Goal: Task Accomplishment & Management: Use online tool/utility

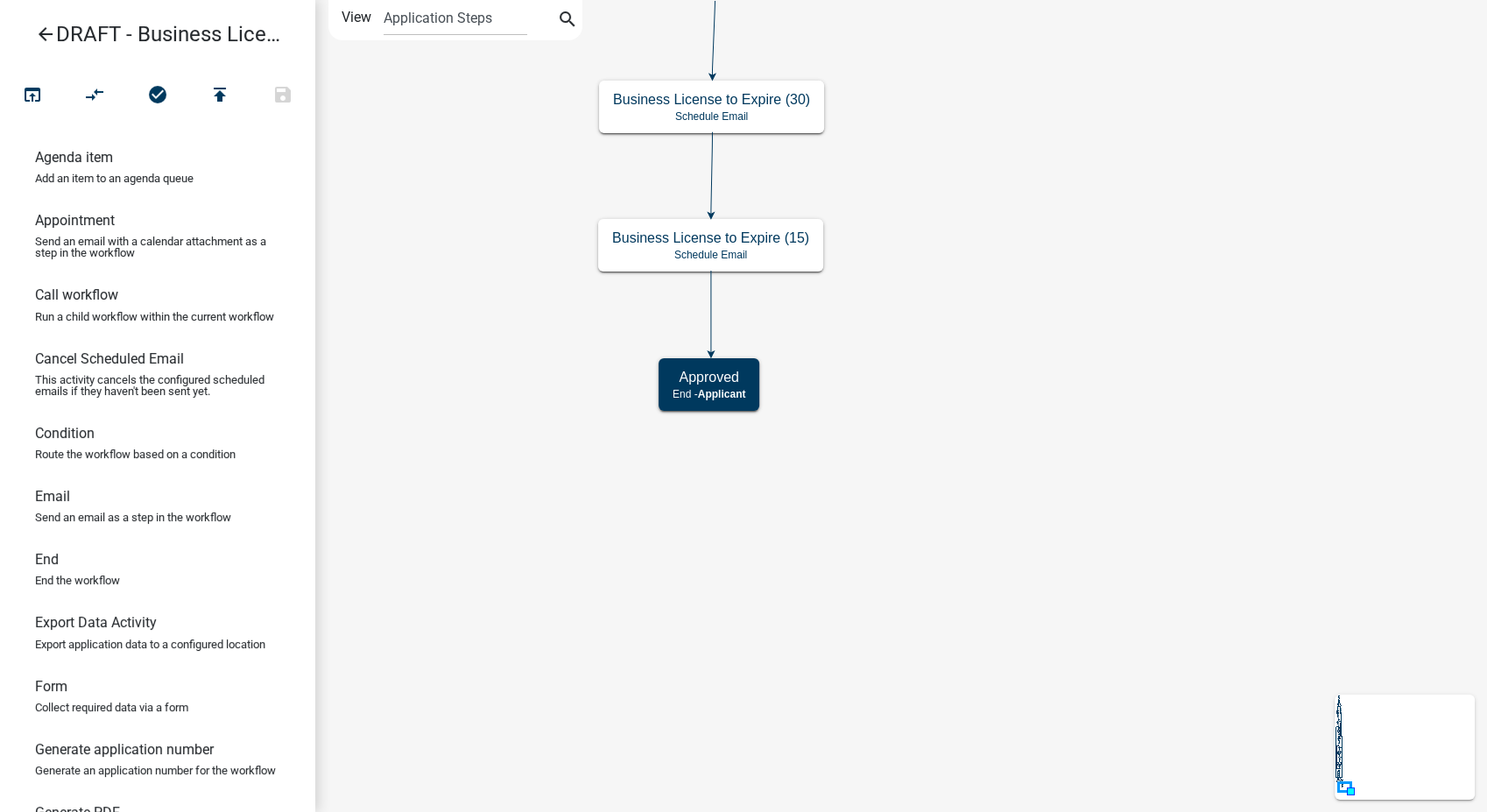
click at [746, 491] on icon "Start Start - Applicant Notify Approvers Email Pay Fees Payment - Applicant Ema…" at bounding box center [901, 406] width 1170 height 810
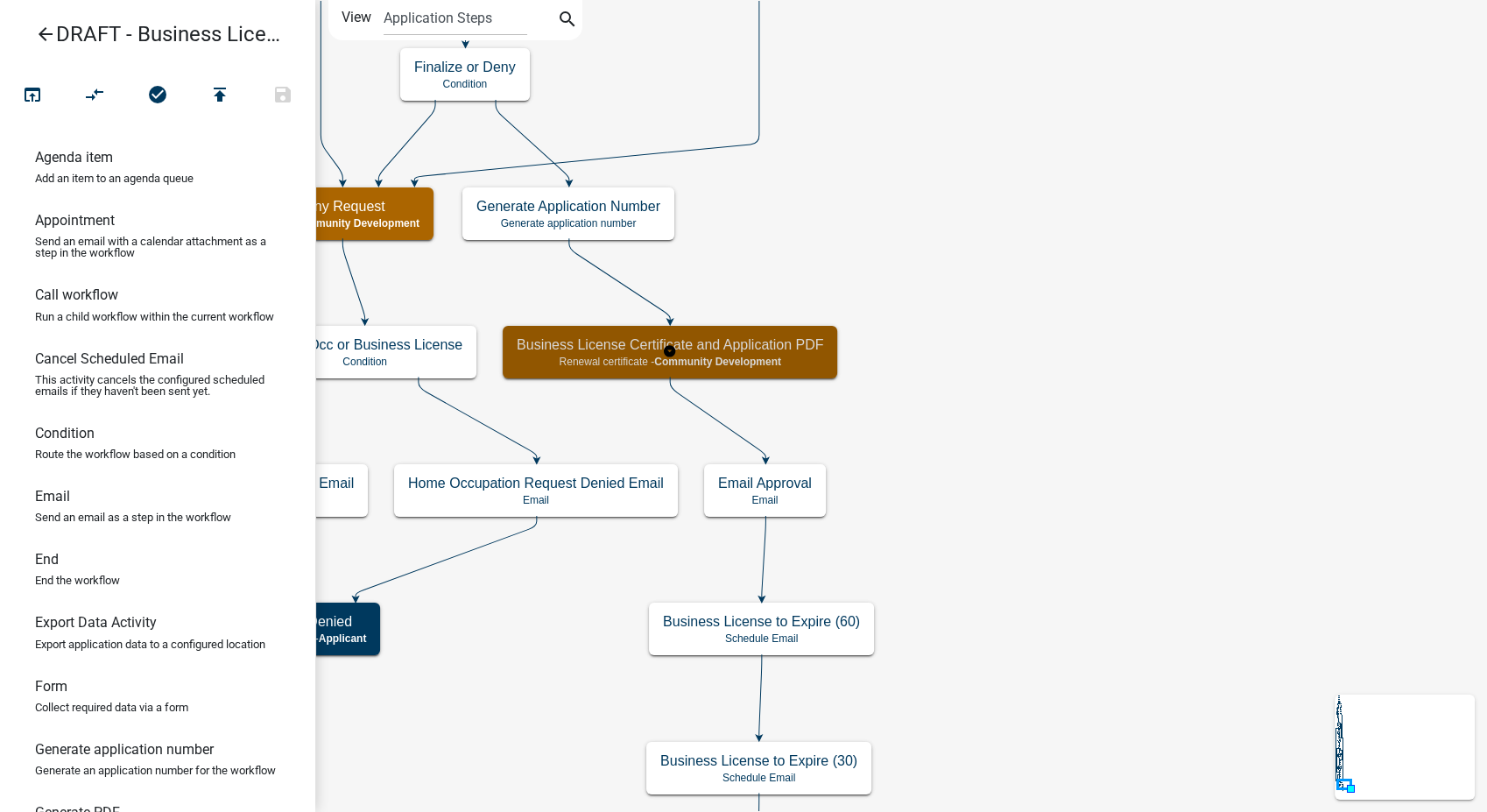
click at [797, 346] on h5 "Business License Certificate and Application PDF" at bounding box center [670, 344] width 306 height 17
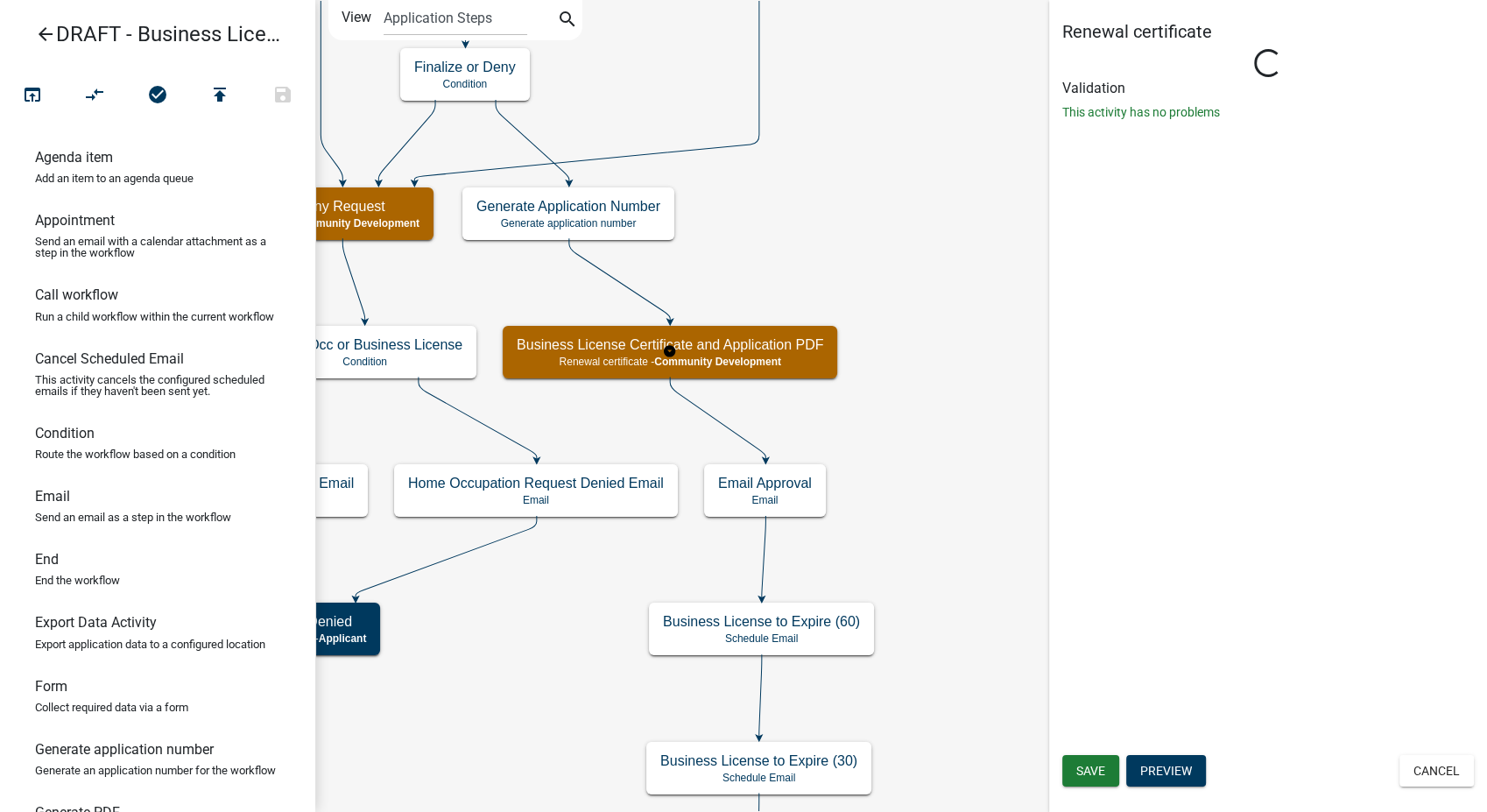
select select "66D5FF95-1CD3-428B-B9DC-D797D01D8DE2"
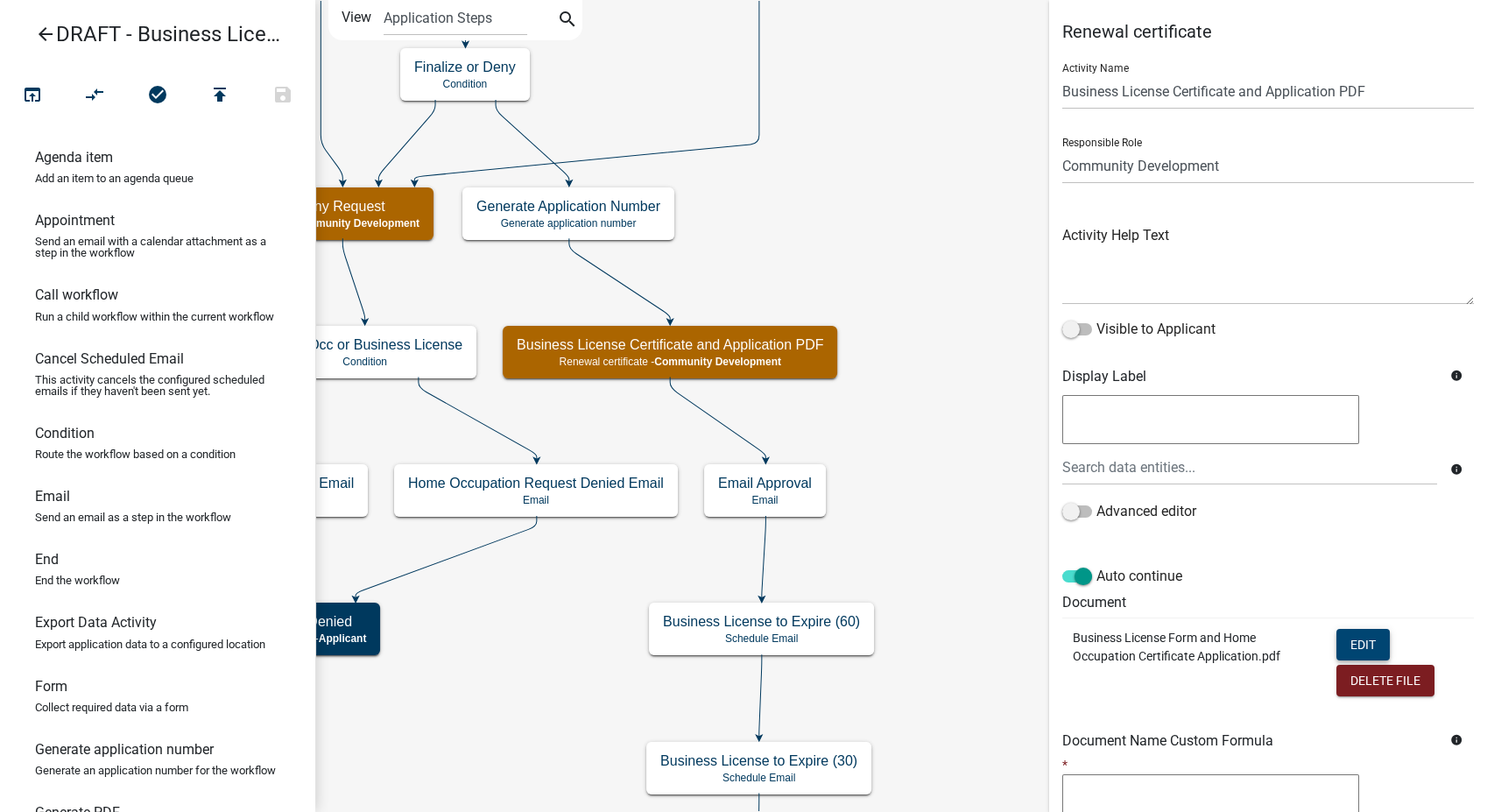
click at [1343, 646] on button "Edit" at bounding box center [1363, 645] width 54 height 32
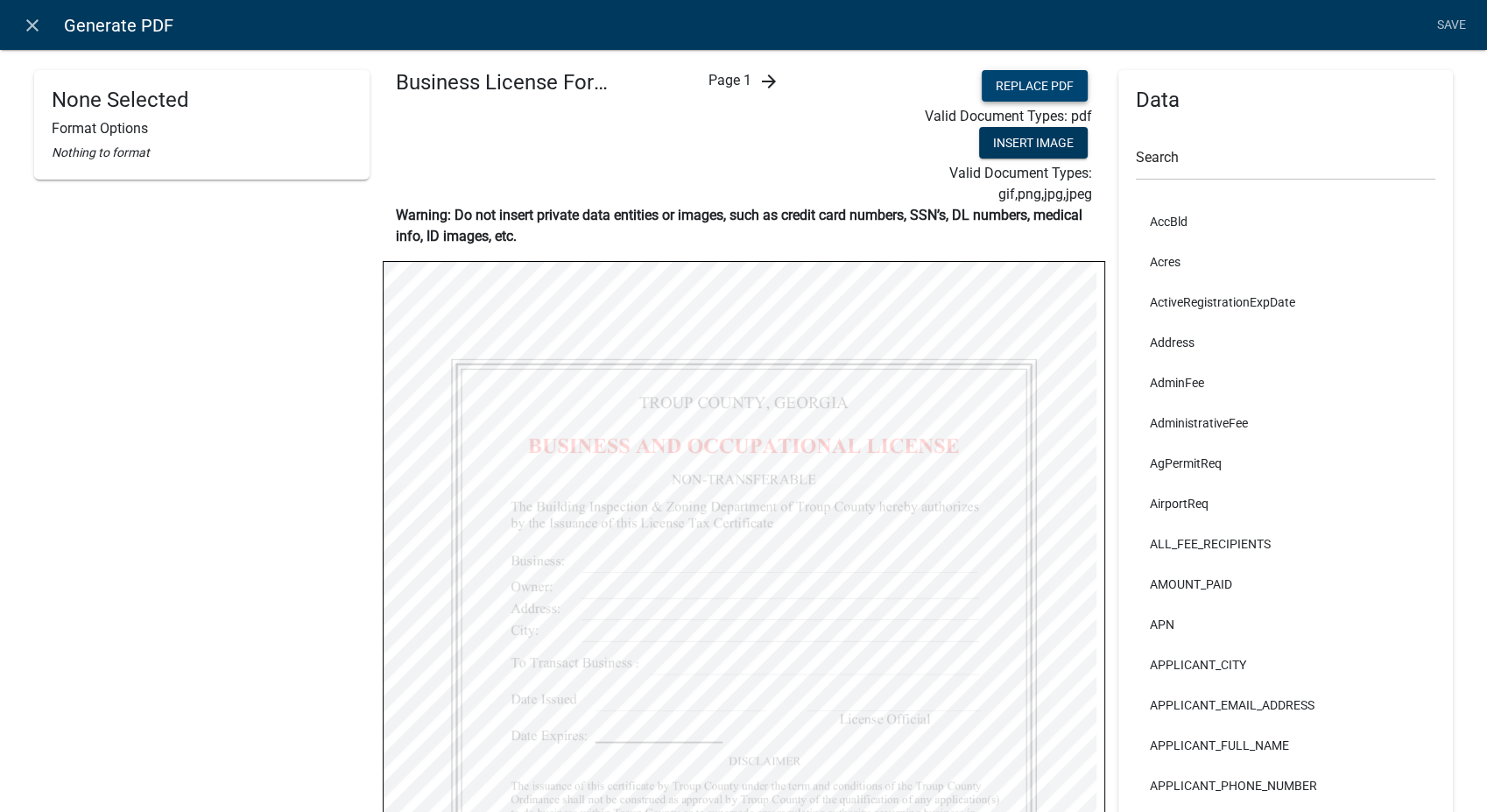
click at [997, 90] on button "Replace PDF" at bounding box center [1035, 85] width 106 height 32
click at [1453, 18] on link "Save" at bounding box center [1451, 25] width 44 height 33
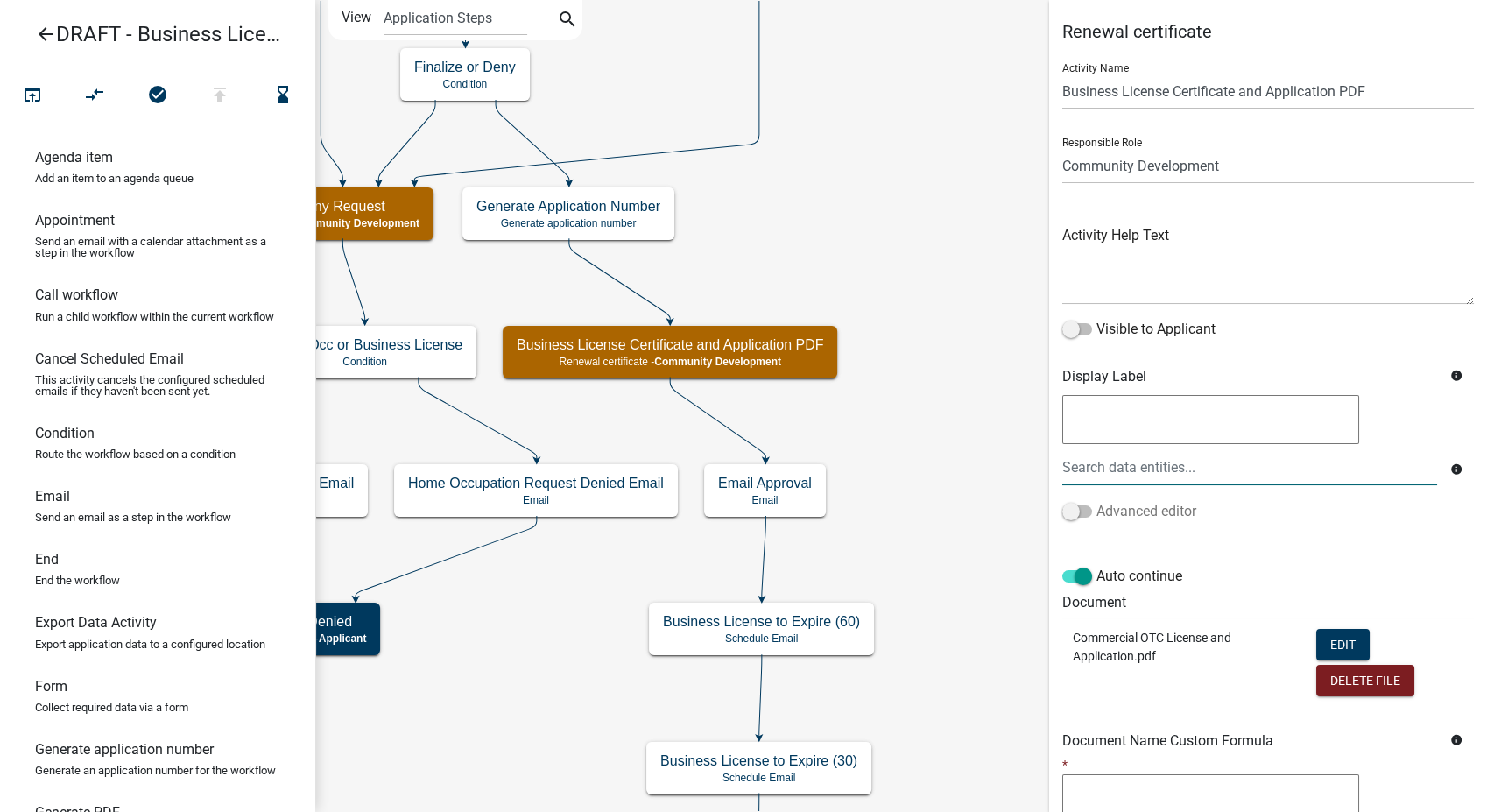
select select "66D5FF95-1CD3-428B-B9DC-D797D01D8DE2"
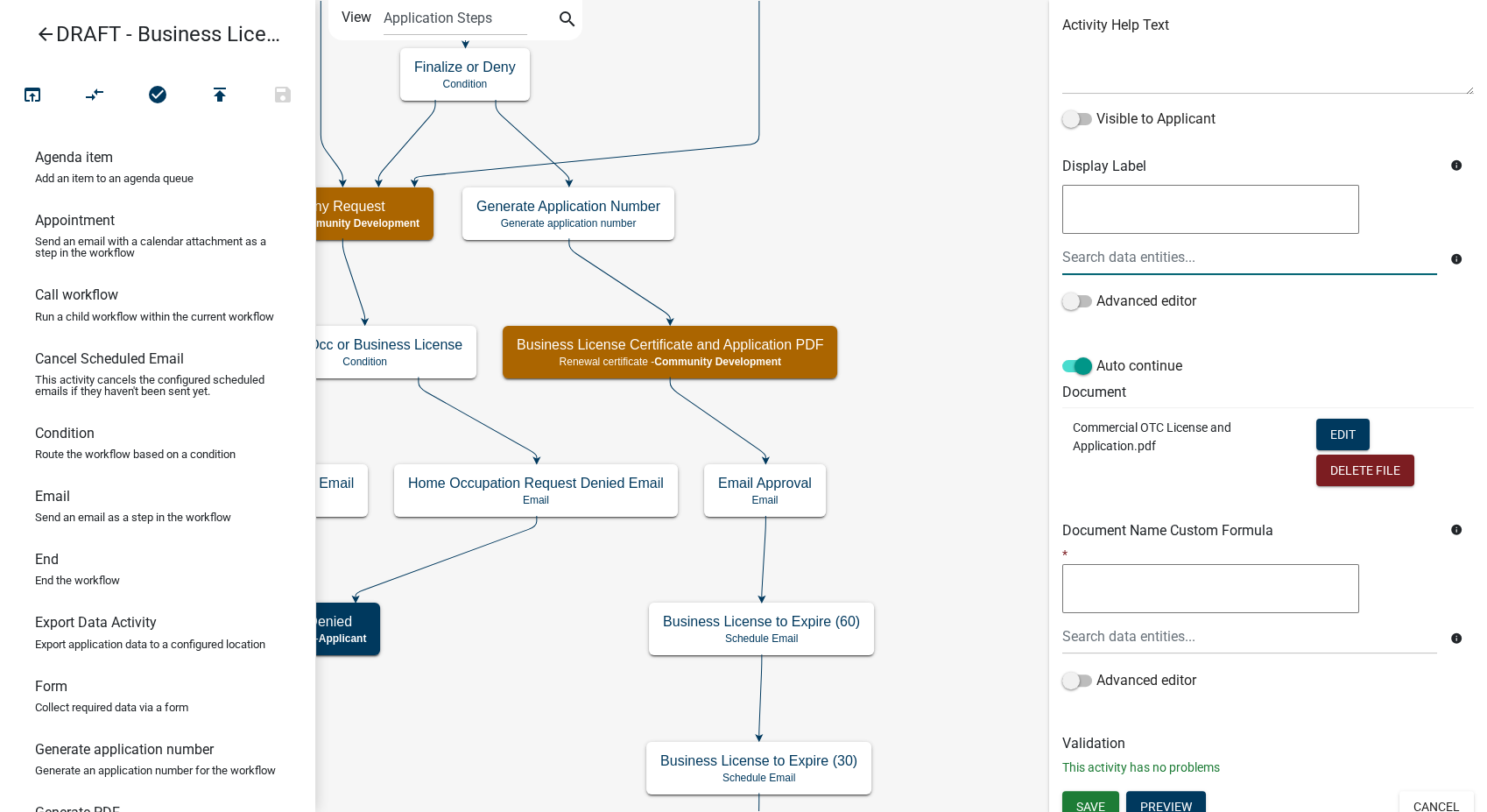
scroll to position [225, 0]
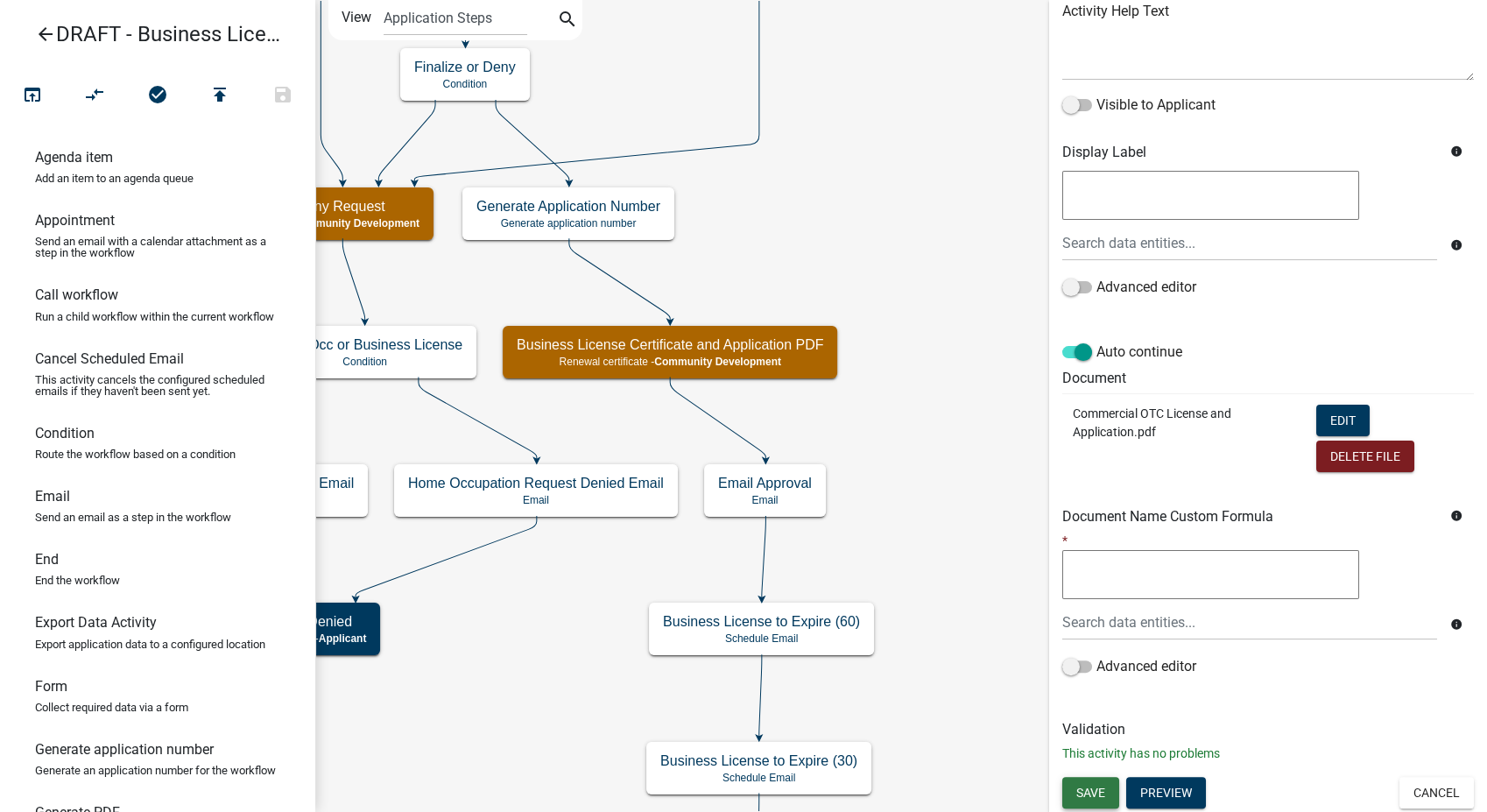
click at [1101, 791] on span "Save" at bounding box center [1090, 791] width 29 height 14
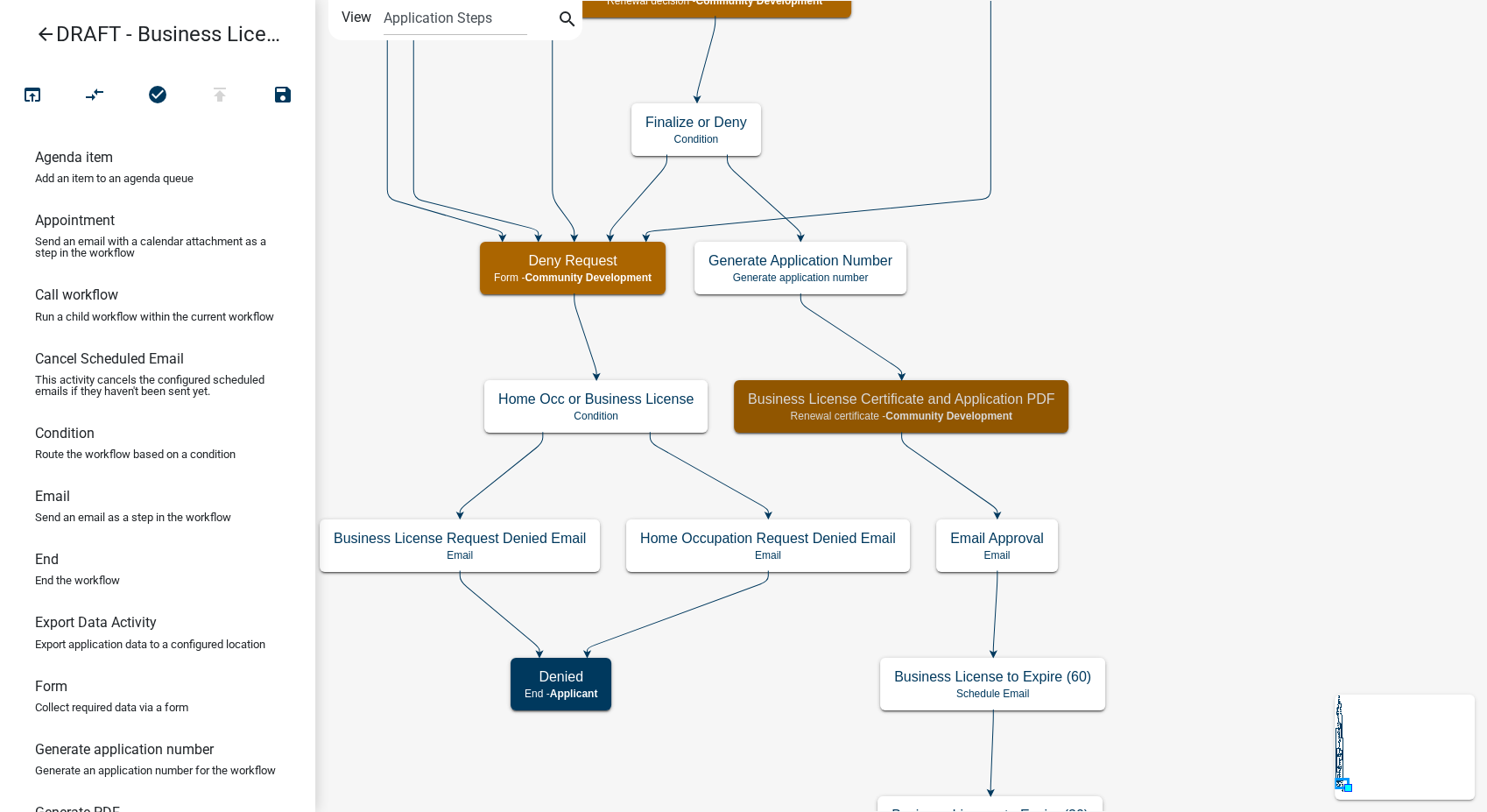
scroll to position [0, 0]
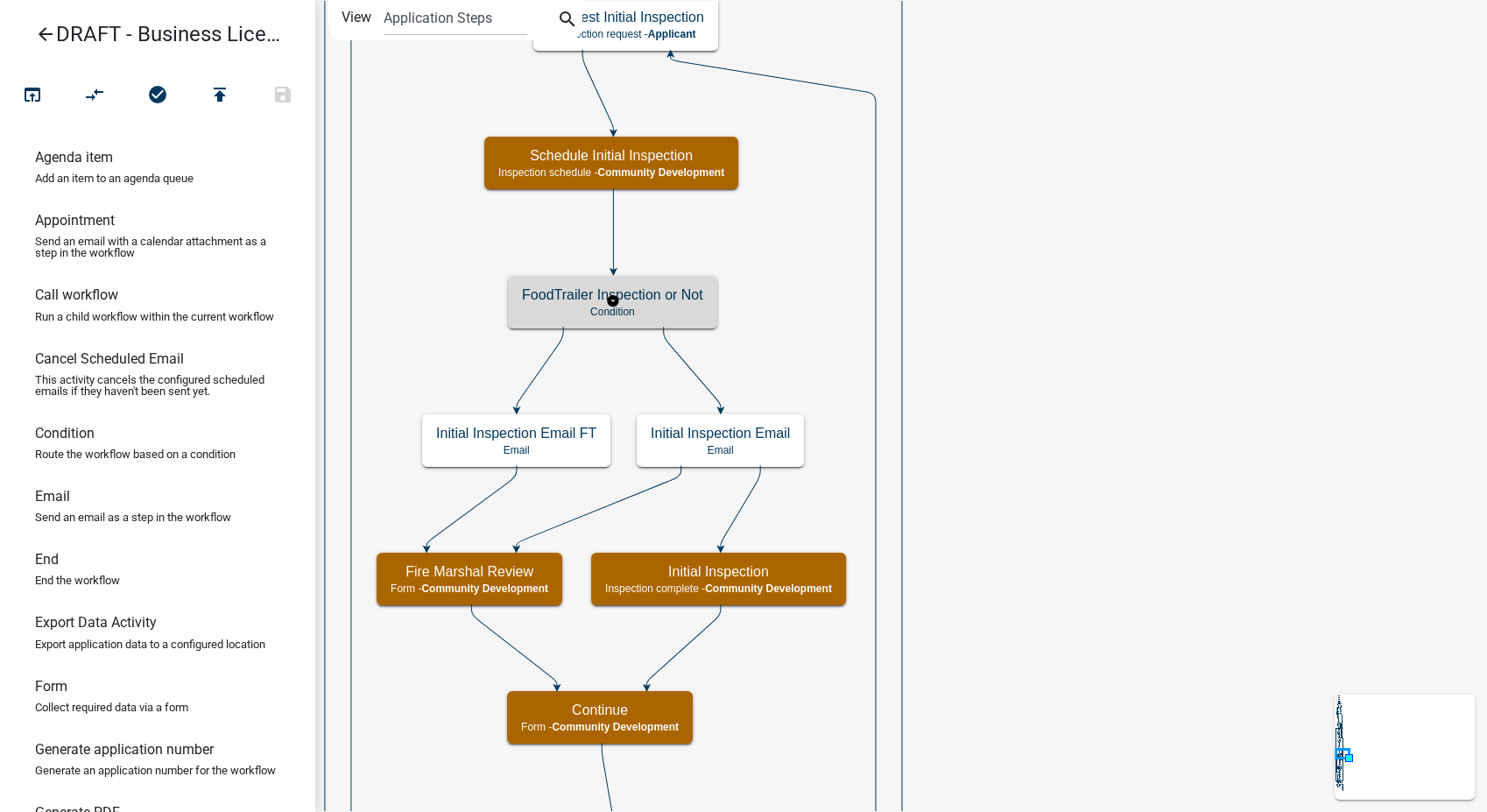
click at [666, 312] on p "Condition" at bounding box center [612, 311] width 181 height 12
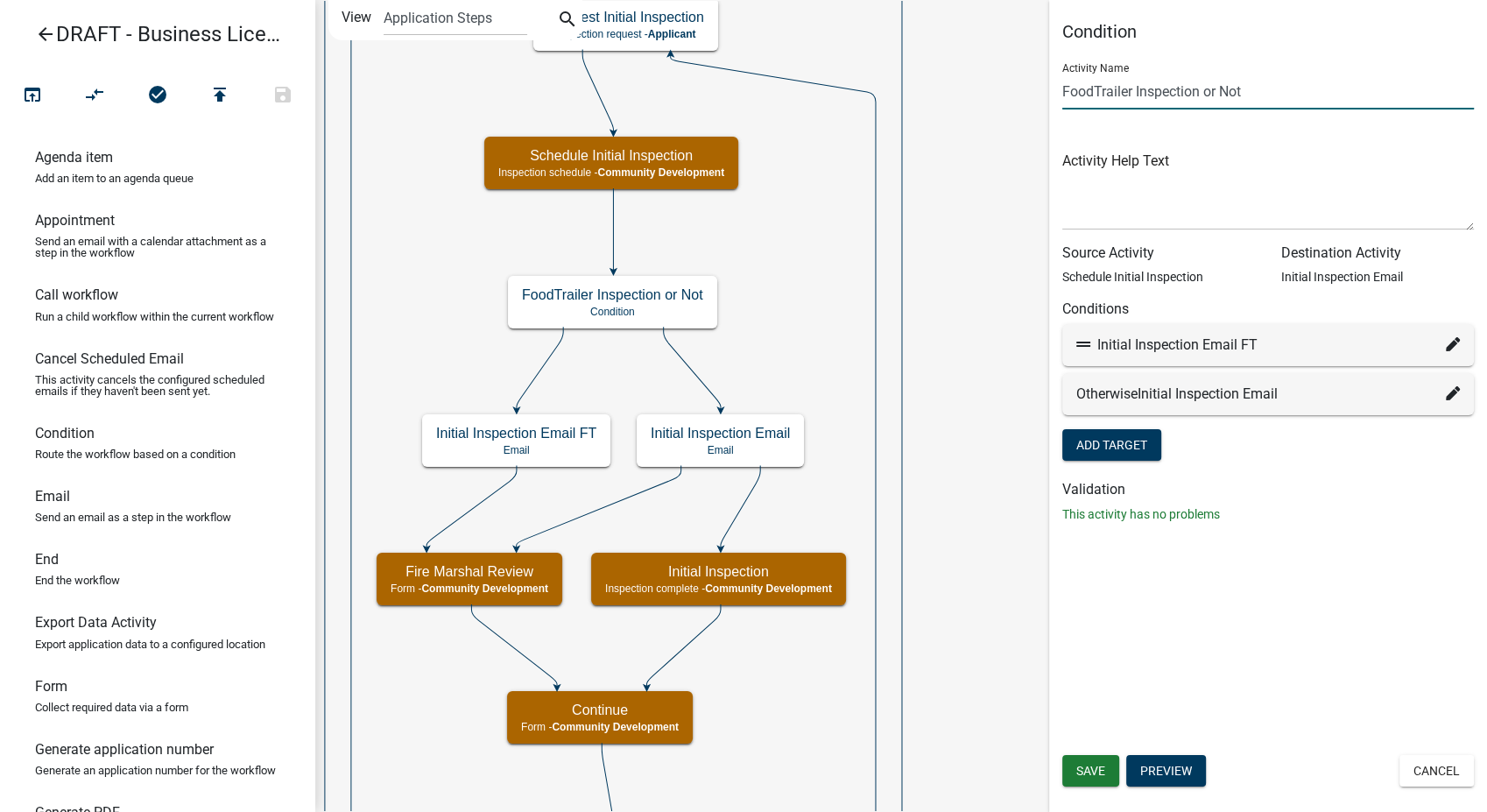
click at [1129, 89] on input "FoodTrailer Inspection or Not" at bounding box center [1268, 91] width 412 height 36
type input "Commercial Inspection or Not"
click at [1114, 765] on button "Save" at bounding box center [1090, 770] width 57 height 32
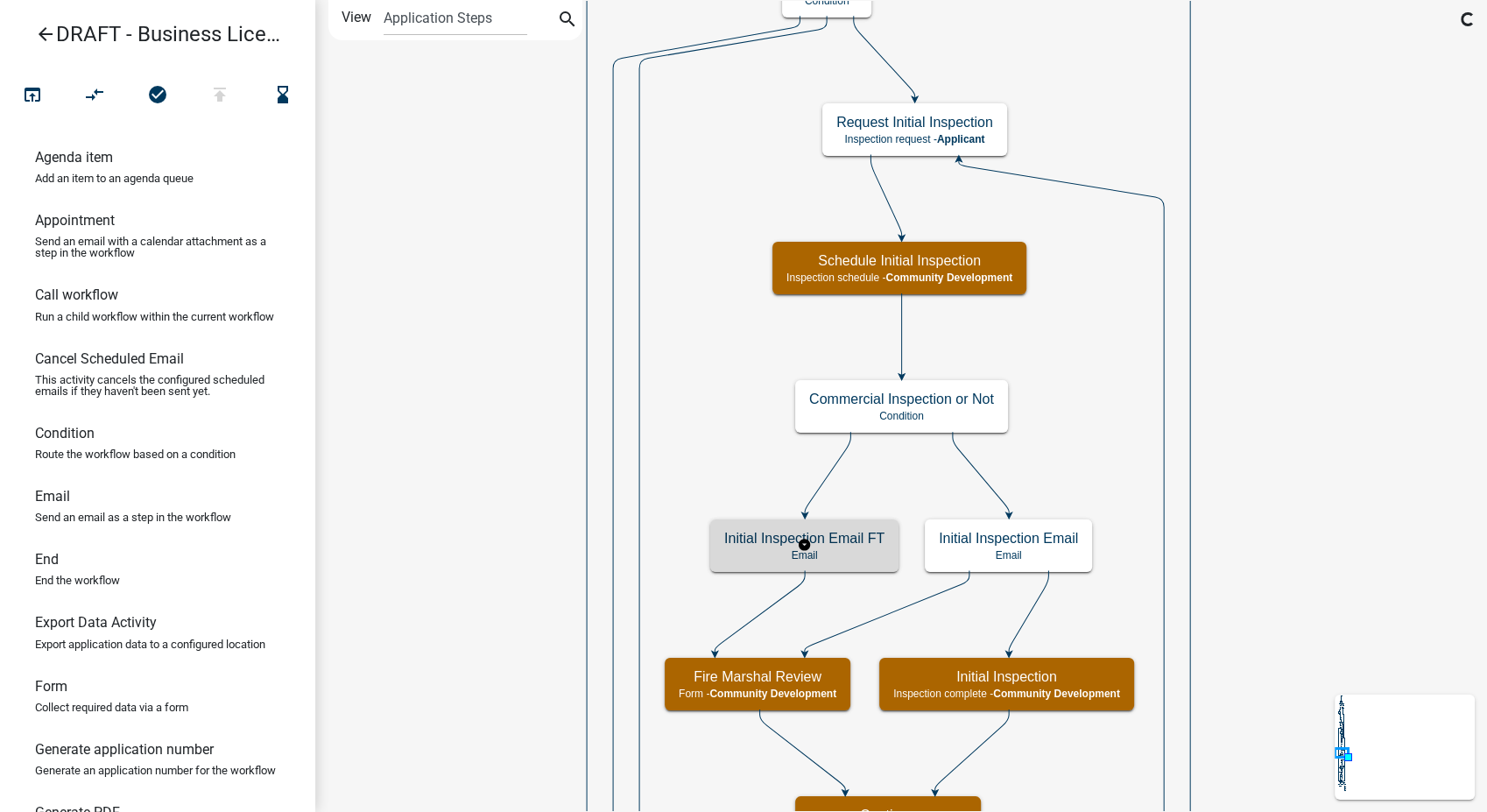
click at [855, 552] on p "Email" at bounding box center [804, 555] width 160 height 12
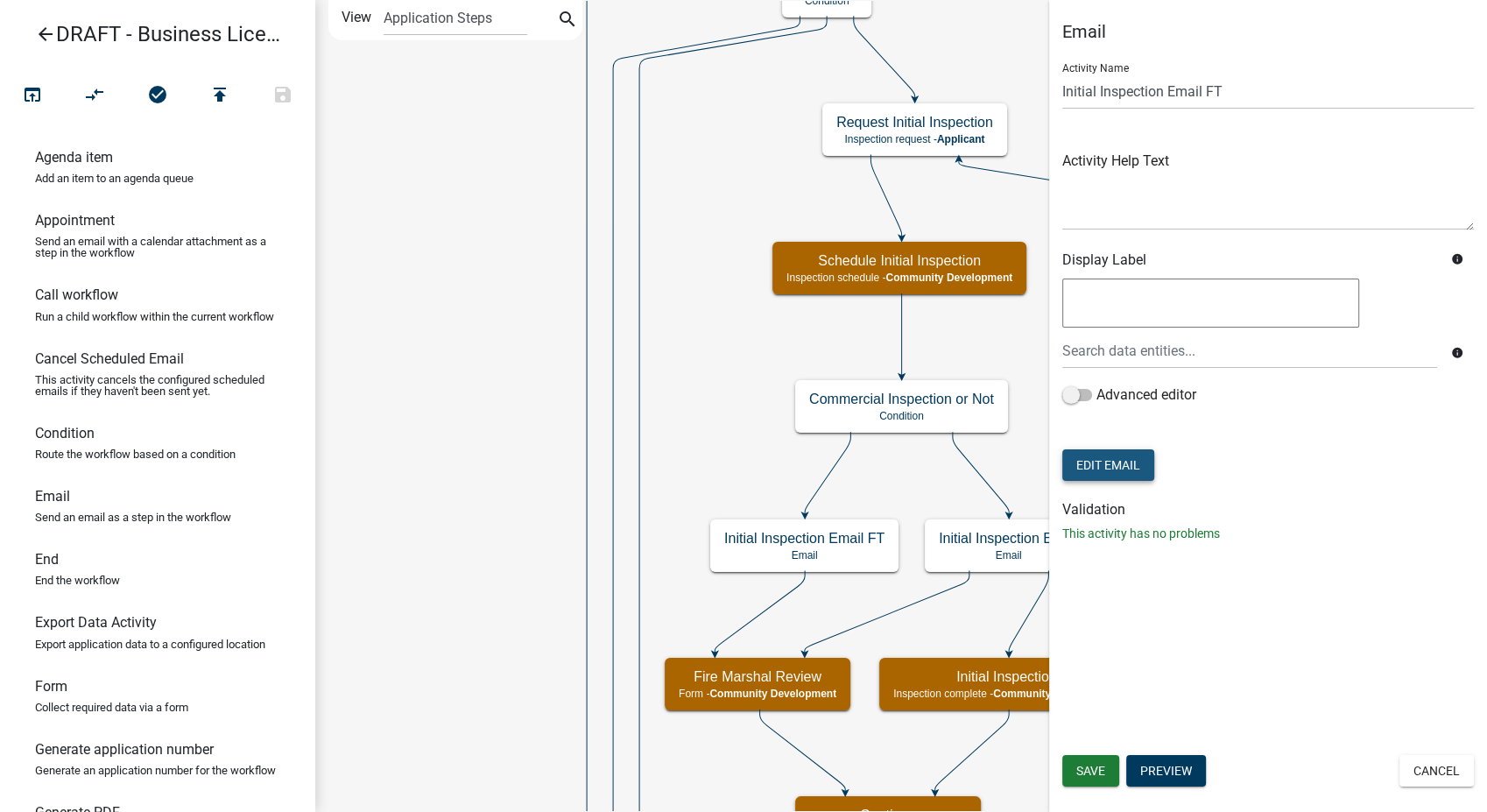
click at [1116, 467] on button "Edit Email" at bounding box center [1108, 465] width 92 height 32
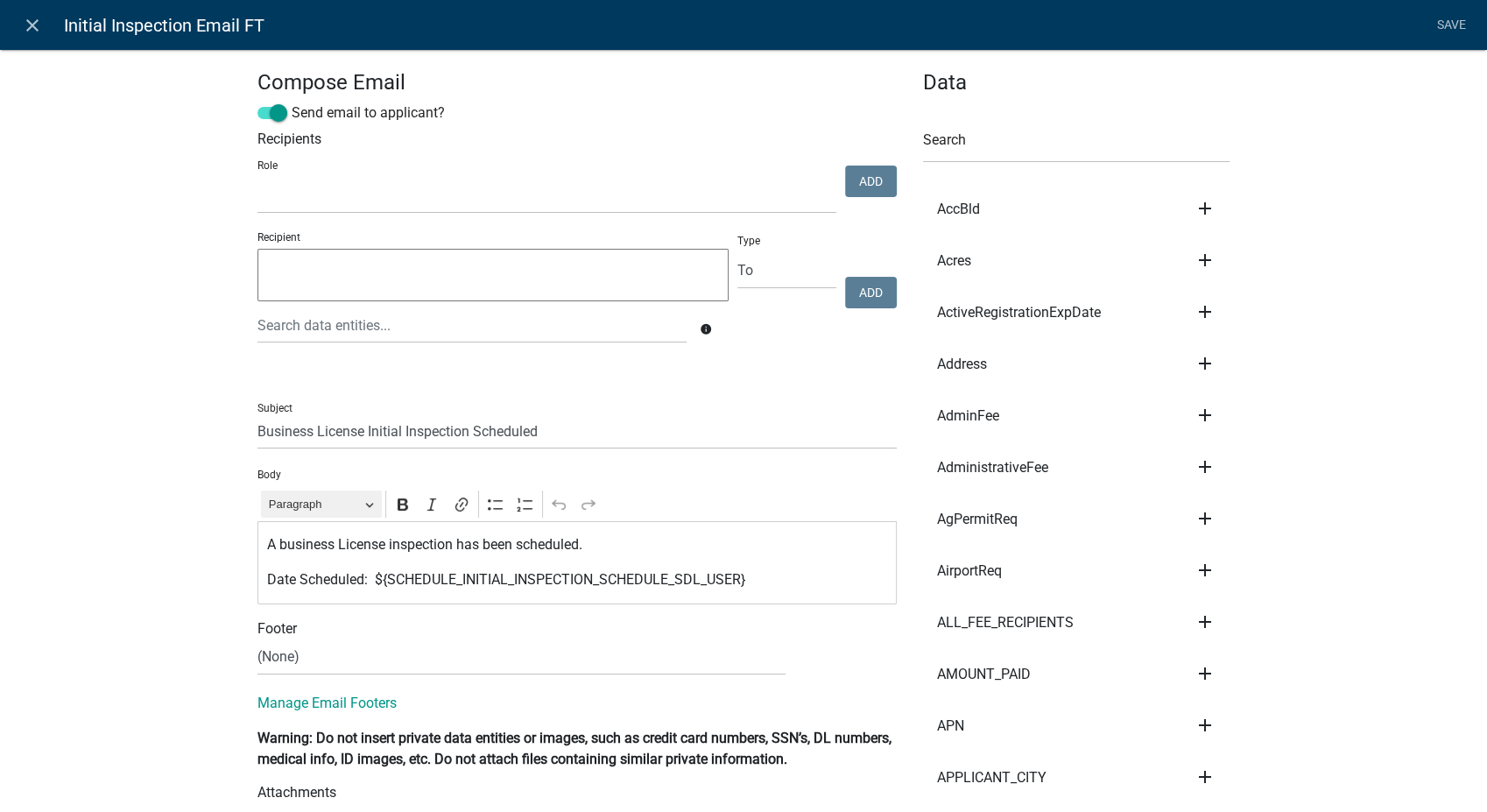
select select
click at [33, 24] on icon "close" at bounding box center [32, 25] width 21 height 21
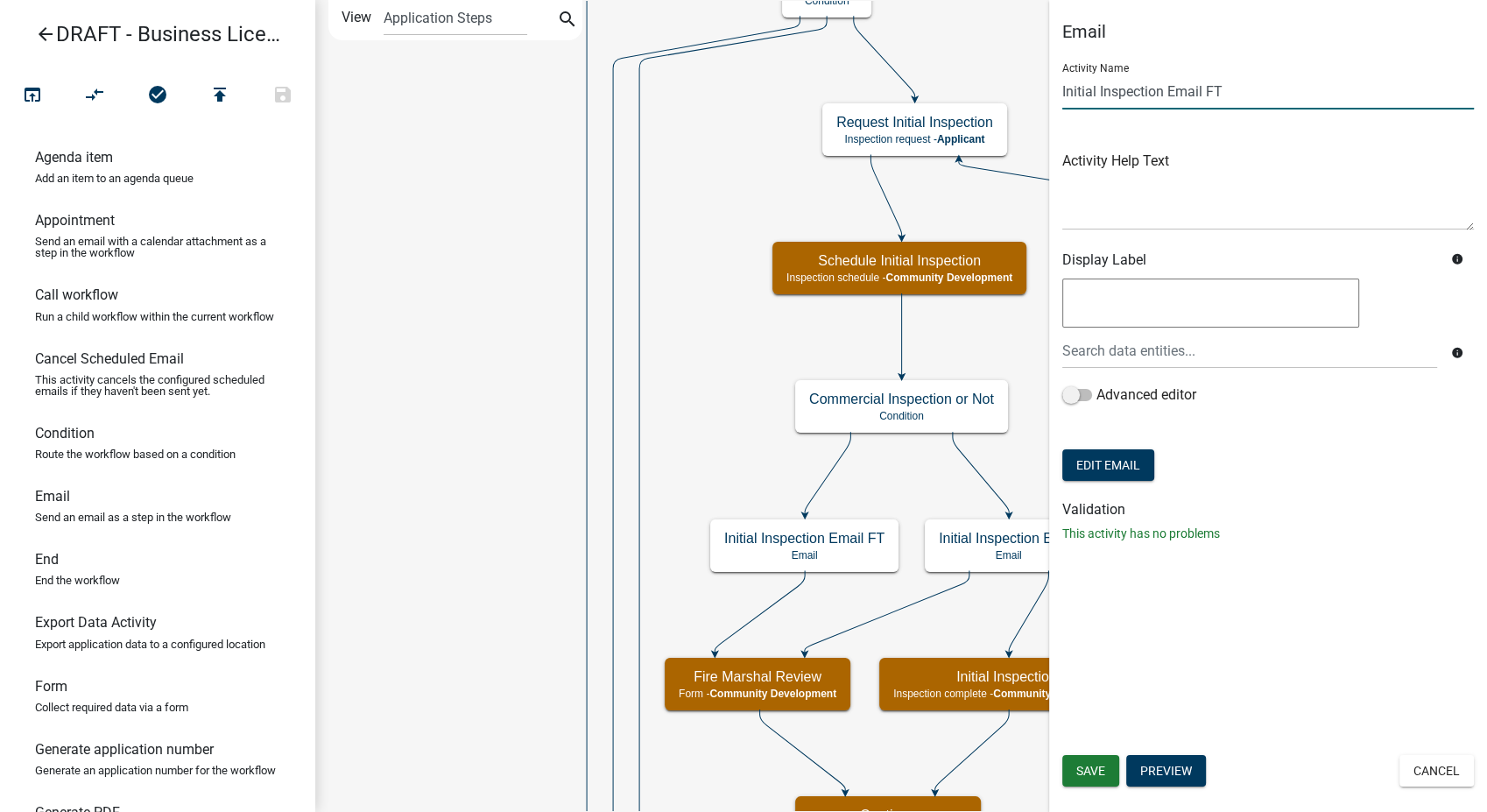
click at [1222, 90] on input "Initial Inspection Email FT" at bounding box center [1268, 91] width 412 height 36
click at [1101, 94] on input "Initial Inspection Email" at bounding box center [1268, 91] width 412 height 36
type input "Initial Commercial Inspection Email"
click at [1085, 773] on span "Save" at bounding box center [1090, 770] width 29 height 14
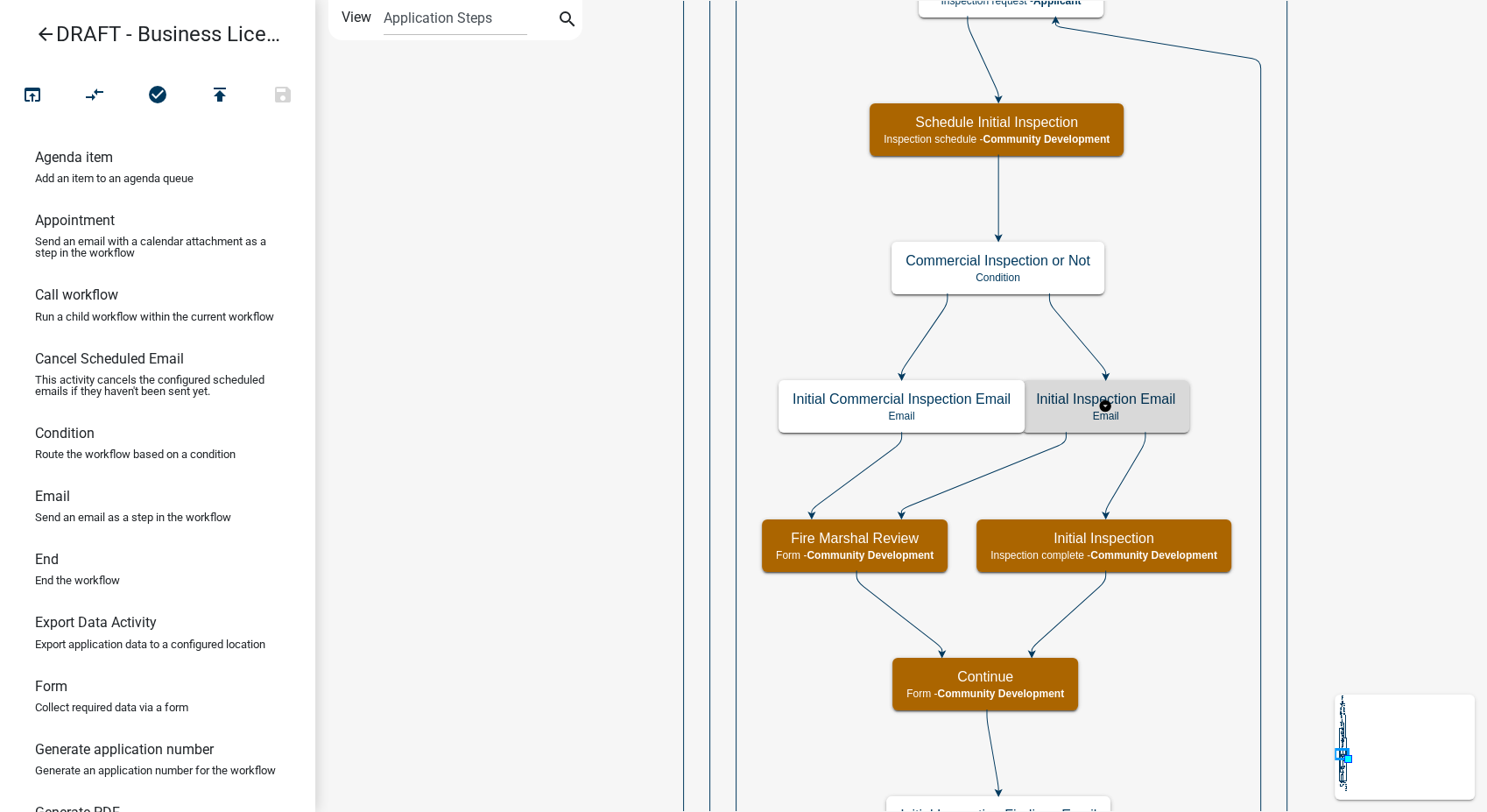
click at [1165, 421] on p "Email" at bounding box center [1105, 415] width 139 height 12
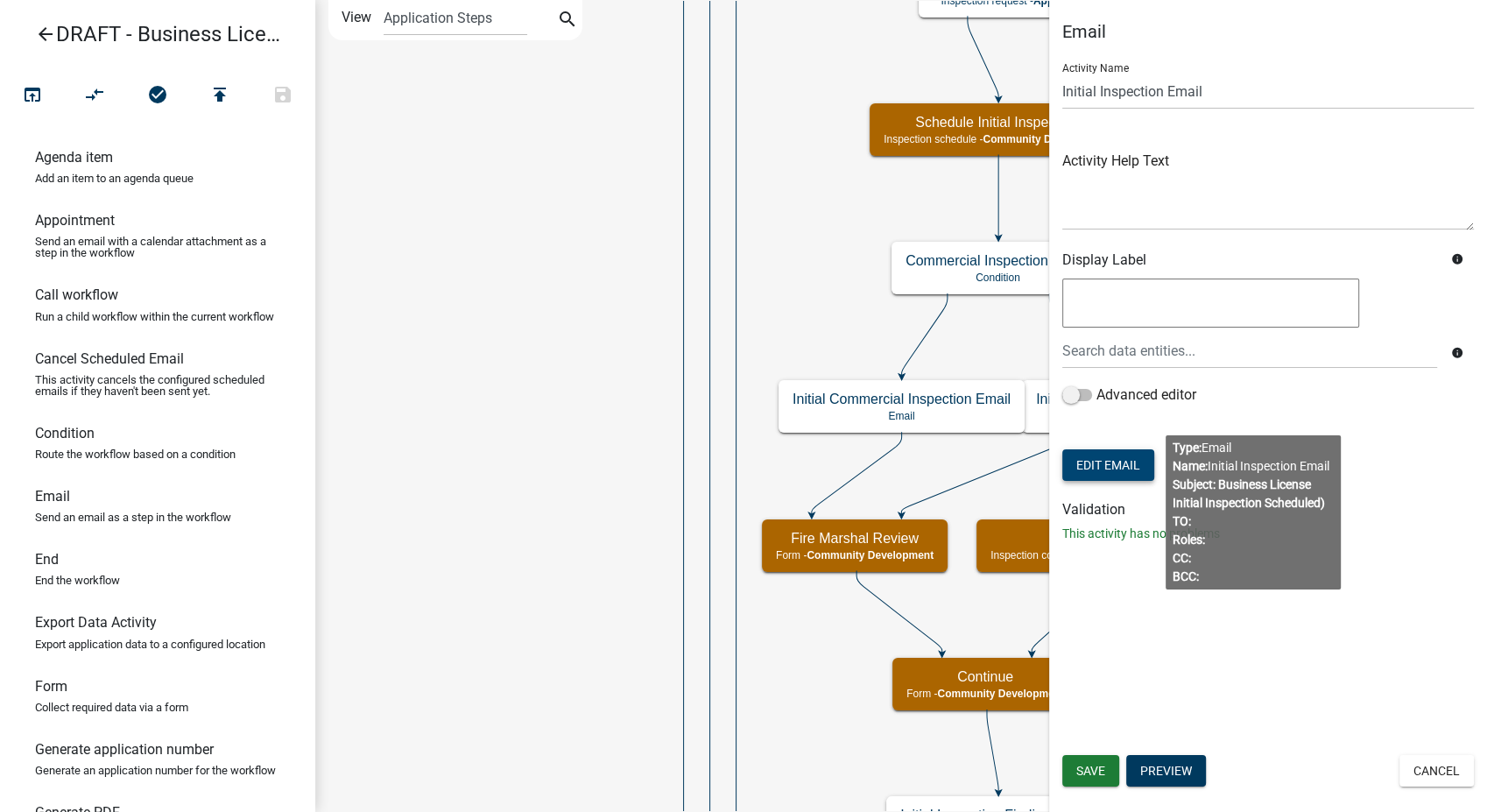
click at [1099, 466] on button "Edit Email" at bounding box center [1108, 465] width 92 height 32
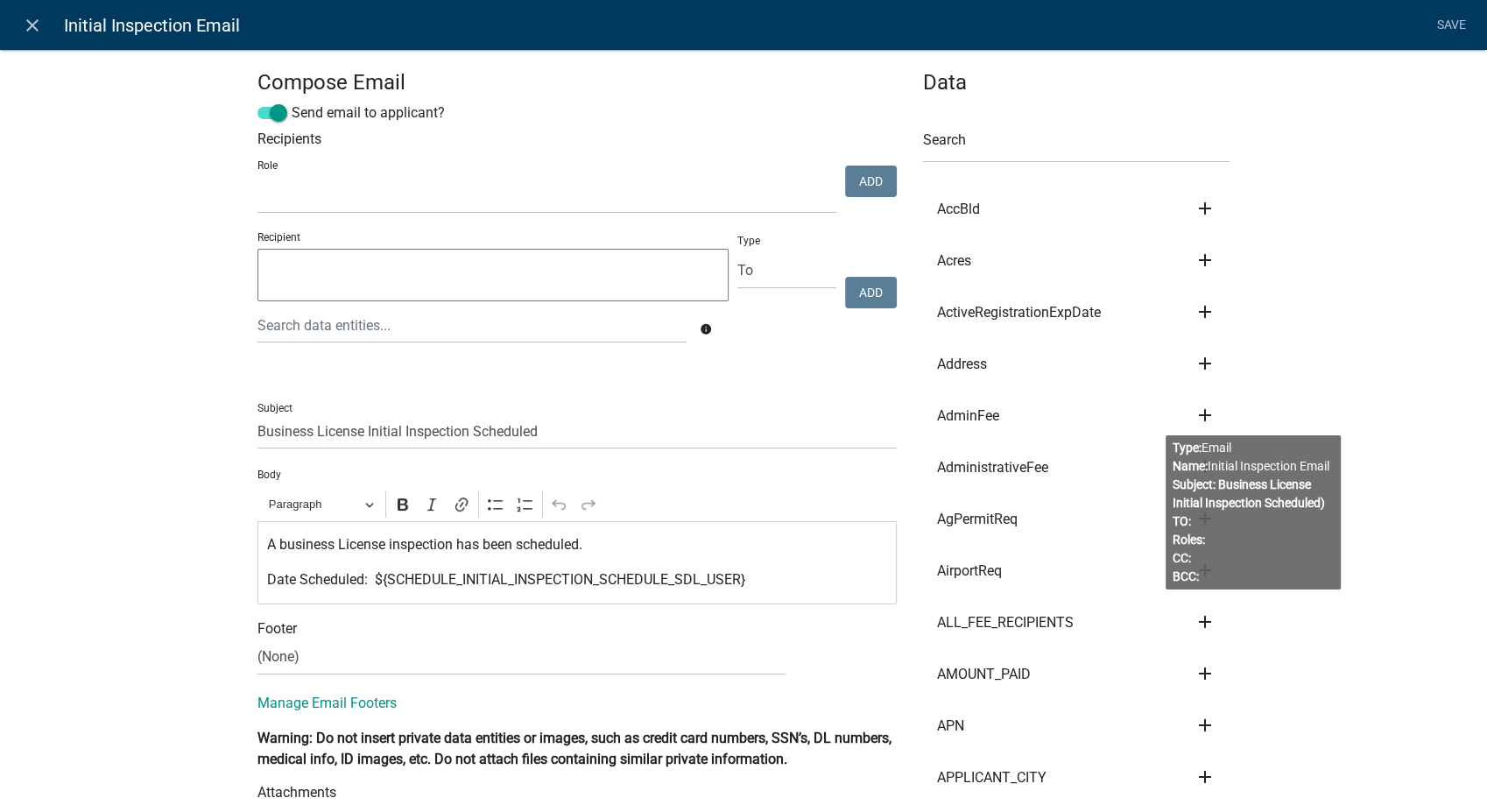
select select
click at [28, 26] on icon "close" at bounding box center [32, 25] width 21 height 21
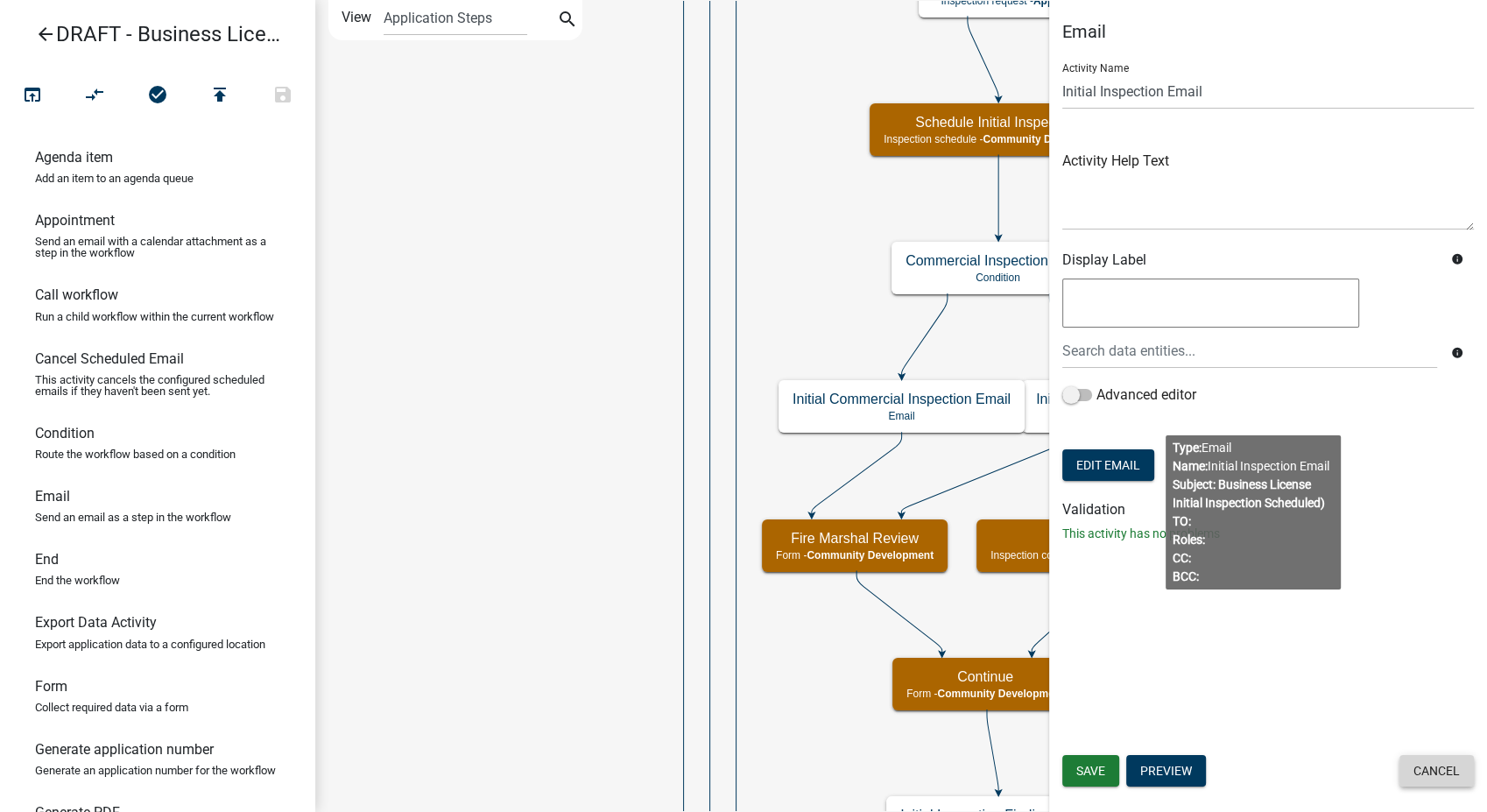
click at [1432, 769] on button "Cancel" at bounding box center [1436, 770] width 75 height 32
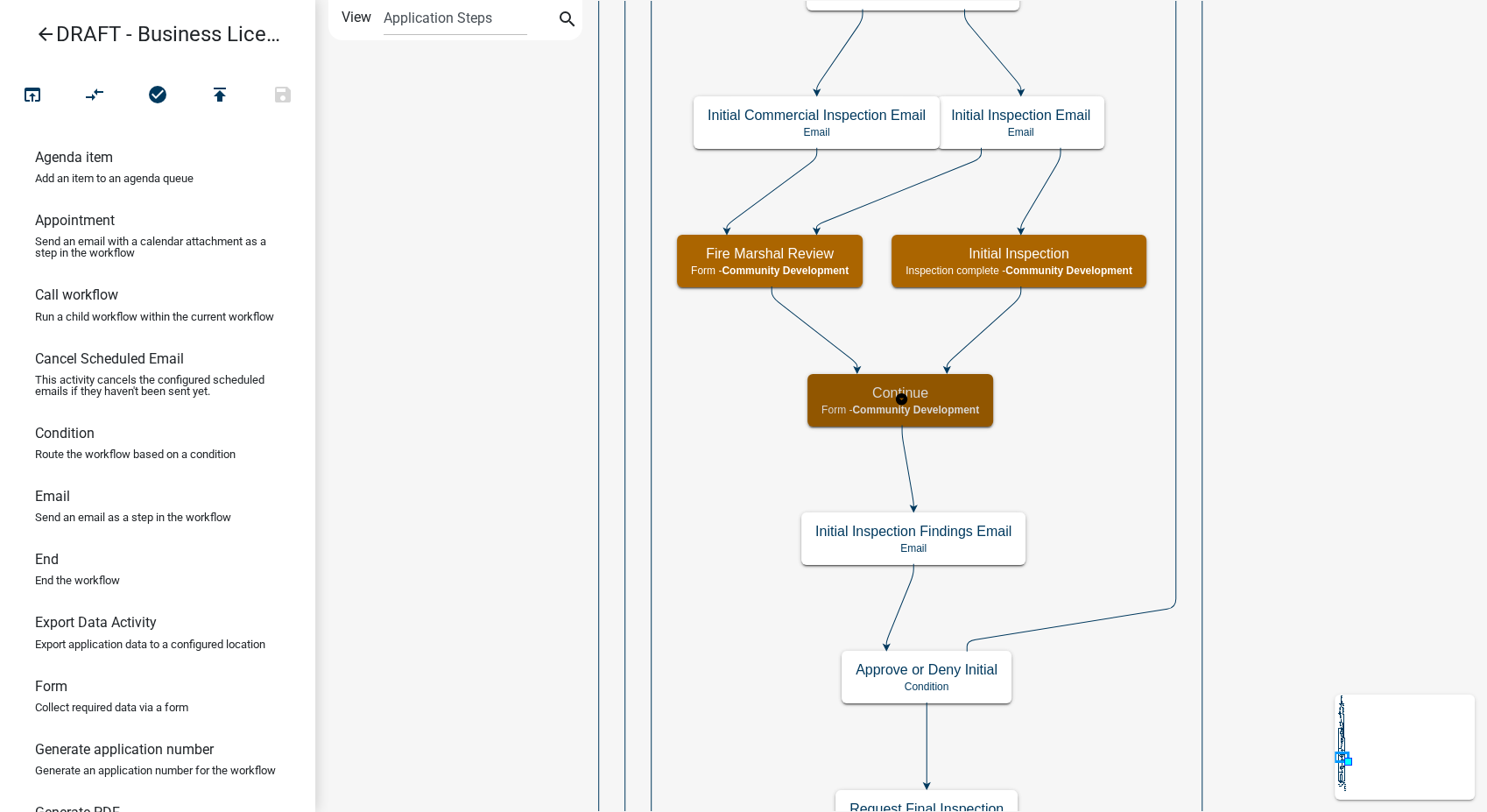
click at [961, 389] on h5 "Continue" at bounding box center [900, 393] width 158 height 17
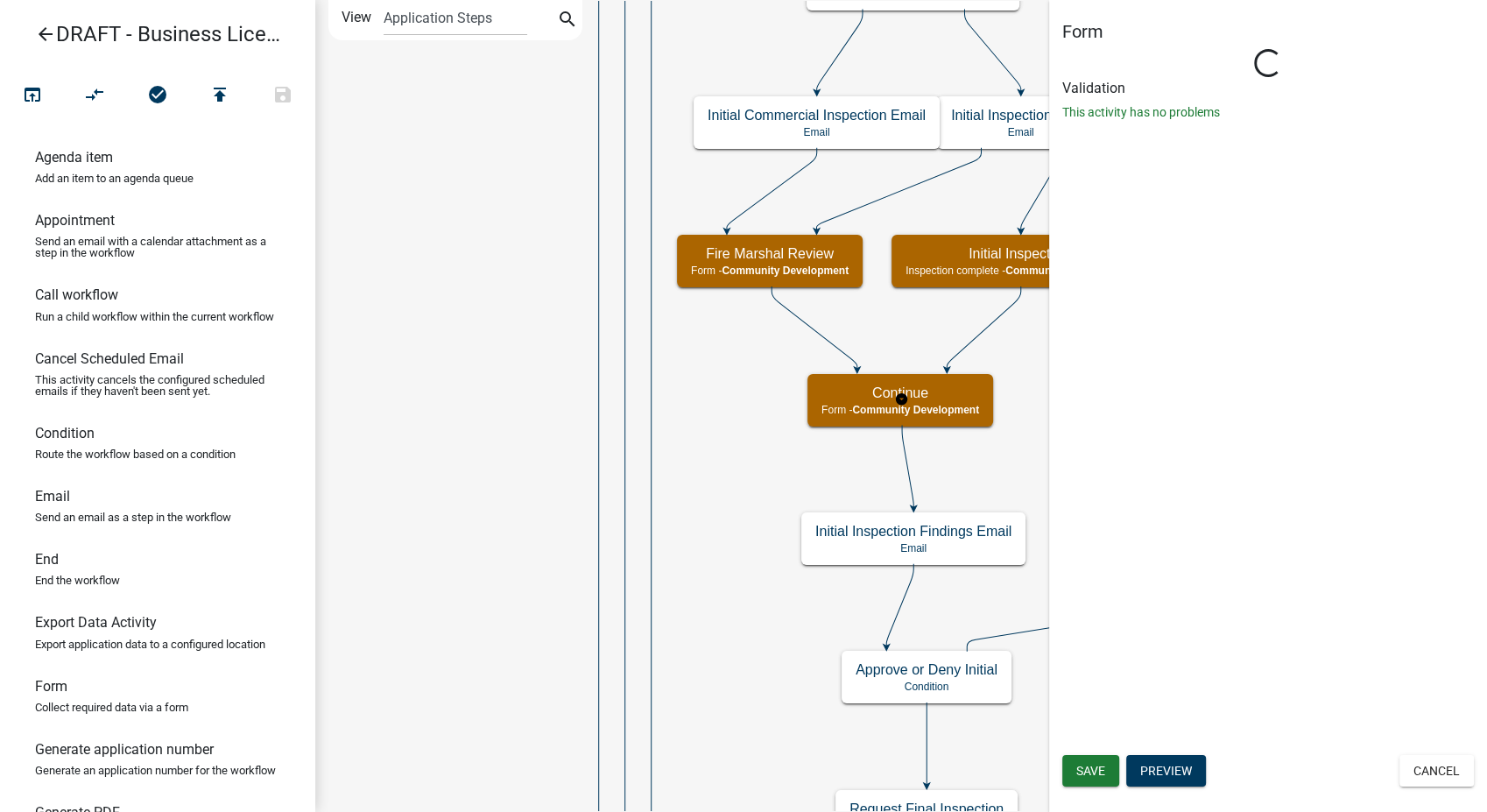
select select "66D5FF95-1CD3-428B-B9DC-D797D01D8DE2"
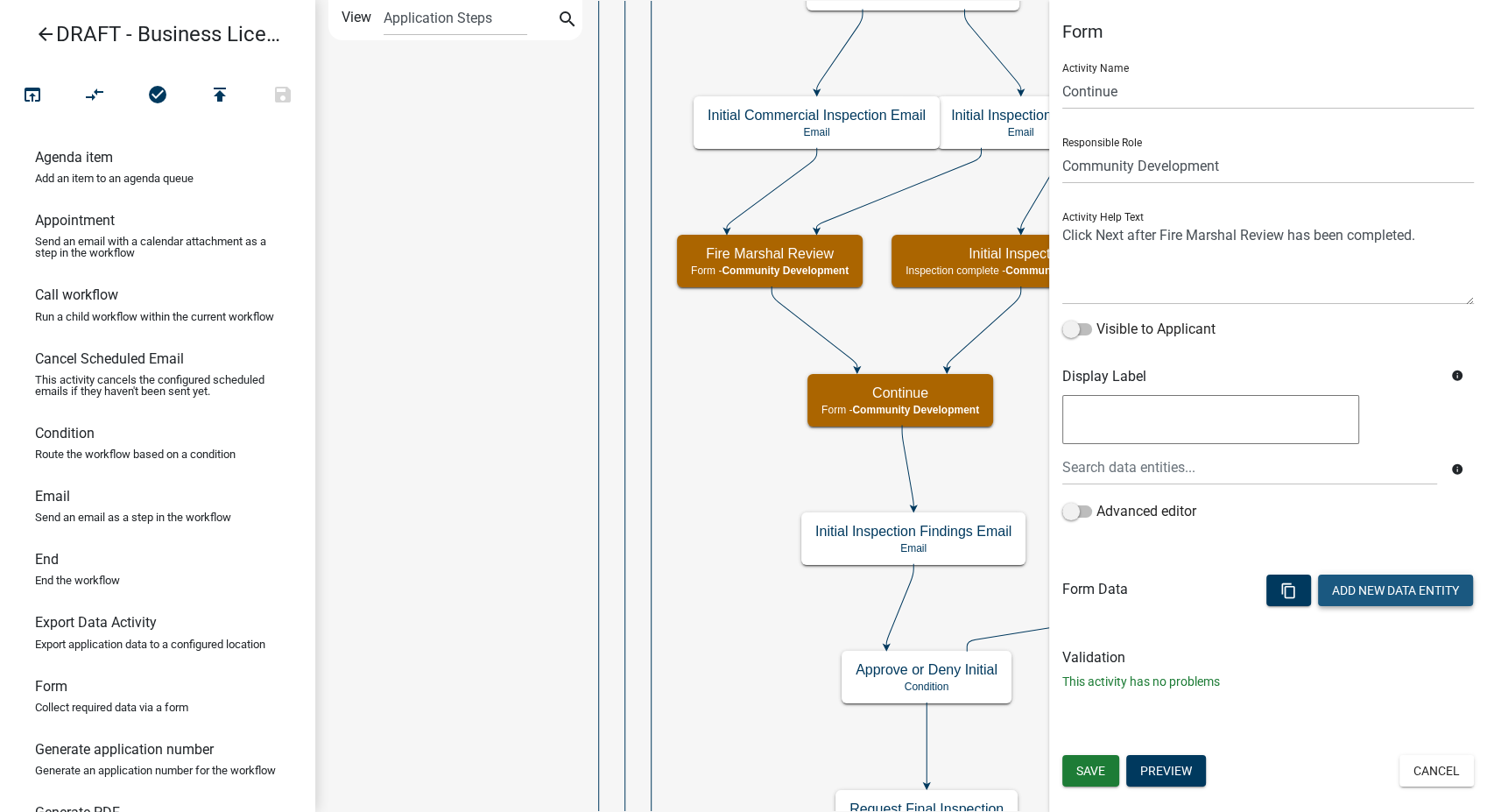
click at [1355, 586] on button "Add New Data Entity" at bounding box center [1396, 590] width 155 height 32
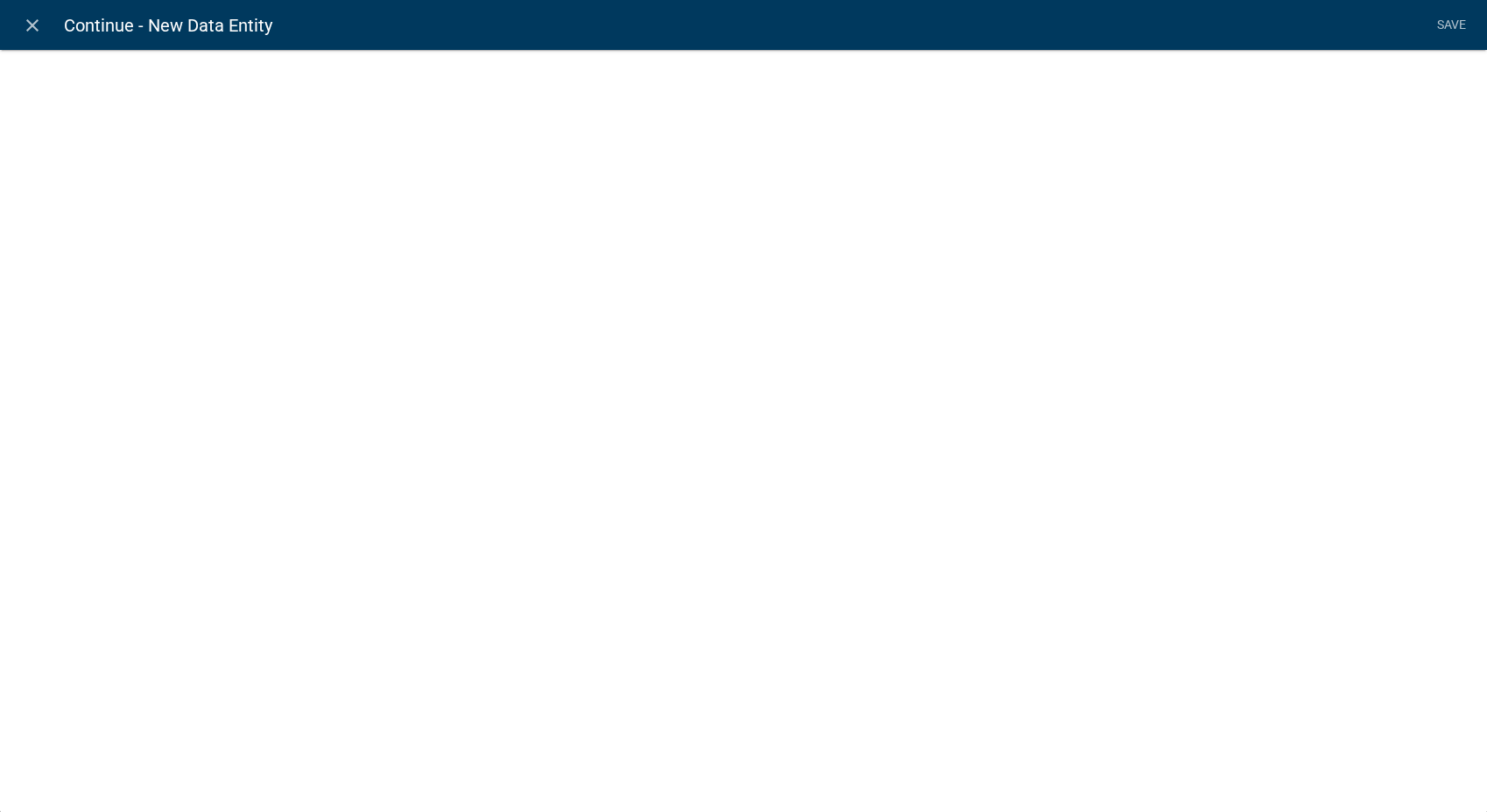
select select
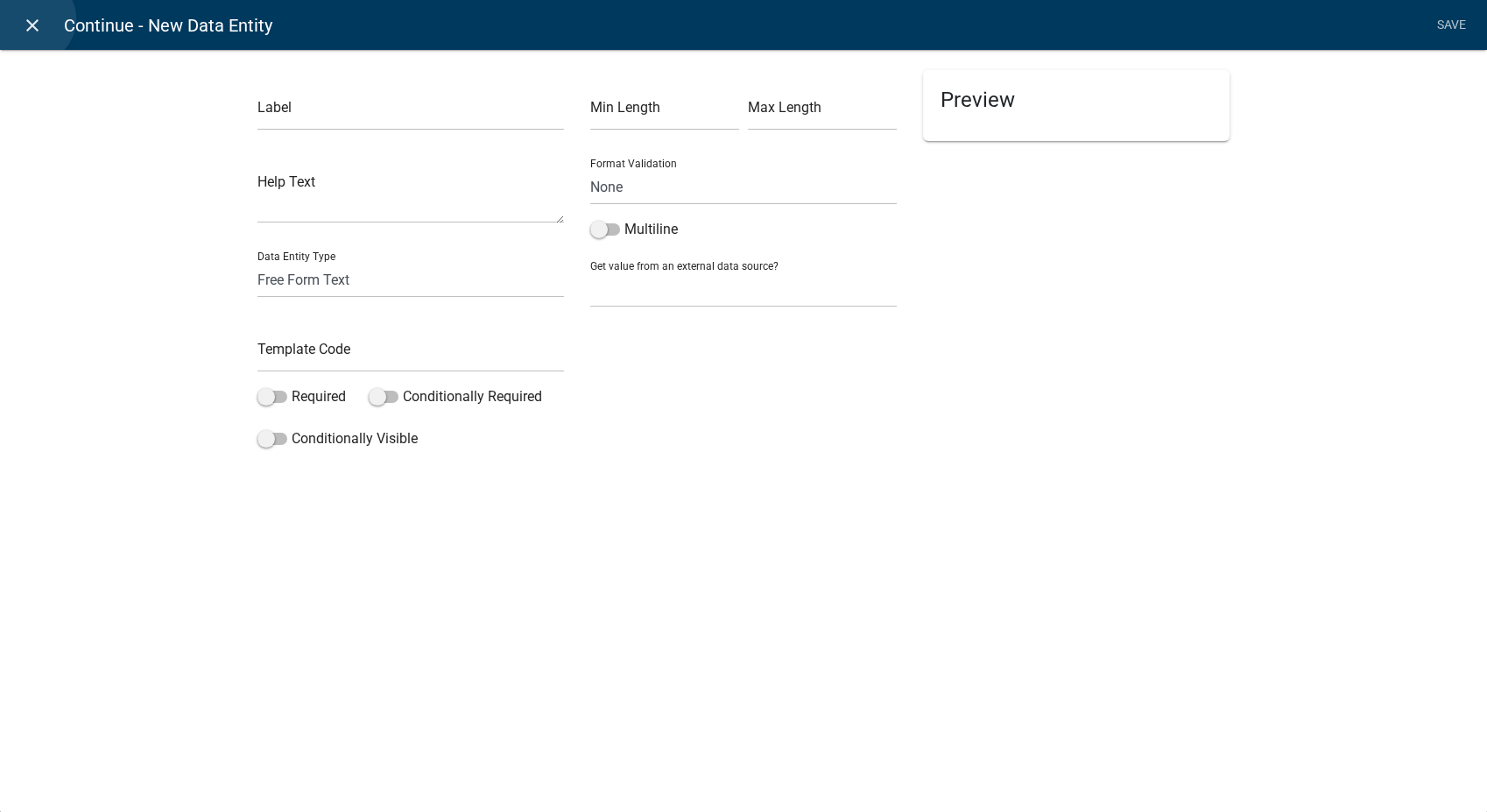
click at [32, 19] on icon "close" at bounding box center [32, 25] width 21 height 21
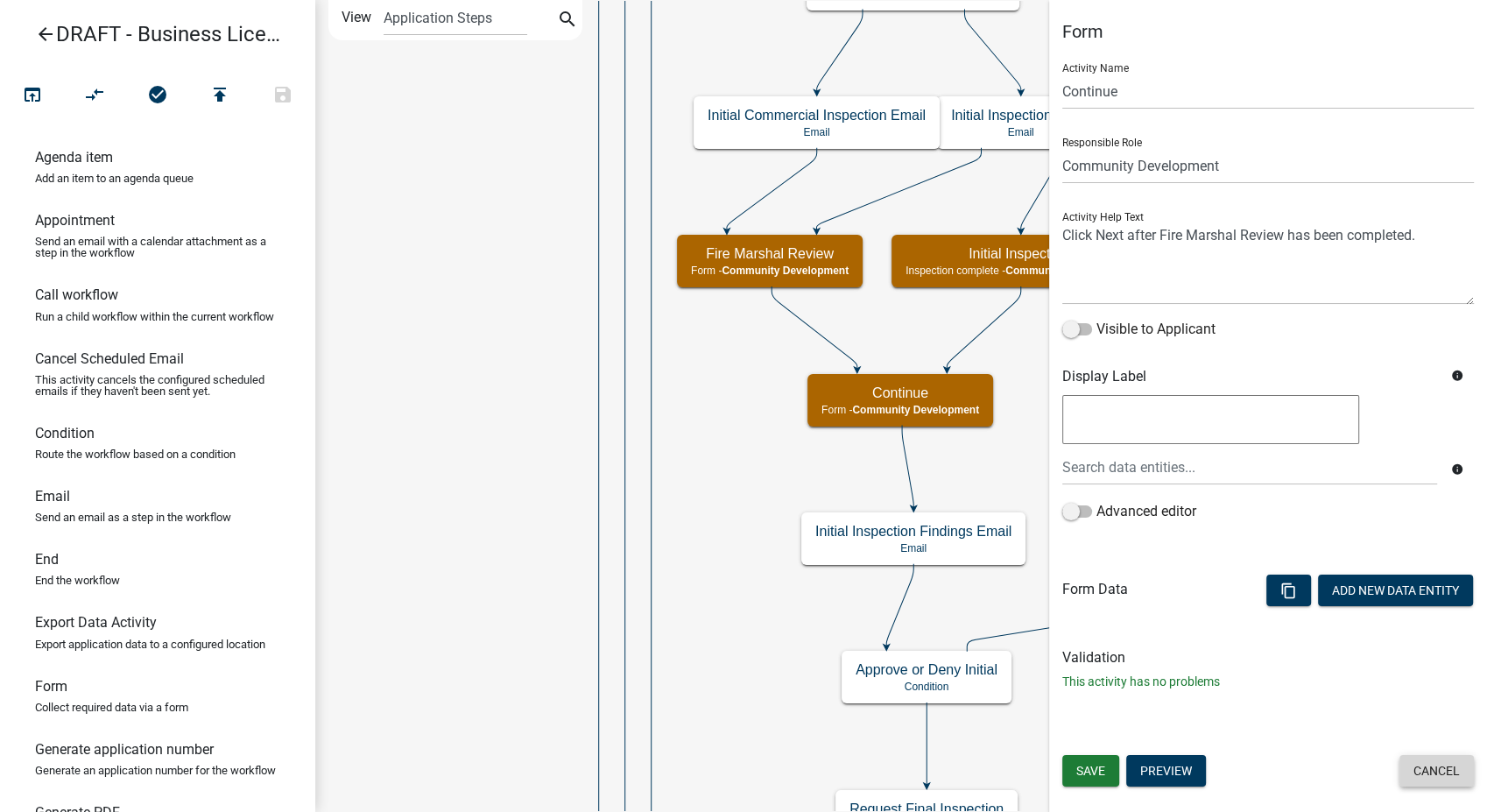
click at [1424, 766] on button "Cancel" at bounding box center [1436, 770] width 75 height 32
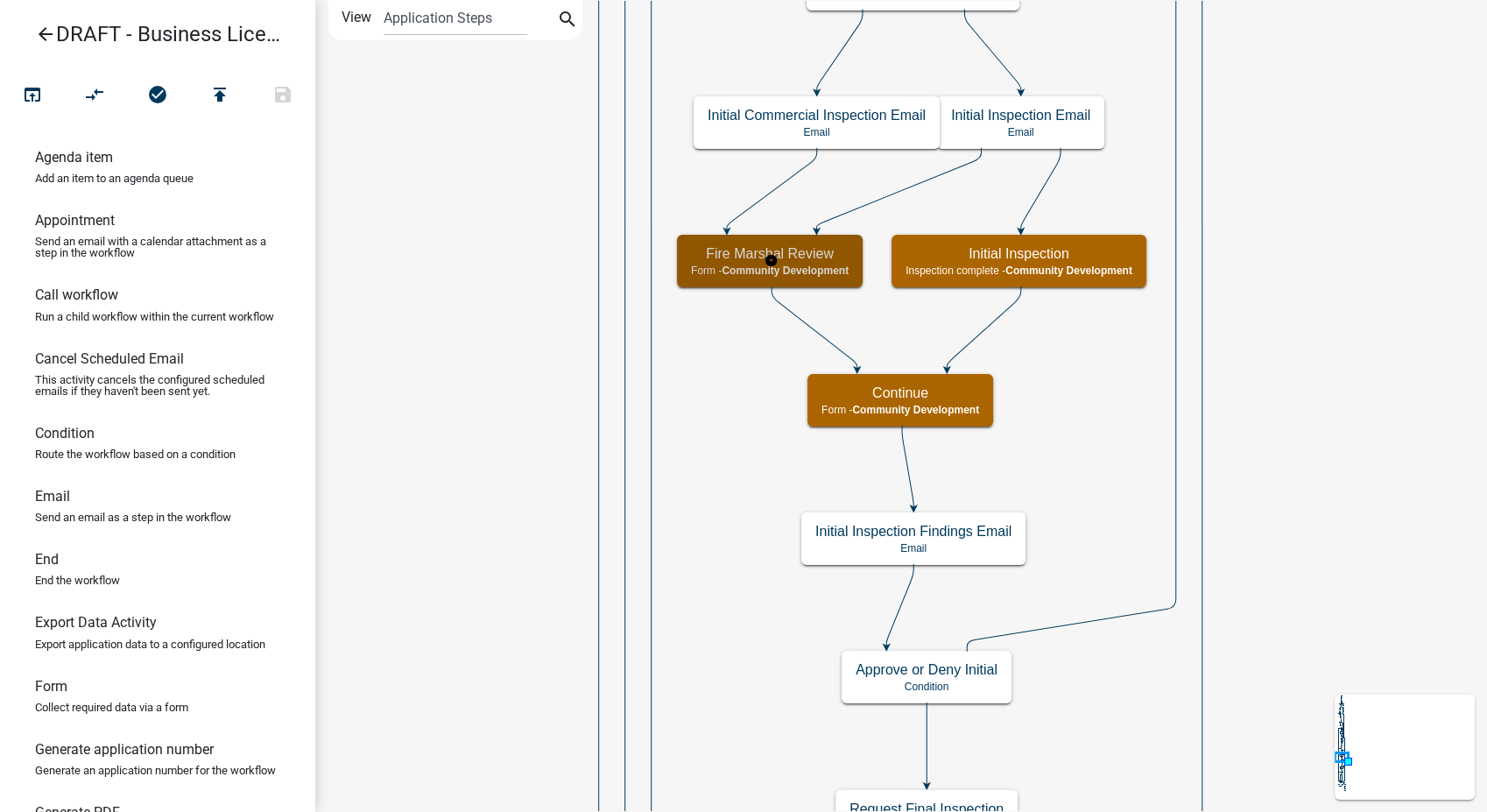
click at [793, 276] on div "Fire Marshal Review Form - Community Development" at bounding box center [769, 260] width 186 height 53
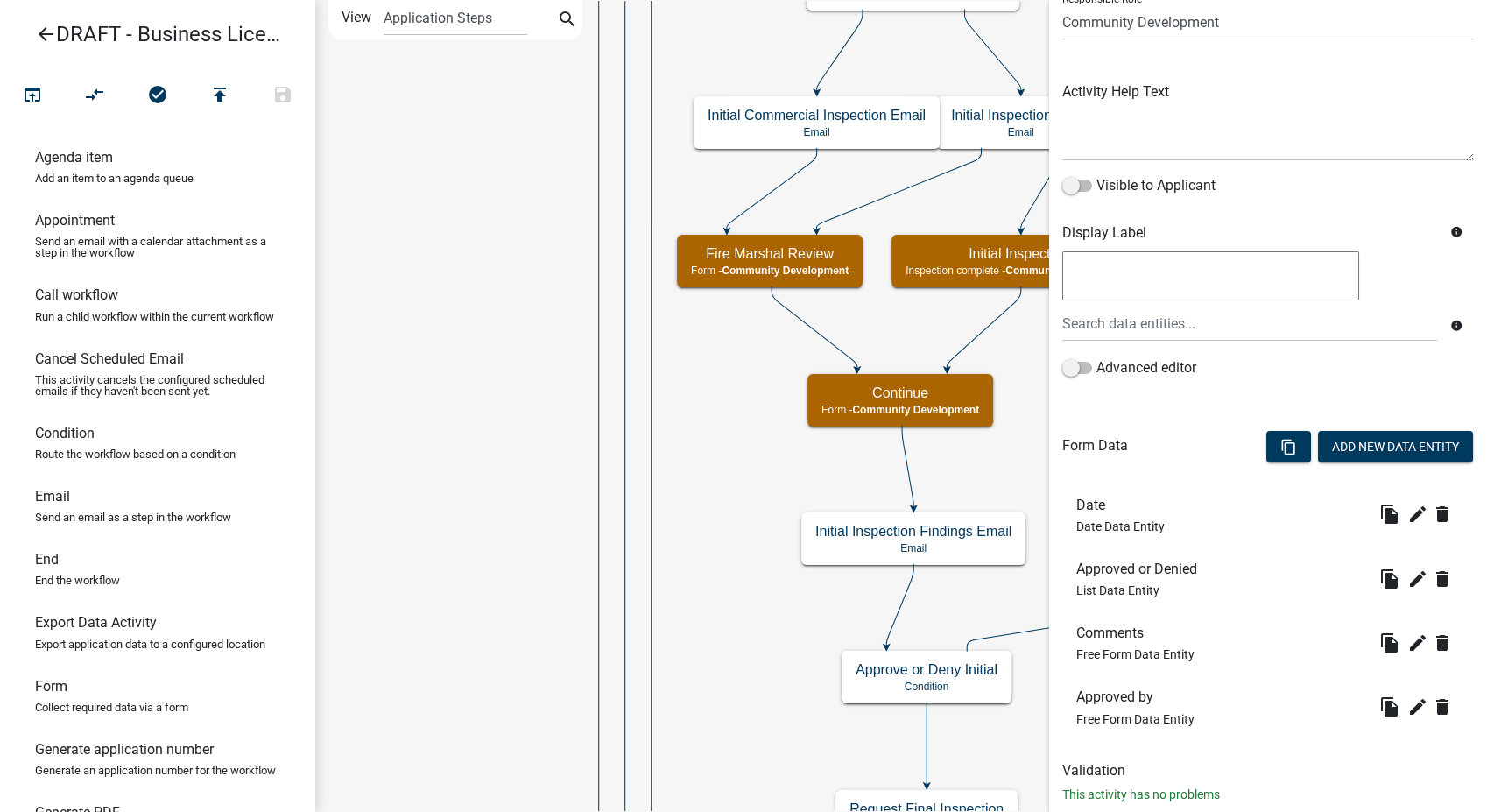
scroll to position [185, 0]
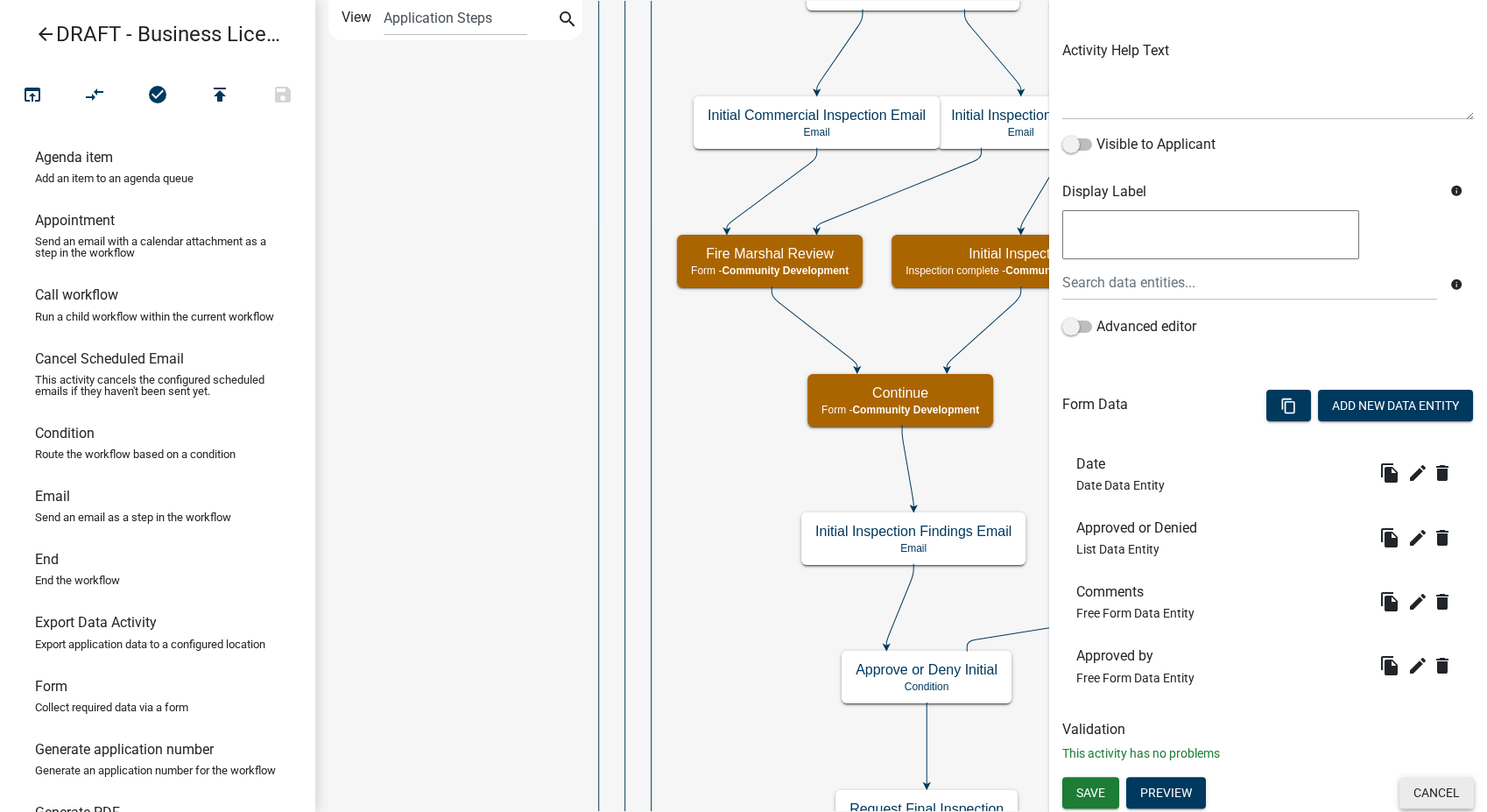
click at [1442, 802] on button "Cancel" at bounding box center [1436, 792] width 75 height 32
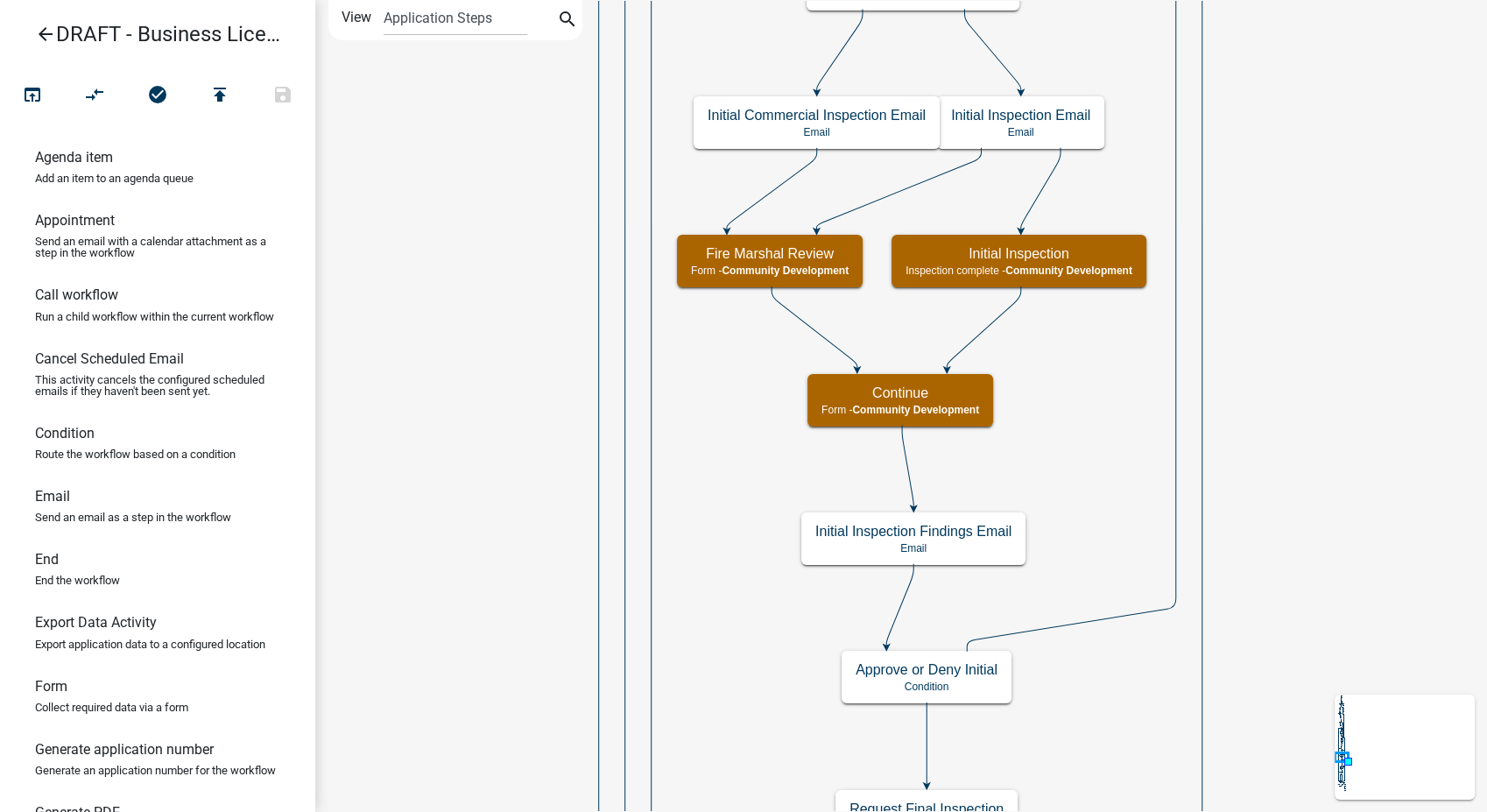
scroll to position [0, 0]
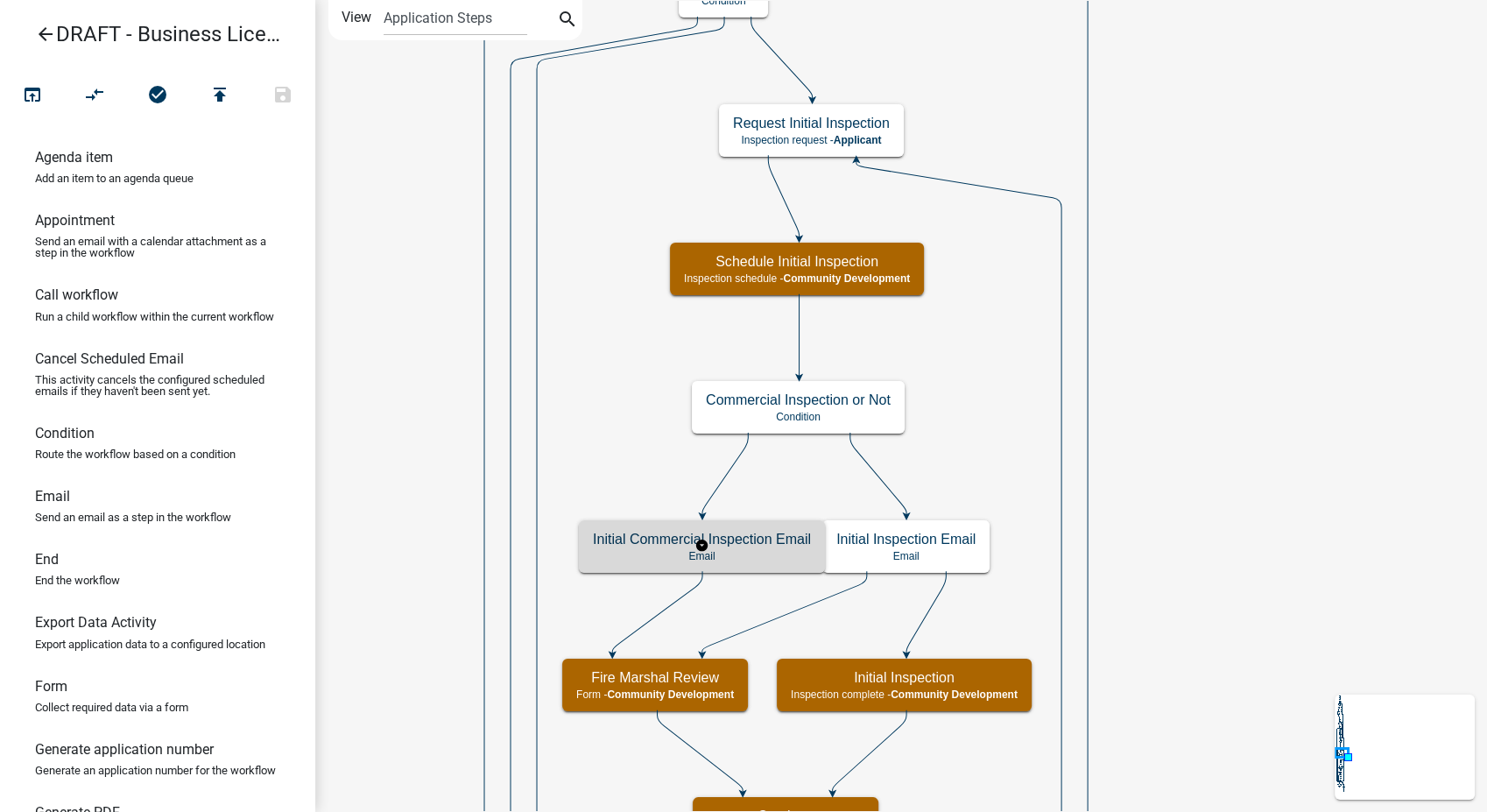
click at [779, 548] on div "Initial Commercial Inspection Email Email" at bounding box center [702, 546] width 247 height 53
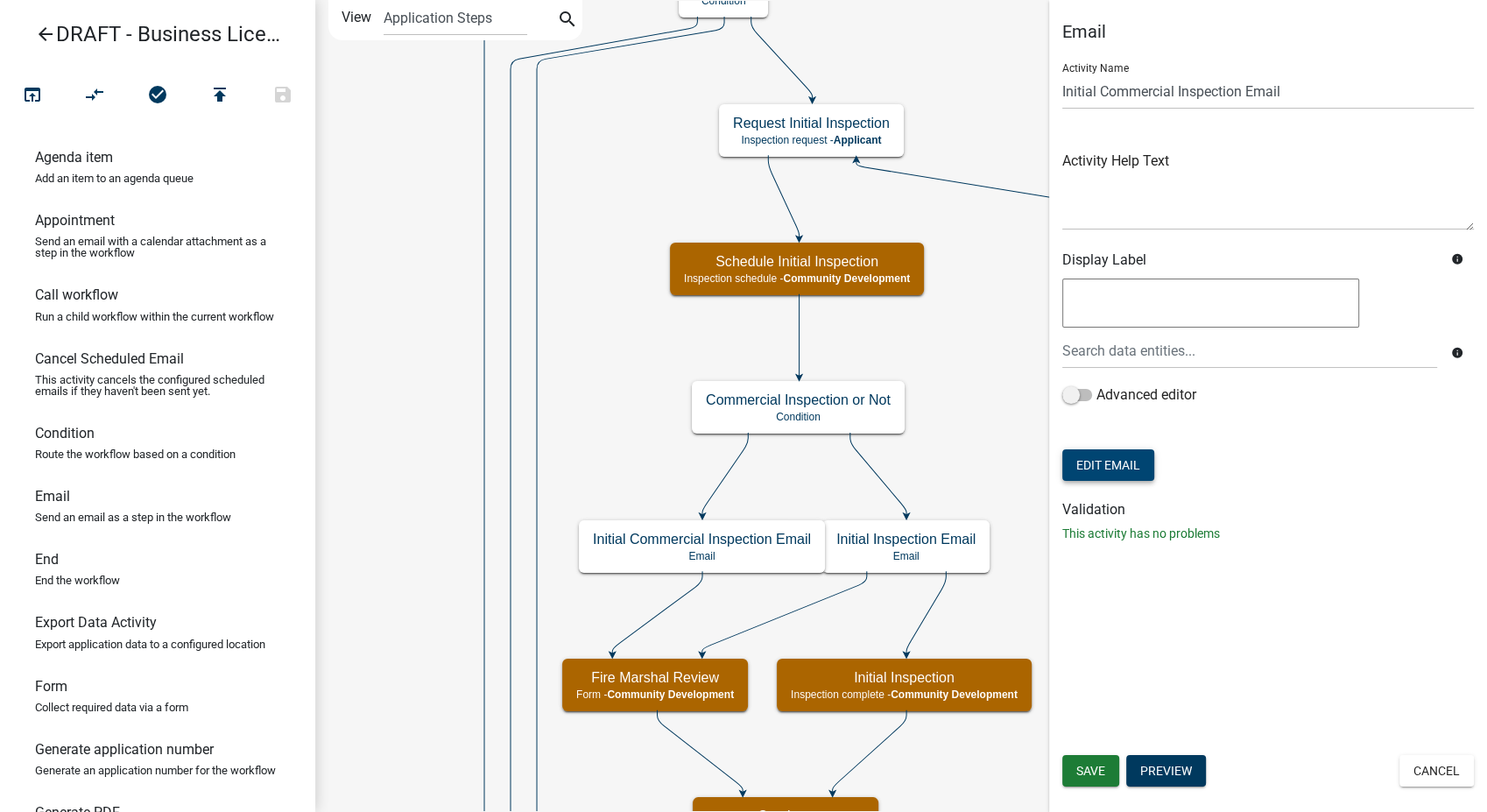
click at [1103, 454] on button "Edit Email" at bounding box center [1108, 465] width 92 height 32
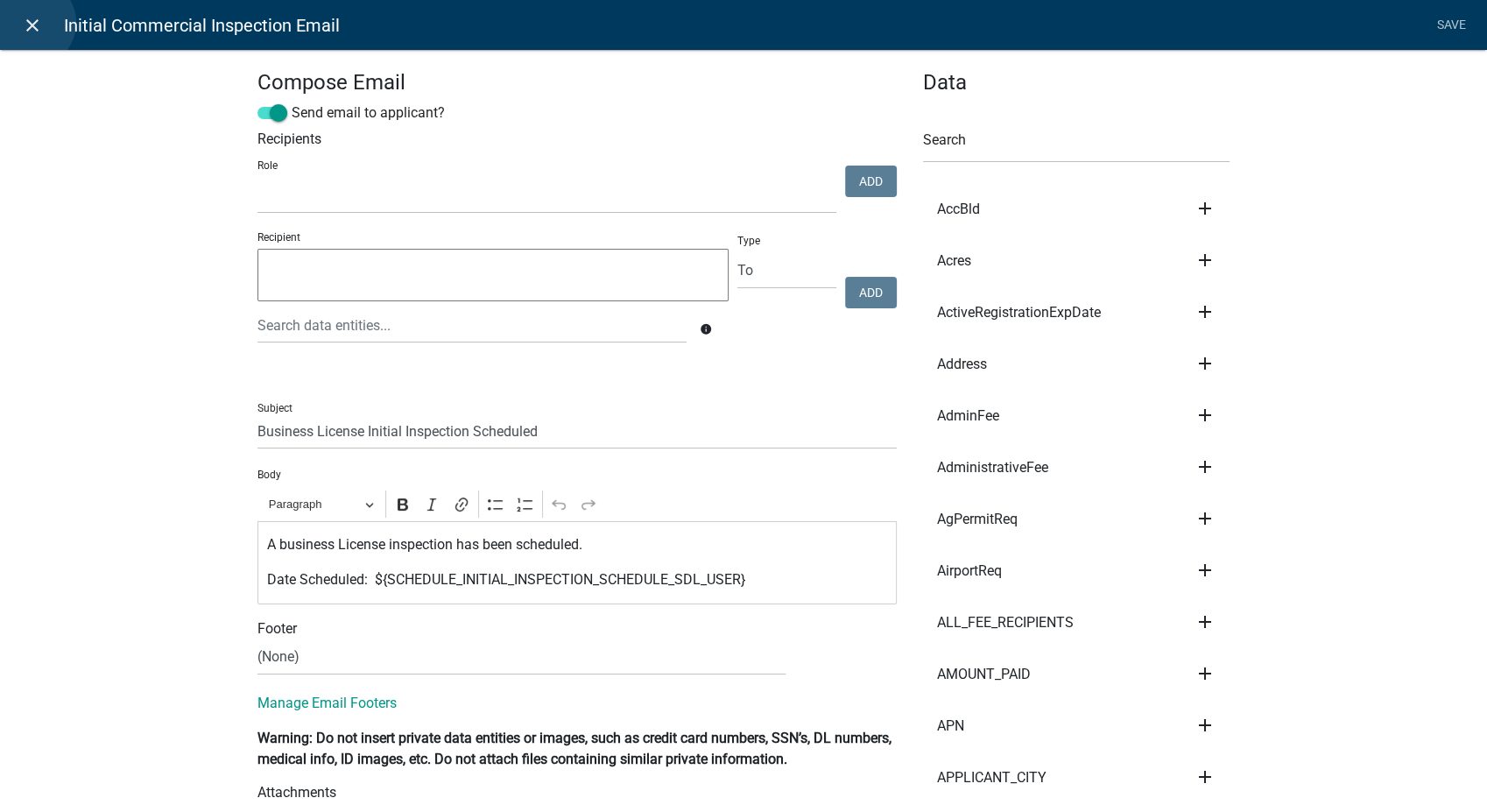
click at [32, 23] on icon "close" at bounding box center [32, 25] width 21 height 21
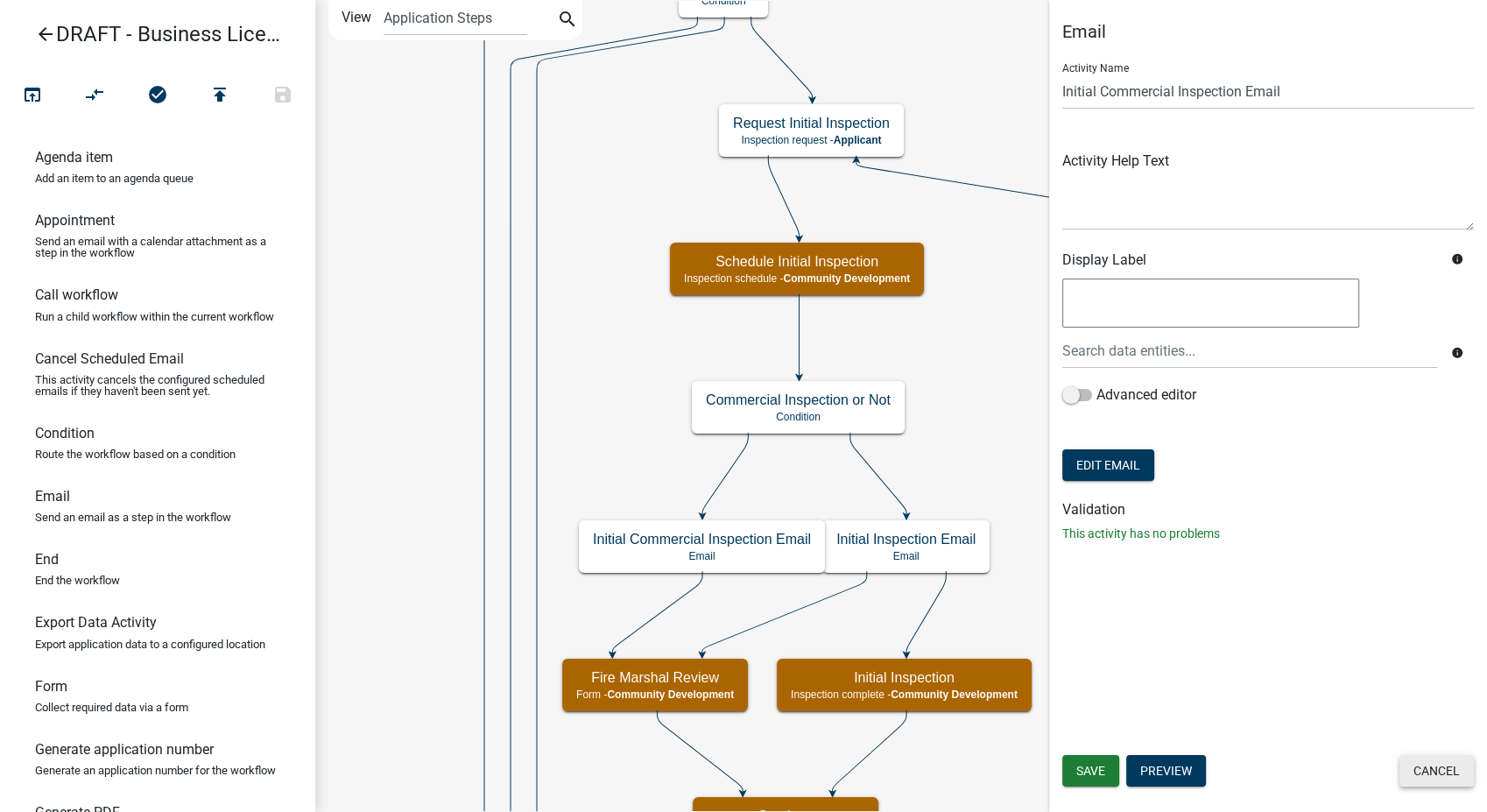
click at [1419, 773] on button "Cancel" at bounding box center [1436, 770] width 75 height 32
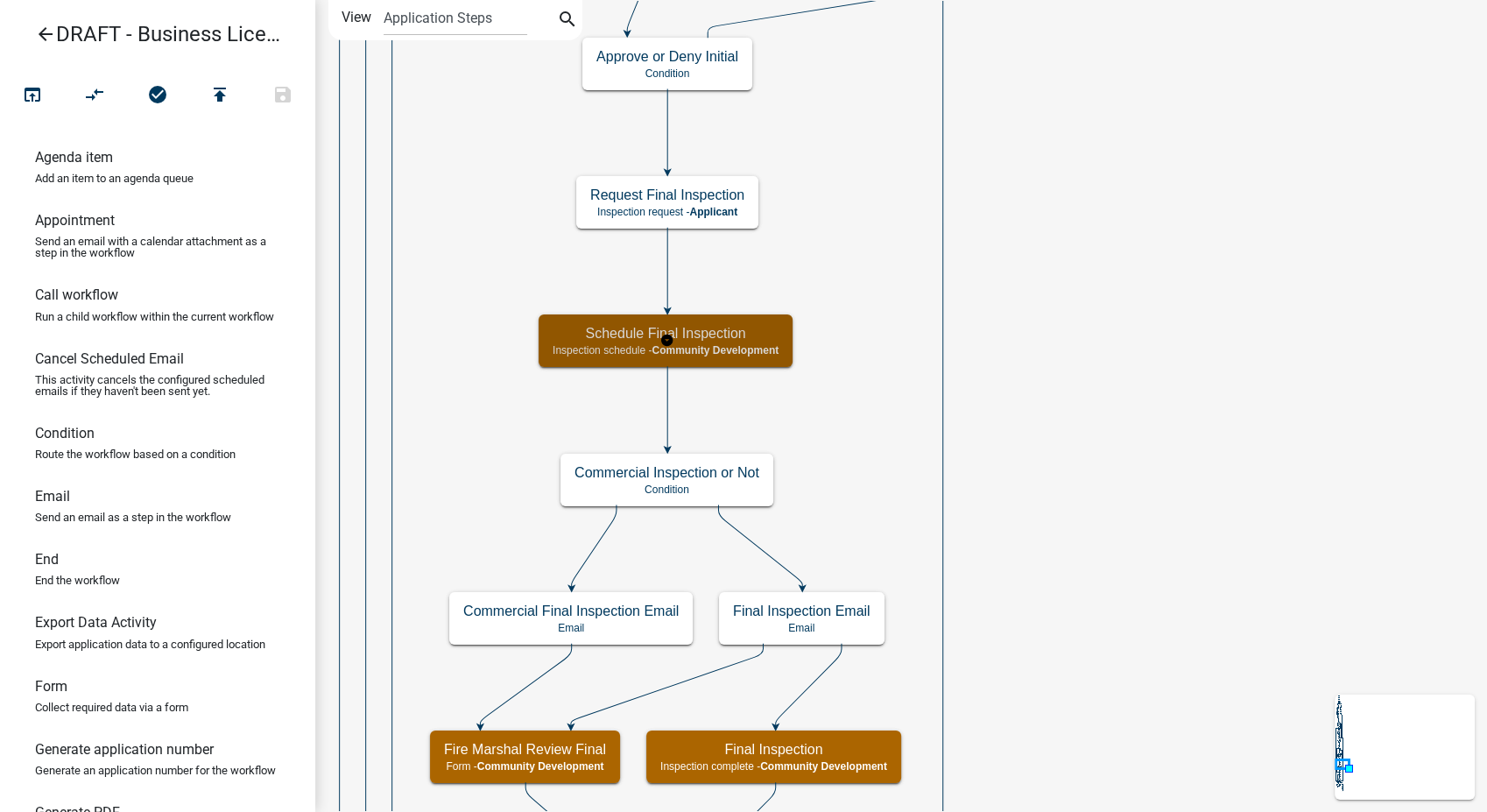
click at [743, 342] on div "Schedule Final Inspection Inspection schedule - Community Development" at bounding box center [665, 340] width 253 height 53
select select "66D5FF95-1CD3-428B-B9DC-D797D01D8DE2"
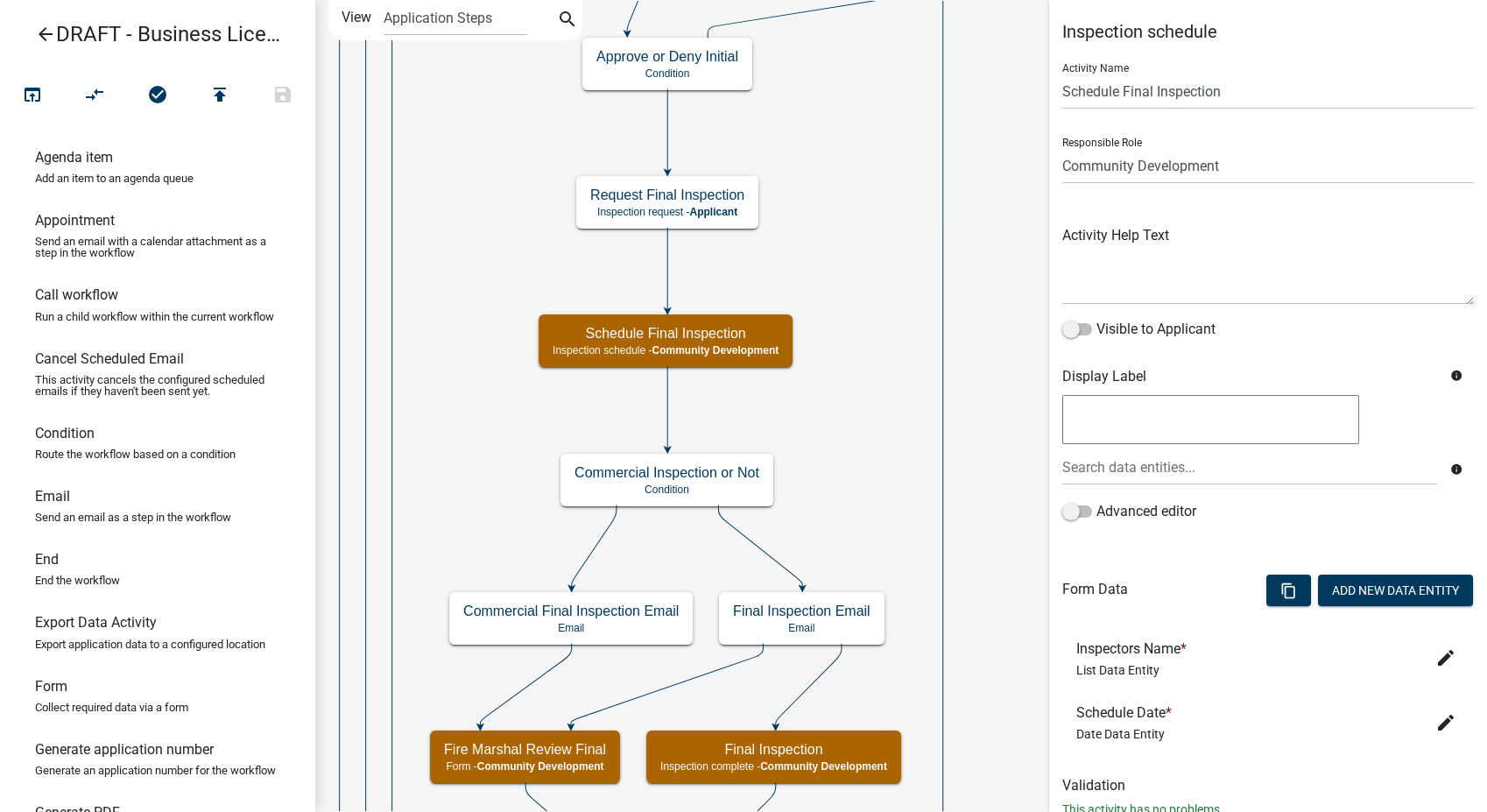
scroll to position [56, 0]
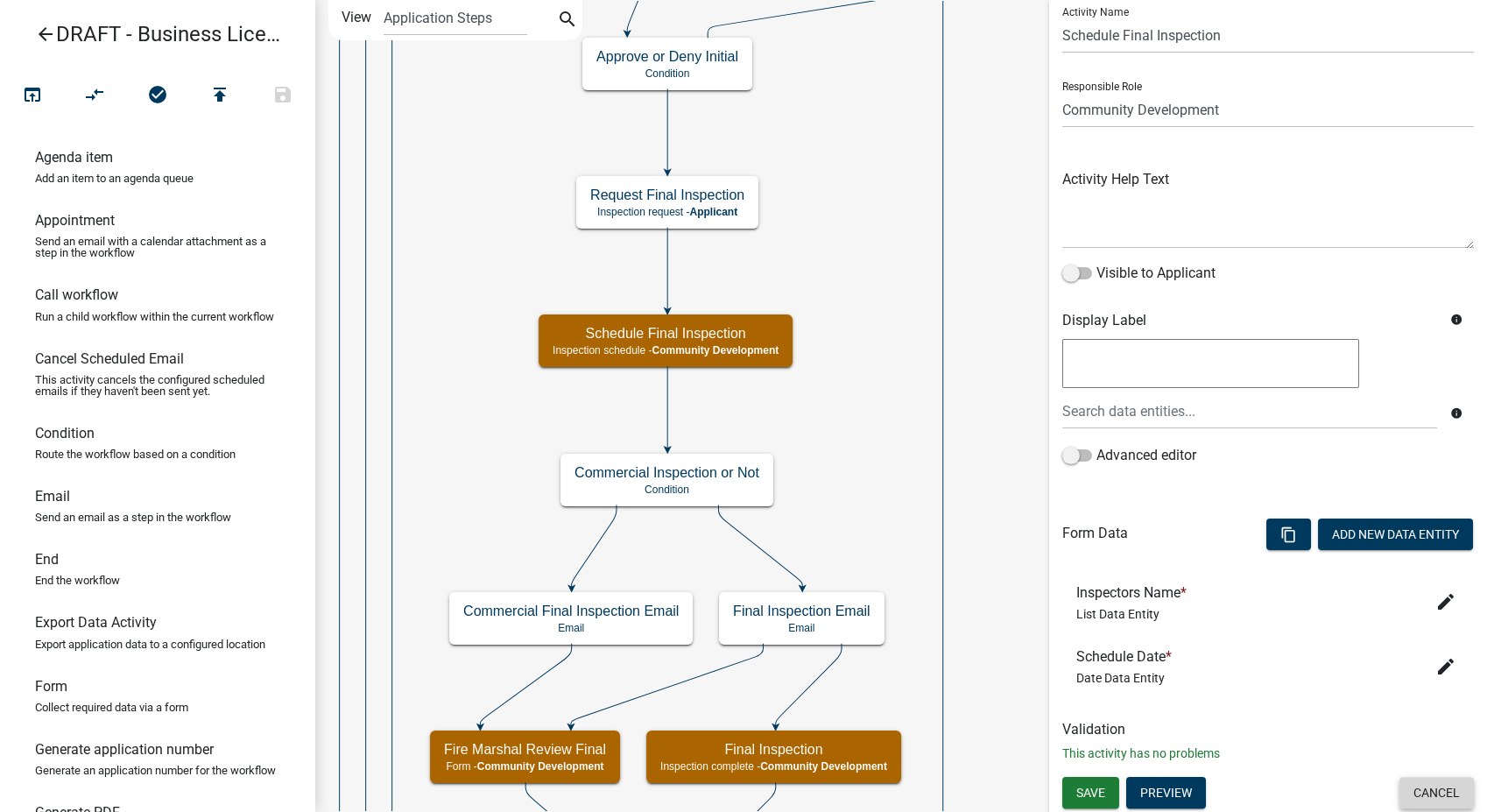
click at [1410, 789] on button "Cancel" at bounding box center [1436, 792] width 75 height 32
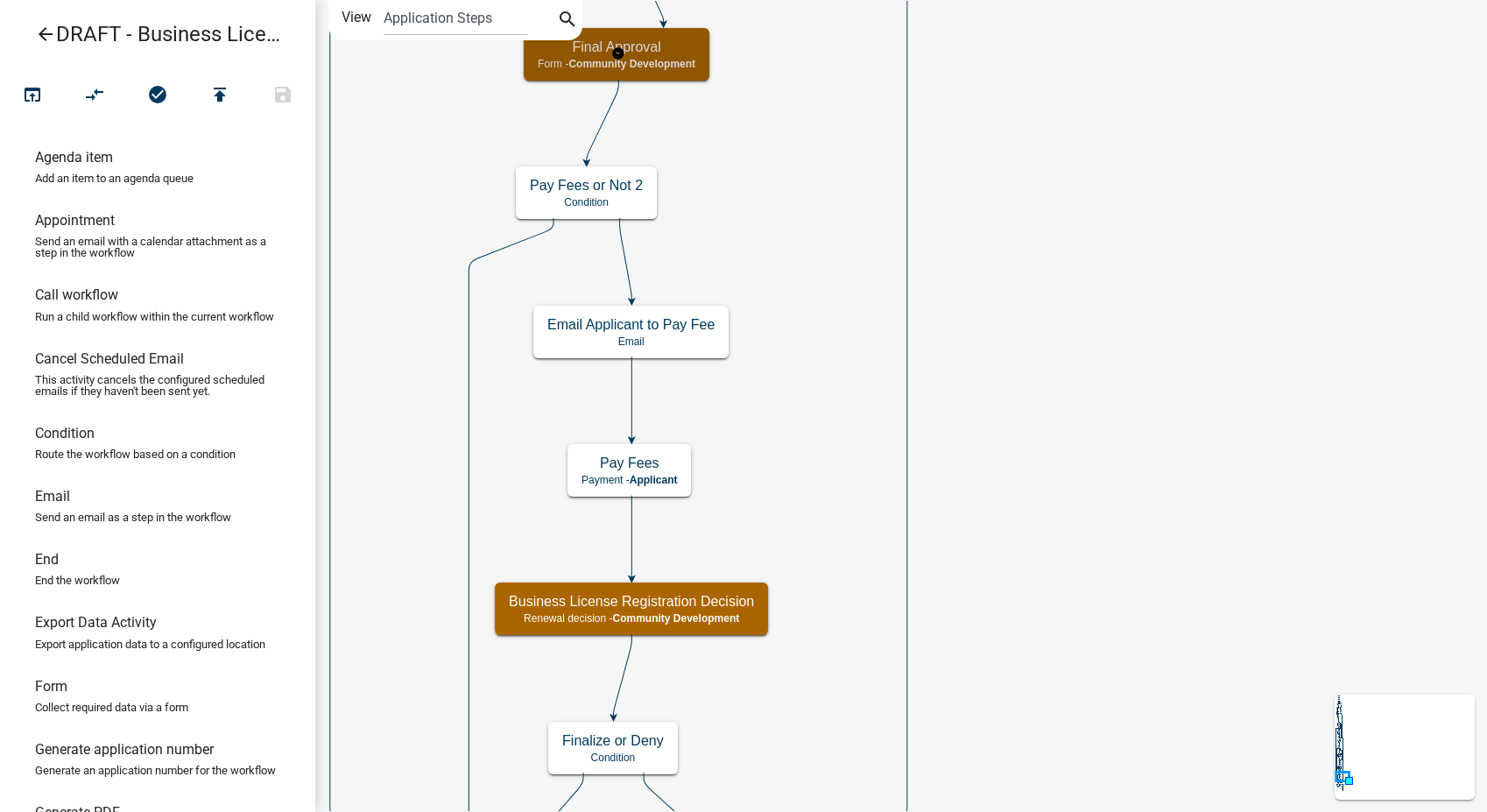
click at [680, 52] on h5 "Final Approval" at bounding box center [616, 47] width 158 height 17
select select "66D5FF95-1CD3-428B-B9DC-D797D01D8DE2"
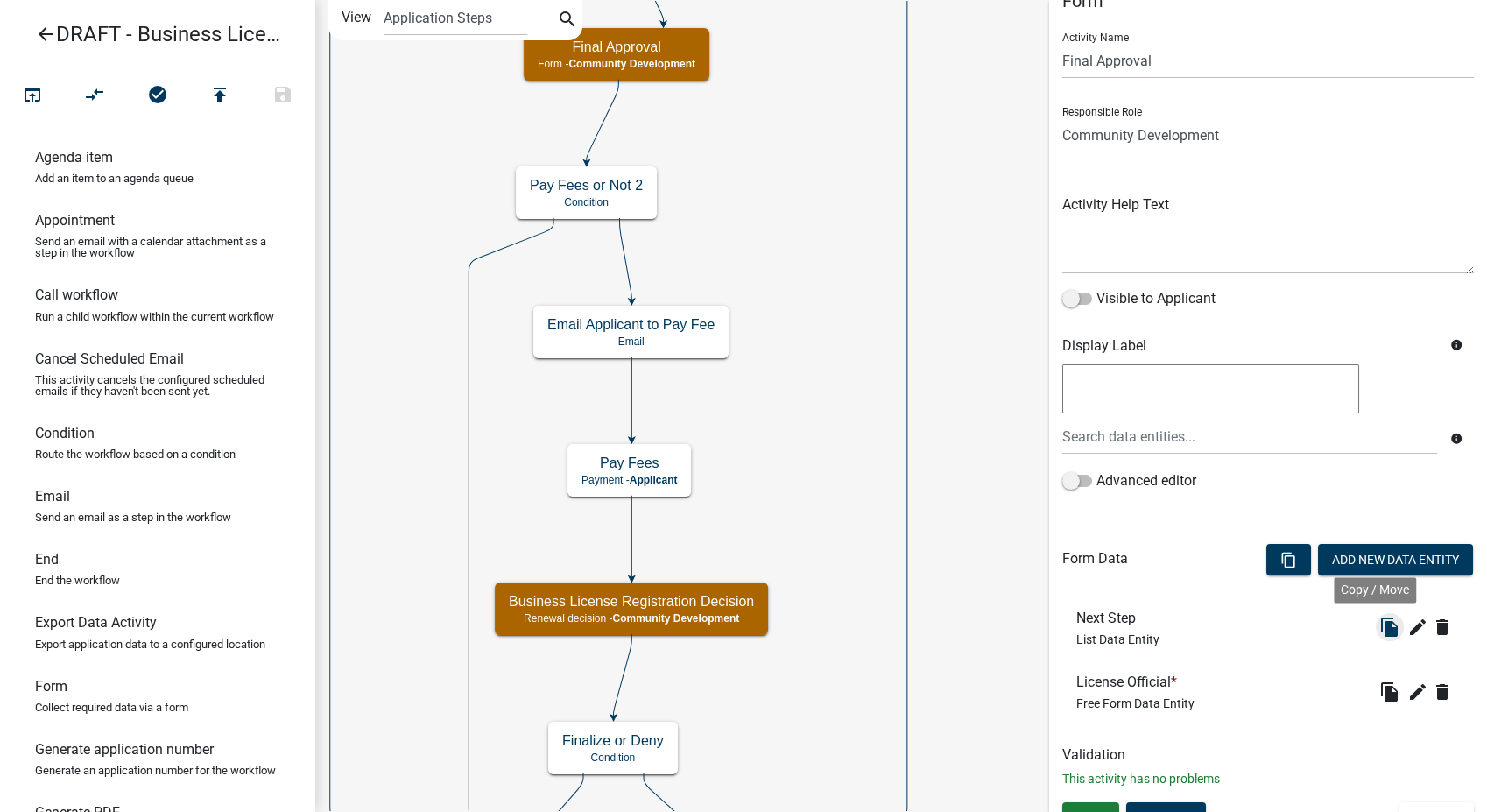
scroll to position [56, 0]
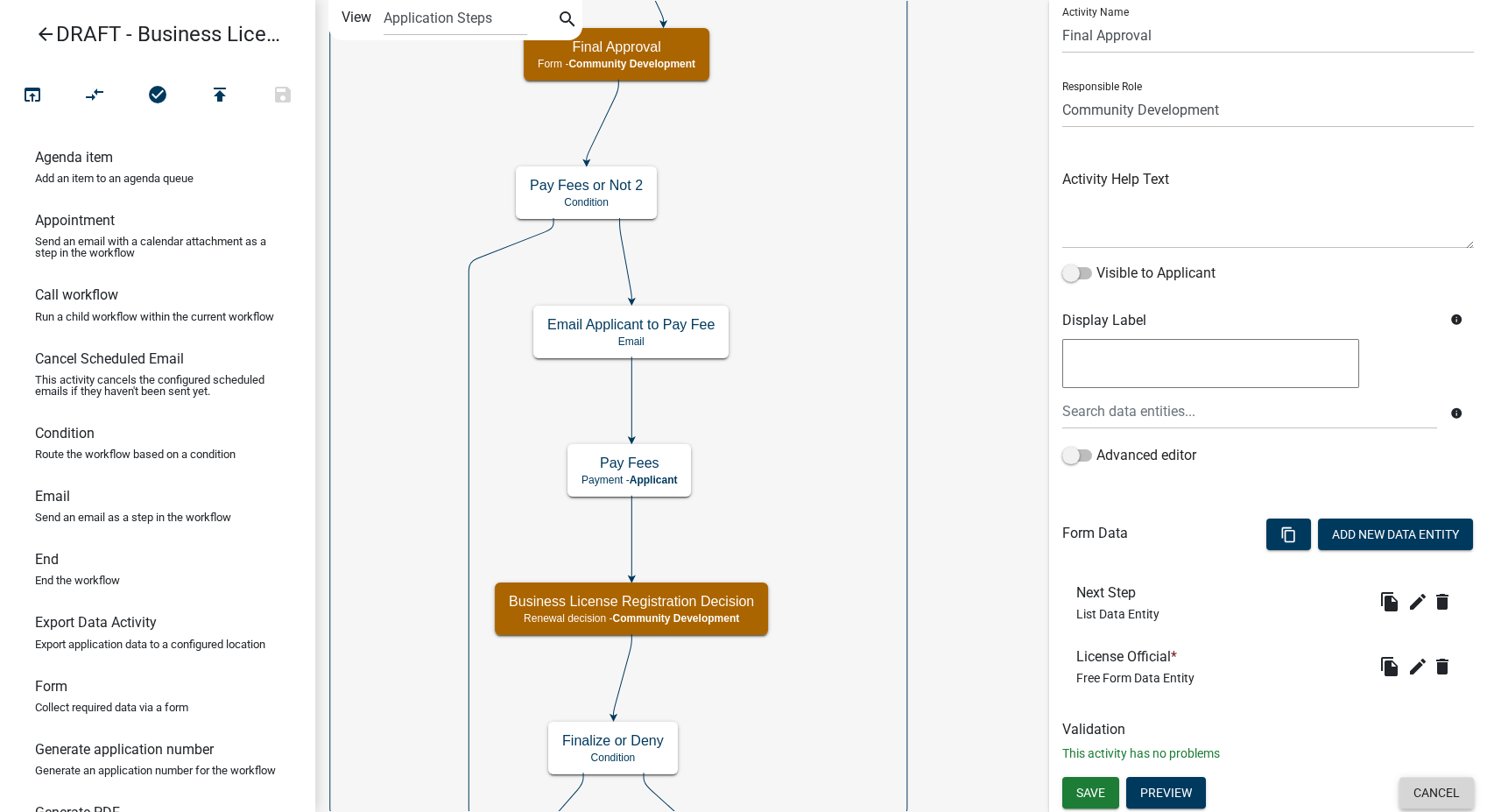
click at [1409, 788] on button "Cancel" at bounding box center [1436, 792] width 75 height 32
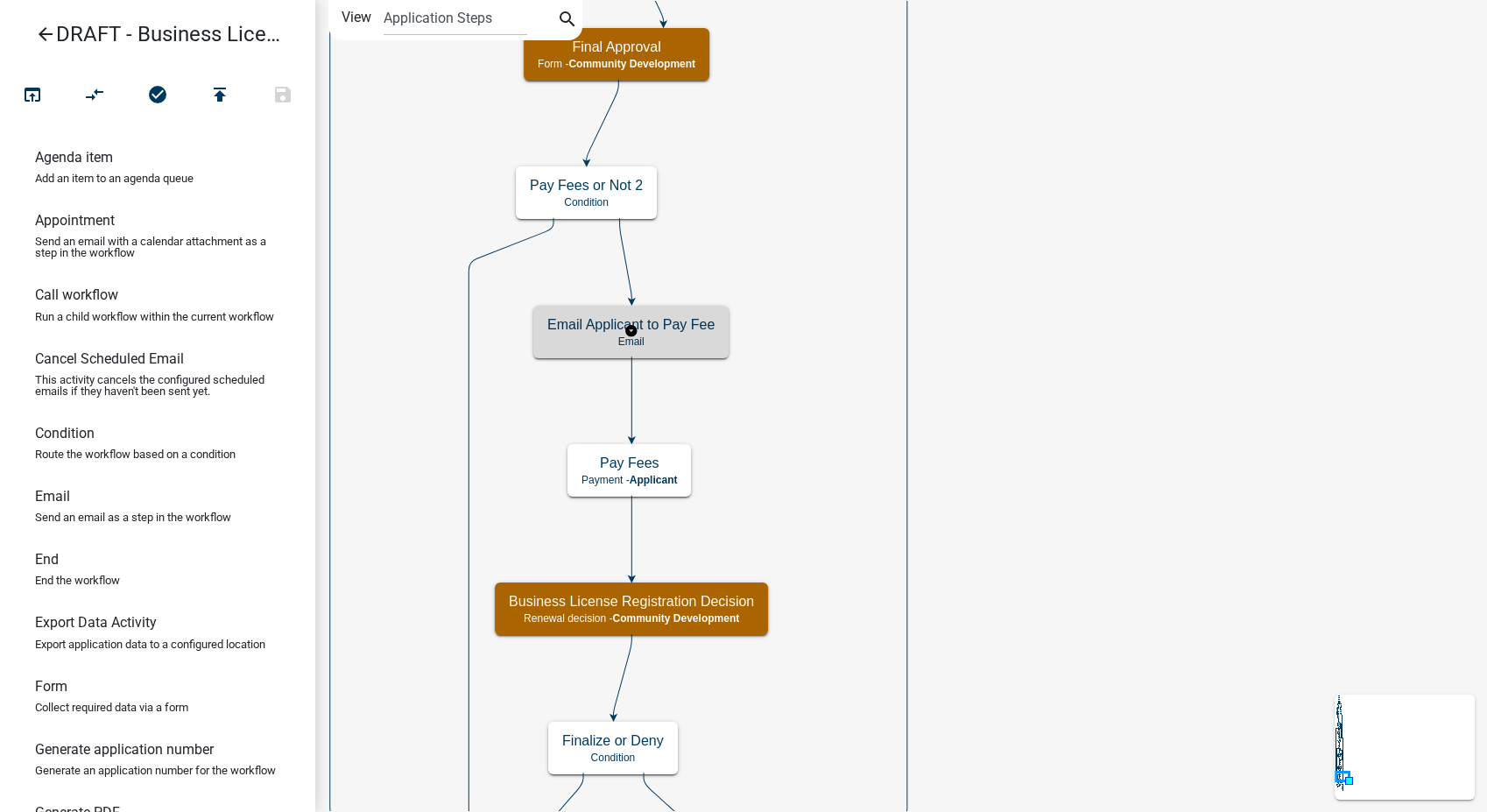
click at [678, 339] on p "Email" at bounding box center [631, 341] width 167 height 12
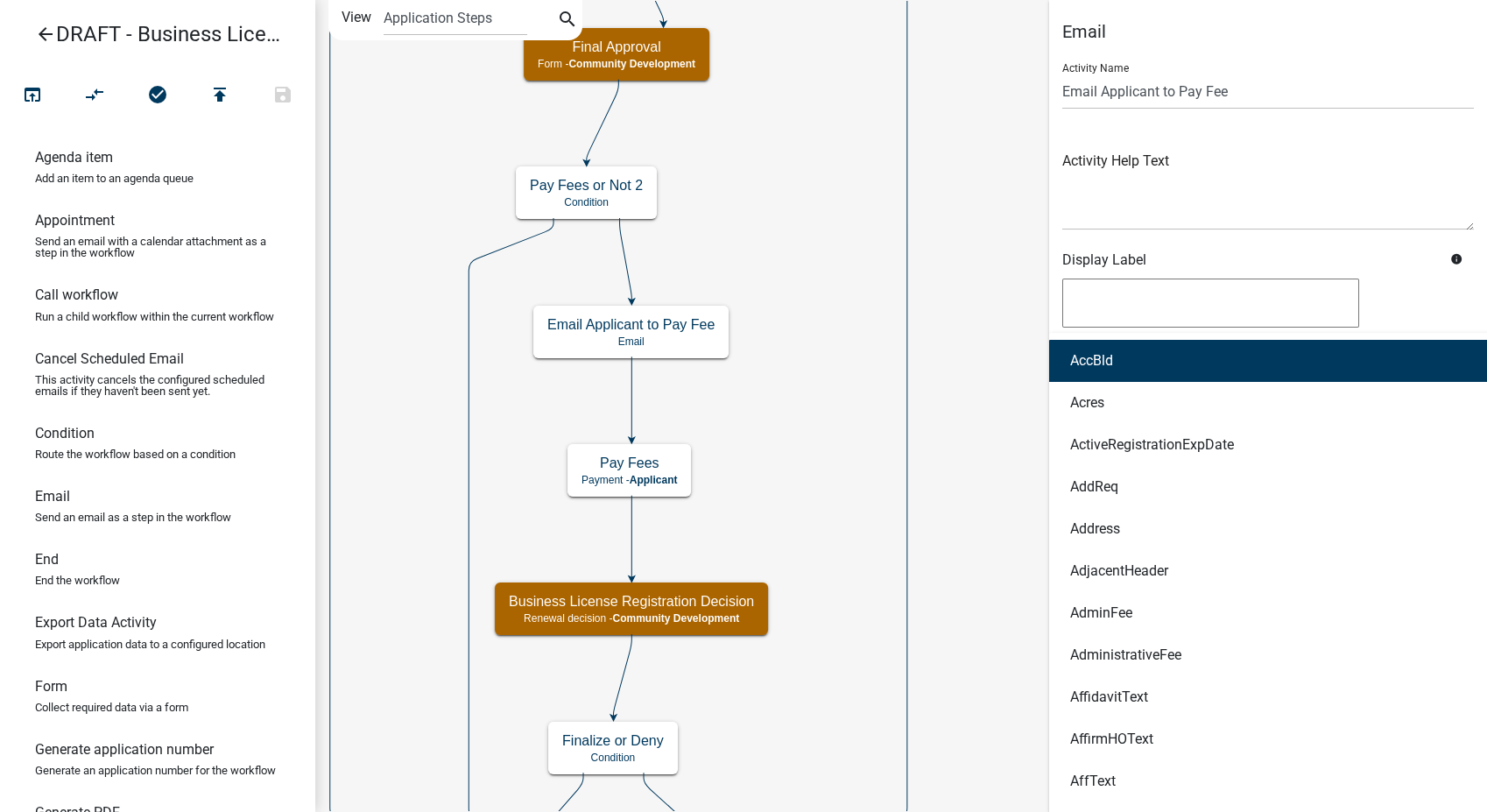
click at [1086, 364] on div "AccBld Acres ActiveRegistrationExpDate AddReq Address AdjacentHeader AdminFee A…" at bounding box center [1249, 351] width 402 height 36
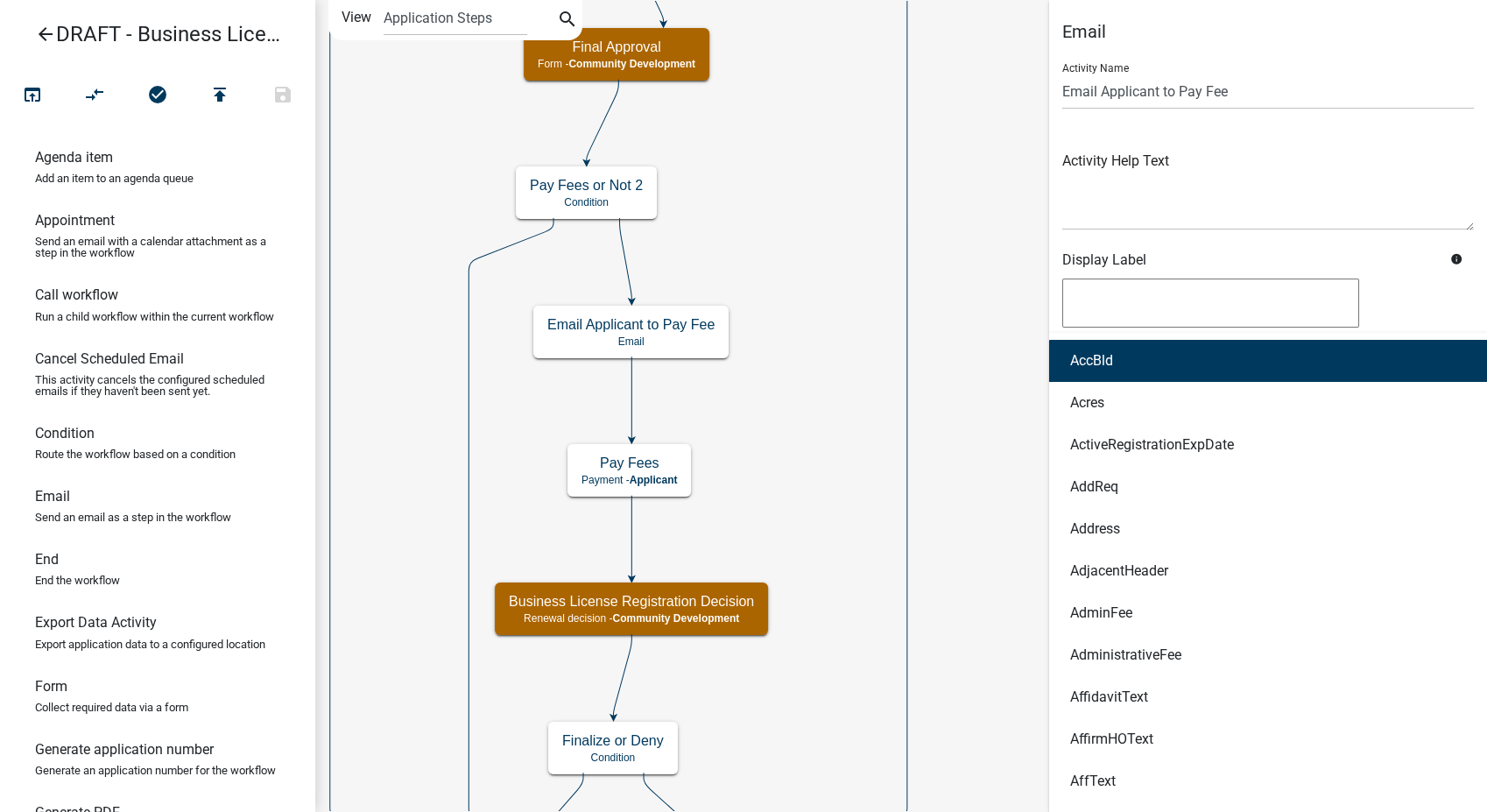
click at [1404, 287] on div at bounding box center [1268, 305] width 412 height 55
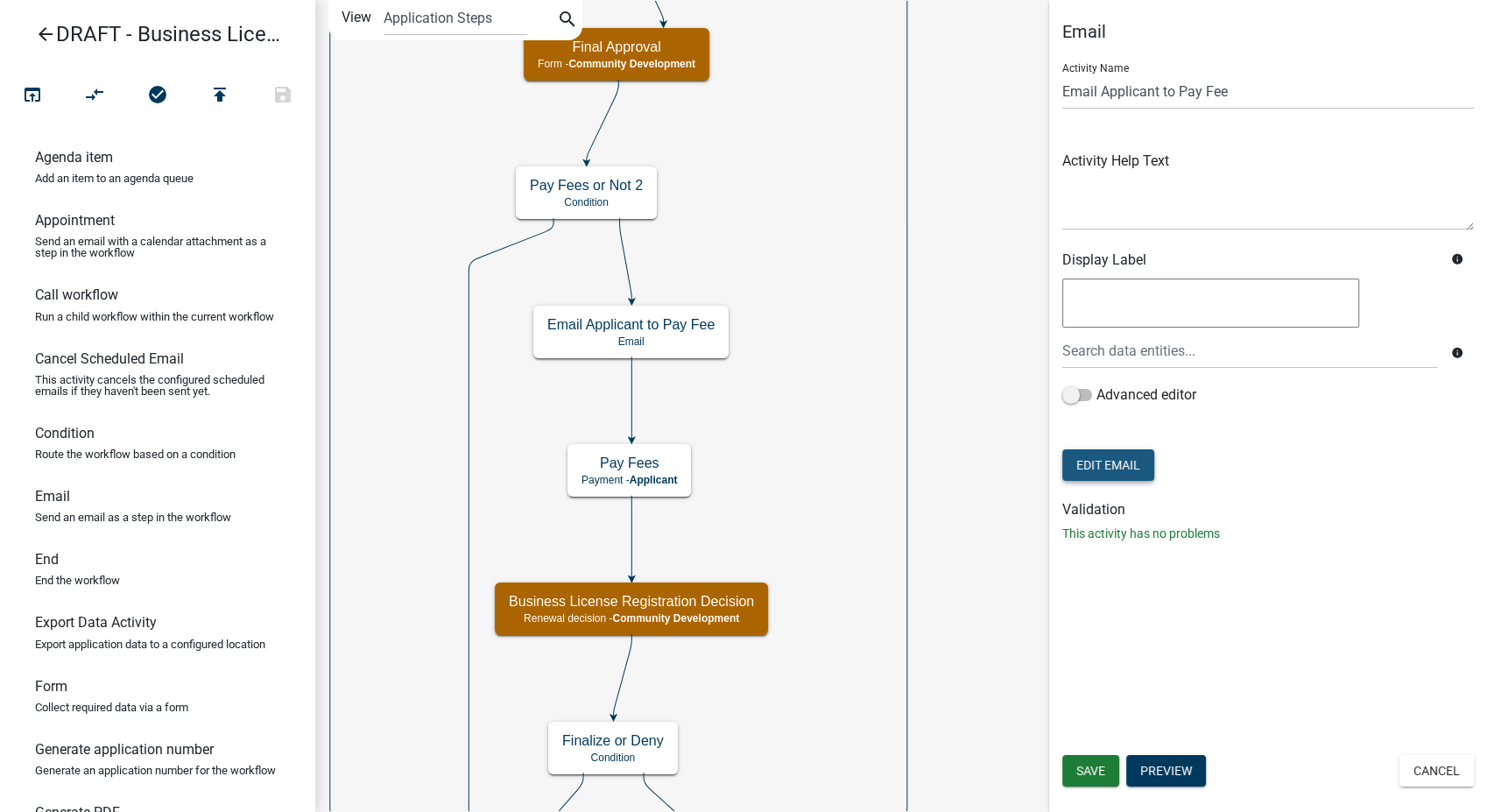
click at [1090, 471] on button "Edit Email" at bounding box center [1108, 465] width 92 height 32
select select "02716f85-b38e-4317-b3e2-b115ccb6ceee"
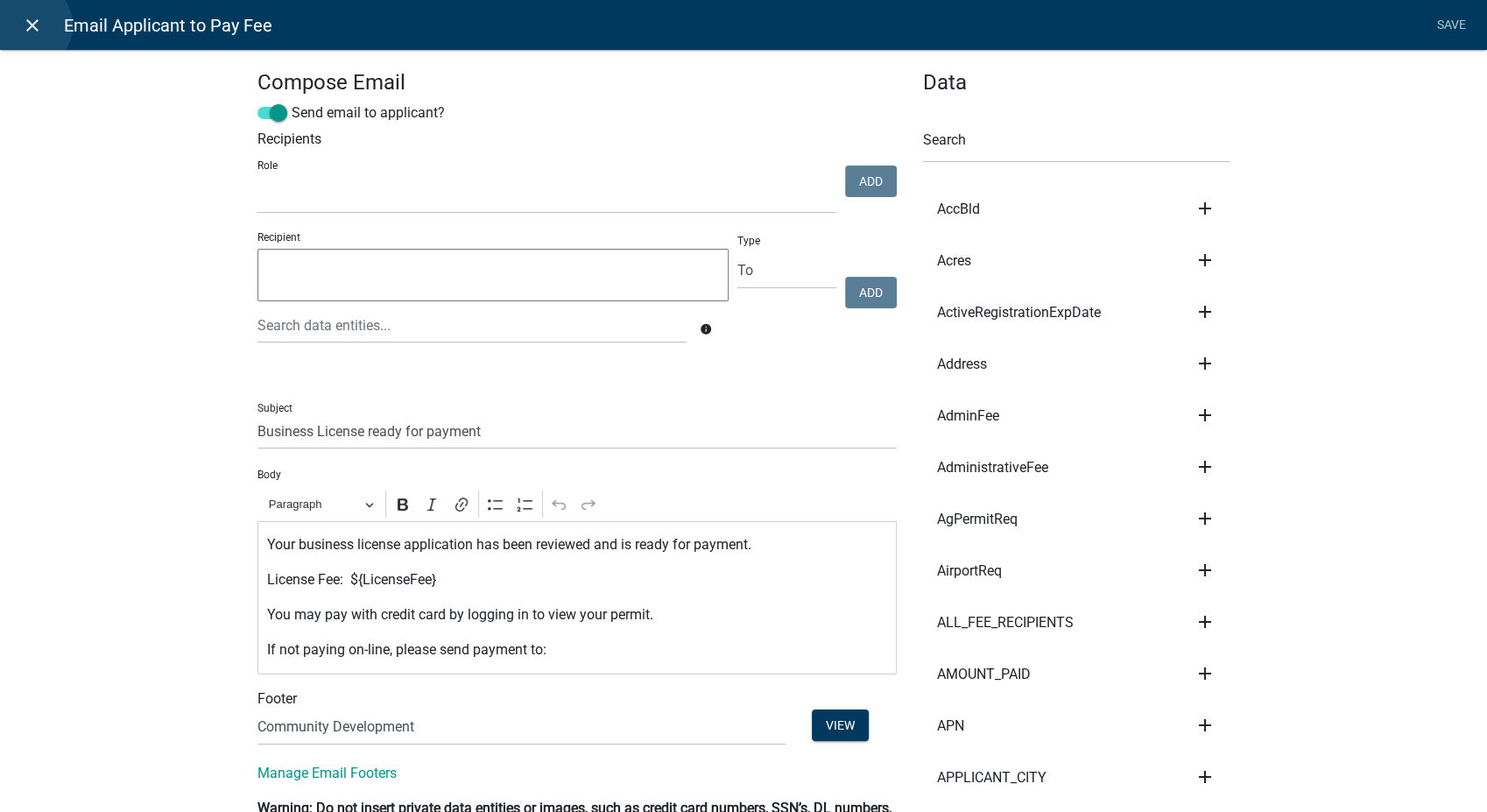
click at [28, 26] on icon "close" at bounding box center [32, 25] width 21 height 21
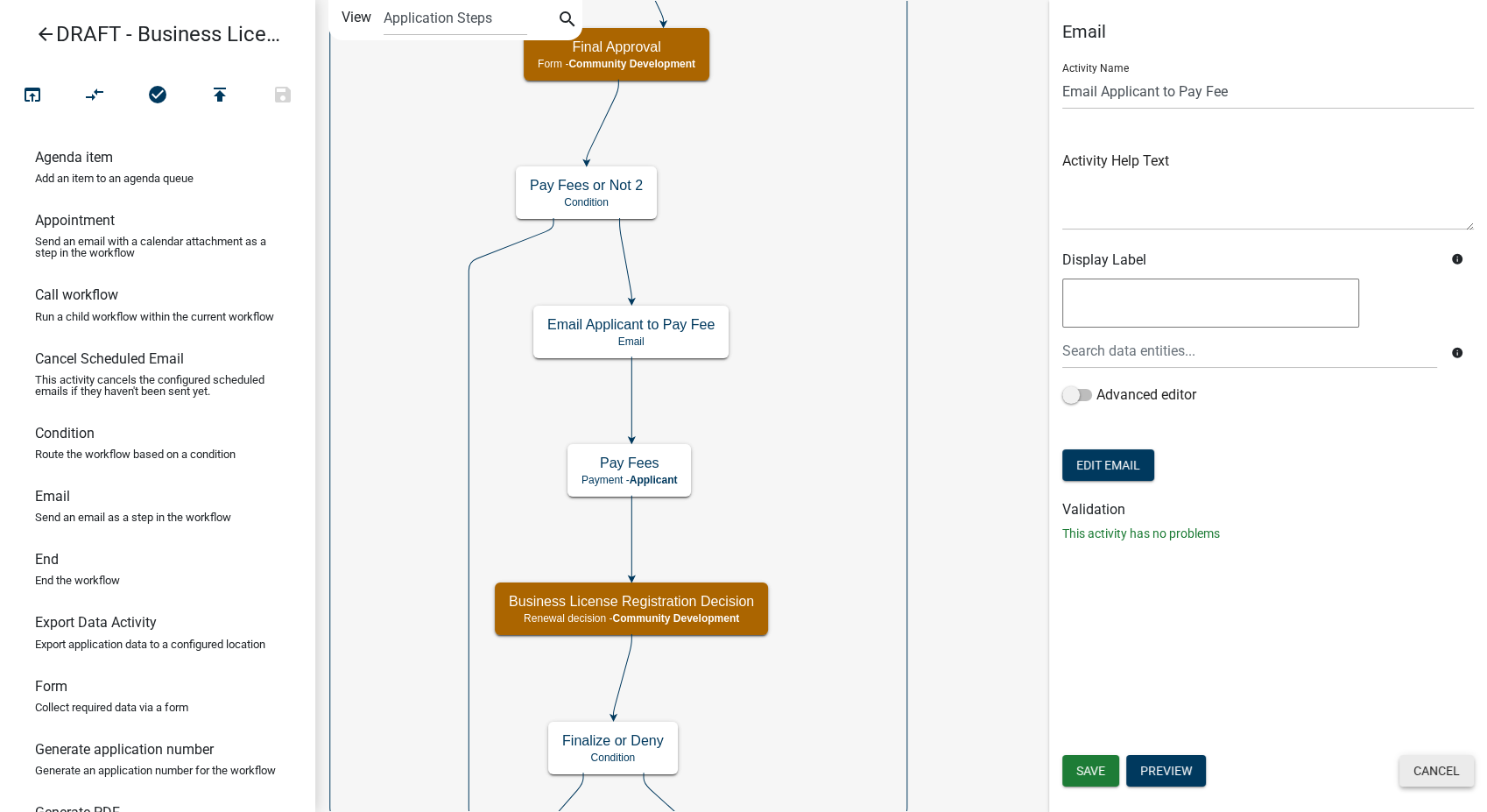
click at [1443, 772] on button "Cancel" at bounding box center [1436, 770] width 75 height 32
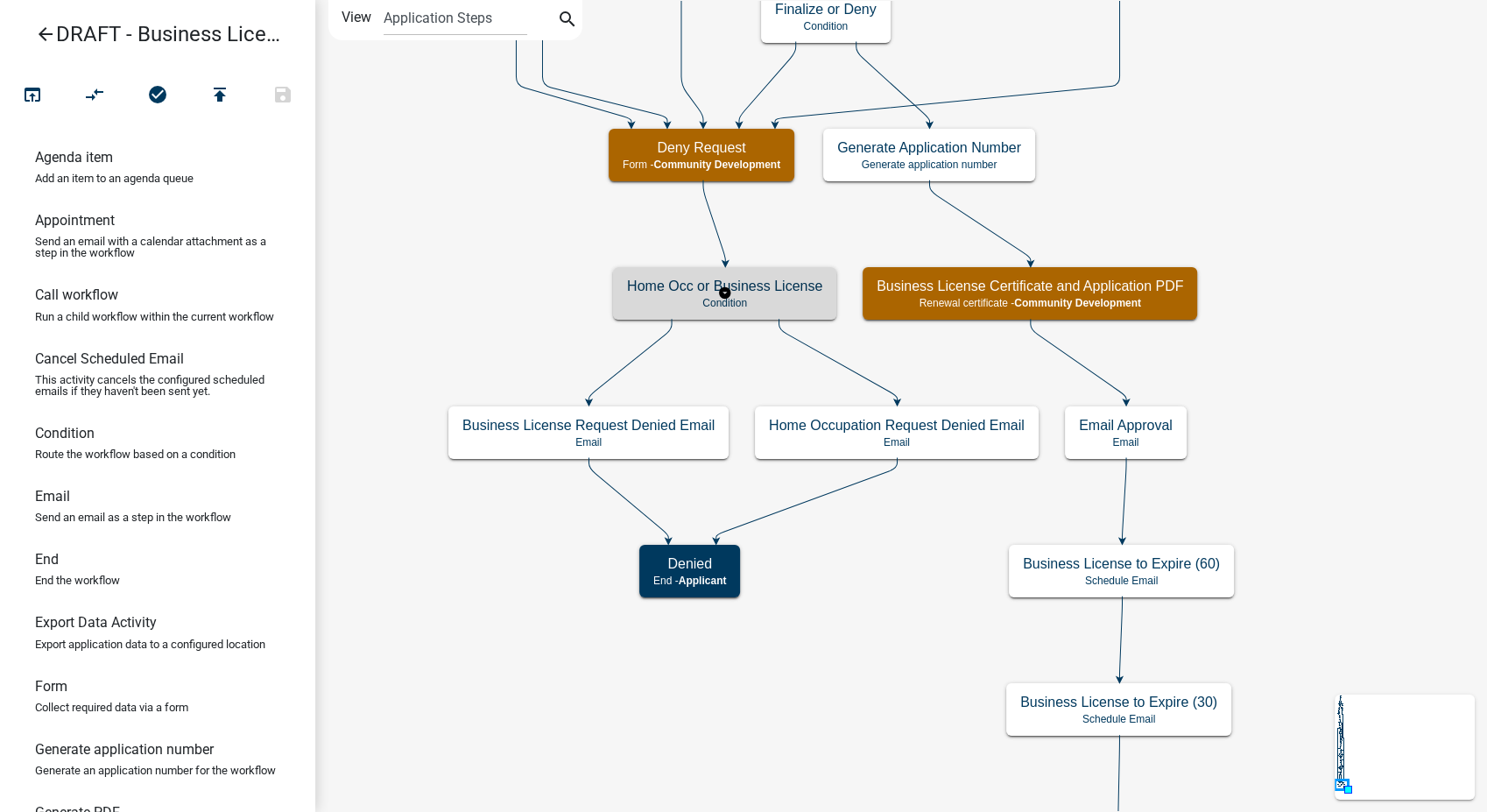
click at [666, 291] on h5 "Home Occ or Business License" at bounding box center [725, 285] width 195 height 17
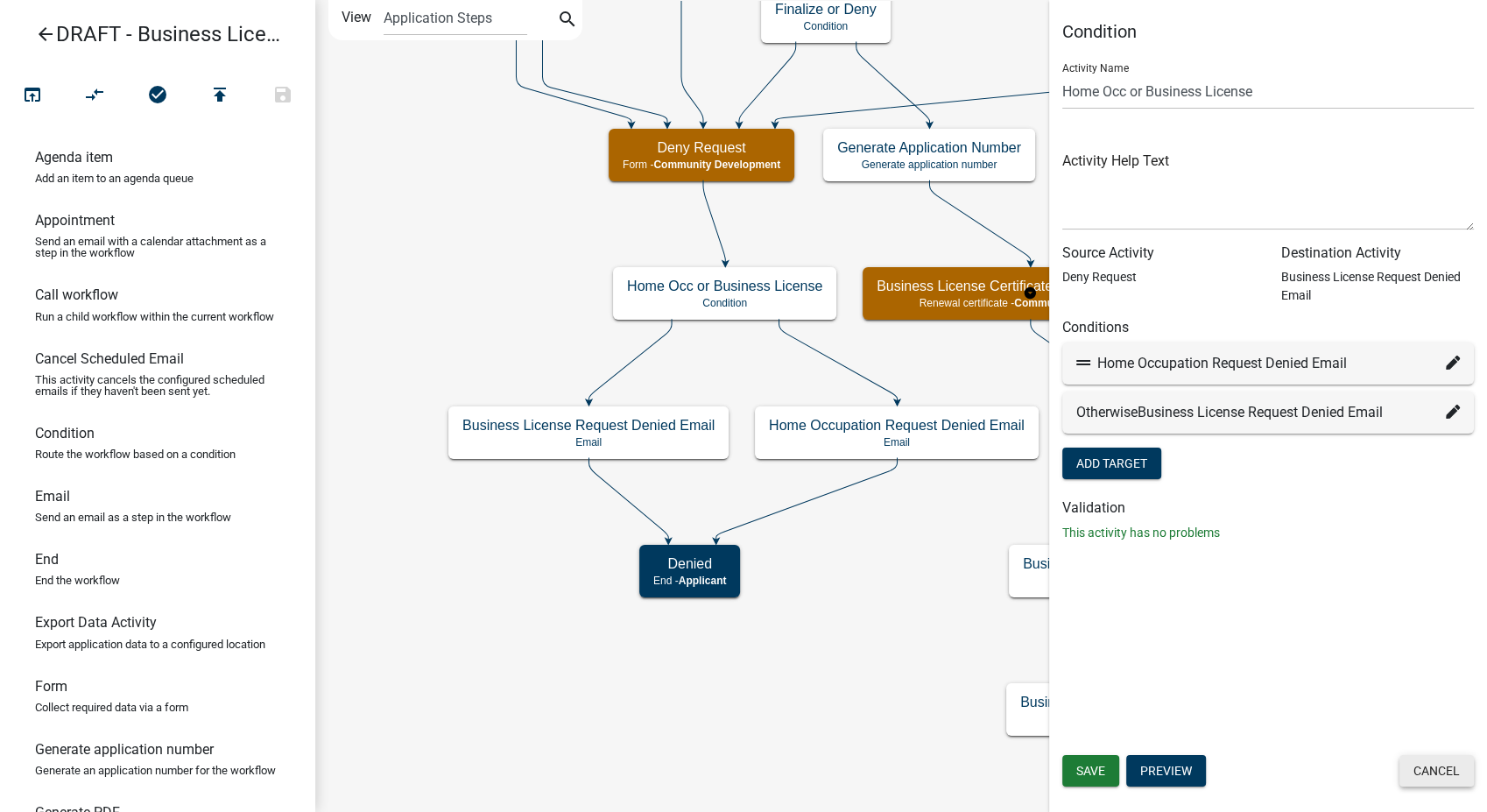
drag, startPoint x: 1427, startPoint y: 768, endPoint x: 1414, endPoint y: 754, distance: 19.1
click at [1428, 769] on button "Cancel" at bounding box center [1436, 770] width 75 height 32
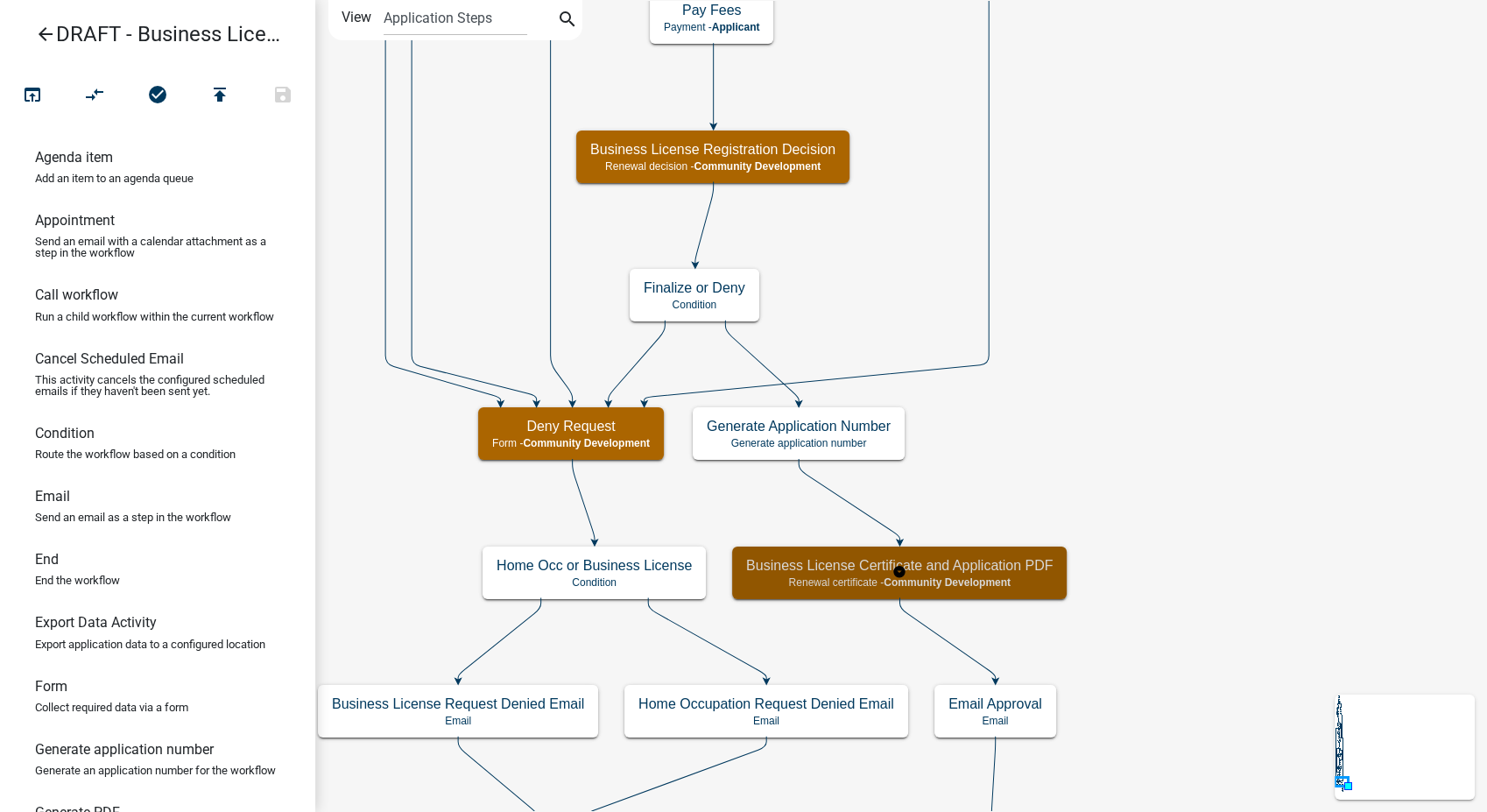
click at [994, 581] on span "Community Development" at bounding box center [947, 582] width 127 height 12
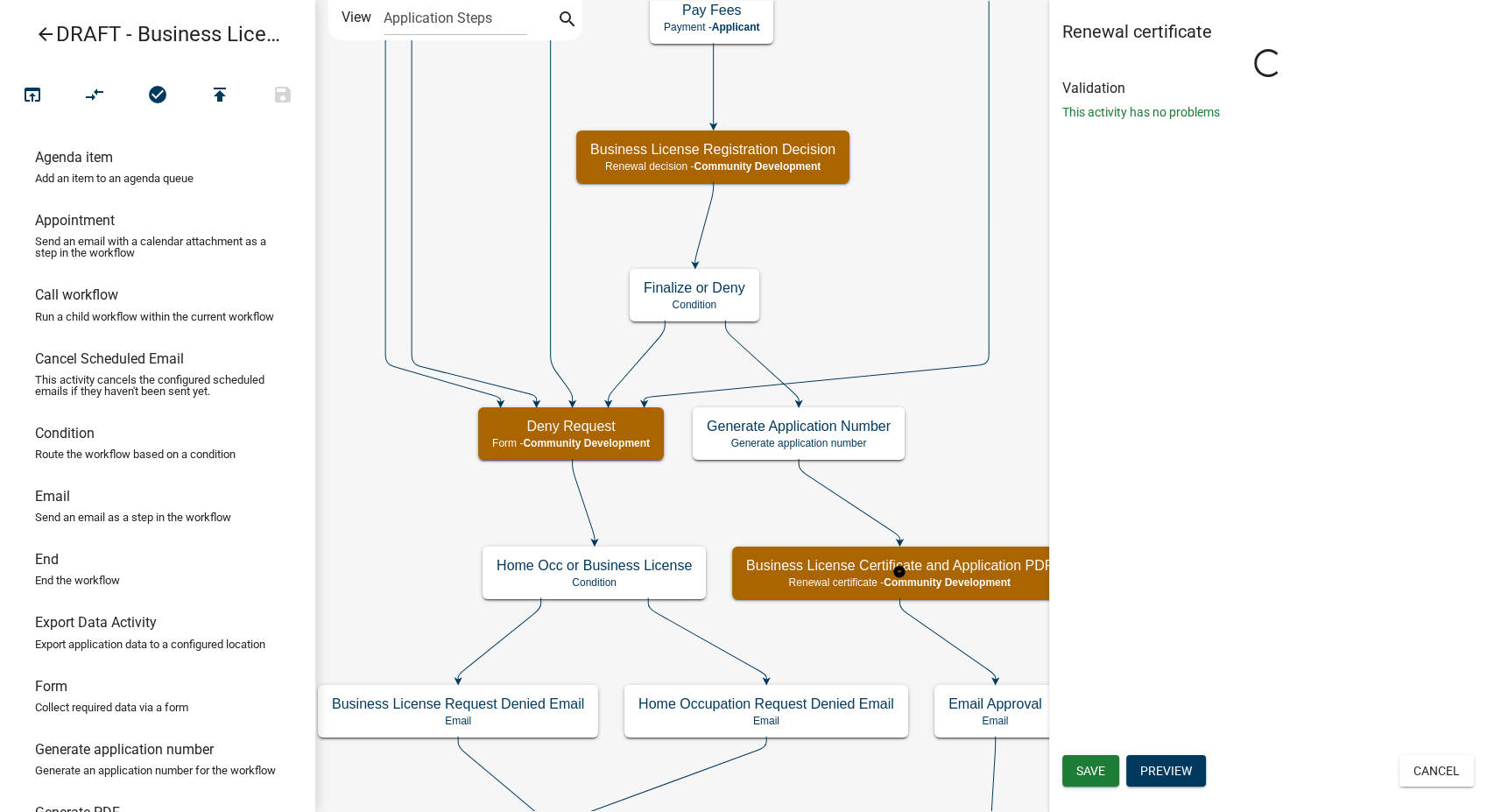
select select "66D5FF95-1CD3-428B-B9DC-D797D01D8DE2"
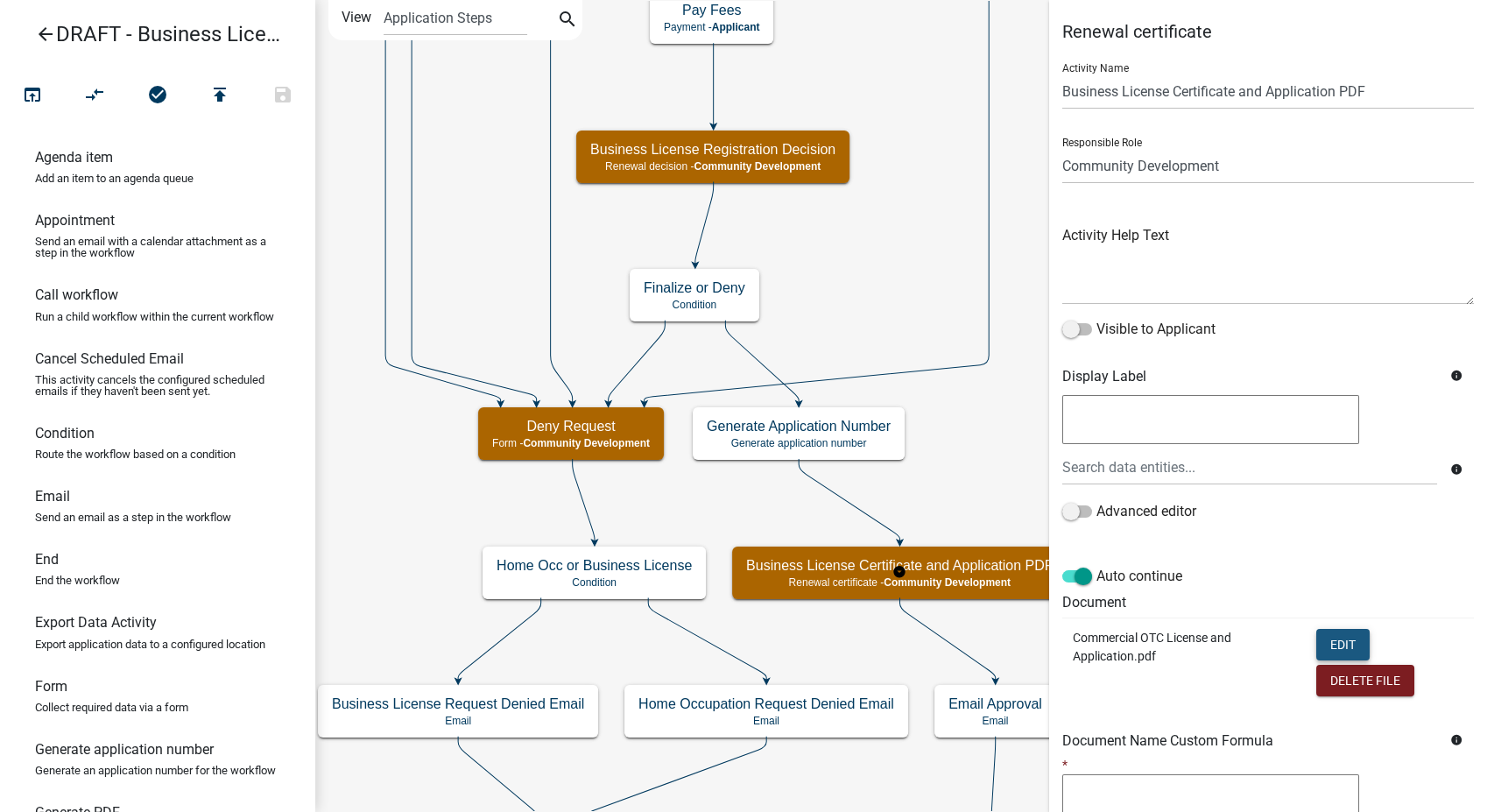
click at [1341, 642] on button "Edit" at bounding box center [1343, 645] width 54 height 32
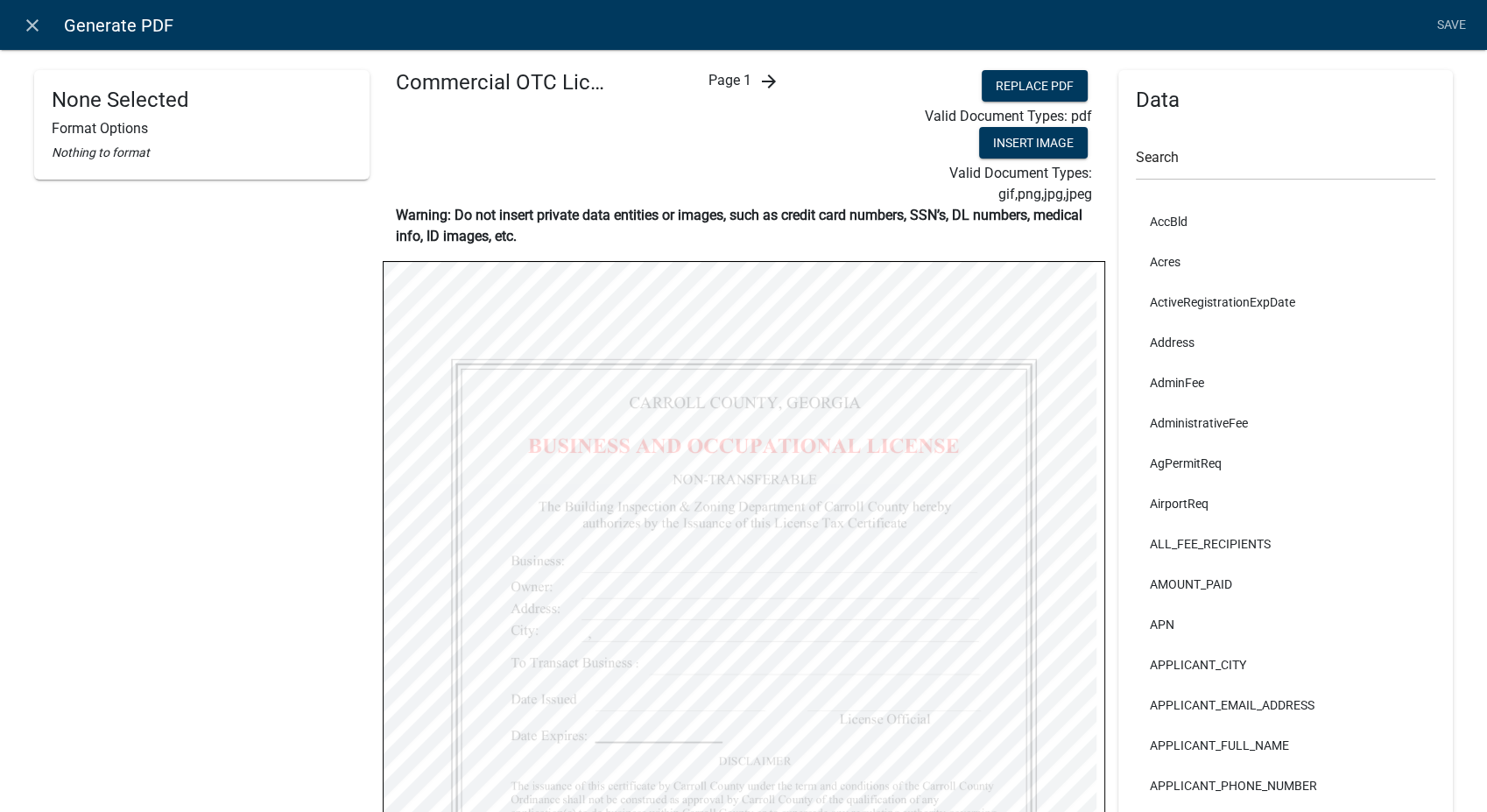
click at [761, 82] on icon "arrow_forward" at bounding box center [767, 81] width 21 height 21
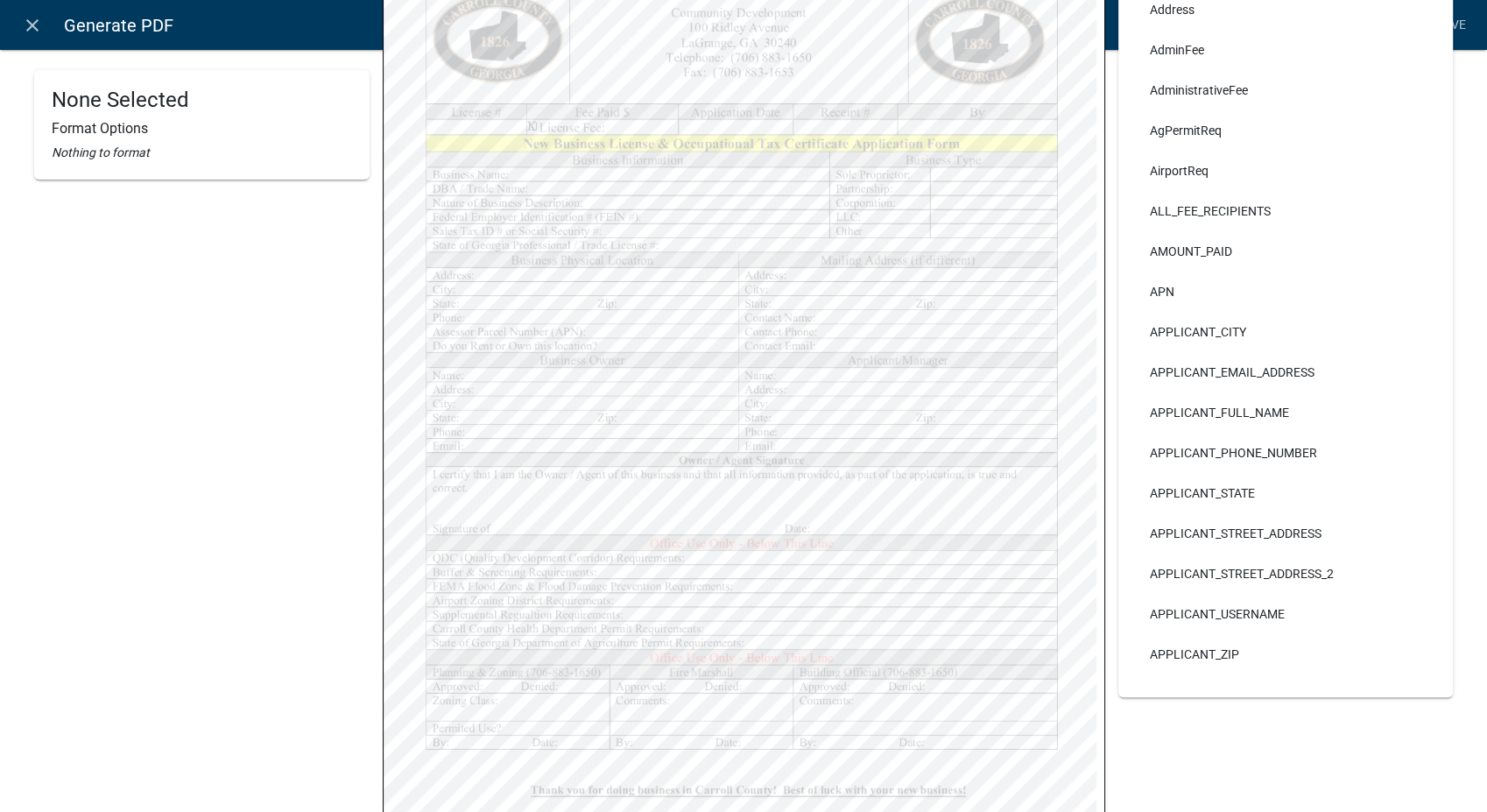
scroll to position [389, 0]
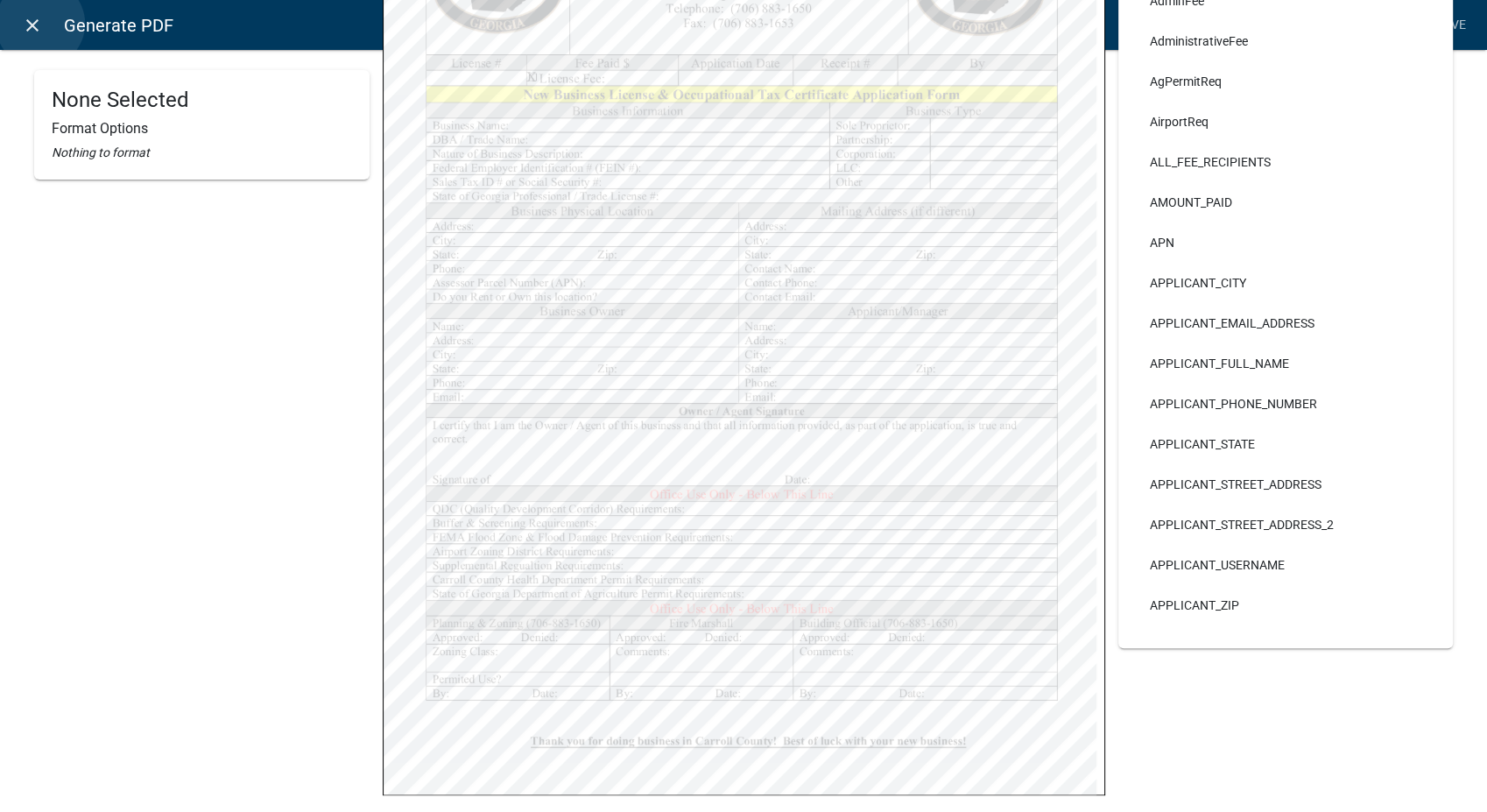
click at [41, 24] on icon "close" at bounding box center [32, 25] width 21 height 21
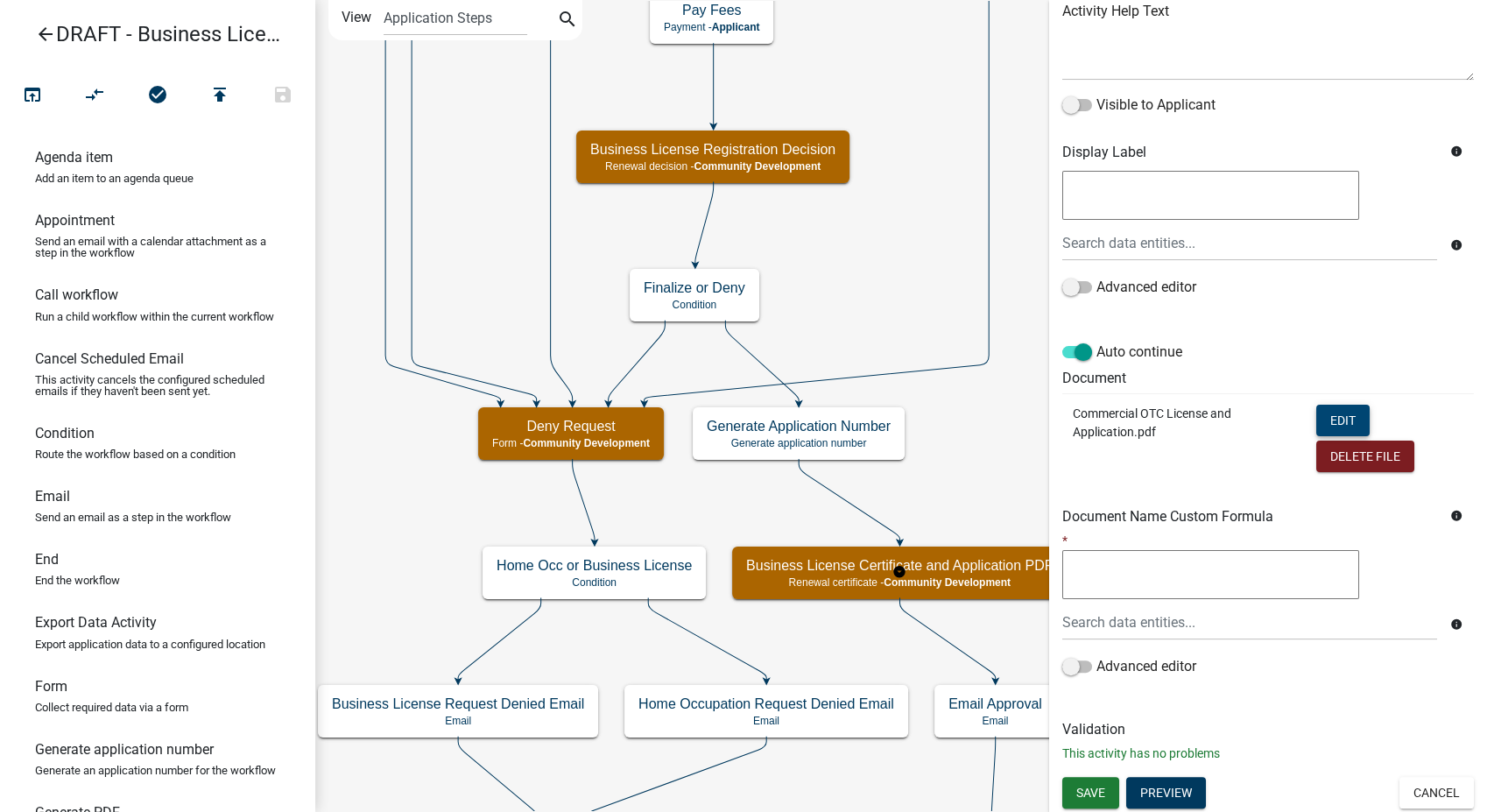
scroll to position [225, 0]
click at [1092, 794] on span "Save" at bounding box center [1090, 791] width 29 height 14
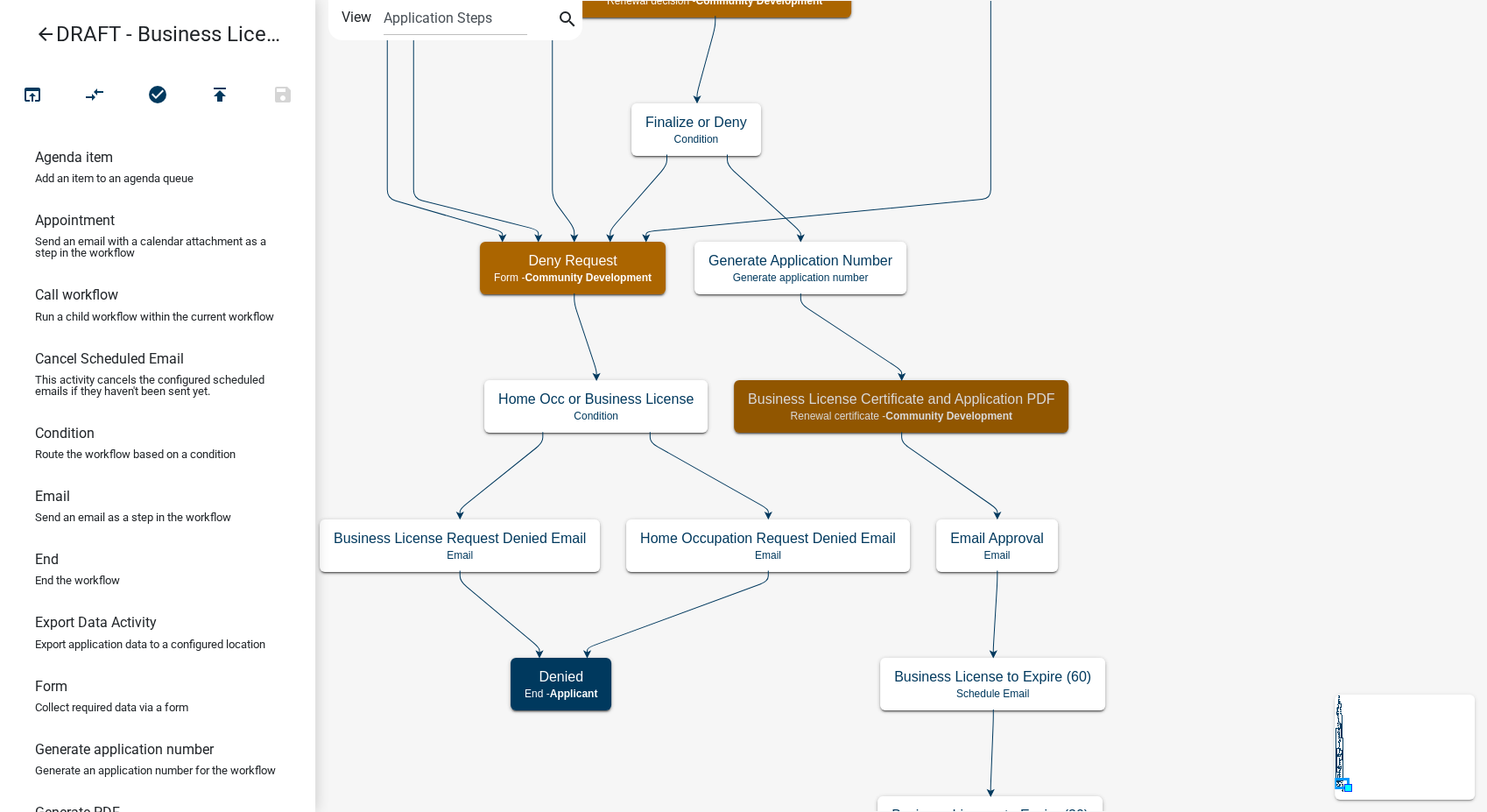
click at [36, 33] on icon "arrow_back" at bounding box center [45, 36] width 21 height 25
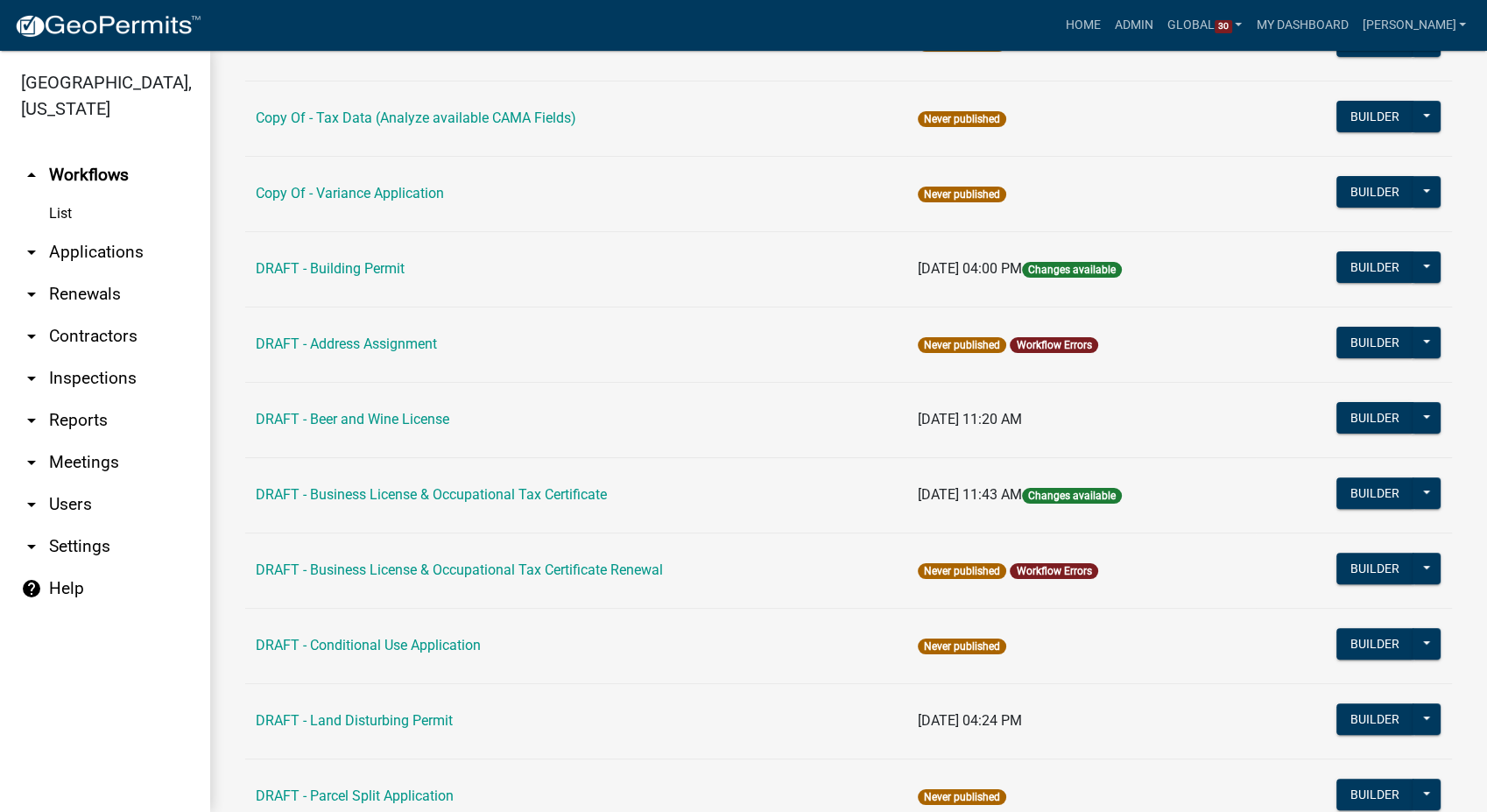
scroll to position [486, 0]
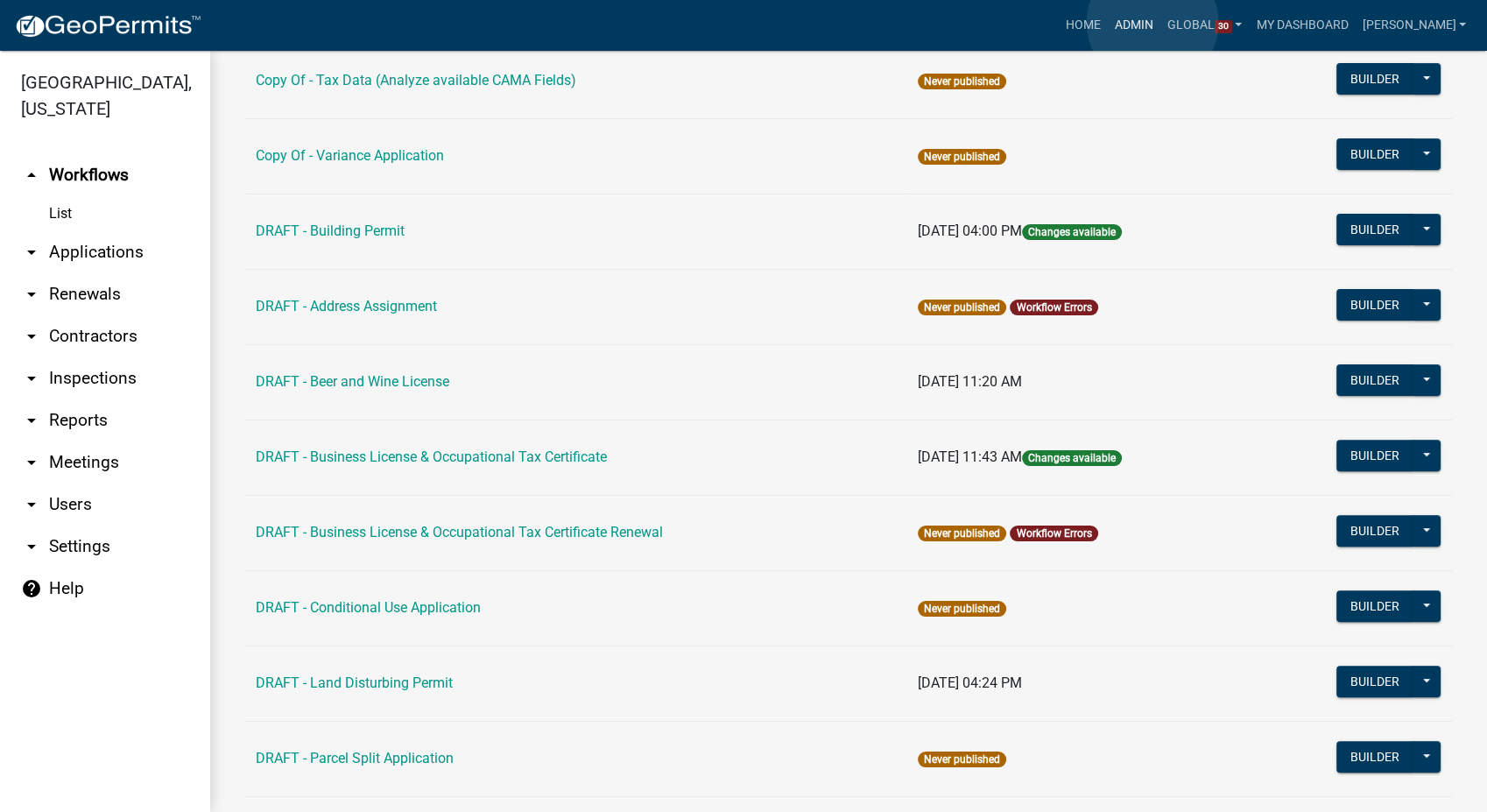
click at [1152, 23] on link "Admin" at bounding box center [1133, 25] width 53 height 33
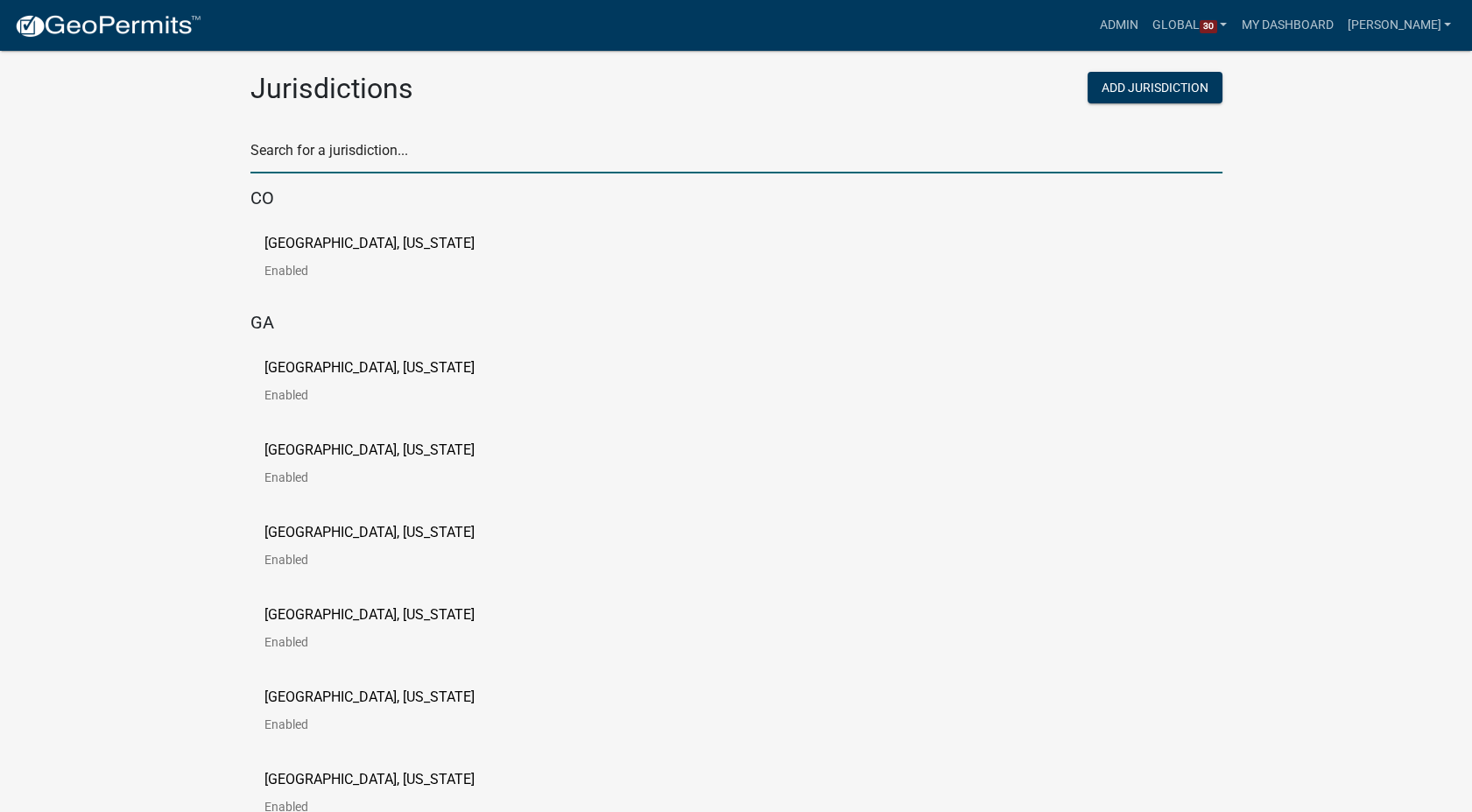
click at [329, 158] on input "text" at bounding box center [736, 155] width 972 height 36
click at [337, 158] on input "text" at bounding box center [736, 155] width 972 height 36
type input "story"
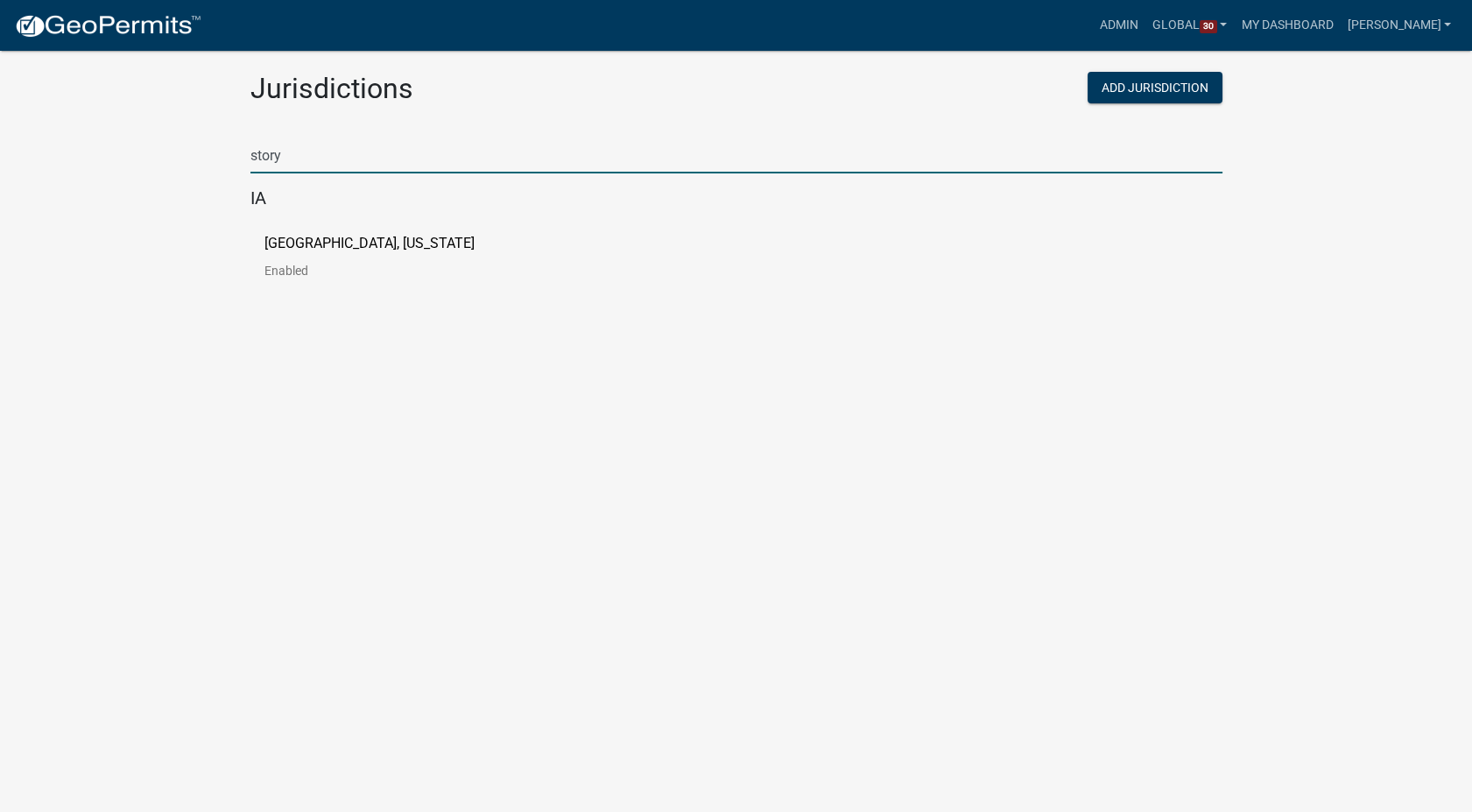
click at [336, 244] on p "Story County, Iowa" at bounding box center [369, 244] width 210 height 14
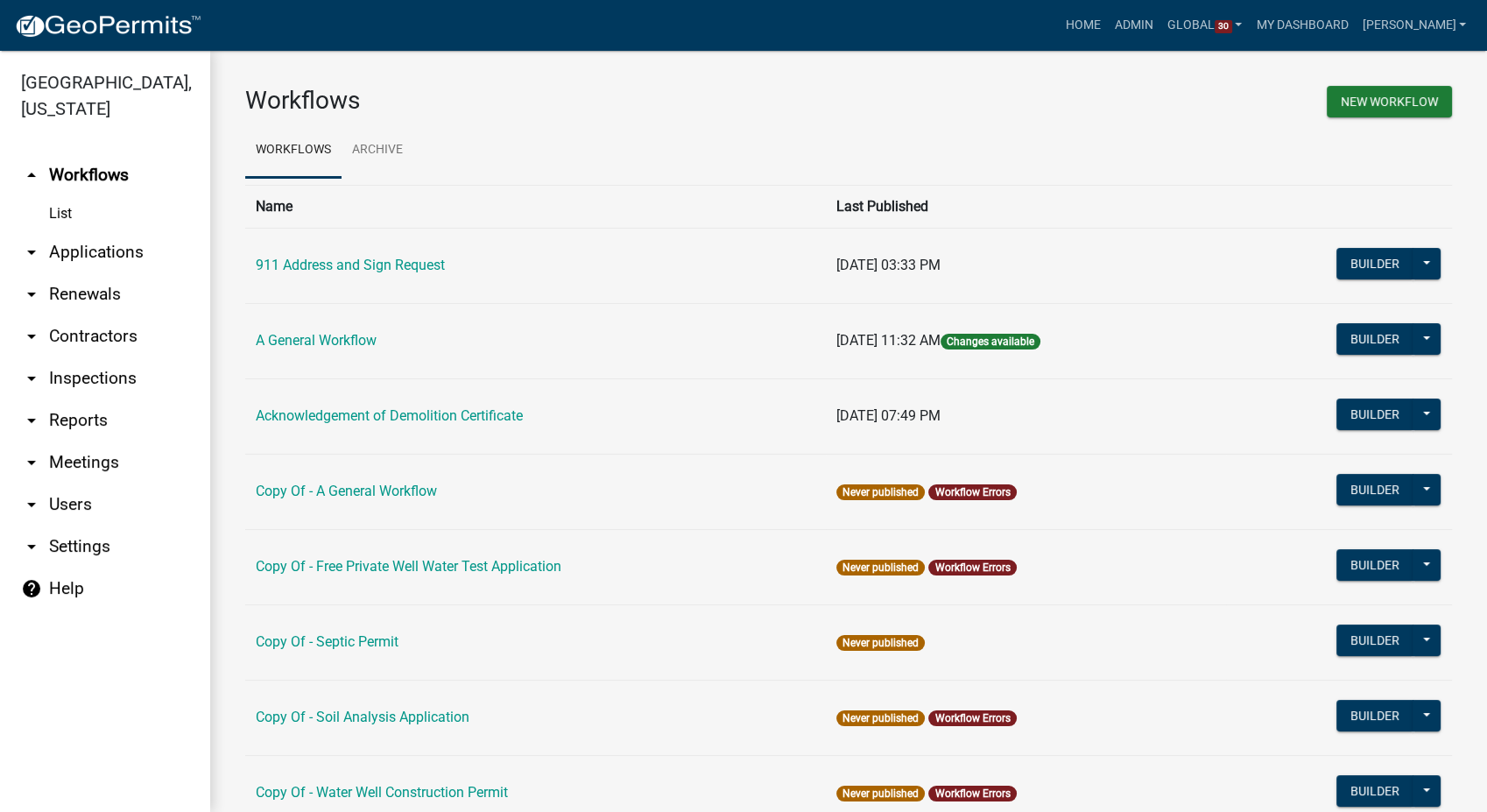
click at [75, 400] on link "arrow_drop_down Reports" at bounding box center [104, 420] width 210 height 42
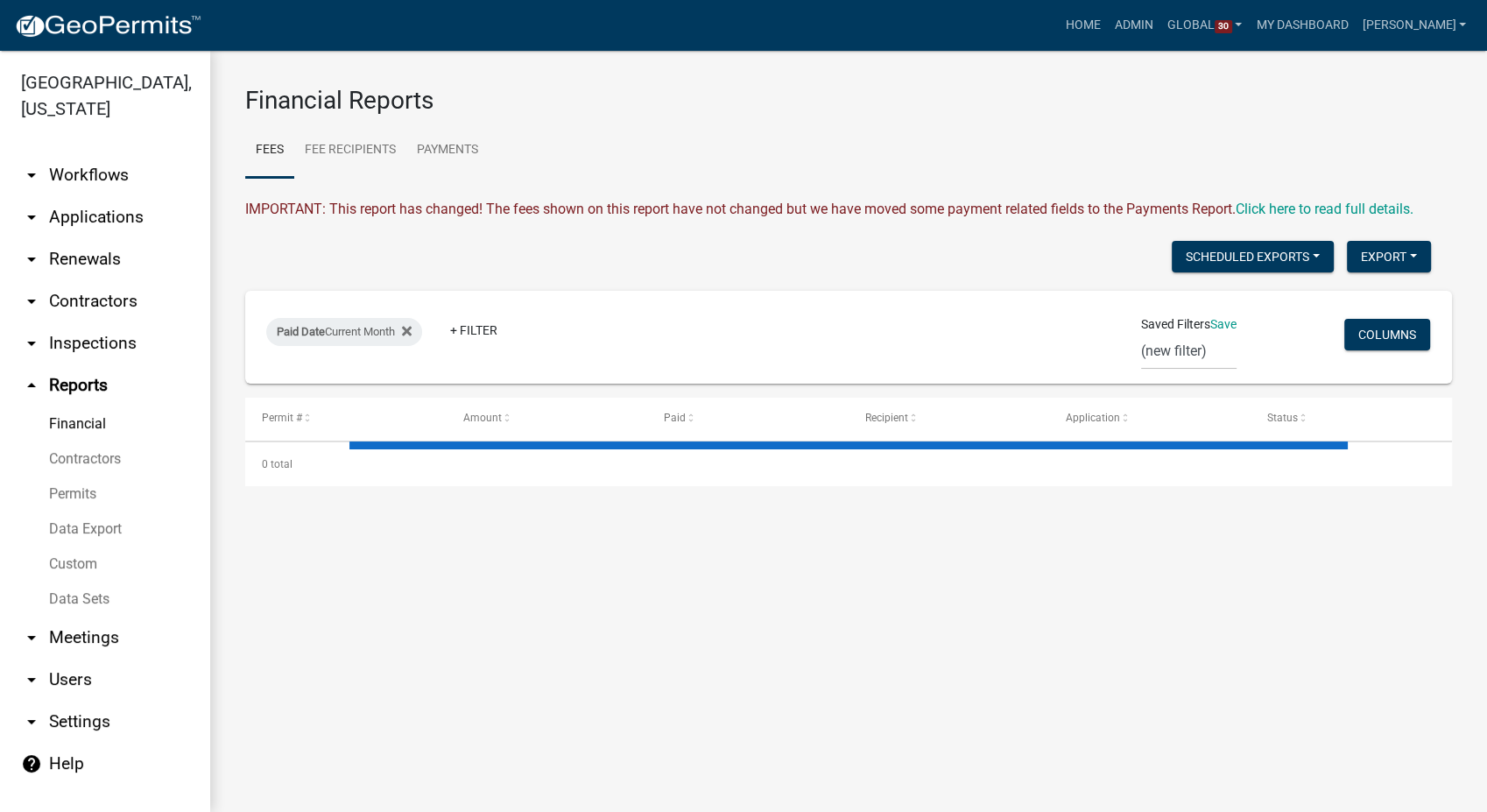
click at [70, 581] on link "Data Sets" at bounding box center [104, 598] width 210 height 35
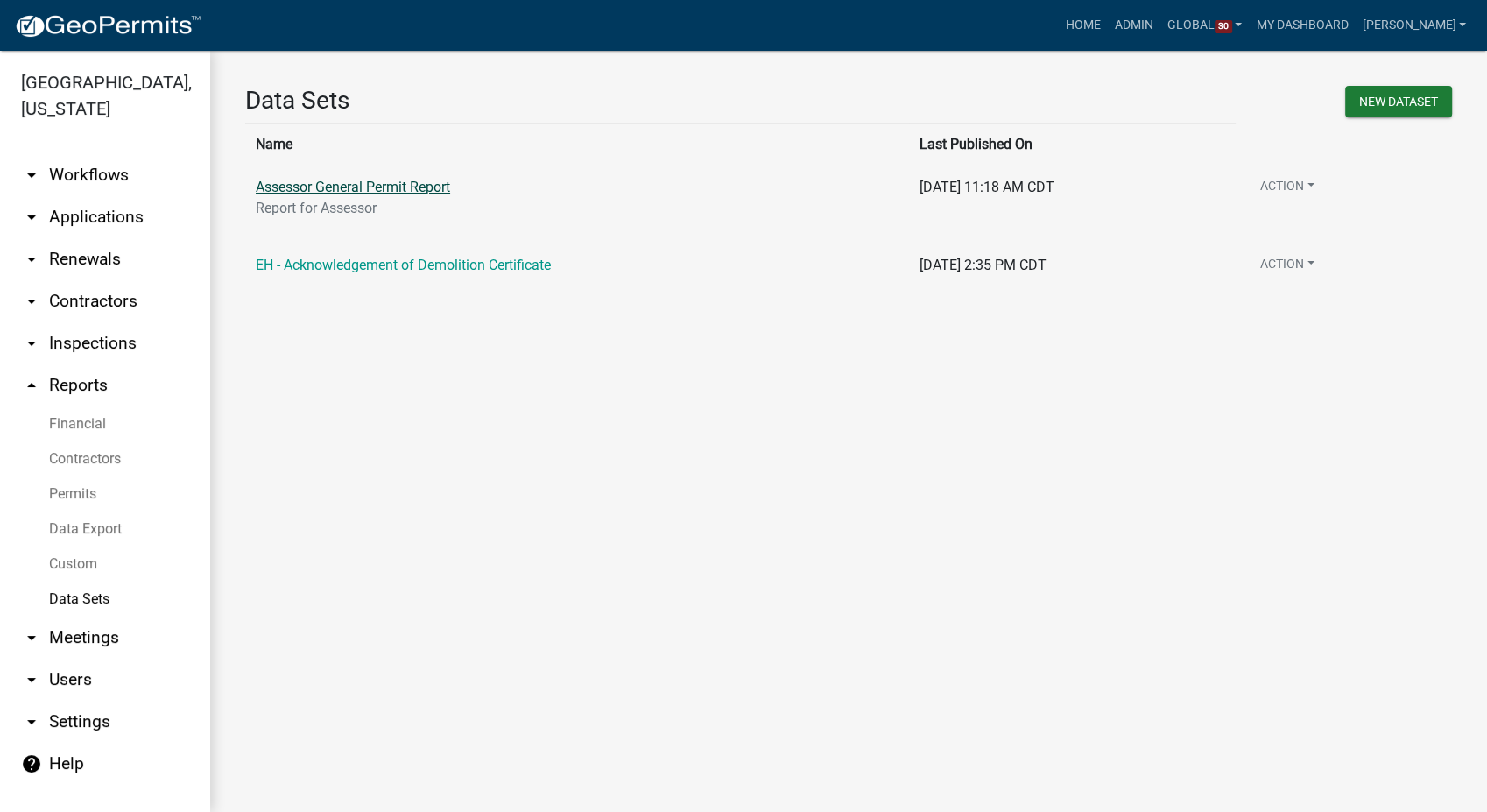
click at [353, 187] on link "Assessor General Permit Report" at bounding box center [353, 187] width 195 height 17
select select "Permit Issued"
select select "c7cf062a-2365-4870-9dfe-261f508b84c7"
select select "8769067f-6bb5-48b9-8e2b-b625623d8552"
select select "b4346a27-1e96-4145-b844-98b6fe129331"
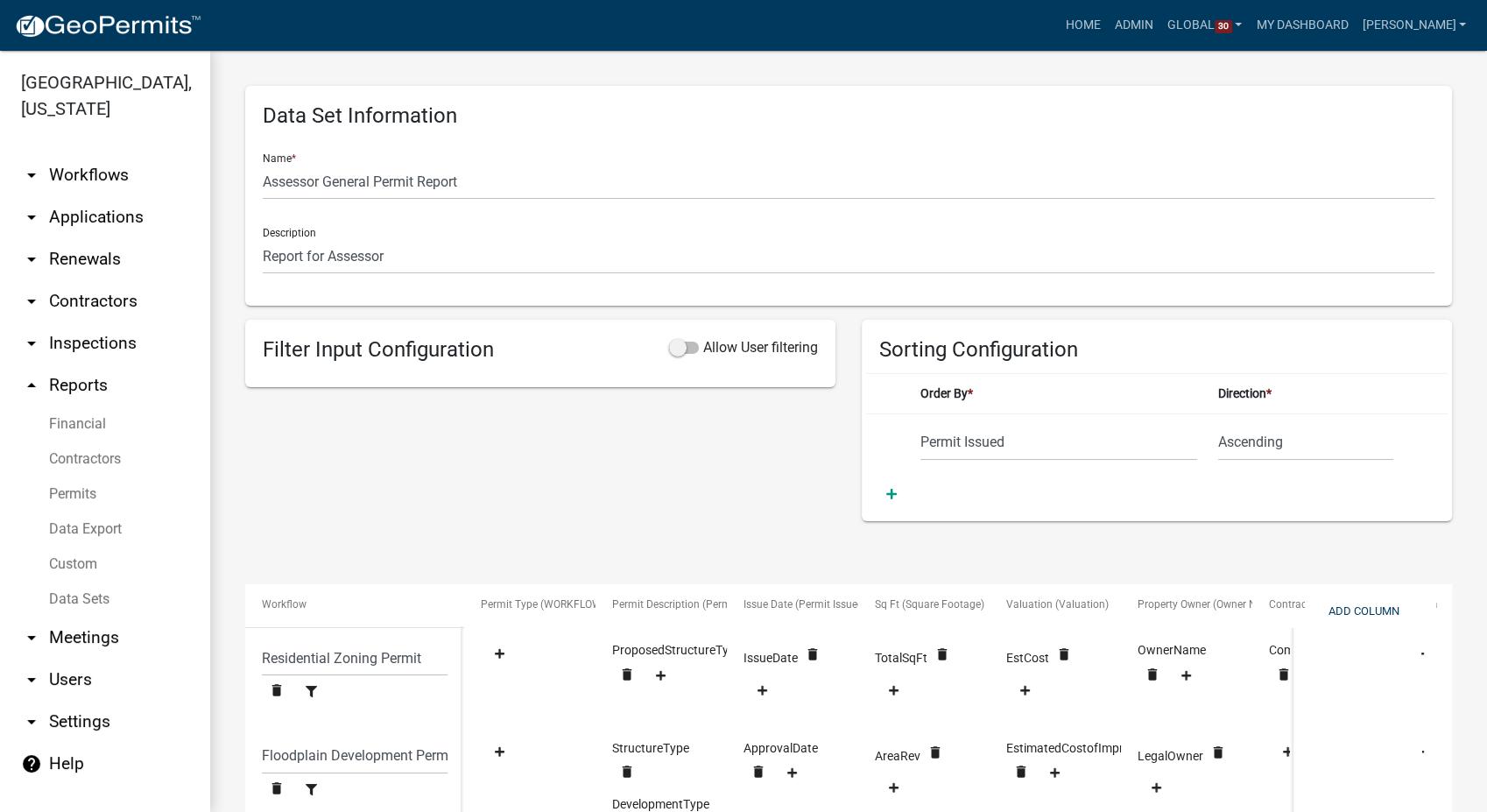
click at [70, 512] on link "Data Export" at bounding box center [104, 529] width 210 height 35
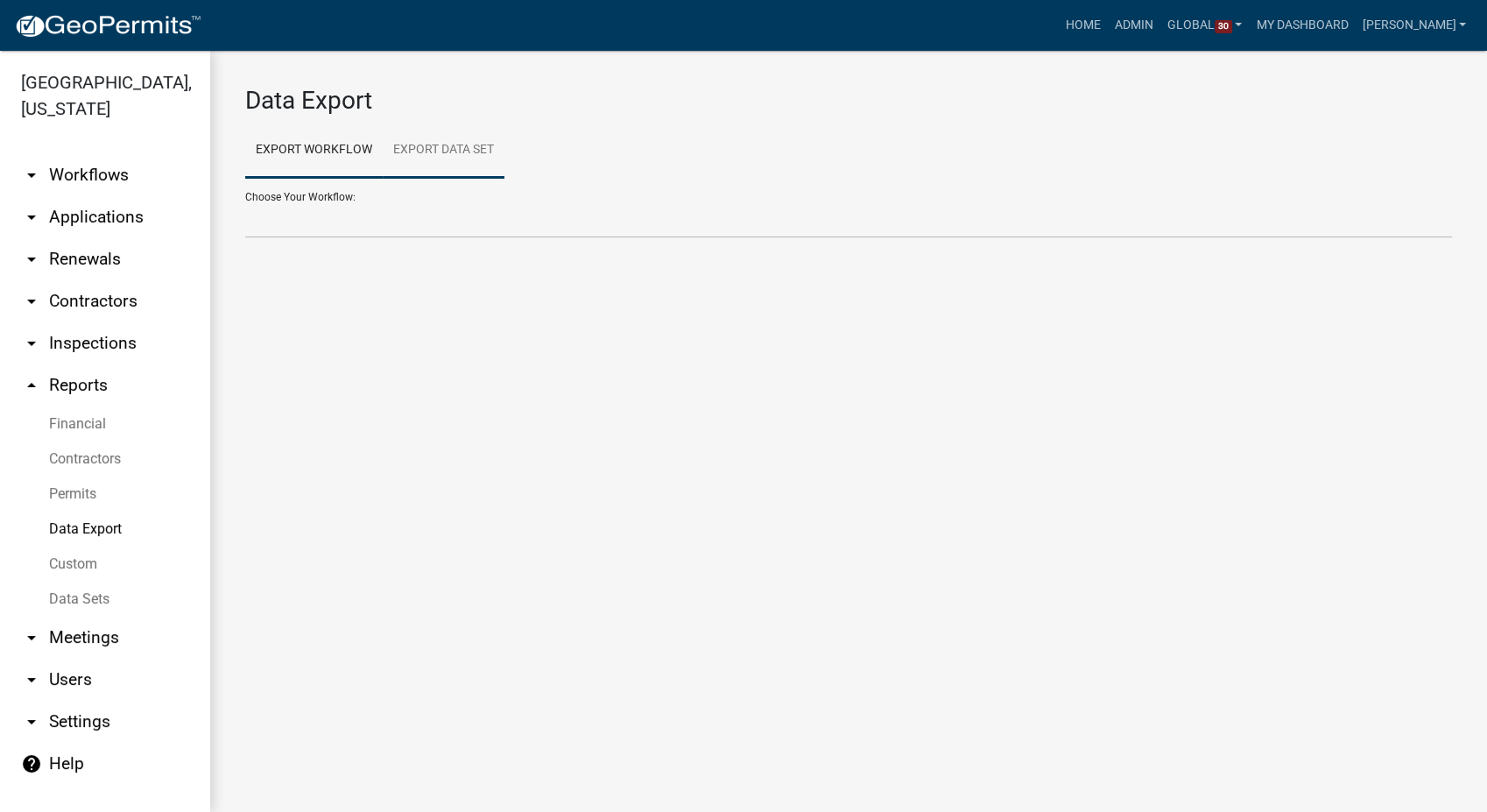
click at [455, 143] on link "Export Data Set" at bounding box center [443, 150] width 121 height 56
click at [361, 225] on select "Assessor General Permit Report EH - Acknowledgement of Demolition Certificate C…" at bounding box center [849, 221] width 1207 height 36
select select "1: 26b8d09e-32d2-4543-92b4-888e7ae37b1a"
click at [246, 203] on select "Assessor General Permit Report EH - Acknowledgement of Demolition Certificate C…" at bounding box center [849, 221] width 1207 height 36
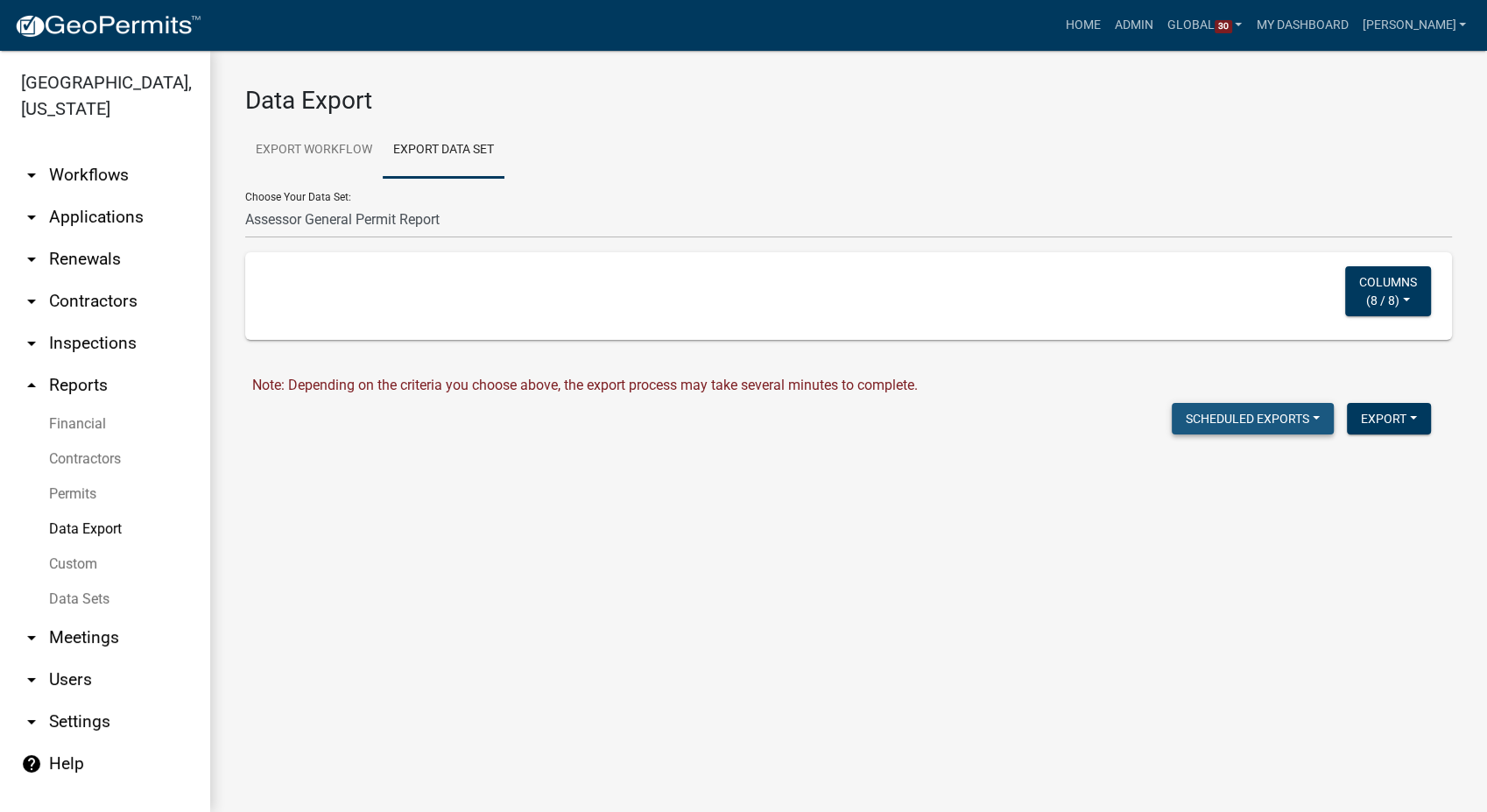
click at [1293, 415] on button "Scheduled Exports" at bounding box center [1252, 418] width 162 height 32
click at [1408, 422] on button "Export" at bounding box center [1389, 418] width 84 height 32
click at [1115, 511] on main "Data Export Export Workflow Export Data Set Choose Your Workflow: 911 Address a…" at bounding box center [848, 431] width 1277 height 761
click at [401, 293] on div "Columns ( 8 / 8 ) Select All Permit Type Permit Description Issue Date Sq Ft Va…" at bounding box center [849, 296] width 1165 height 60
click at [1400, 419] on button "Export" at bounding box center [1389, 418] width 84 height 32
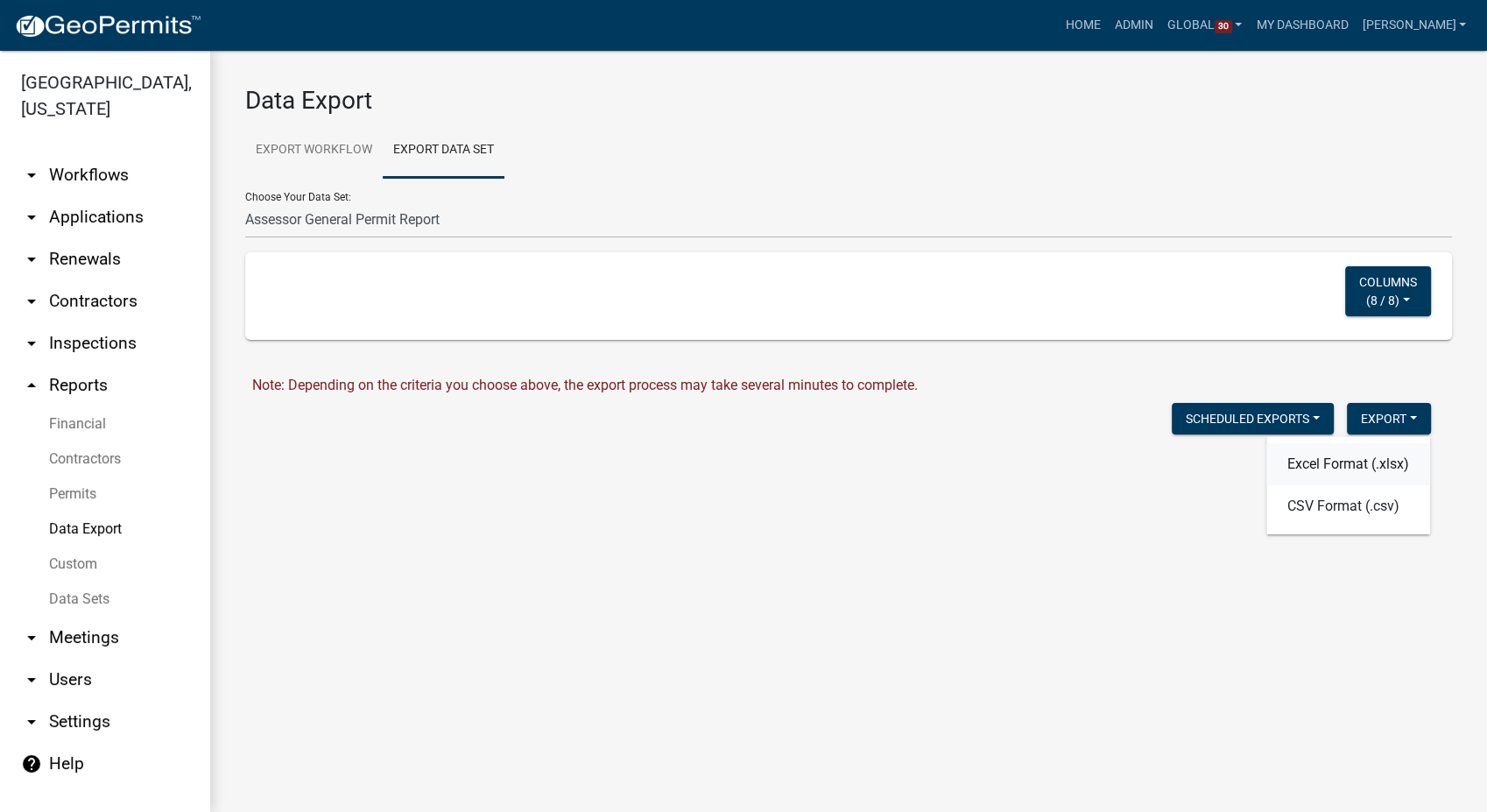
click at [1290, 461] on button "Excel Format (.xlsx)" at bounding box center [1348, 464] width 164 height 42
click at [420, 452] on link "Download Assessor General Permit Report.xlsx" at bounding box center [397, 455] width 289 height 17
drag, startPoint x: 838, startPoint y: 637, endPoint x: 820, endPoint y: 624, distance: 22.2
click at [838, 637] on main "Data Export Export Workflow Export Data Set Choose Your Workflow: 911 Address a…" at bounding box center [848, 431] width 1277 height 761
click at [83, 154] on link "arrow_drop_down Workflows" at bounding box center [104, 175] width 210 height 42
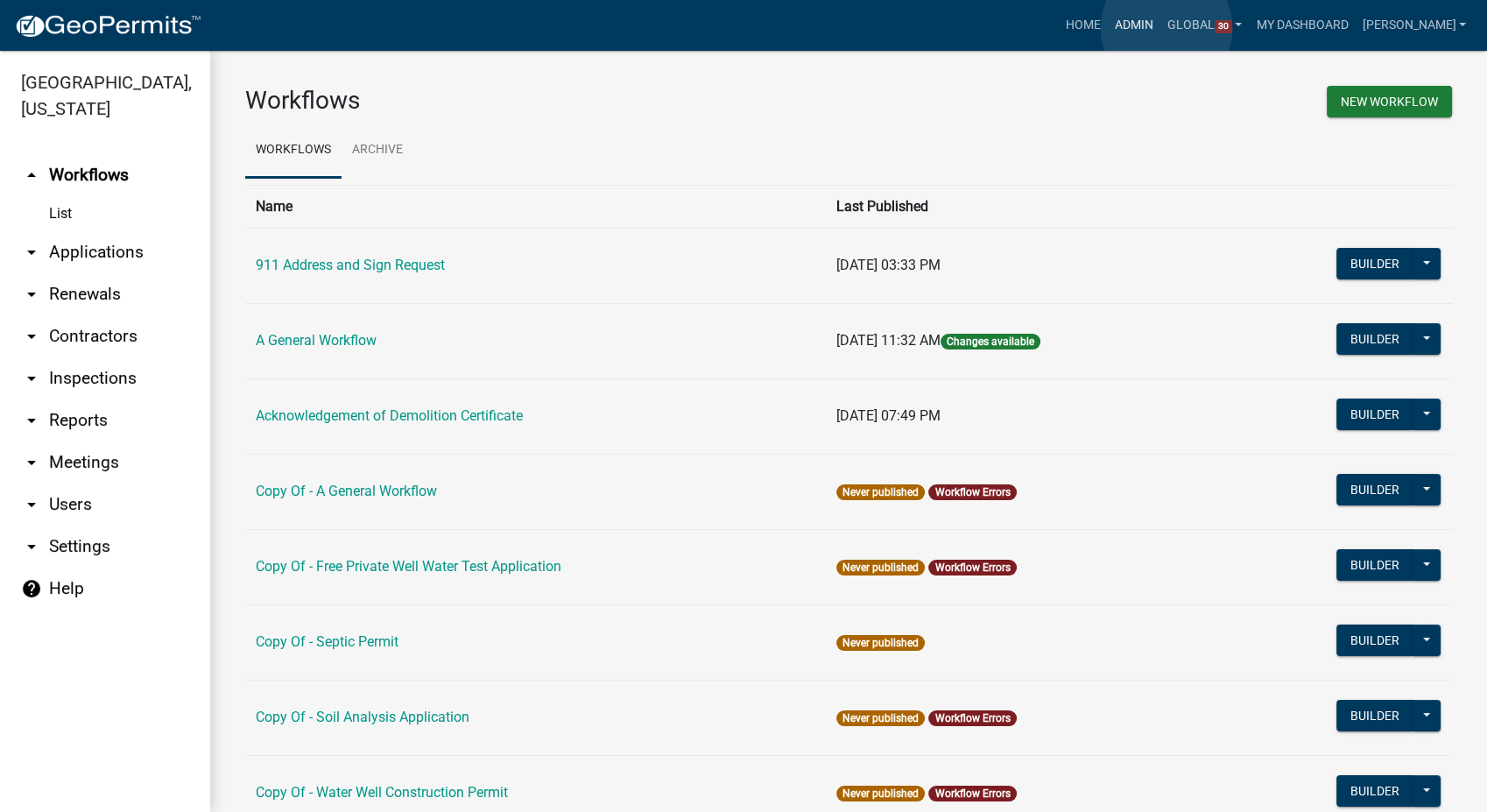
click at [1160, 28] on link "Admin" at bounding box center [1133, 25] width 53 height 33
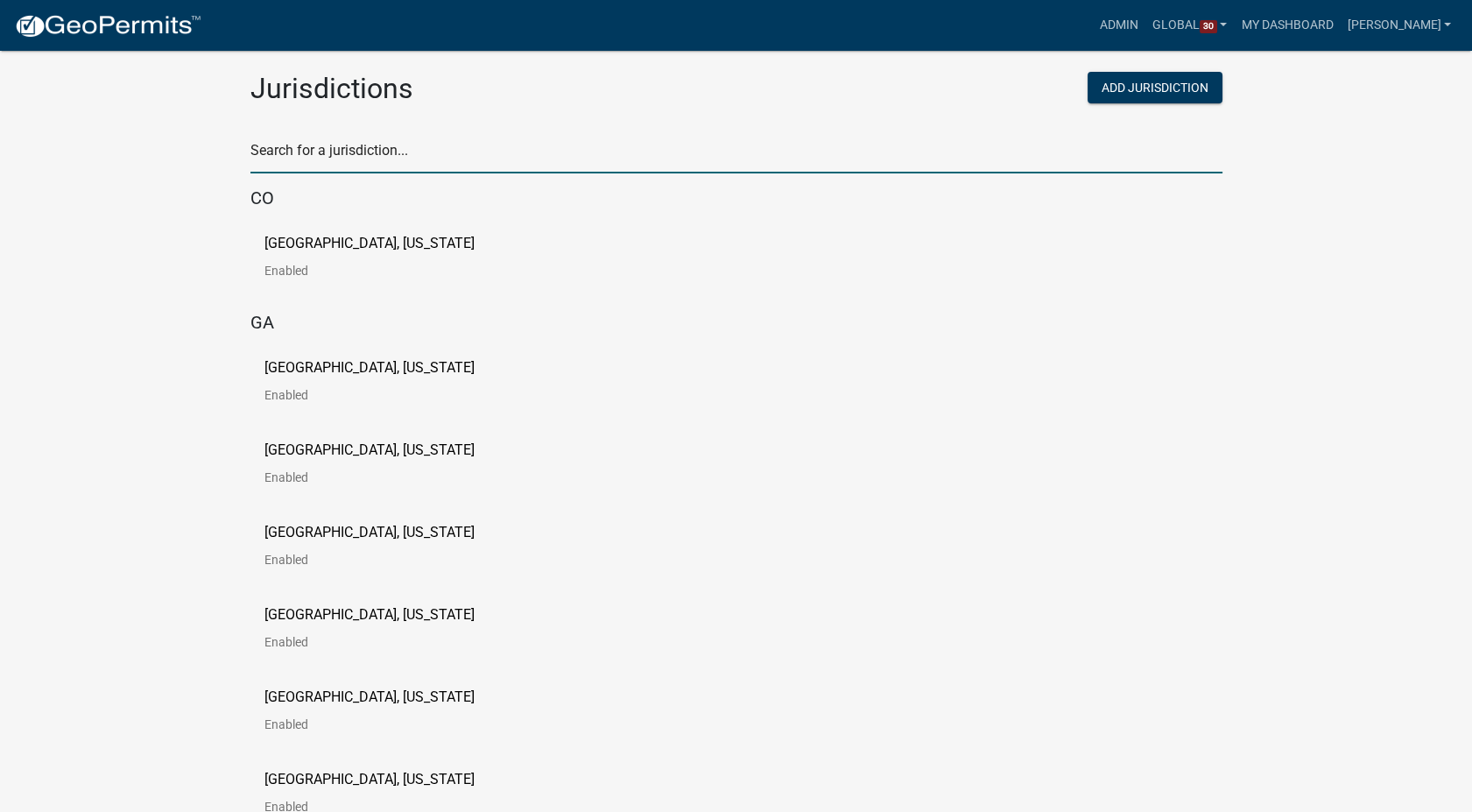
click at [324, 147] on input "text" at bounding box center [736, 155] width 972 height 36
type input "newton"
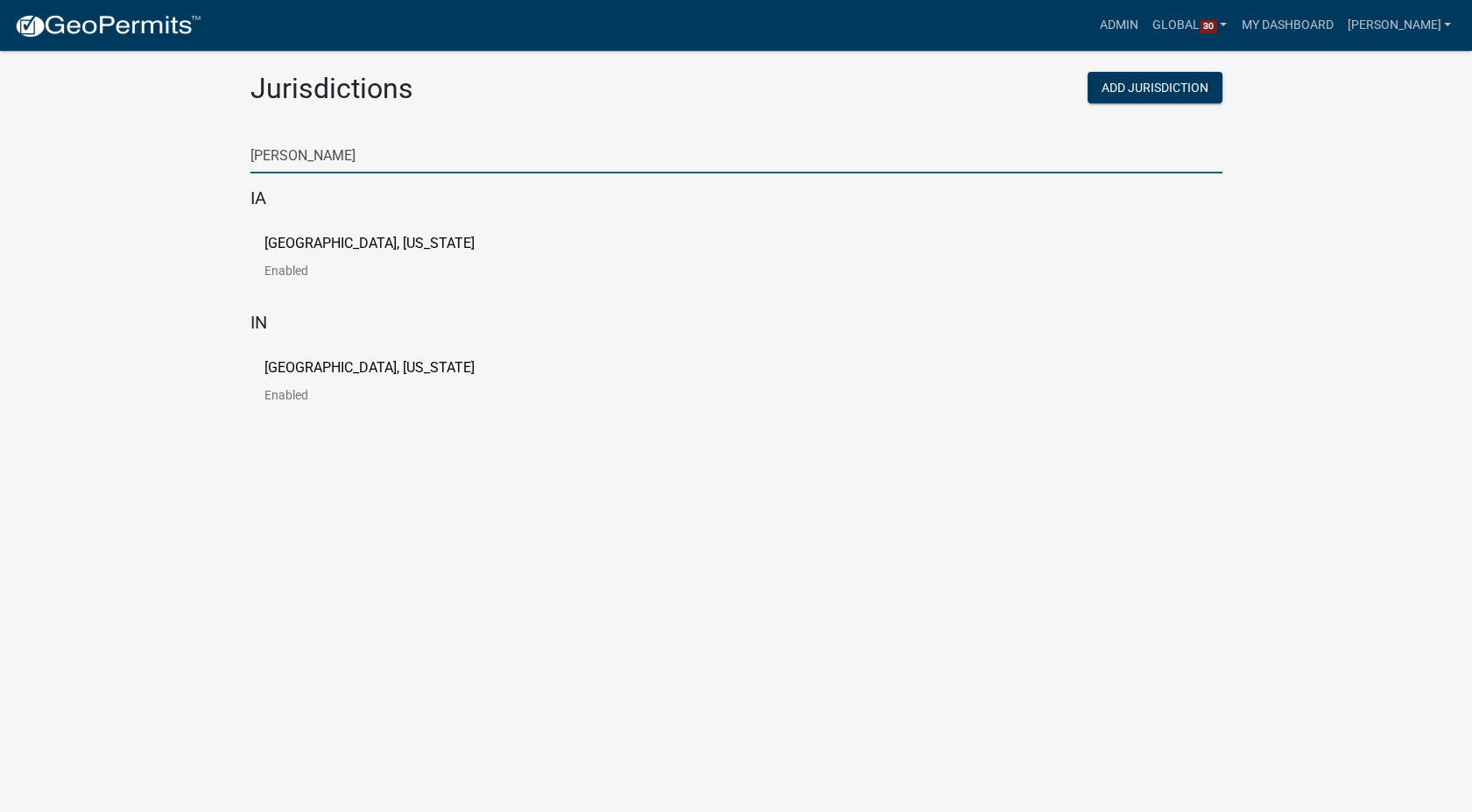
click at [313, 239] on p "City of Newton, Iowa" at bounding box center [369, 244] width 210 height 14
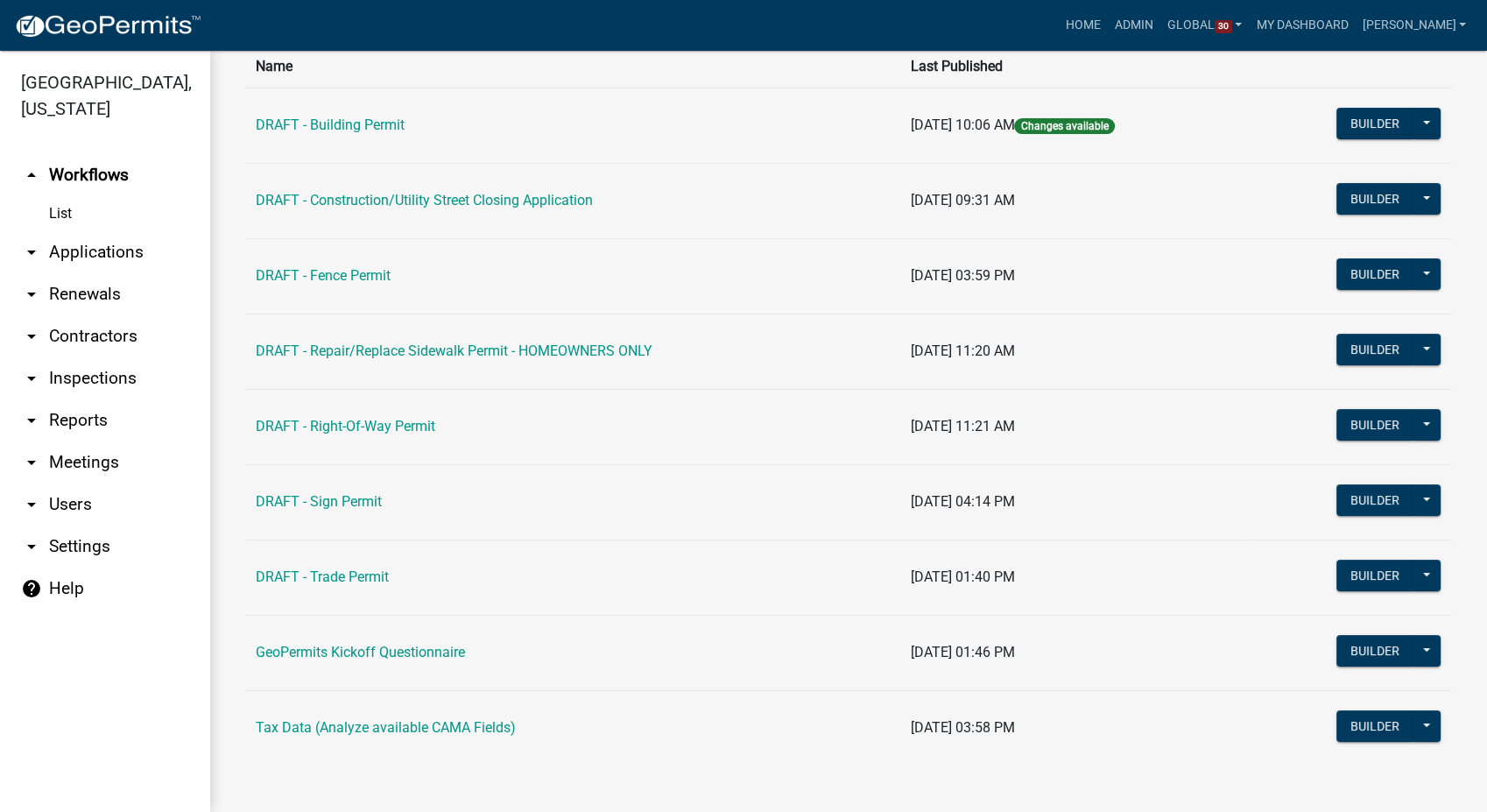
scroll to position [141, 0]
click at [100, 315] on link "arrow_drop_down Contractors" at bounding box center [104, 336] width 210 height 42
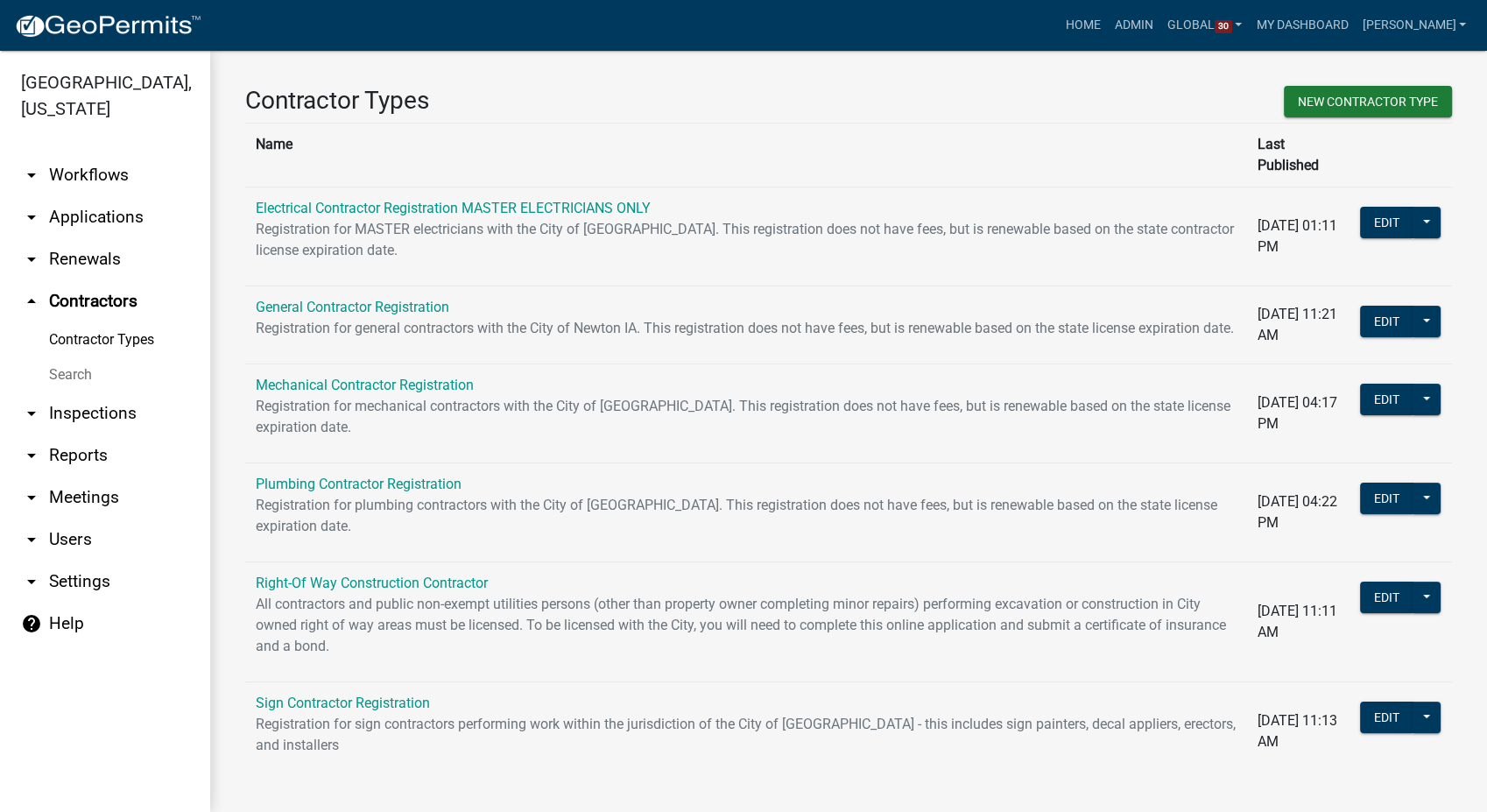
click at [77, 357] on link "Search" at bounding box center [104, 374] width 210 height 35
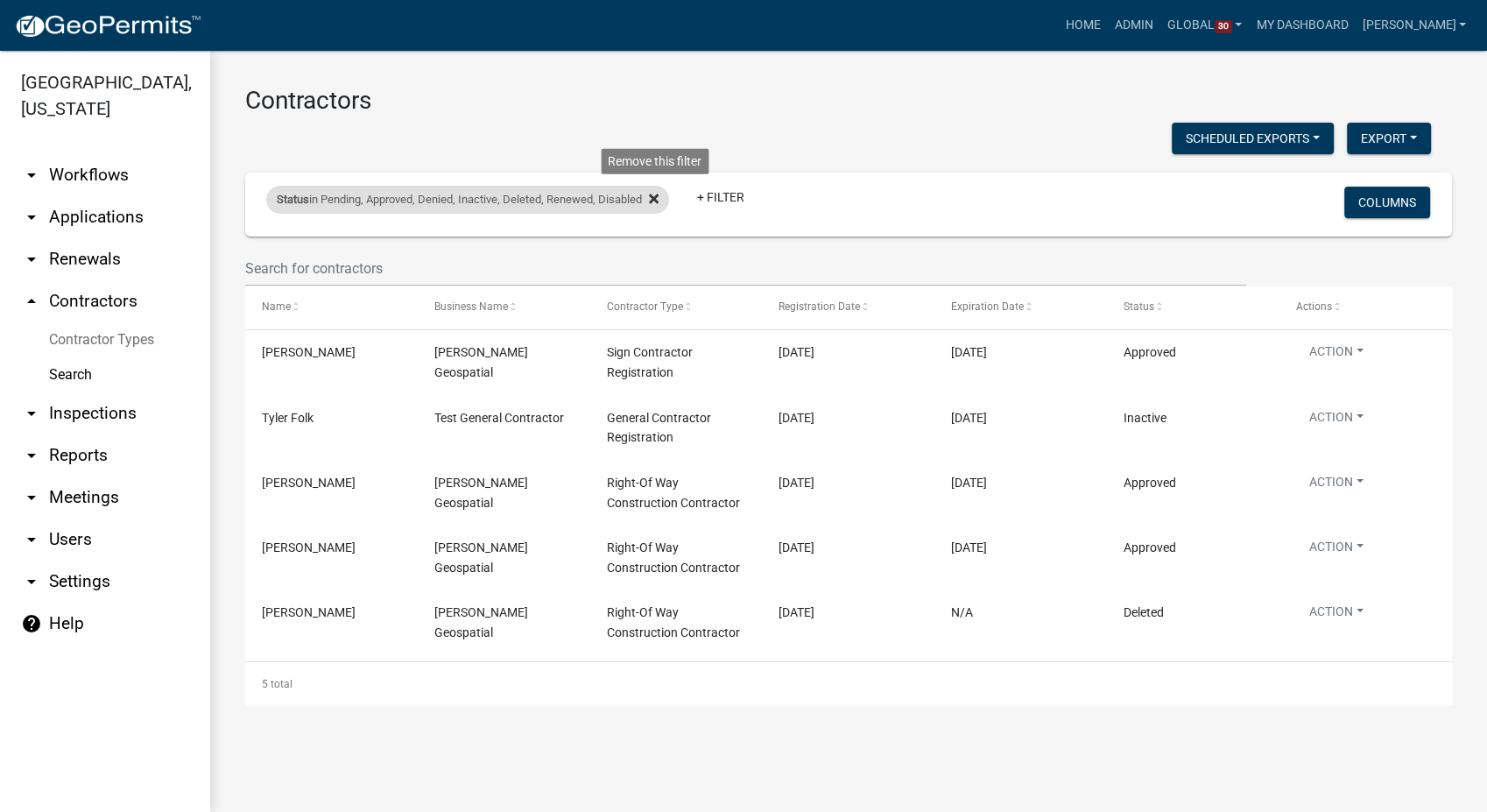
click at [653, 203] on icon at bounding box center [654, 199] width 10 height 14
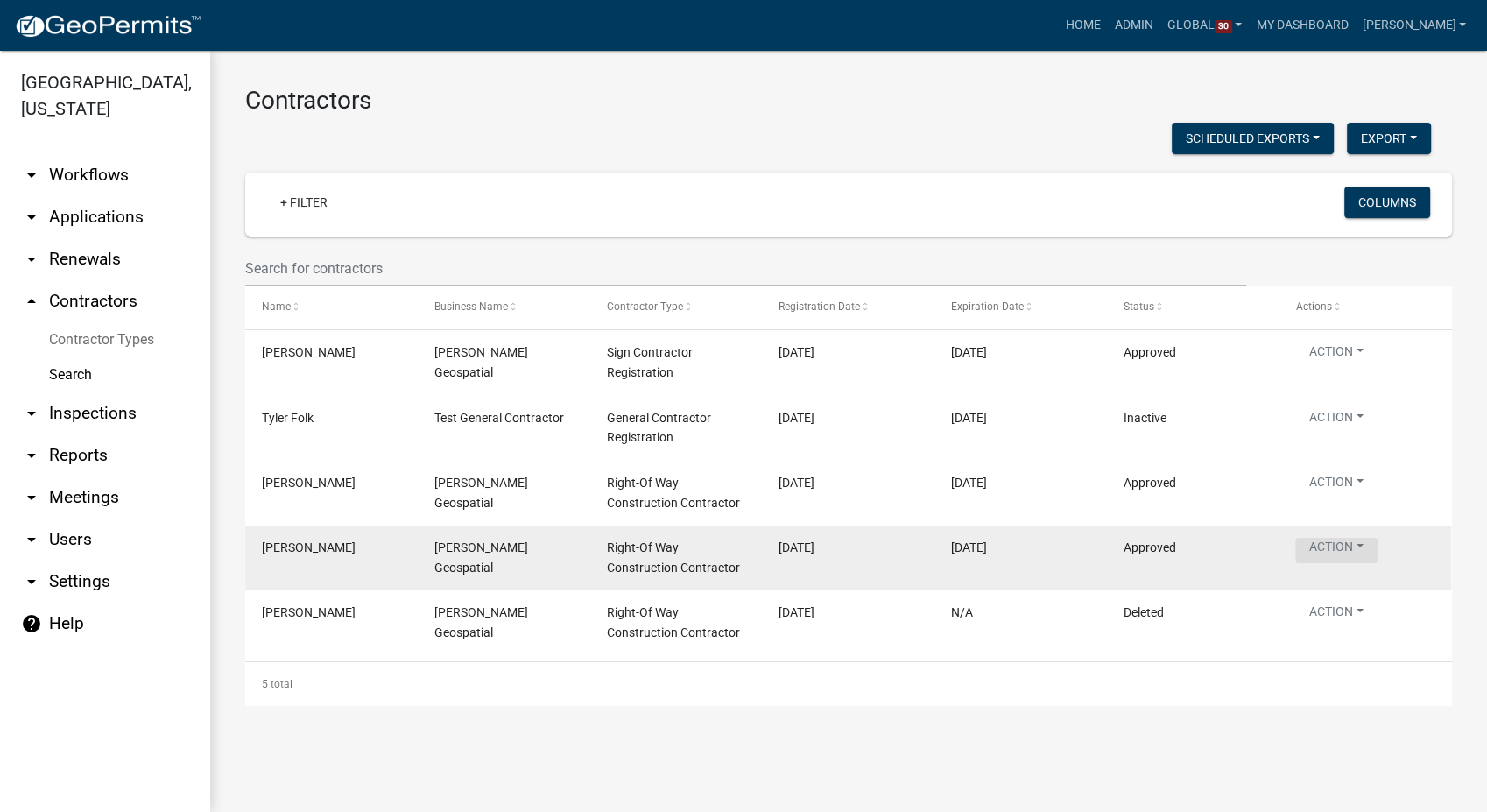
click at [1378, 550] on button "Action" at bounding box center [1336, 551] width 83 height 26
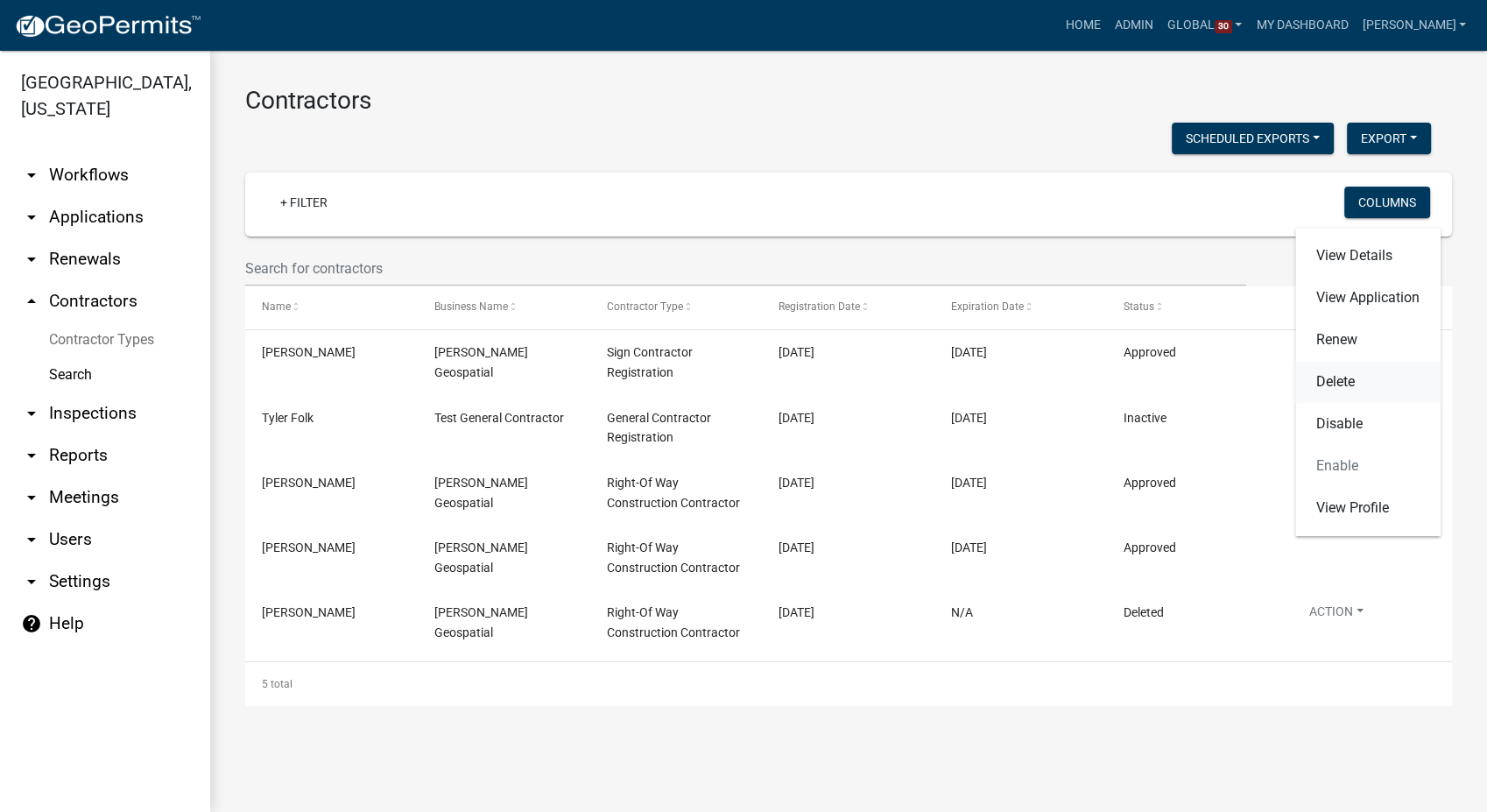
click at [1337, 375] on link "Delete" at bounding box center [1368, 382] width 145 height 42
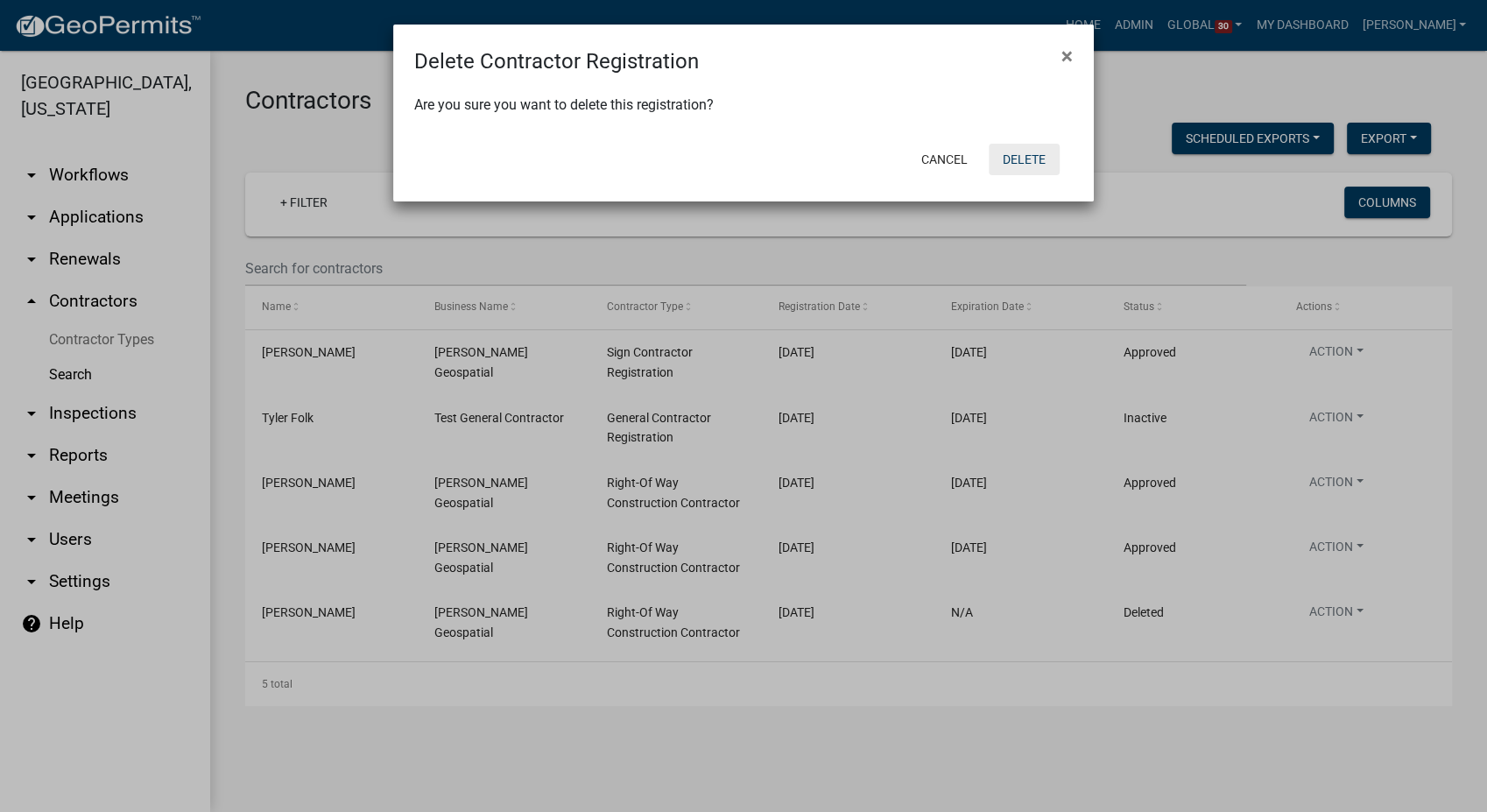
click at [1023, 156] on button "Delete" at bounding box center [1024, 159] width 71 height 32
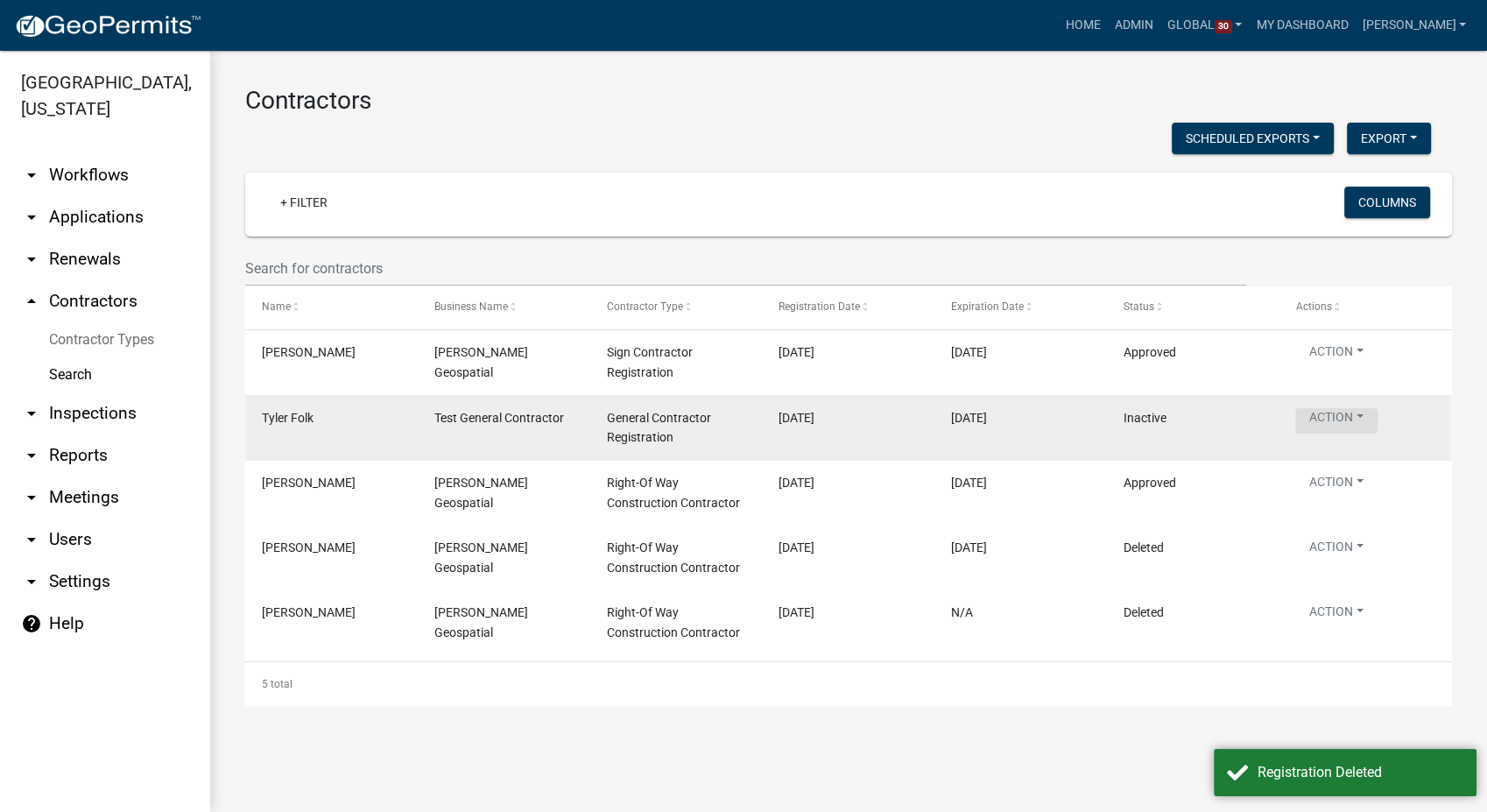
click at [1372, 421] on button "Action" at bounding box center [1336, 421] width 83 height 26
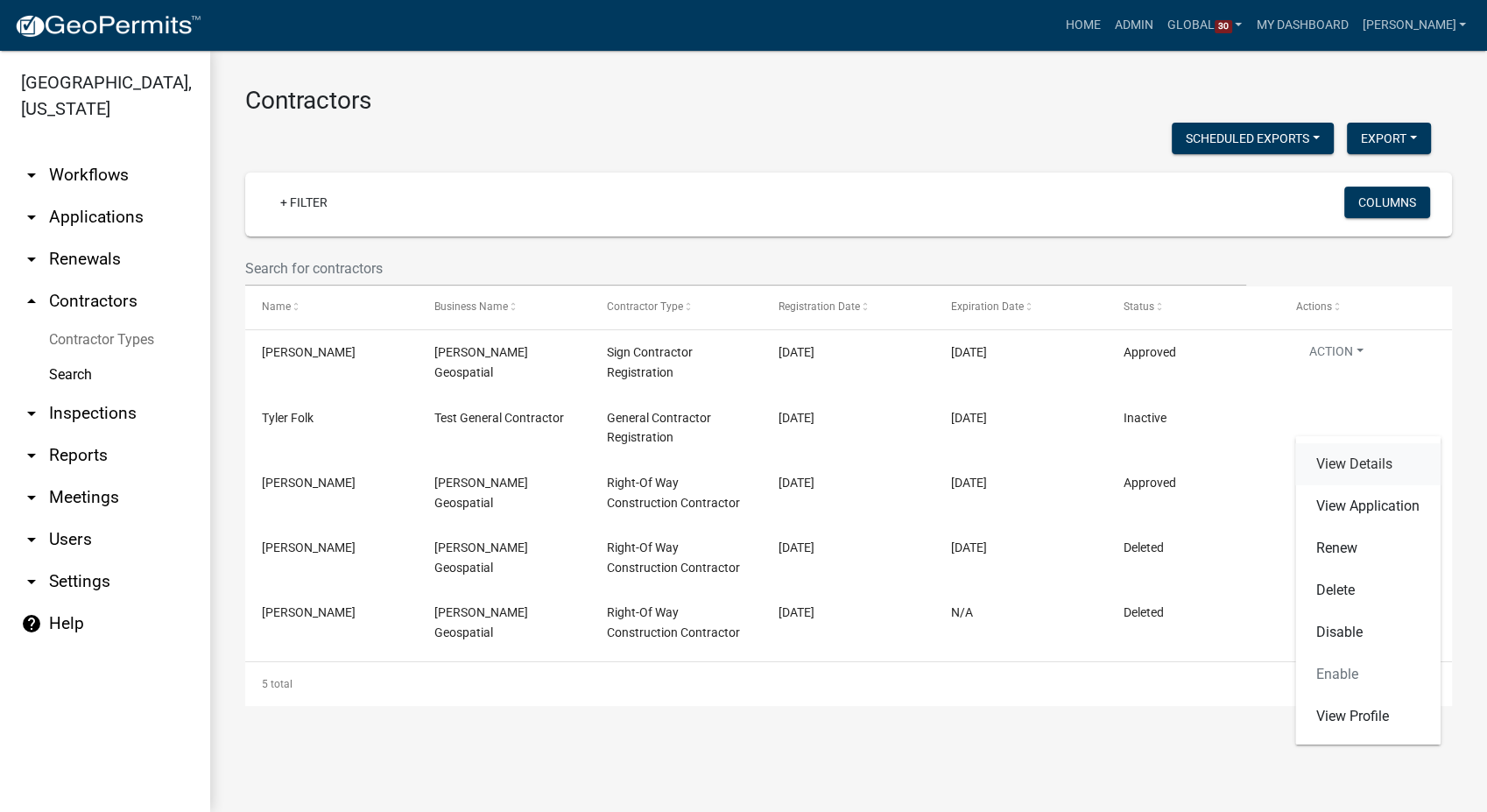
click at [1355, 461] on link "View Details" at bounding box center [1368, 464] width 145 height 42
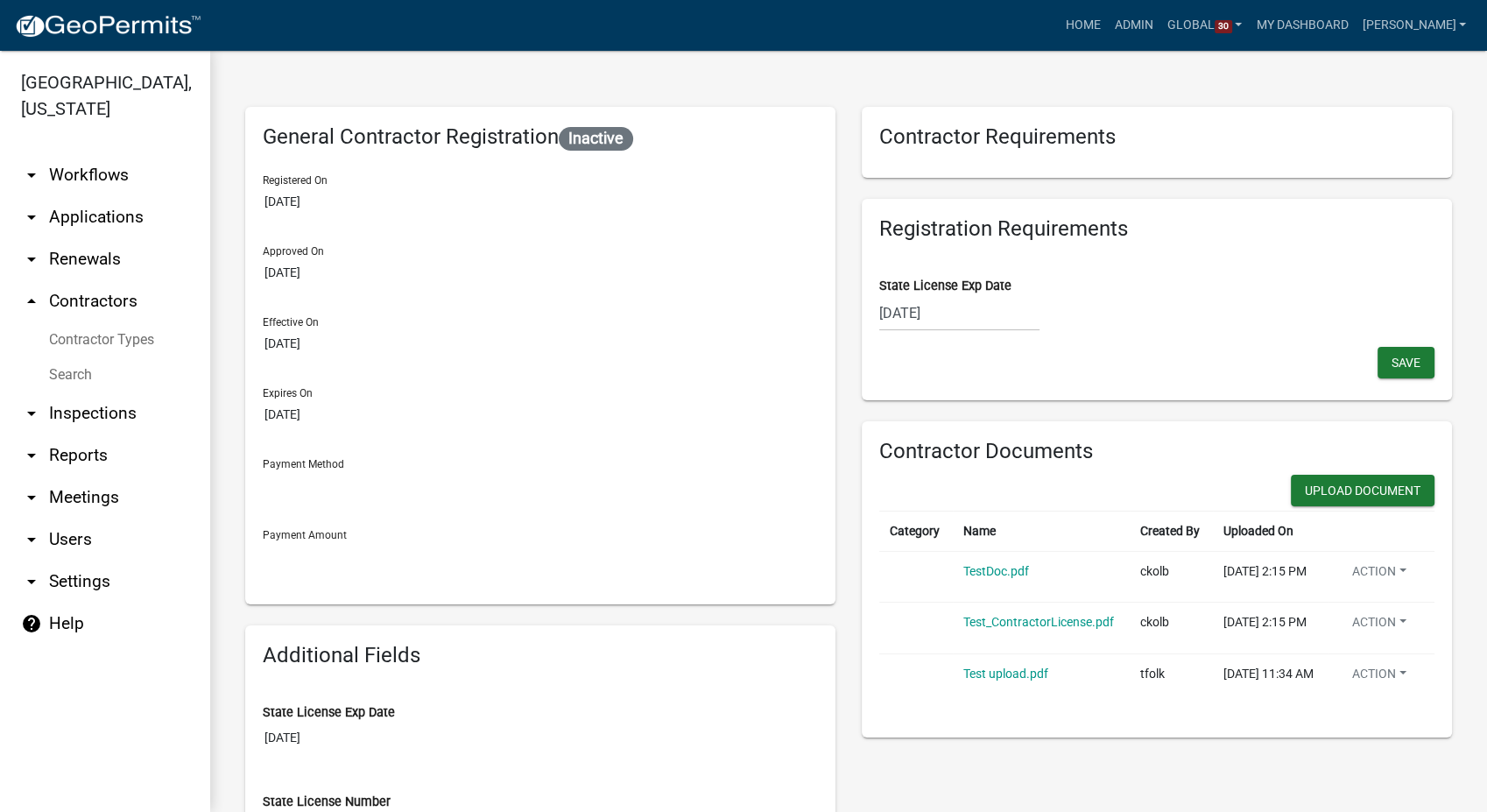
click at [958, 319] on div "05/31/2025" at bounding box center [959, 313] width 160 height 36
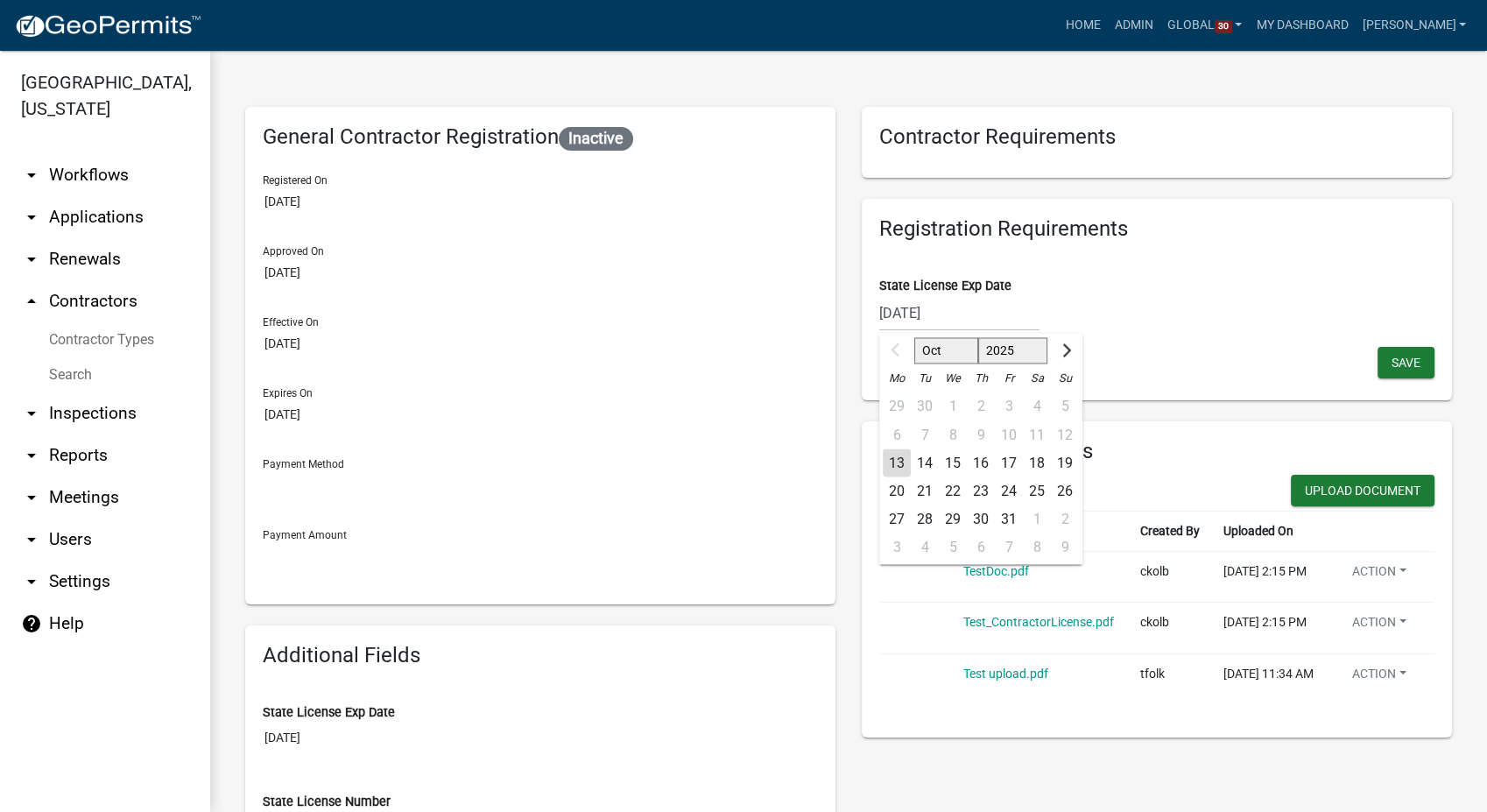
click at [1015, 353] on select "2025 2026 2027 2028 2029 2030 2031 2032 2033 2034 2035 2036 2037 2038 2039 2040…" at bounding box center [1013, 351] width 70 height 26
select select "2027"
click at [978, 338] on select "2025 2026 2027 2028 2029 2030 2031 2032 2033 2034 2035 2036 2037 2038 2039 2040…" at bounding box center [1013, 351] width 70 height 26
click at [1406, 368] on button "Save" at bounding box center [1405, 363] width 57 height 32
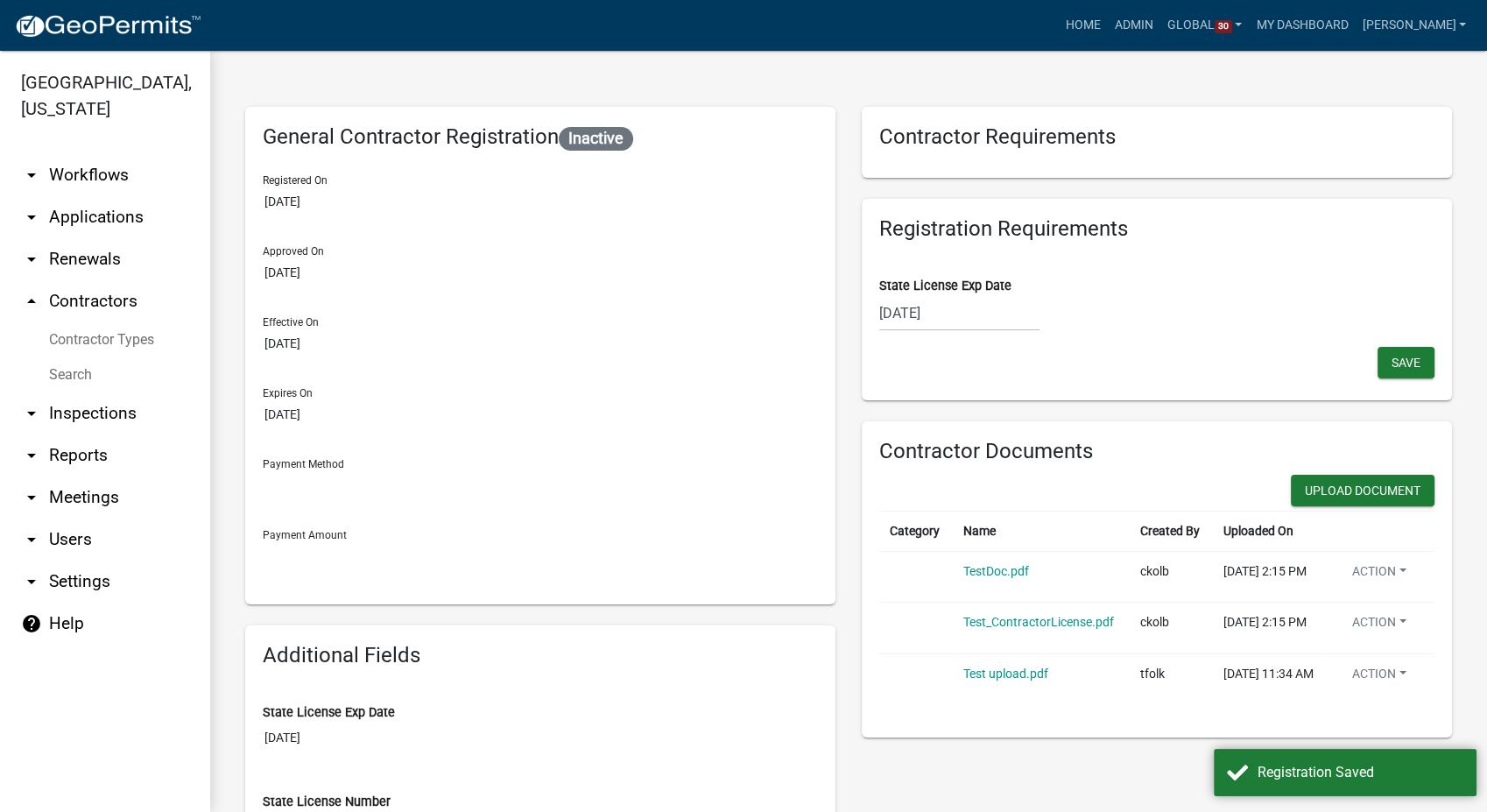
click at [95, 357] on link "Search" at bounding box center [104, 374] width 210 height 35
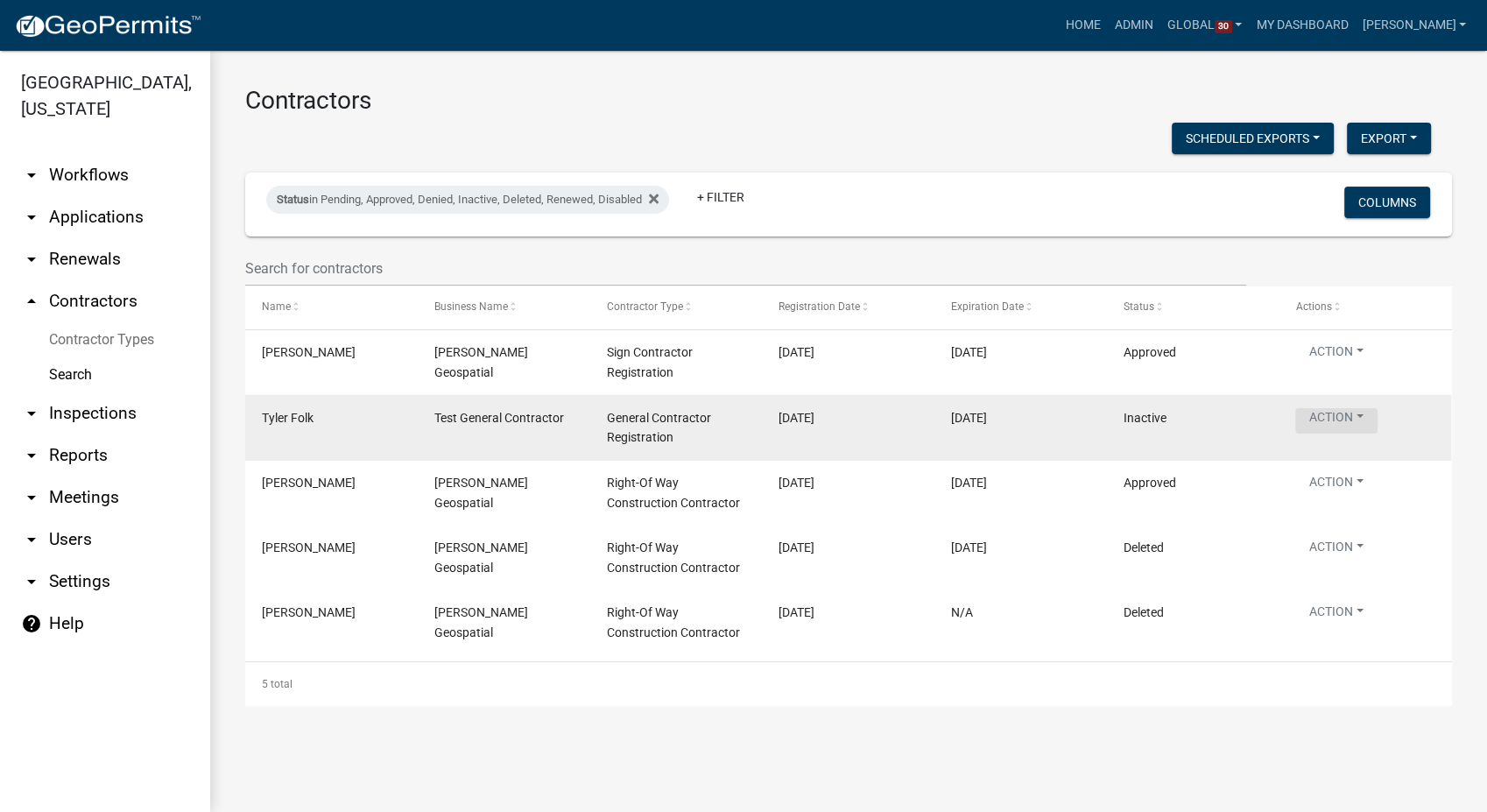
click at [1310, 423] on button "Action" at bounding box center [1336, 421] width 83 height 26
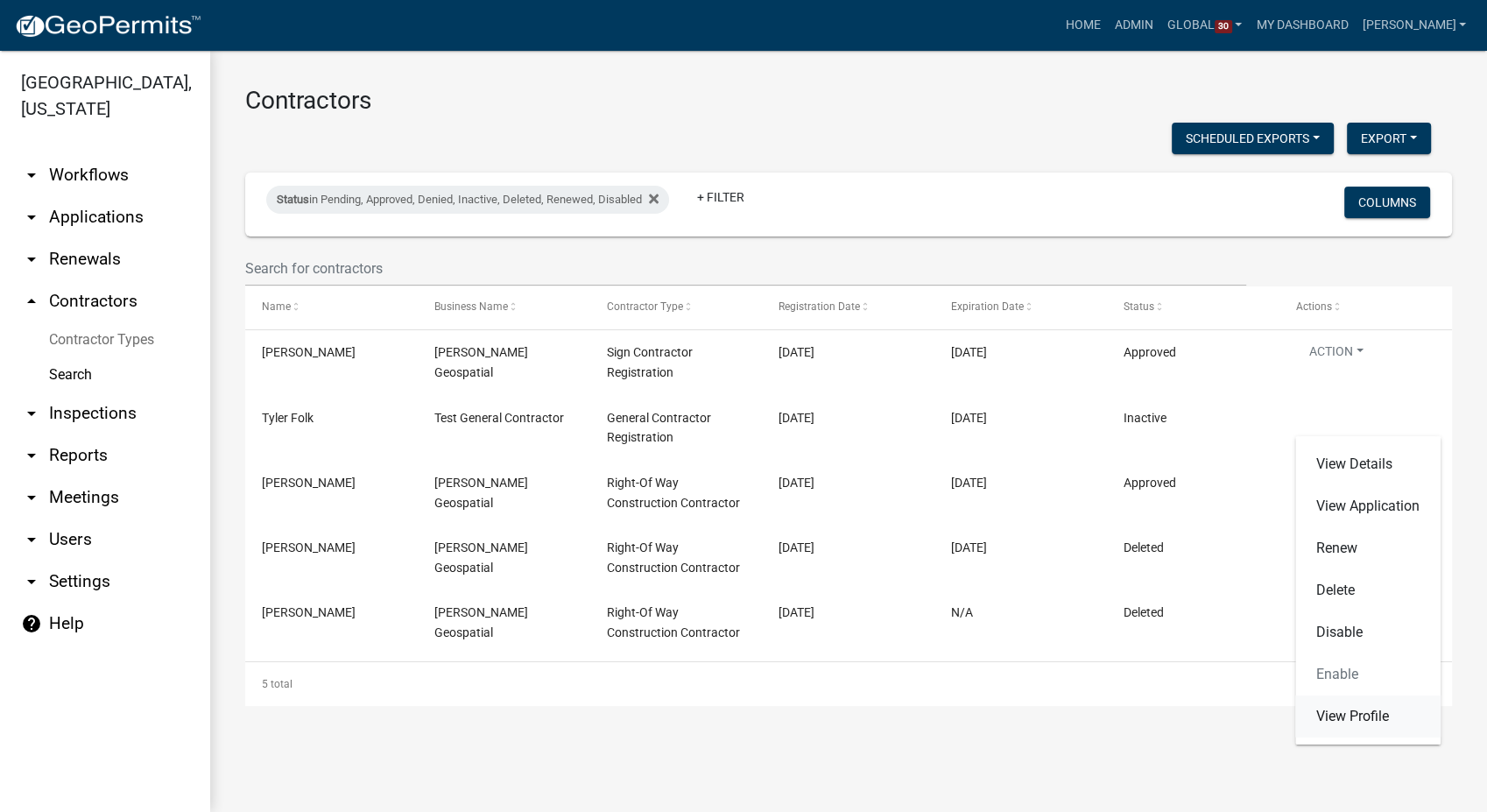
click at [1332, 711] on link "View Profile" at bounding box center [1368, 717] width 145 height 42
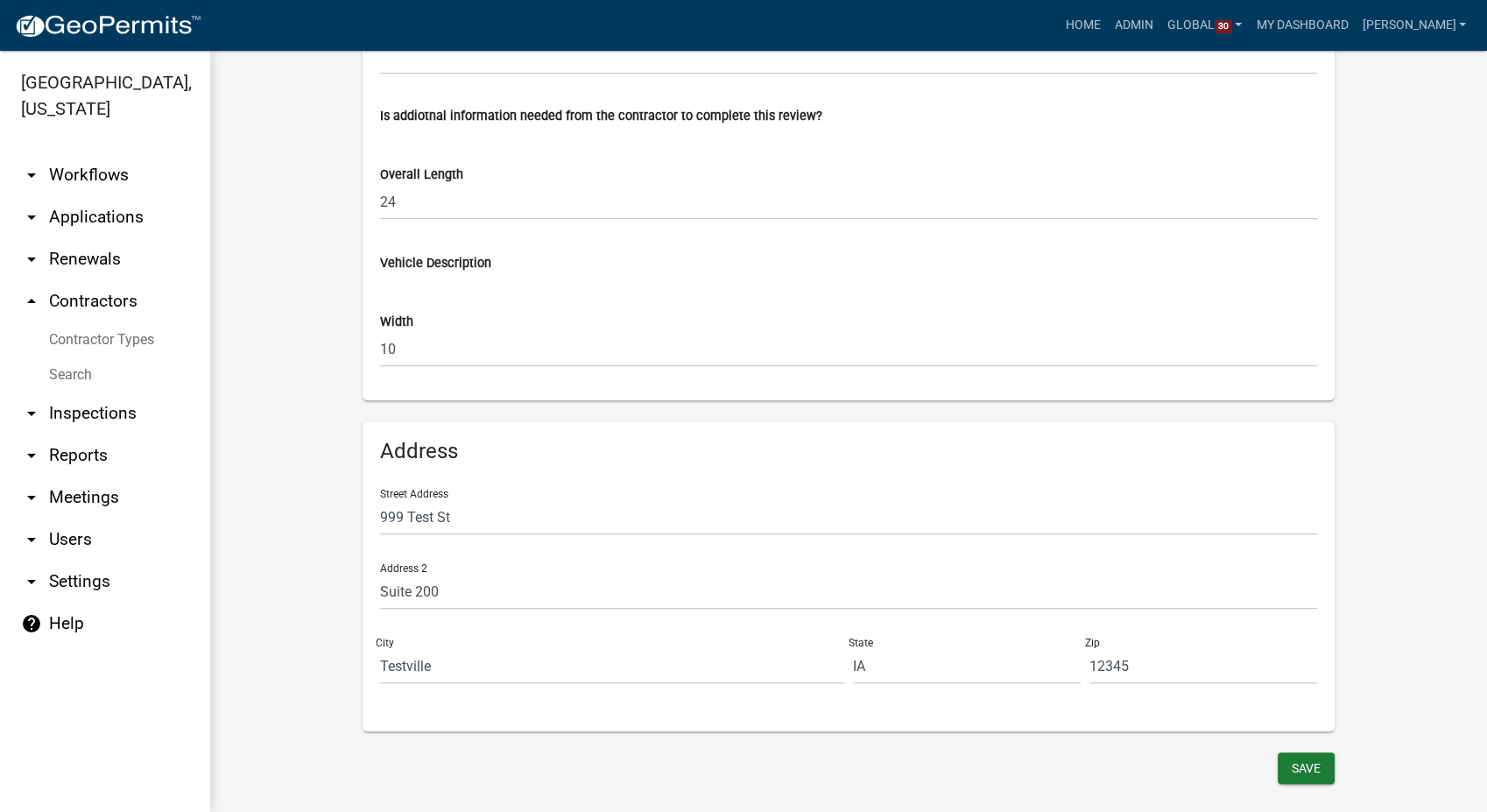
scroll to position [1121, 0]
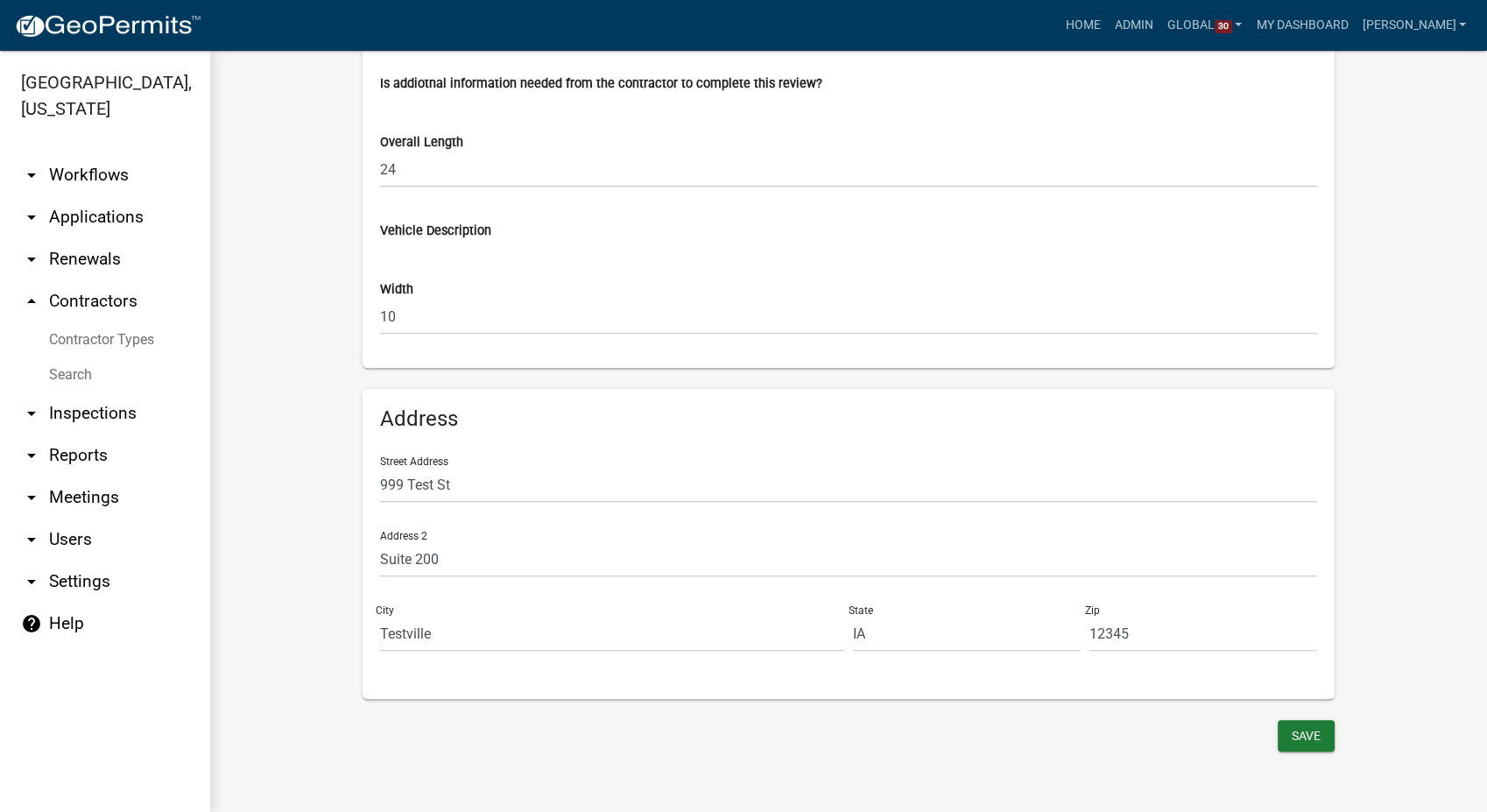
click at [86, 156] on link "arrow_drop_down Workflows" at bounding box center [104, 175] width 210 height 42
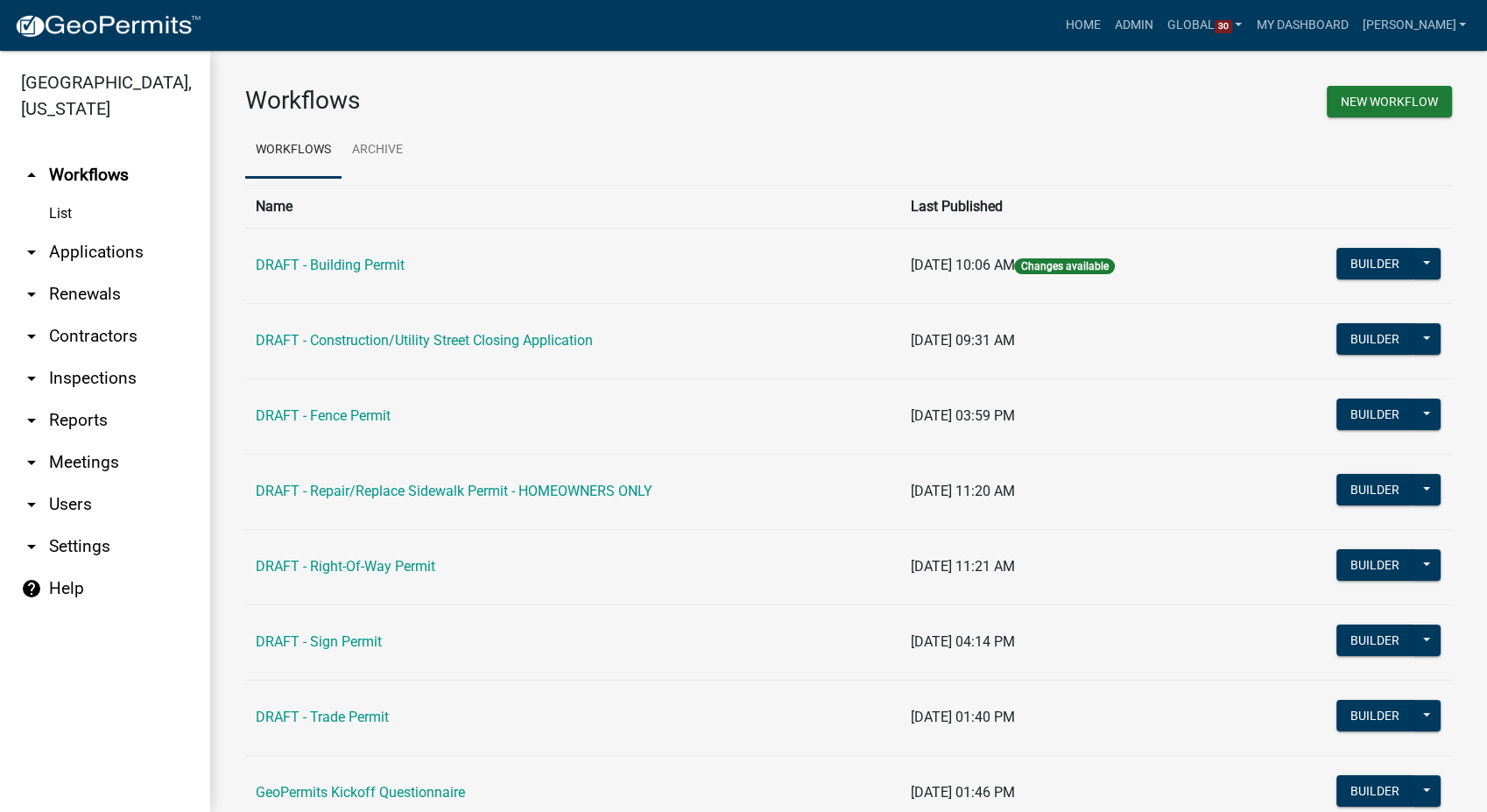
click at [86, 315] on link "arrow_drop_down Contractors" at bounding box center [104, 336] width 210 height 42
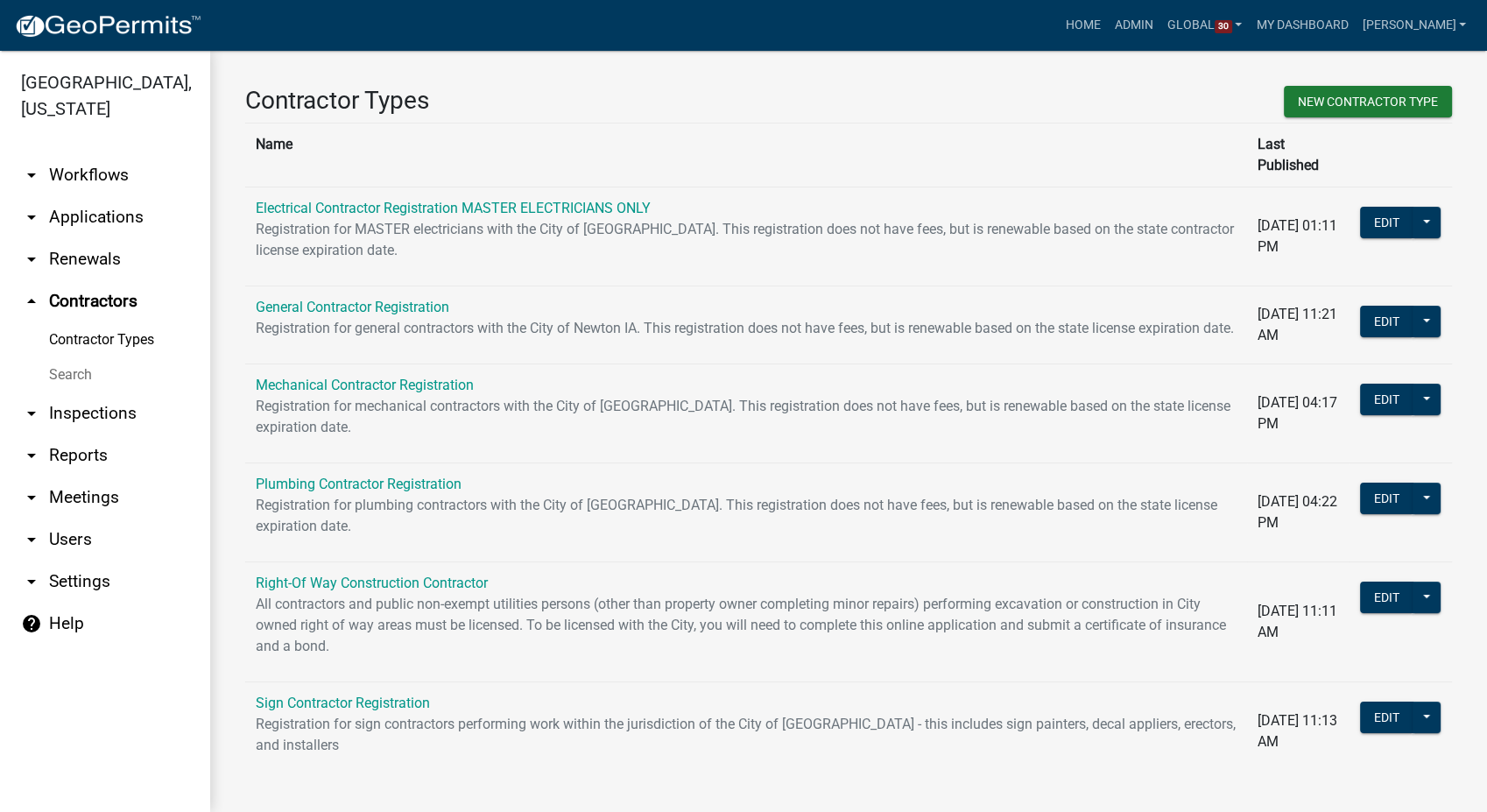
click at [114, 154] on link "arrow_drop_down Workflows" at bounding box center [104, 175] width 210 height 42
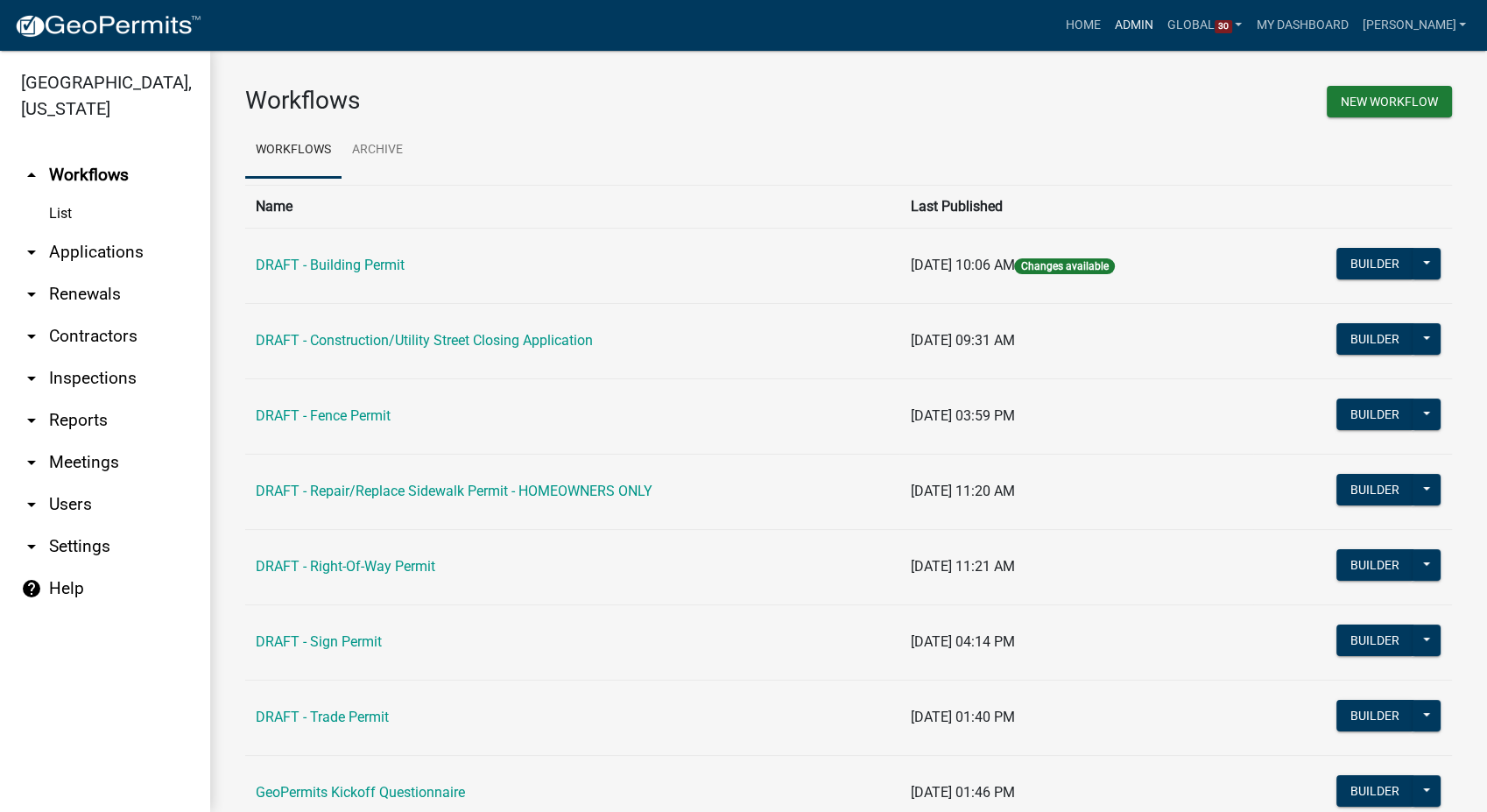
click at [1160, 11] on link "Admin" at bounding box center [1133, 25] width 53 height 33
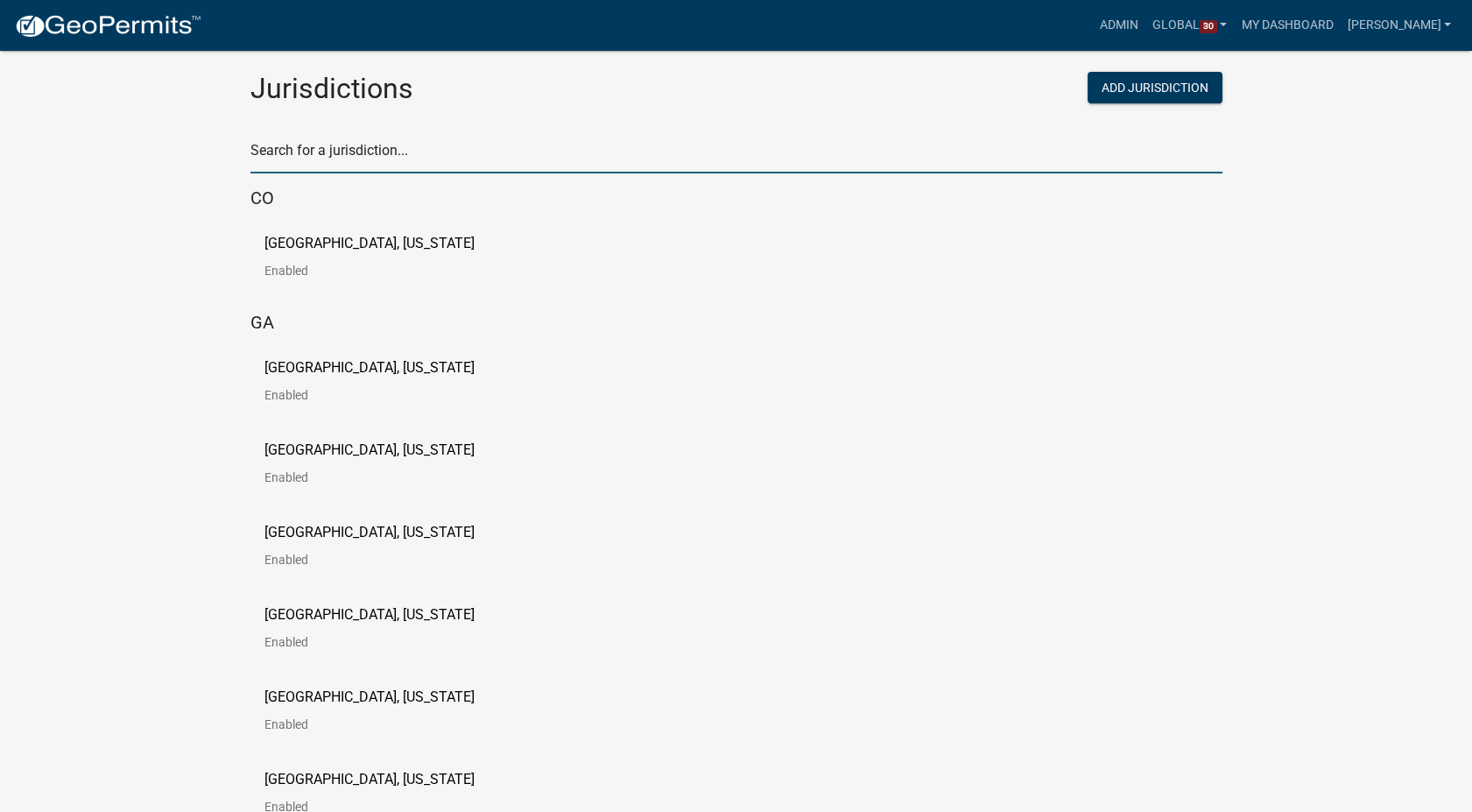
click at [338, 163] on input "text" at bounding box center [736, 155] width 972 height 36
click at [277, 362] on p "Carroll County, Georgia" at bounding box center [369, 368] width 210 height 14
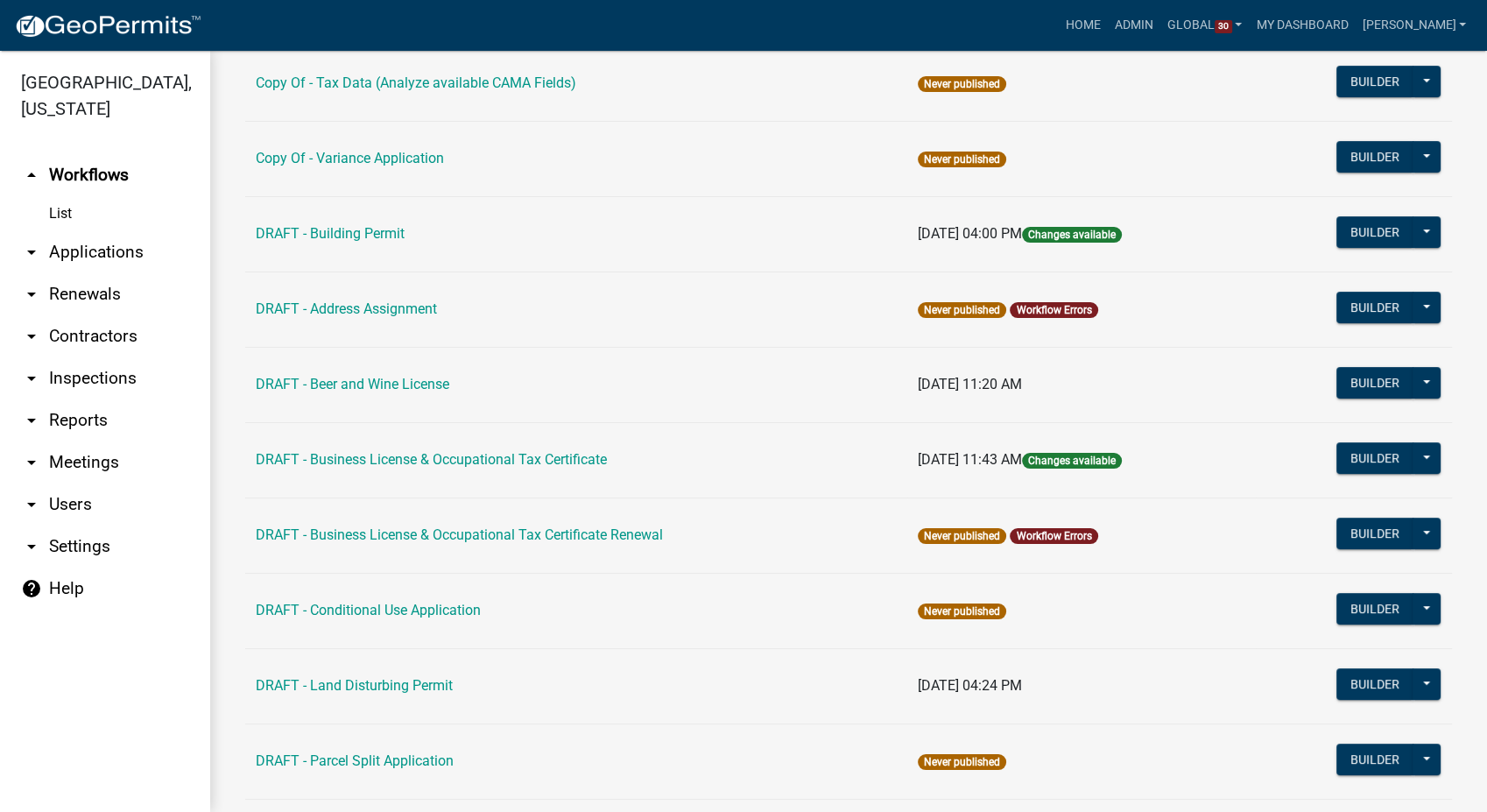
scroll to position [486, 0]
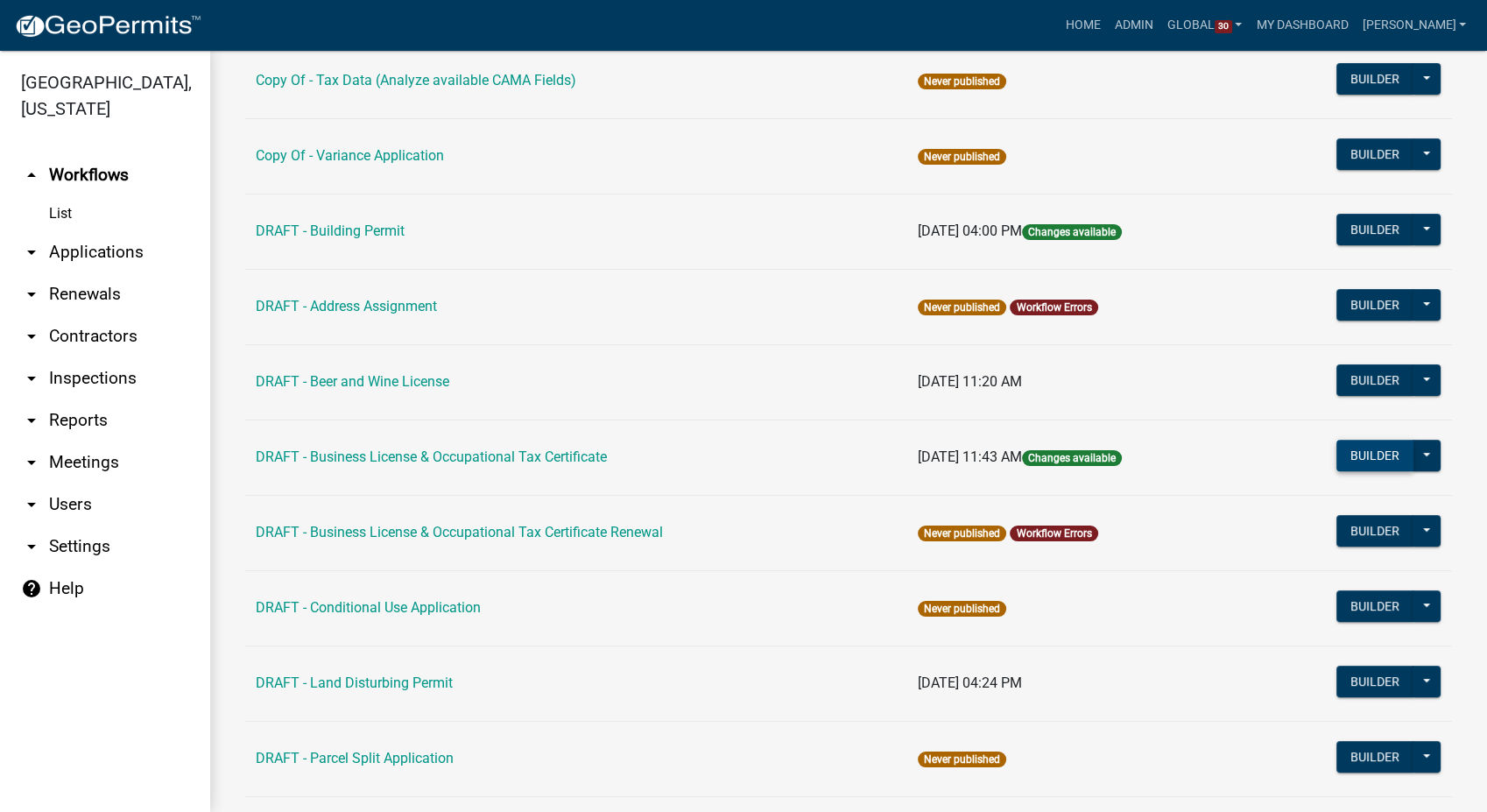
click at [1365, 459] on button "Builder" at bounding box center [1375, 455] width 78 height 32
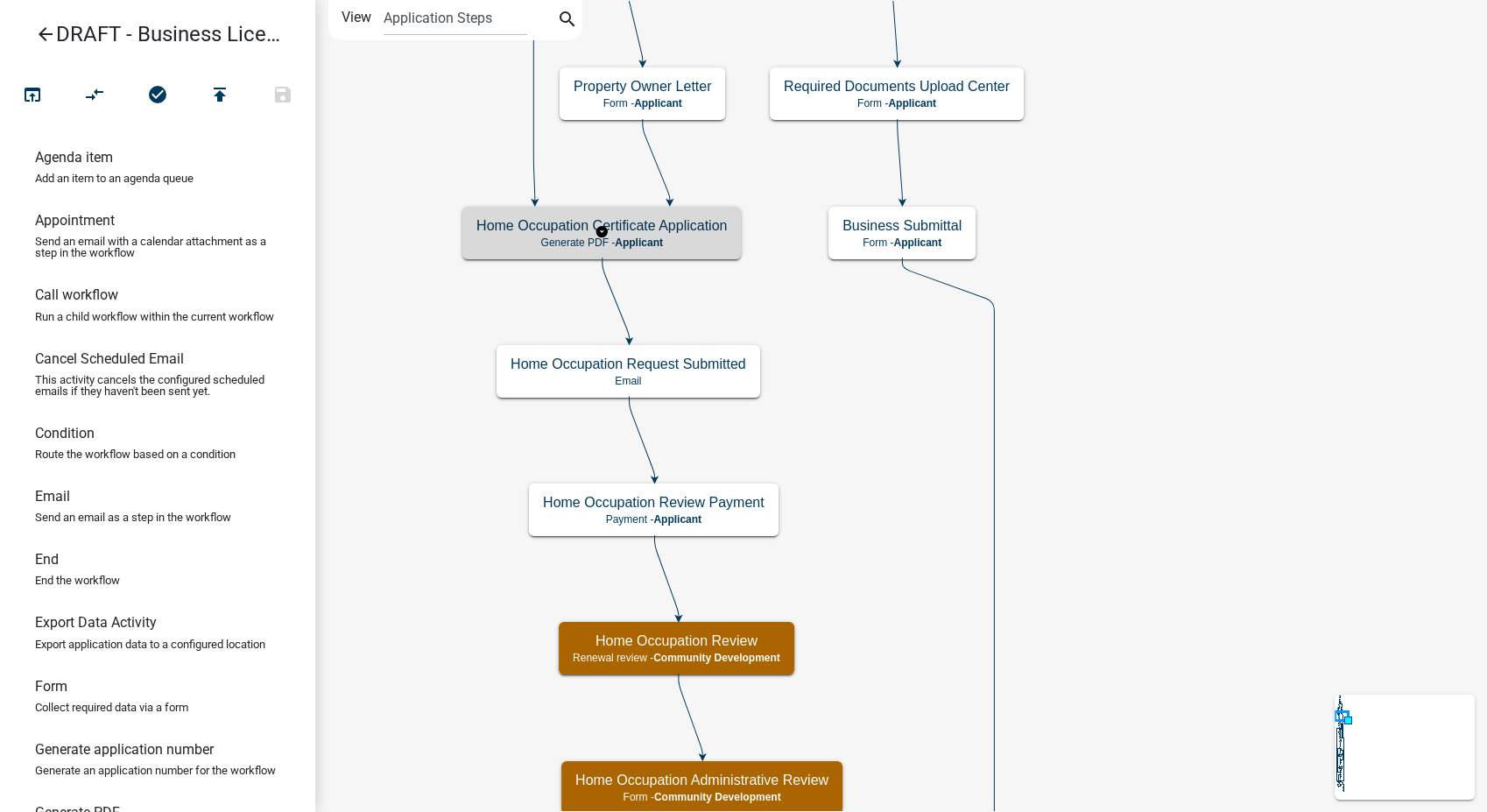
click at [673, 244] on p "Generate PDF - Applicant" at bounding box center [601, 243] width 250 height 12
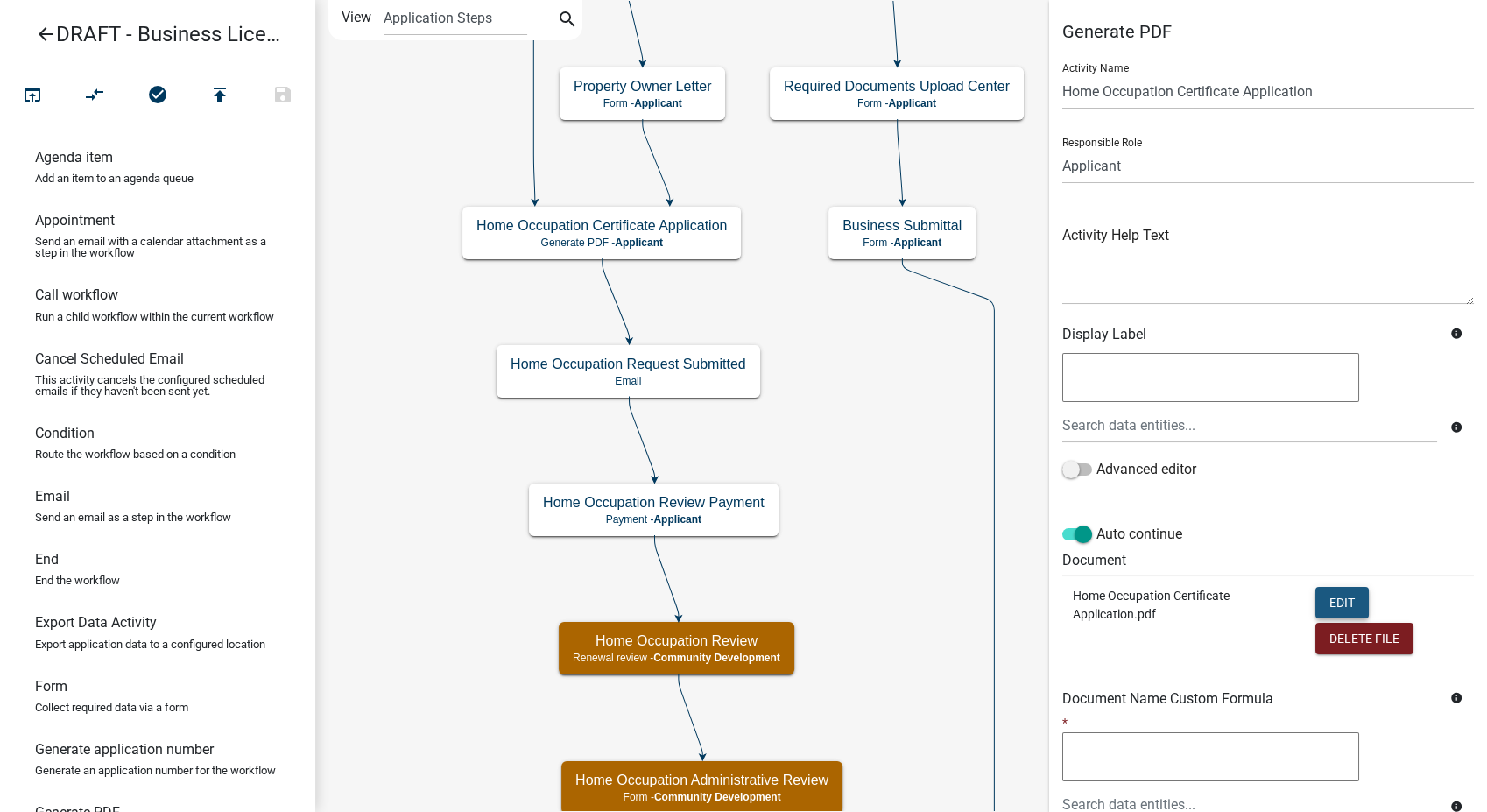
click at [1330, 599] on button "Edit" at bounding box center [1342, 602] width 54 height 32
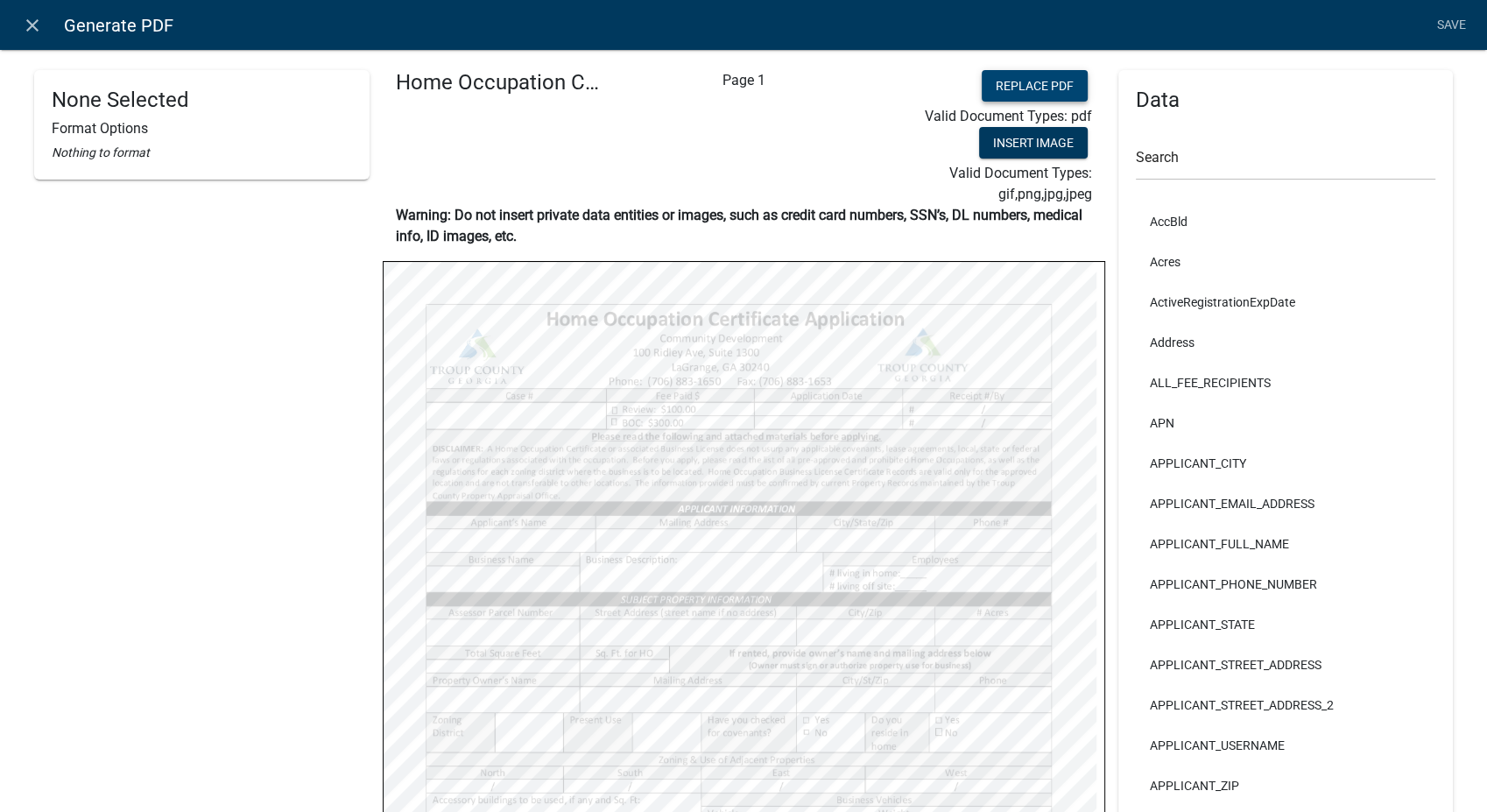
click at [1037, 89] on button "Replace PDF" at bounding box center [1035, 85] width 106 height 32
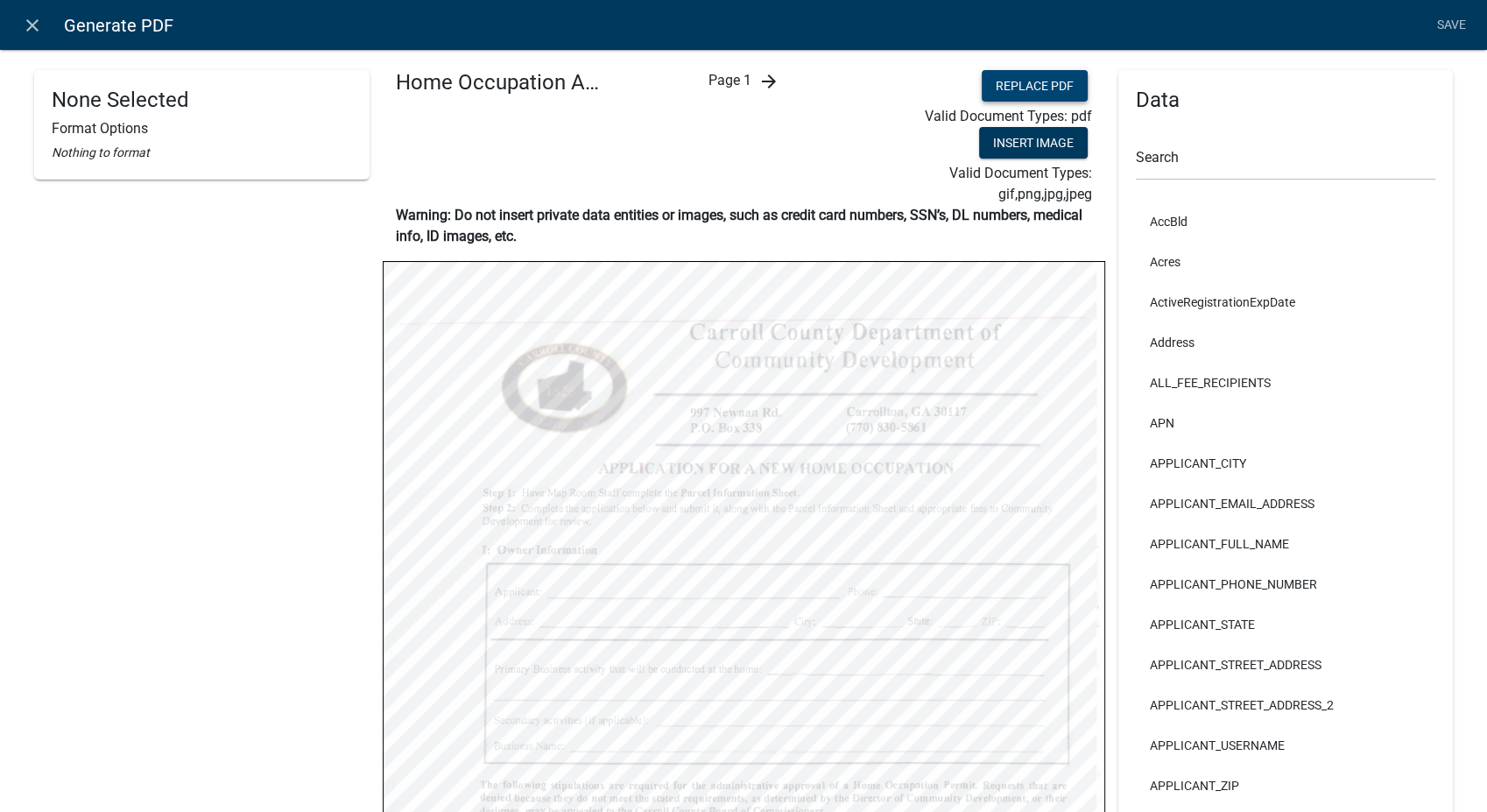
click at [1002, 84] on button "Replace PDF" at bounding box center [1035, 85] width 106 height 32
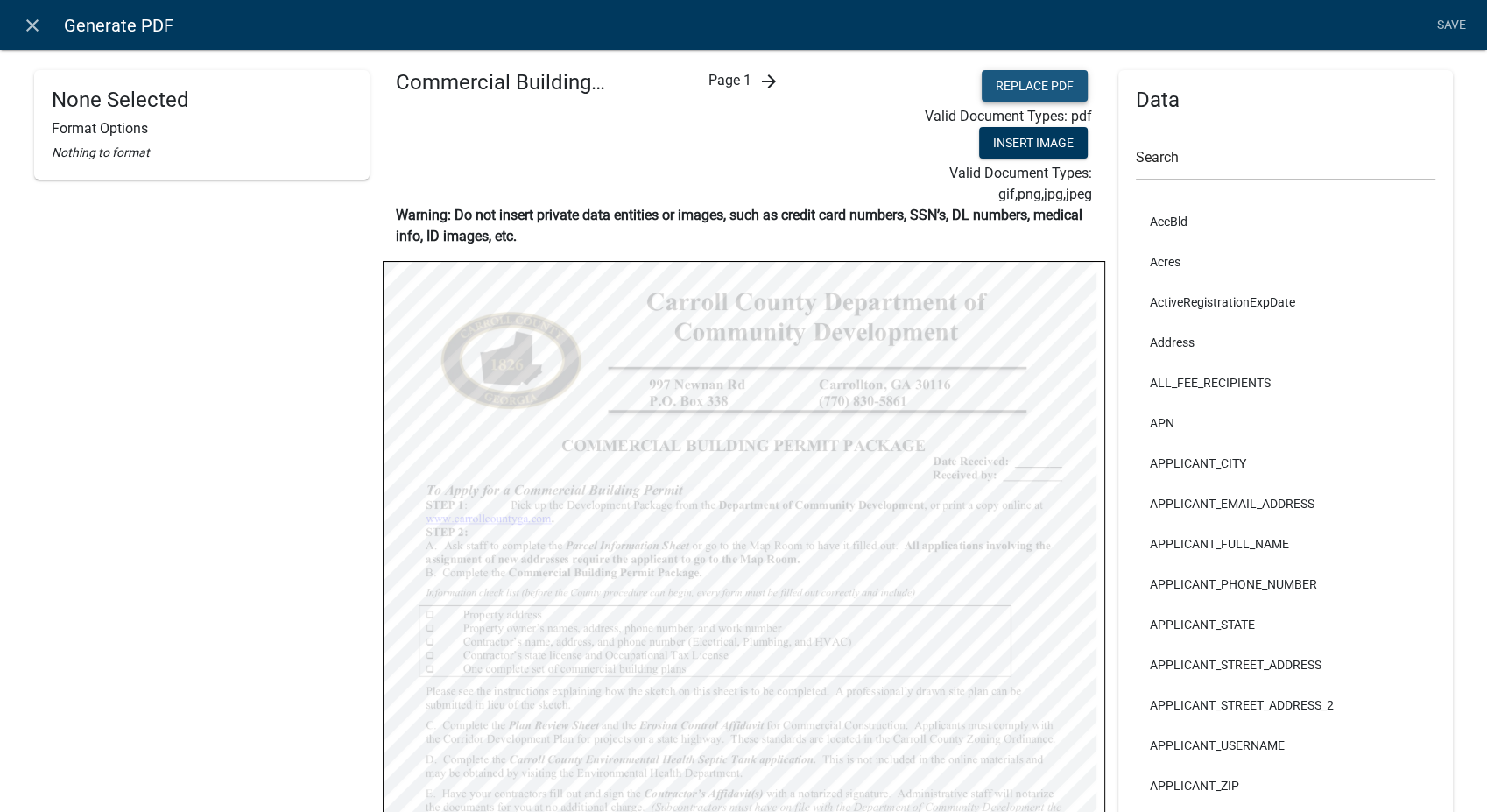
click at [1044, 86] on button "Replace PDF" at bounding box center [1035, 85] width 106 height 32
click at [28, 33] on icon "close" at bounding box center [32, 25] width 21 height 21
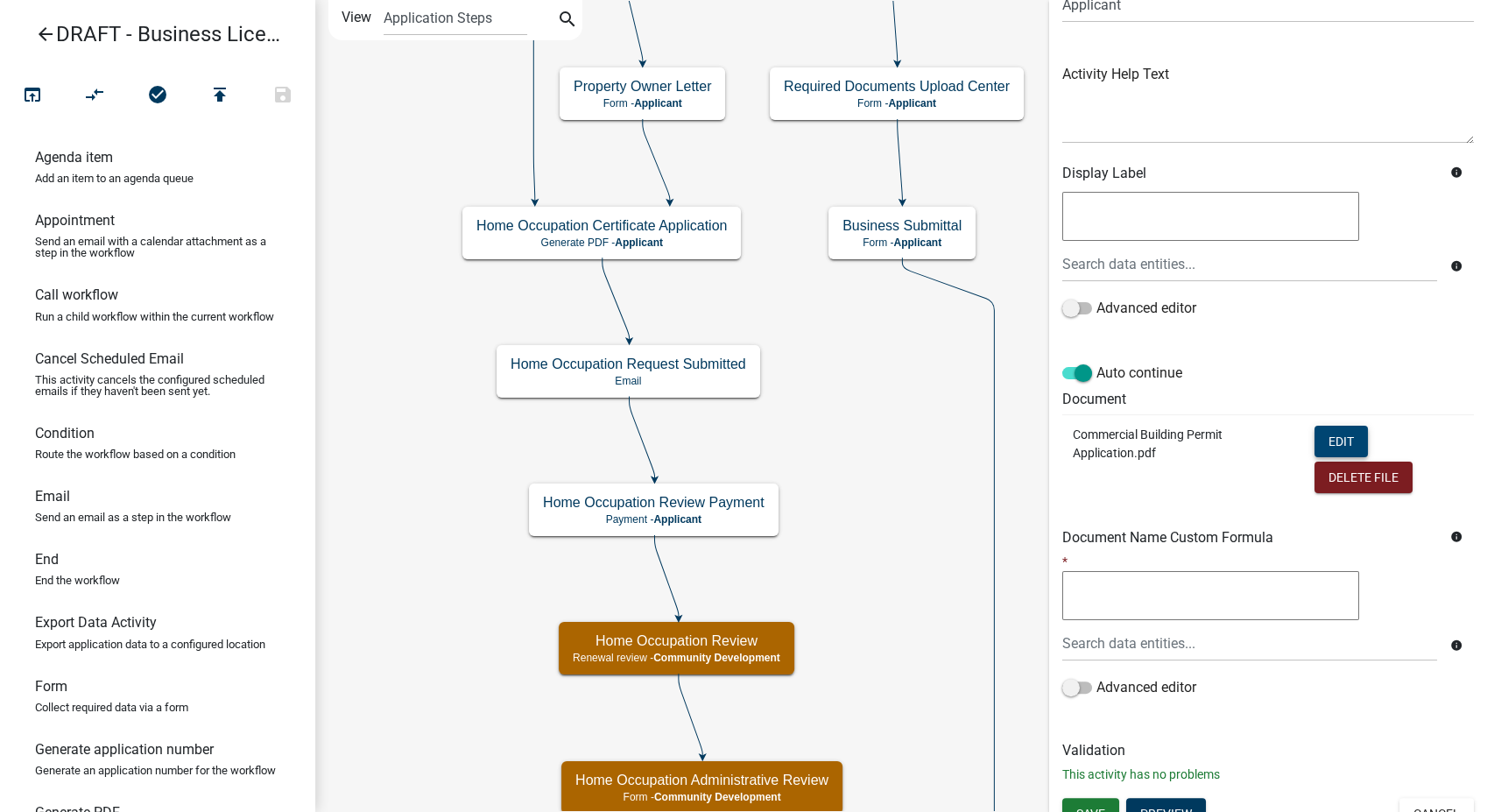
scroll to position [182, 0]
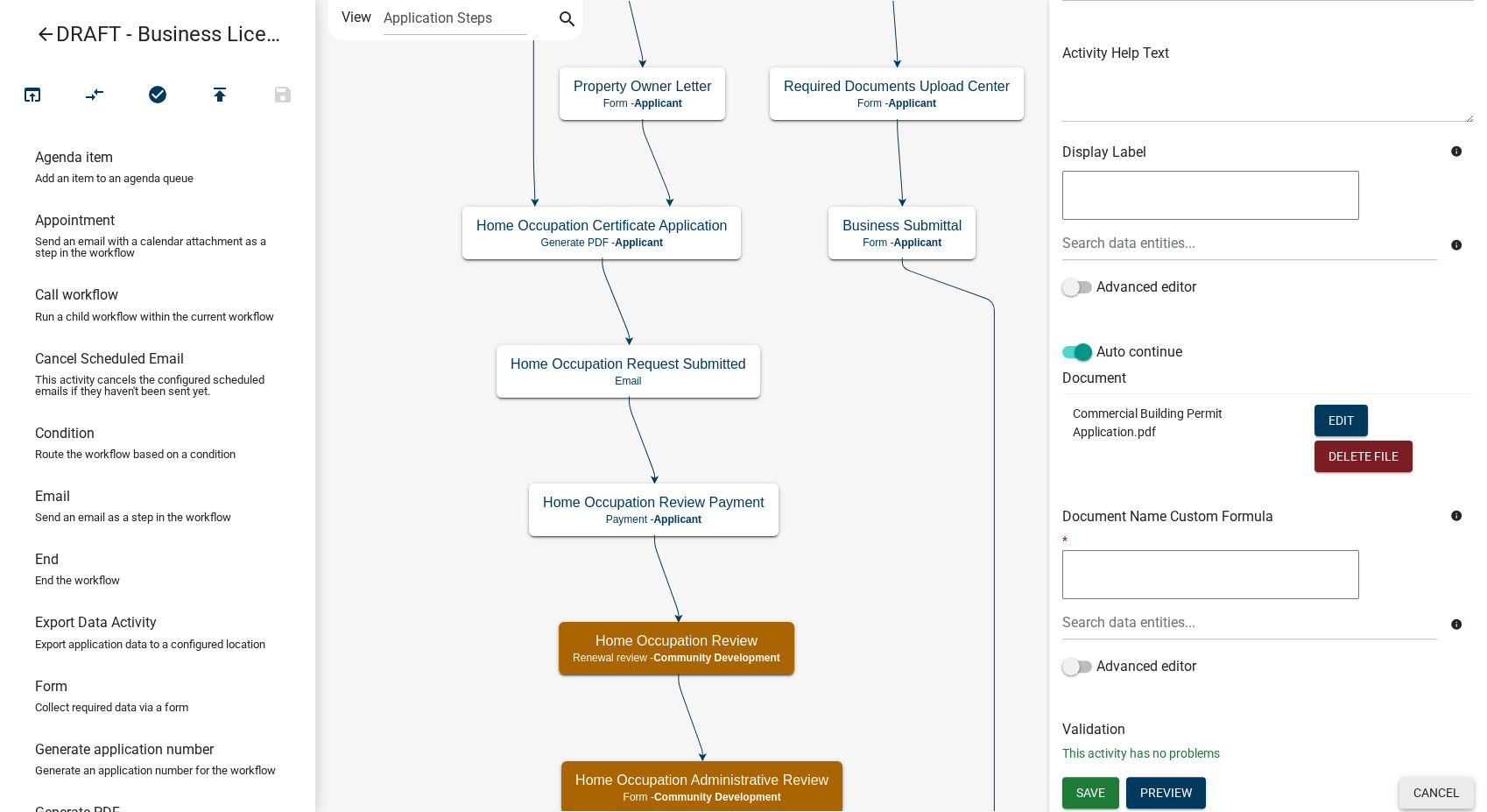
click at [1400, 799] on button "Cancel" at bounding box center [1436, 792] width 75 height 32
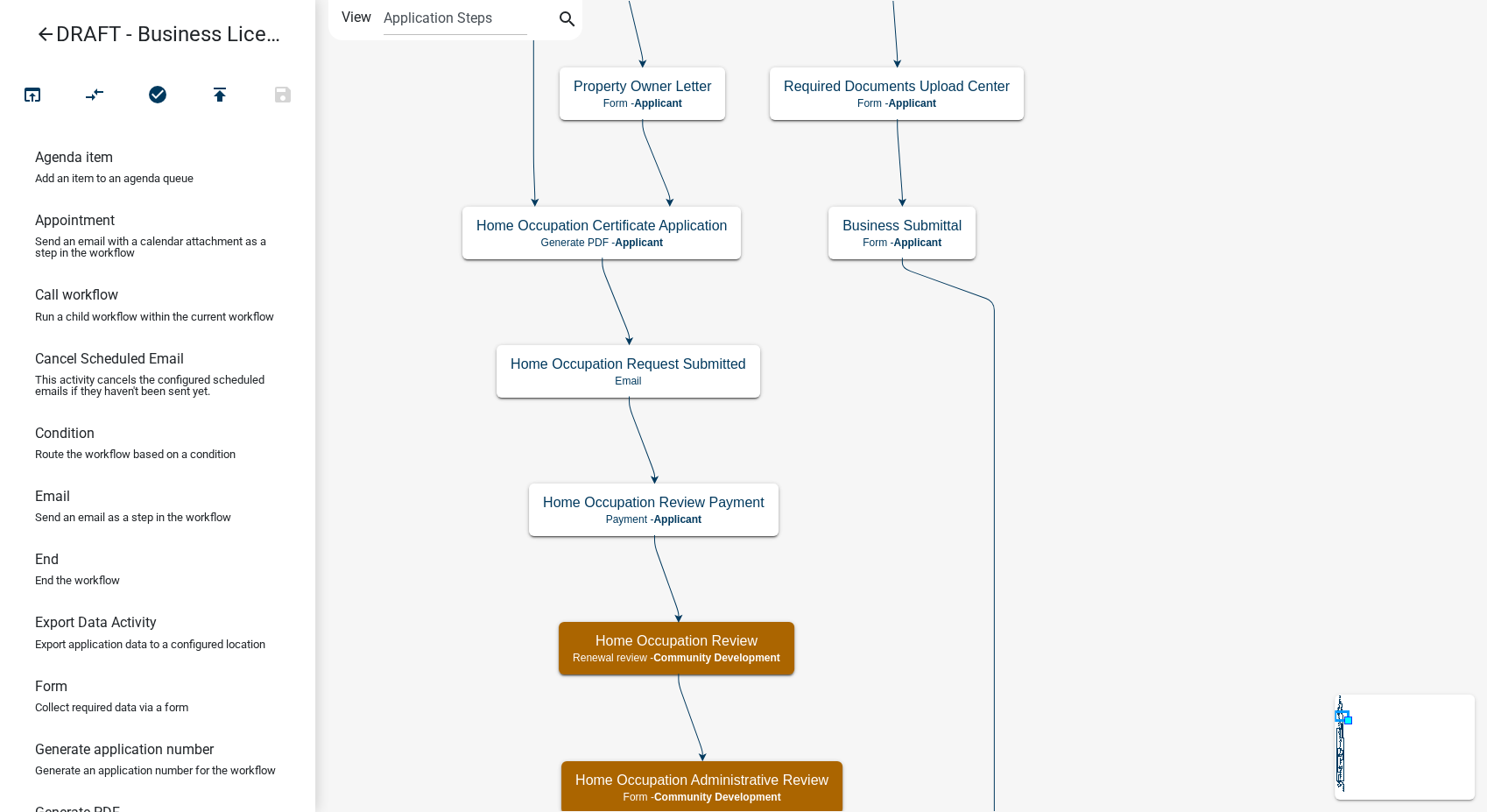
scroll to position [0, 0]
click at [559, 240] on p "Generate PDF - Applicant" at bounding box center [601, 243] width 250 height 12
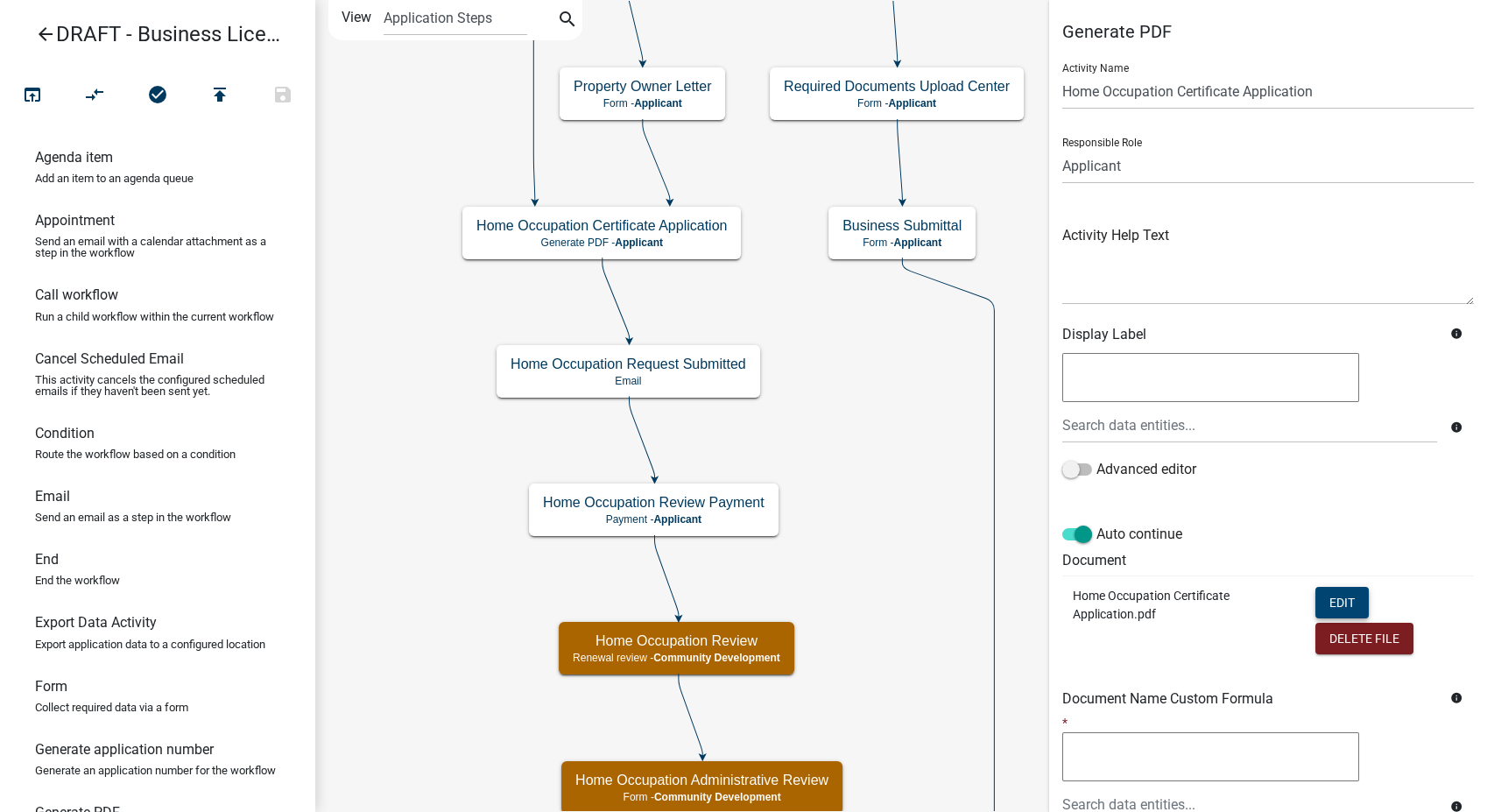
click at [1345, 614] on button "Edit" at bounding box center [1342, 602] width 54 height 32
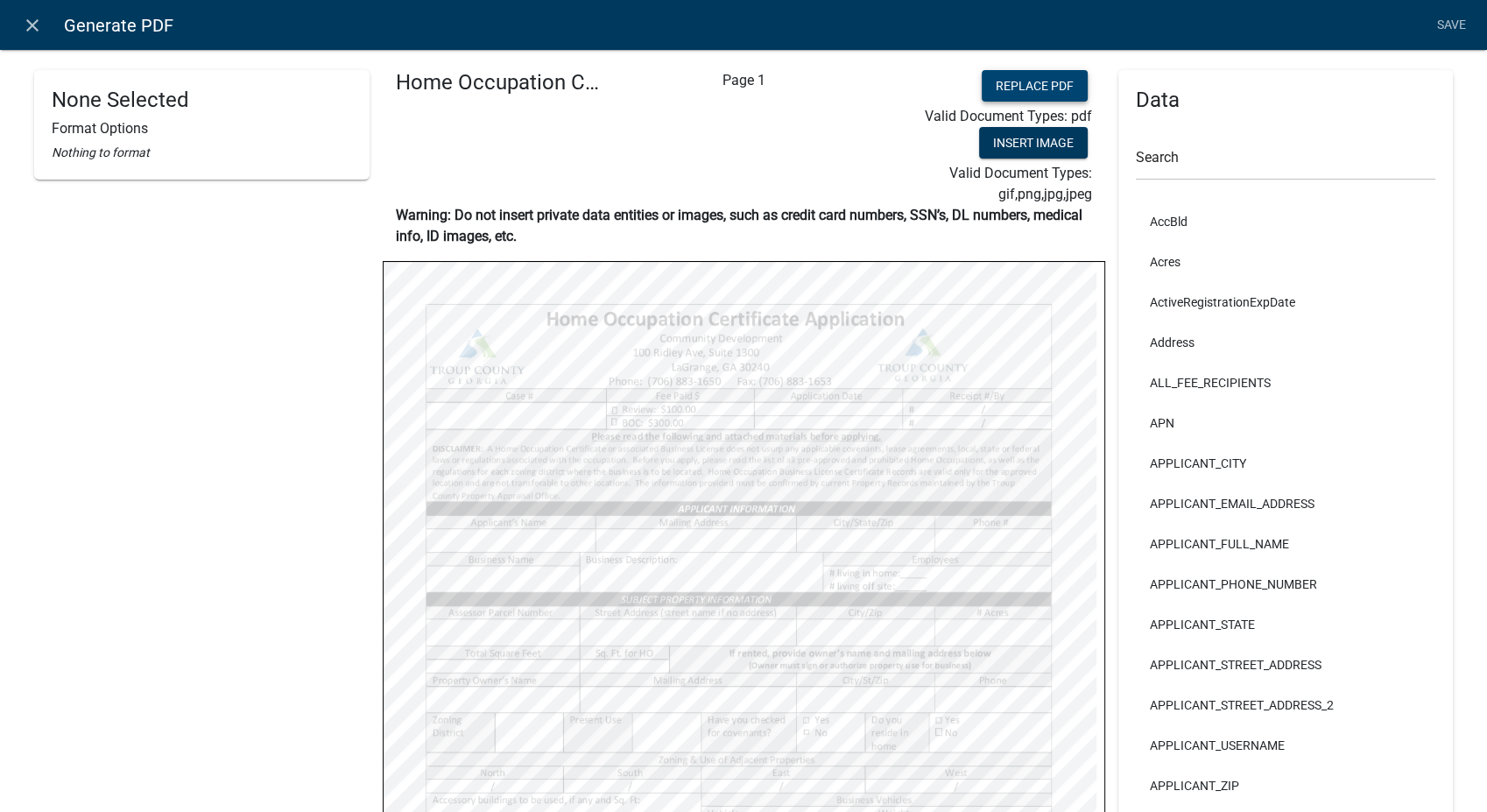
click at [1034, 76] on button "Replace PDF" at bounding box center [1035, 85] width 106 height 32
click at [1446, 20] on link "Save" at bounding box center [1451, 25] width 44 height 33
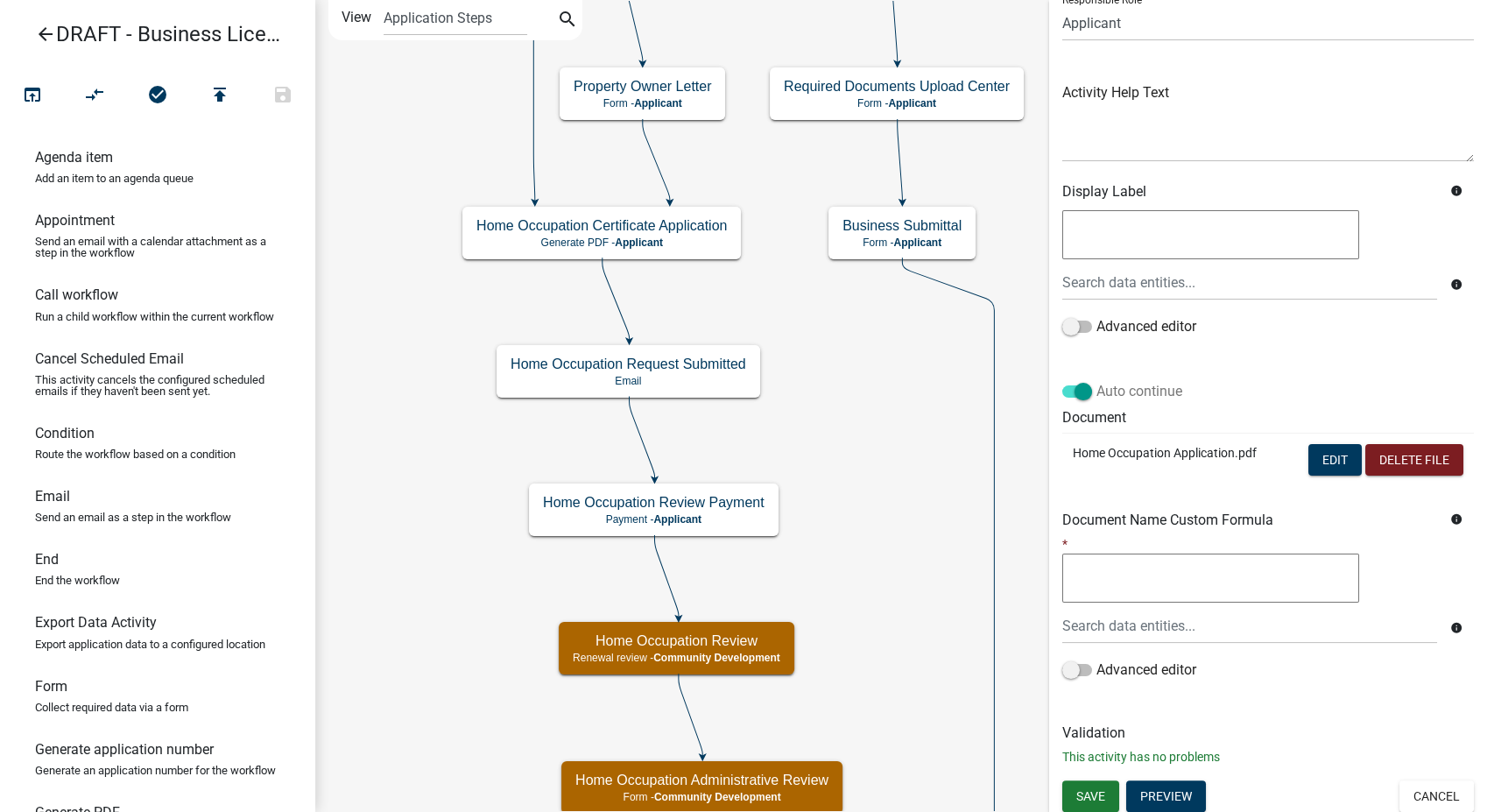
scroll to position [146, 0]
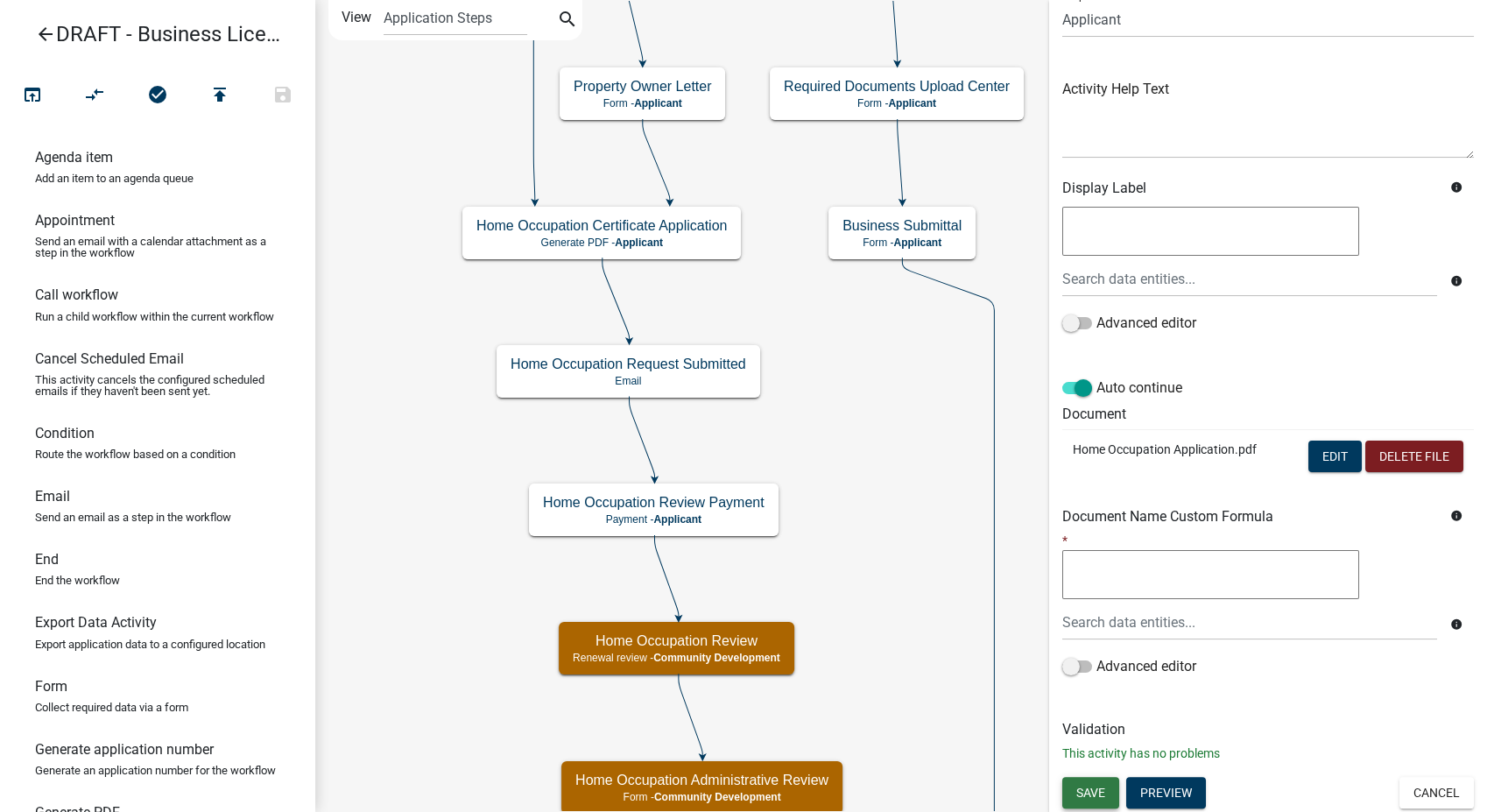
click at [1102, 788] on span "Save" at bounding box center [1090, 791] width 29 height 14
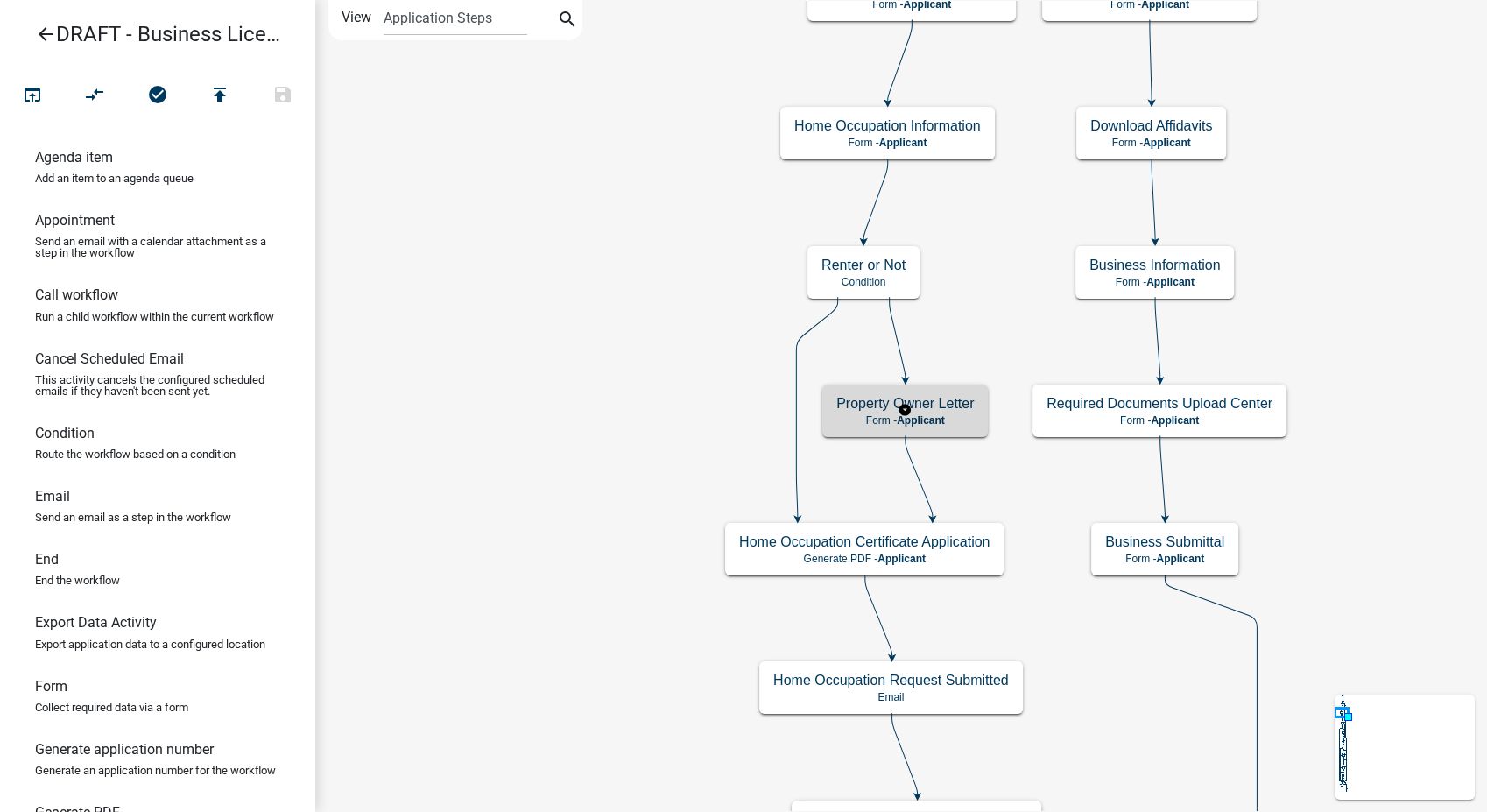
click at [916, 428] on div "Property Owner Letter Form - Applicant" at bounding box center [905, 410] width 166 height 53
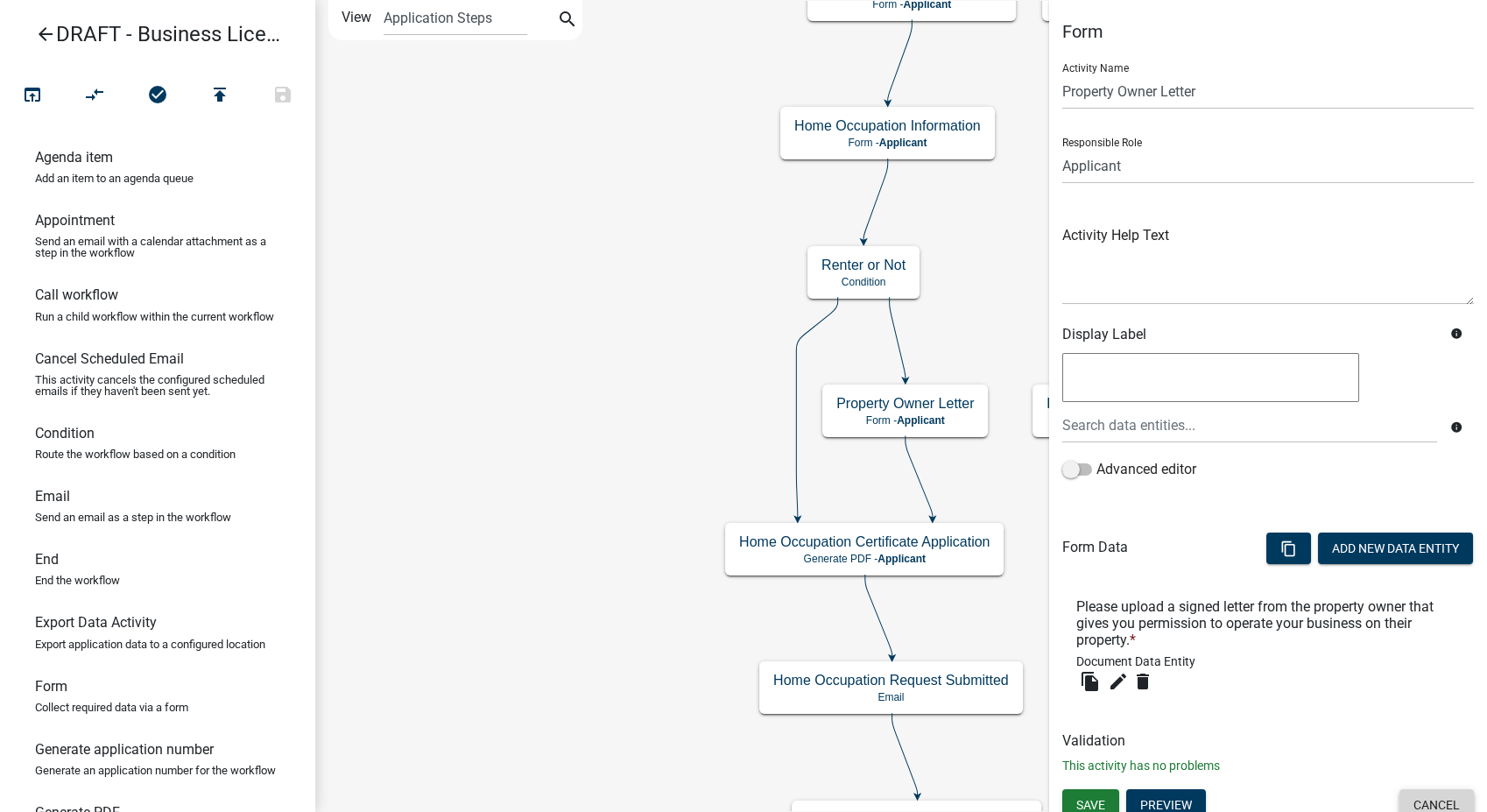
click at [1428, 797] on button "Cancel" at bounding box center [1436, 805] width 75 height 32
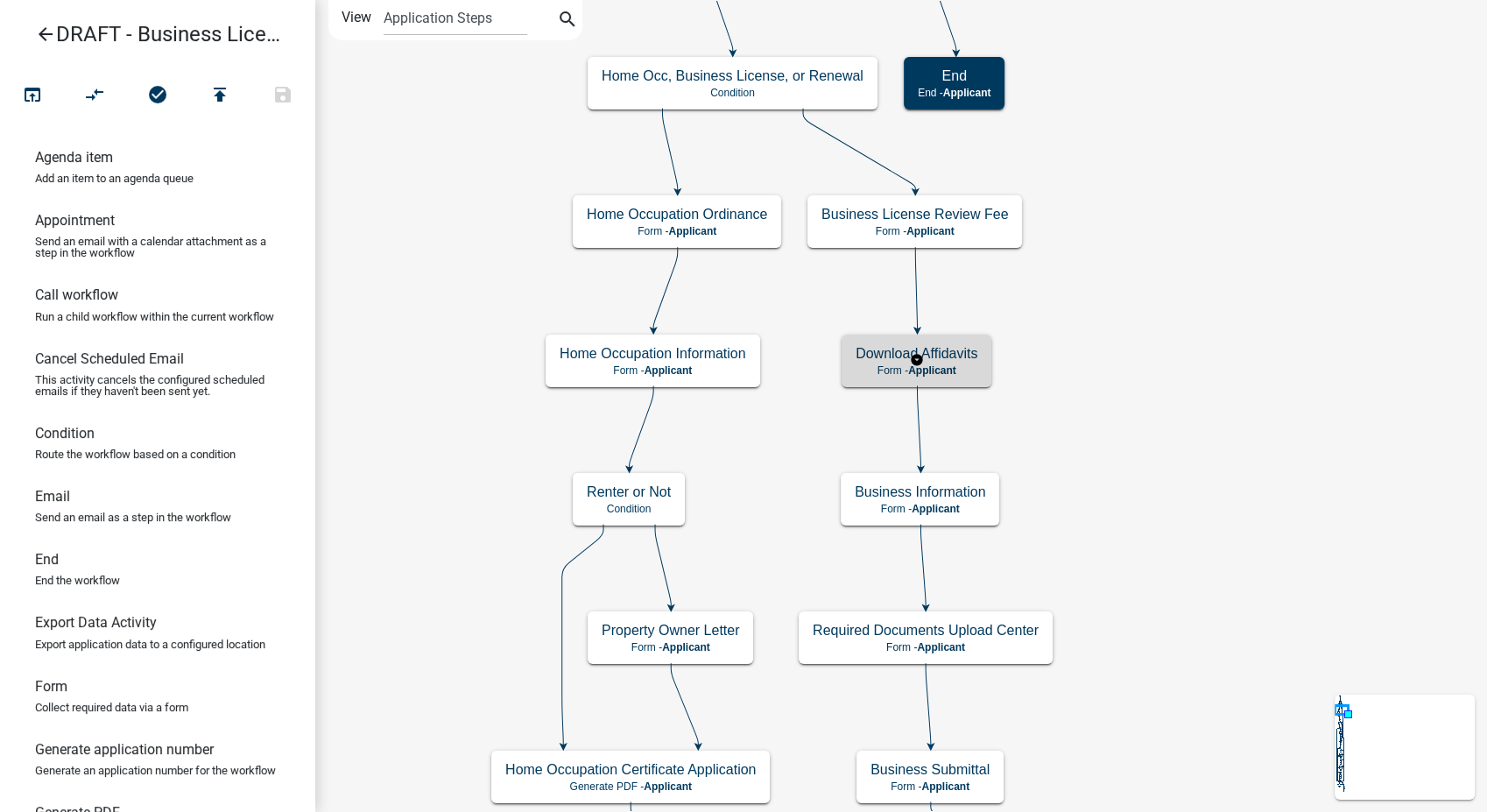
click at [976, 360] on h5 "Download Affidavits" at bounding box center [916, 353] width 121 height 17
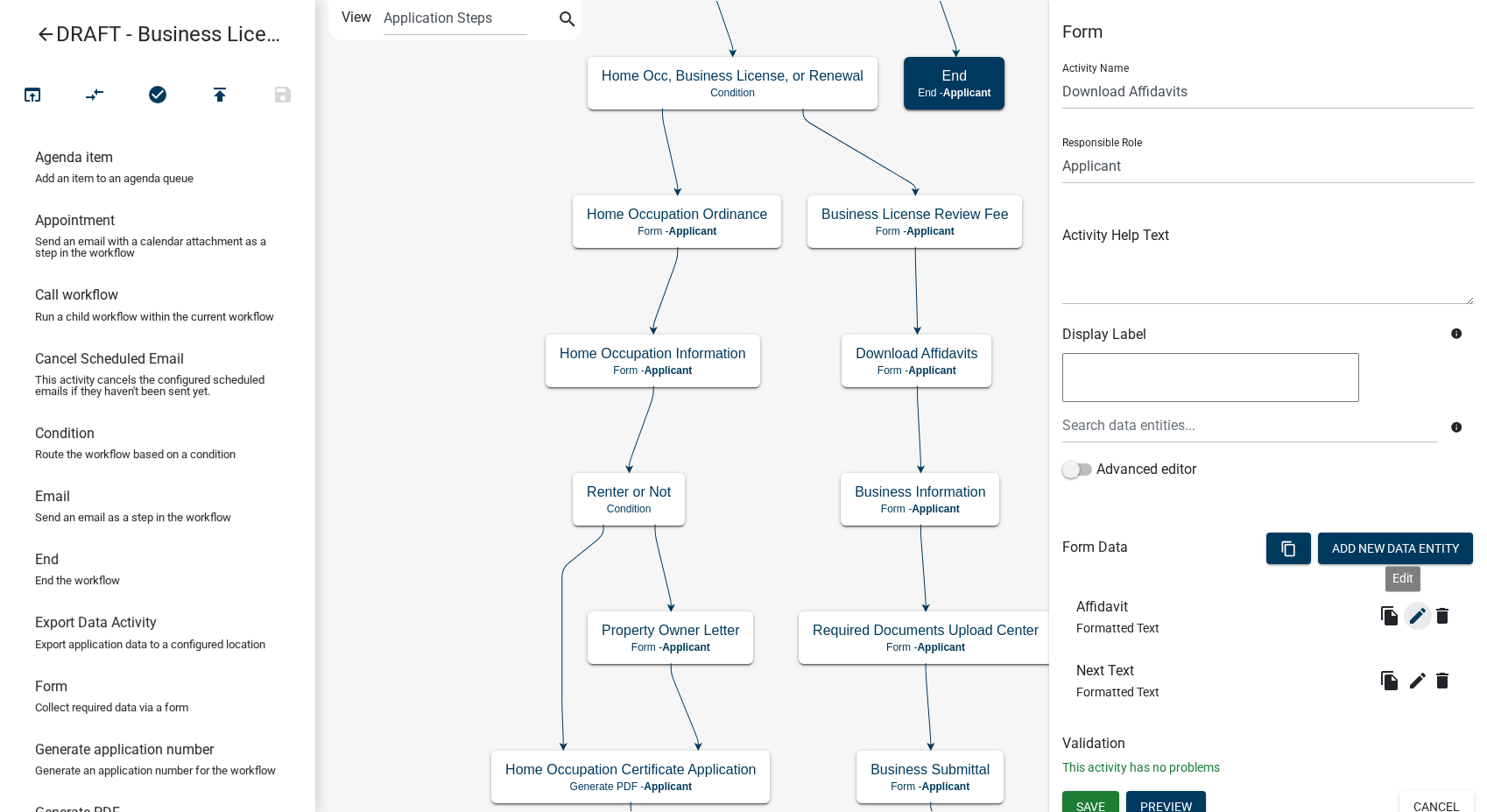
click at [1407, 606] on icon "edit" at bounding box center [1417, 615] width 21 height 21
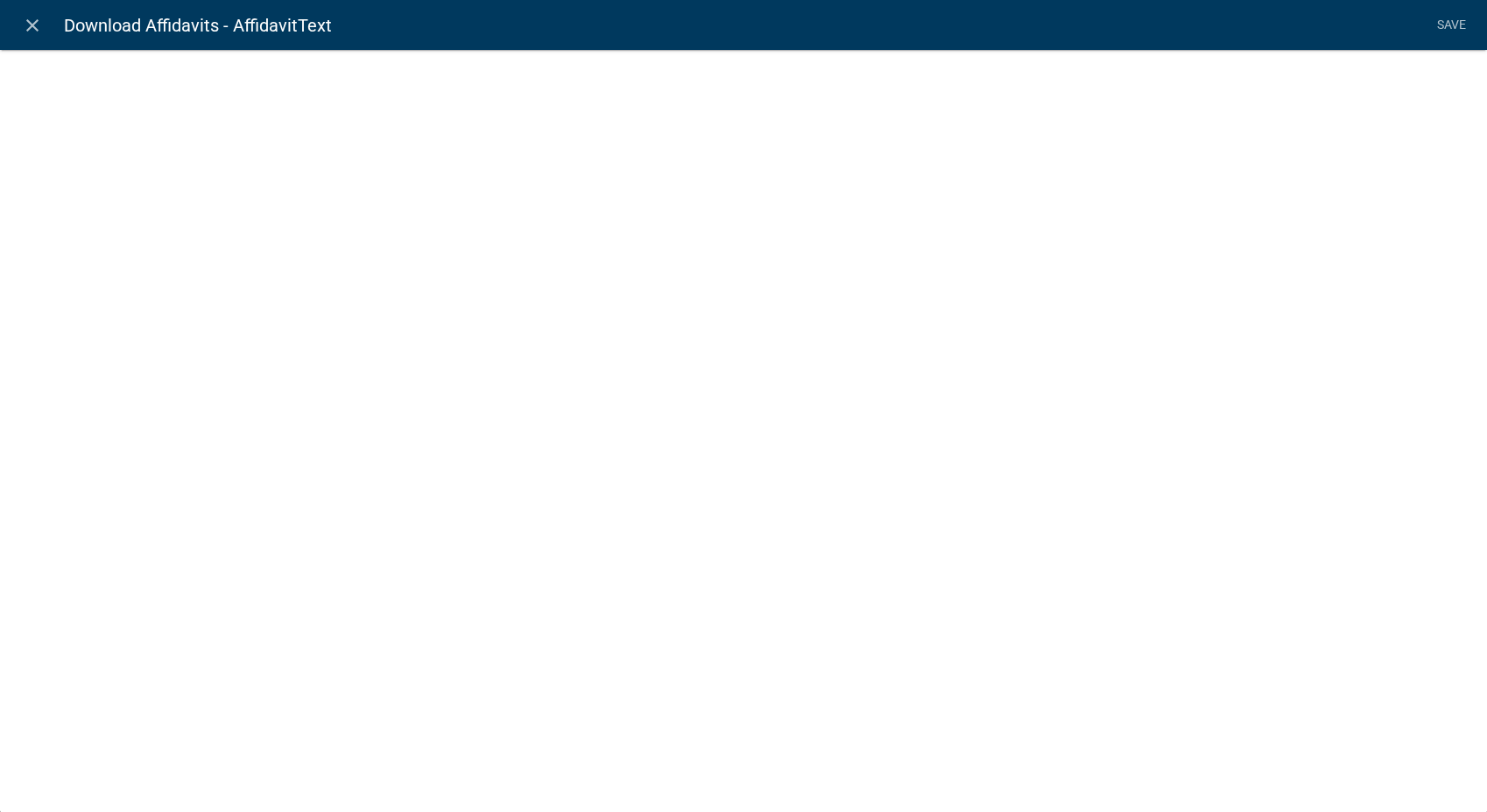
select select "rich-text"
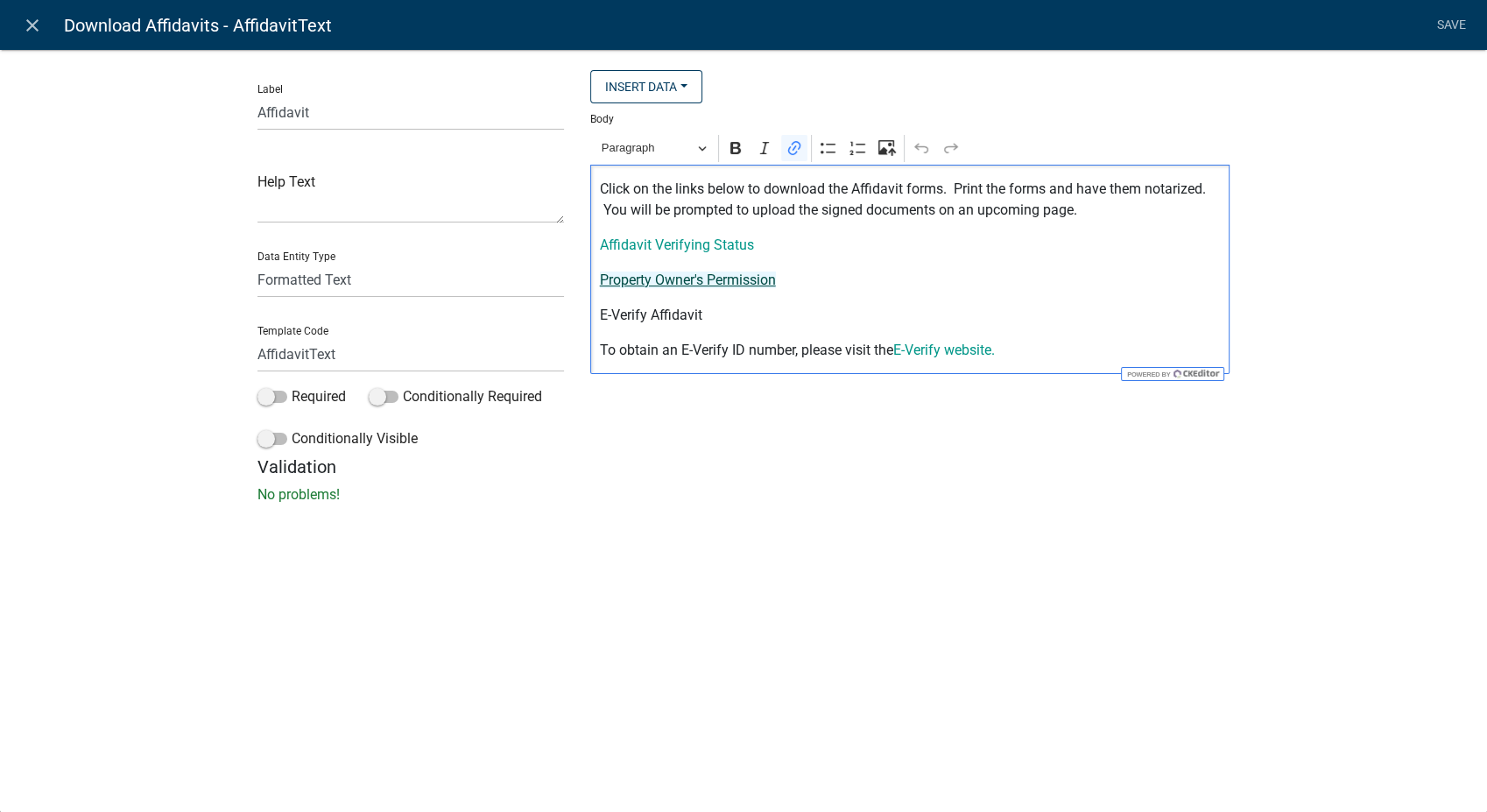
click at [633, 282] on link "Property Owner's Permission" at bounding box center [687, 279] width 176 height 17
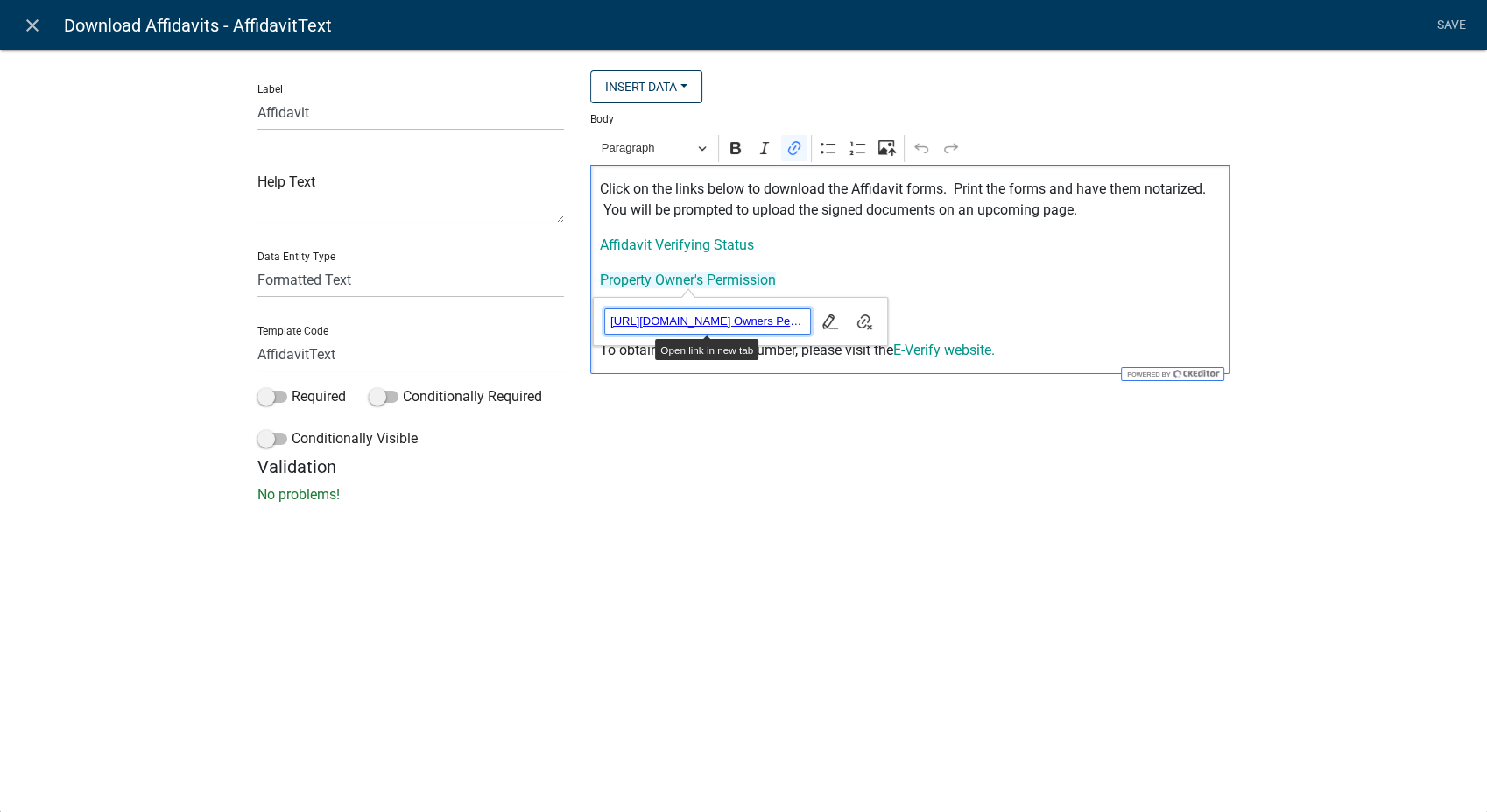
click at [666, 312] on span "https://permits.schneidercorp.com/branding/TroupCoGA/Property Owners Permission…" at bounding box center [708, 321] width 205 height 21
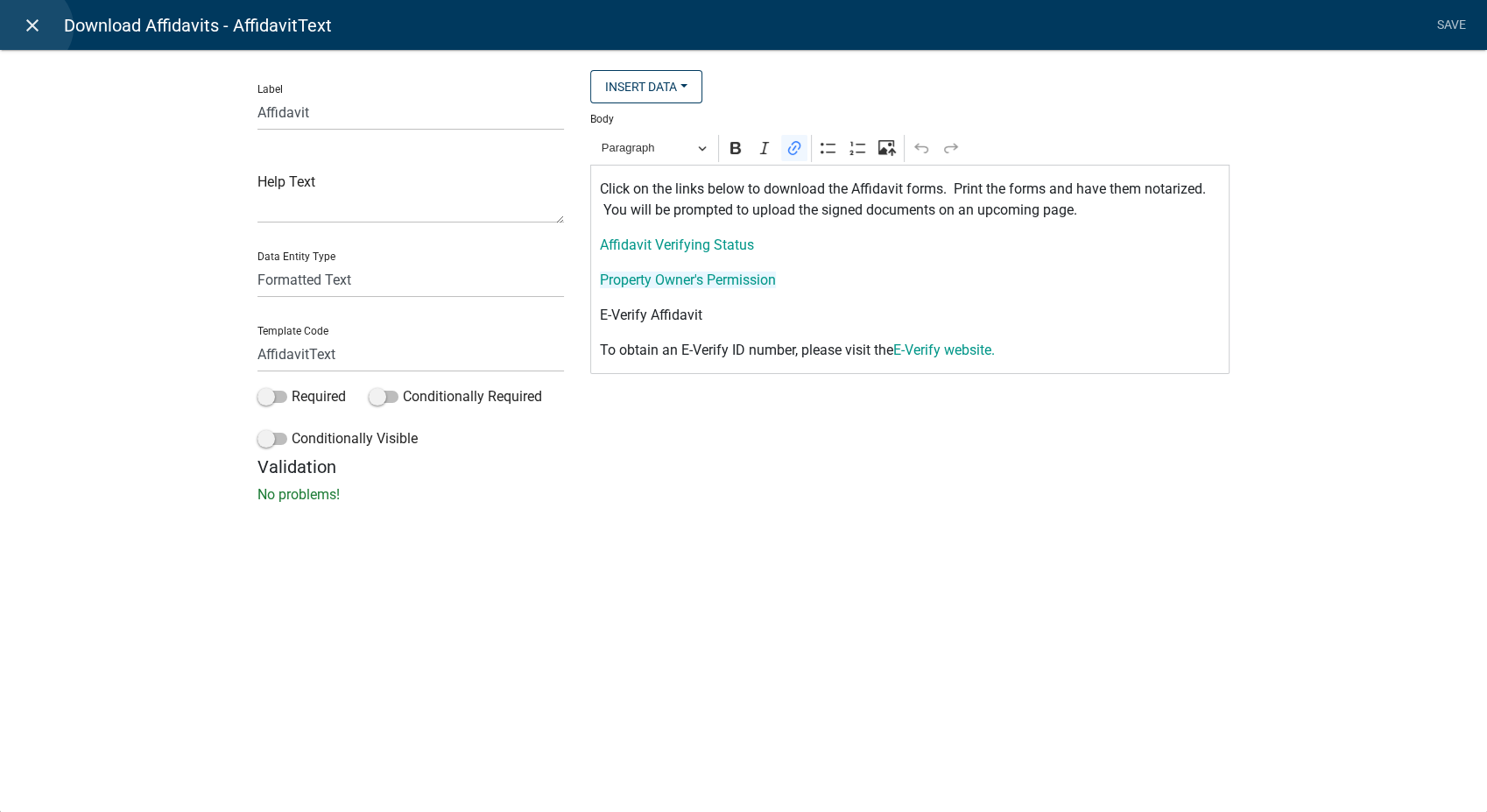
click at [29, 27] on icon "close" at bounding box center [32, 25] width 21 height 21
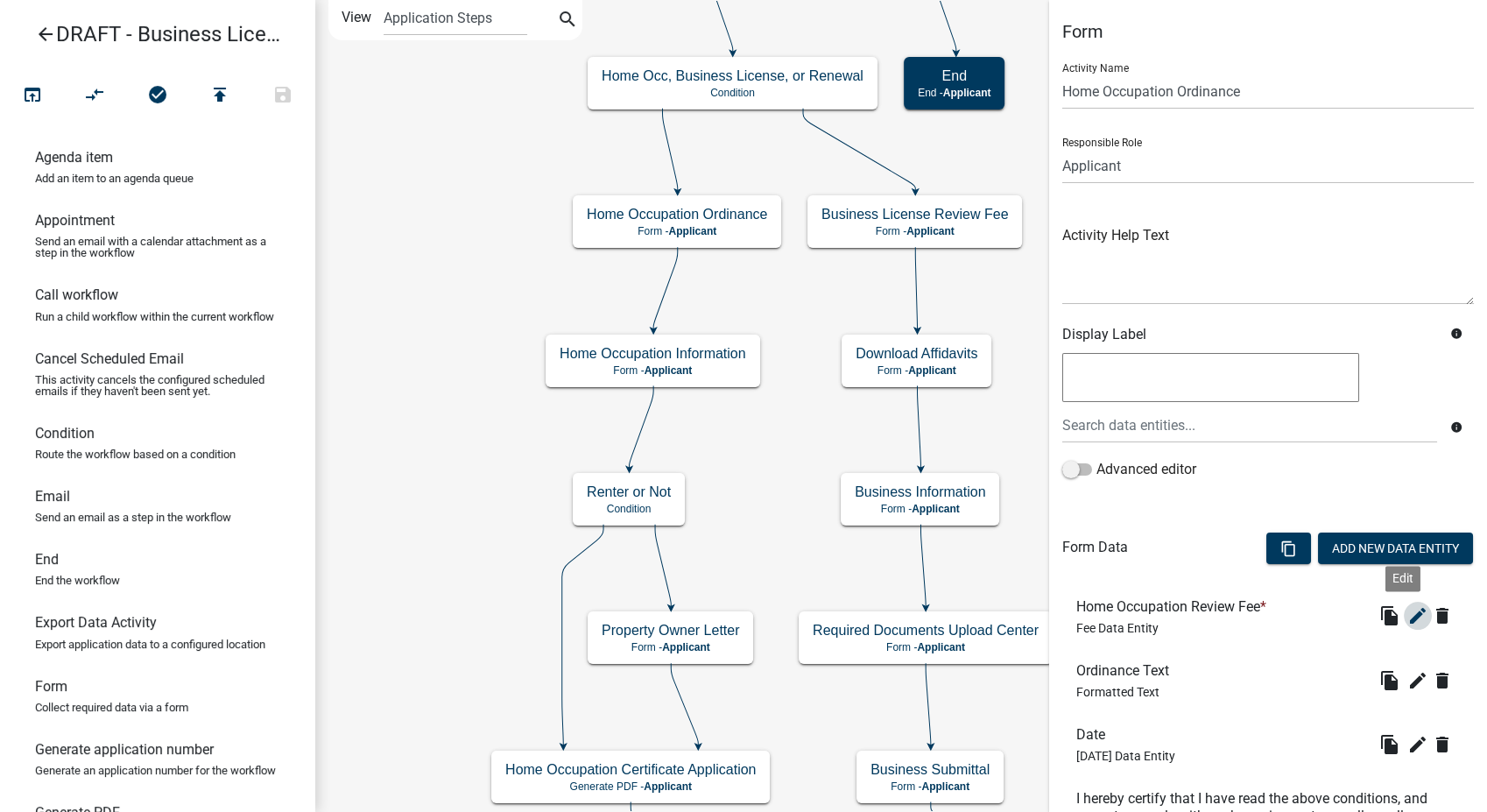
click at [1407, 610] on icon "edit" at bounding box center [1417, 615] width 21 height 21
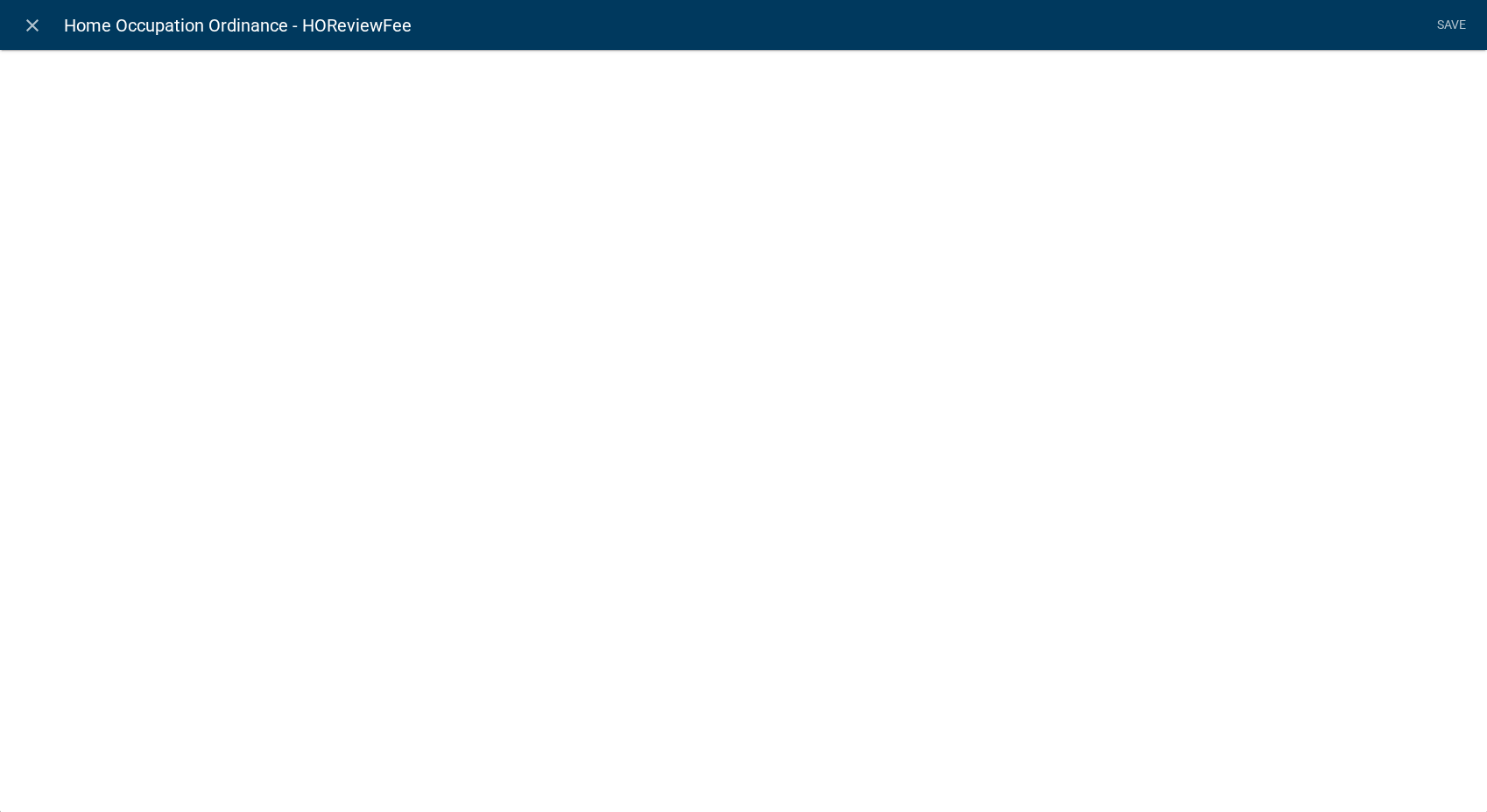
select select "fee"
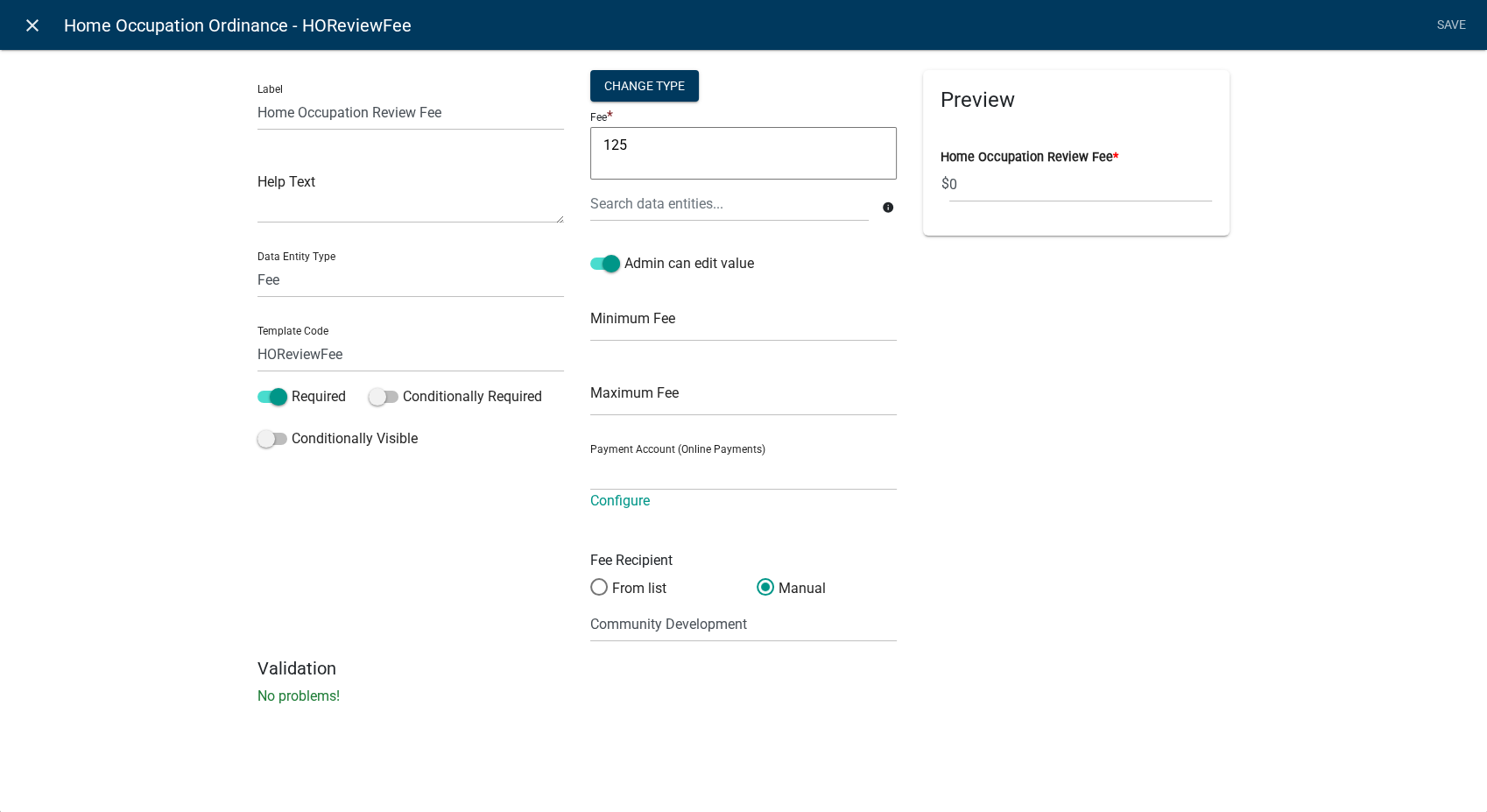
click at [29, 29] on icon "close" at bounding box center [32, 25] width 21 height 21
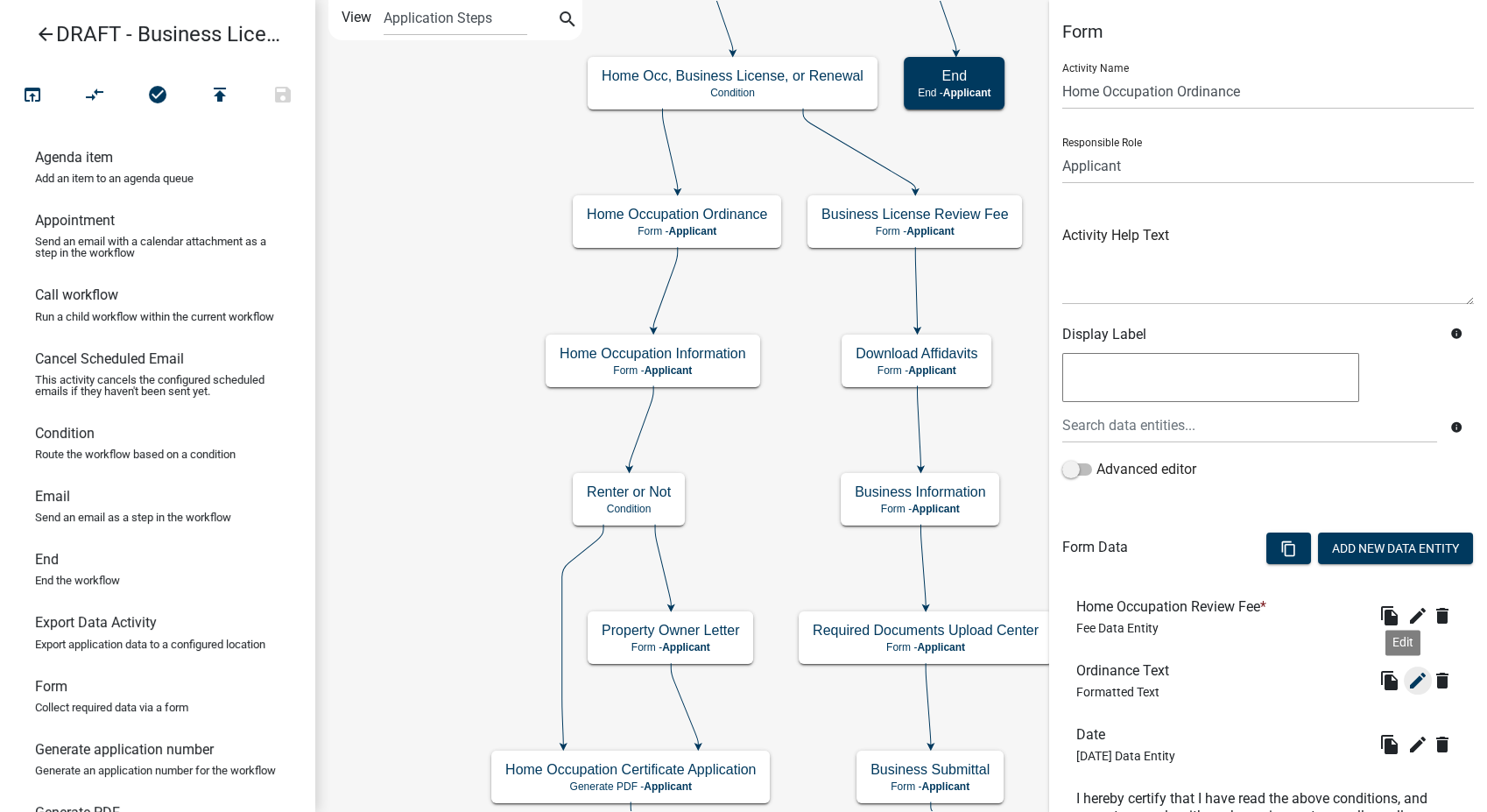
click at [1407, 688] on icon "edit" at bounding box center [1417, 680] width 21 height 21
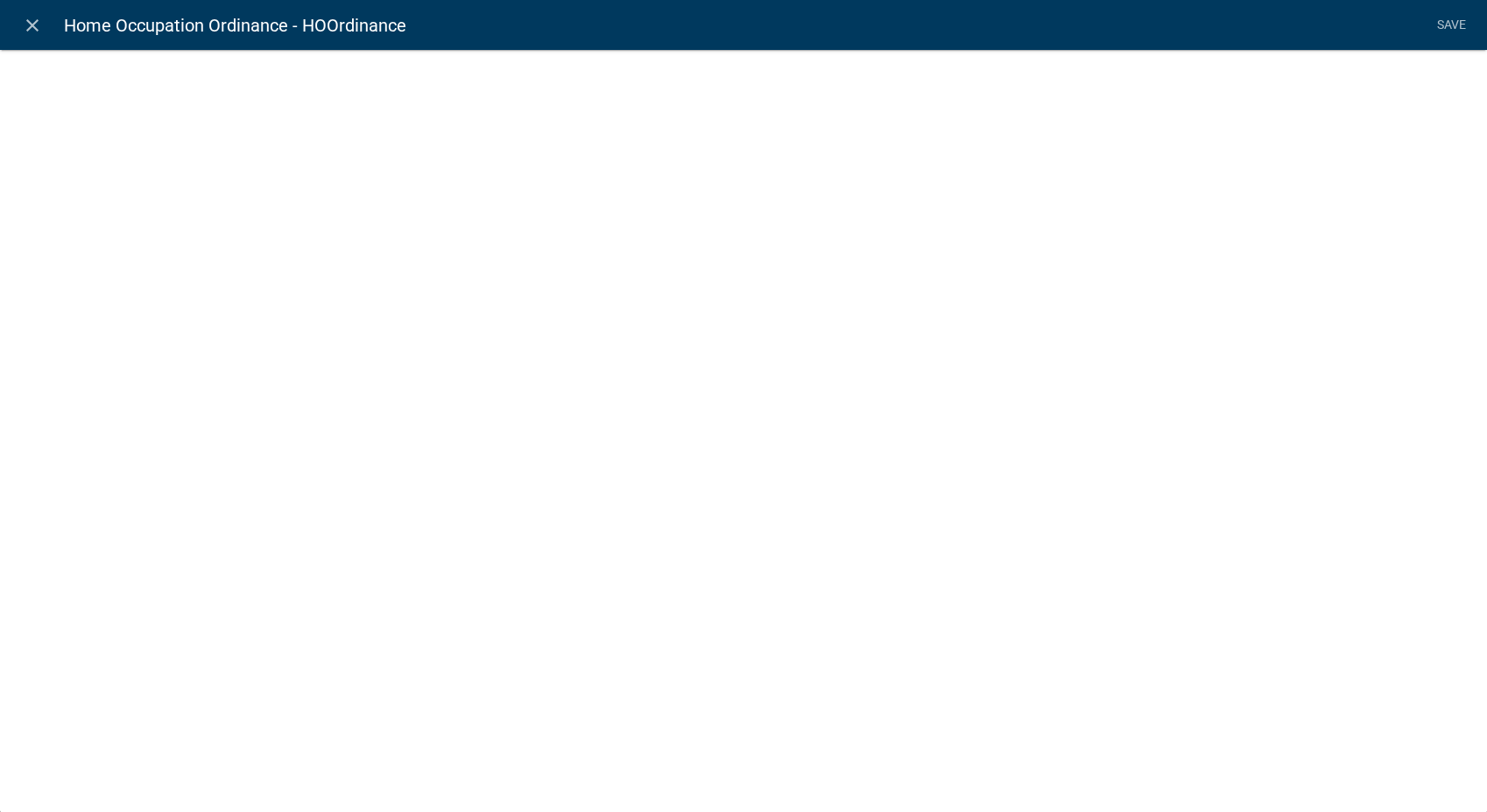
select select "rich-text"
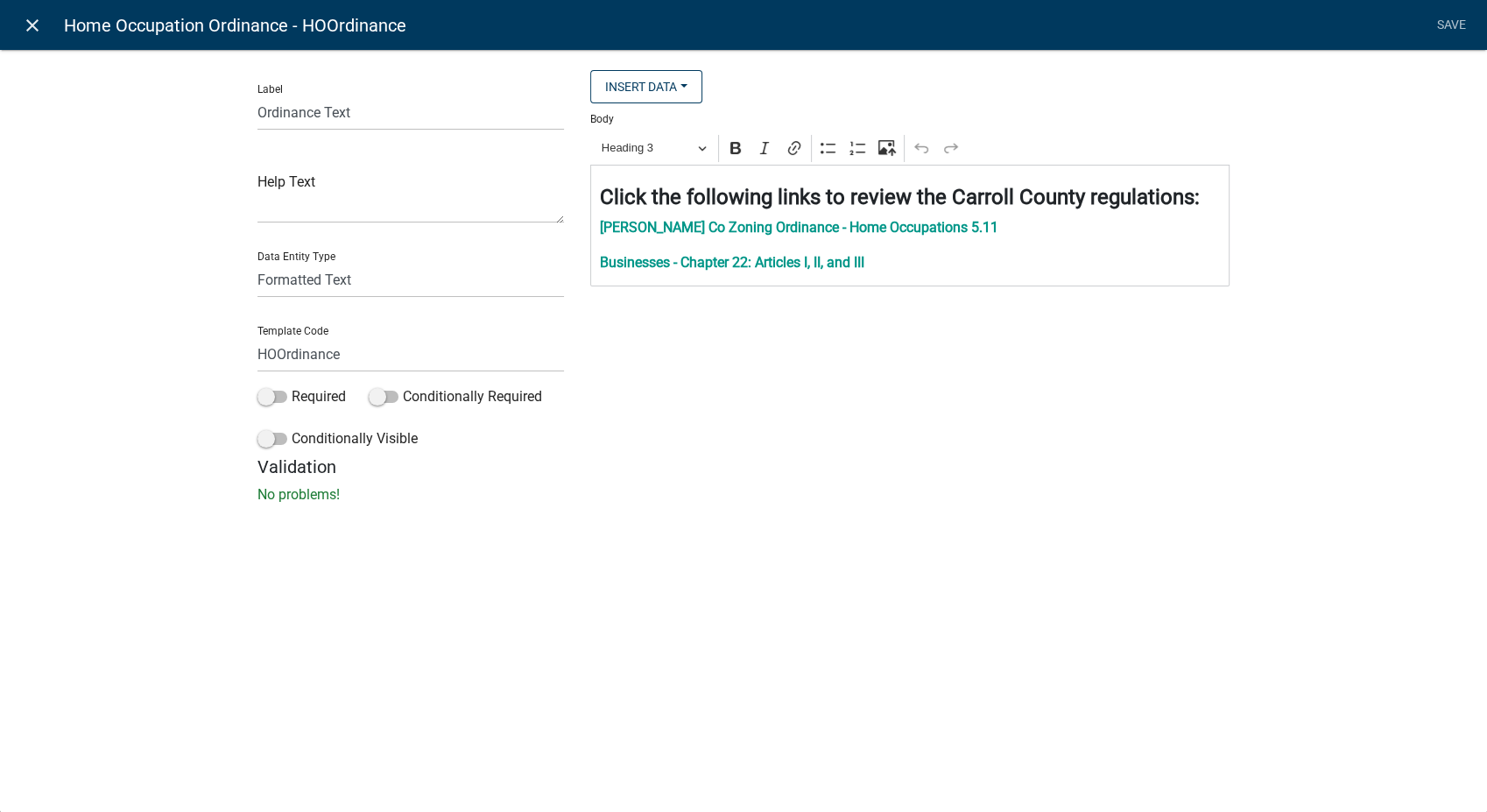
click at [28, 23] on icon "close" at bounding box center [32, 25] width 21 height 21
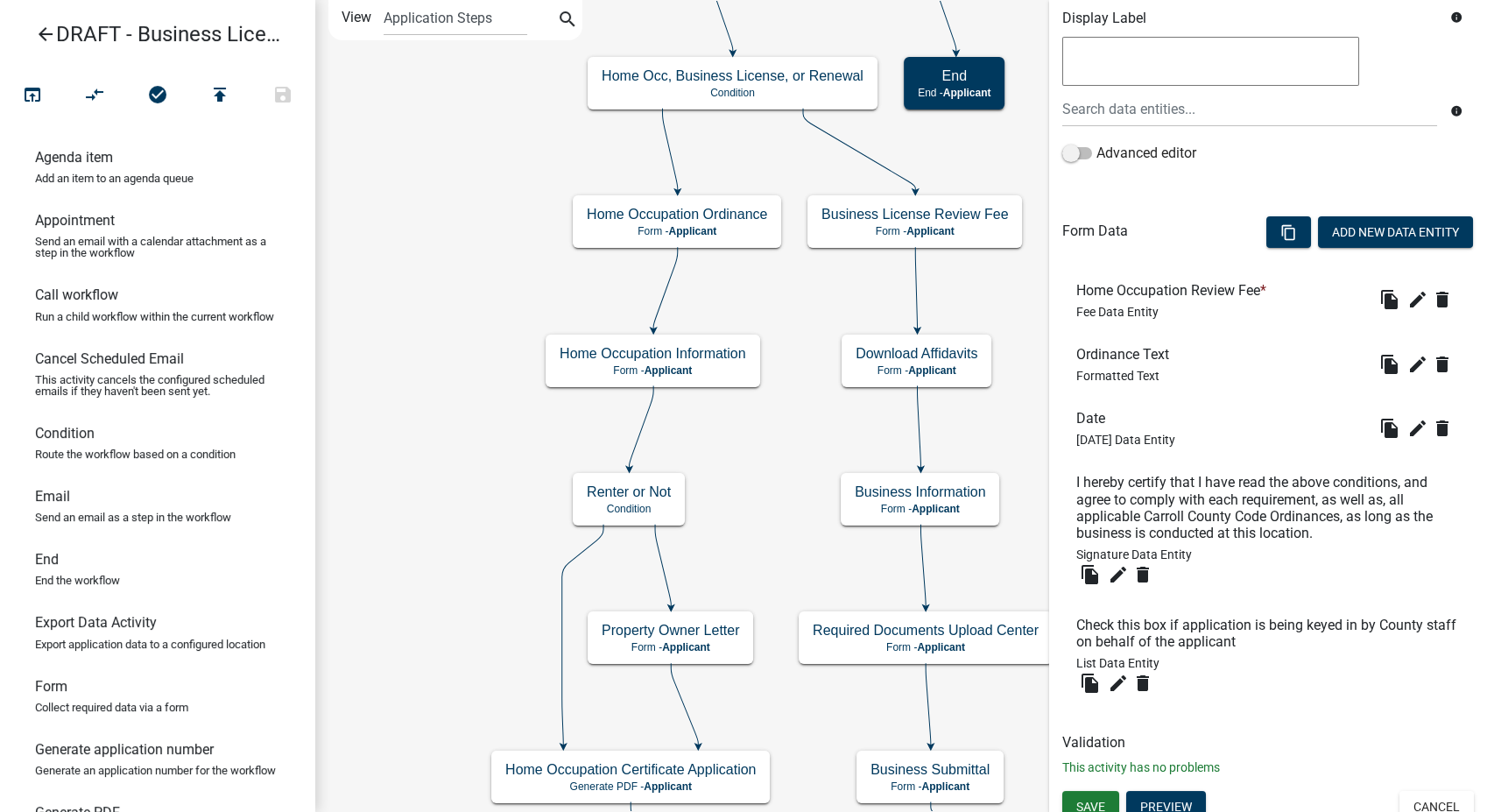
scroll to position [329, 0]
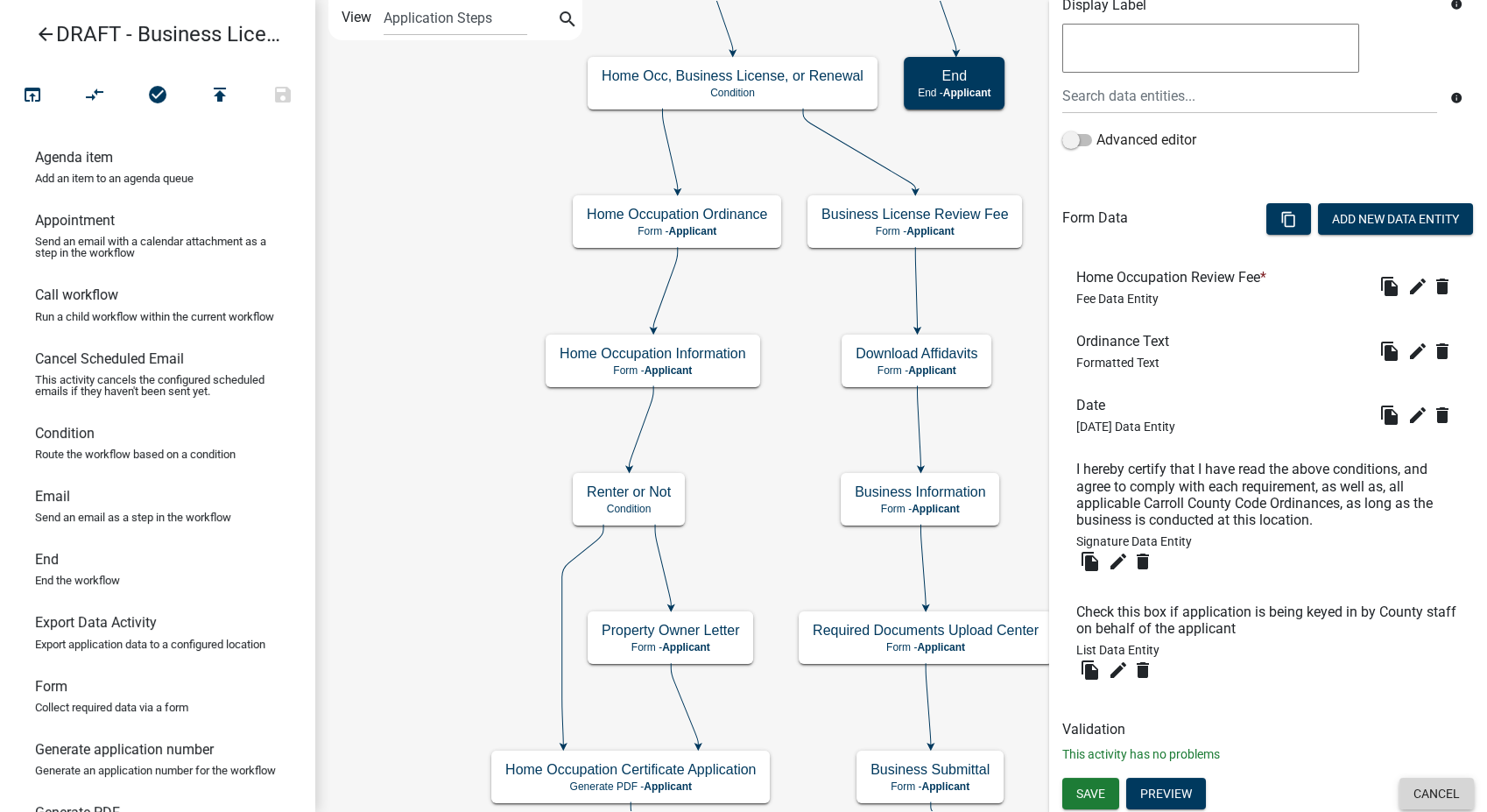
click at [1411, 778] on button "Cancel" at bounding box center [1436, 793] width 75 height 32
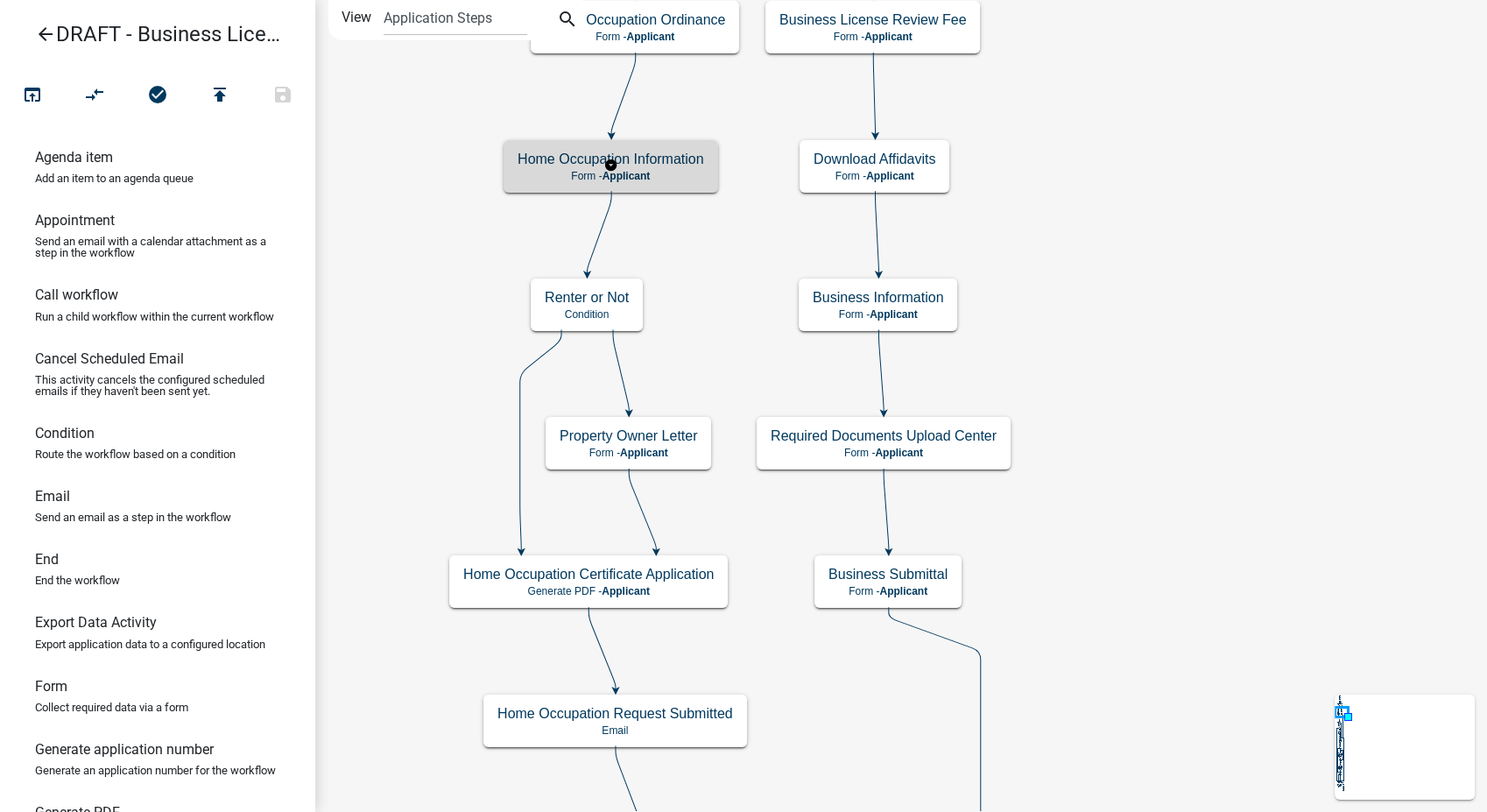
click at [689, 161] on h5 "Home Occupation Information" at bounding box center [611, 159] width 187 height 17
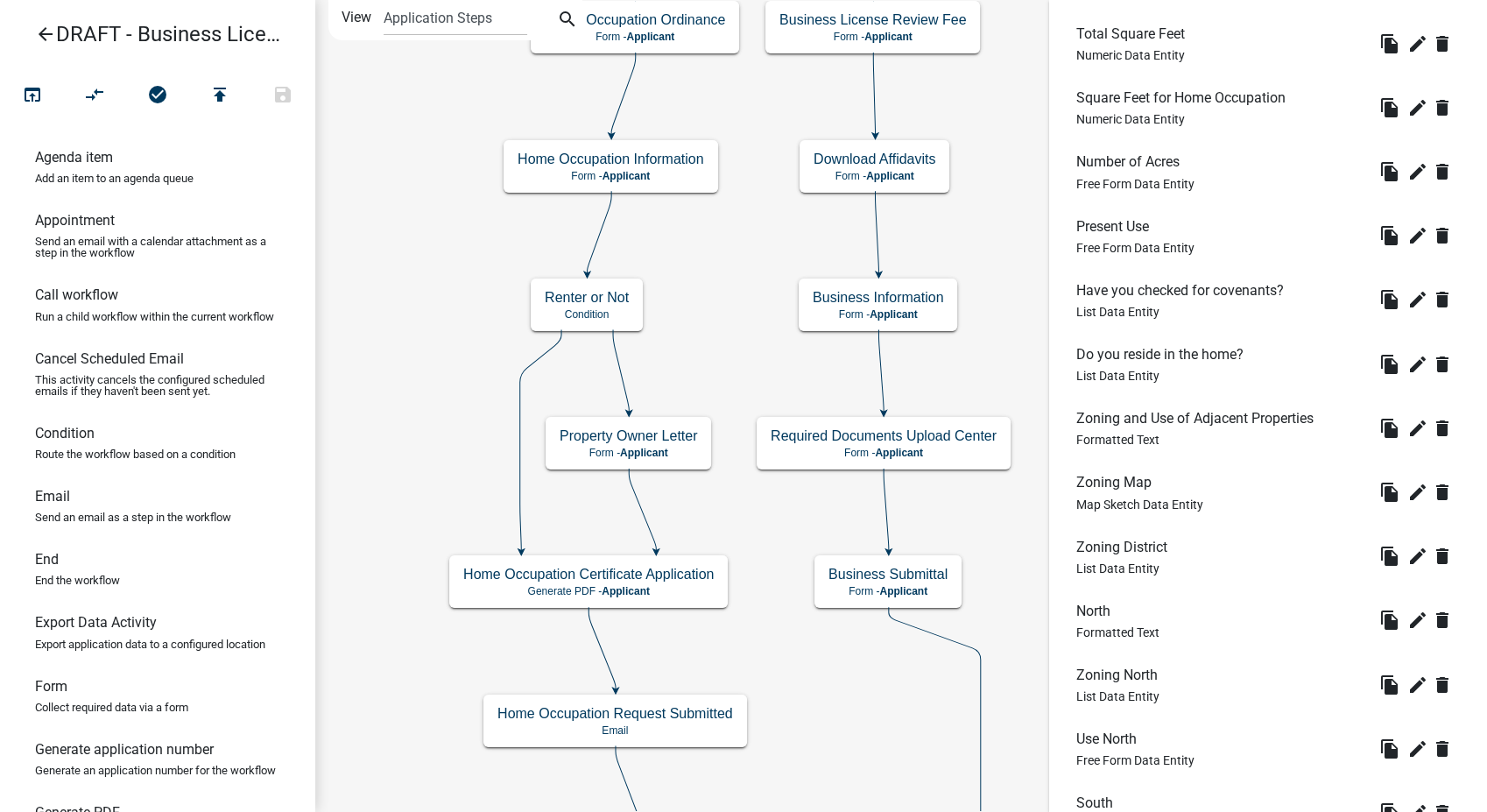
scroll to position [968, 0]
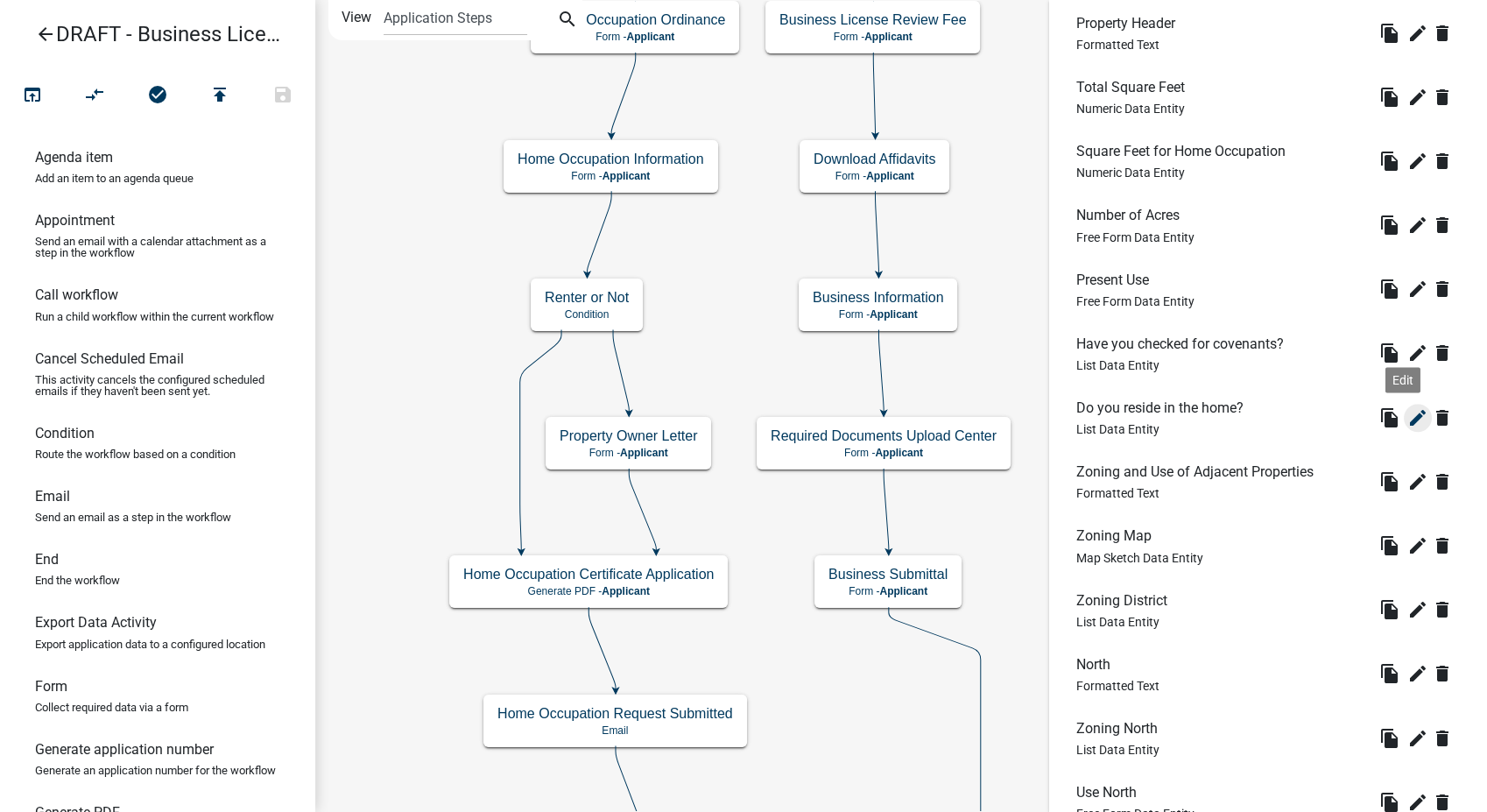
click at [1407, 424] on icon "edit" at bounding box center [1417, 417] width 21 height 21
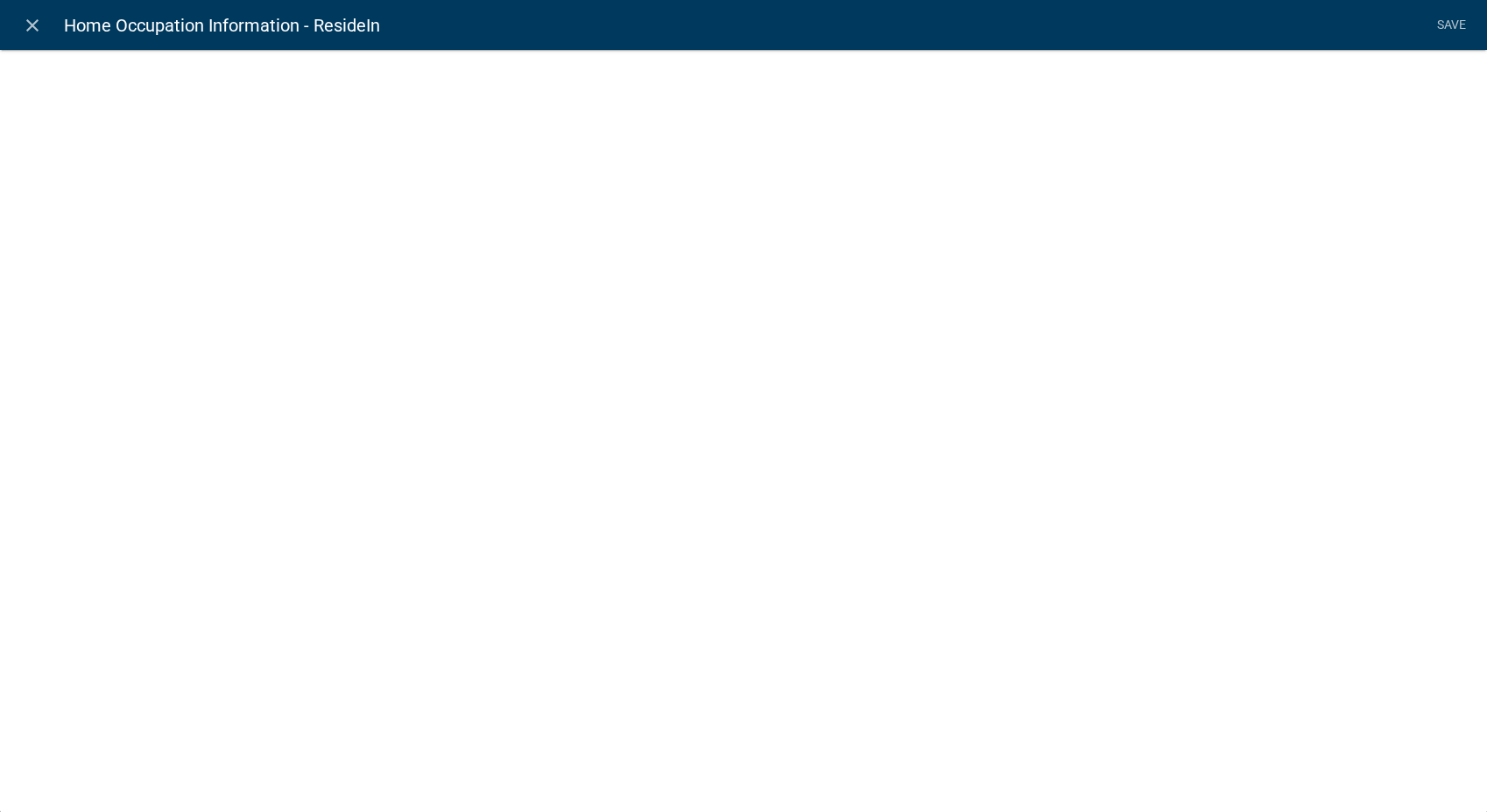
select select "list-data"
select select
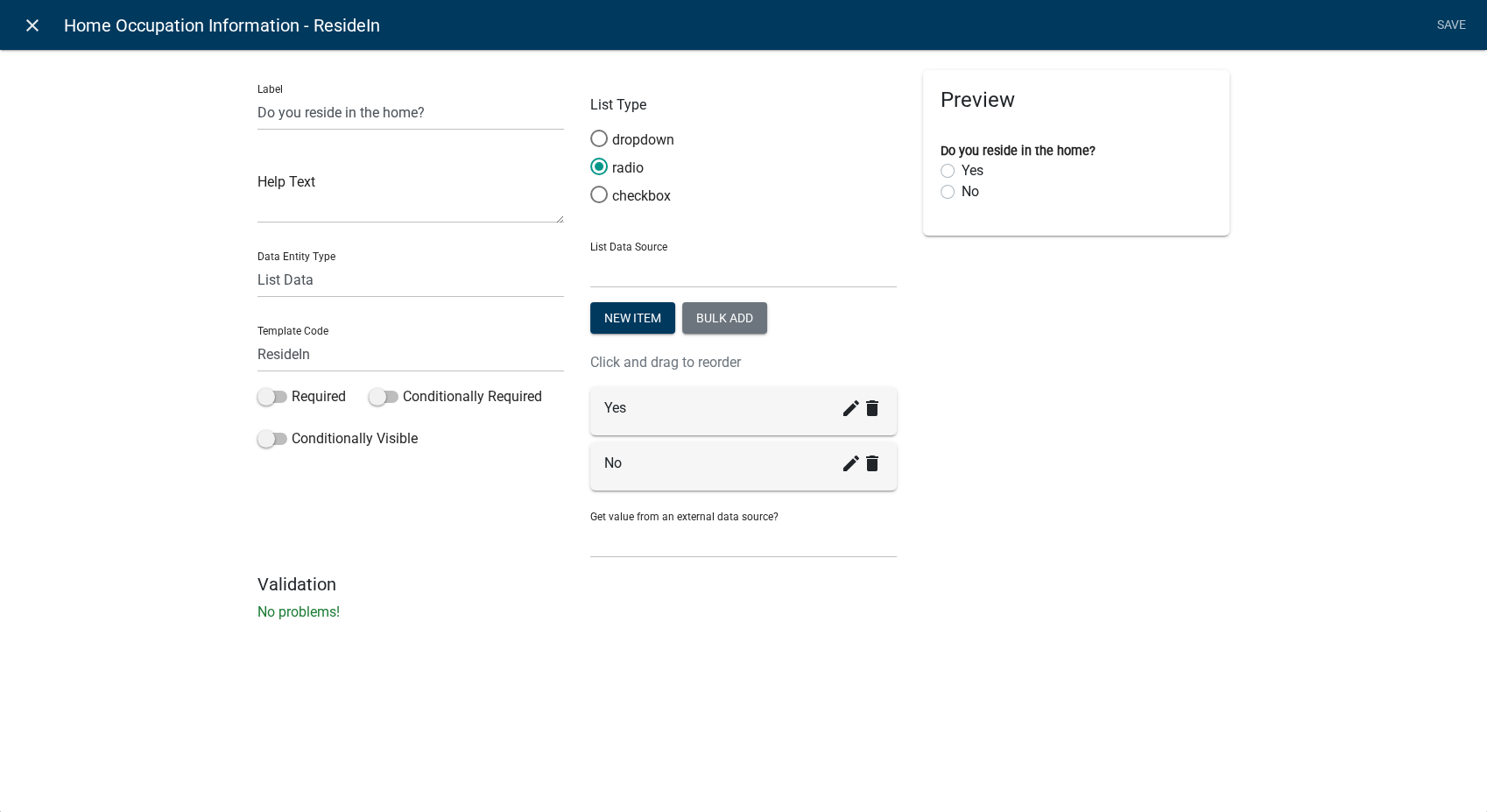
click at [20, 22] on link "close" at bounding box center [32, 25] width 36 height 36
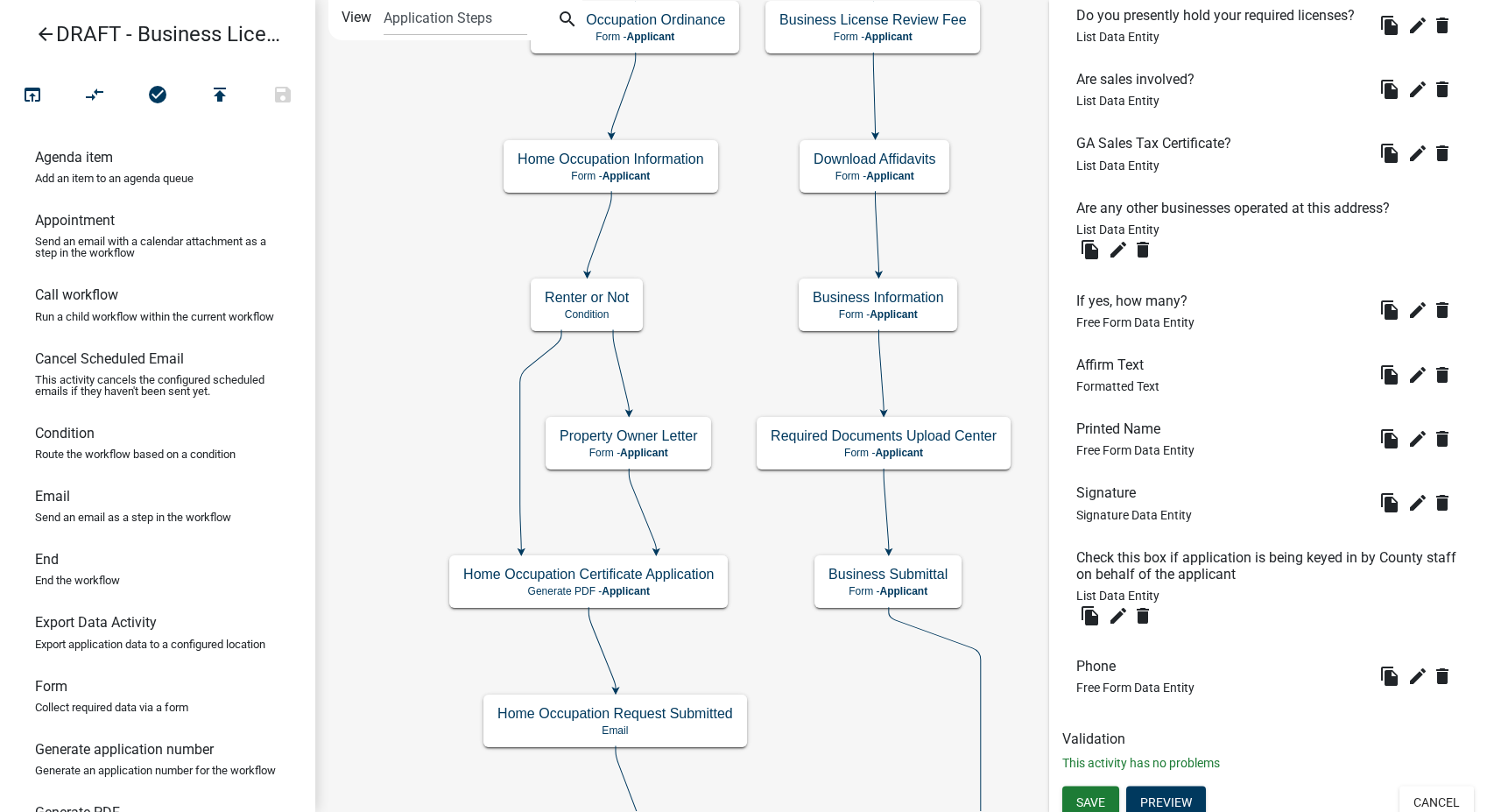
scroll to position [3109, 0]
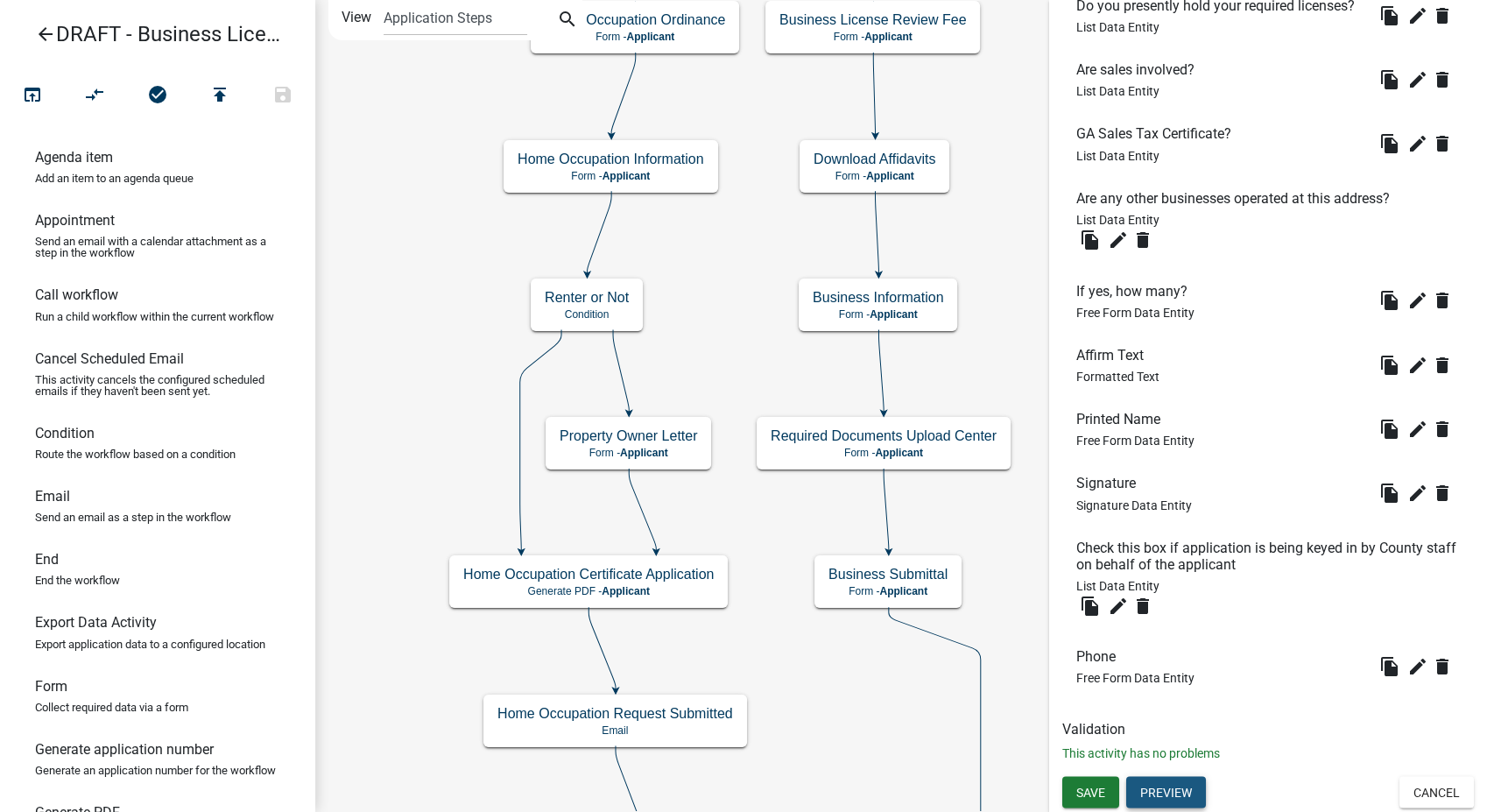
click at [1157, 801] on button "Preview" at bounding box center [1166, 792] width 80 height 32
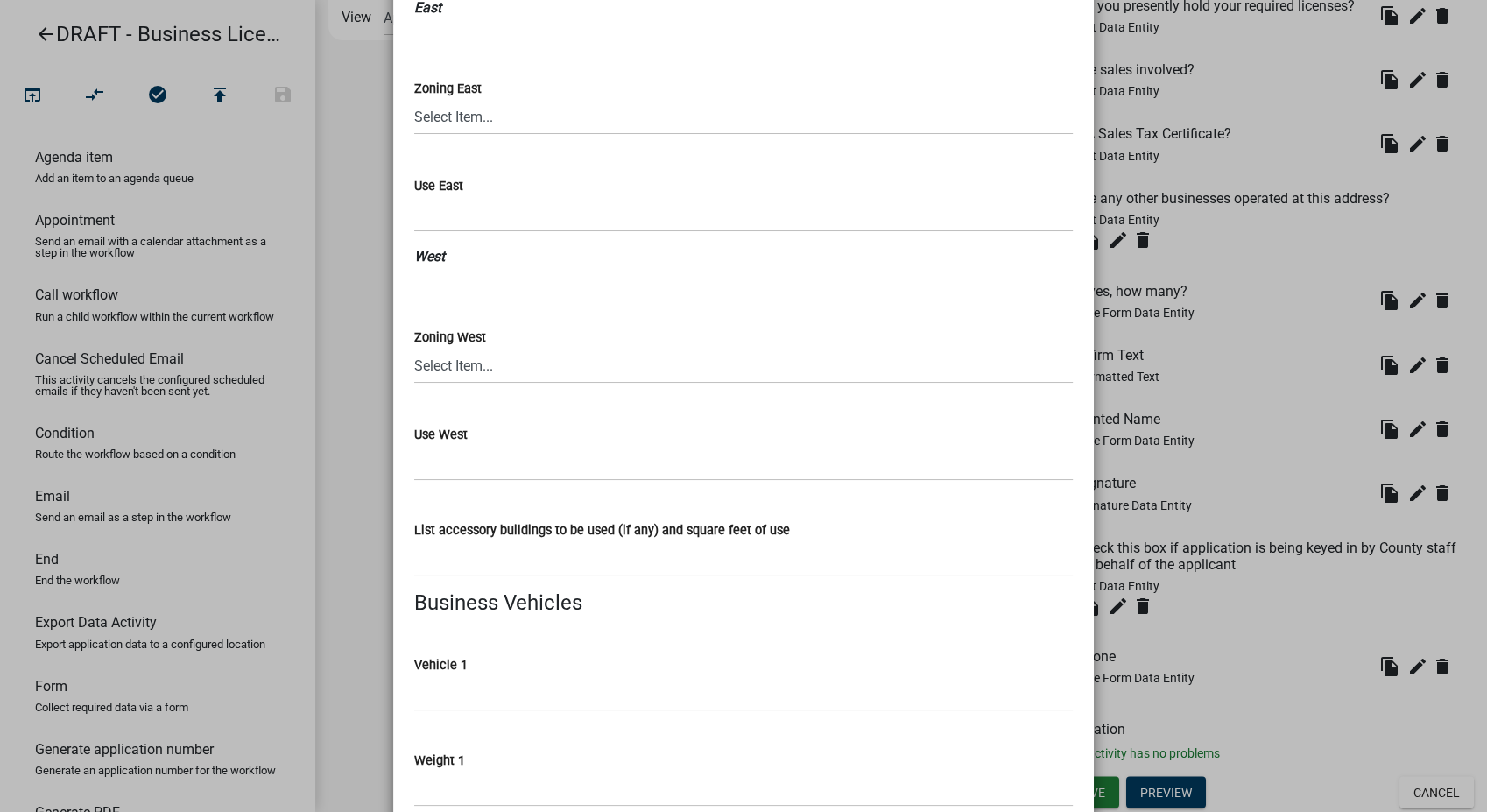
scroll to position [2724, 0]
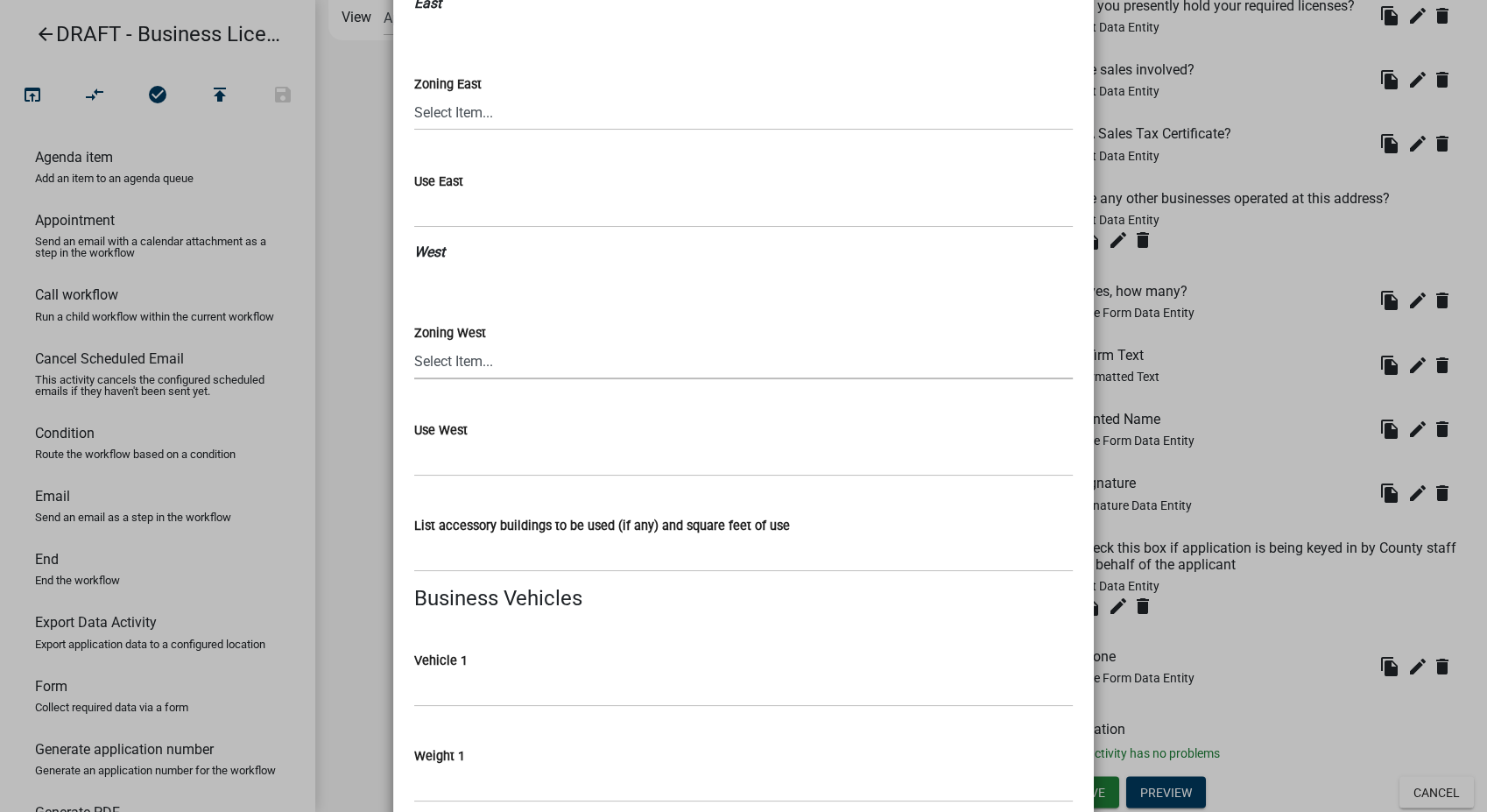
click at [497, 361] on select "Select Item... 01-AG 01-AGR 01-CRVP 01-GC 01-GI 01-LC 01-LR 01-LRR 01-MFR 01-MH…" at bounding box center [744, 361] width 659 height 36
click at [585, 326] on div "Zoning West" at bounding box center [744, 332] width 659 height 21
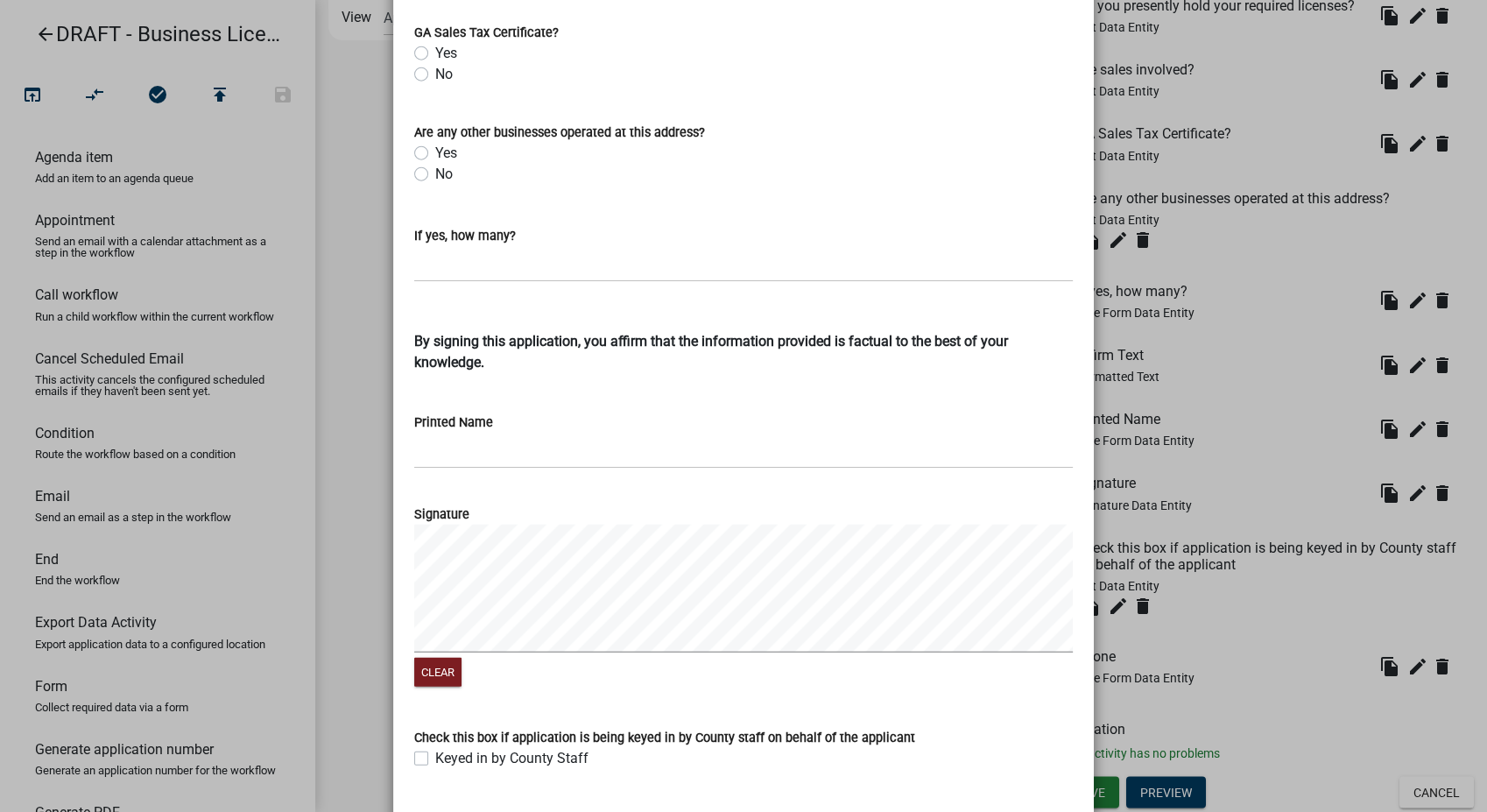
scroll to position [4497, 0]
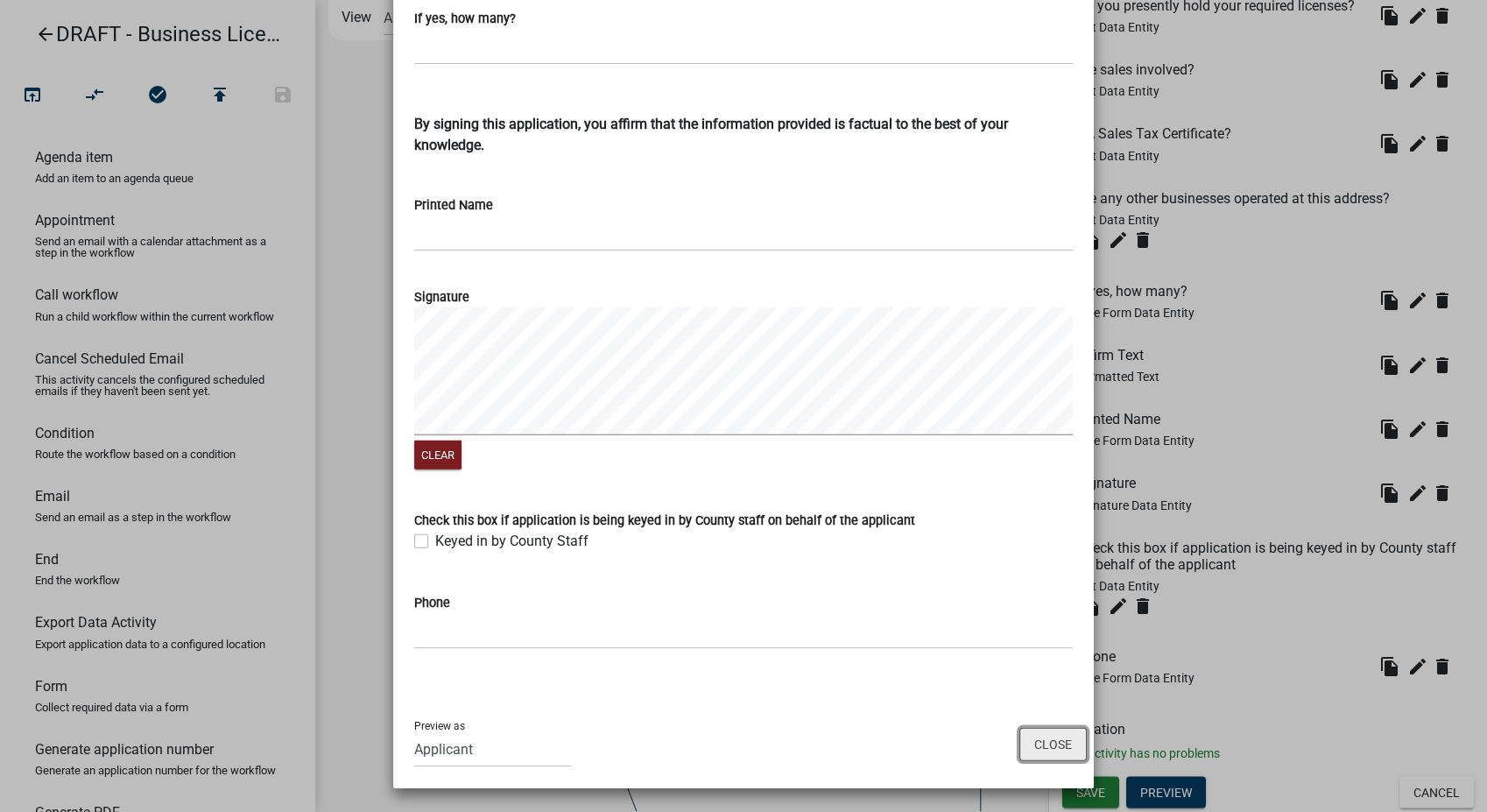
drag, startPoint x: 1054, startPoint y: 752, endPoint x: 1226, endPoint y: 662, distance: 194.1
click at [1051, 753] on button "Close" at bounding box center [1053, 743] width 68 height 33
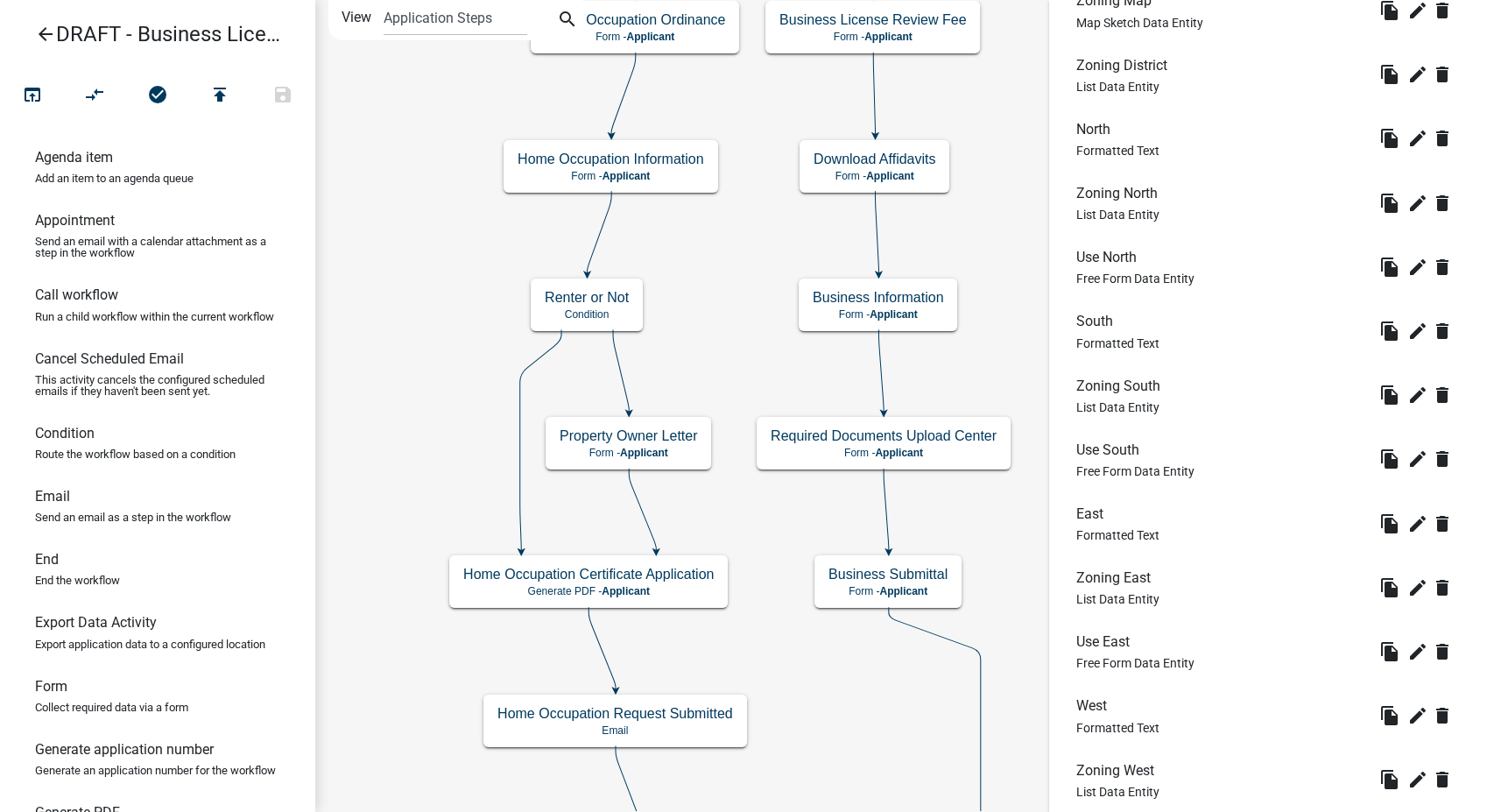
scroll to position [1260, 0]
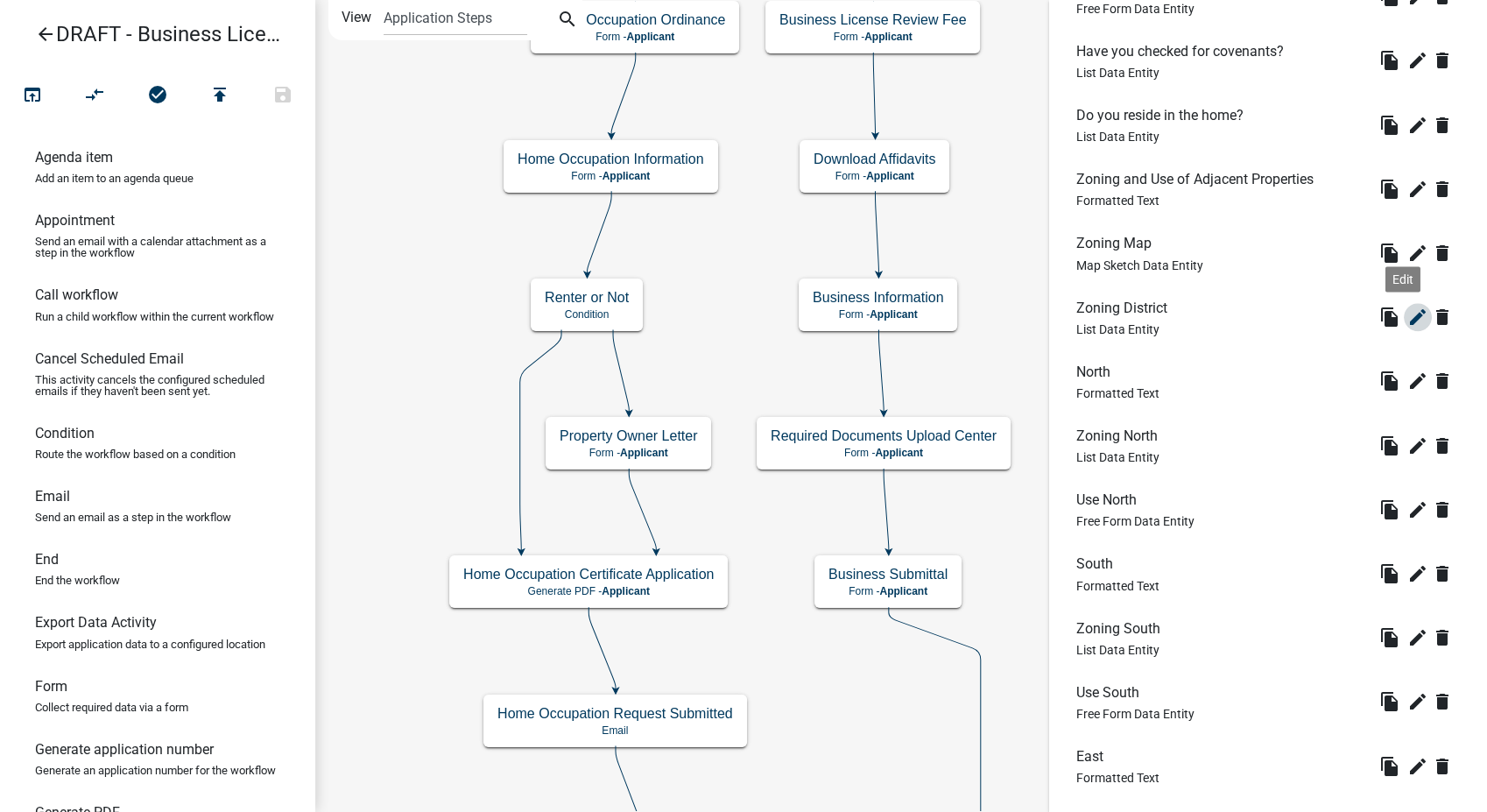
click at [1407, 320] on icon "edit" at bounding box center [1417, 316] width 21 height 21
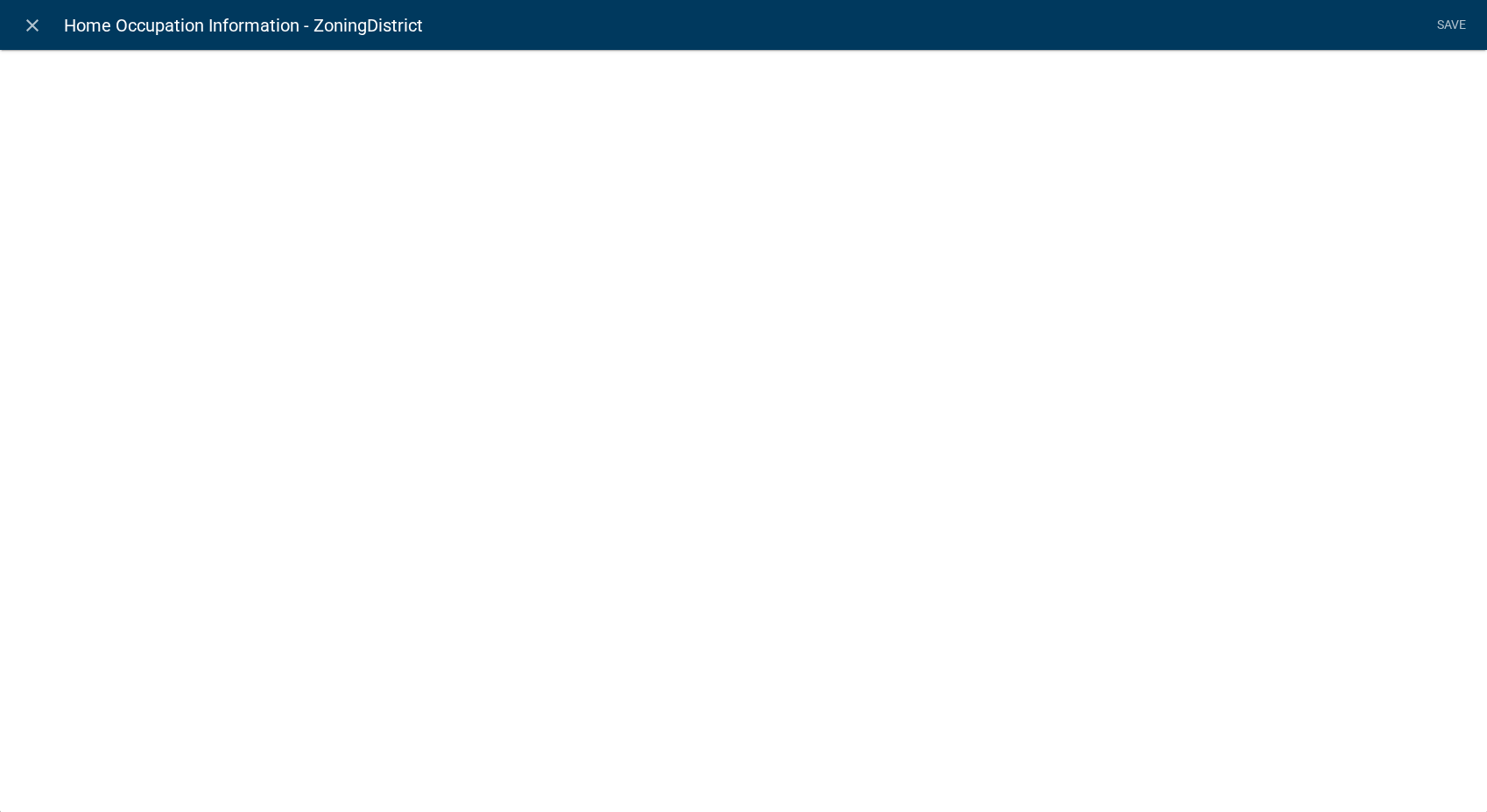
select select "list-data"
select select "custom-list-222a636f-d7fb-421f-b9d8-b5f20e07df97"
select select
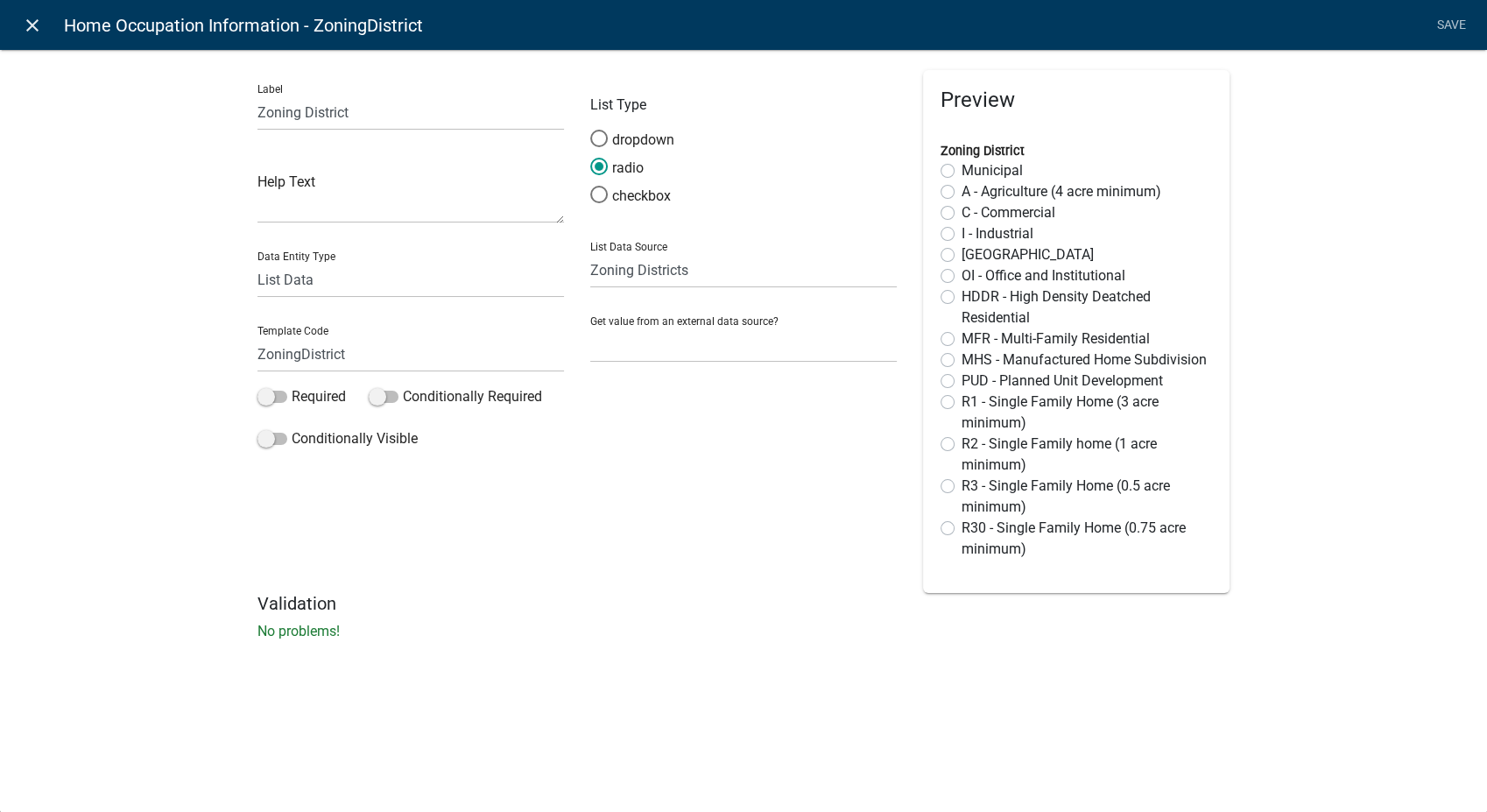
click at [27, 28] on icon "close" at bounding box center [32, 25] width 21 height 21
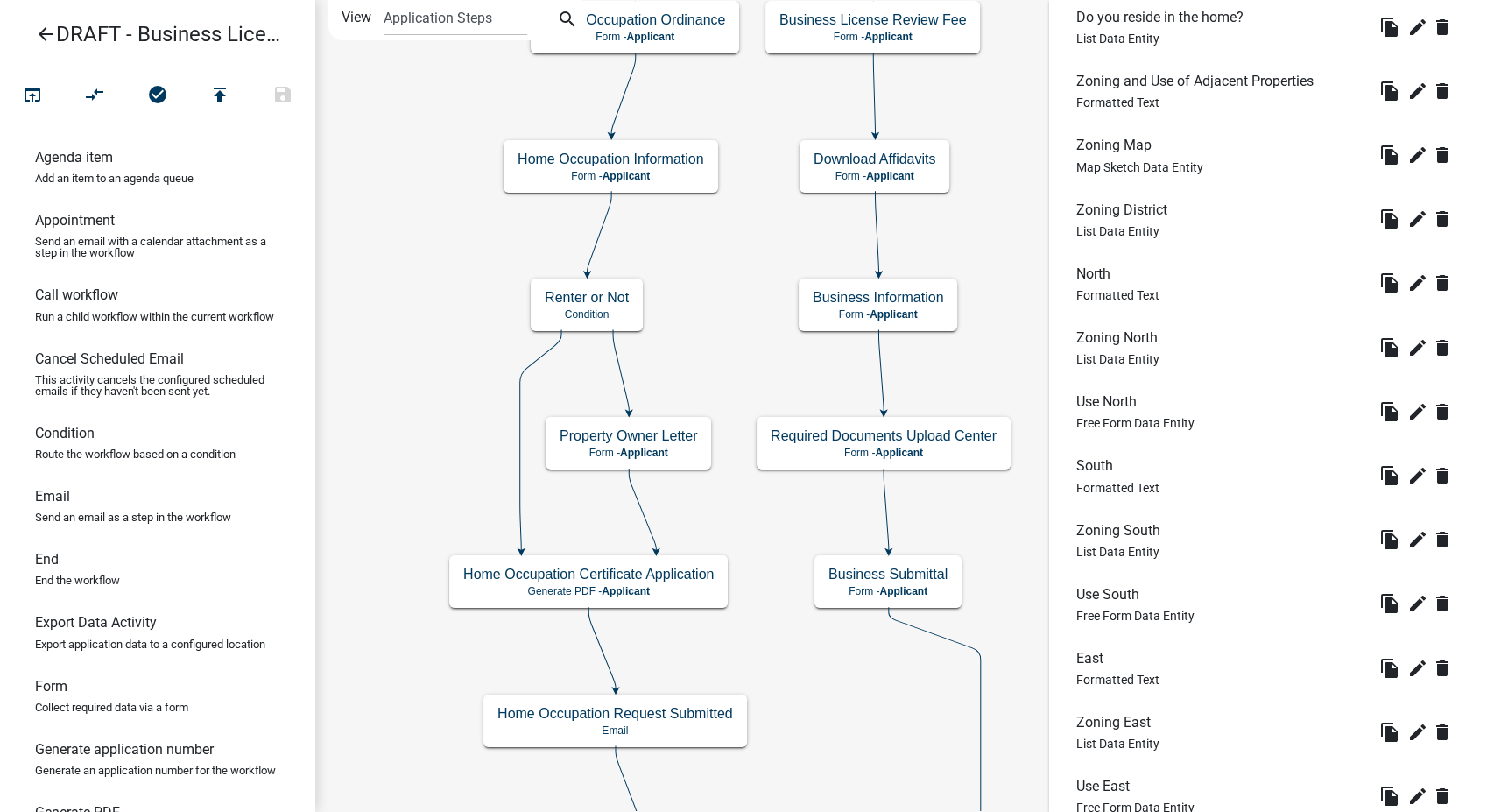
scroll to position [1358, 0]
click at [1407, 347] on icon "edit" at bounding box center [1417, 348] width 21 height 21
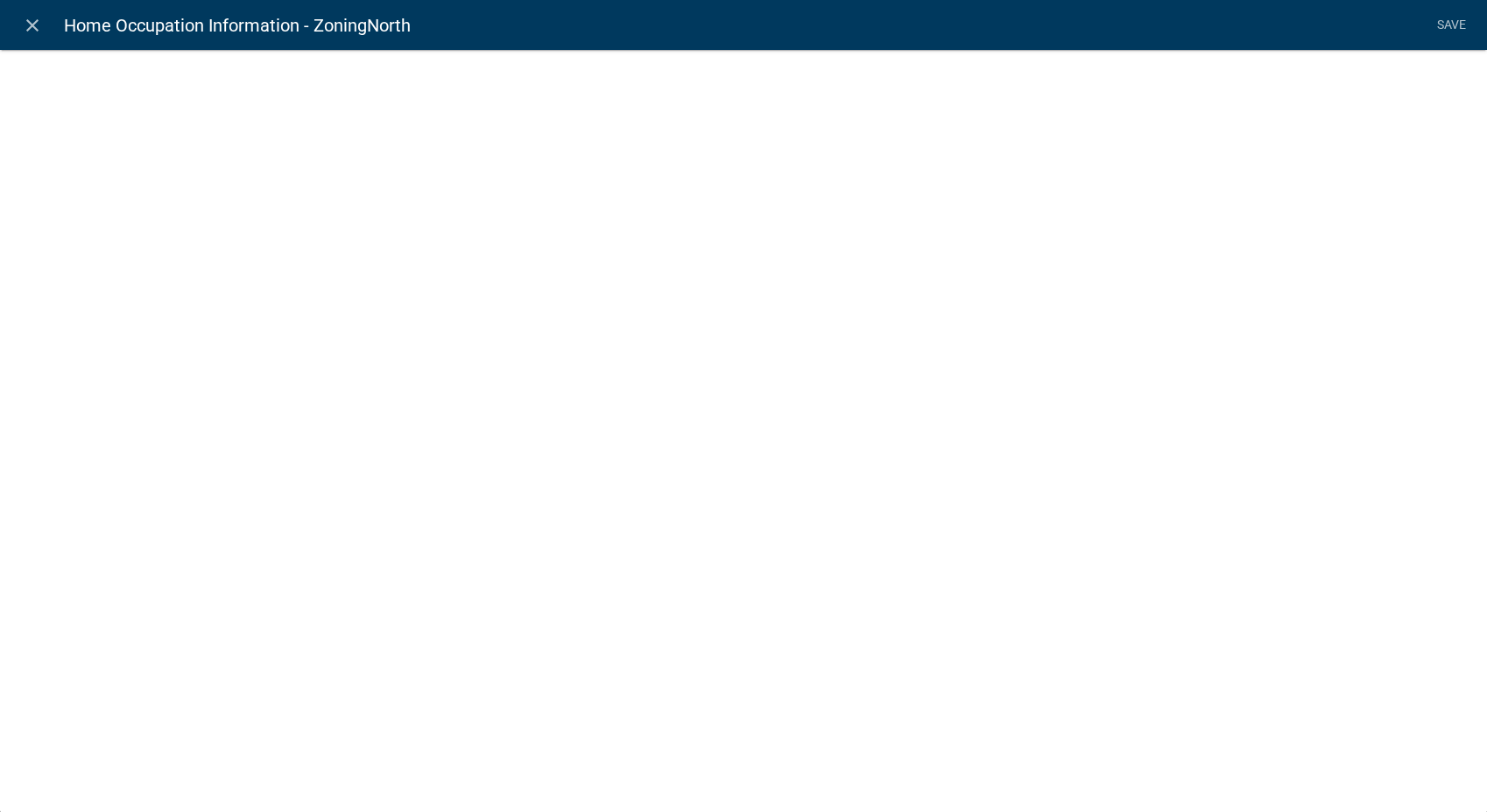
select select "list-data"
select select
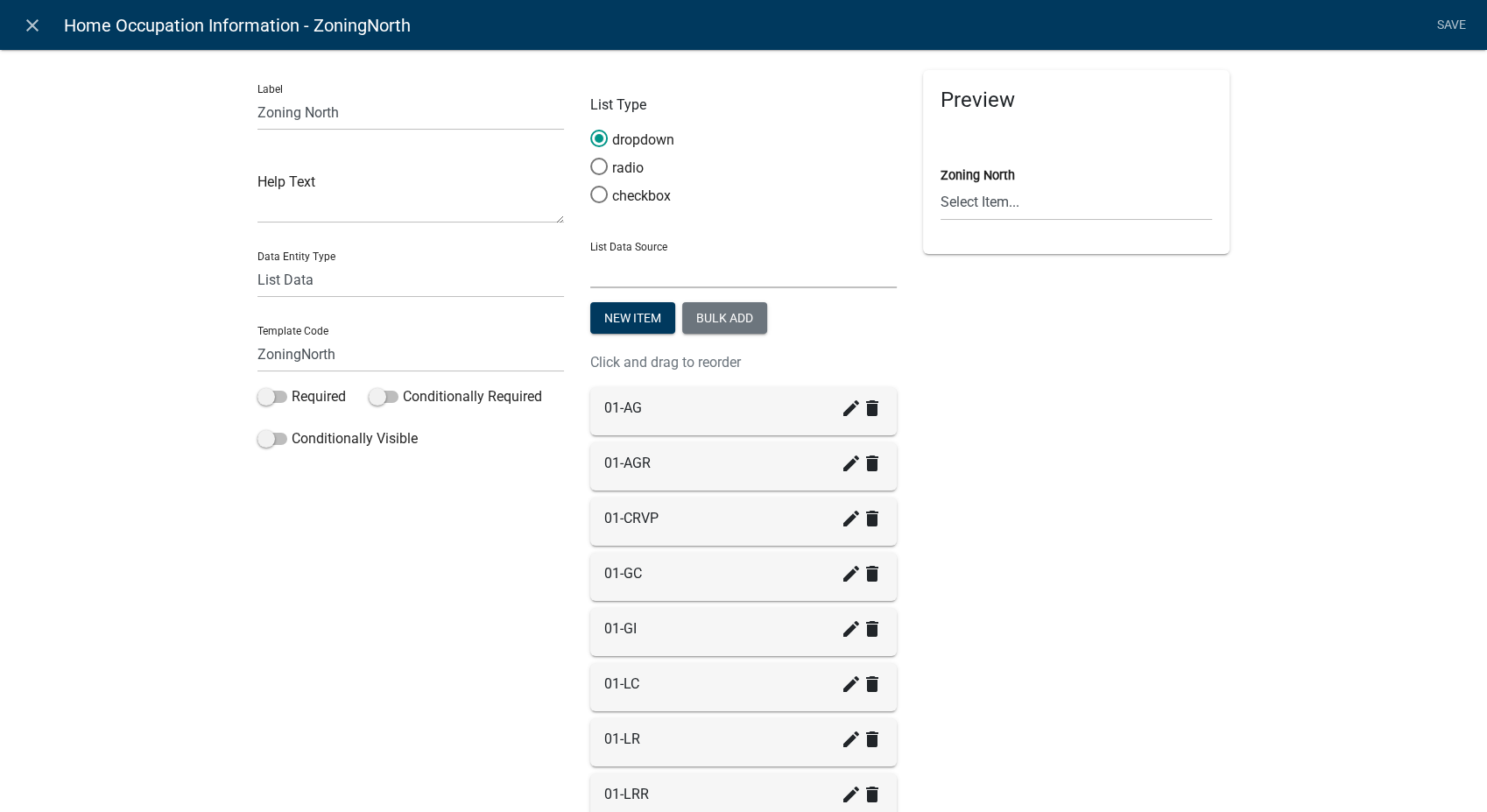
click at [696, 272] on select "State List Building Classifications Zoning Districts" at bounding box center [744, 270] width 306 height 36
select select "custom-list-222a636f-d7fb-421f-b9d8-b5f20e07df97"
click at [590, 252] on select "State List Building Classifications Zoning Districts" at bounding box center [744, 270] width 306 height 36
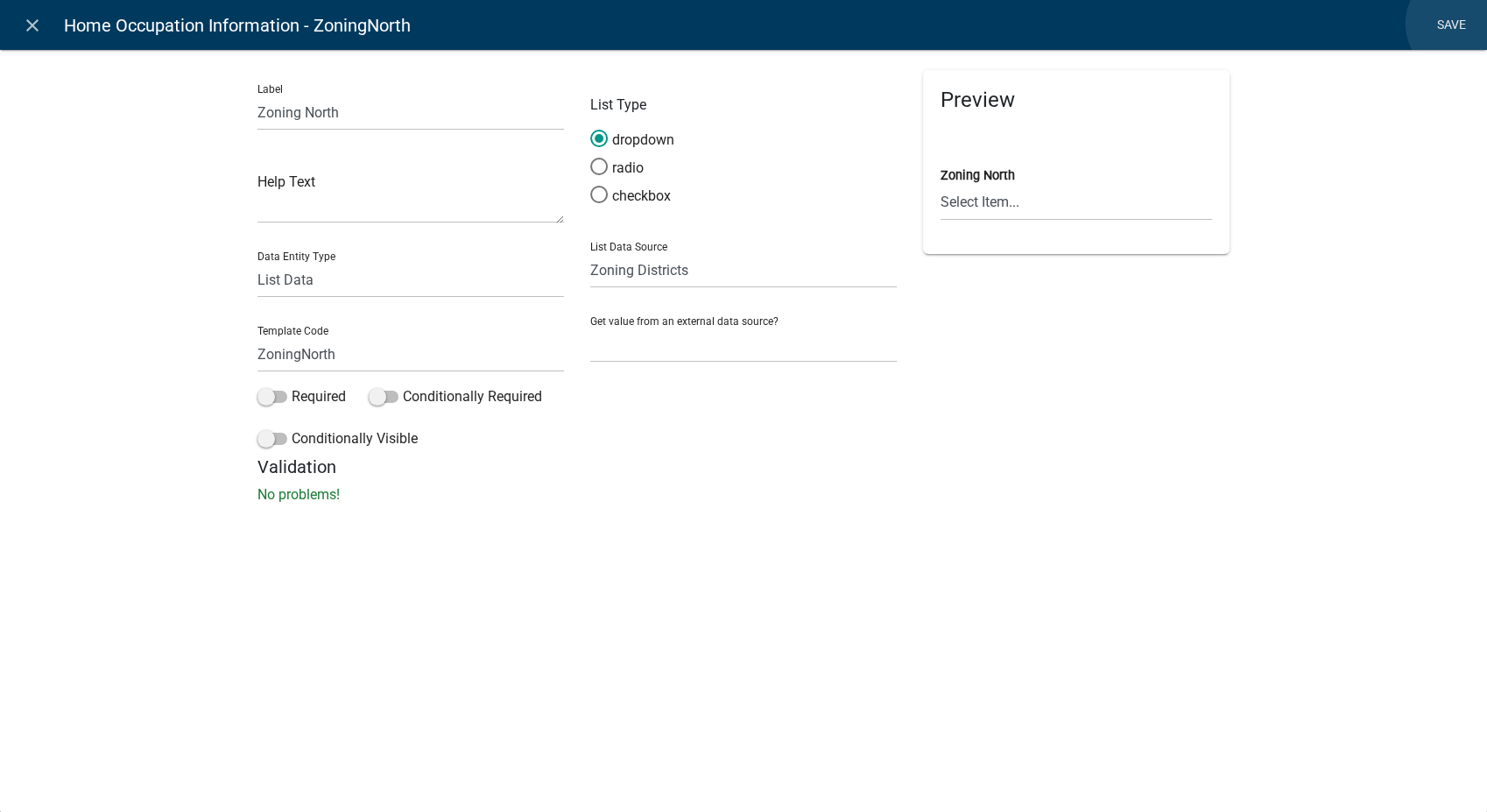
click at [1461, 24] on link "Save" at bounding box center [1451, 25] width 44 height 33
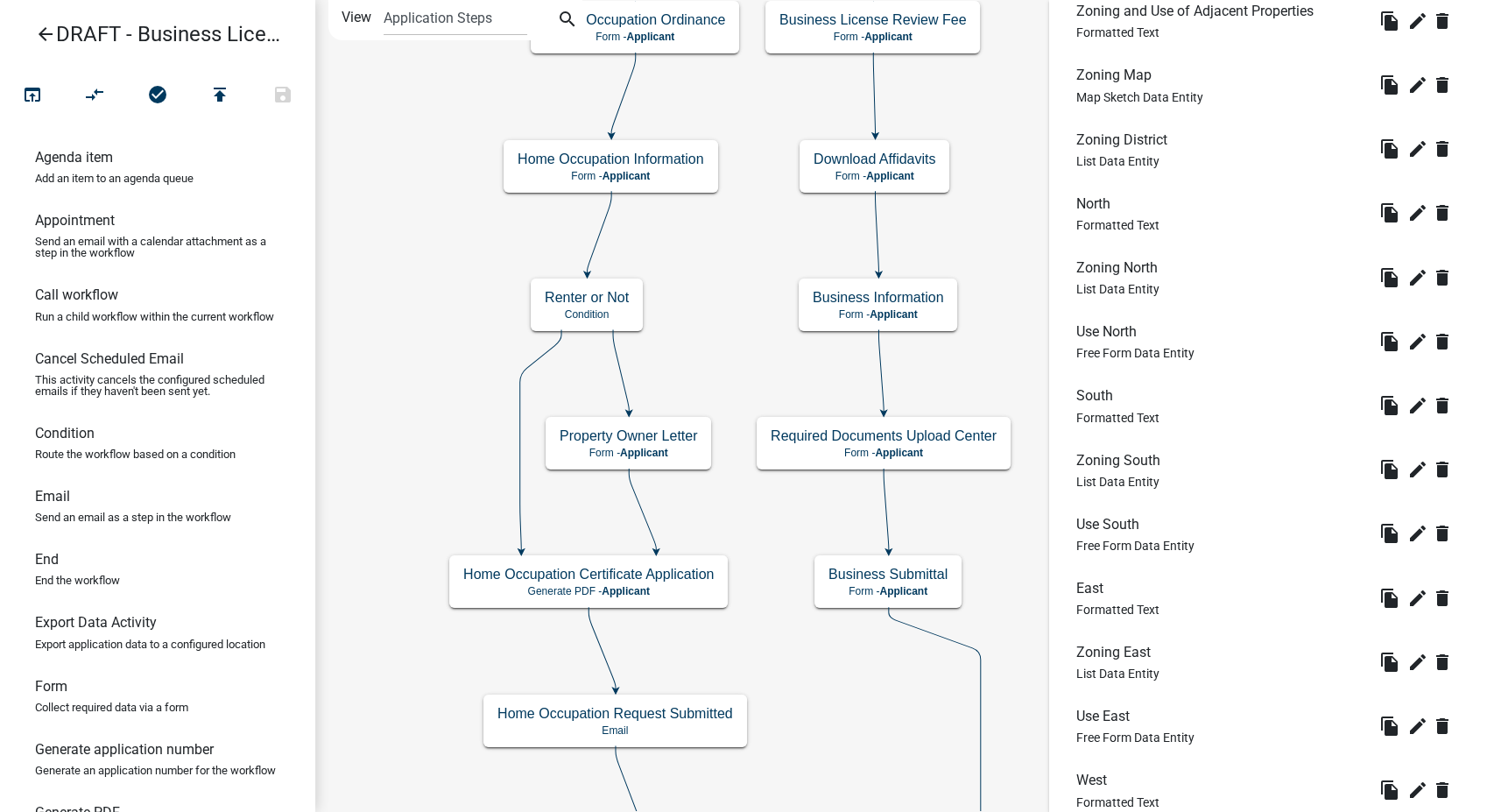
scroll to position [1459, 0]
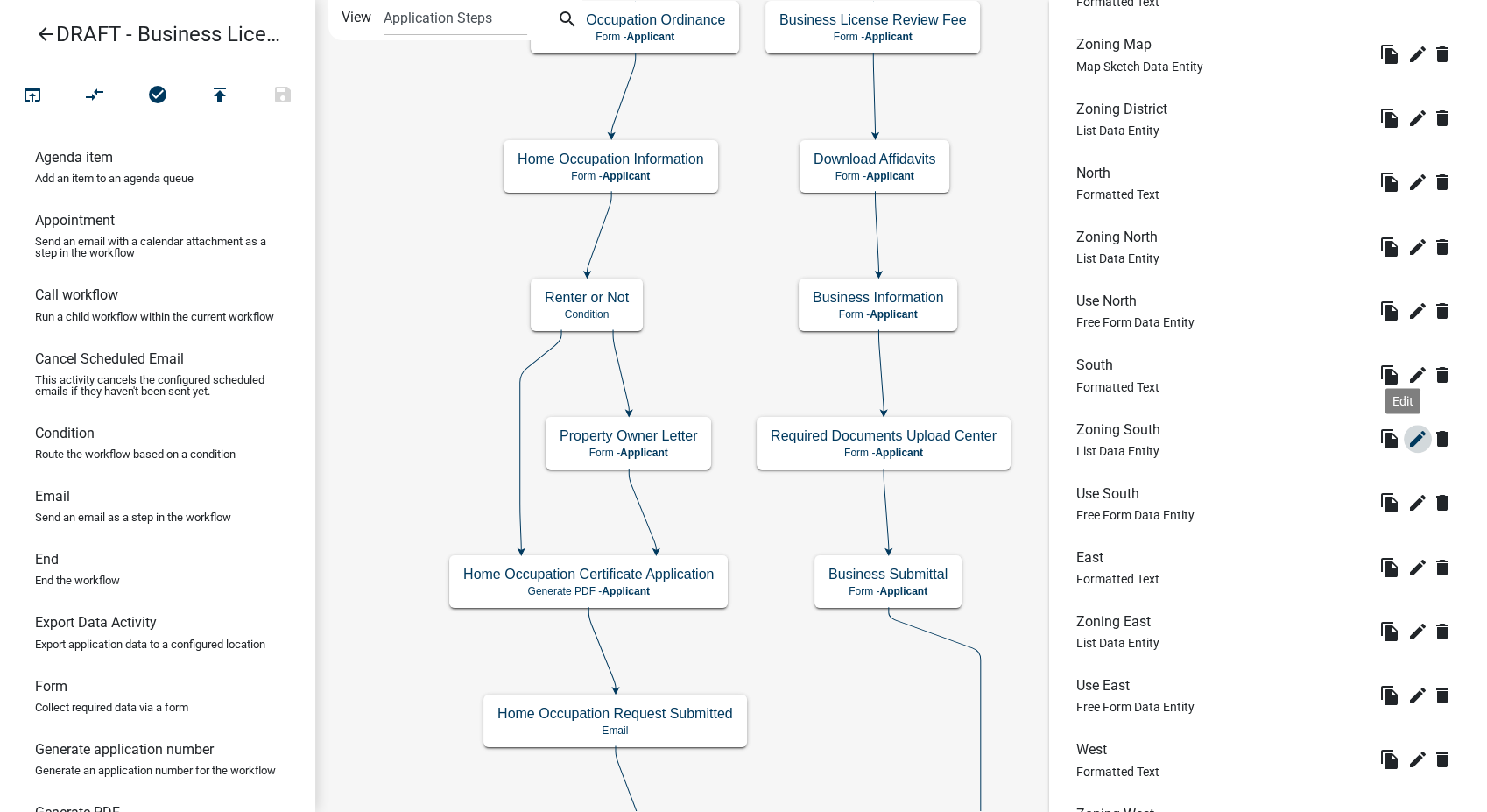
click at [1407, 441] on icon "edit" at bounding box center [1417, 438] width 21 height 21
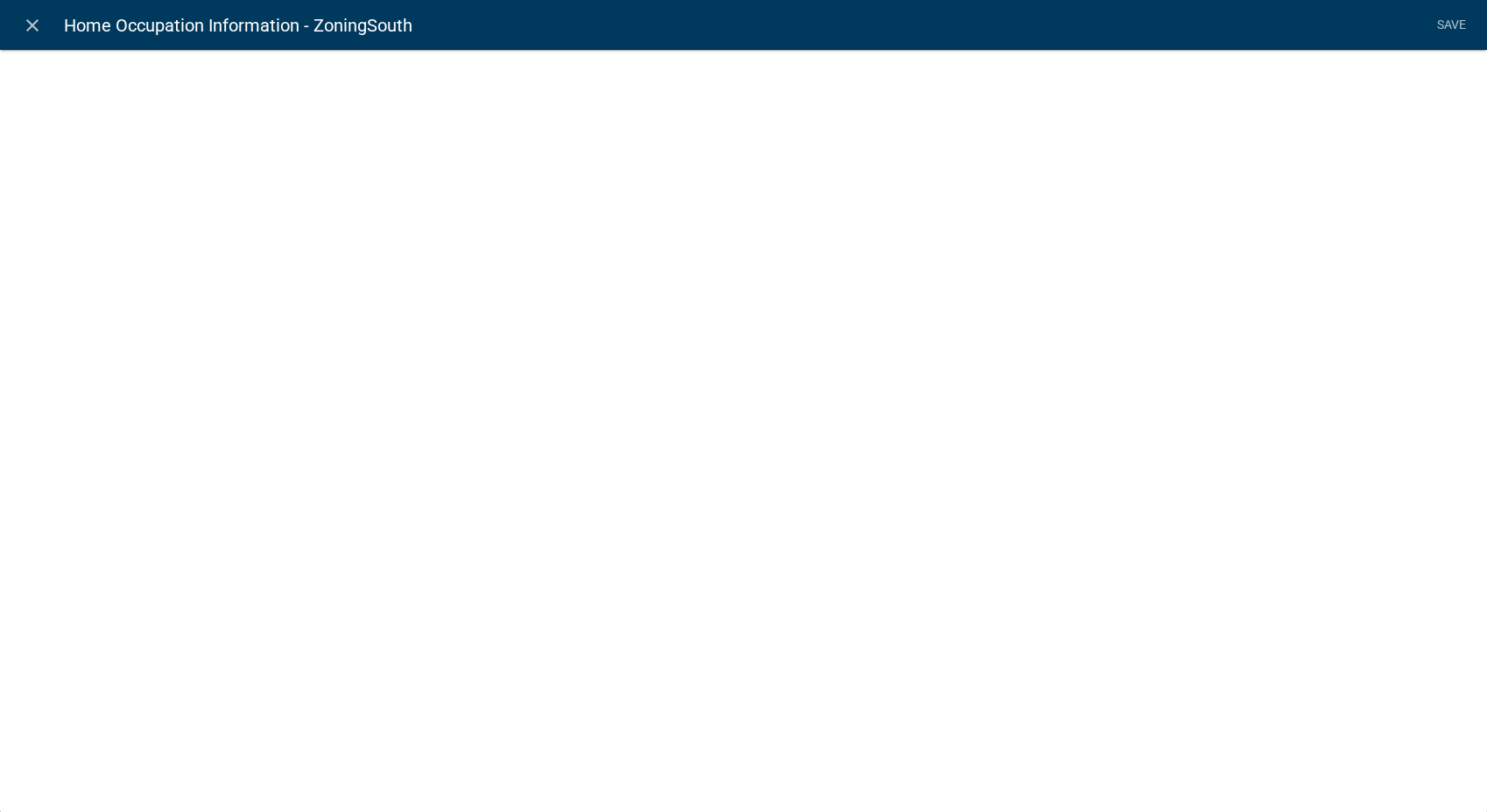
select select "list-data"
select select
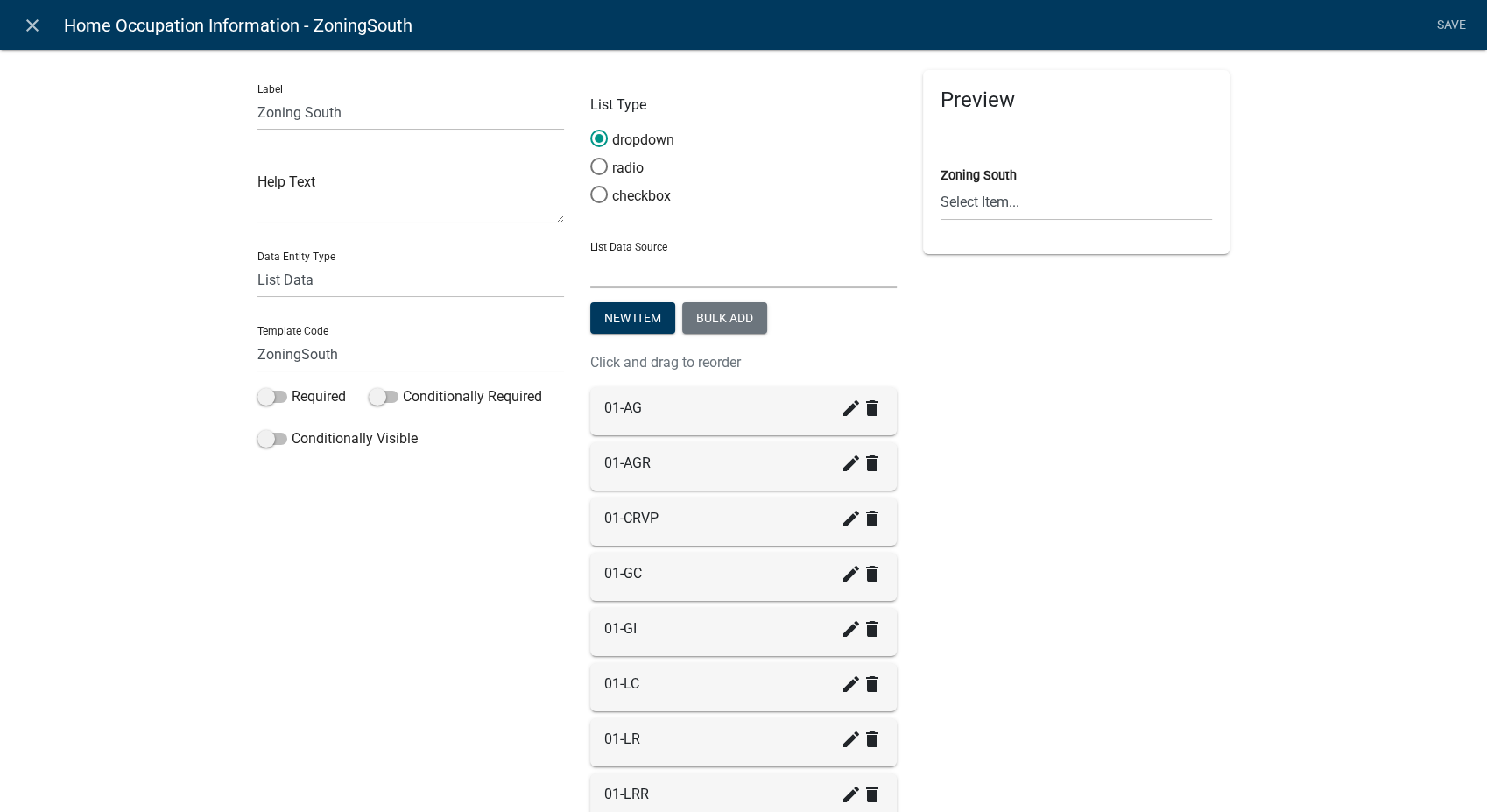
click at [666, 270] on select "State List Building Classifications Zoning Districts" at bounding box center [744, 270] width 306 height 36
select select "custom-list-222a636f-d7fb-421f-b9d8-b5f20e07df97"
click at [590, 252] on select "State List Building Classifications Zoning Districts" at bounding box center [744, 270] width 306 height 36
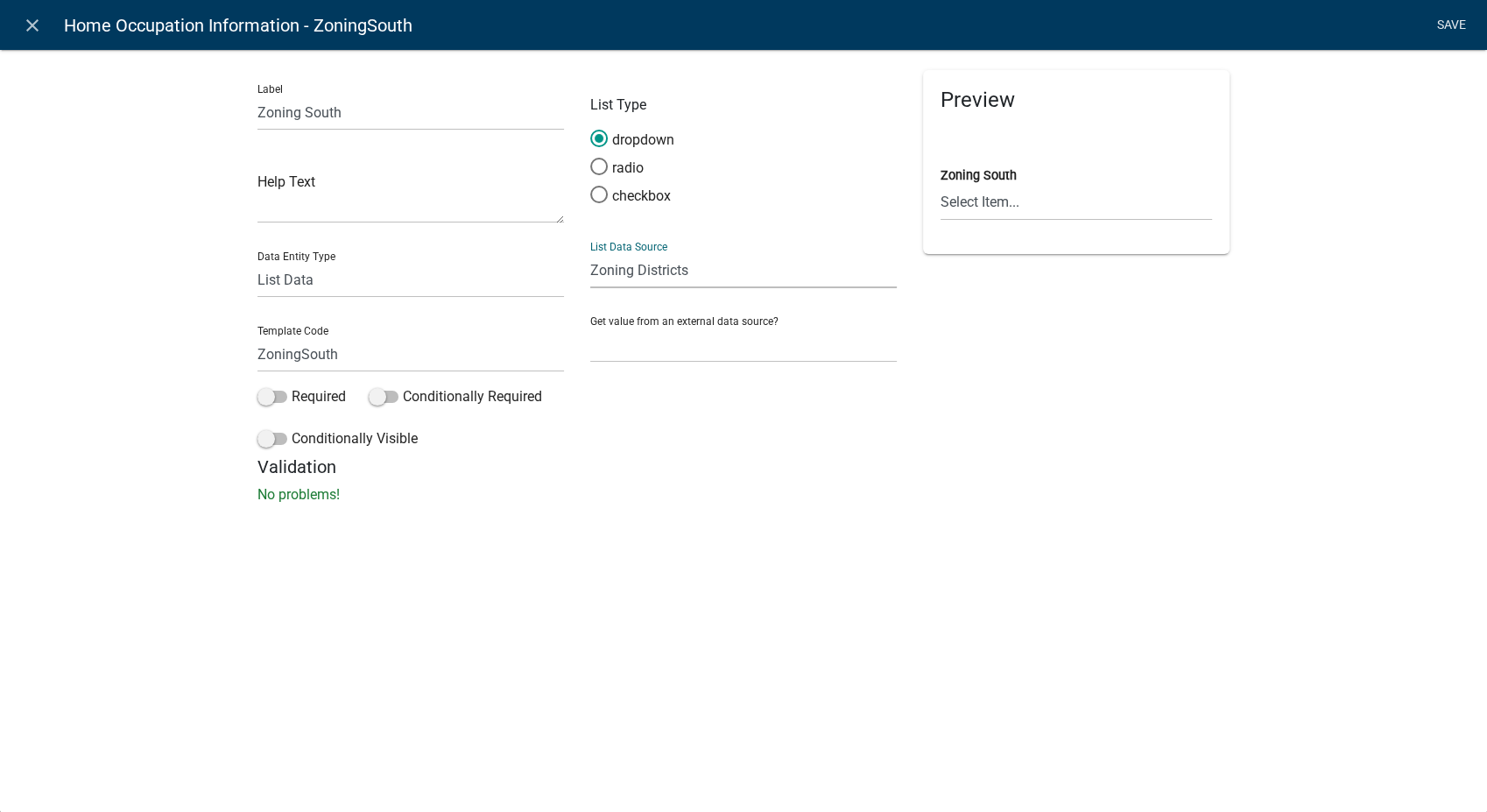
click at [1446, 15] on link "Save" at bounding box center [1451, 25] width 44 height 33
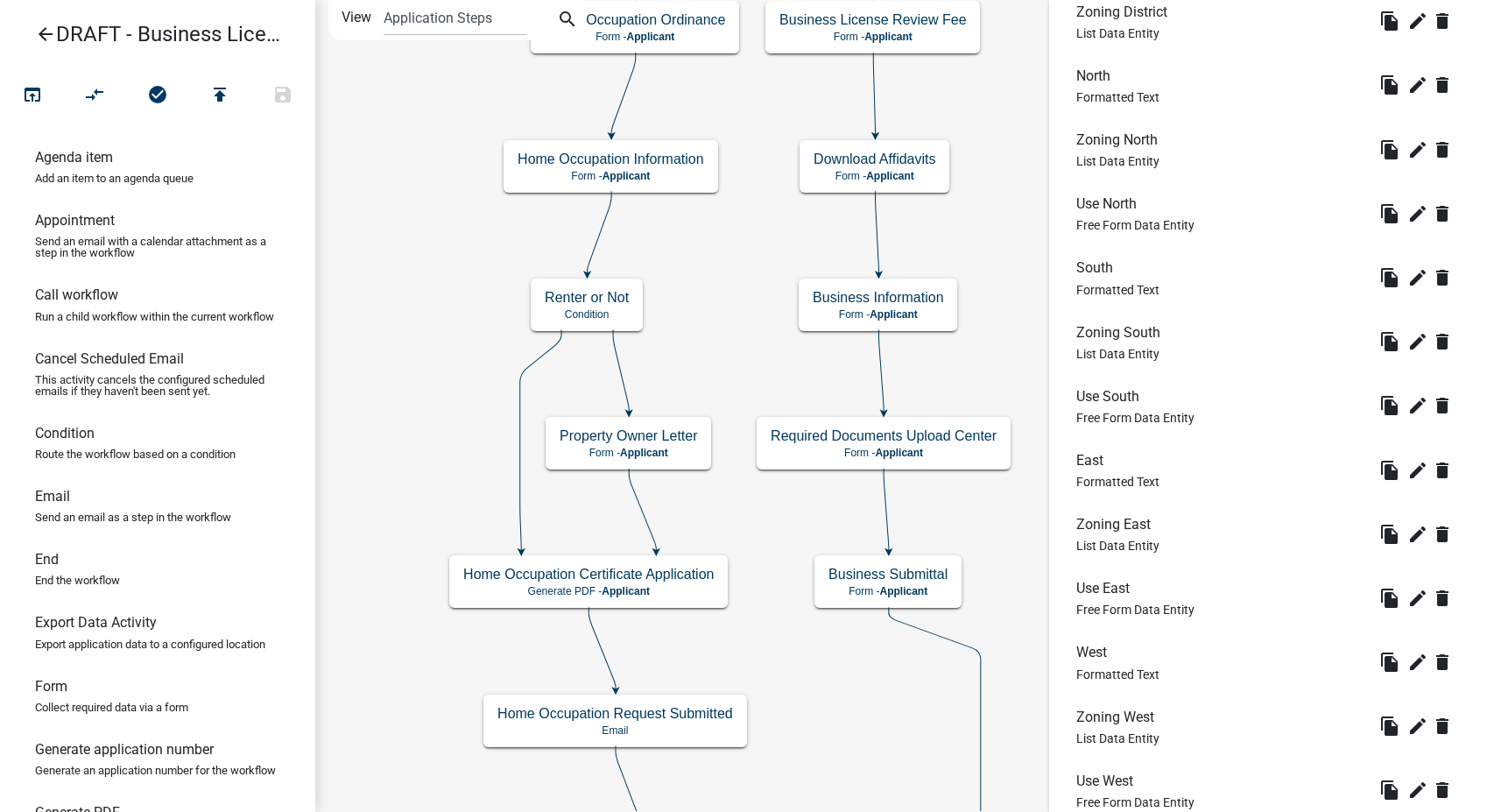
scroll to position [1751, 0]
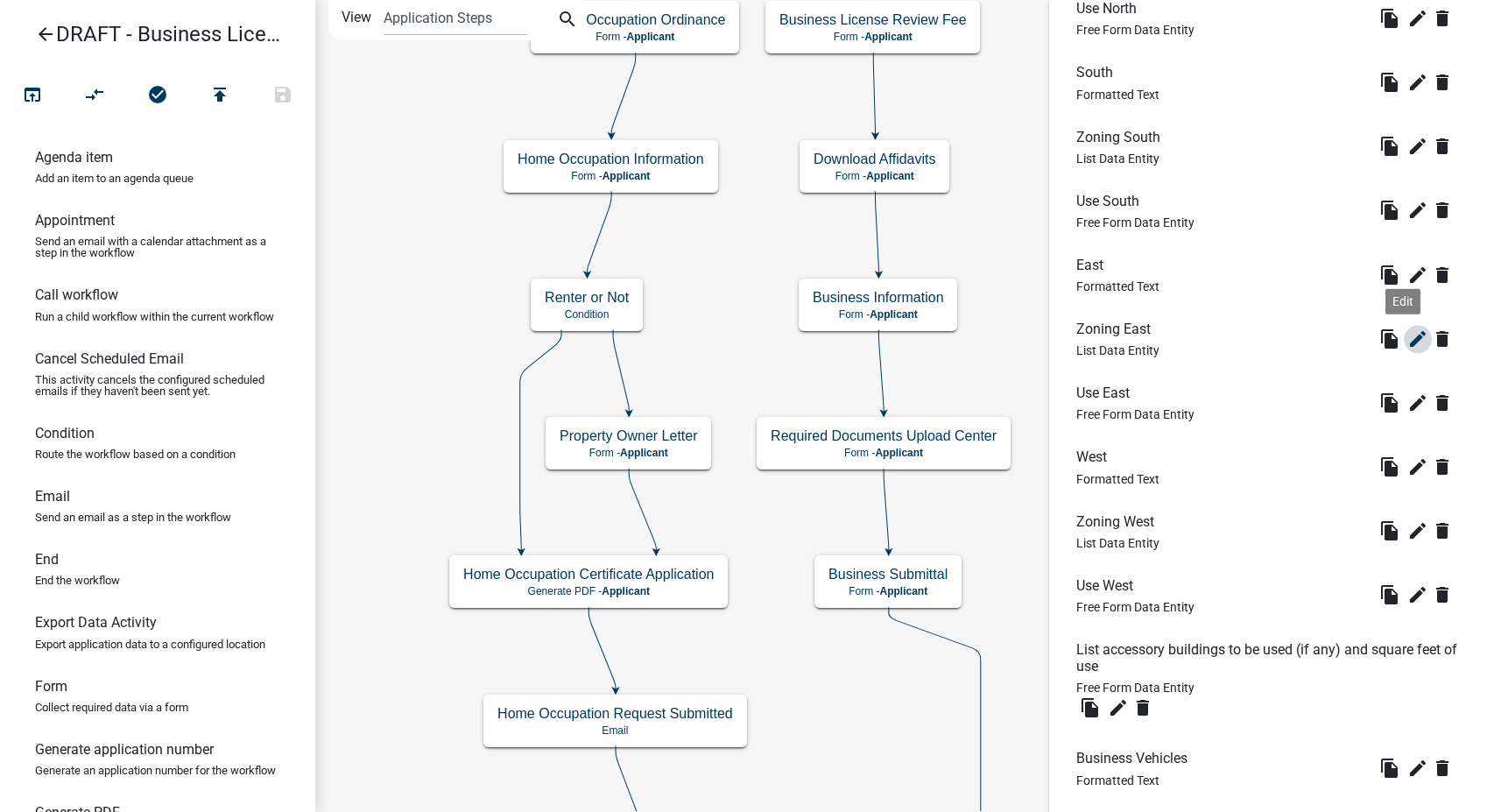
click at [1409, 328] on icon "edit" at bounding box center [1417, 338] width 21 height 21
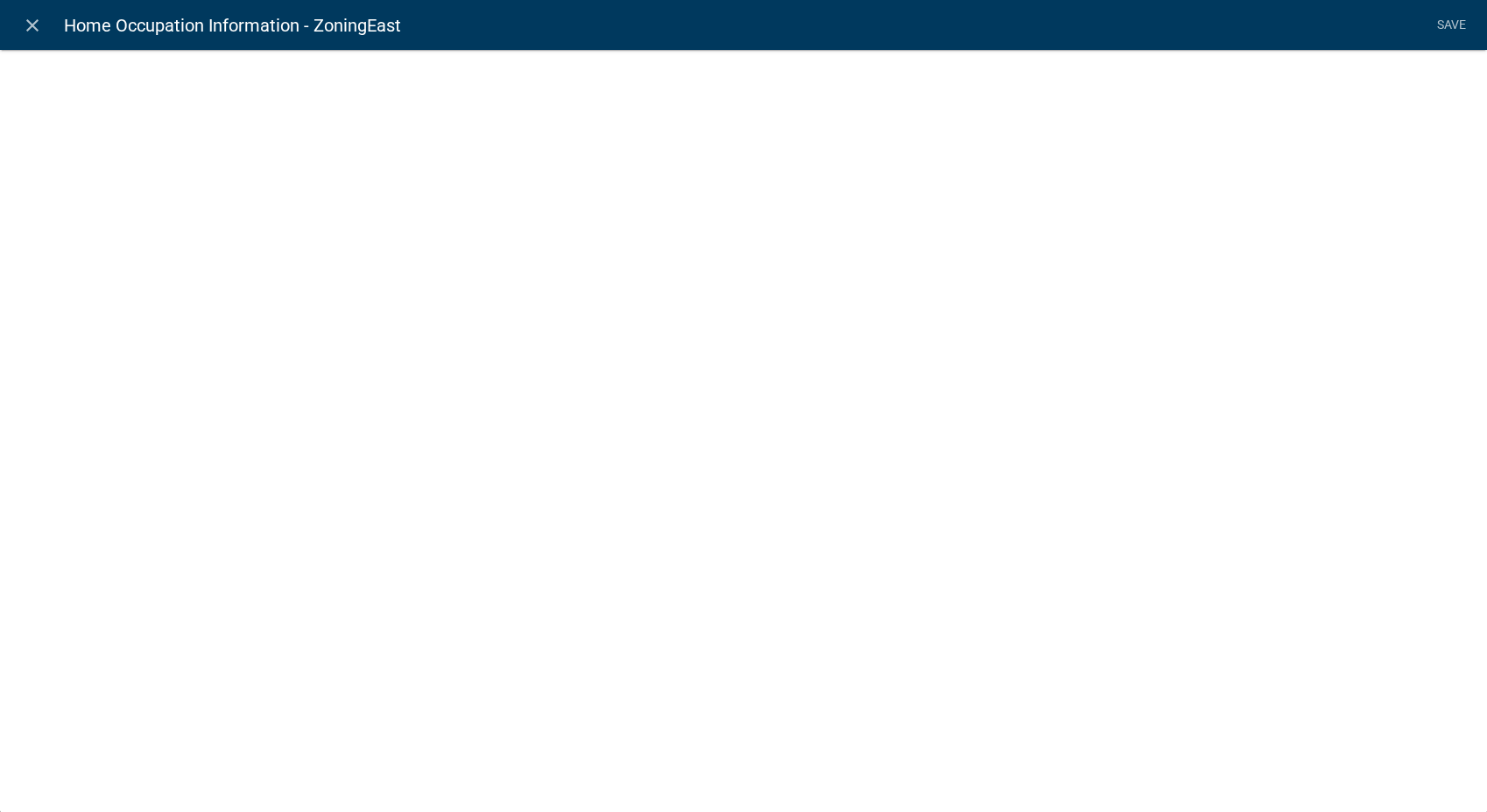
select select "list-data"
select select
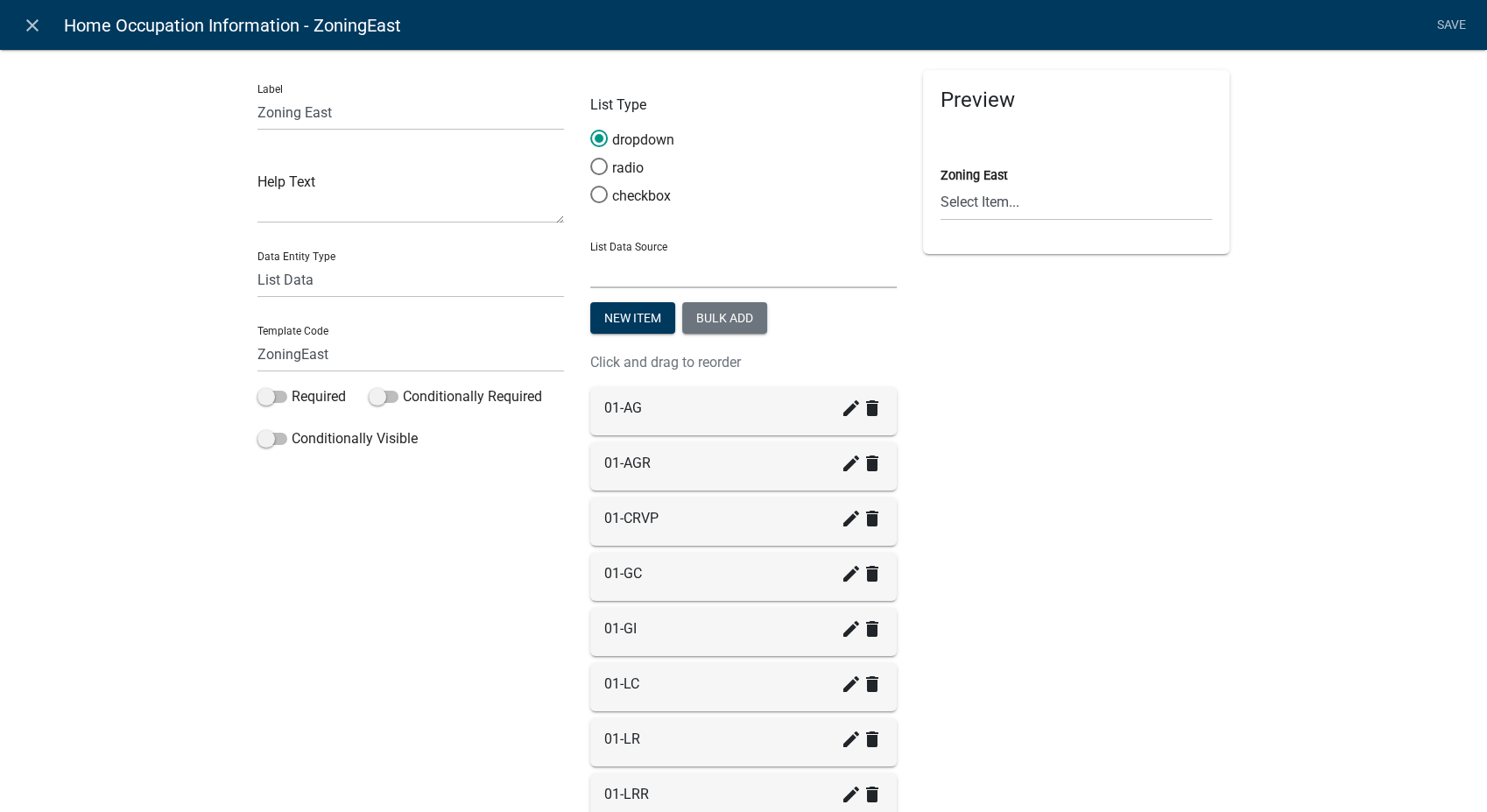
click at [590, 268] on select "State List Building Classifications Zoning Districts" at bounding box center [744, 270] width 306 height 36
select select "custom-list-222a636f-d7fb-421f-b9d8-b5f20e07df97"
click at [590, 252] on select "State List Building Classifications Zoning Districts" at bounding box center [744, 270] width 306 height 36
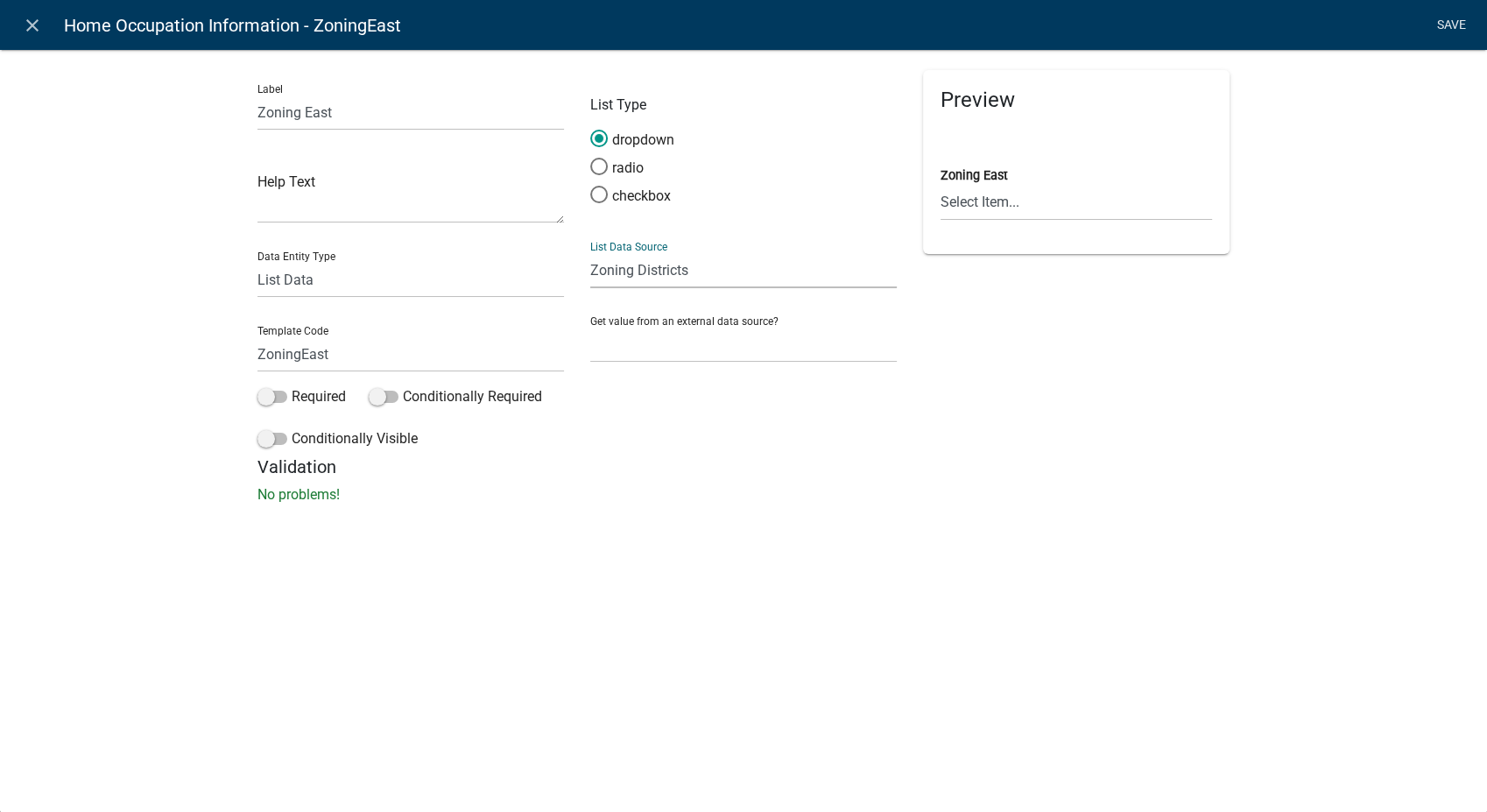
click at [1448, 26] on link "Save" at bounding box center [1451, 25] width 44 height 33
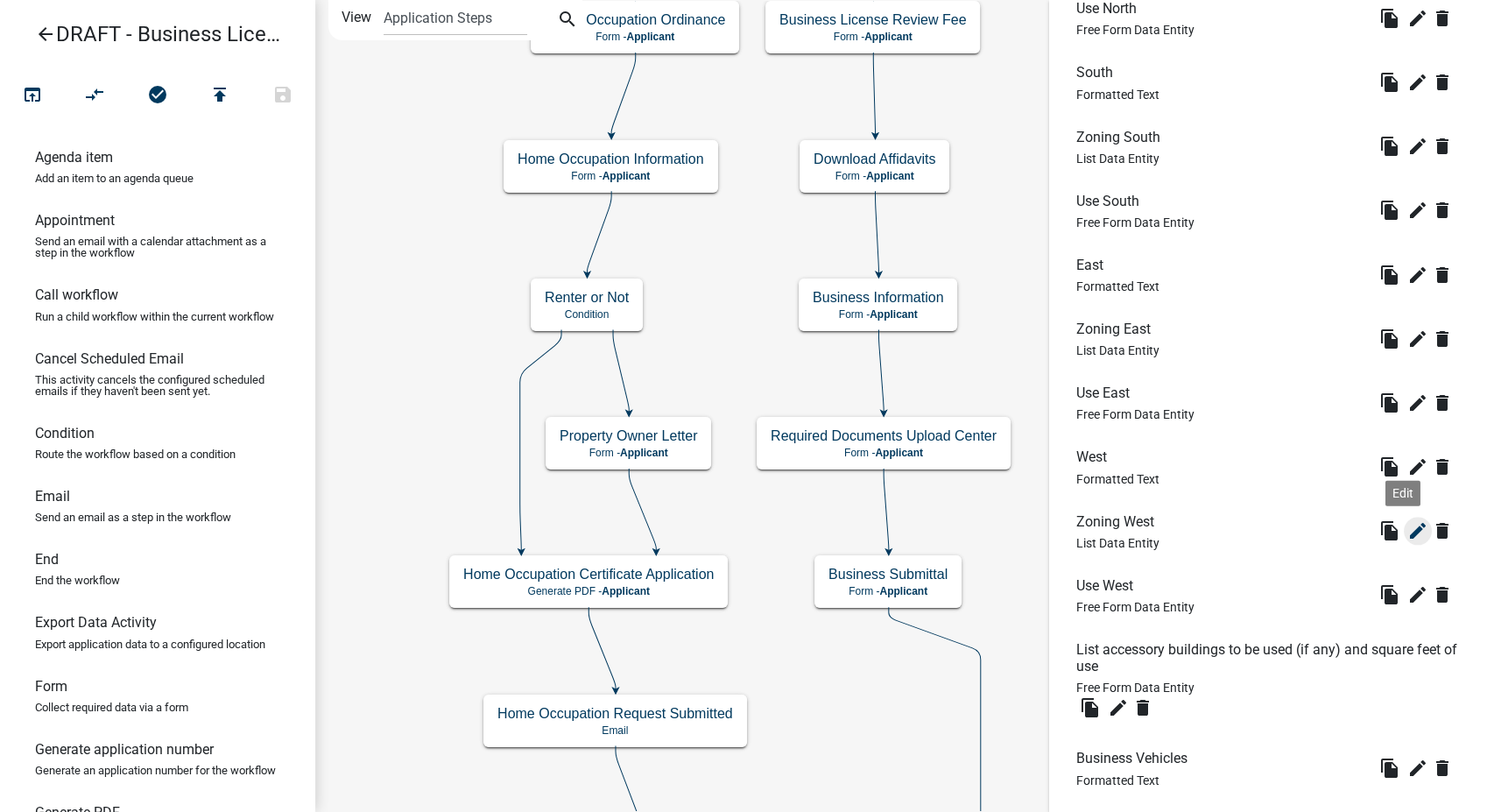
click at [1407, 534] on icon "edit" at bounding box center [1417, 530] width 21 height 21
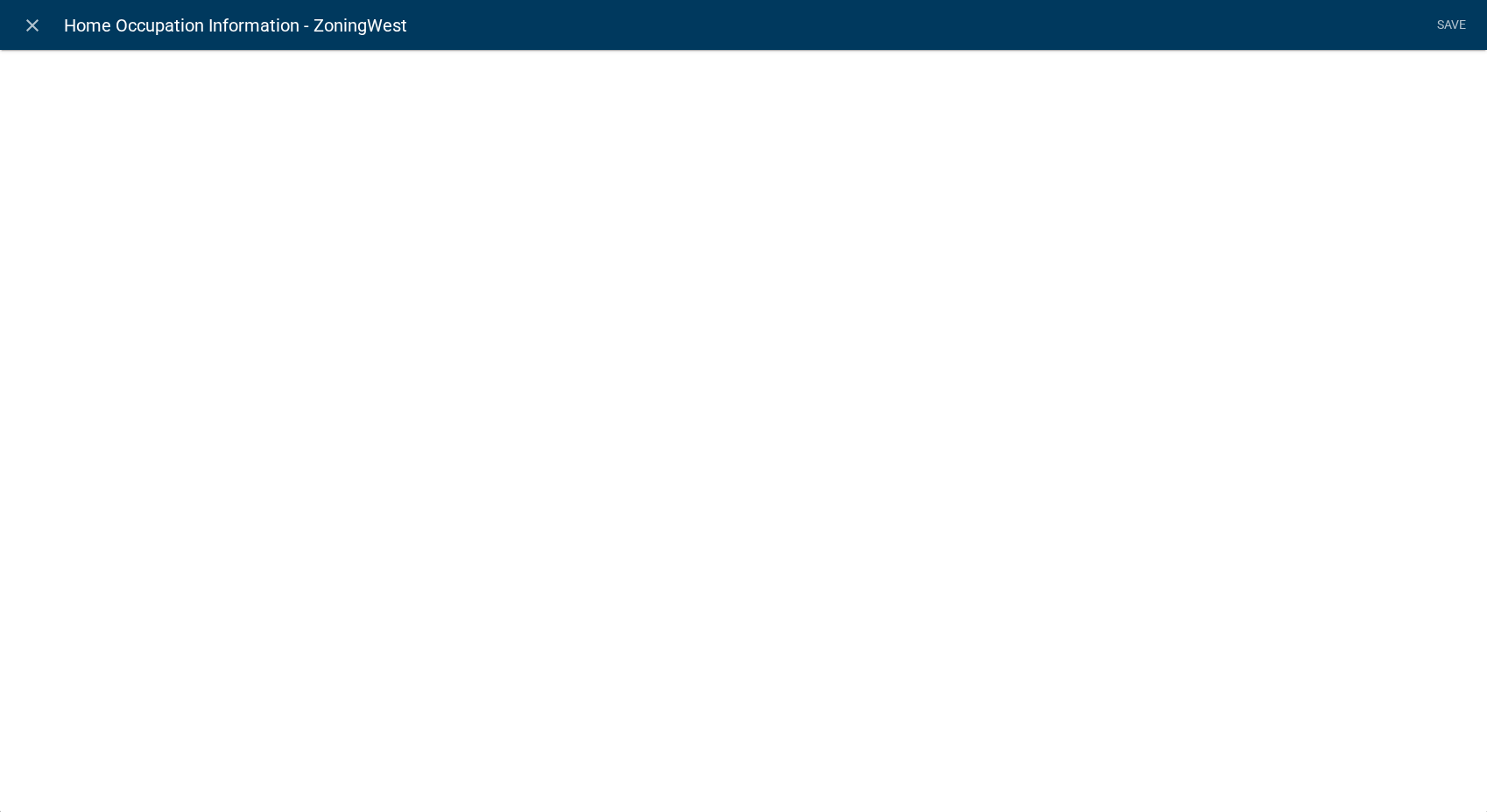
select select "list-data"
select select
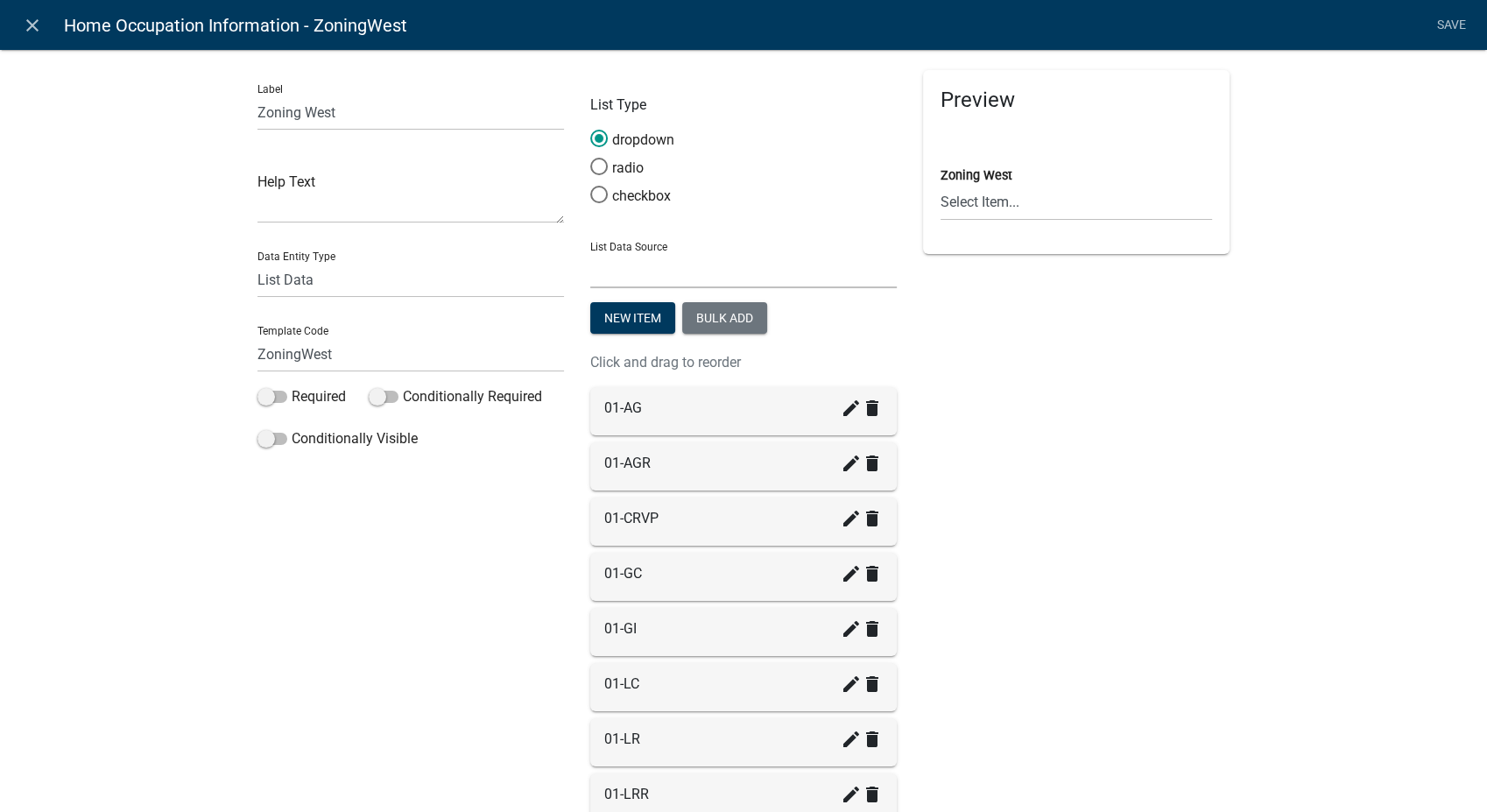
click at [611, 263] on select "State List Building Classifications Zoning Districts" at bounding box center [744, 270] width 306 height 36
select select "custom-list-222a636f-d7fb-421f-b9d8-b5f20e07df97"
click at [590, 252] on select "State List Building Classifications Zoning Districts" at bounding box center [744, 270] width 306 height 36
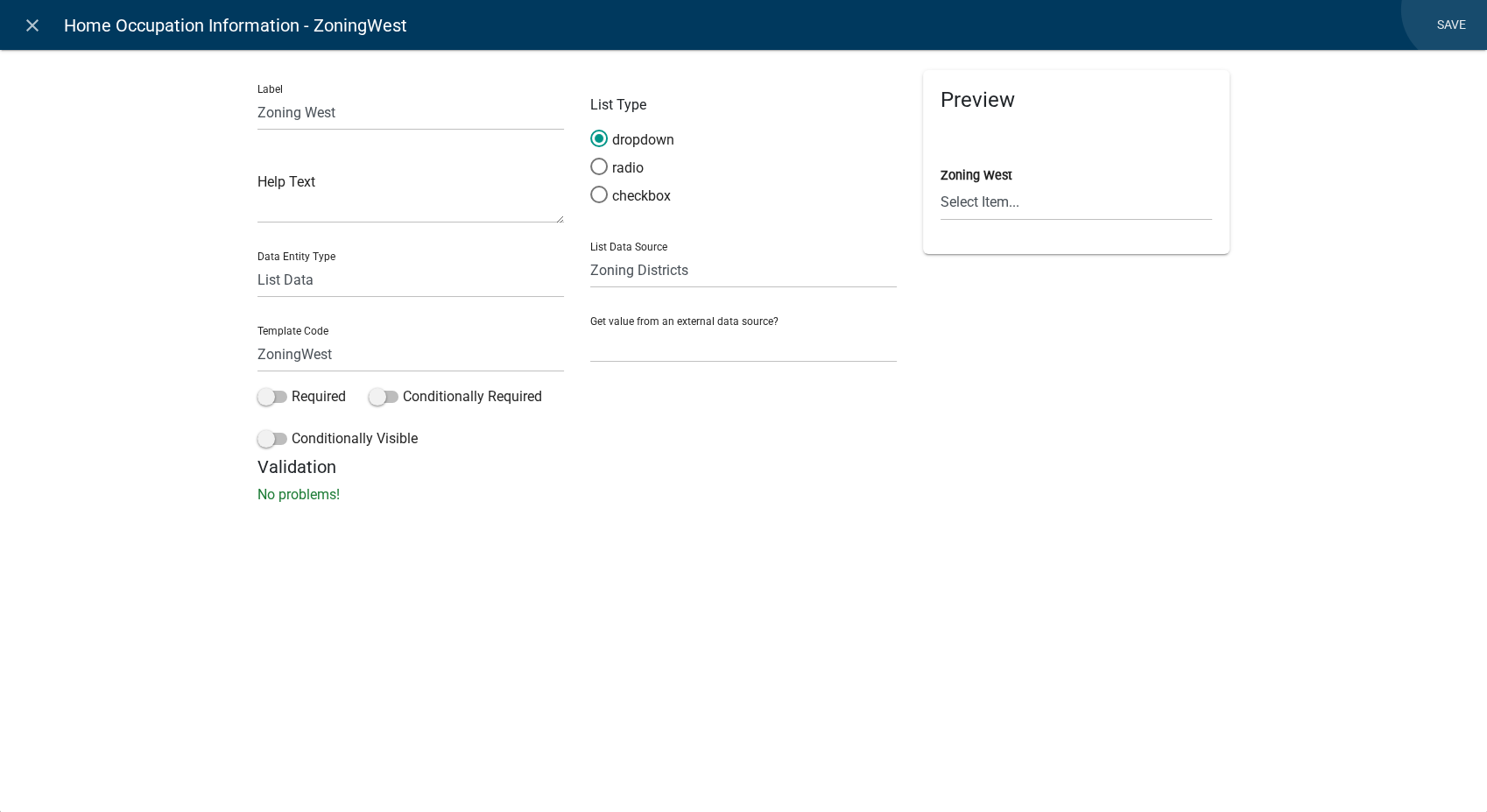
click at [1456, 10] on link "Save" at bounding box center [1451, 25] width 44 height 33
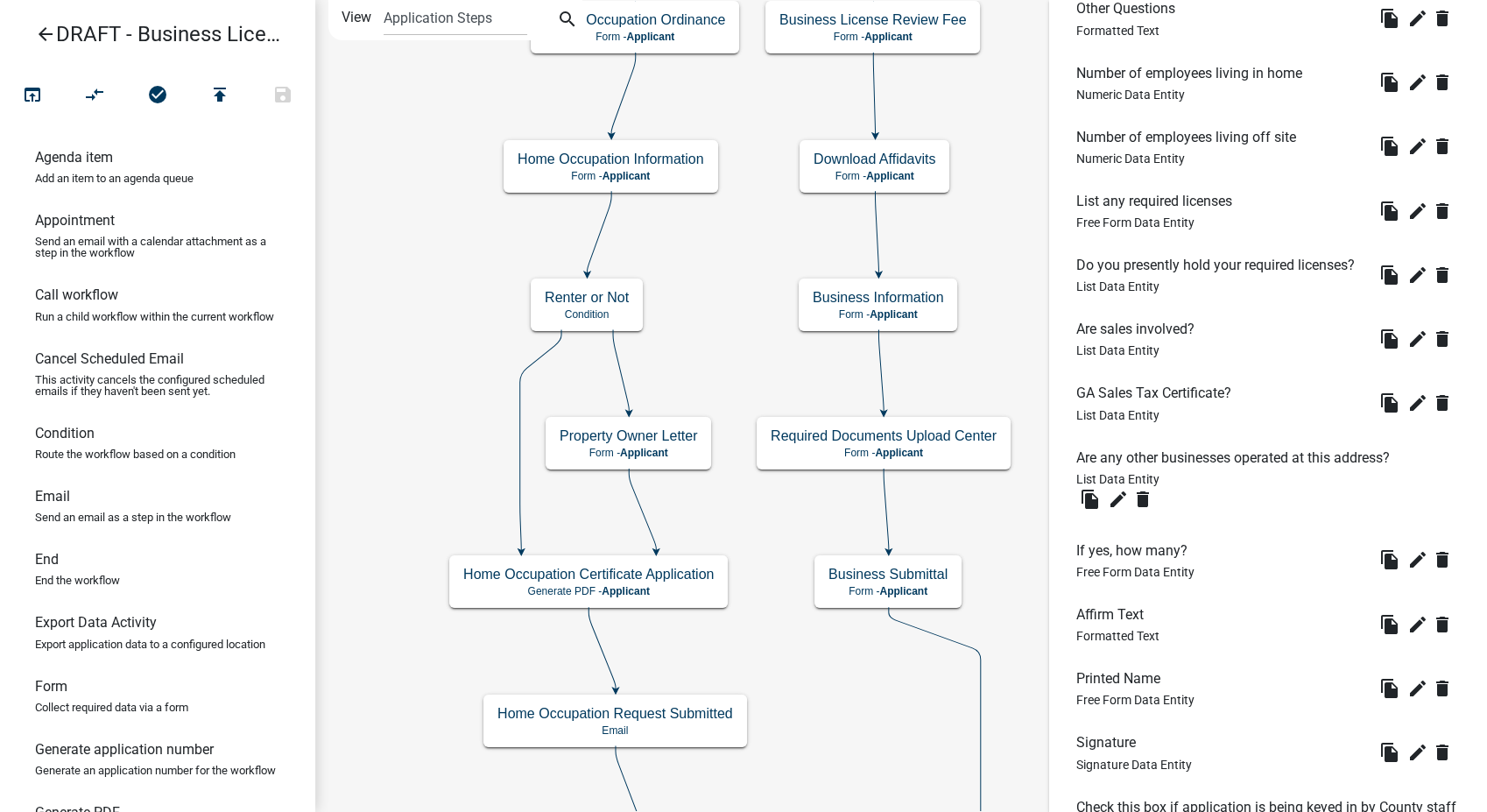
scroll to position [3109, 0]
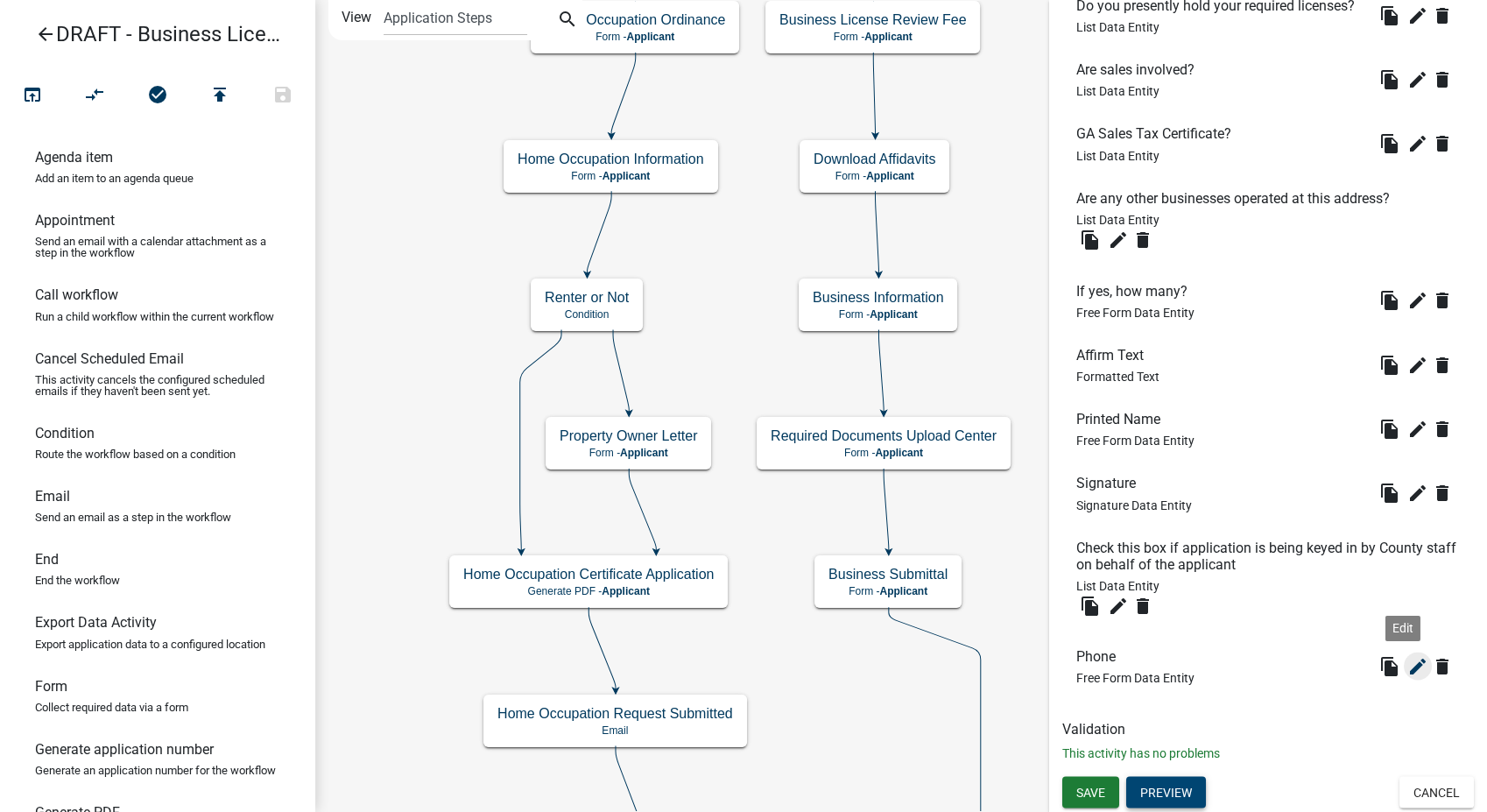
click at [1409, 669] on icon "edit" at bounding box center [1417, 665] width 21 height 21
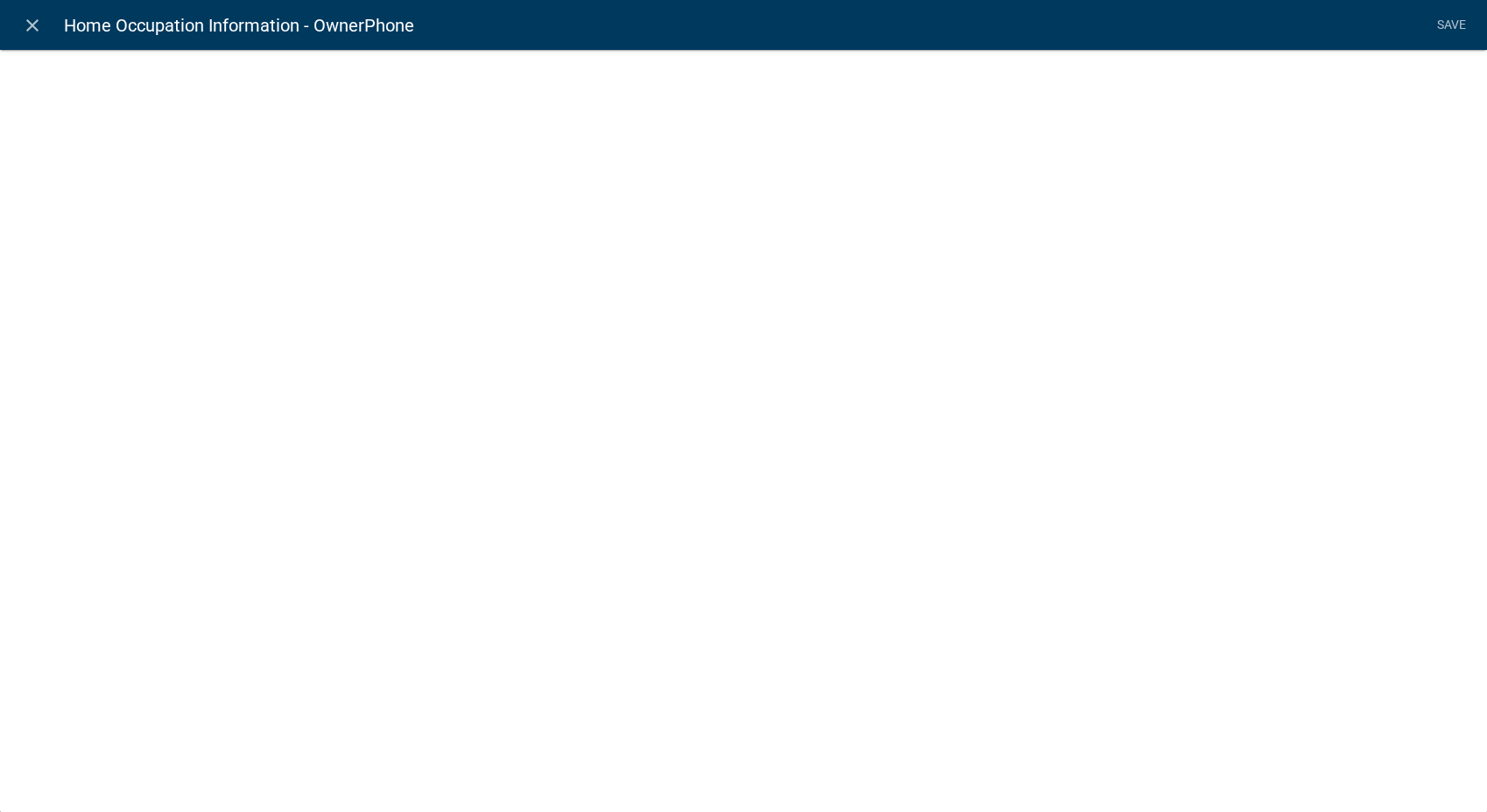
select select "1"
select select
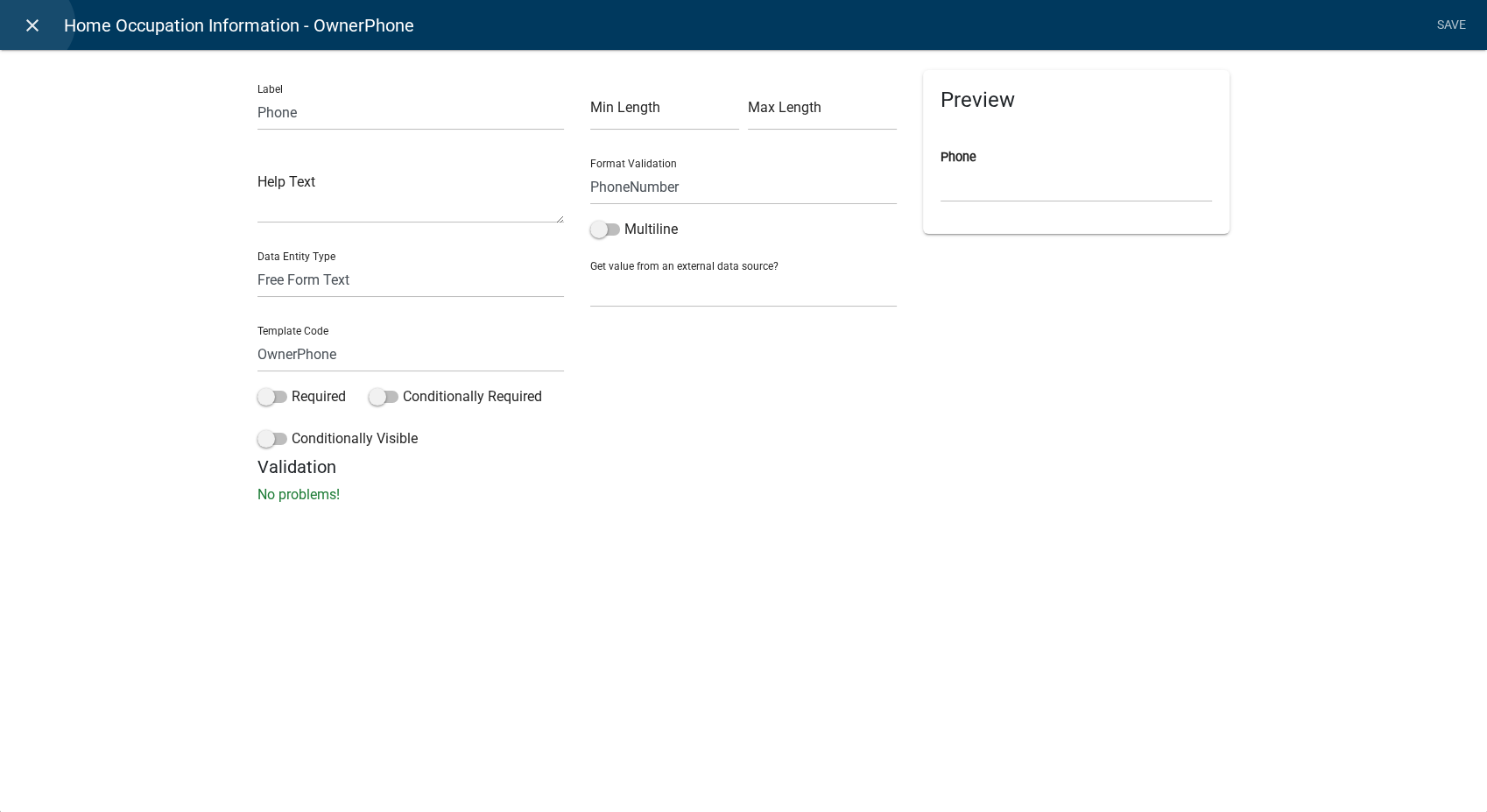
click at [31, 24] on icon "close" at bounding box center [32, 25] width 21 height 21
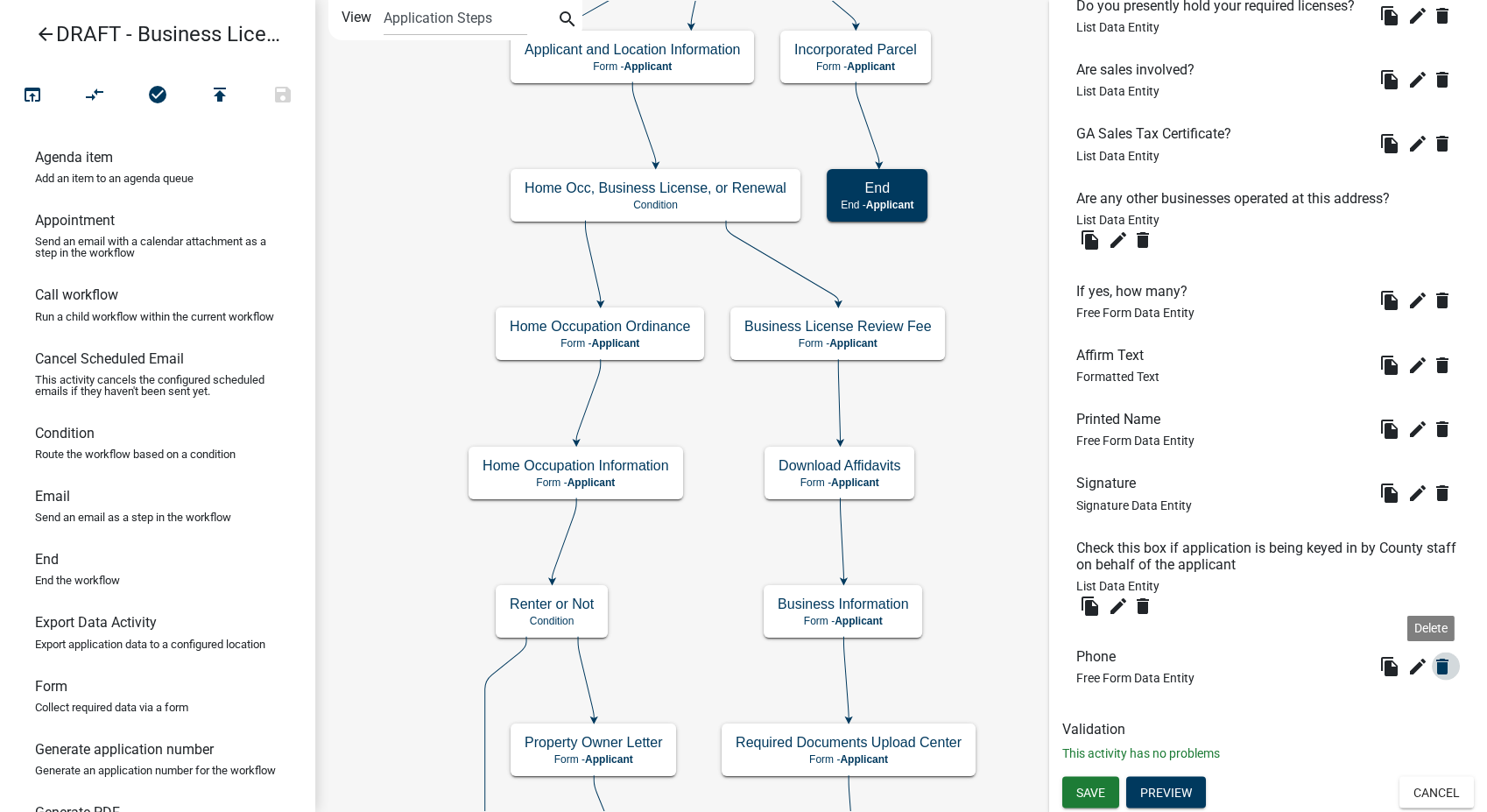
click at [1431, 669] on icon "delete" at bounding box center [1441, 665] width 21 height 21
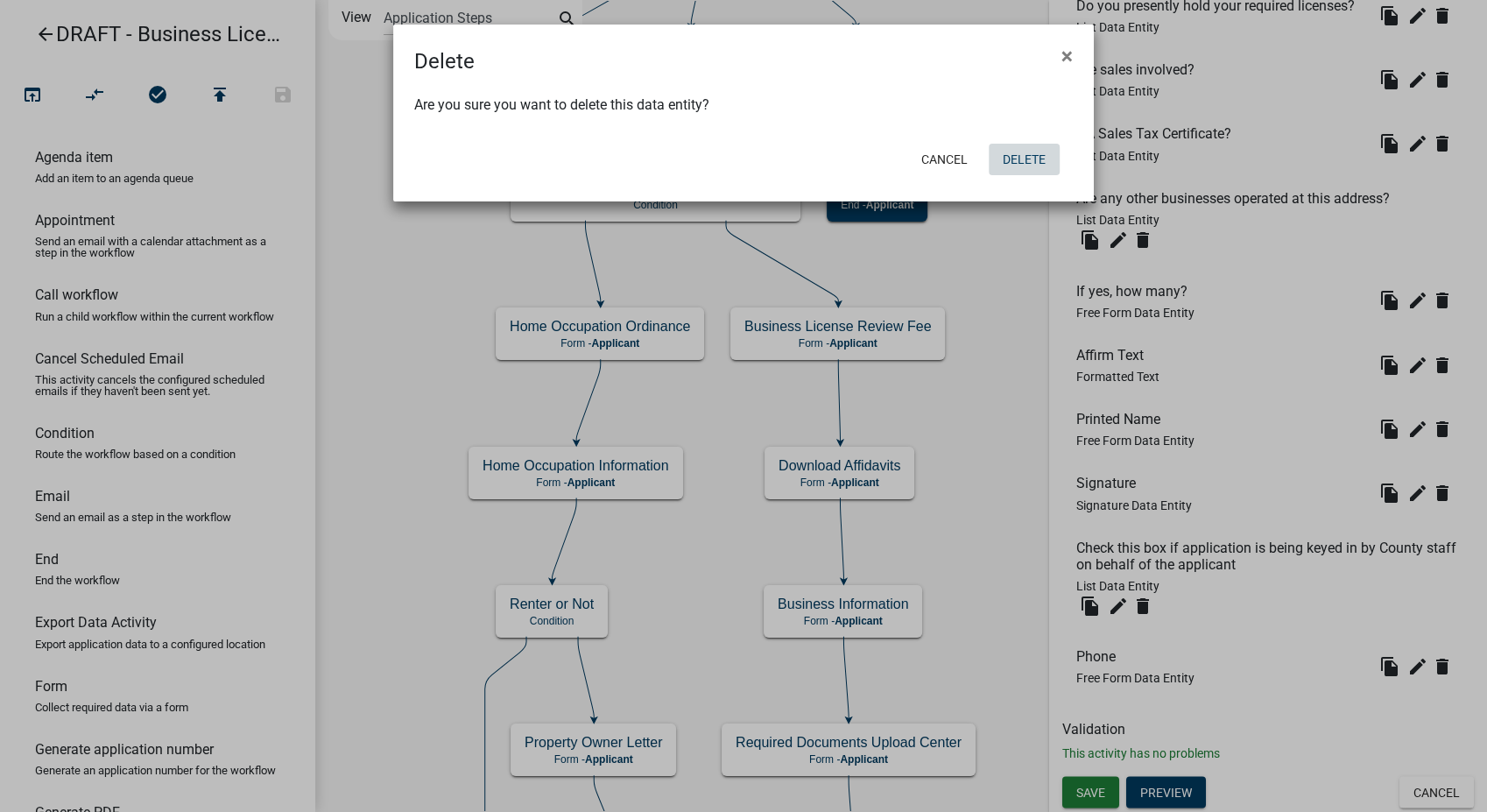
click at [1005, 163] on button "Delete" at bounding box center [1024, 159] width 71 height 32
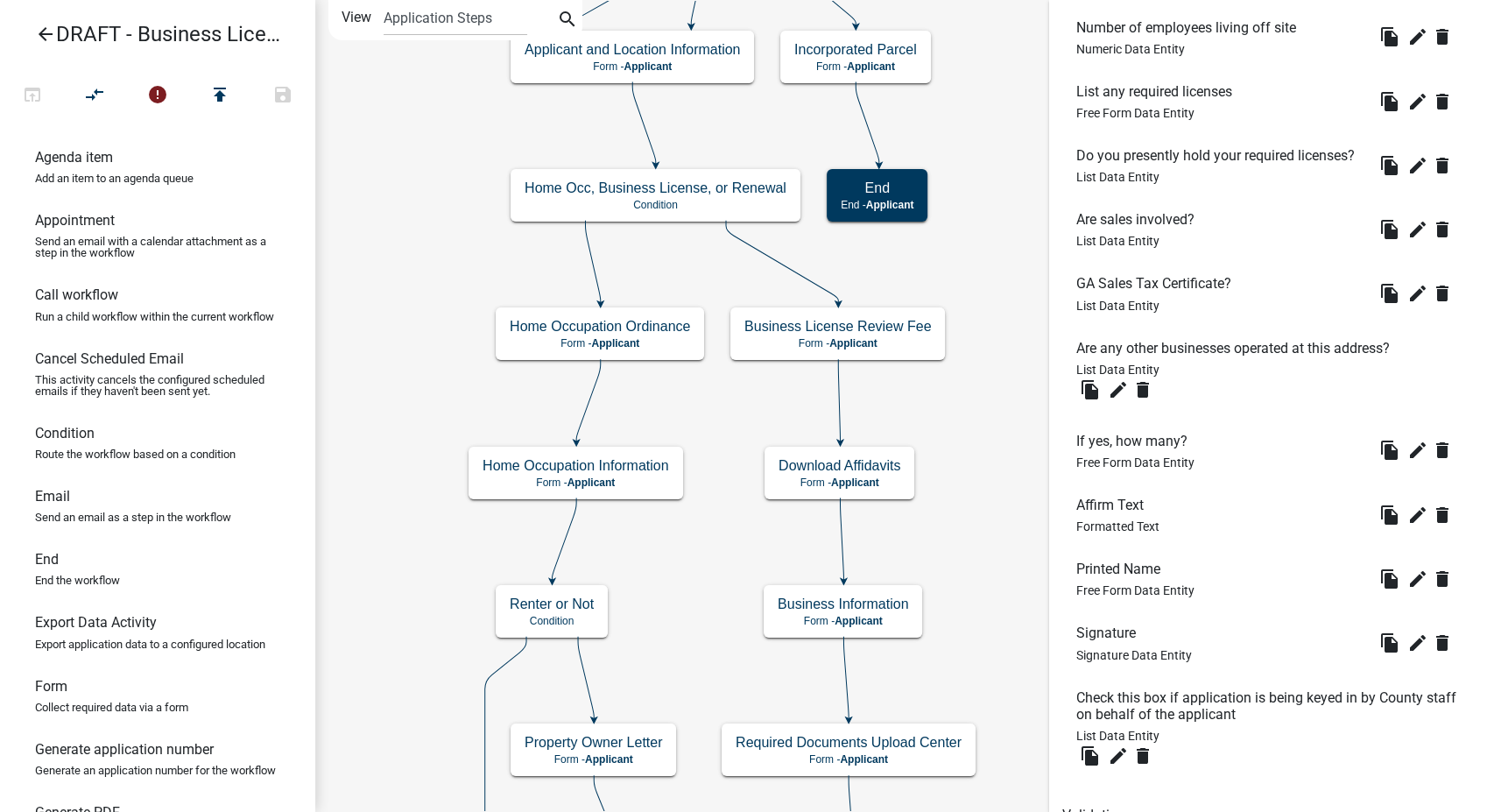
scroll to position [3044, 0]
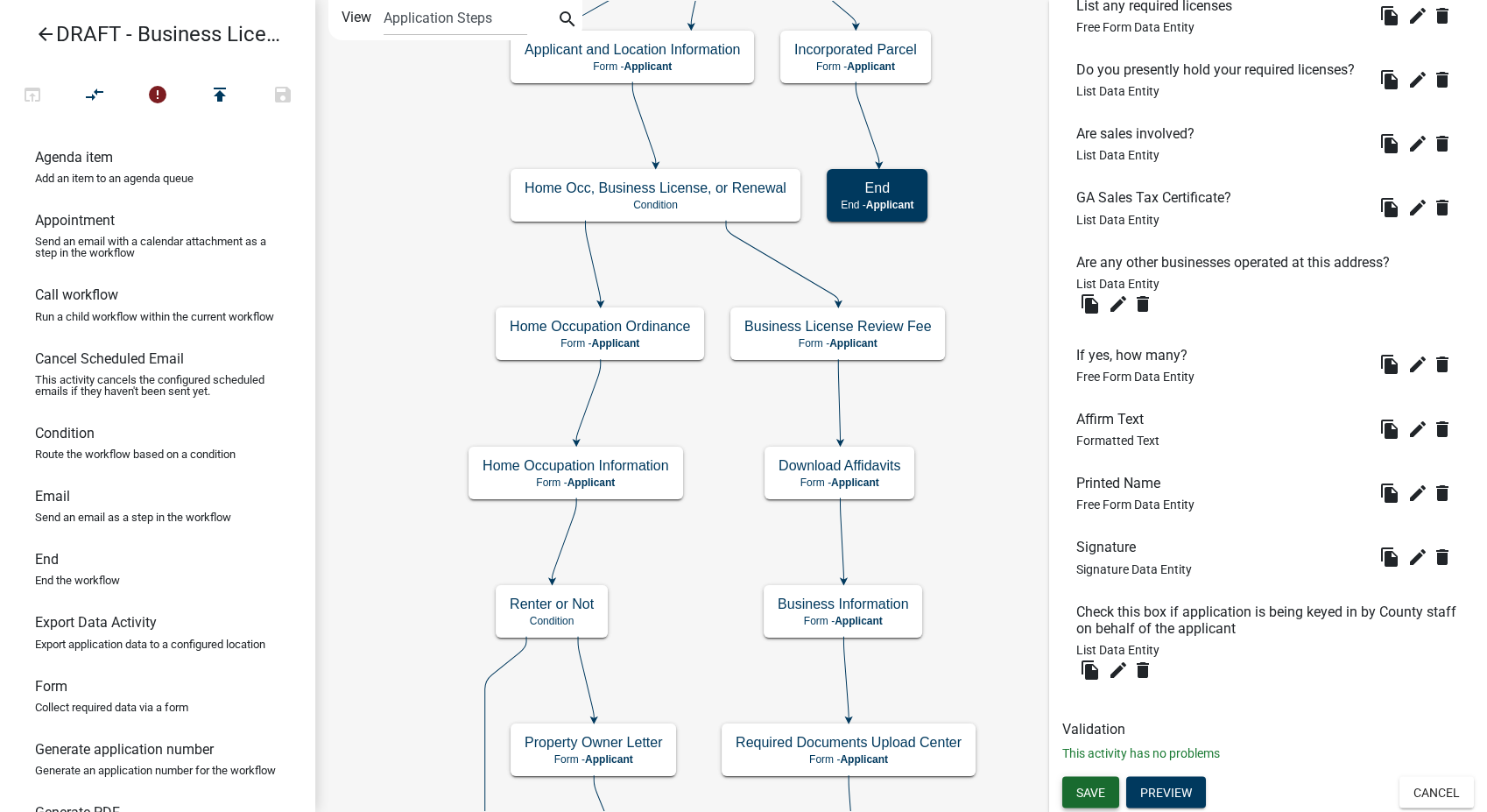
click at [1080, 781] on button "Save" at bounding box center [1090, 792] width 57 height 32
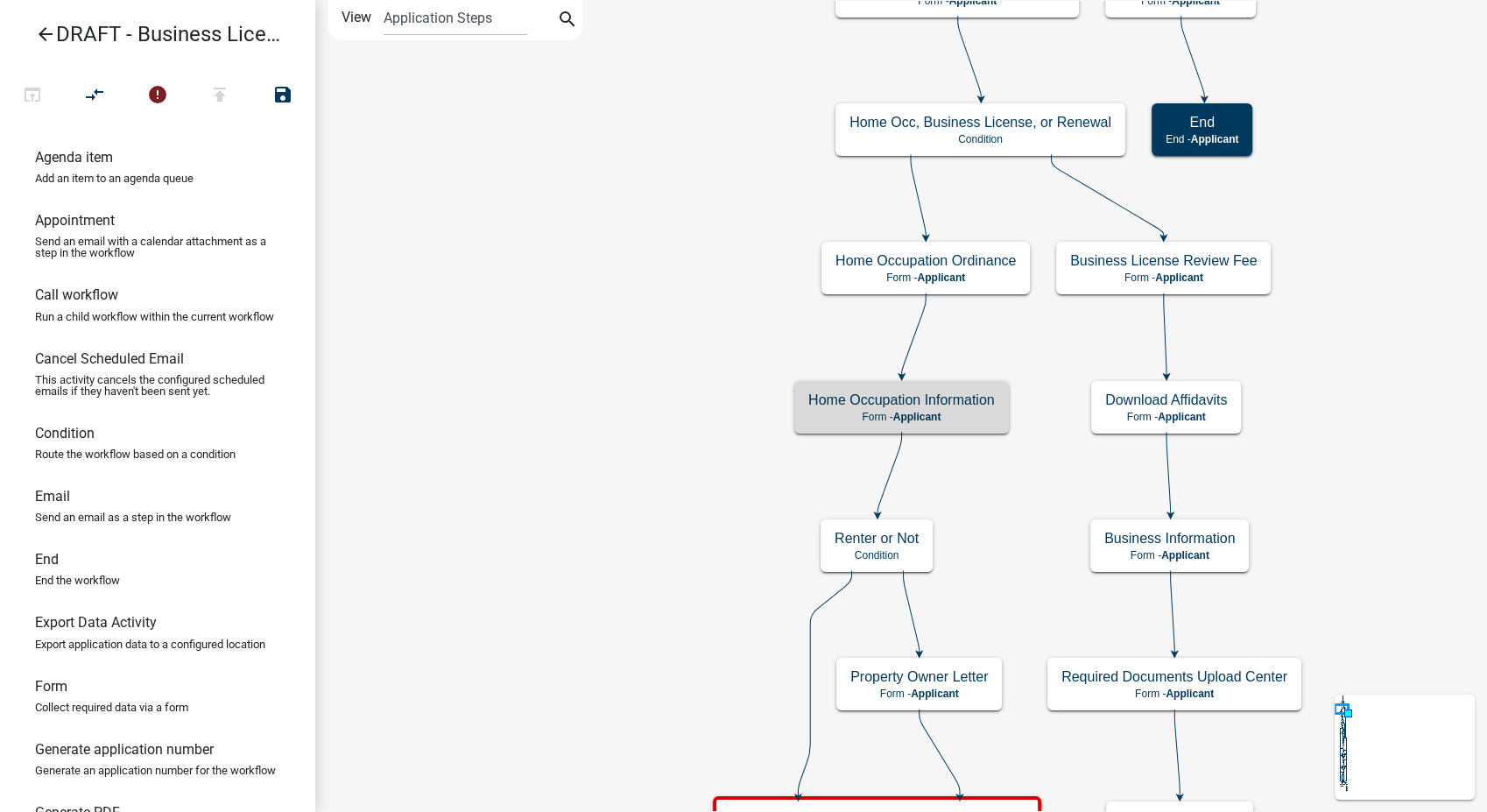
scroll to position [0, 0]
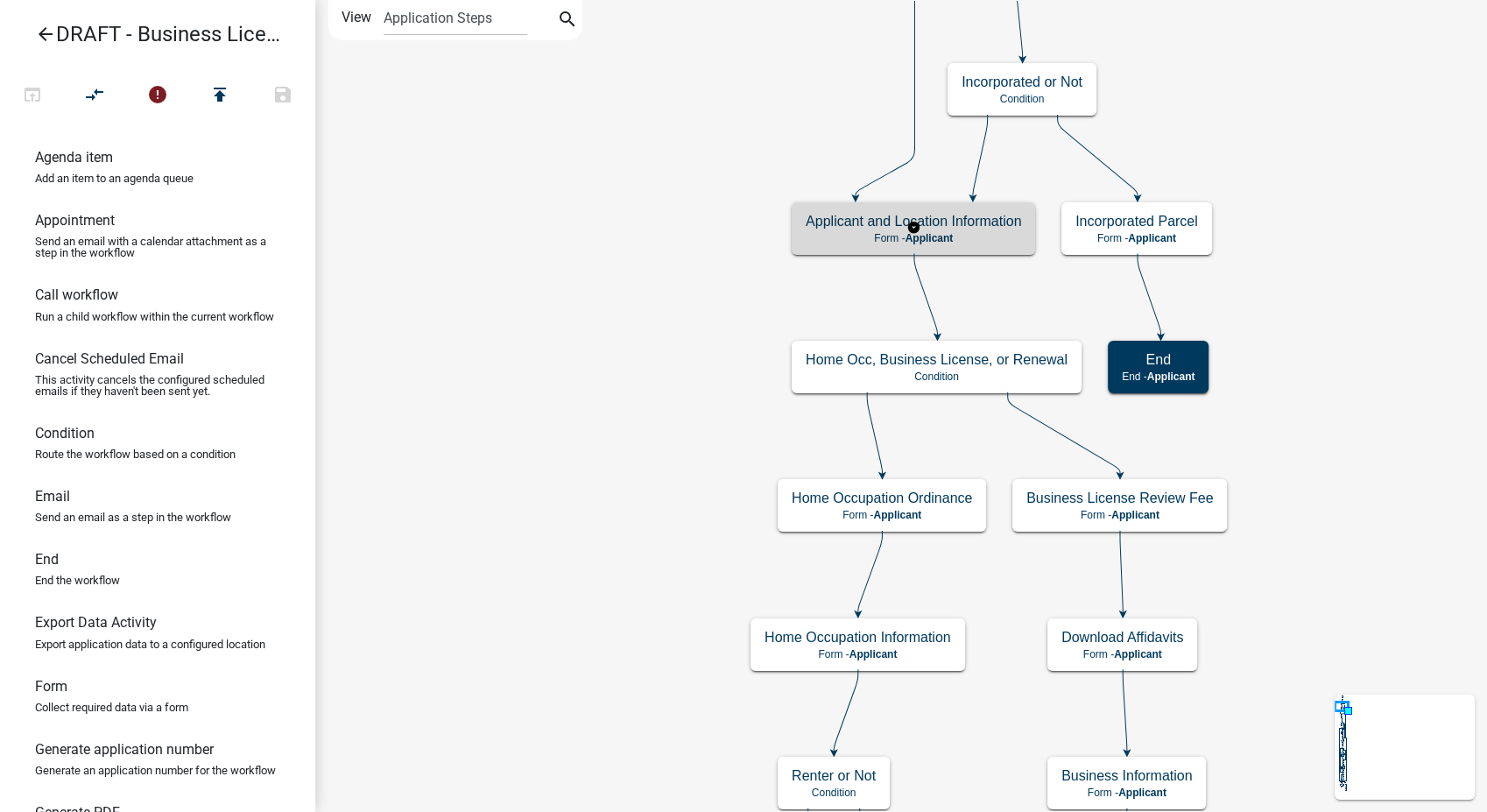
click at [973, 246] on div "Applicant and Location Information Form - Applicant" at bounding box center [912, 229] width 244 height 53
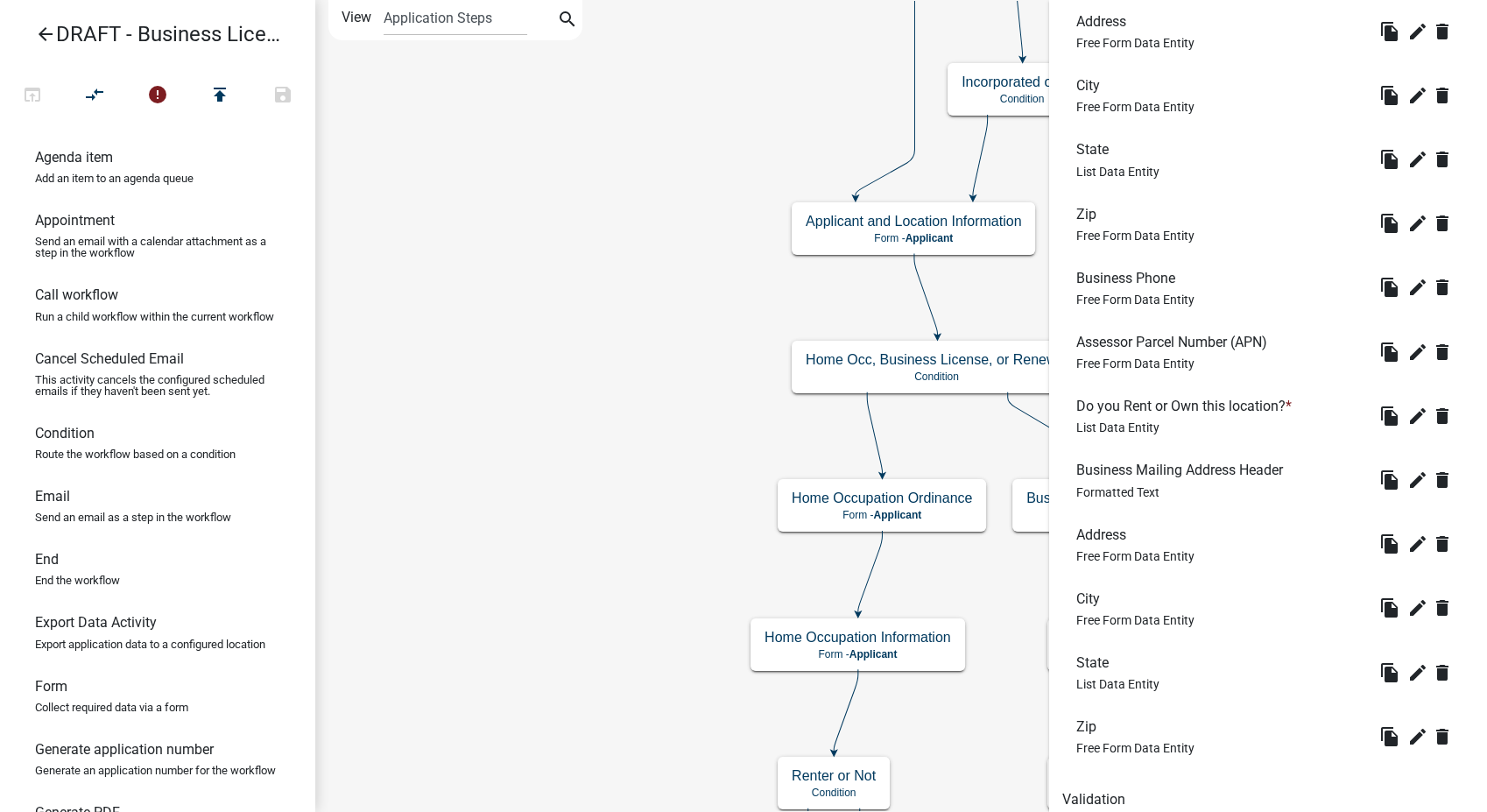
scroll to position [1424, 0]
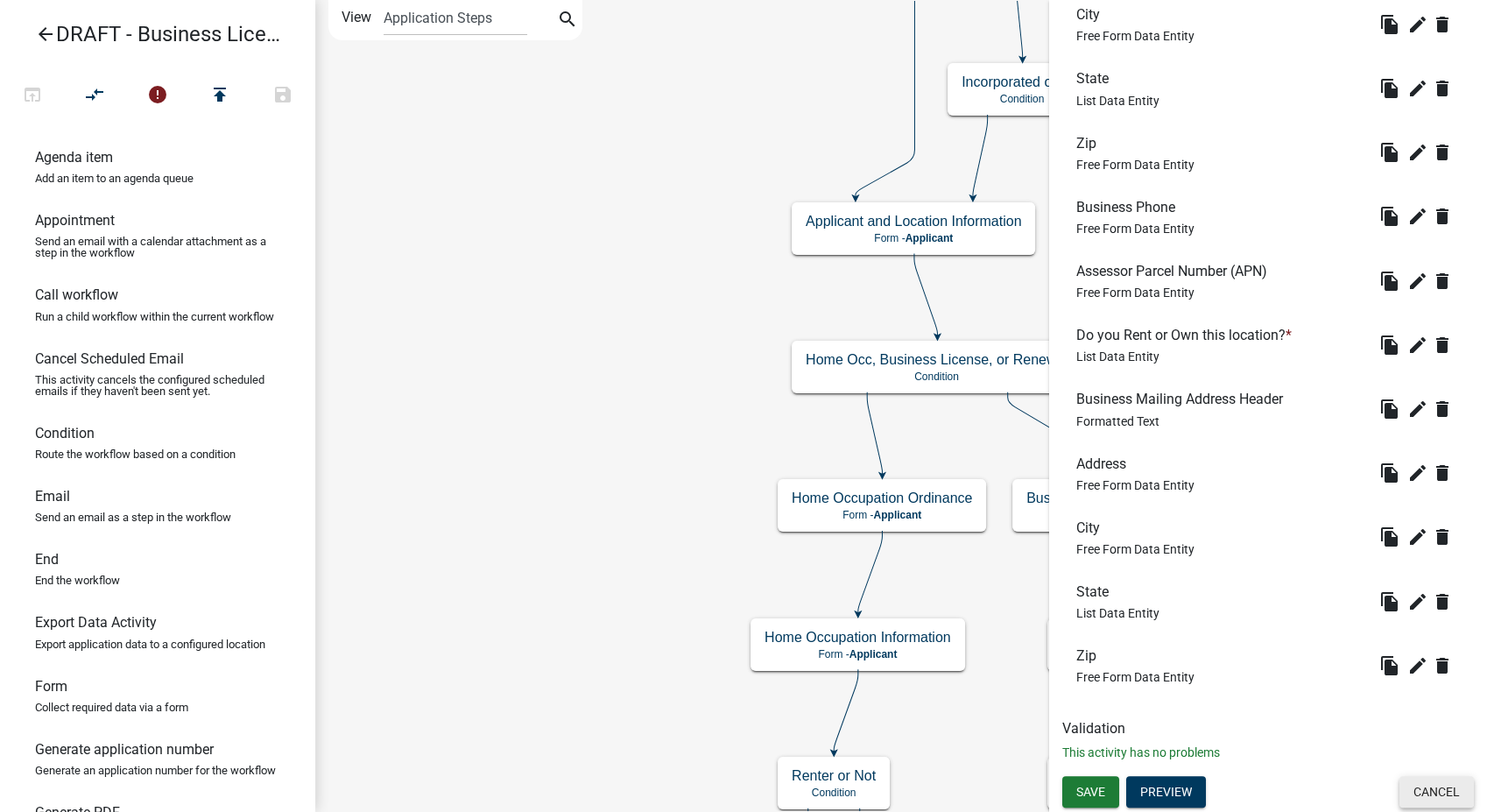
click at [1424, 795] on button "Cancel" at bounding box center [1436, 792] width 75 height 32
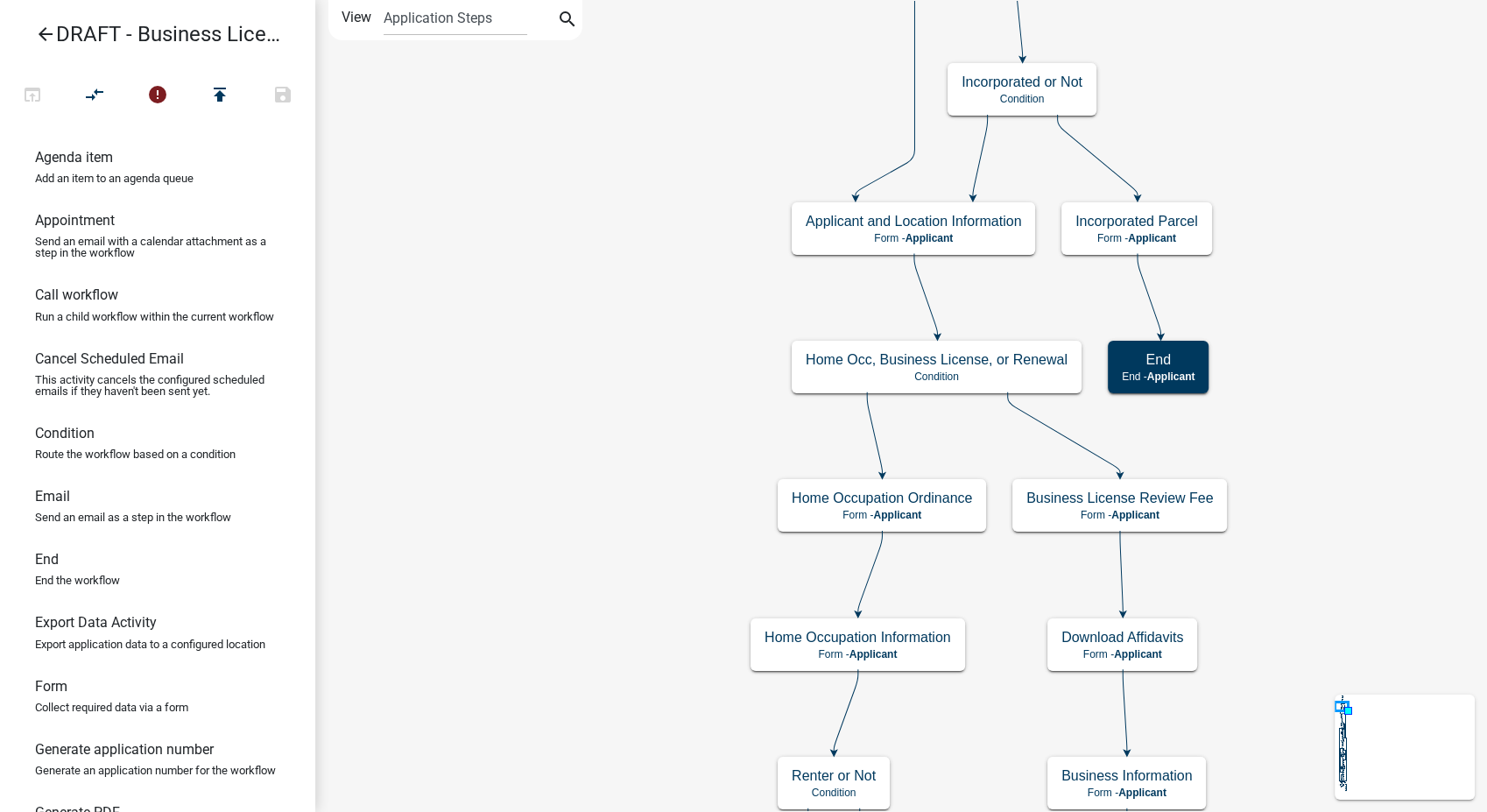
scroll to position [0, 0]
click at [956, 635] on div "Home Occupation Information Form - Applicant" at bounding box center [858, 644] width 215 height 53
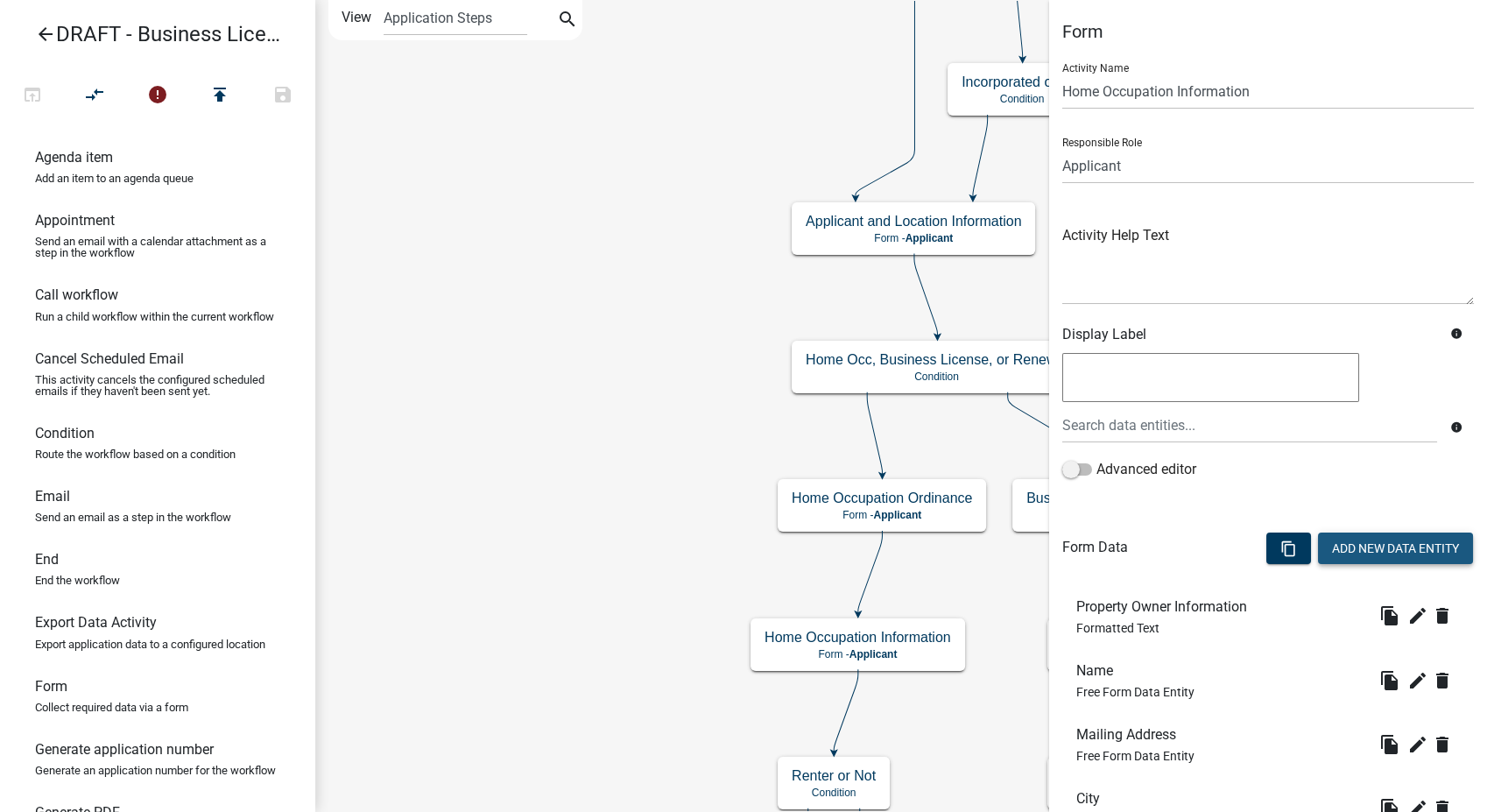
click at [1333, 552] on button "Add New Data Entity" at bounding box center [1396, 549] width 155 height 32
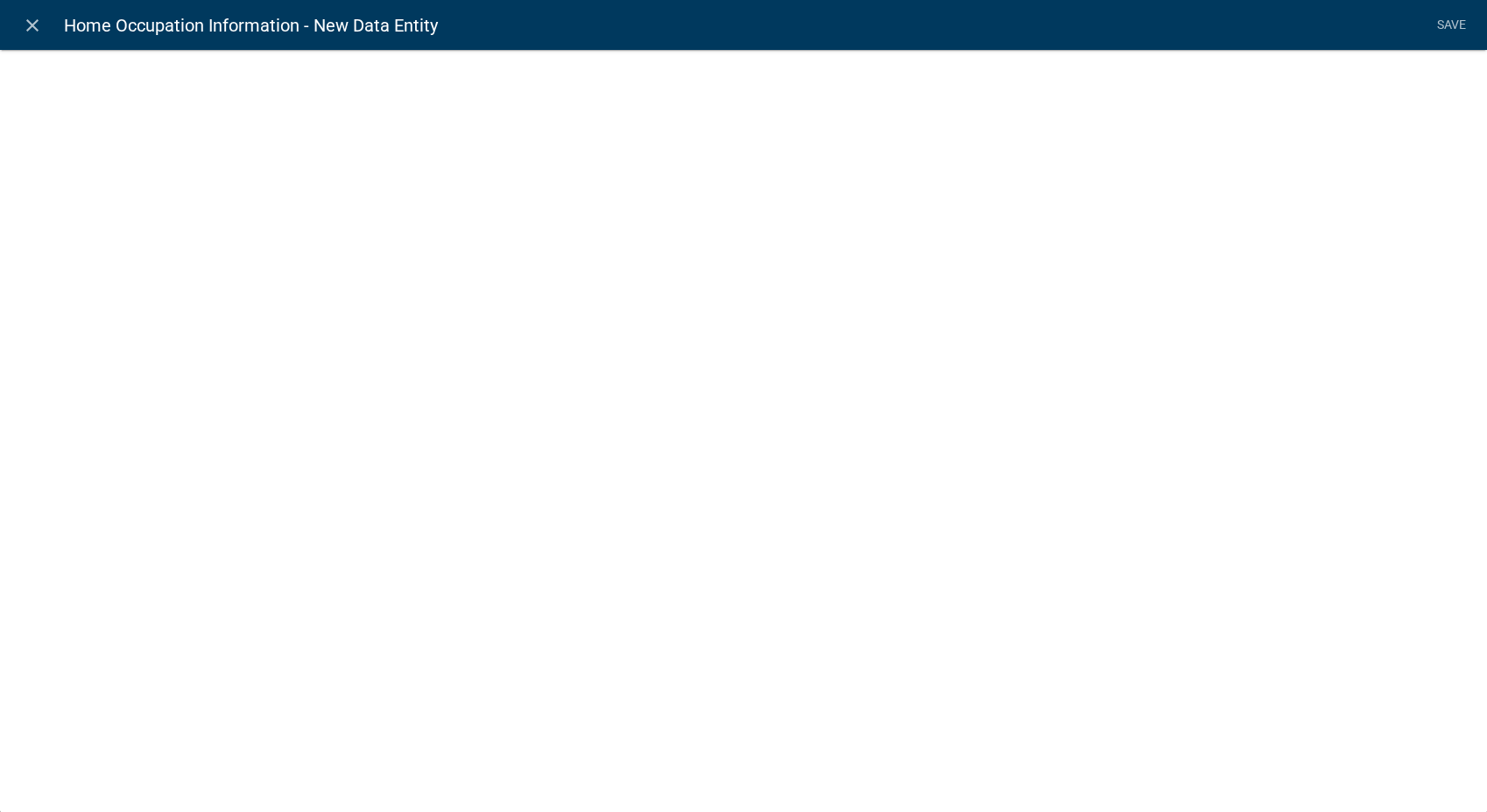
select select
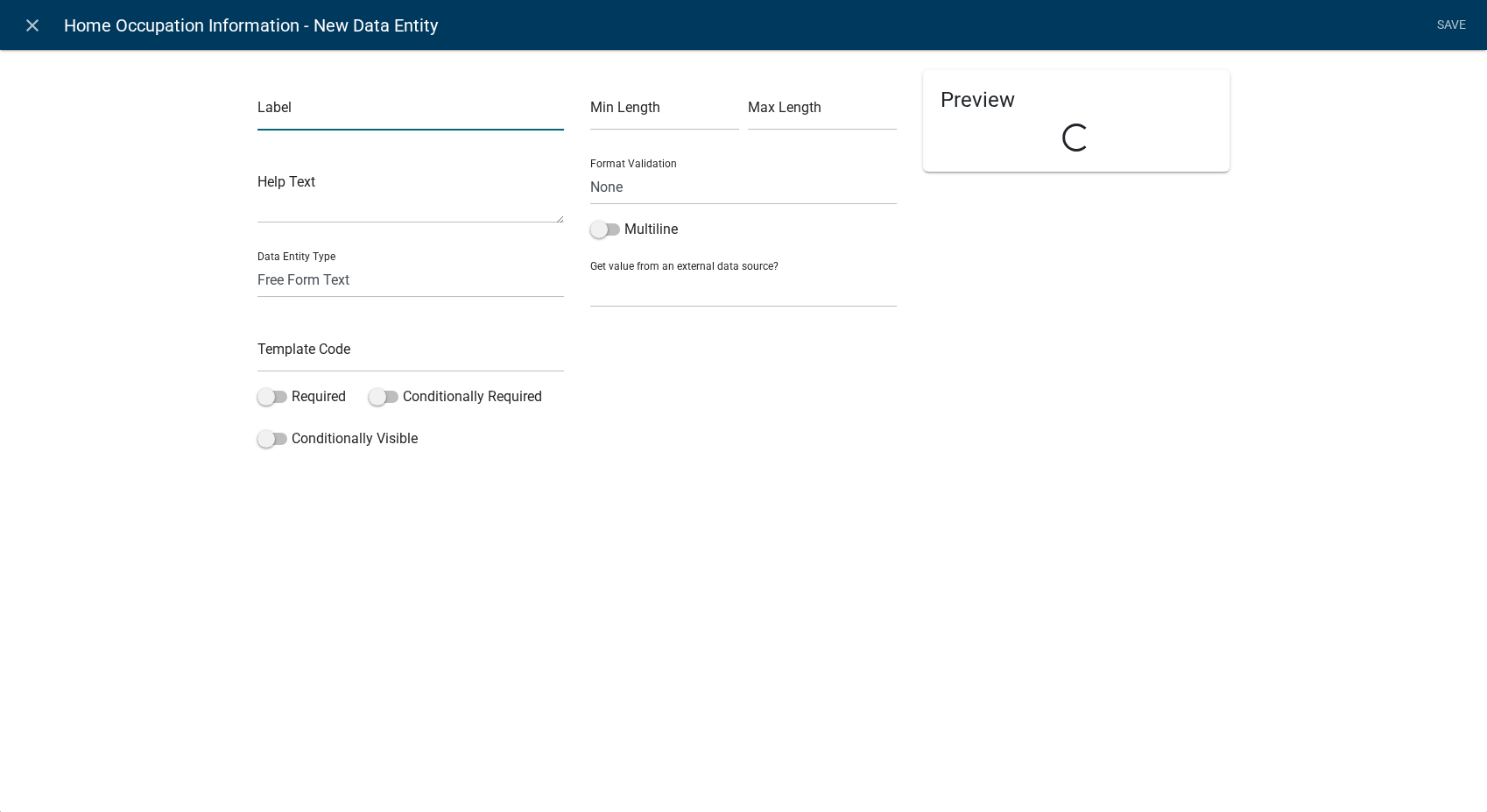
click at [290, 117] on input "text" at bounding box center [411, 112] width 306 height 36
type input "Phone Number"
click at [300, 349] on input "text" at bounding box center [411, 354] width 306 height 36
type input "OwnerPhone"
click at [651, 193] on select "None Email PhoneNumber" at bounding box center [744, 187] width 306 height 36
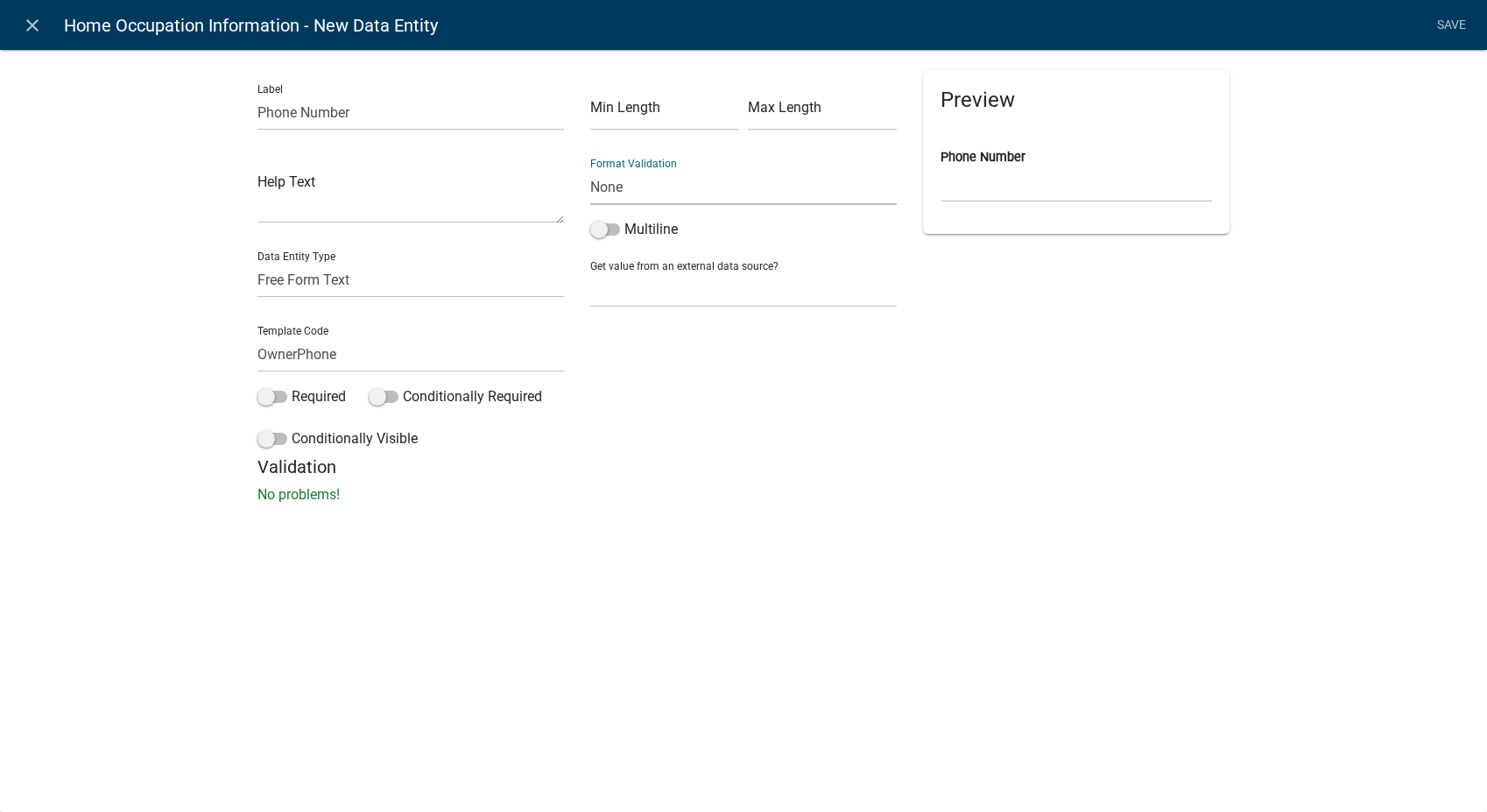
select select "1"
click at [590, 169] on select "None Email PhoneNumber" at bounding box center [744, 187] width 306 height 36
click at [1441, 18] on link "Save" at bounding box center [1451, 25] width 44 height 33
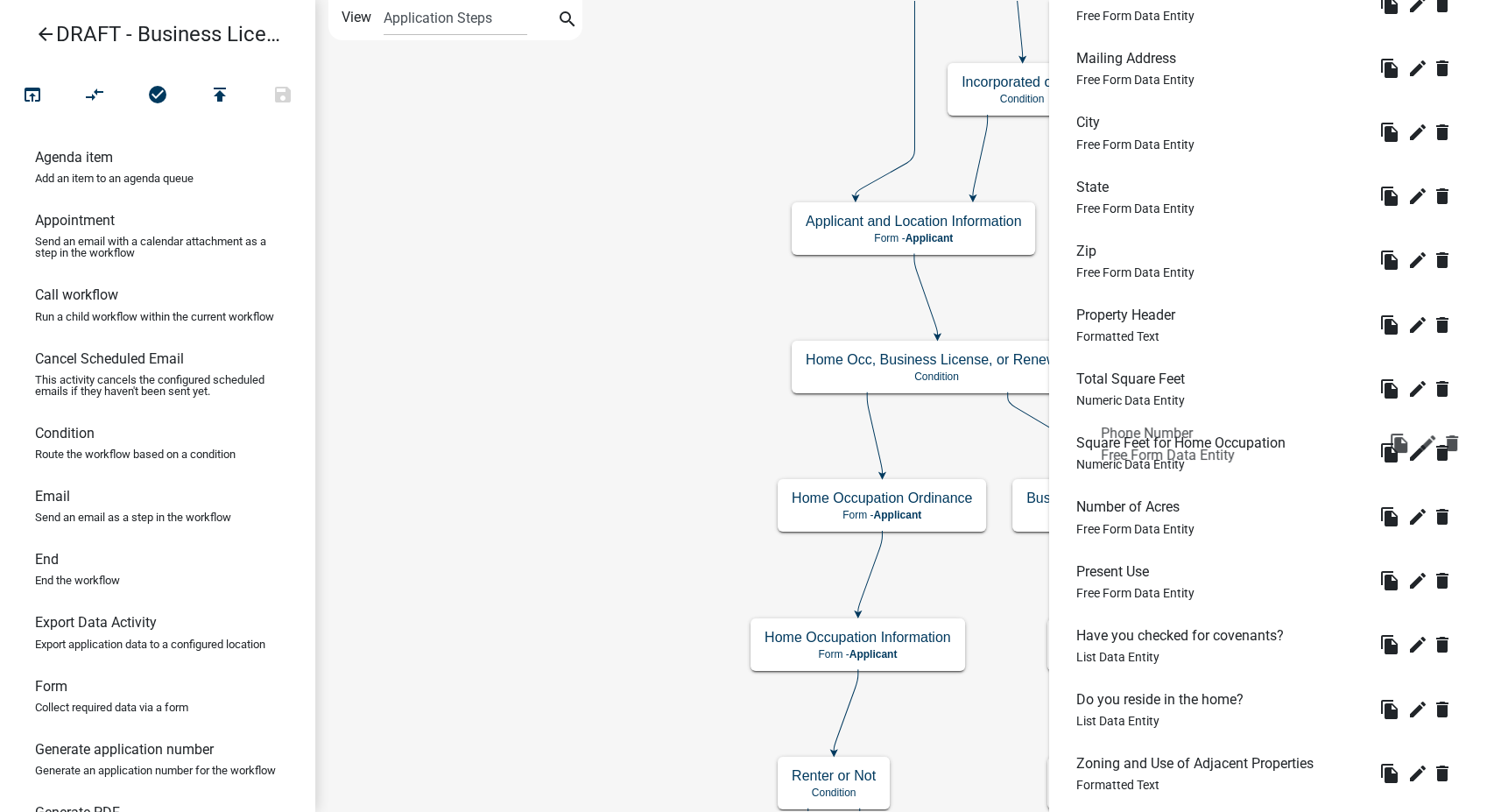
scroll to position [482, 0]
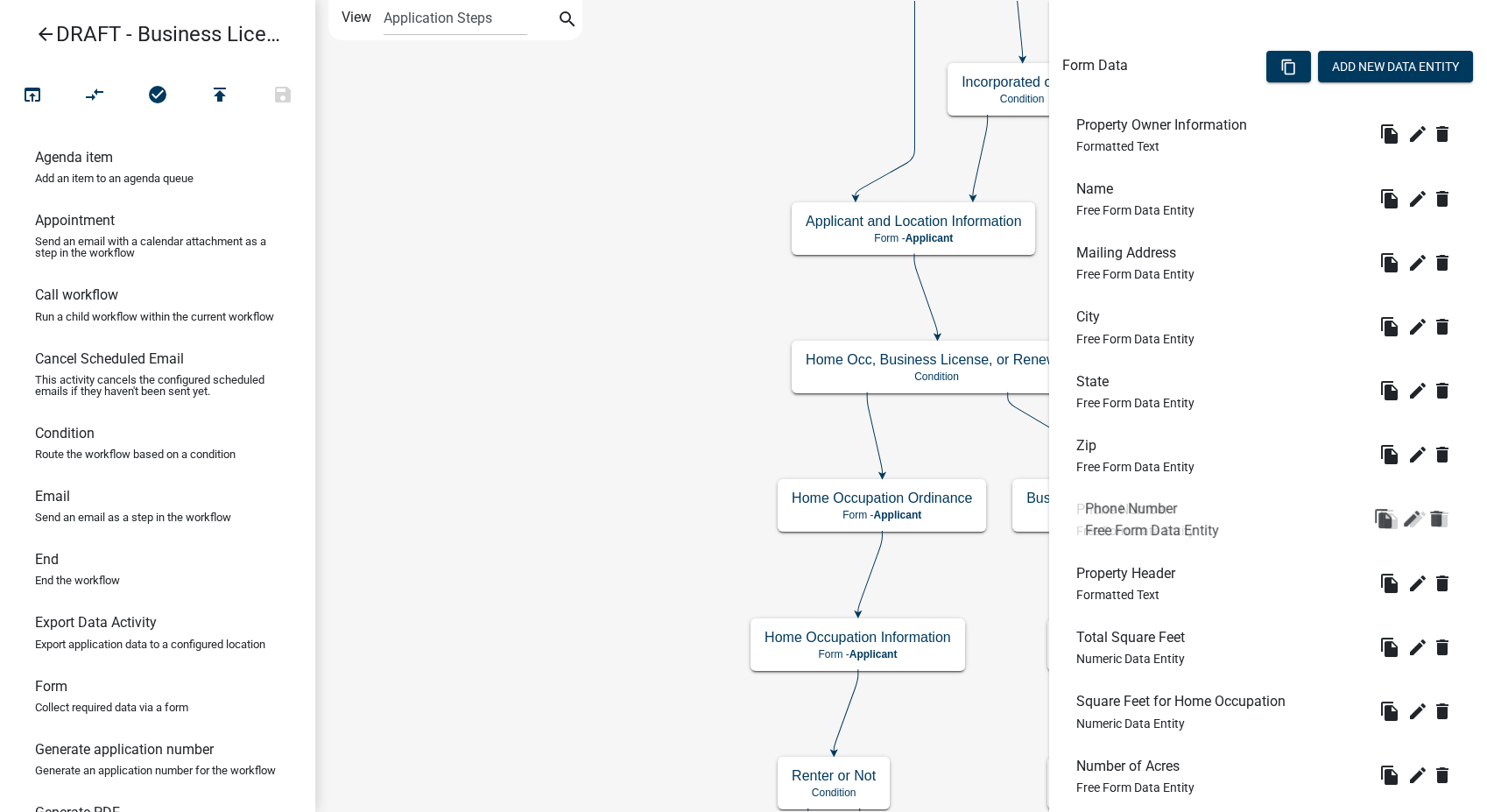
drag, startPoint x: 1150, startPoint y: 648, endPoint x: 1159, endPoint y: 491, distance: 157.3
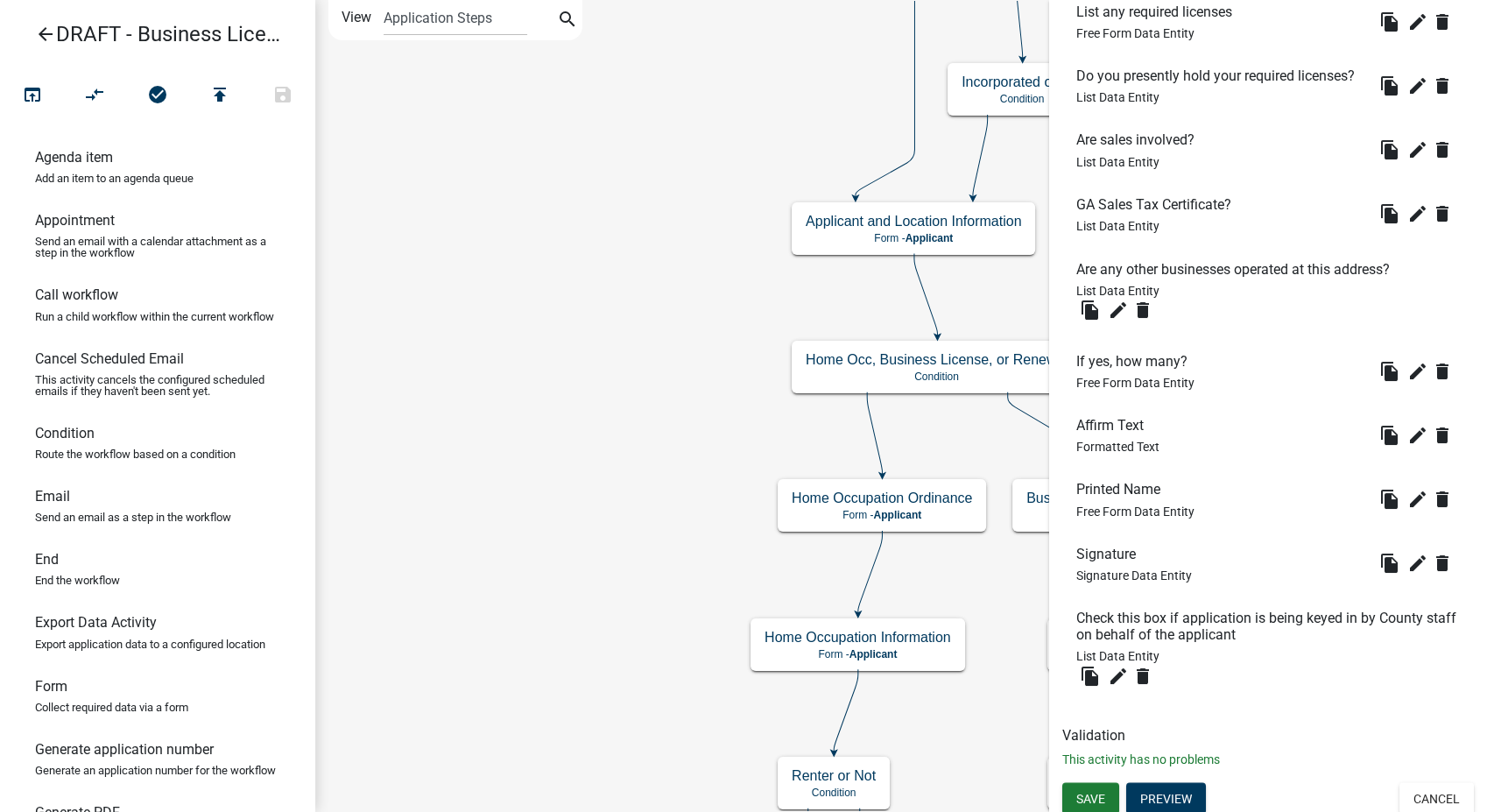
scroll to position [3109, 0]
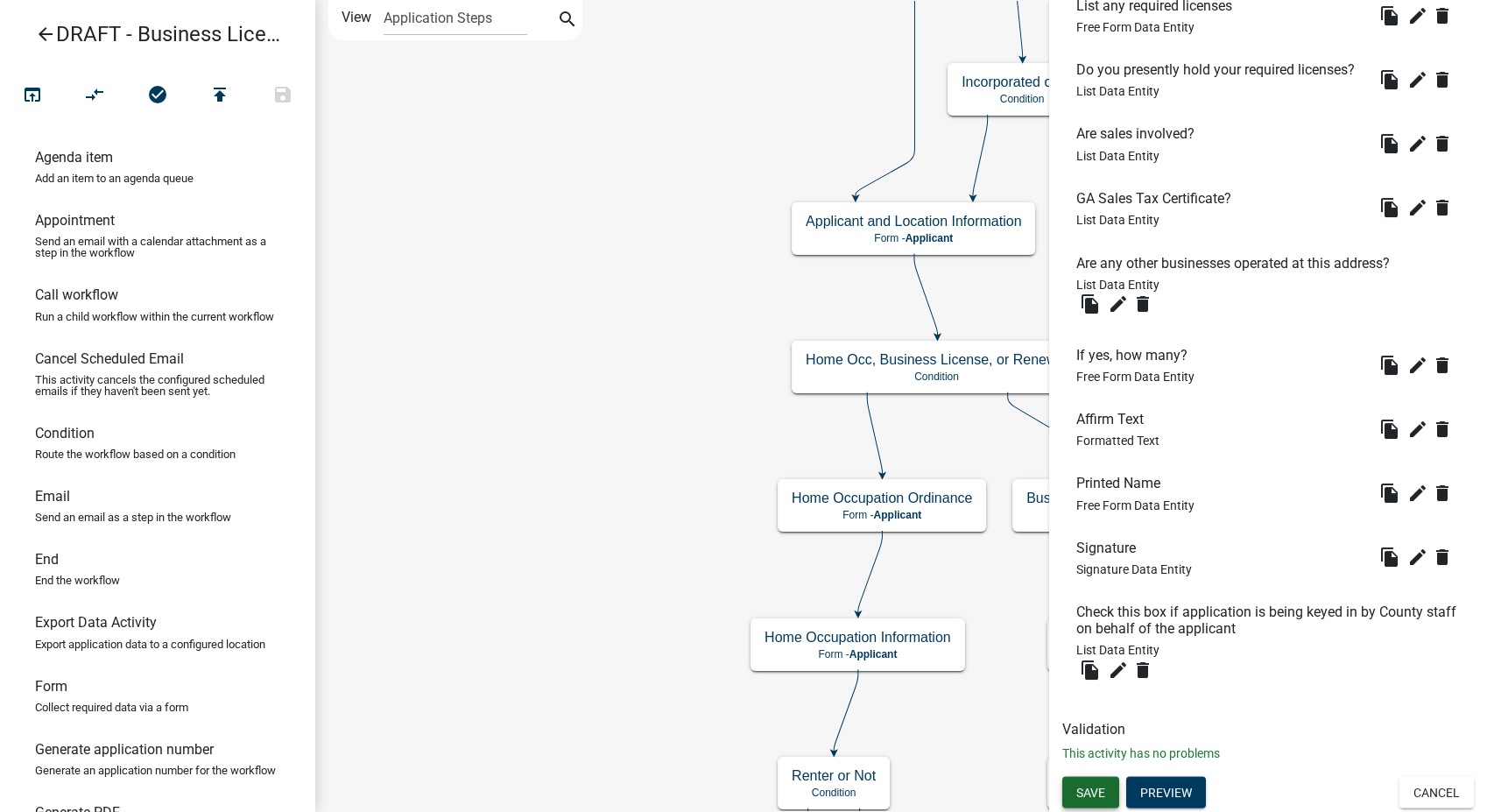
click at [1092, 785] on span "Save" at bounding box center [1090, 791] width 29 height 14
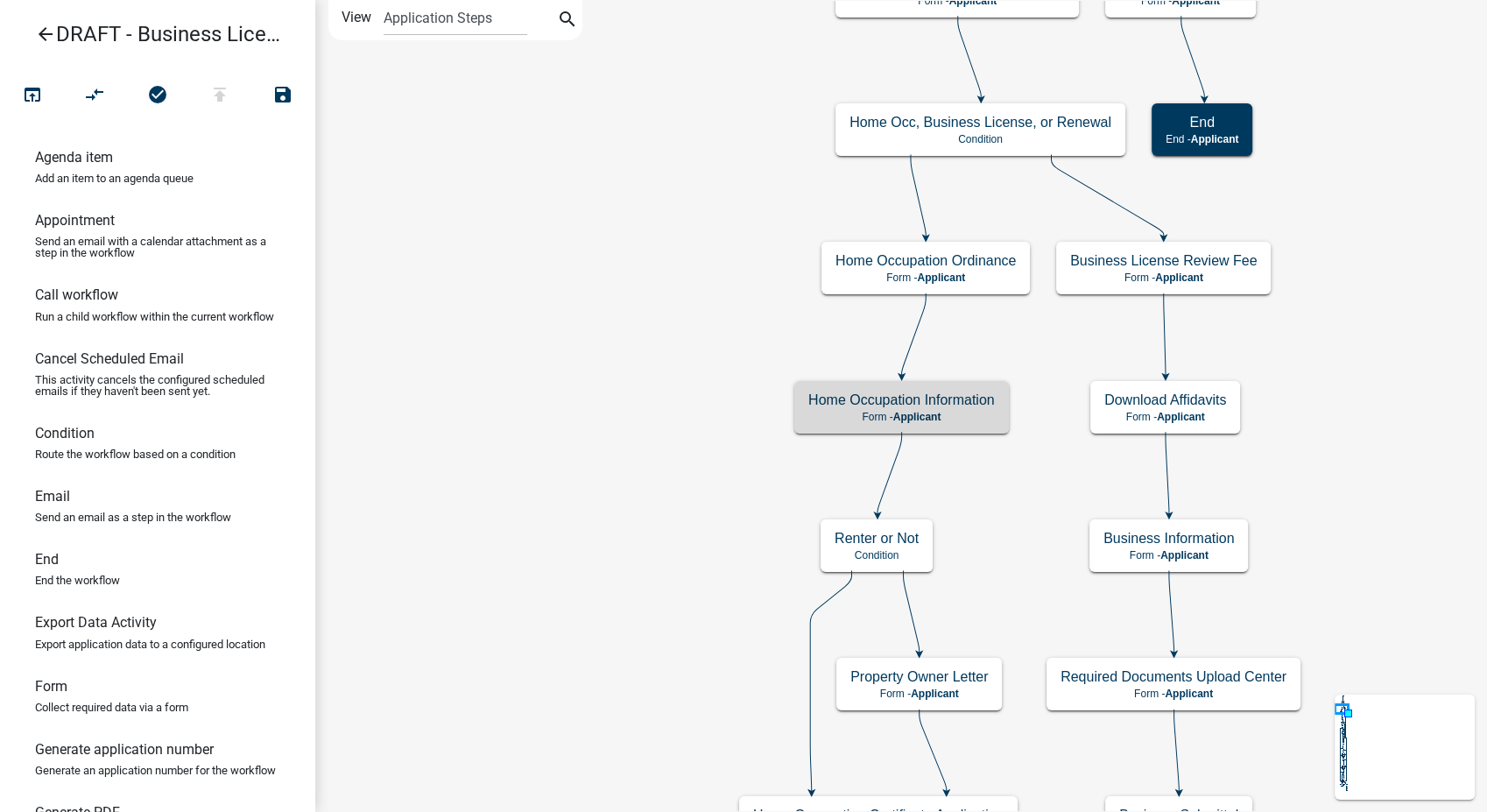
scroll to position [0, 0]
drag, startPoint x: 52, startPoint y: 717, endPoint x: 945, endPoint y: 570, distance: 905.0
click at [945, 570] on div "arrow_back DRAFT - Business License & Occupational Tax Certificate open_in_brow…" at bounding box center [744, 406] width 1487 height 812
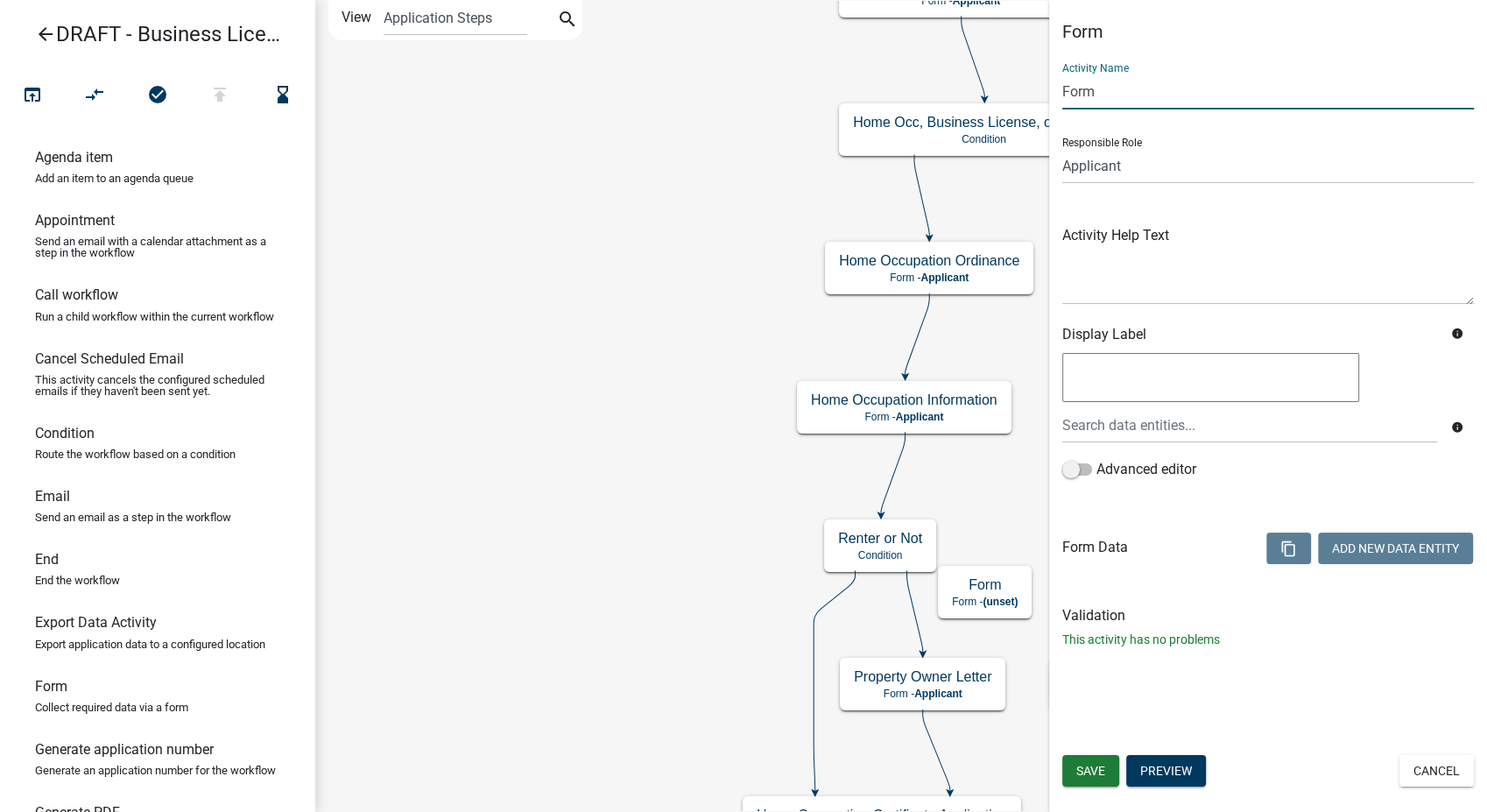
click at [1105, 97] on input "Form" at bounding box center [1268, 91] width 412 height 36
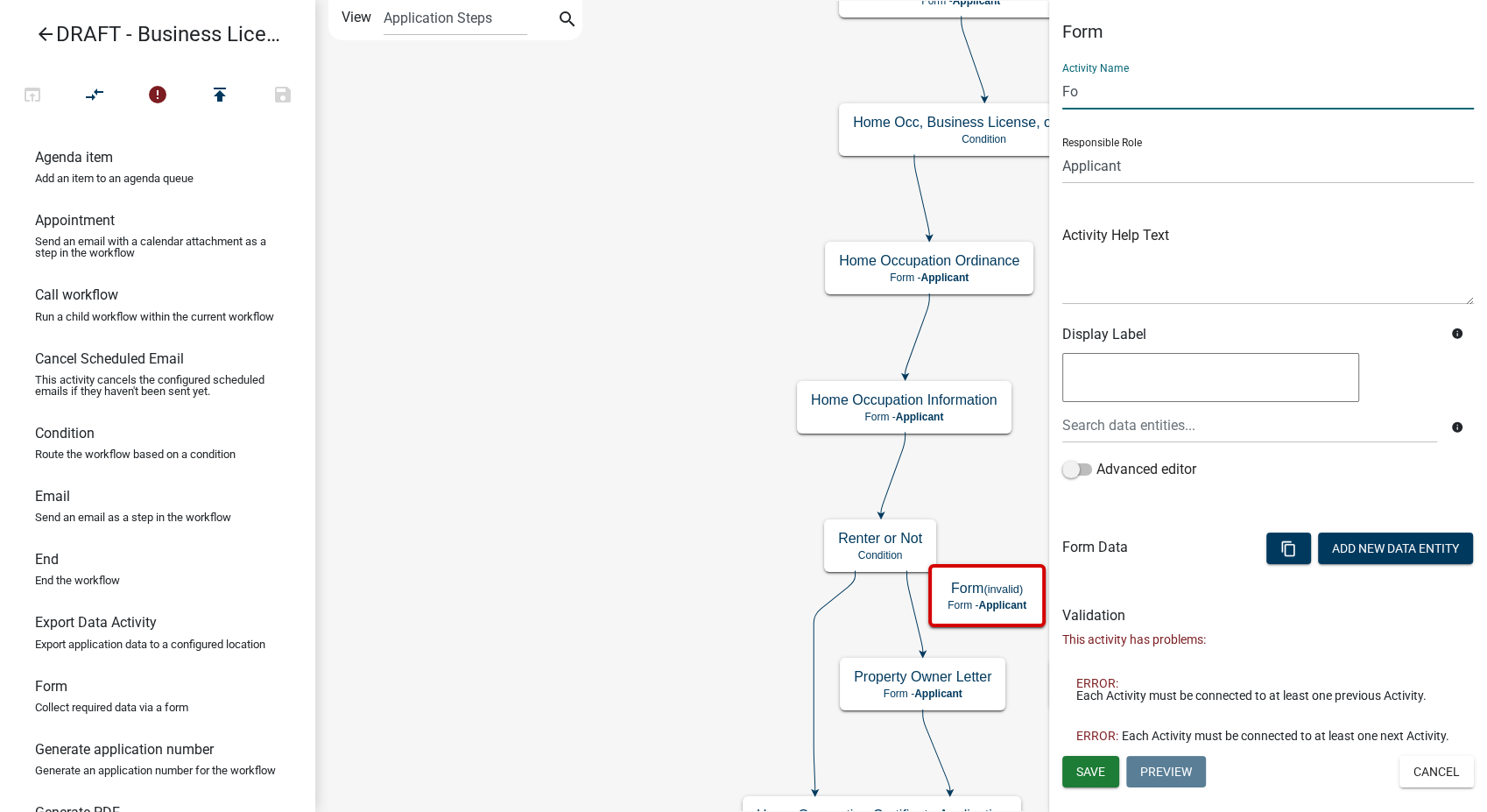
type input "F"
type input "Property Owner Permission Affidavit"
click at [1101, 765] on span "Save" at bounding box center [1090, 770] width 29 height 14
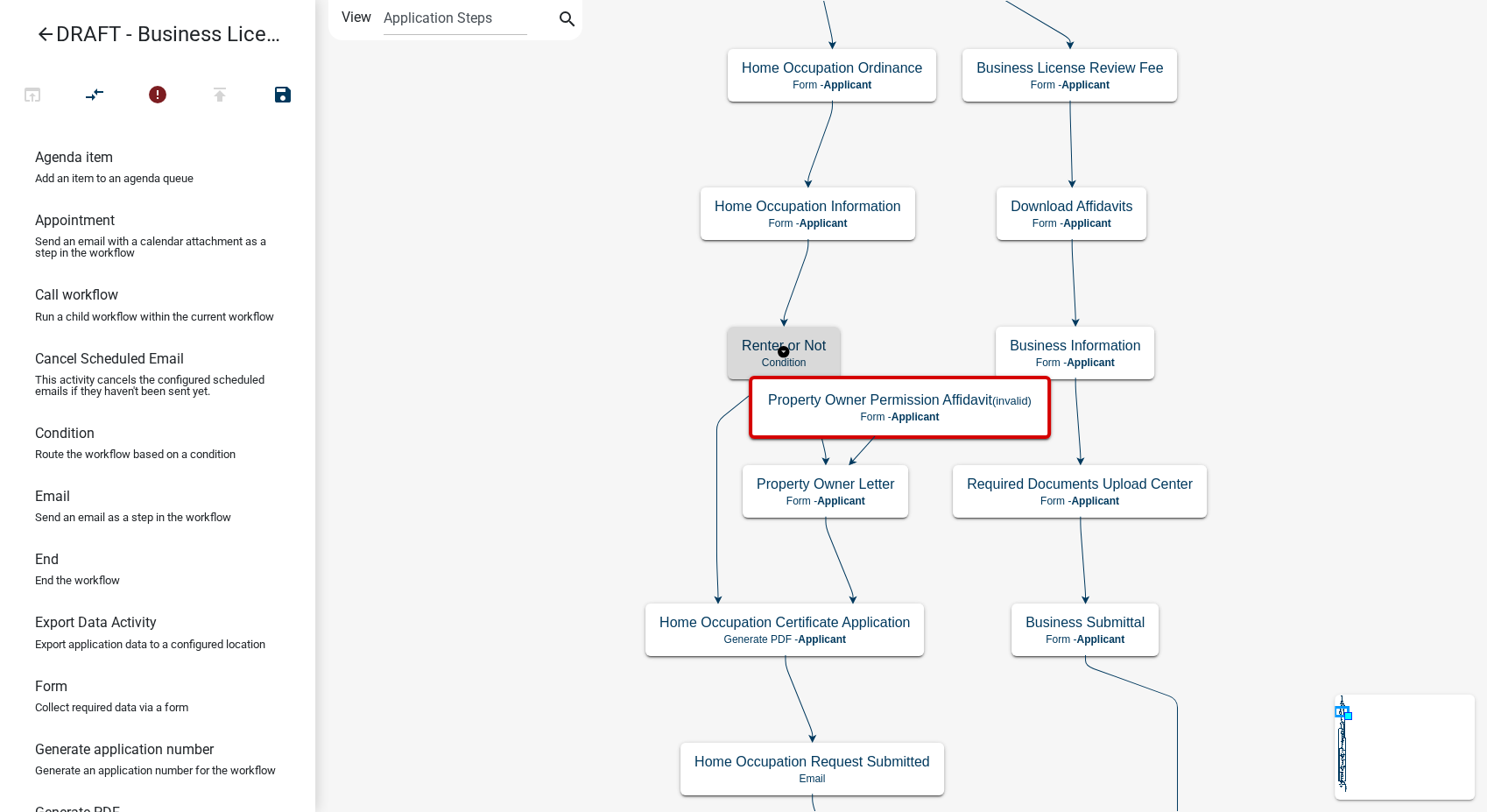
click at [775, 345] on h5 "Renter or Not" at bounding box center [783, 345] width 84 height 17
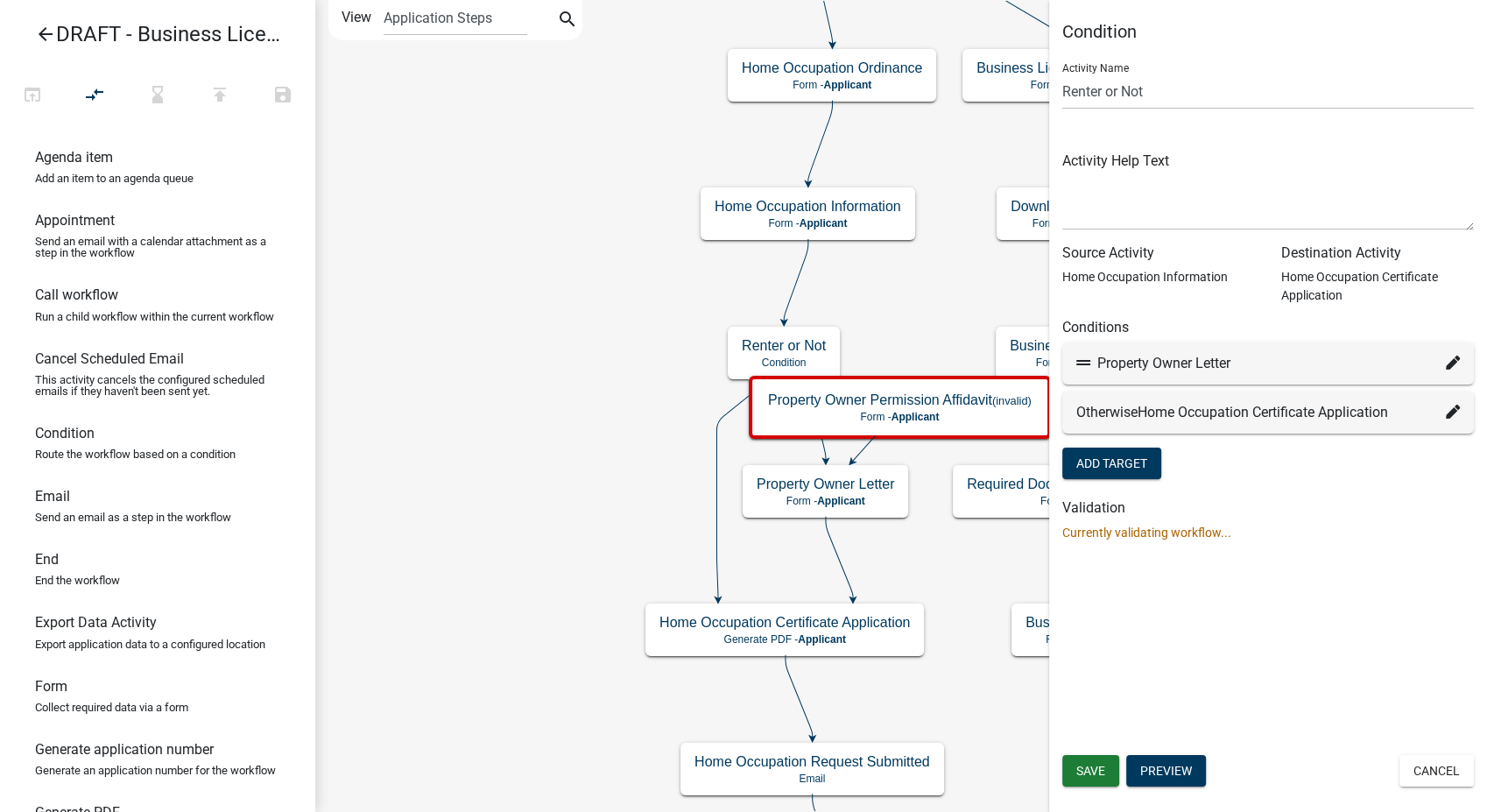
click at [1453, 360] on icon at bounding box center [1453, 363] width 14 height 14
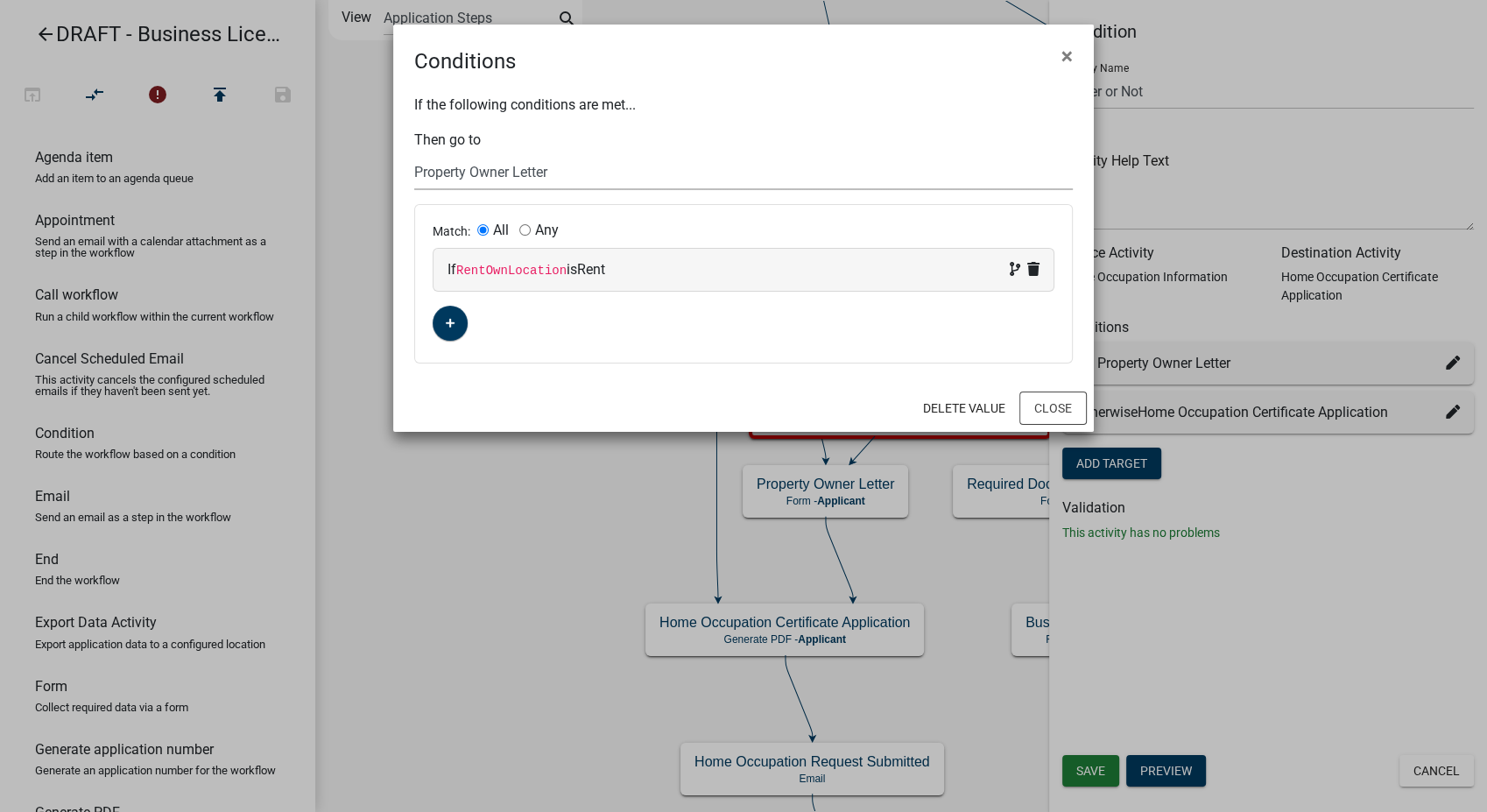
click at [605, 167] on select "Choose... Start Notify Approvers Pay Fees Email Approval Approved Applicant and…" at bounding box center [744, 172] width 659 height 36
select select "79: cd285f1d-6fc5-41b8-b55b-2a6a75dfccc9"
click at [414, 154] on select "Choose... Start Notify Approvers Pay Fees Email Approval Approved Applicant and…" at bounding box center [744, 172] width 659 height 36
click at [1053, 418] on button "Close" at bounding box center [1053, 407] width 68 height 33
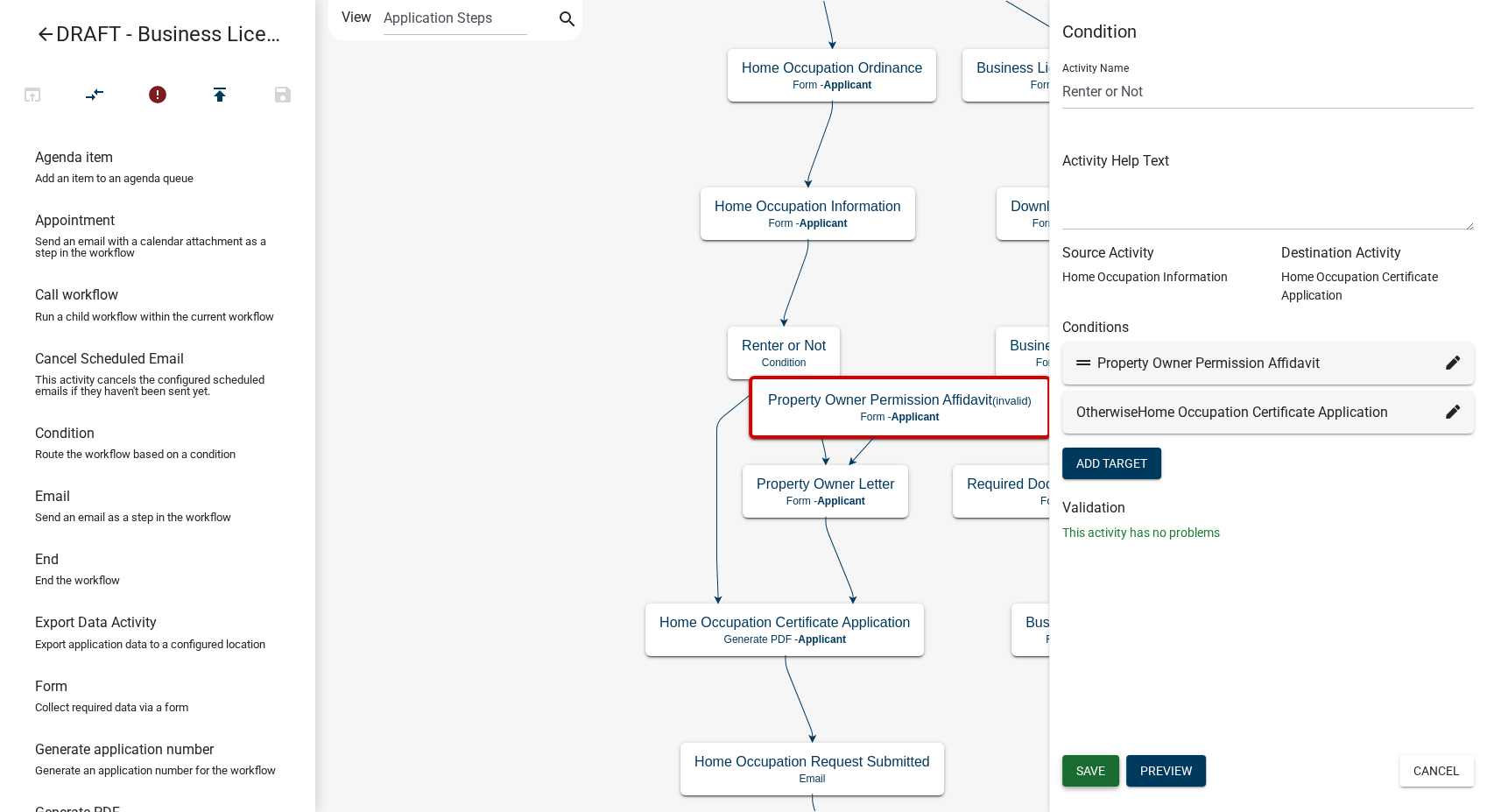
click at [1090, 774] on span "Save" at bounding box center [1090, 770] width 29 height 14
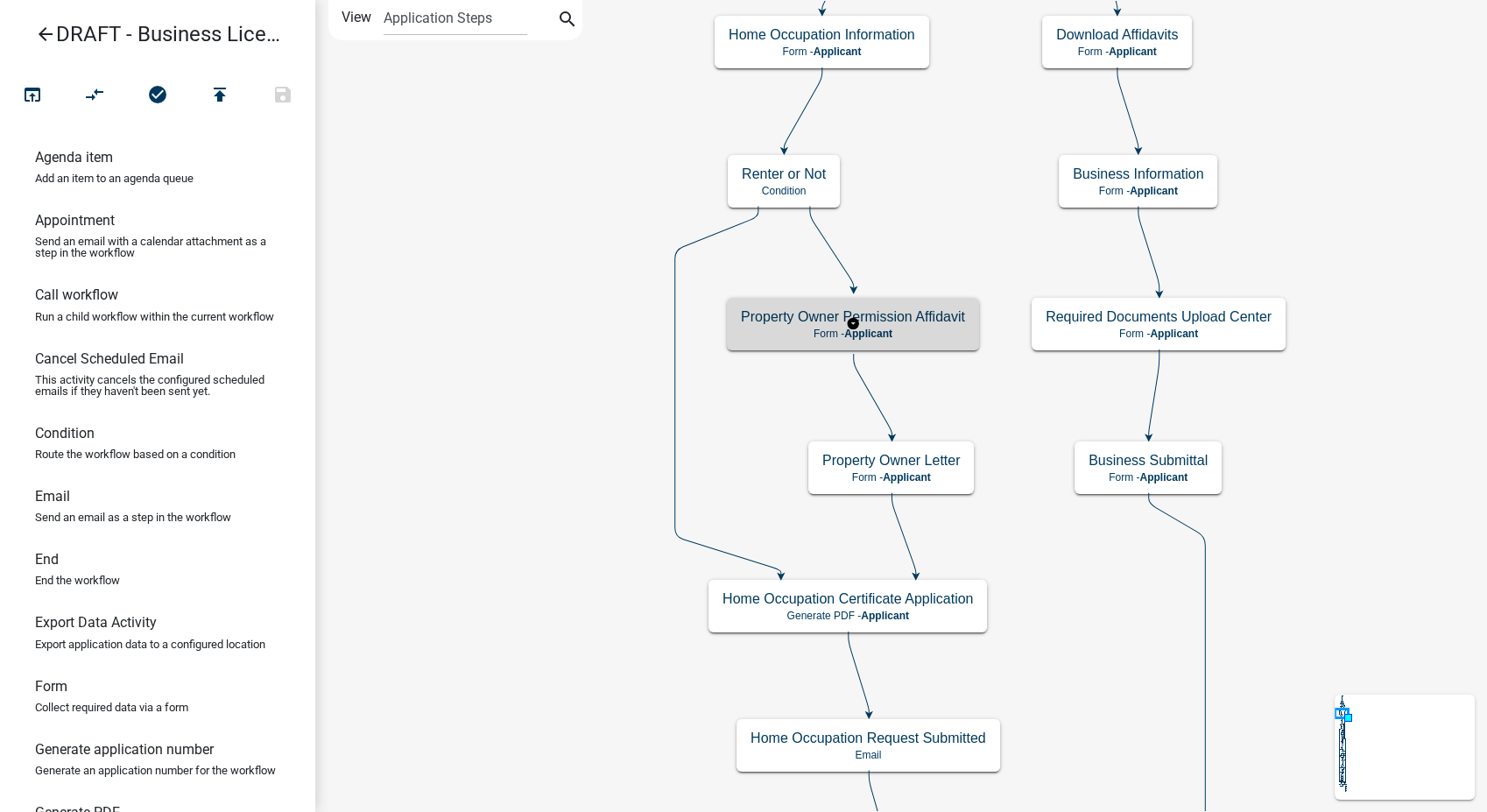
click at [868, 331] on span "Applicant" at bounding box center [868, 333] width 48 height 12
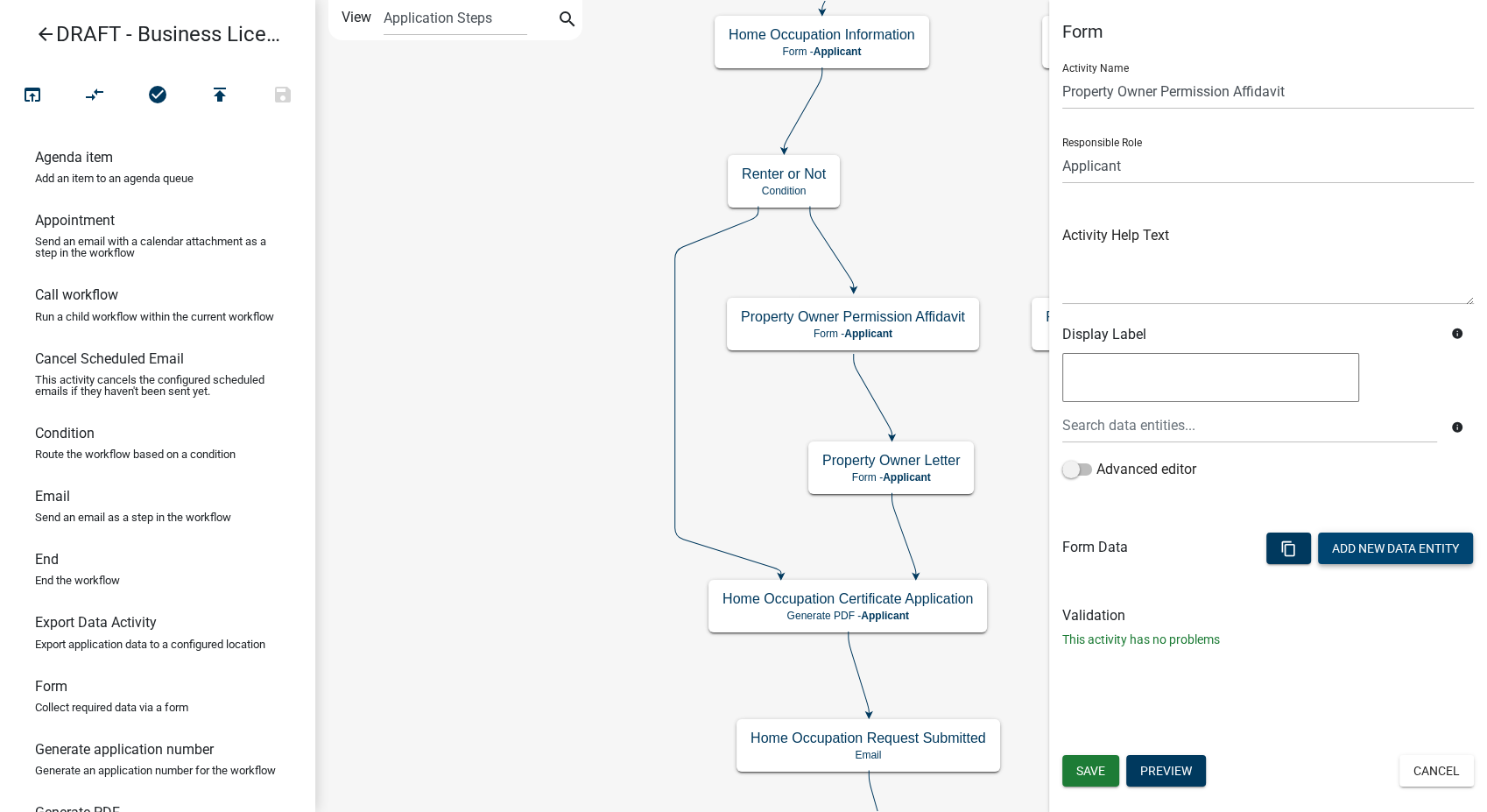
click at [1358, 540] on button "Add New Data Entity" at bounding box center [1396, 549] width 155 height 32
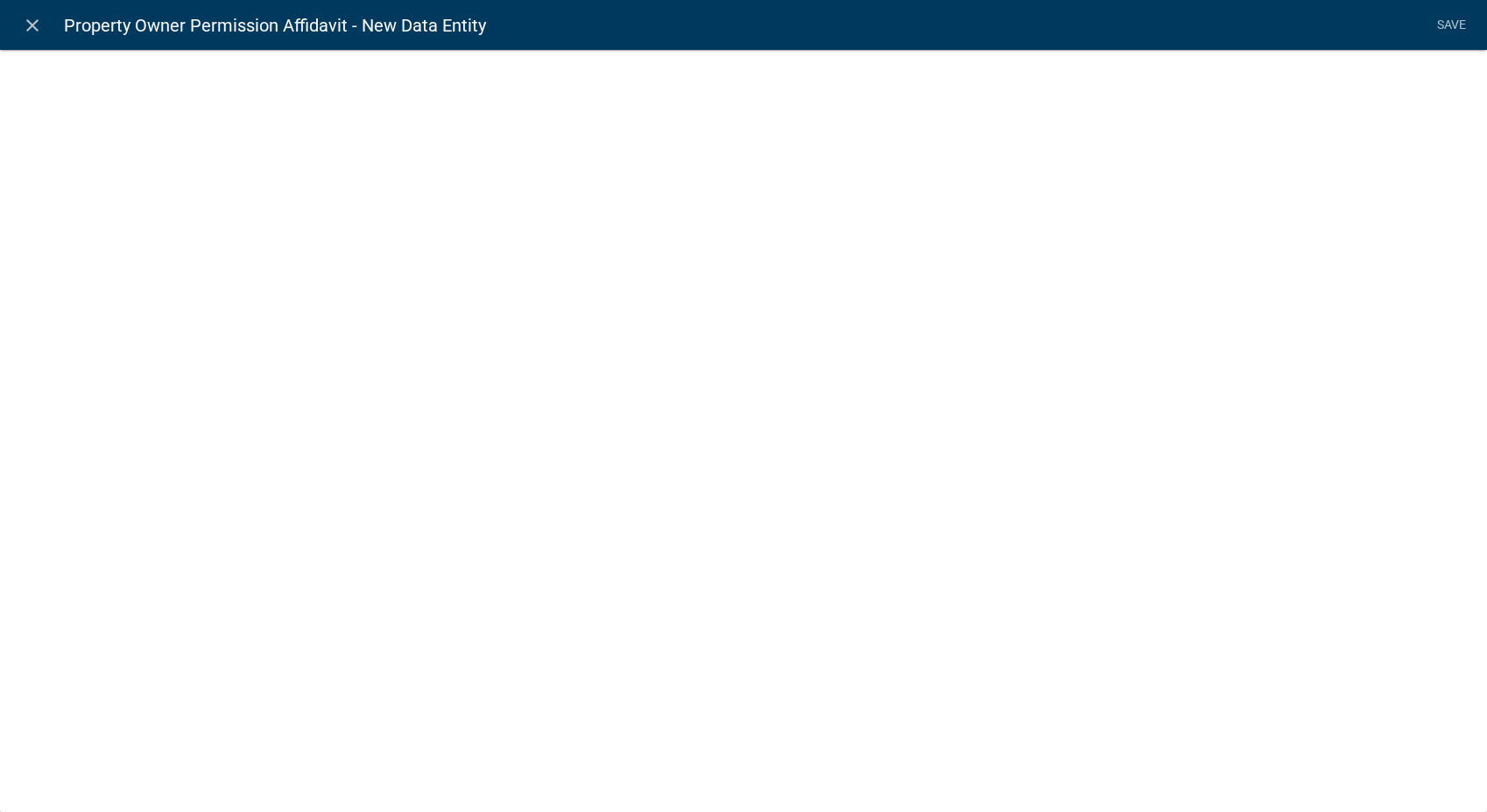
select select
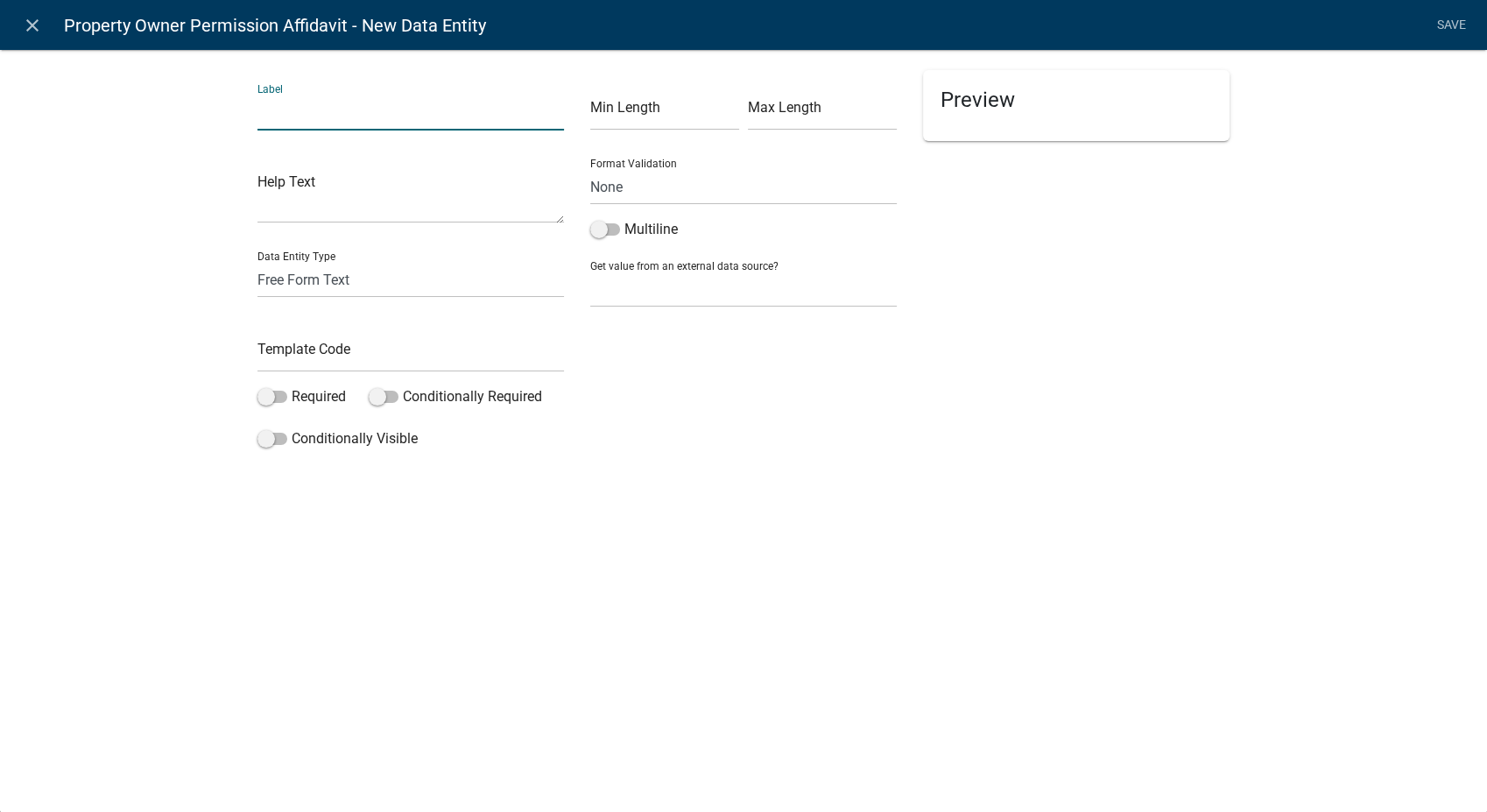
click at [369, 114] on input "text" at bounding box center [411, 112] width 306 height 36
type input "Download Consent Form"
click at [327, 290] on select "Free Form Text Document Display Entity Value Fee Numeric Data Date Map Sketch D…" at bounding box center [411, 279] width 306 height 36
select select "rich-text"
click at [257, 261] on select "Free Form Text Document Display Entity Value Fee Numeric Data Date Map Sketch D…" at bounding box center [411, 279] width 306 height 36
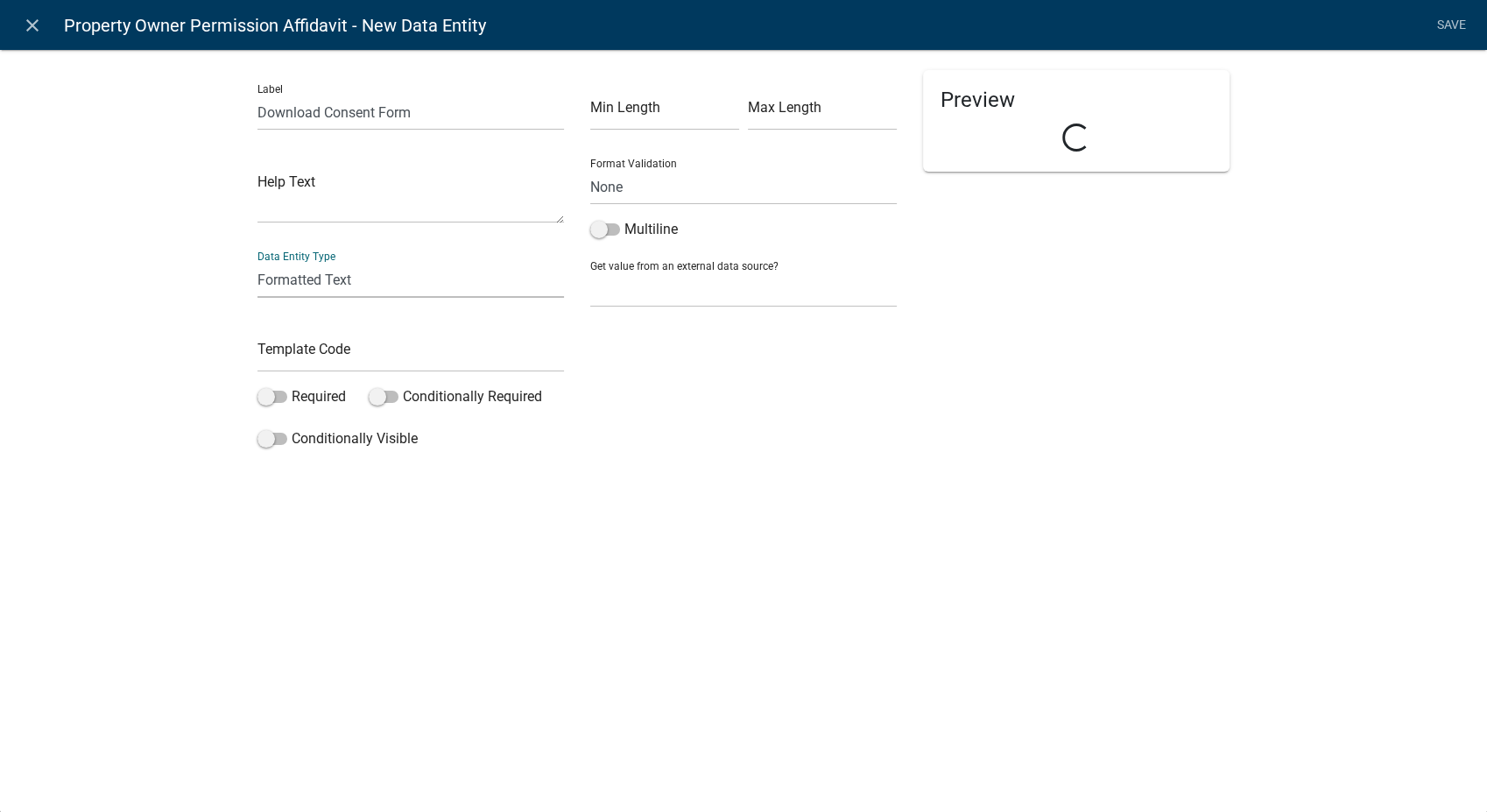
select select "rich-text"
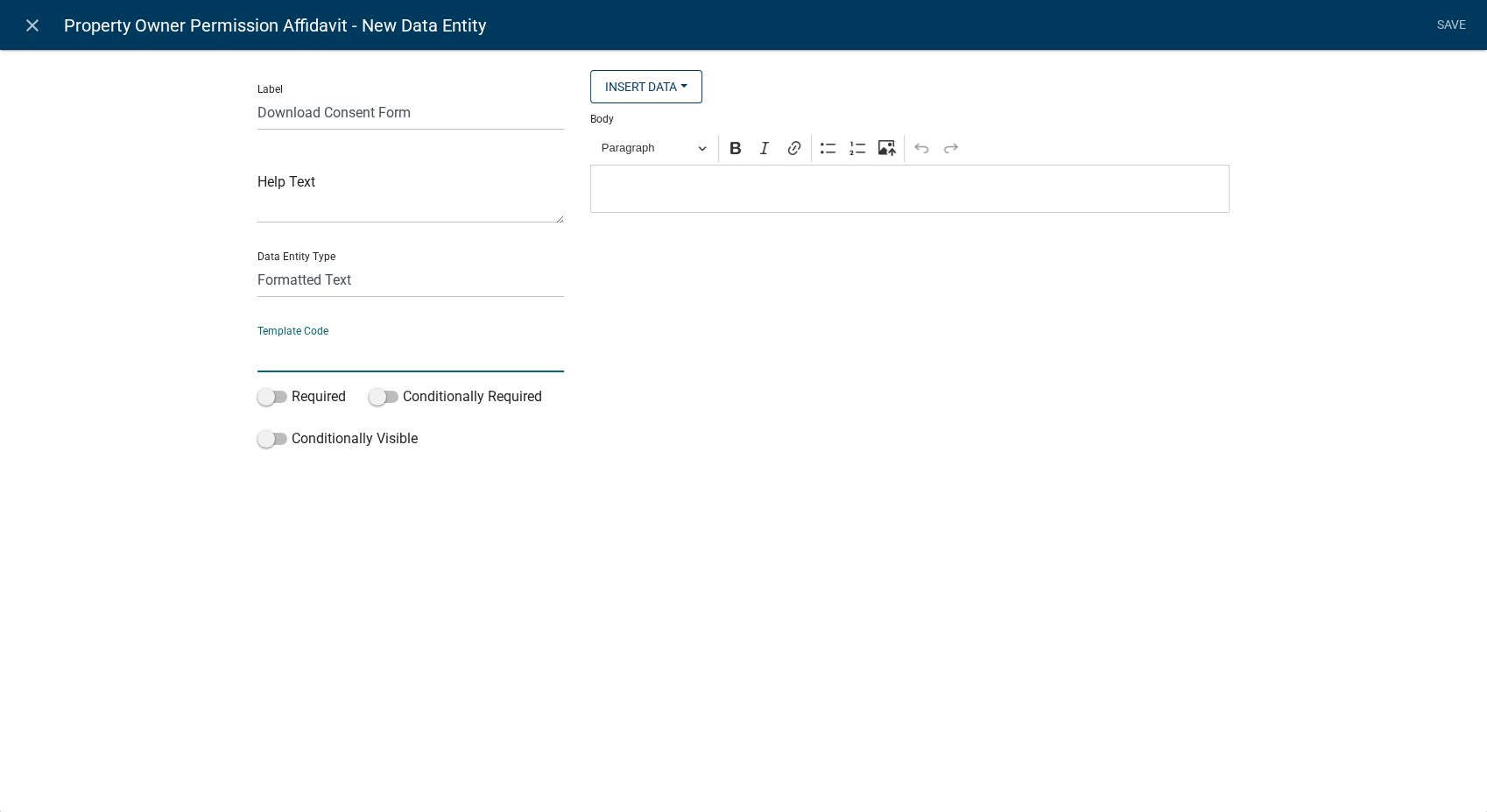
click at [285, 352] on input "text" at bounding box center [411, 354] width 306 height 36
type input "PropertyOwnerConsentText"
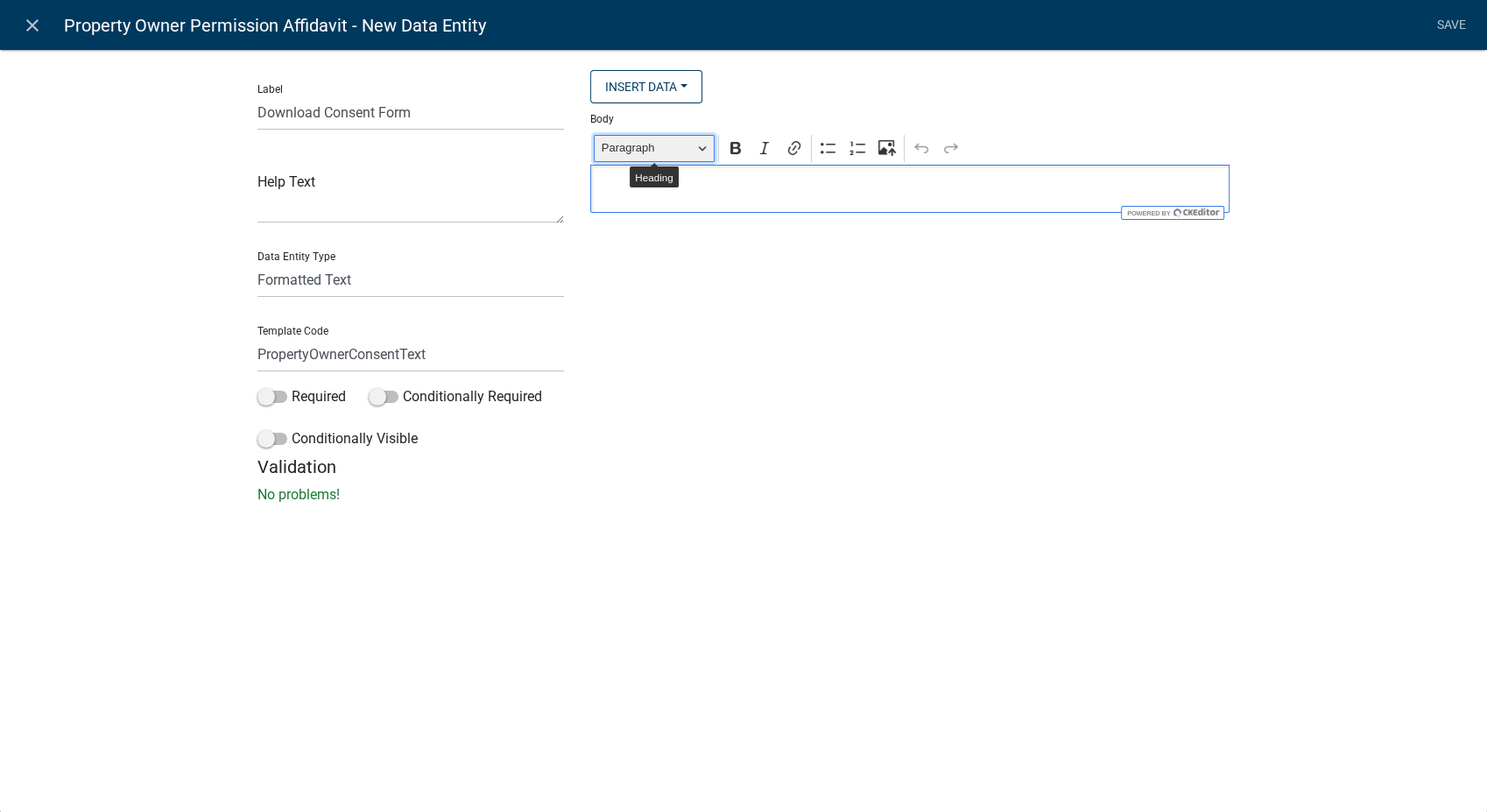
click at [707, 158] on button "Paragraph" at bounding box center [654, 148] width 121 height 27
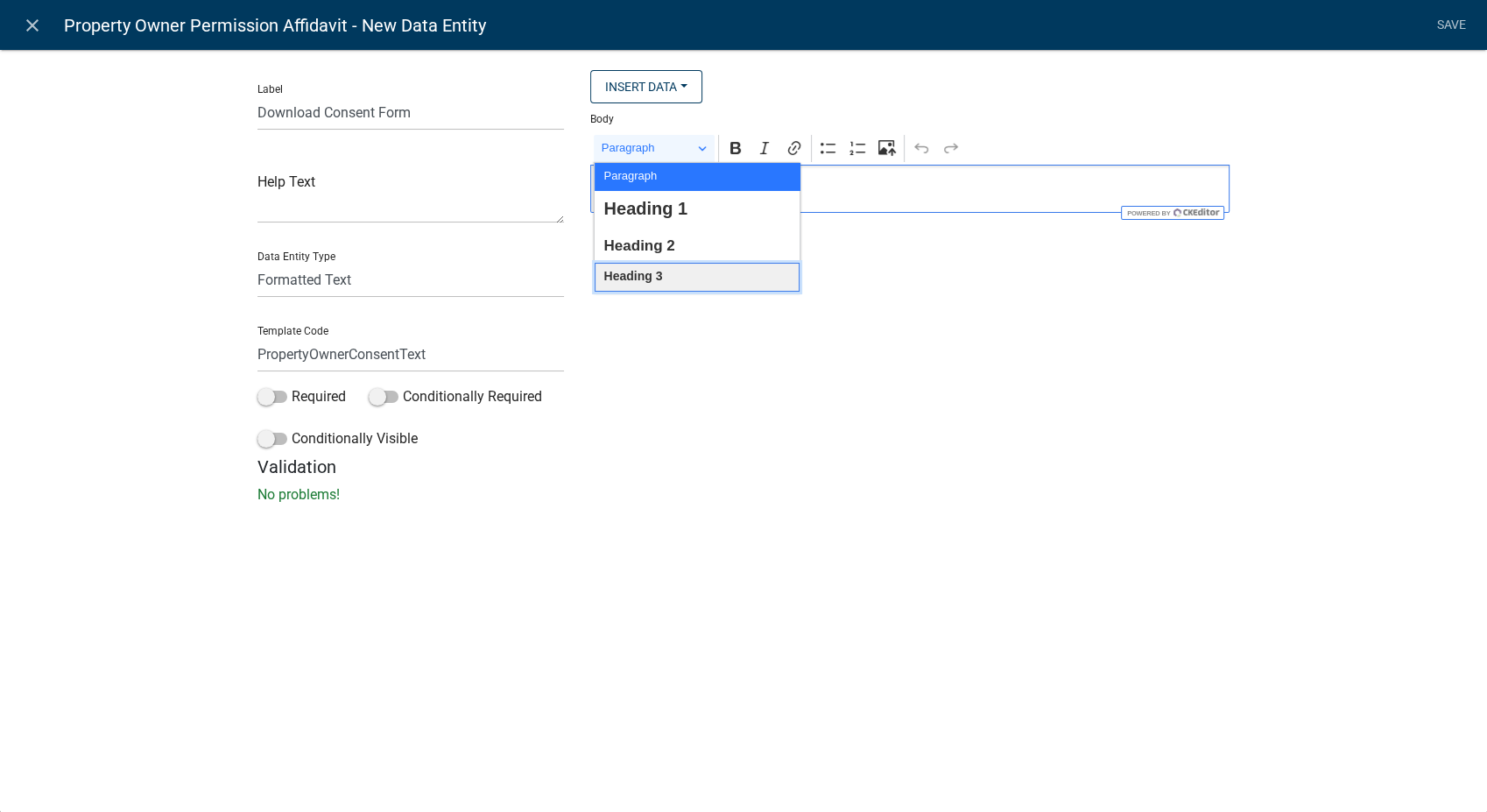
click at [656, 281] on span "Heading 3" at bounding box center [632, 276] width 59 height 23
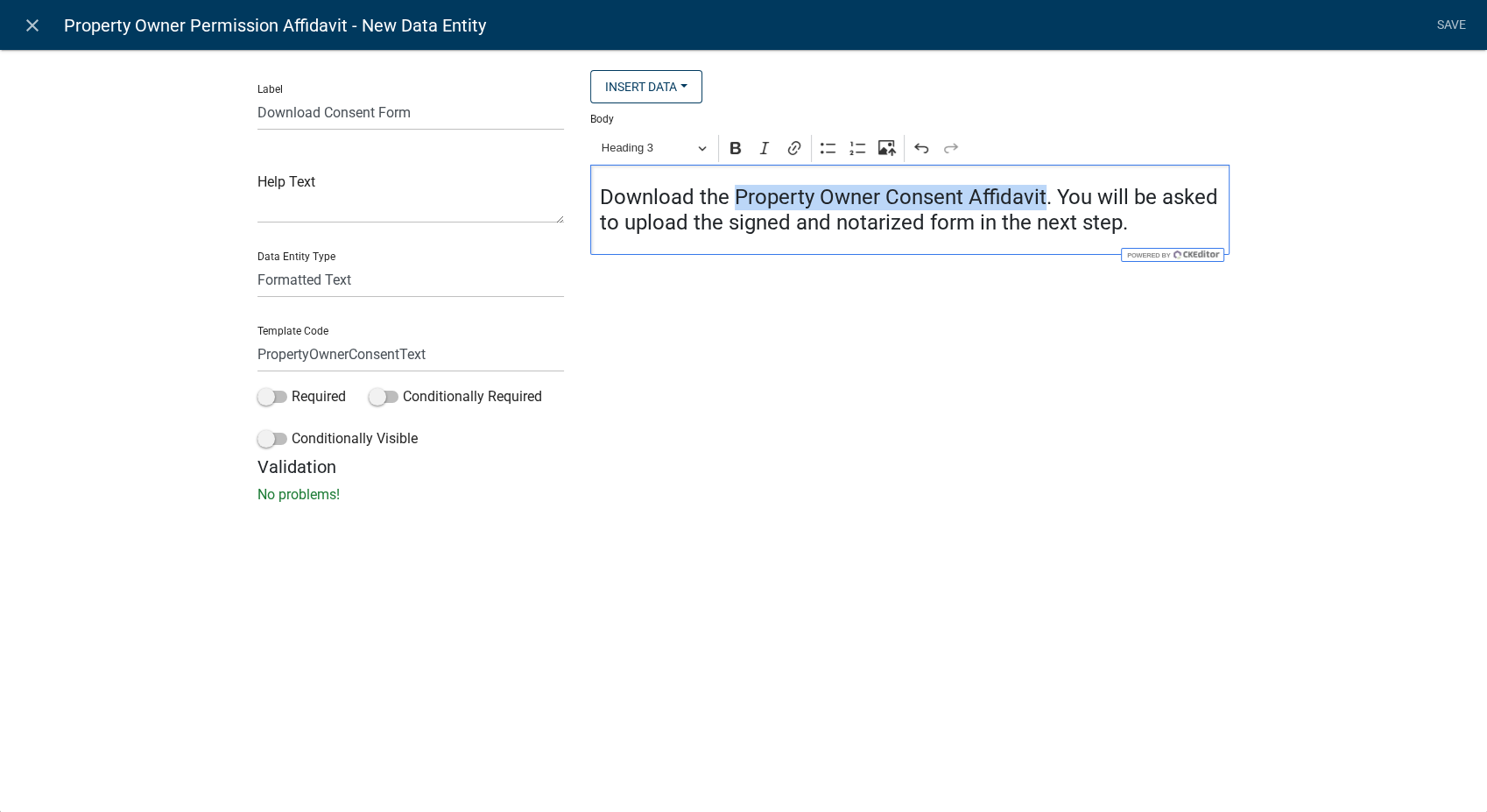
drag, startPoint x: 735, startPoint y: 197, endPoint x: 1044, endPoint y: 203, distance: 309.1
click at [1044, 203] on h4 "Download the Property Owner Consent Affidavit. You will be asked to upload the …" at bounding box center [909, 210] width 621 height 51
click at [796, 151] on icon "Editor toolbar" at bounding box center [794, 148] width 18 height 18
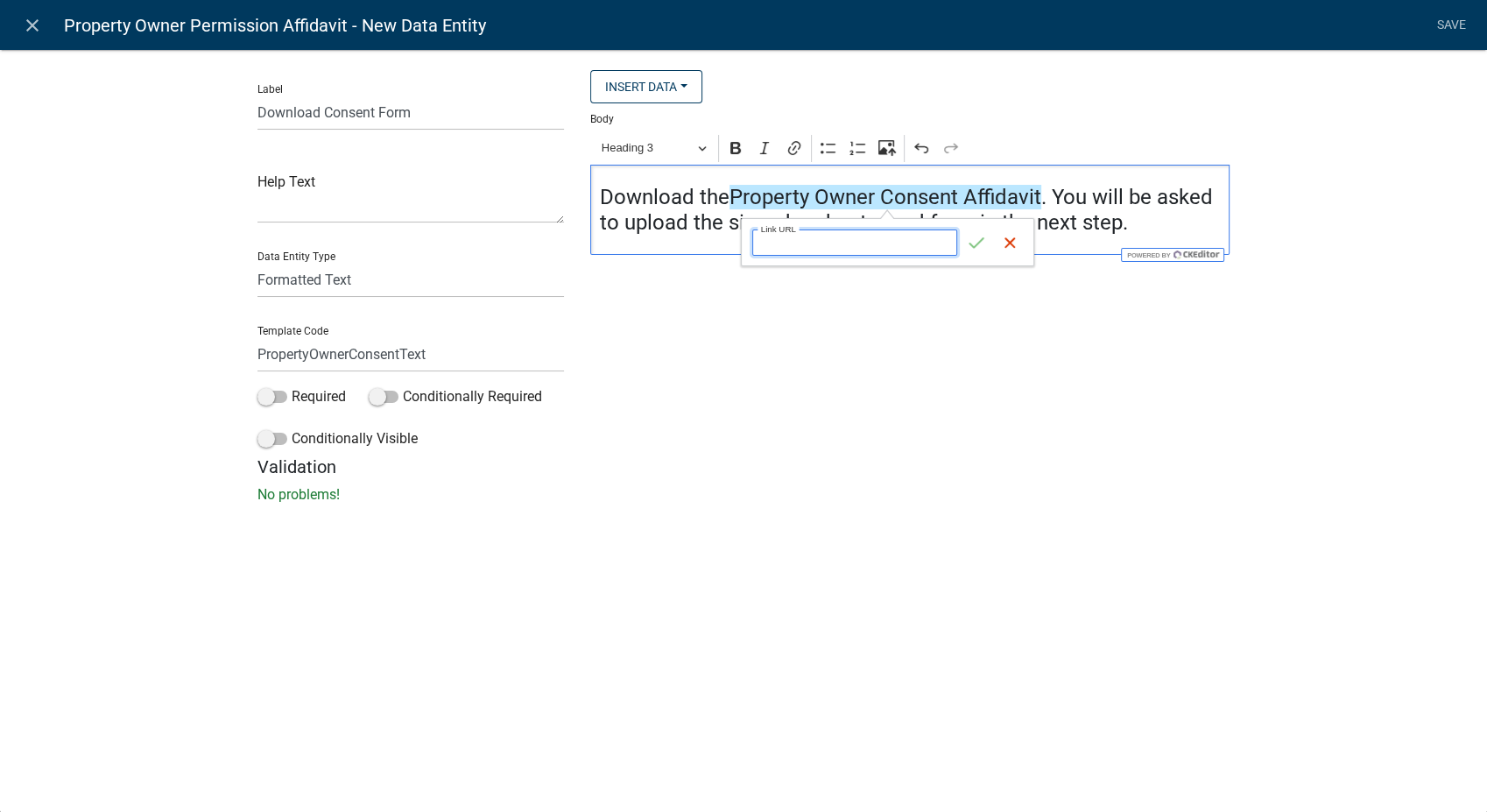
click at [781, 235] on input "Link URL" at bounding box center [855, 243] width 205 height 26
type input "https:permits.schneidercorp.com/branding/CarrollCoIA/PropertyOwnersPermissionFo…"
click at [968, 237] on icon "submit" at bounding box center [977, 243] width 18 height 18
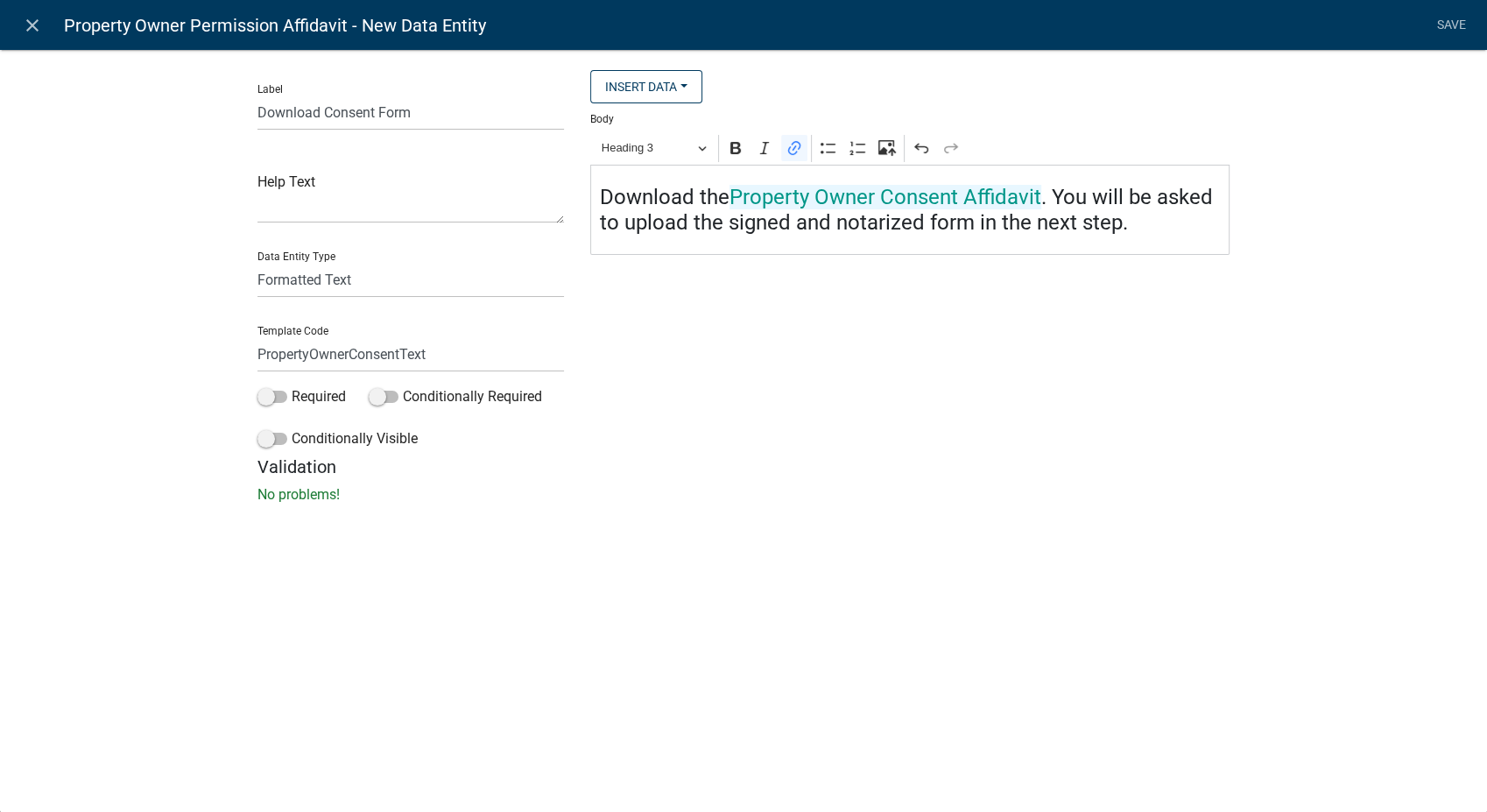
click at [943, 415] on div "Insert Data List accessory buildings to be used (if any) and square feet of use…" at bounding box center [910, 262] width 666 height 387
click at [869, 193] on link "Property Owner Consent Affidavit" at bounding box center [886, 197] width 312 height 25
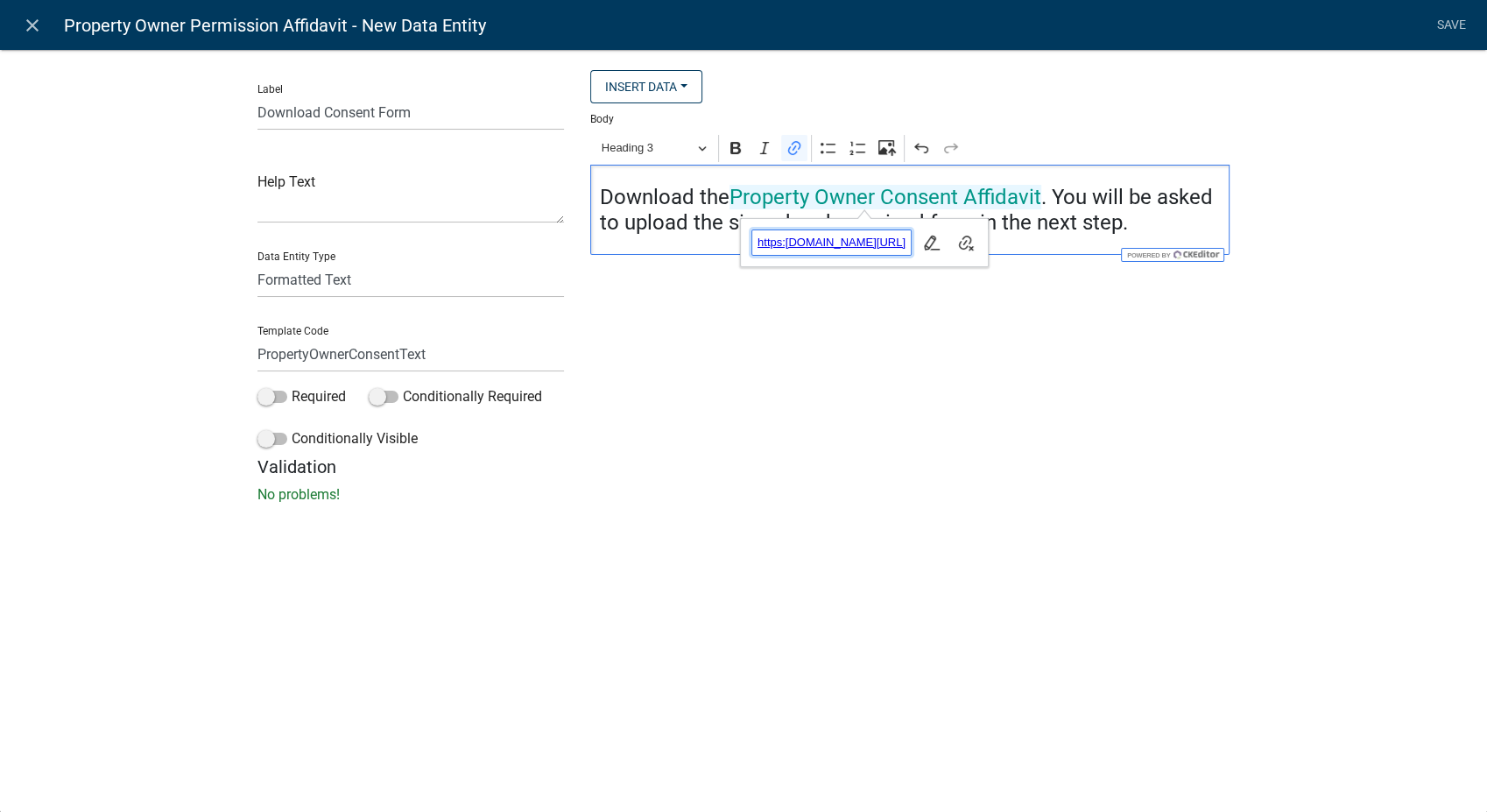
click at [846, 240] on span "https:permits.schneidercorp.com/branding/CarrollCoIA/PropertyOwnersPermissionFo…" at bounding box center [832, 242] width 159 height 21
click at [940, 242] on icon "button" at bounding box center [932, 243] width 18 height 18
click at [914, 246] on input "https:permits.schneidercorp.com/branding/CarrollCoIA/PropertyOwnersPermissionFo…" at bounding box center [855, 243] width 205 height 26
type input "https:permits.schneidercorp.com/branding/CarrollCoIA/Property Owners Permission…"
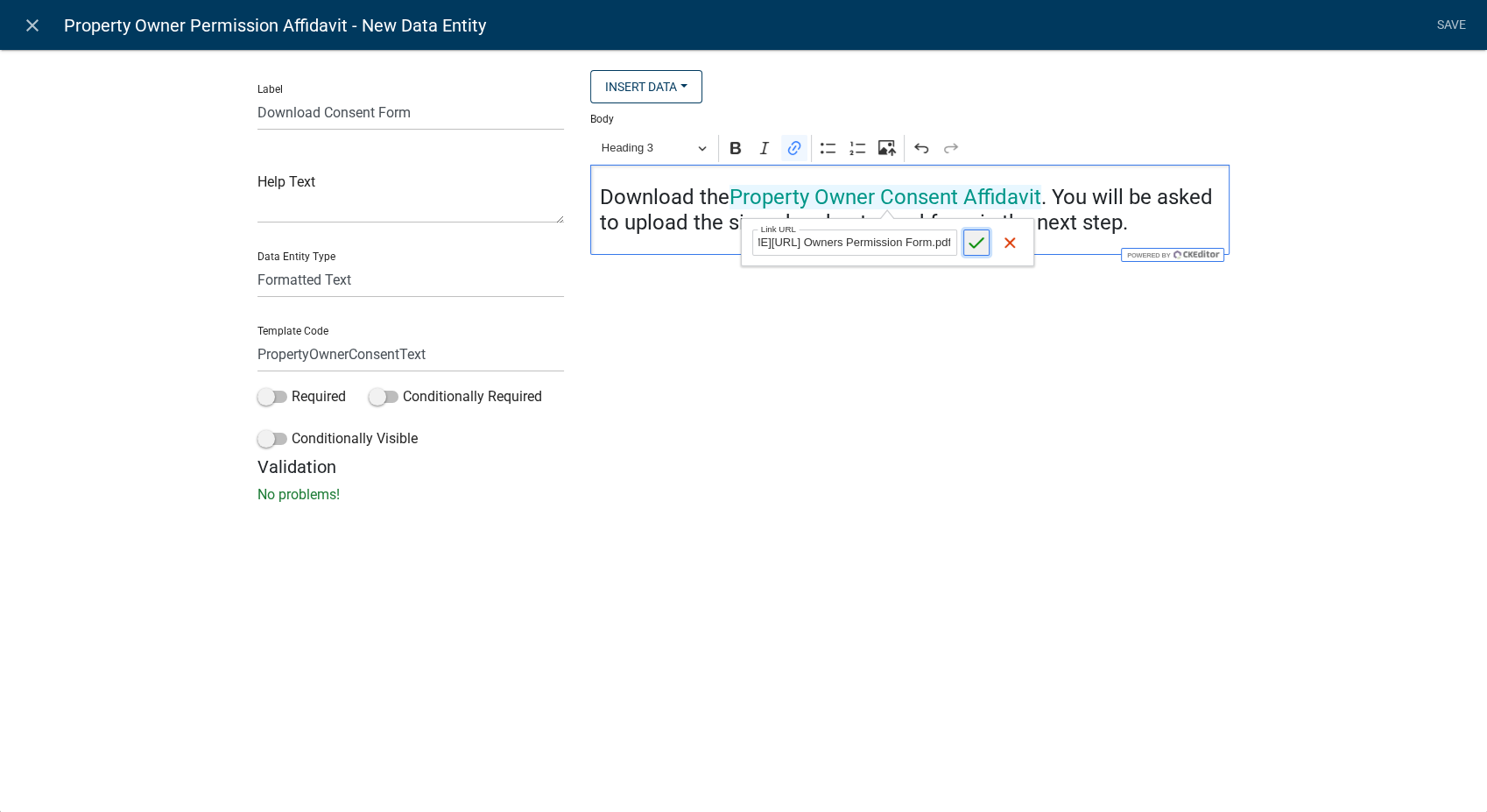
click at [968, 246] on icon "submit" at bounding box center [977, 243] width 18 height 18
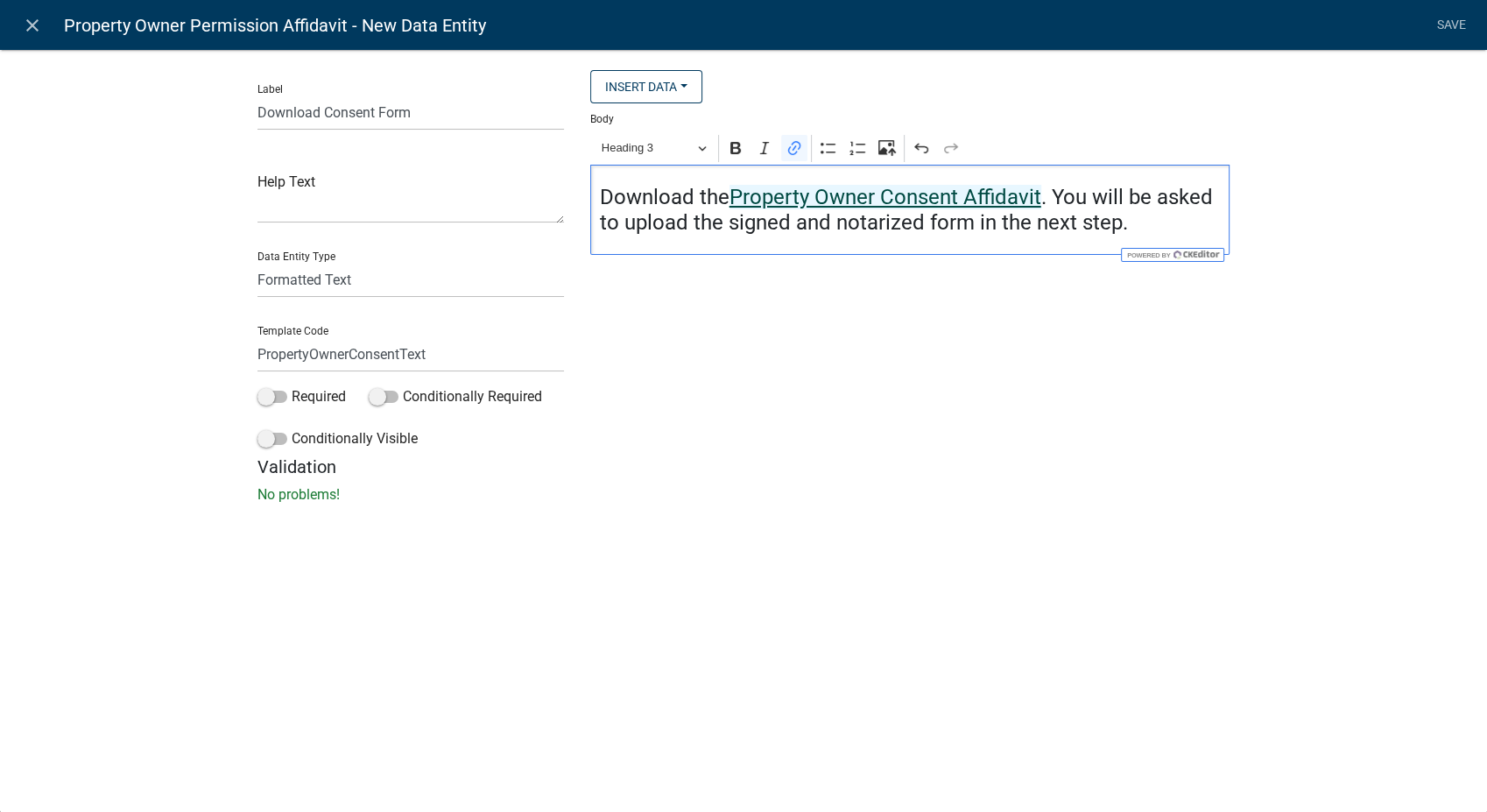
click at [848, 205] on link "Property Owner Consent Affidavit" at bounding box center [886, 197] width 312 height 25
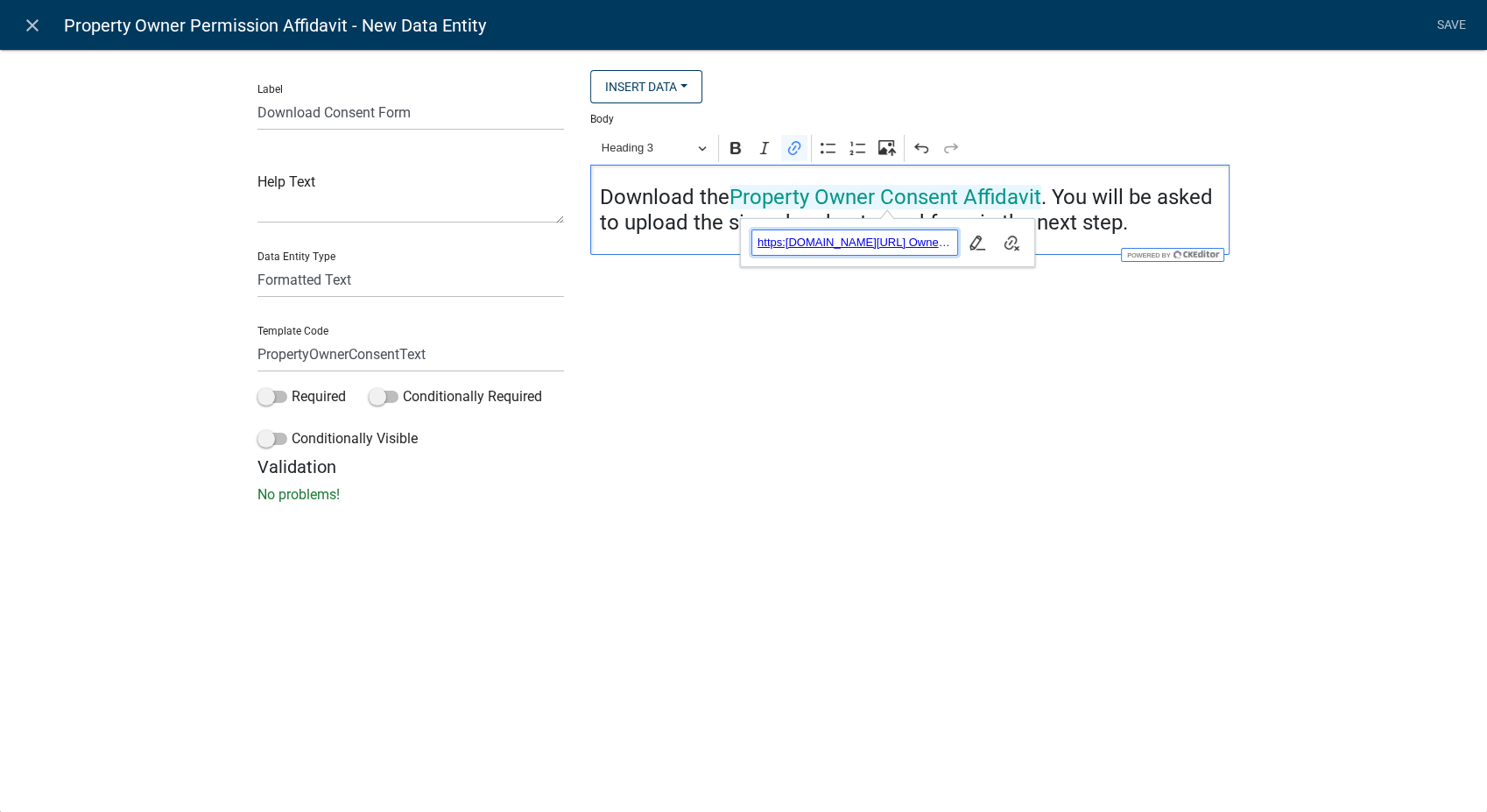
click at [848, 246] on span "https:permits.schneidercorp.com/branding/CarrollCoIA/Property Owners Permission…" at bounding box center [855, 242] width 205 height 21
click at [980, 246] on icon "button" at bounding box center [977, 243] width 18 height 18
click at [895, 244] on input "https:permits.schneidercorp.com/branding/CarrollCoIA/Property Owners Permission…" at bounding box center [855, 243] width 205 height 26
type input "https:permits.schneidercorp.com/branding/CarrollCoGA/Property Owners Permission…"
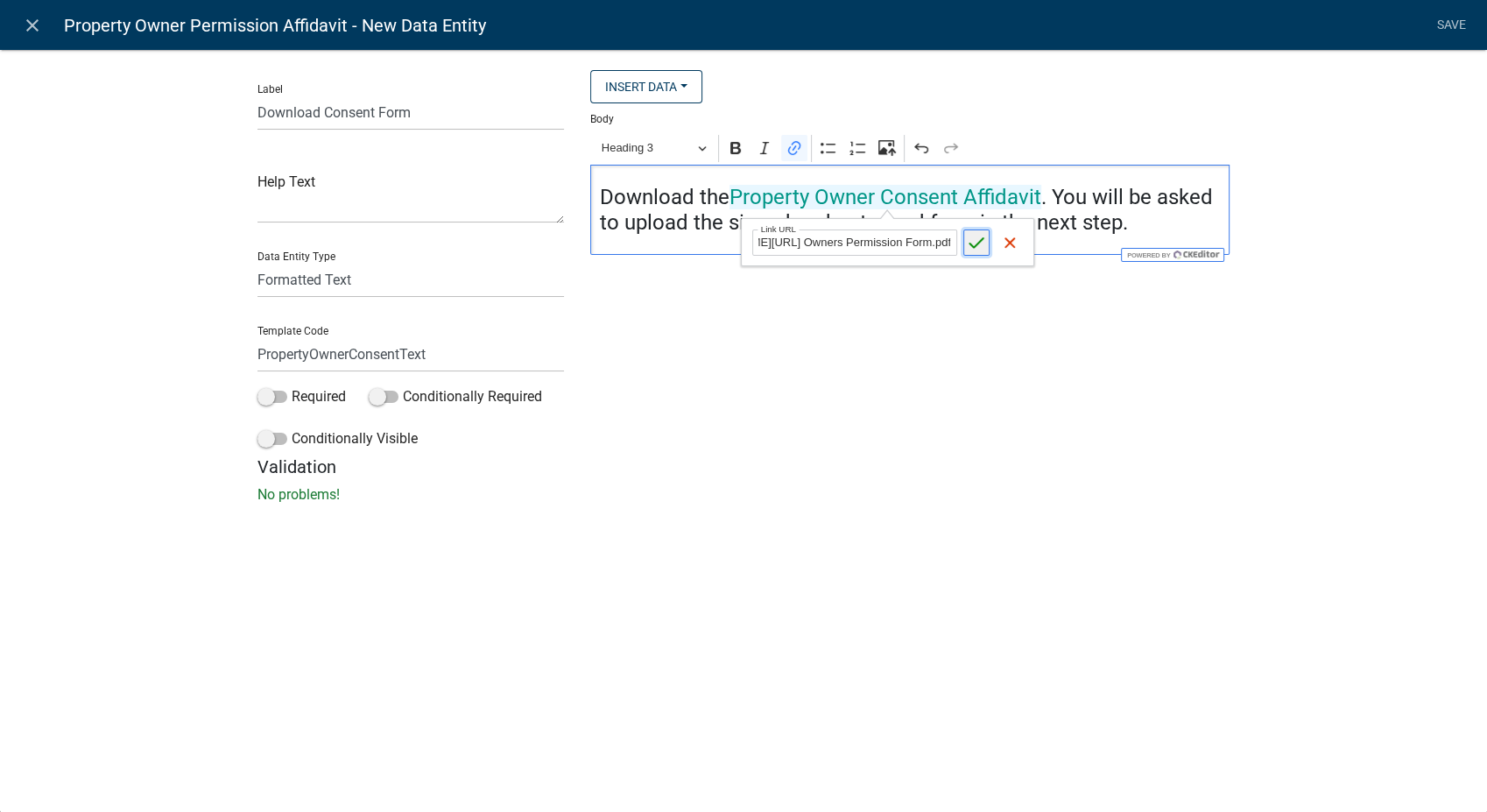
scroll to position [0, 0]
click at [981, 242] on icon "submit" at bounding box center [977, 243] width 18 height 18
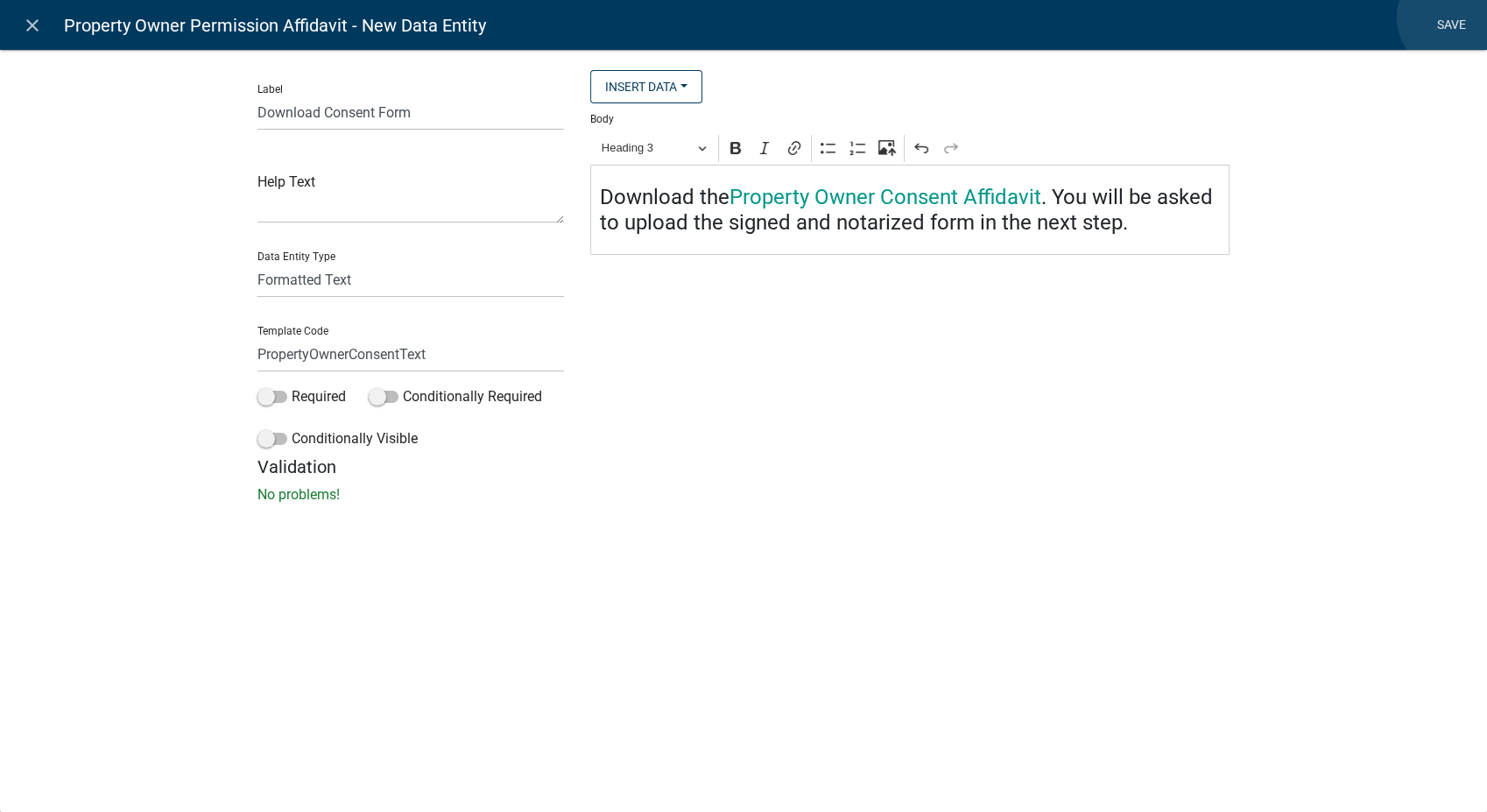
click at [1452, 18] on link "Save" at bounding box center [1451, 25] width 44 height 33
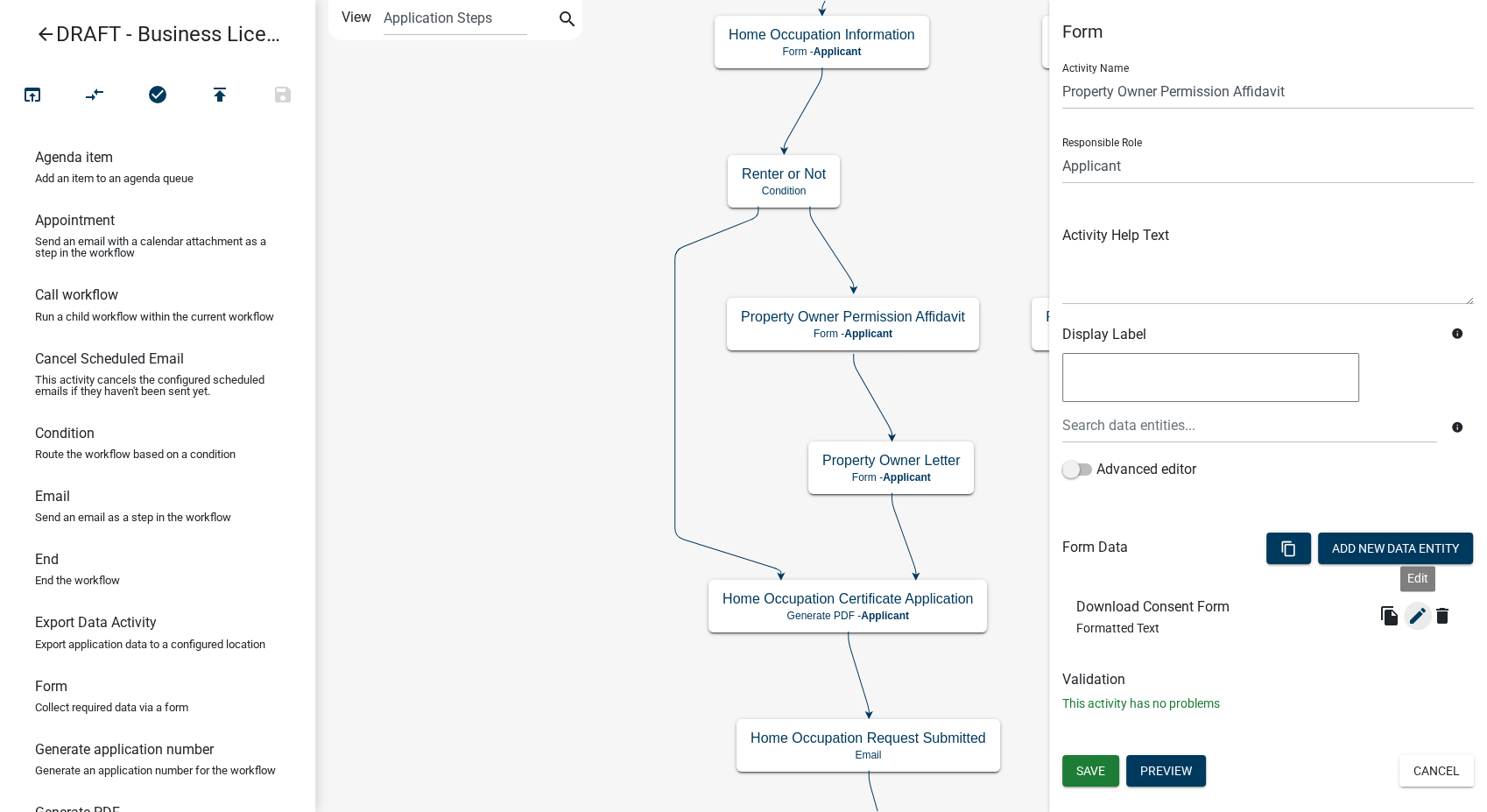
click at [1413, 610] on icon "edit" at bounding box center [1417, 615] width 21 height 21
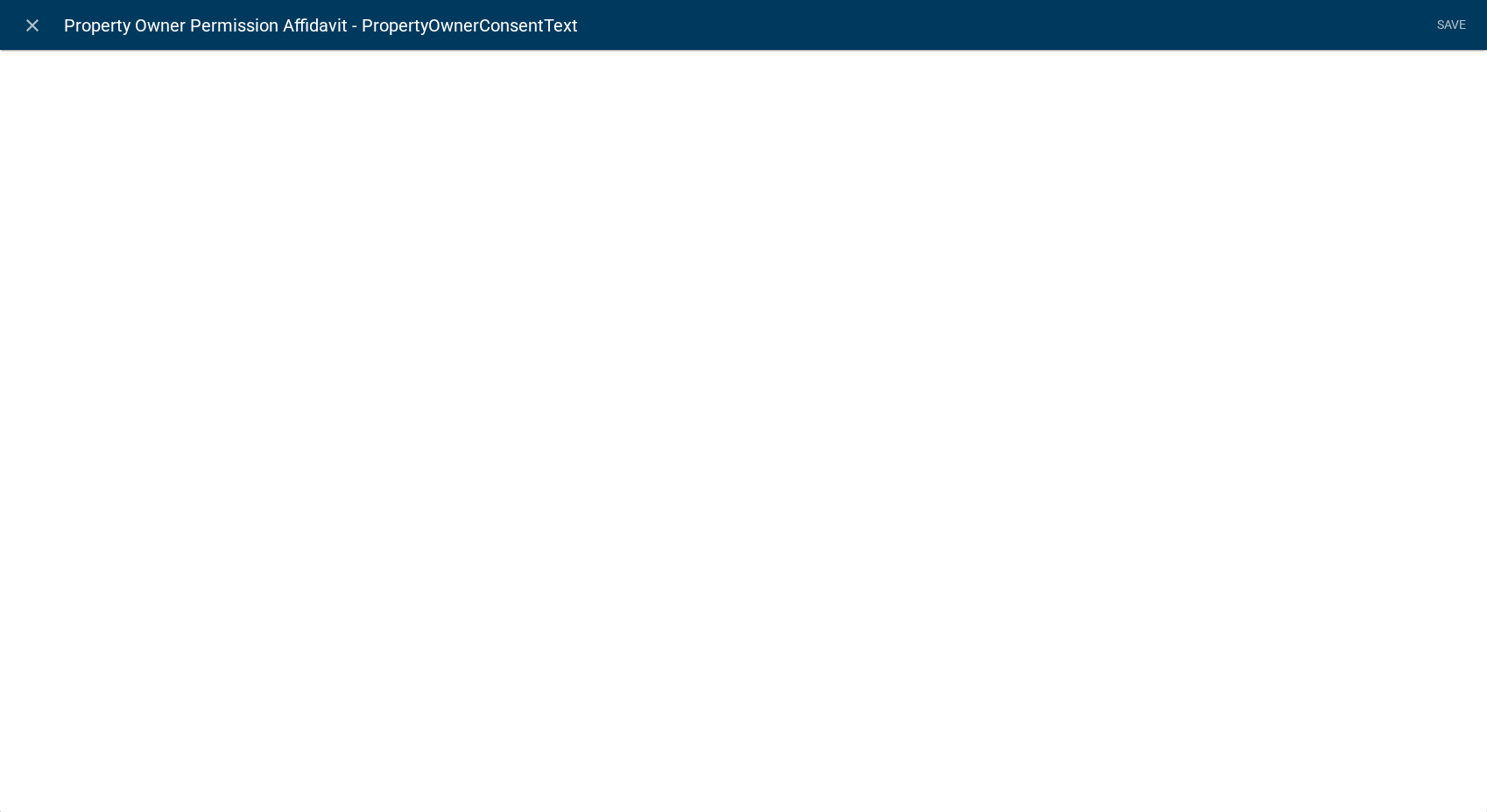
select select "rich-text"
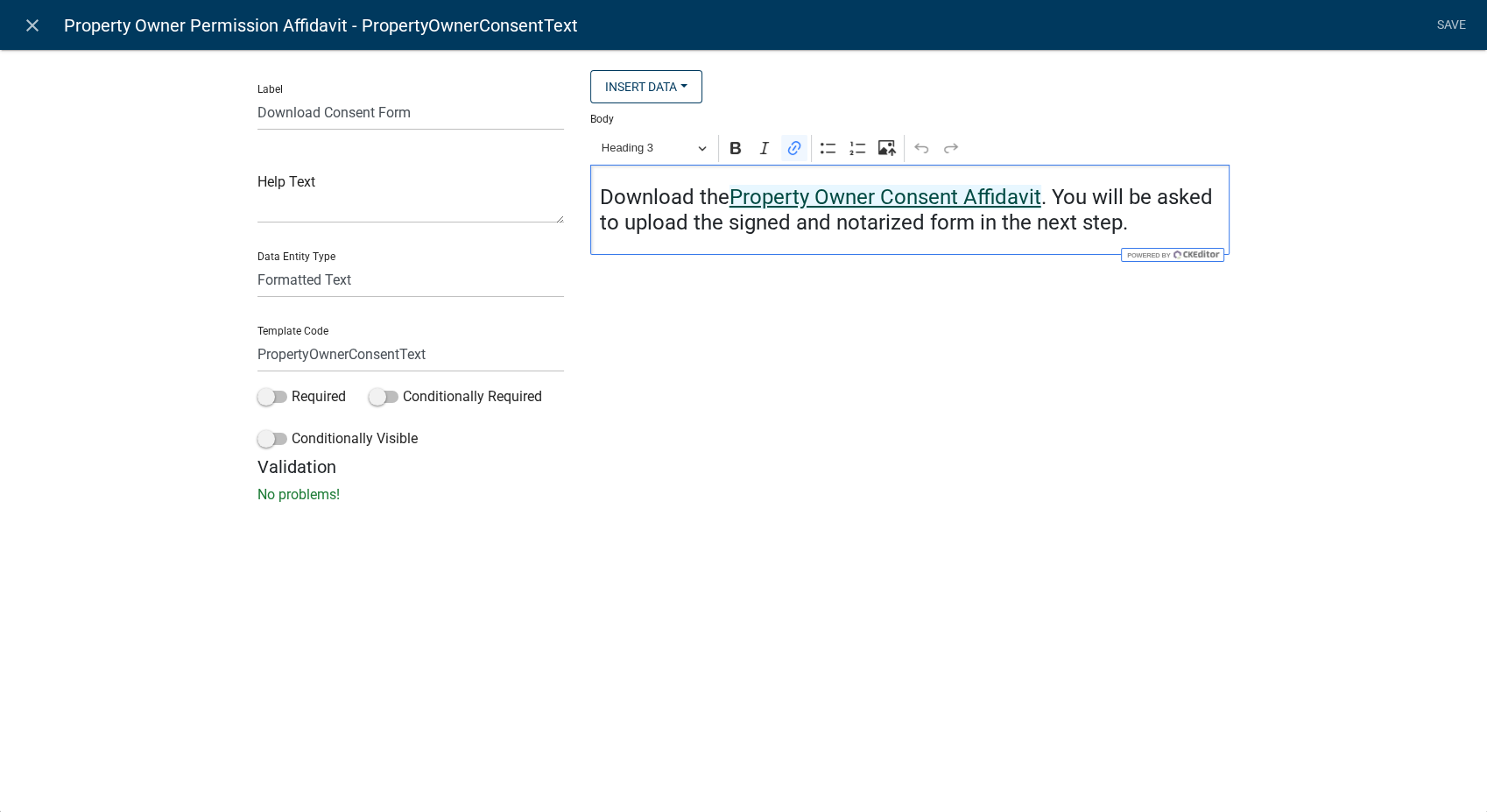
click at [825, 187] on link "Property Owner Consent Affidavit" at bounding box center [886, 197] width 312 height 25
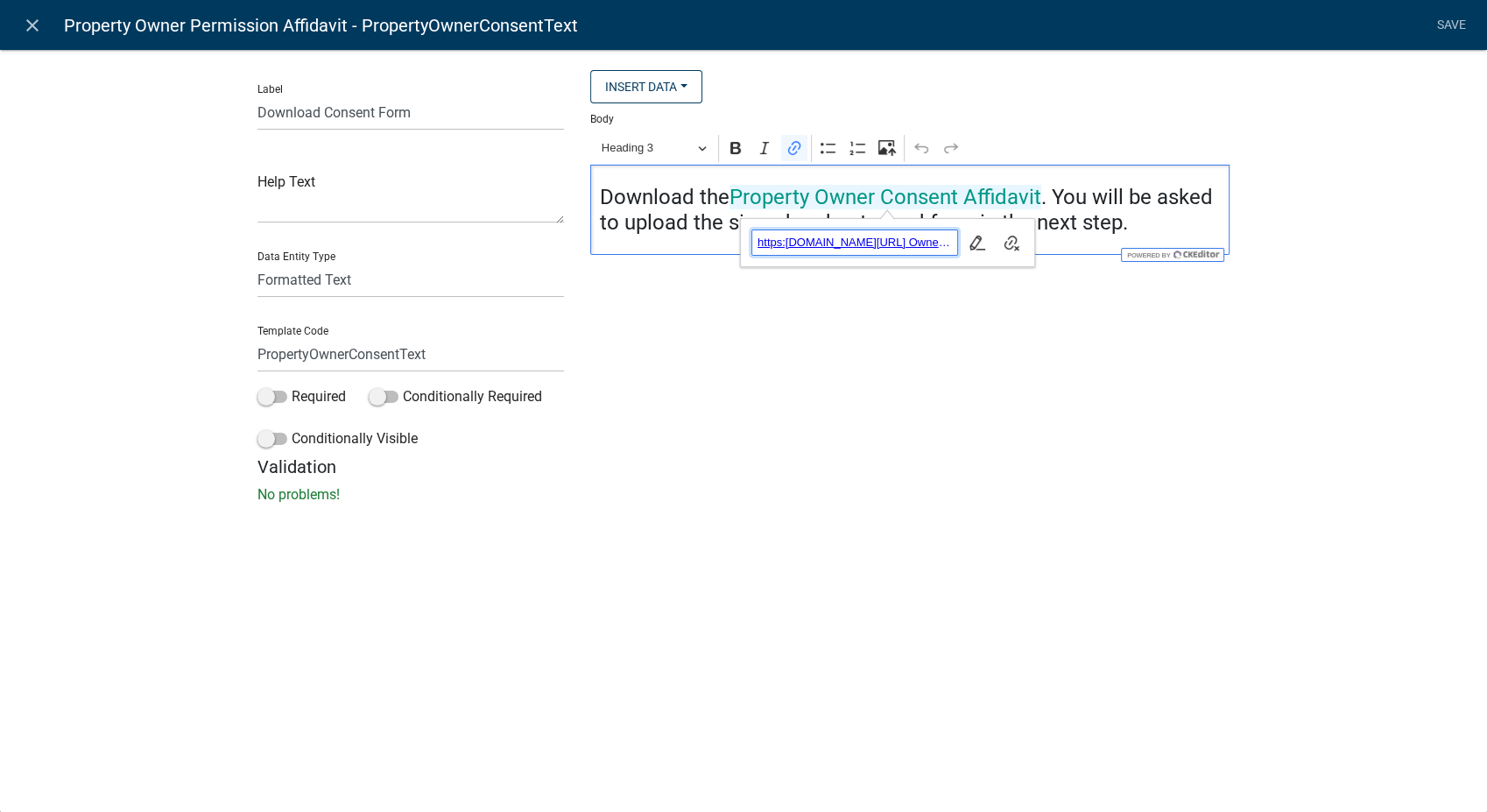
click at [798, 242] on span "https:permits.schneidercorp.com/branding/CarrollCoGA/Property Owners Permission…" at bounding box center [855, 242] width 205 height 21
click at [887, 244] on span "https:permits.schneidercorp.com/branding/CarrollCoGA/Property Owners Permission…" at bounding box center [855, 242] width 205 height 21
click at [972, 247] on icon "button" at bounding box center [977, 243] width 18 height 18
type input "https:permits.schneidercorp.com/branding/CarrollCoGA/PropertyOwnersPermissionFo…"
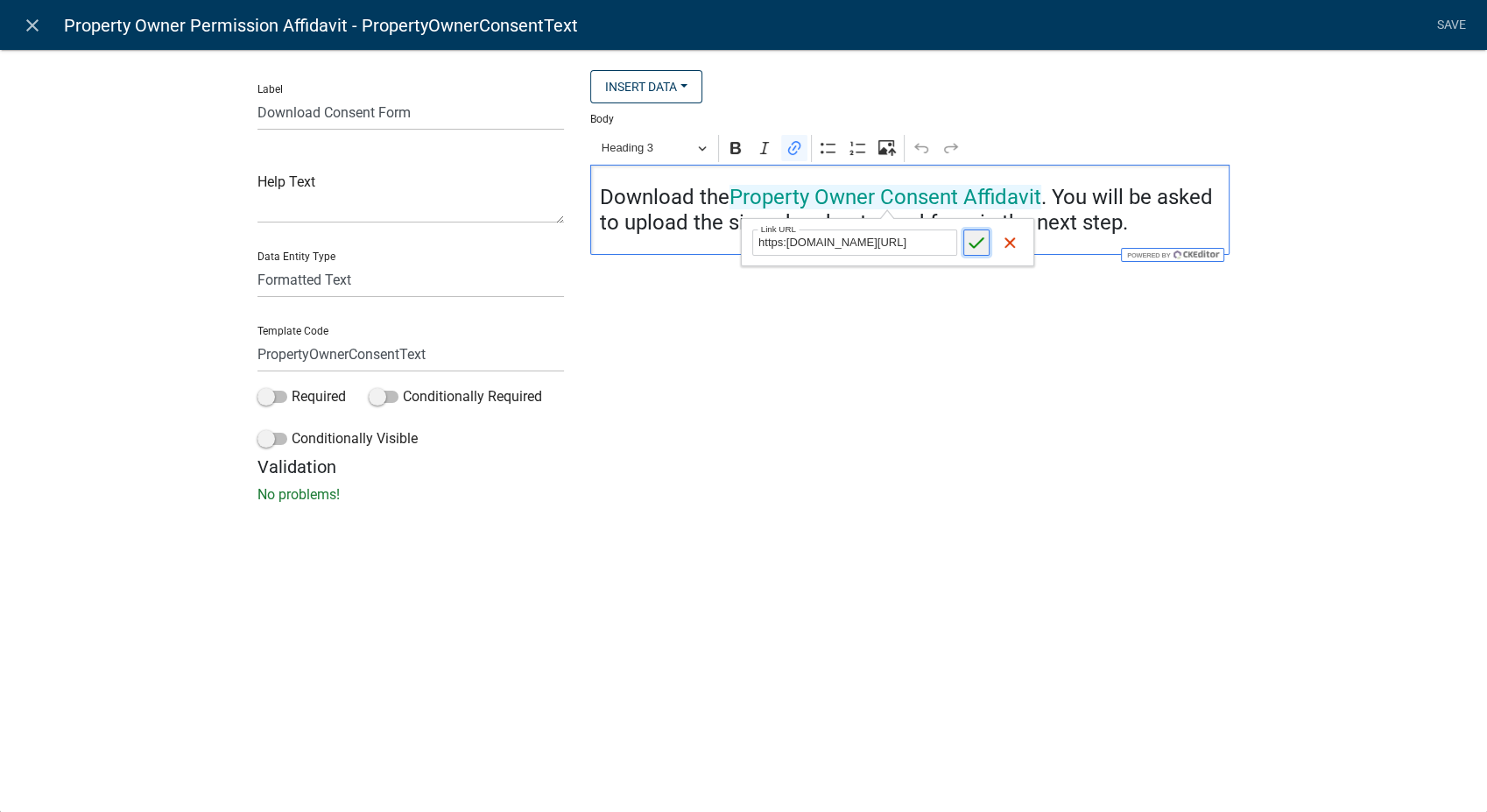
scroll to position [0, 0]
click at [972, 248] on icon "submit" at bounding box center [977, 243] width 18 height 18
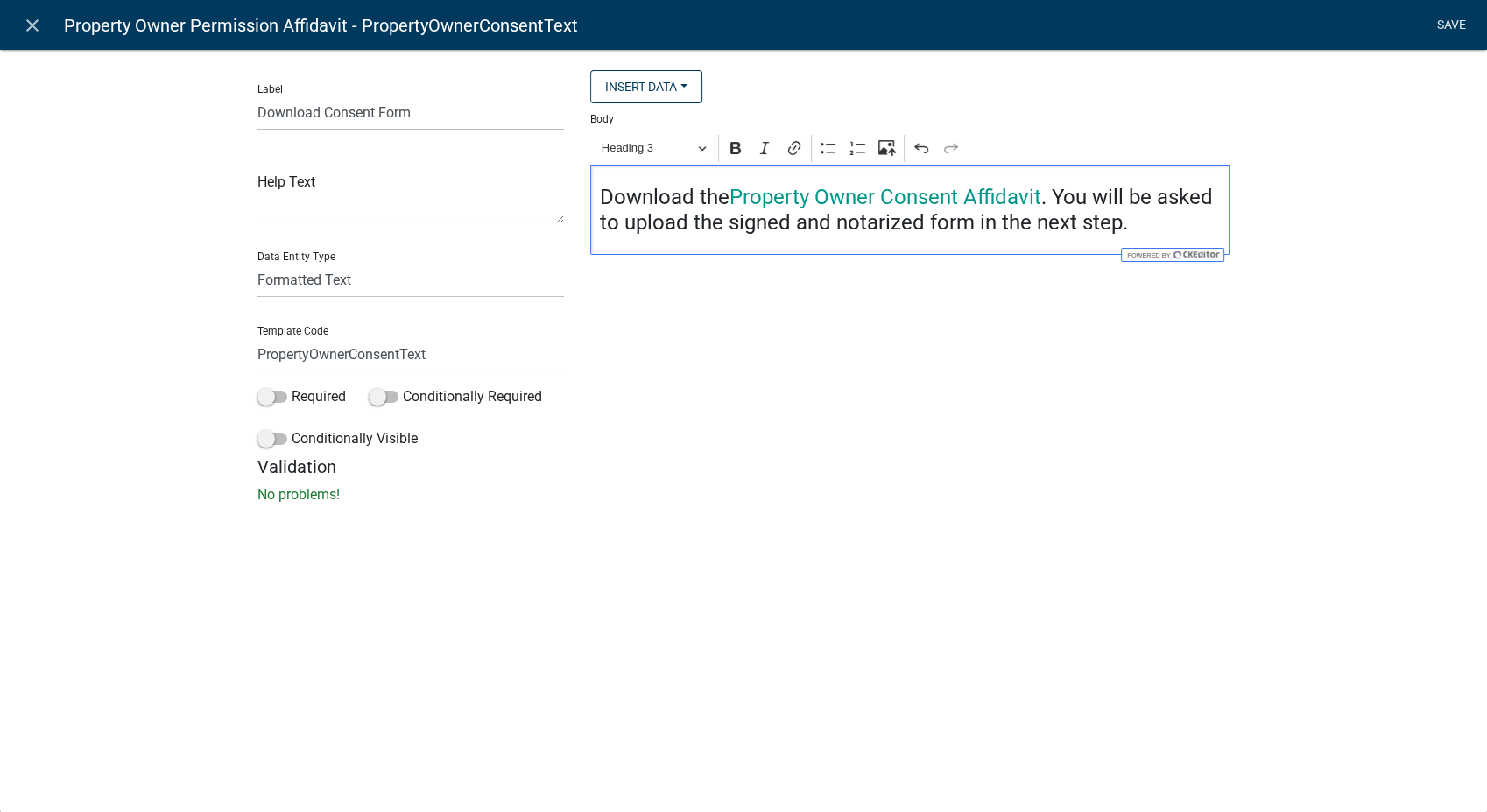
click at [1452, 28] on link "Save" at bounding box center [1451, 25] width 44 height 33
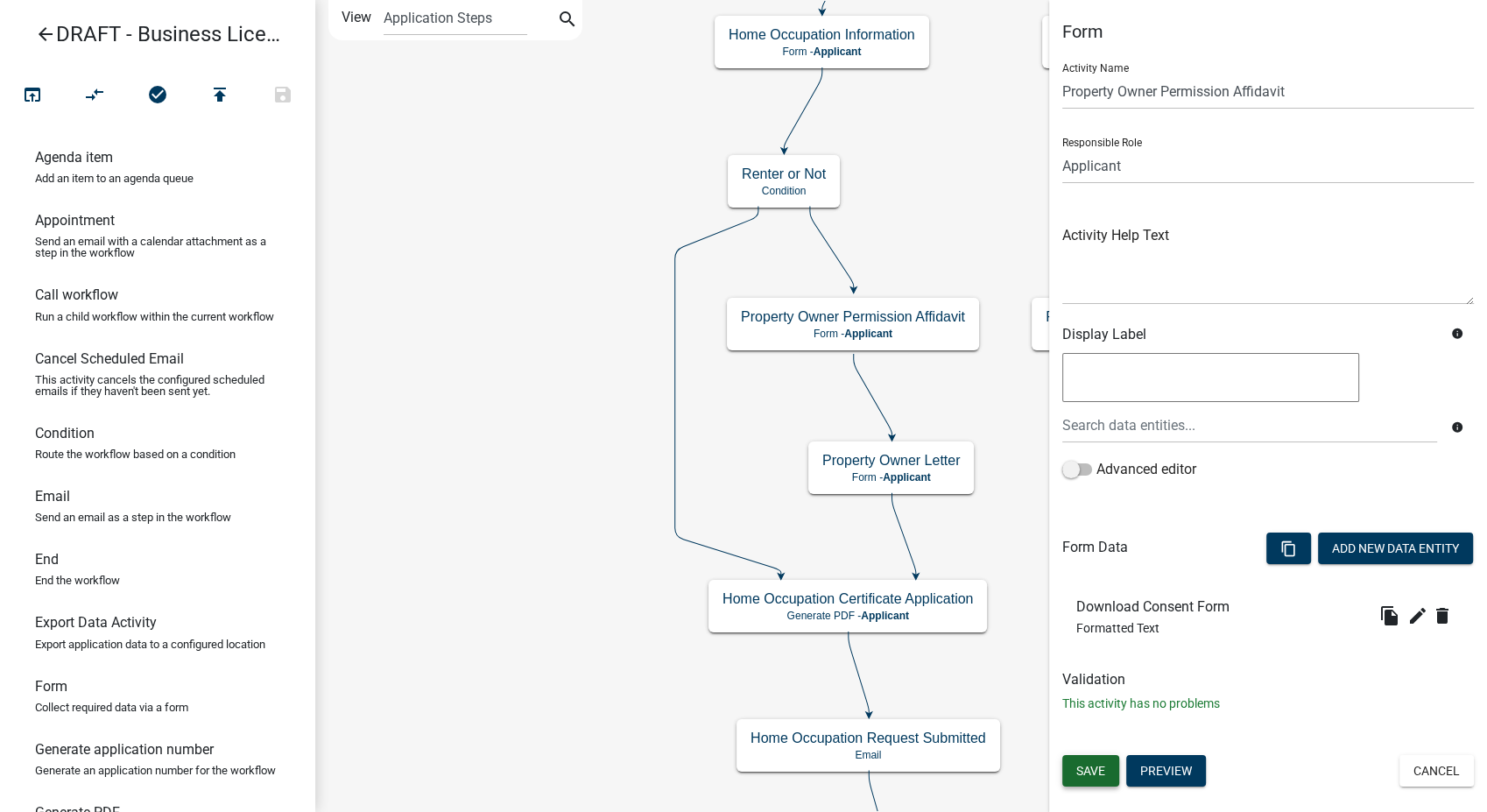
click at [1097, 763] on span "Save" at bounding box center [1090, 770] width 29 height 14
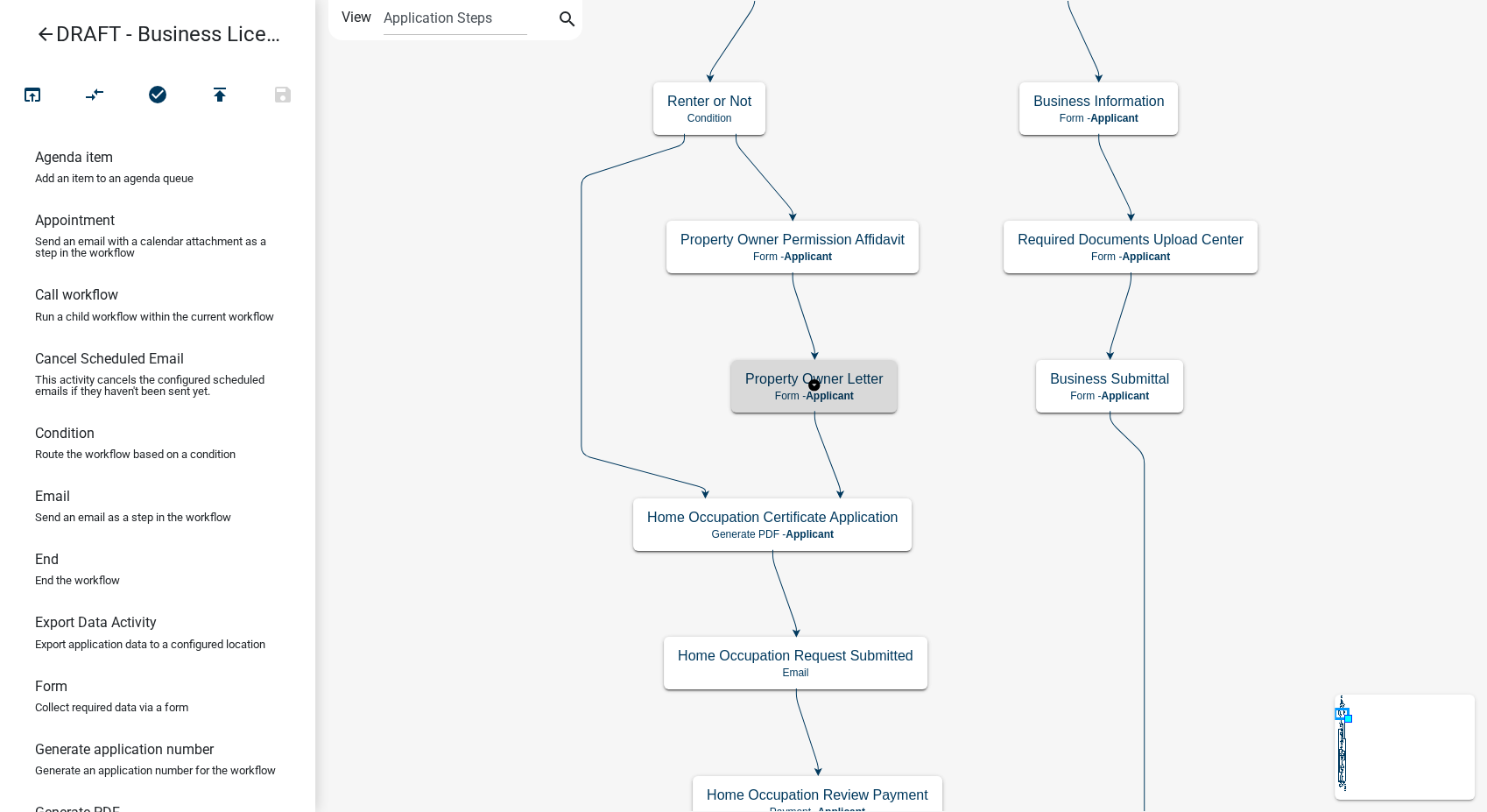
click at [880, 401] on p "Form - Applicant" at bounding box center [814, 396] width 137 height 12
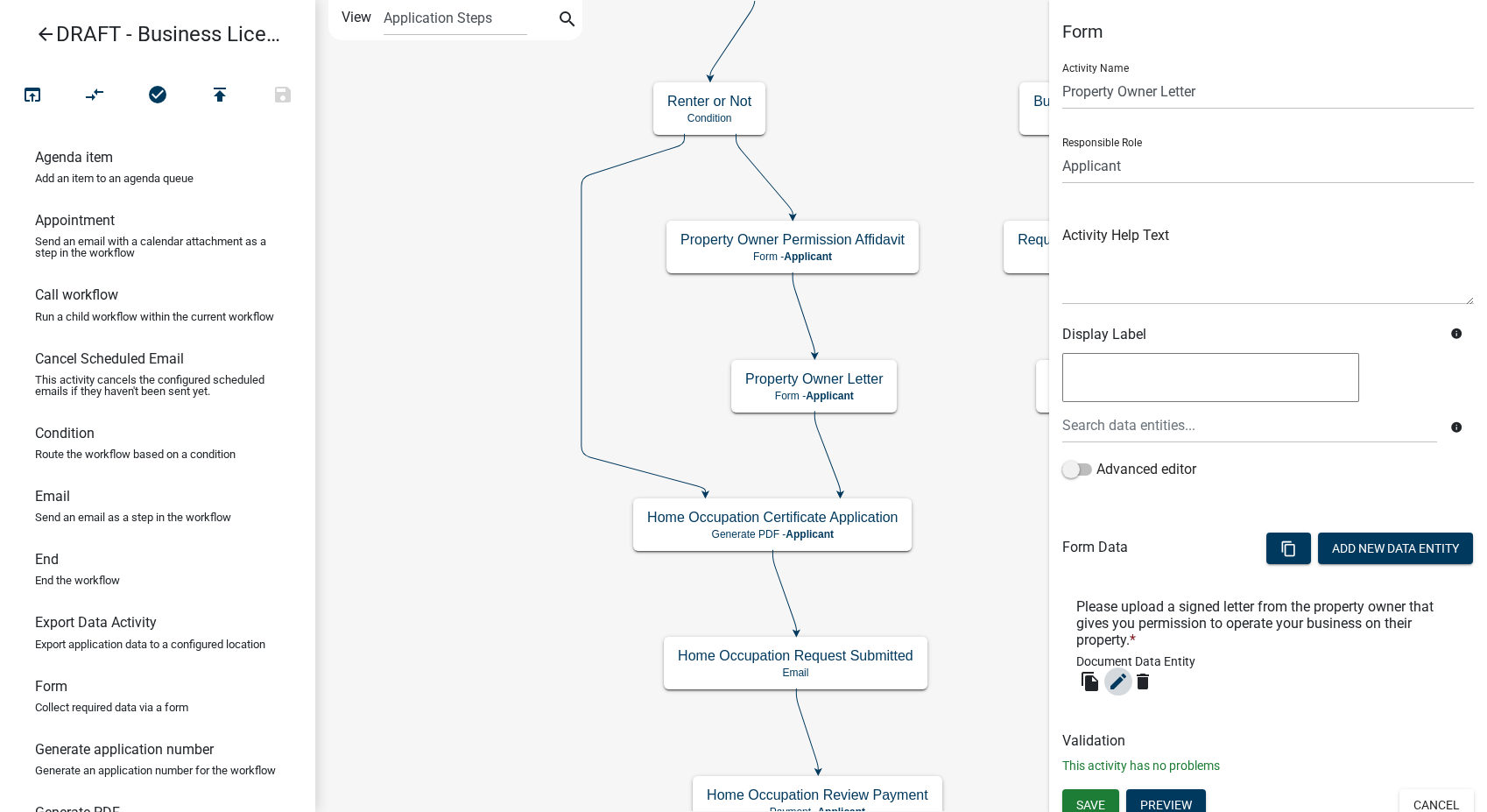
click at [1119, 681] on icon "edit" at bounding box center [1117, 681] width 21 height 21
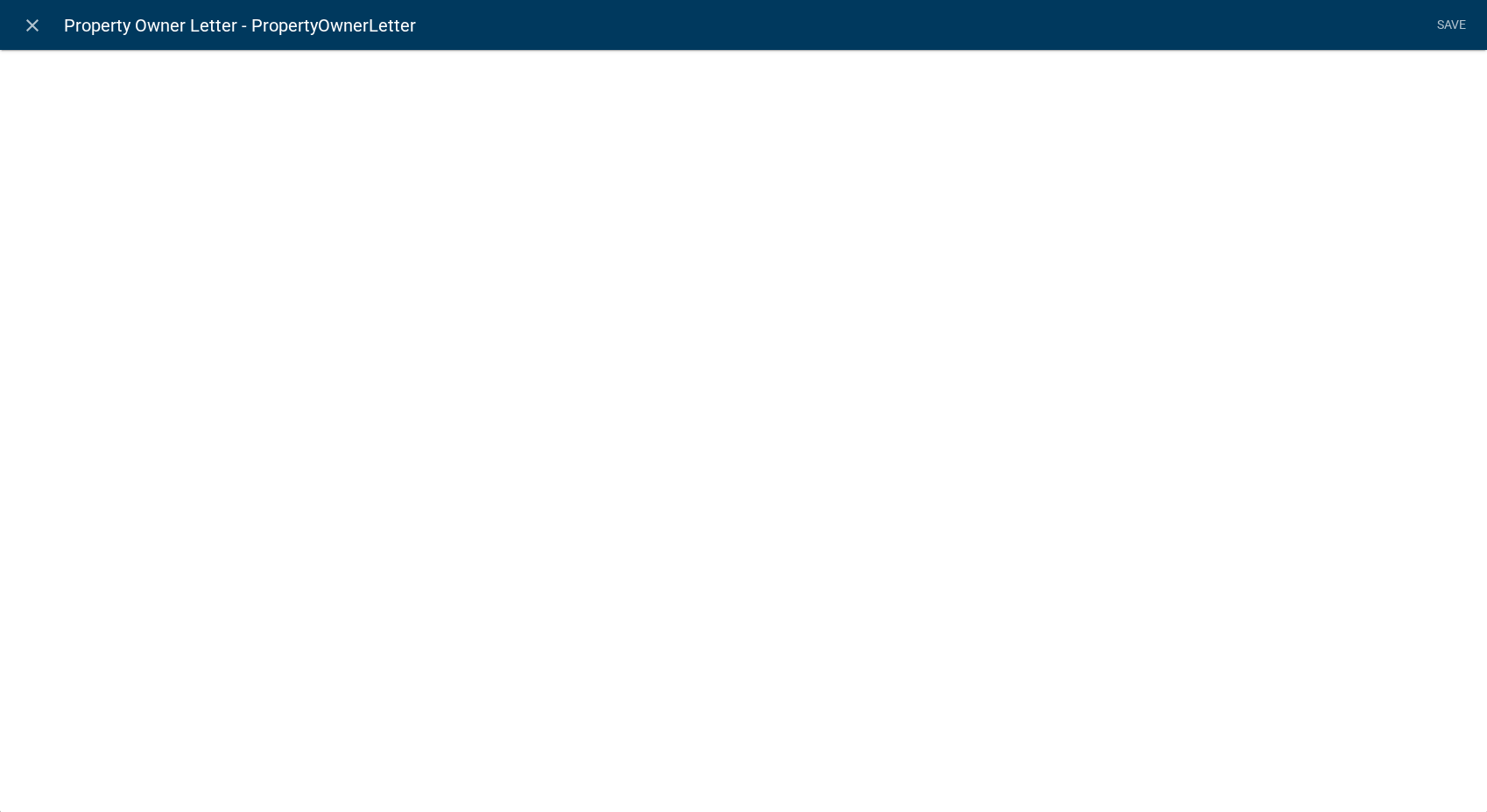
select select "document"
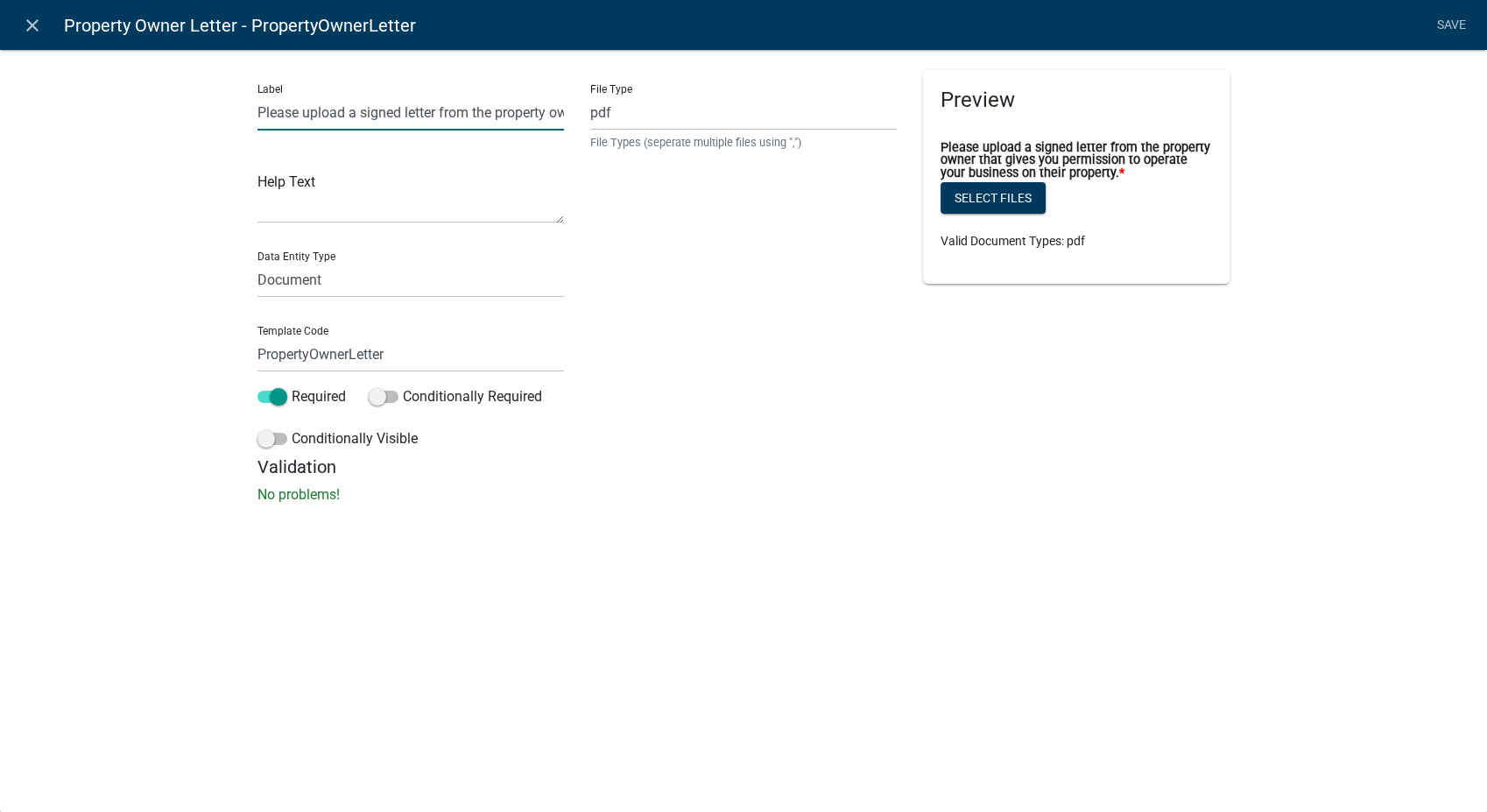
click at [436, 114] on input "Please upload a signed letter from the property owner that gives you permission…" at bounding box center [411, 112] width 306 height 36
type input "Please upload a signed form from the property owner that gives you permission t…"
type input "PropertyOwnerConsentUpload"
click at [1002, 548] on div "close Property Owner Letter - PropertyOwnerLetter Save Label Please upload a si…" at bounding box center [744, 406] width 1487 height 812
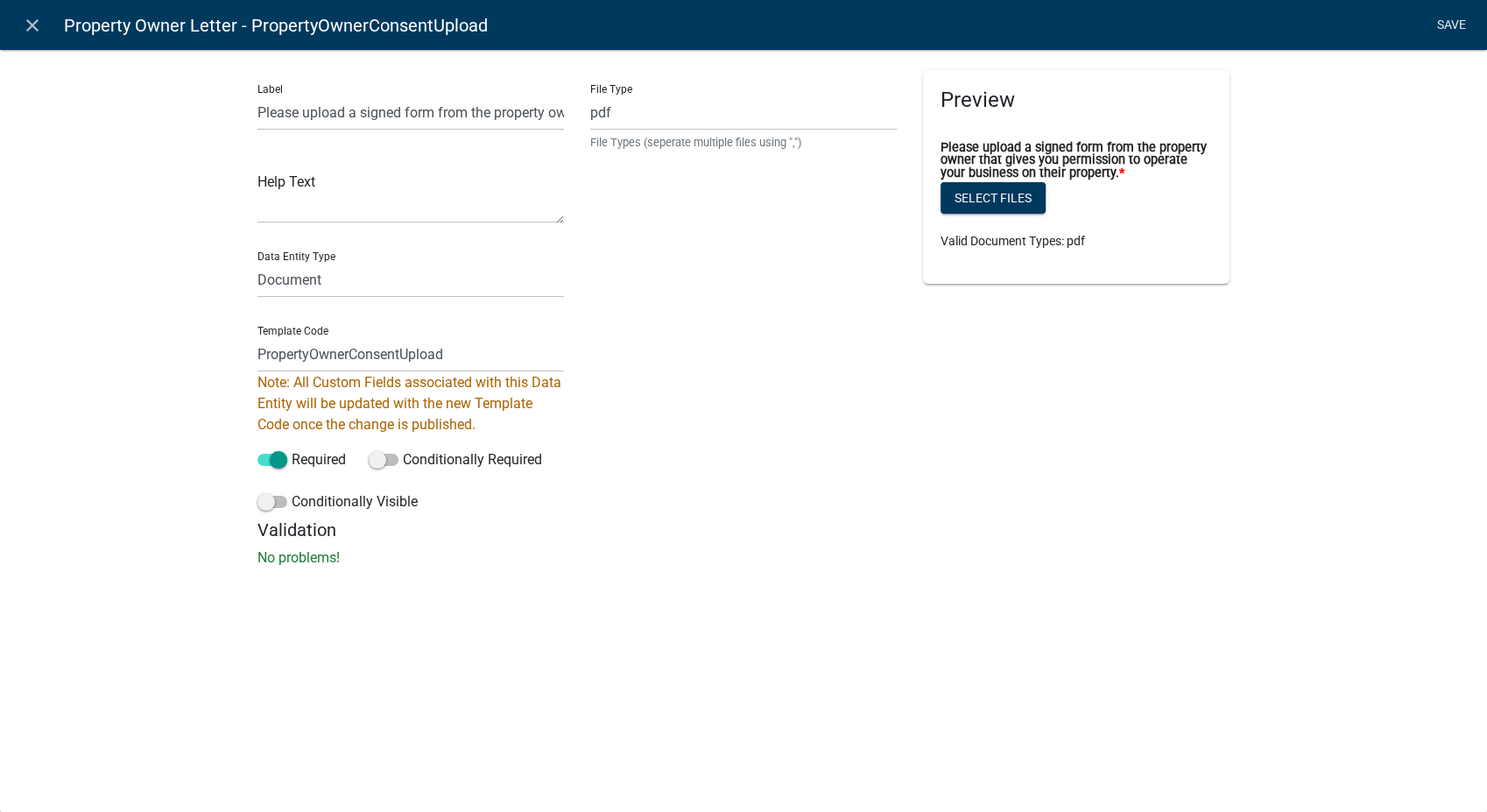
click at [1445, 18] on link "Save" at bounding box center [1451, 25] width 44 height 33
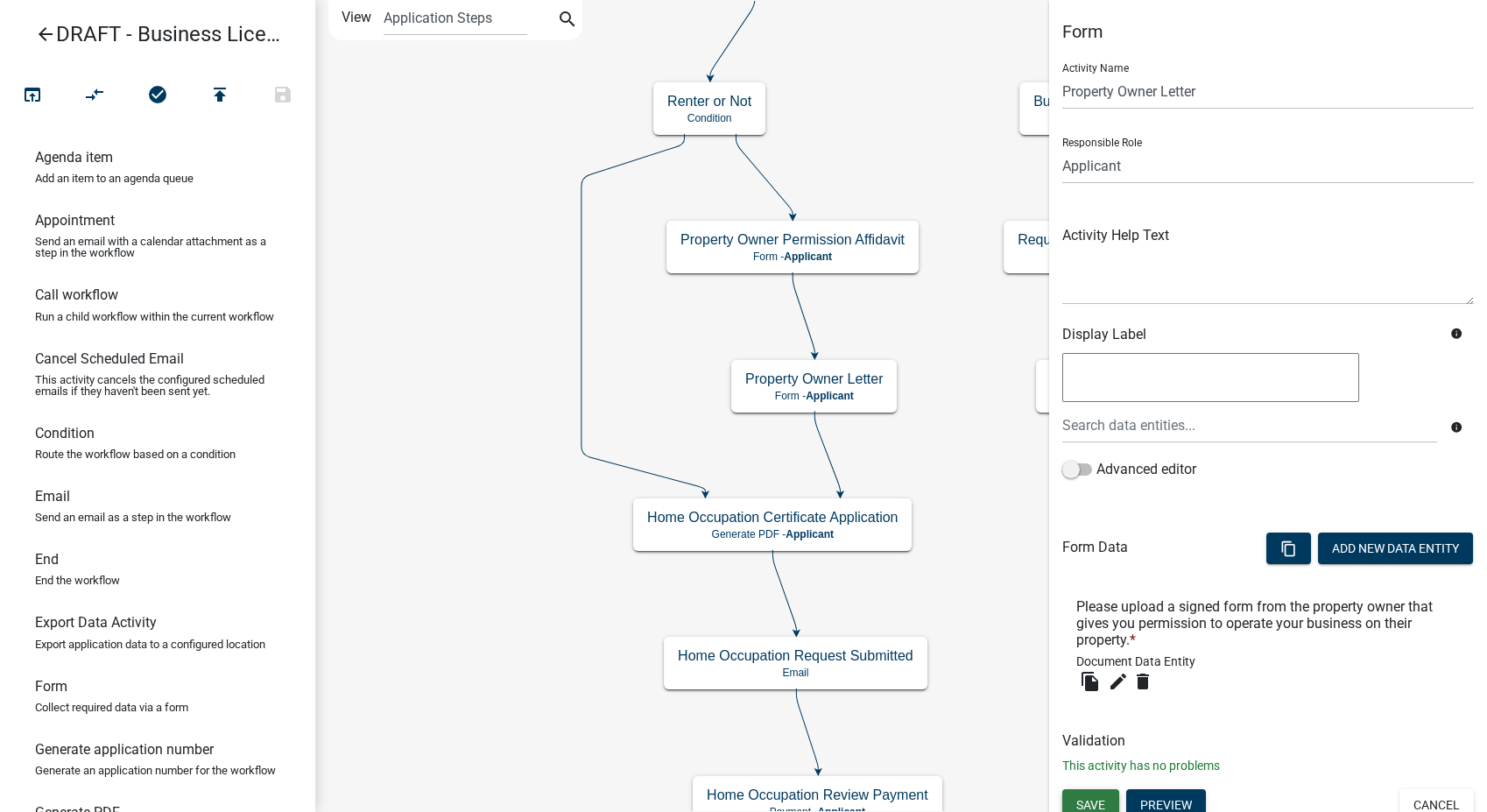
click at [1082, 792] on button "Save" at bounding box center [1090, 805] width 57 height 32
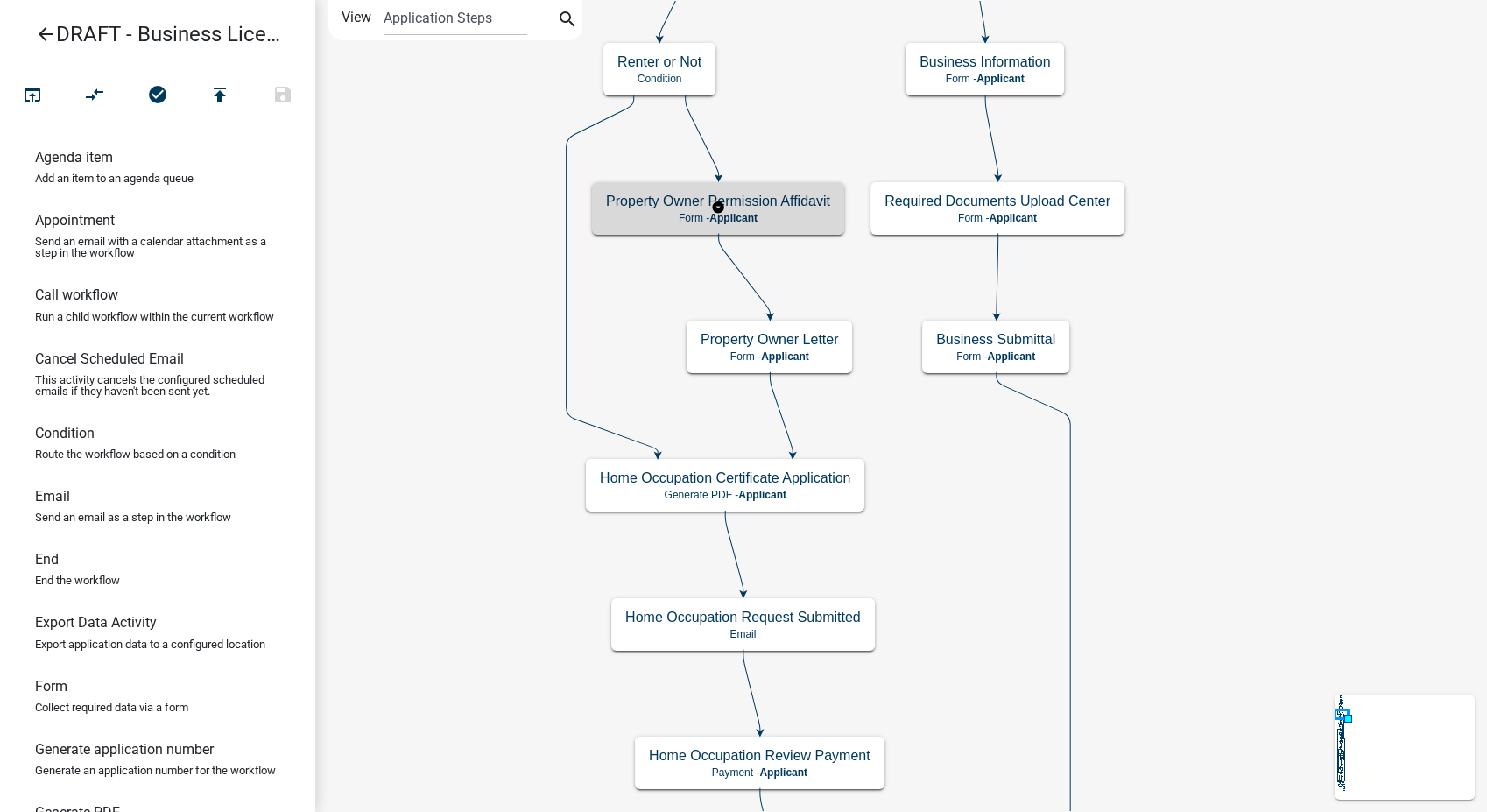
click at [787, 212] on p "Form - Applicant" at bounding box center [719, 218] width 225 height 12
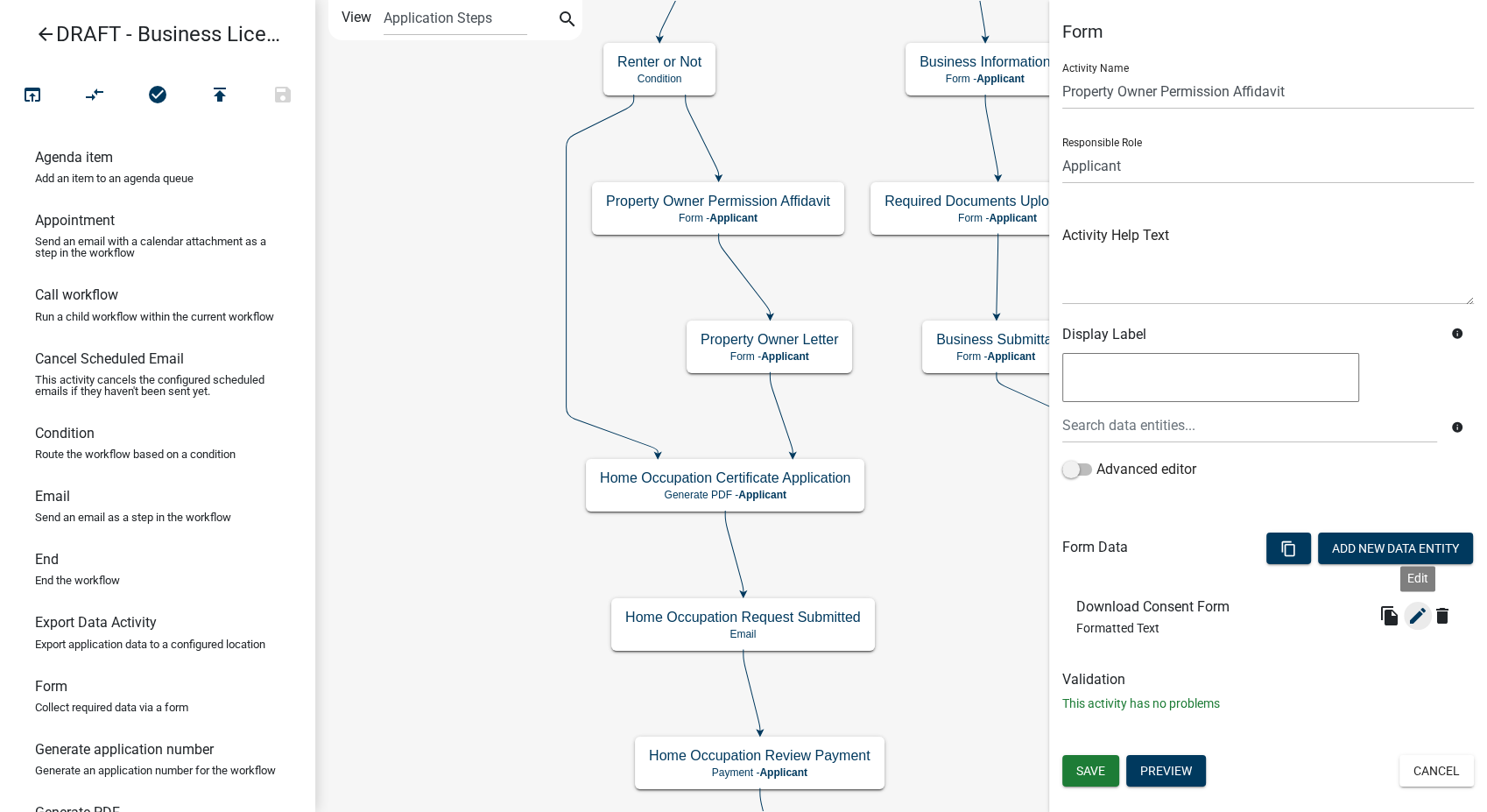
click at [1425, 622] on icon "edit" at bounding box center [1417, 615] width 21 height 21
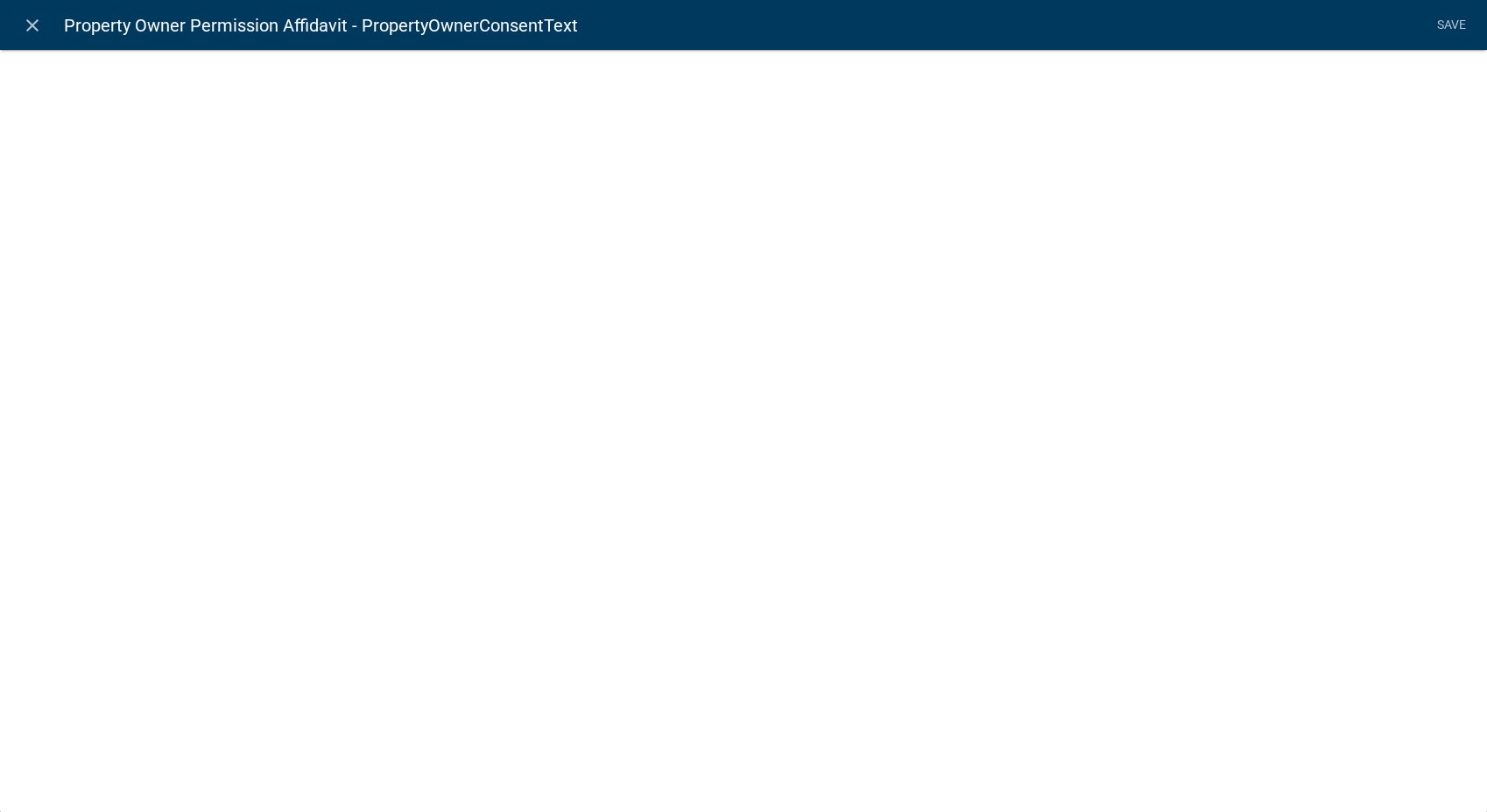
select select "rich-text"
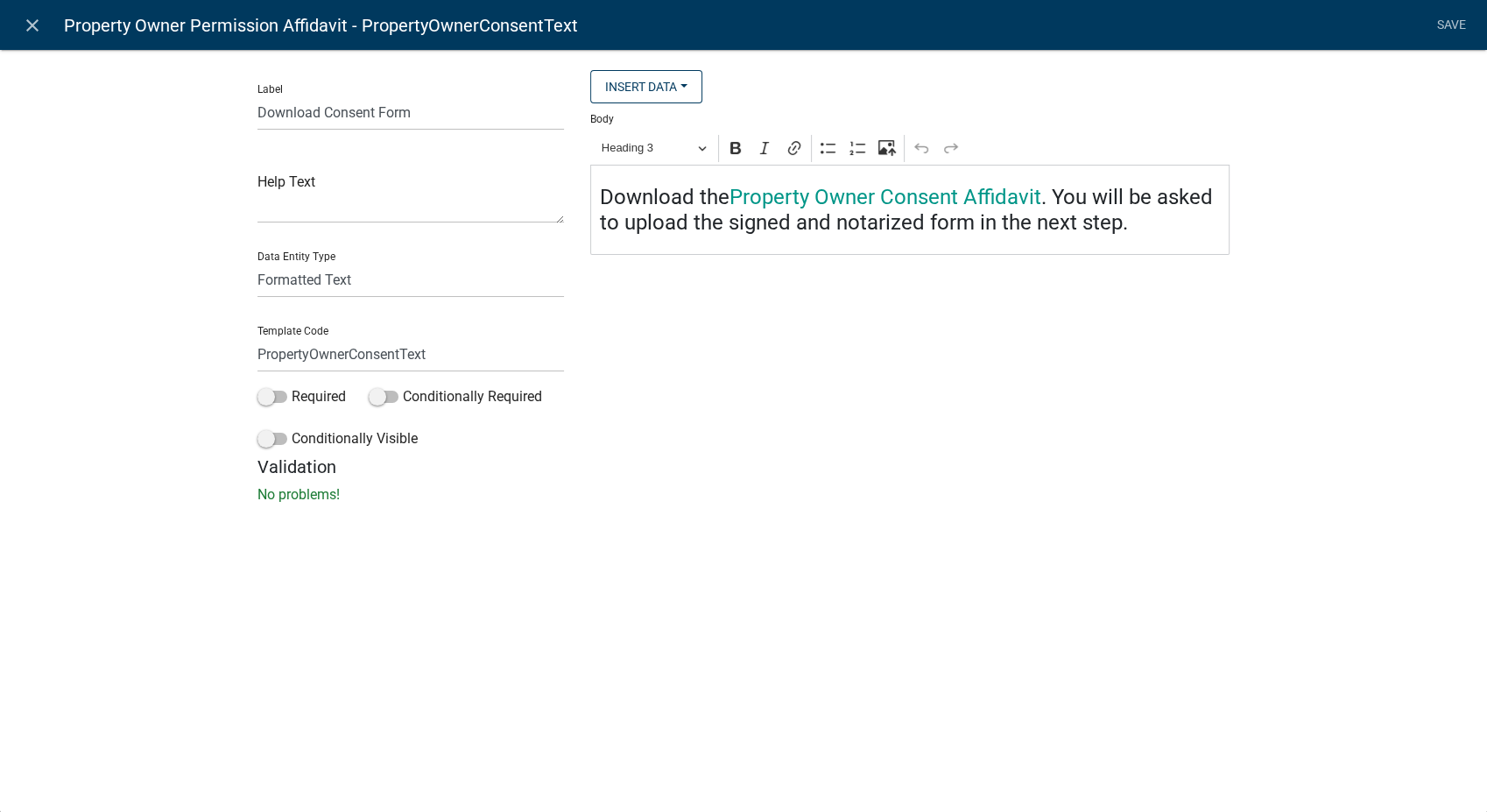
click at [806, 212] on h4 "Download the Property Owner Consent Affidavit . You will be asked to upload the…" at bounding box center [909, 210] width 621 height 51
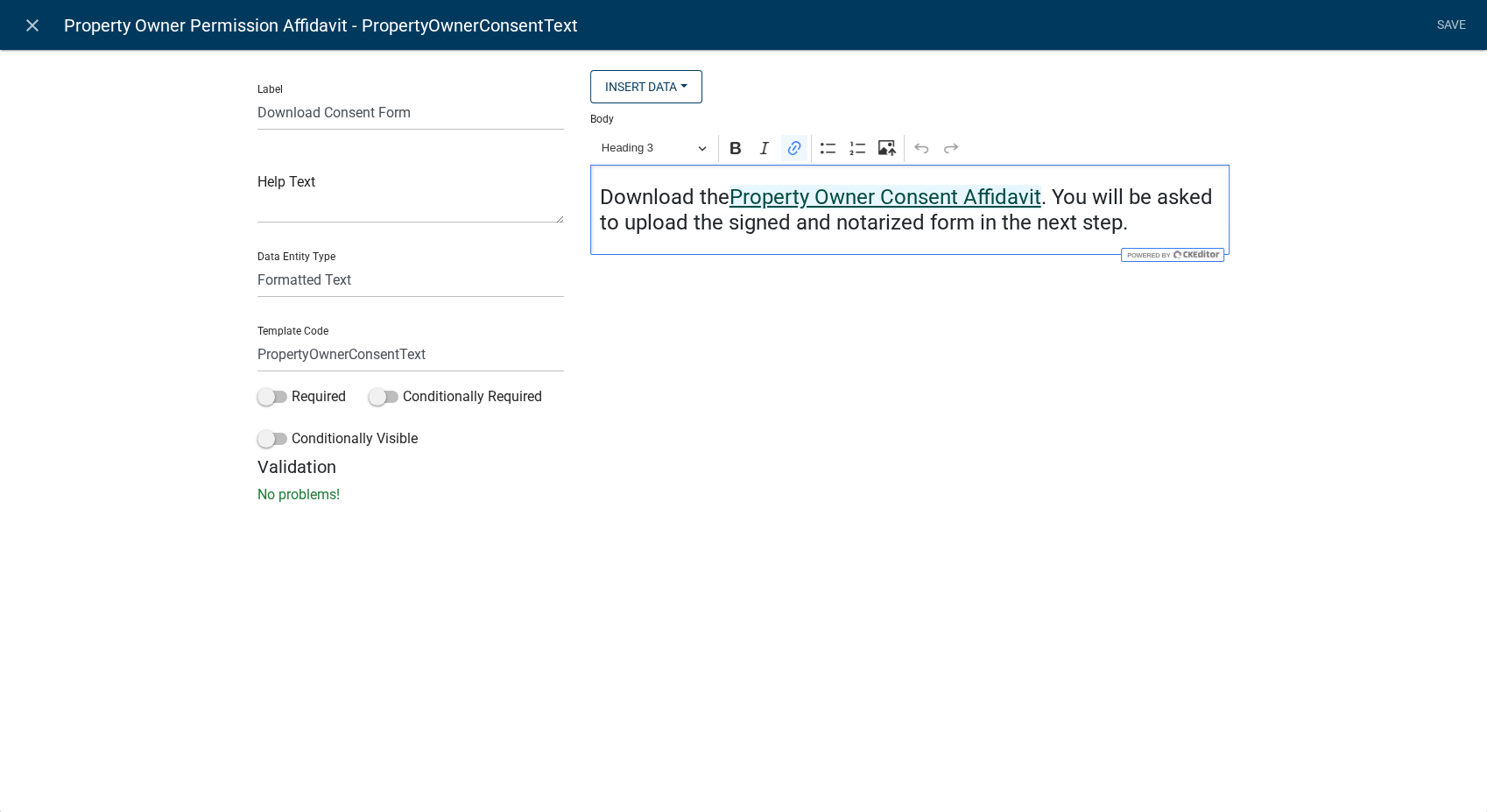
click at [806, 206] on link "Property Owner Consent Affidavit" at bounding box center [886, 197] width 312 height 25
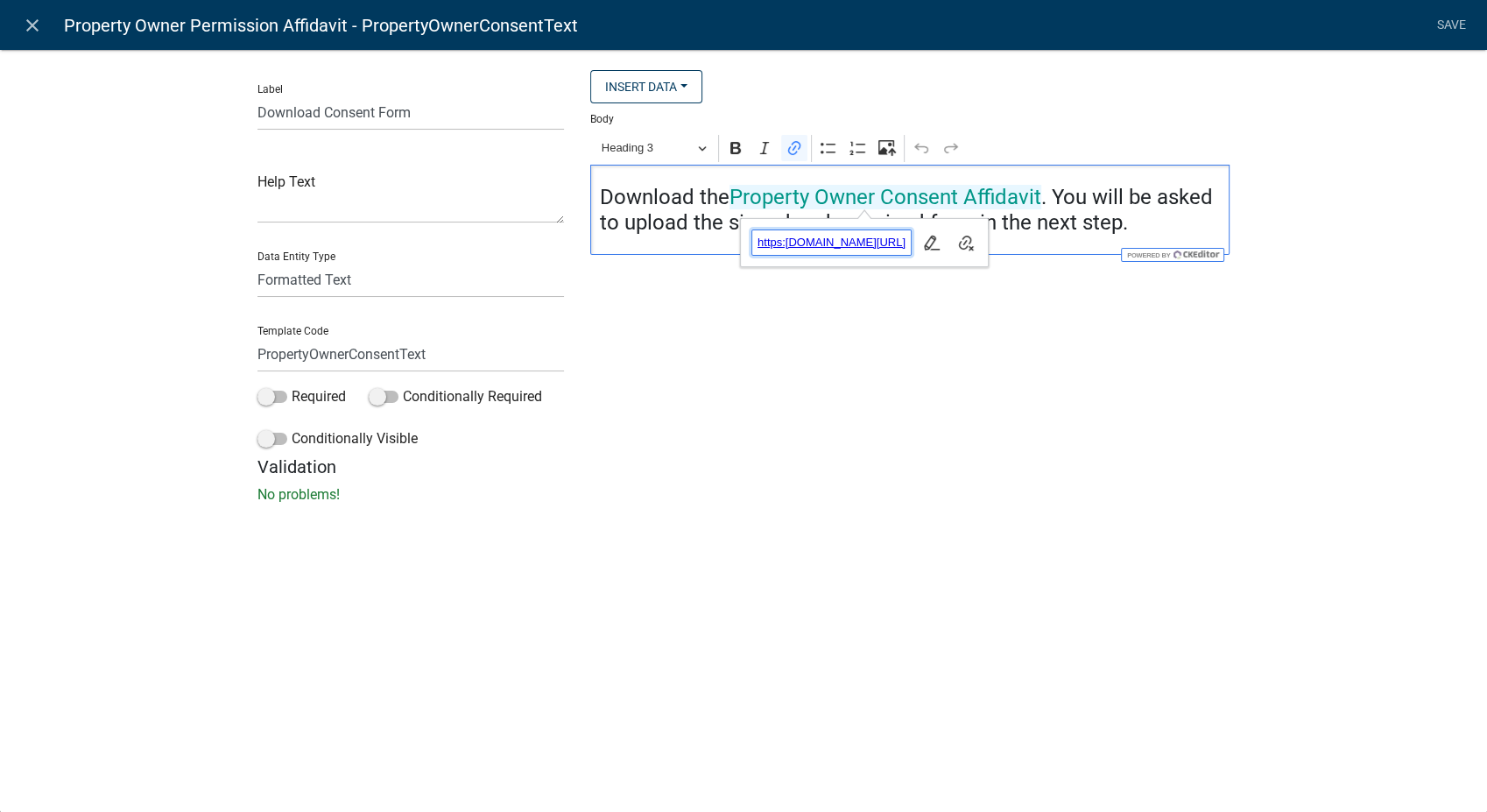
click at [828, 241] on span "https:permits.schneidercorp.com/branding/CarrollCoGA/PropertyOwnersPermissionFo…" at bounding box center [832, 242] width 159 height 21
click at [895, 241] on span "https:permits.schneidercorp.com/branding/CarrollCoGA/PropertyOwnersPermissionFo…" at bounding box center [832, 242] width 159 height 21
click at [940, 240] on icon "button" at bounding box center [932, 243] width 18 height 18
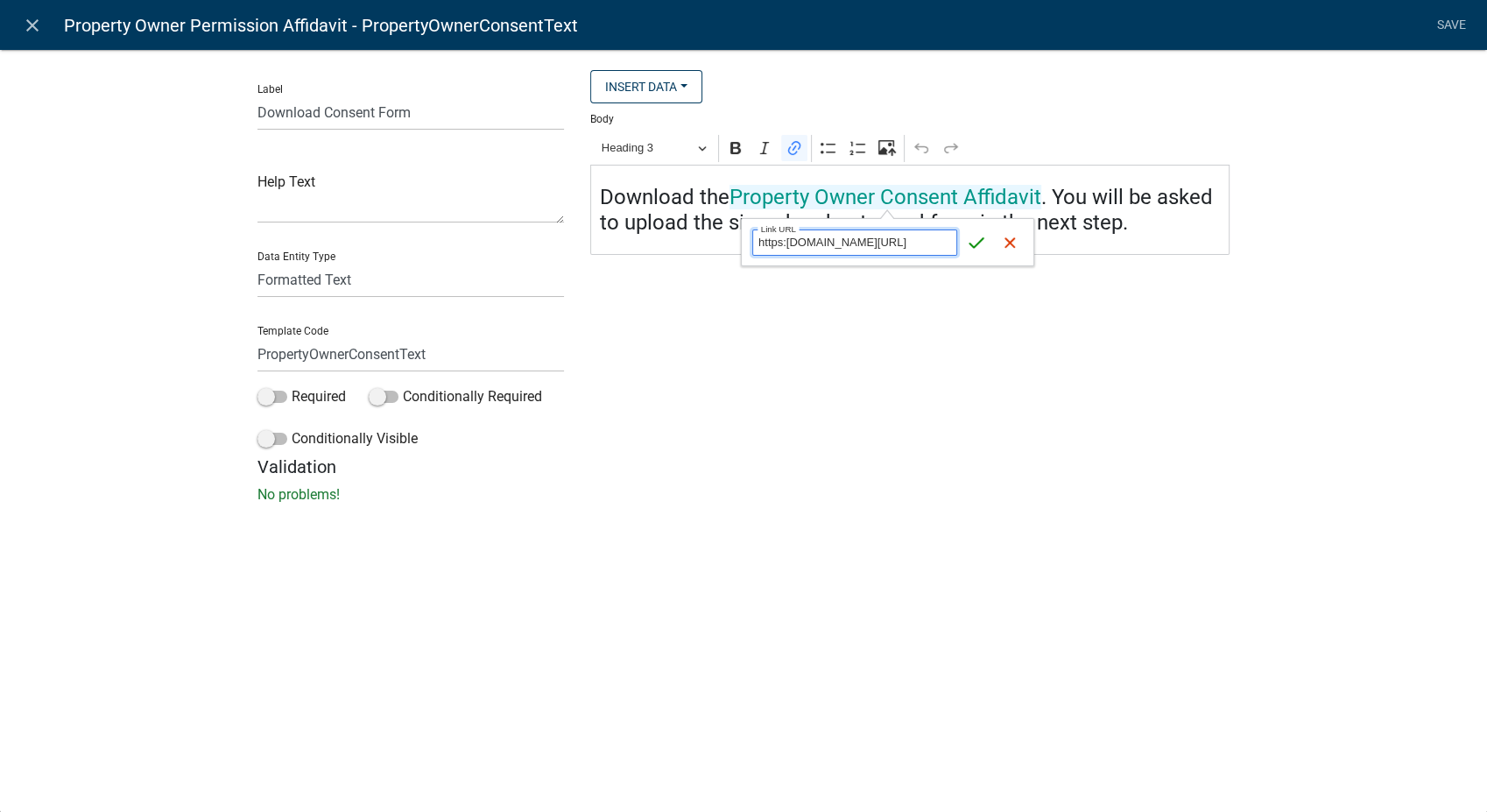
click at [784, 244] on input "https:permits.schneidercorp.com/branding/CarrollCoGA/PropertyOwnersPermissionFo…" at bounding box center [855, 243] width 205 height 26
type input "https://permits.schneidercorp.com/branding/CarrollCoGA/PropertyOwnersPermission…"
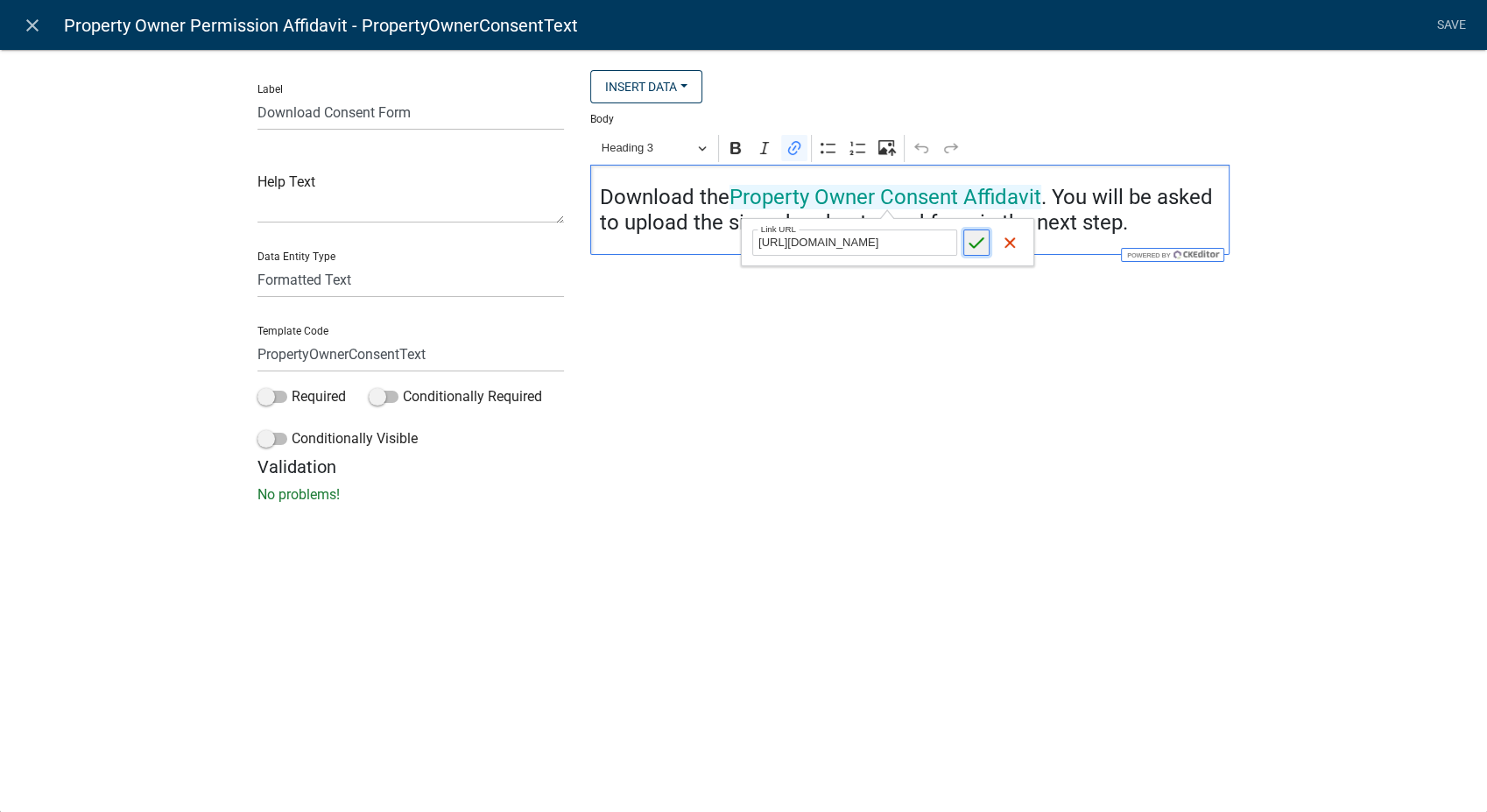
click at [980, 239] on icon "submit" at bounding box center [977, 243] width 18 height 18
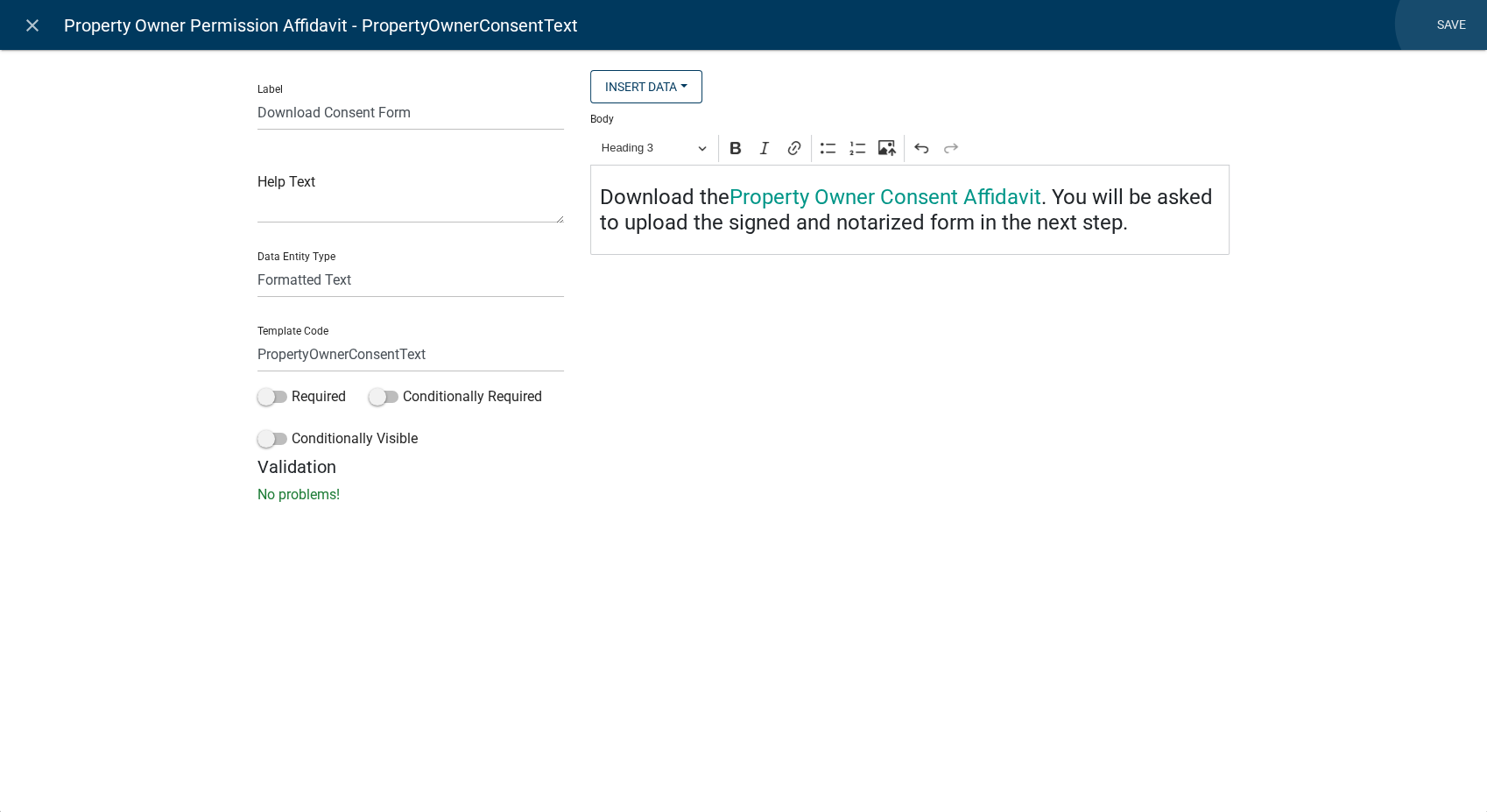
click at [1450, 24] on link "Save" at bounding box center [1451, 25] width 44 height 33
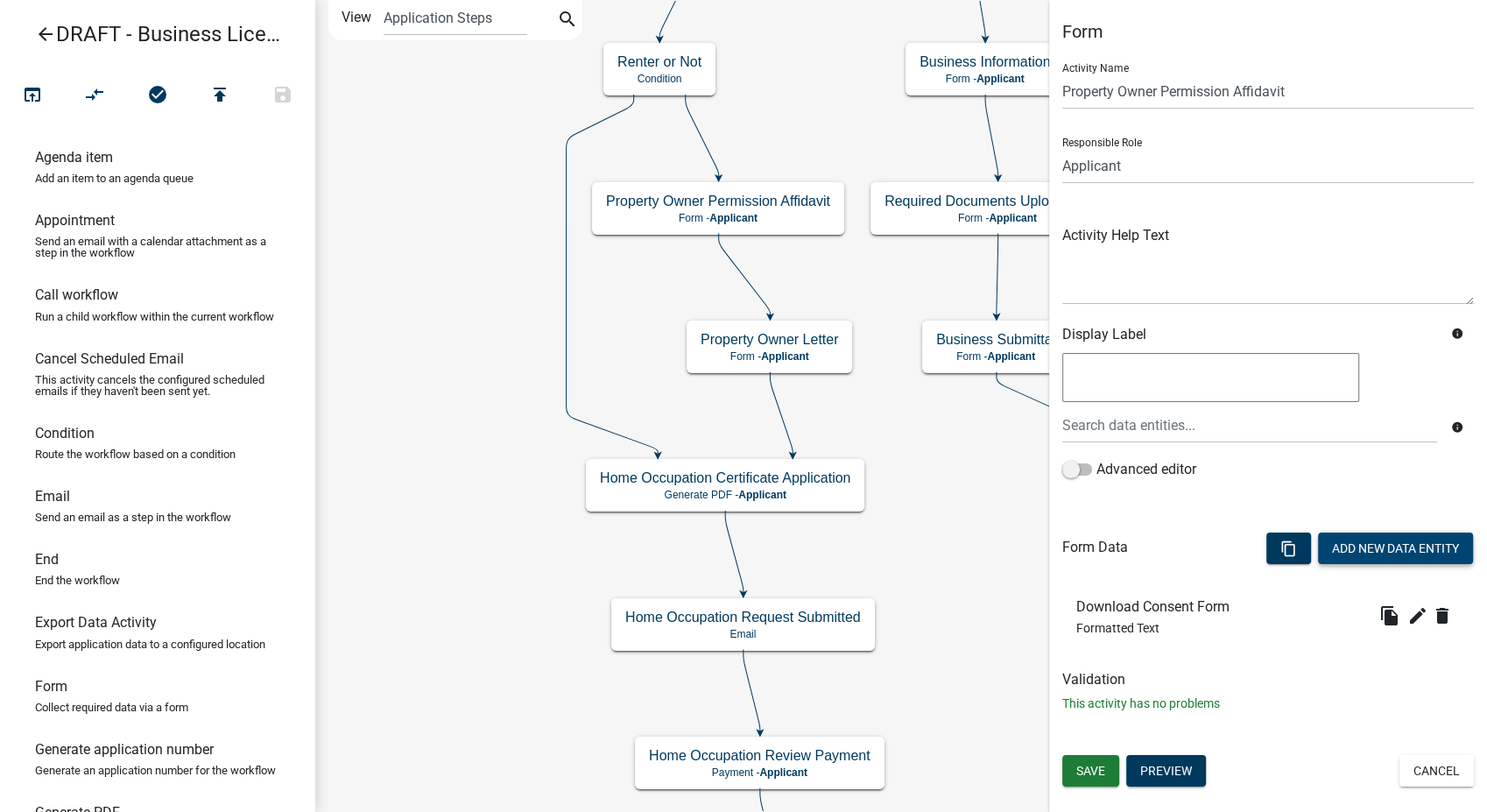
click at [1397, 549] on button "Add New Data Entity" at bounding box center [1396, 549] width 155 height 32
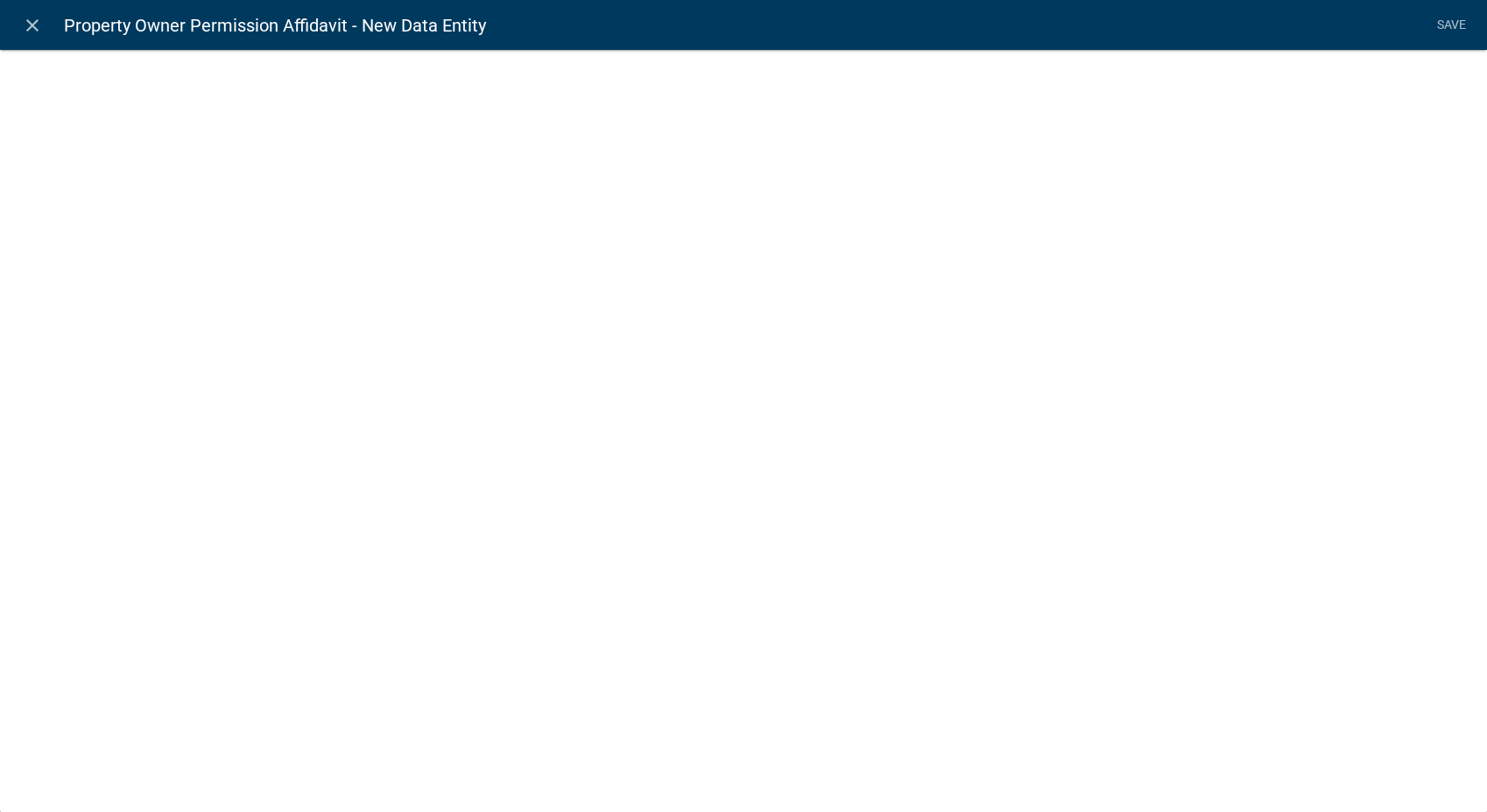
select select
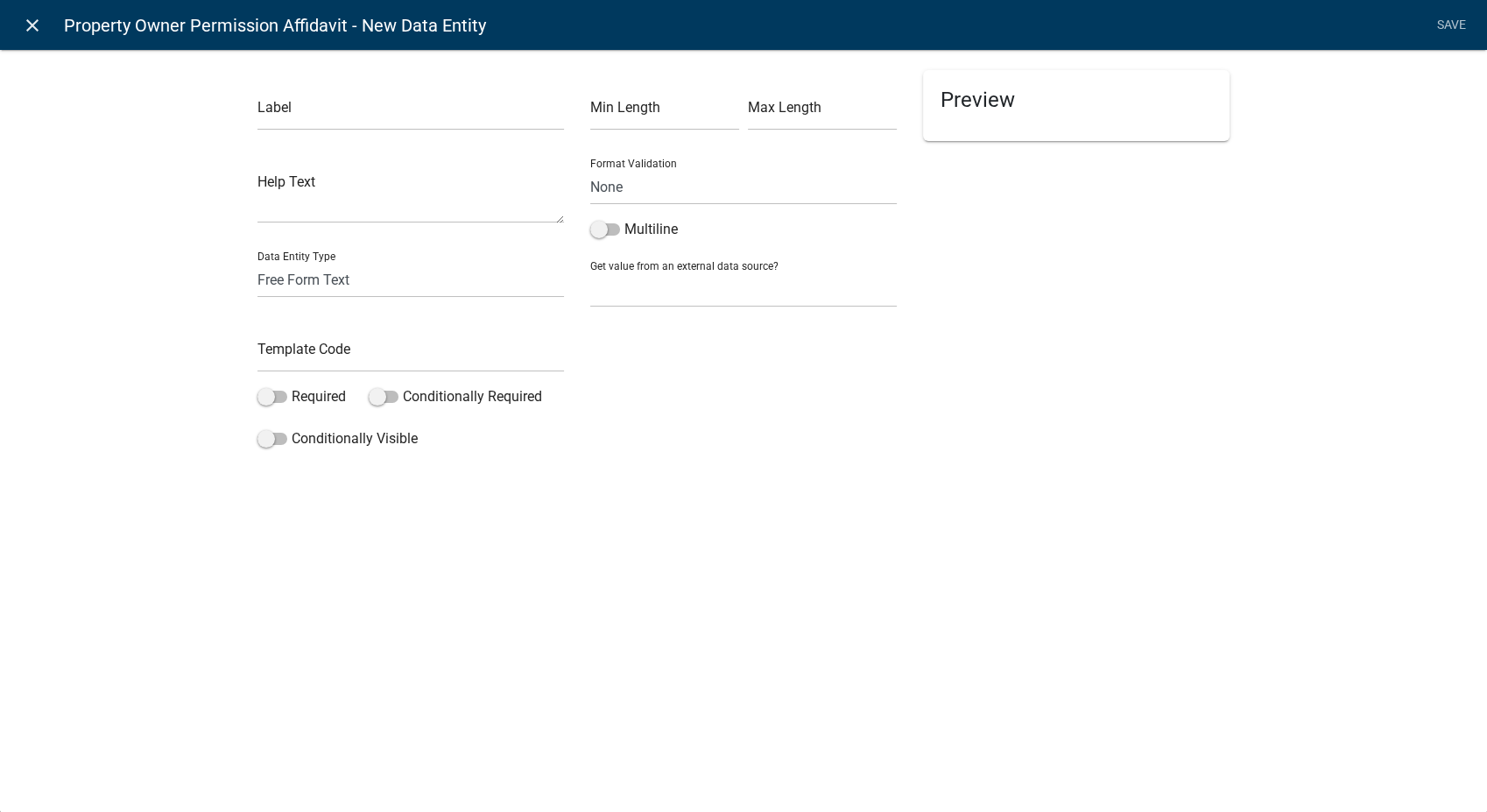
click at [33, 28] on icon "close" at bounding box center [32, 25] width 21 height 21
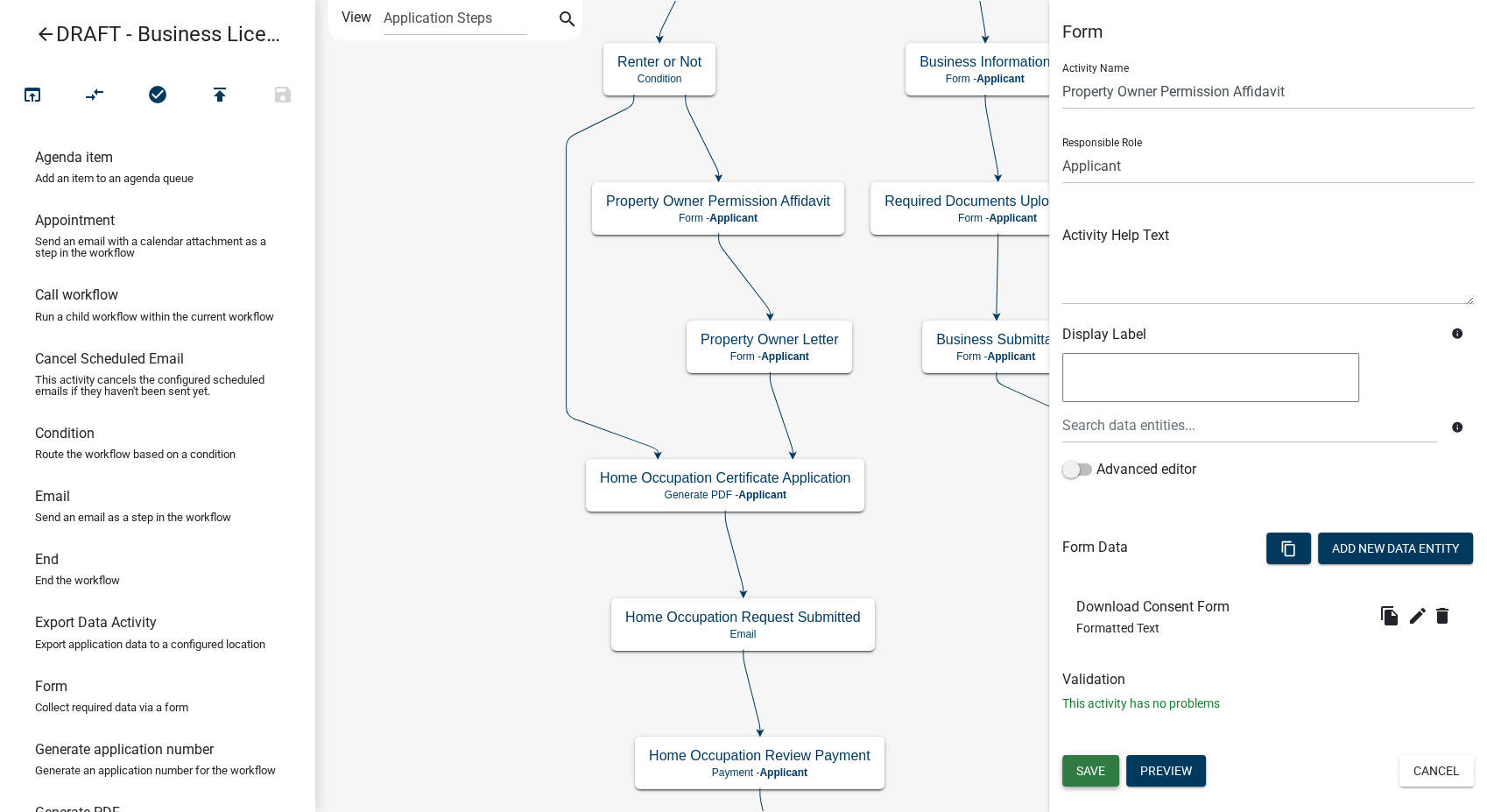
click at [1107, 775] on button "Save" at bounding box center [1090, 770] width 57 height 32
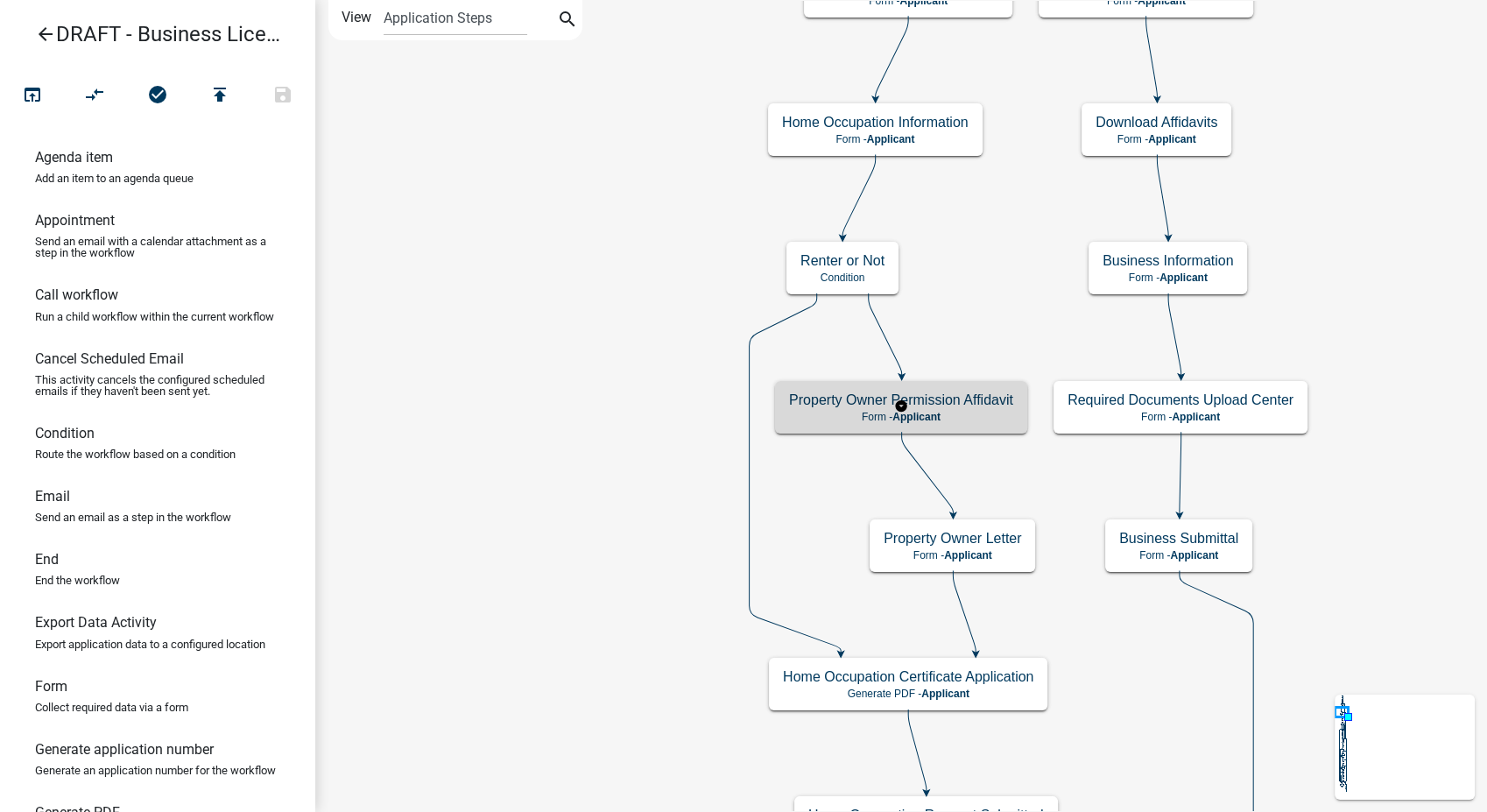
click at [954, 423] on div "Property Owner Permission Affidavit Form - Applicant" at bounding box center [902, 406] width 252 height 53
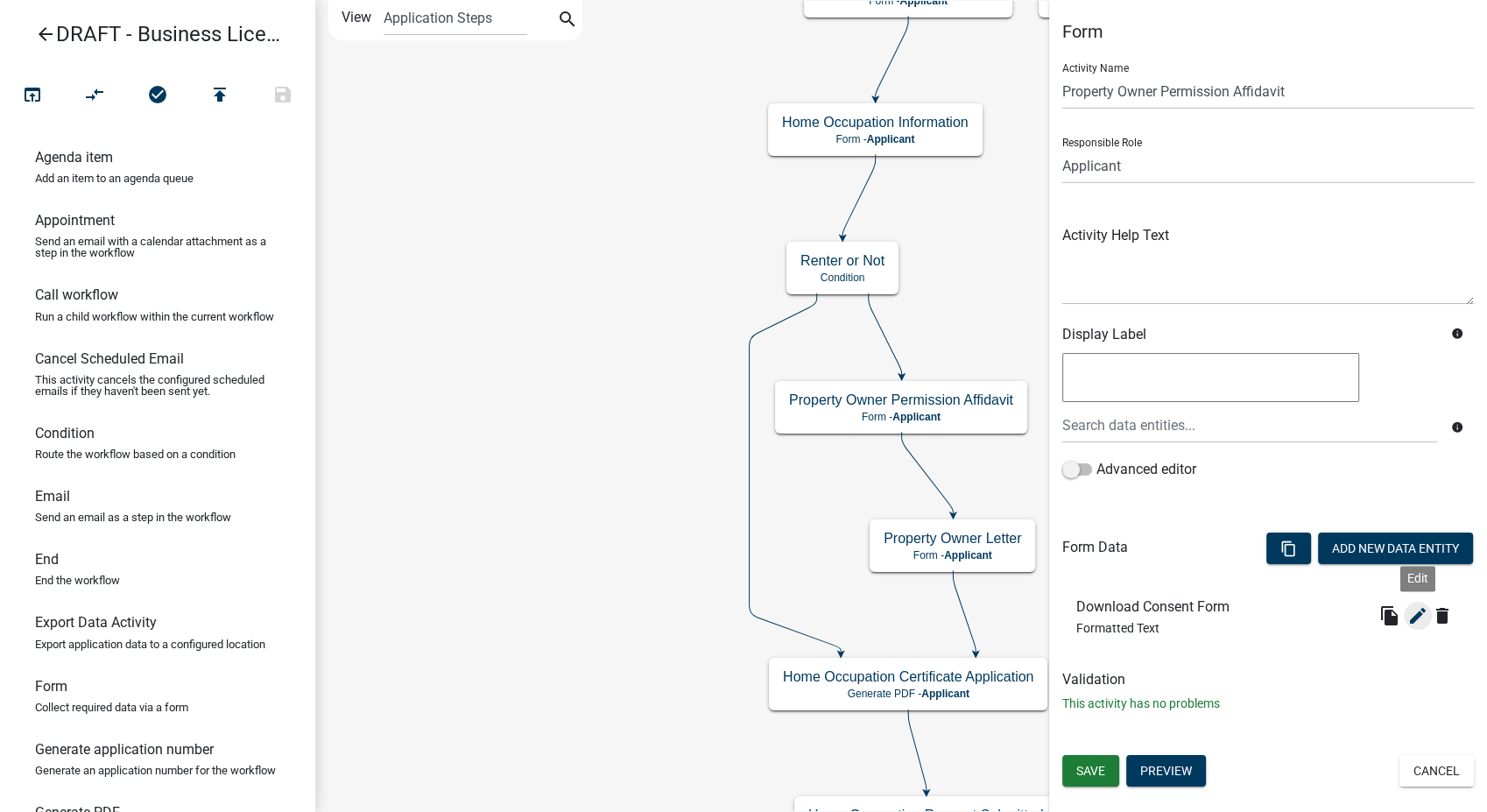
drag, startPoint x: 1424, startPoint y: 621, endPoint x: 1414, endPoint y: 617, distance: 10.8
click at [1414, 617] on icon "edit" at bounding box center [1417, 615] width 21 height 21
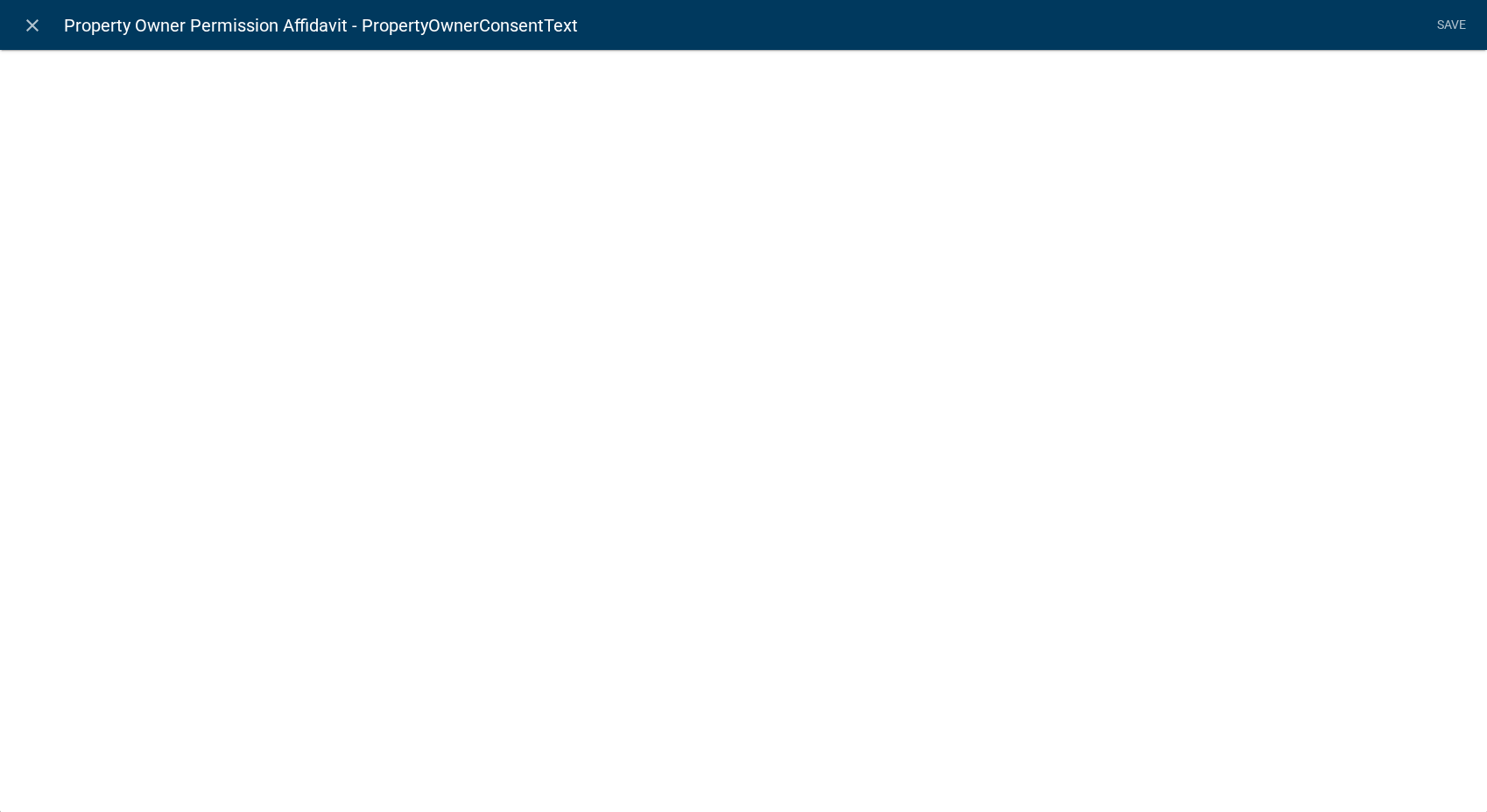
select select "rich-text"
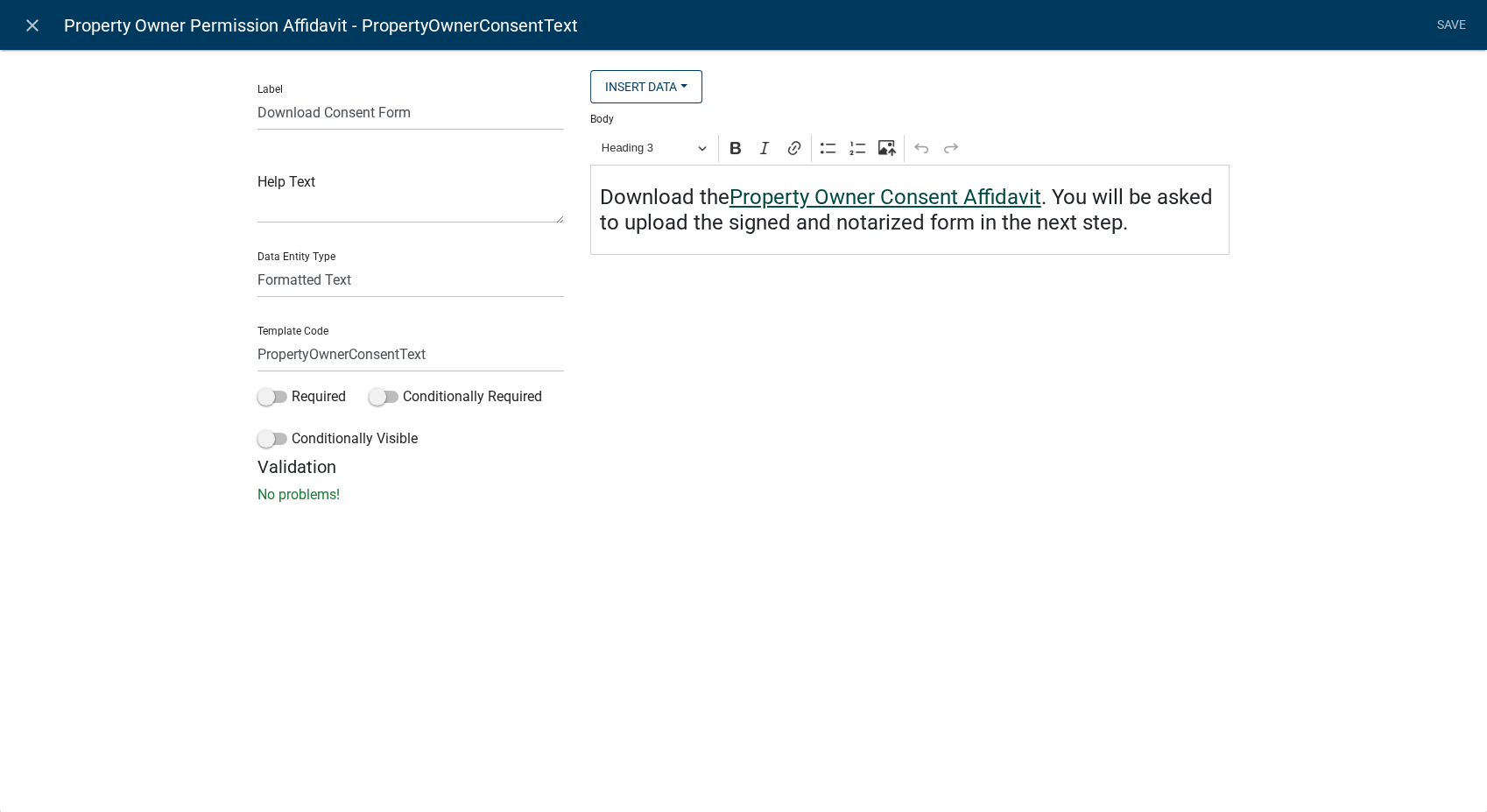
click at [969, 187] on link "Property Owner Consent Affidavit" at bounding box center [886, 197] width 312 height 25
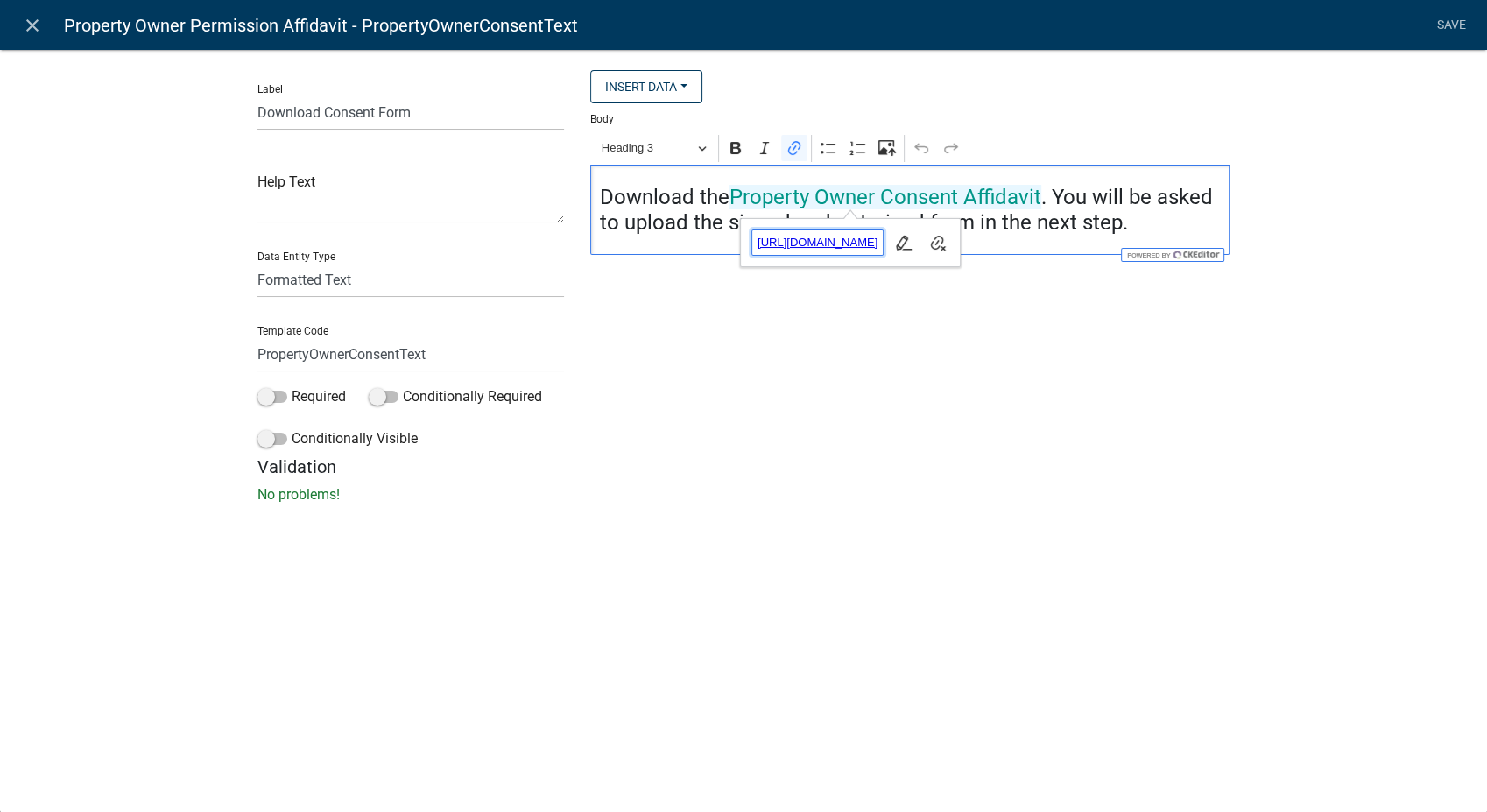
click at [884, 242] on span "https://permits.schneidercorp.com/branding/CarrollCoGA/PropertyOwnersPermission…" at bounding box center [818, 242] width 131 height 21
click at [912, 243] on icon "button" at bounding box center [904, 243] width 18 height 18
click at [912, 244] on input "https://permits.schneidercorp.com/branding/CarrollCoGA/PropertyOwnersPermission…" at bounding box center [855, 243] width 205 height 26
type input "https://permits.schneidercorp.com/branding/CarrollCoGA/Property Owners Permissi…"
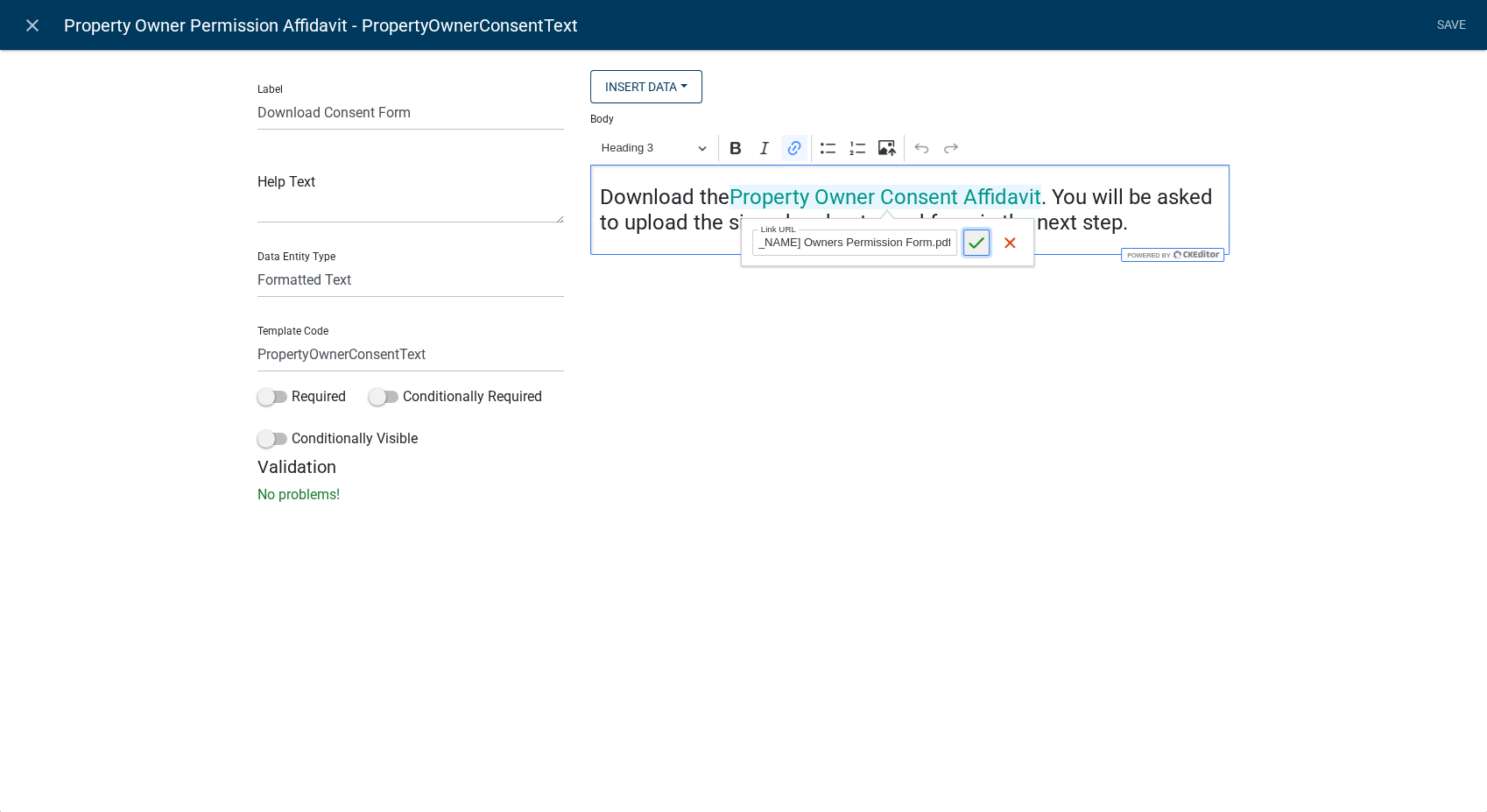
scroll to position [0, 0]
click at [975, 249] on icon "submit" at bounding box center [977, 243] width 18 height 18
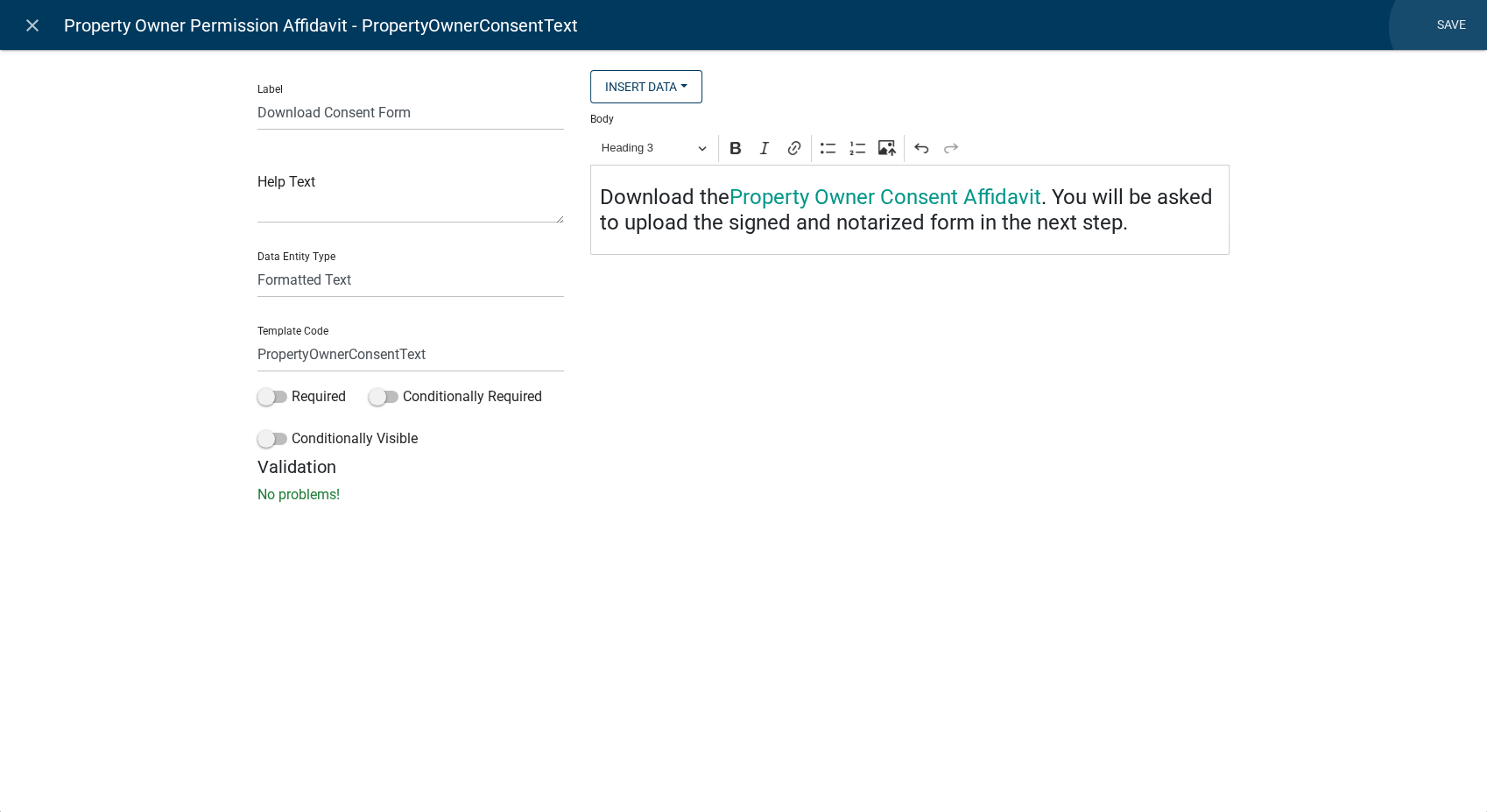
click at [1444, 27] on link "Save" at bounding box center [1451, 25] width 44 height 33
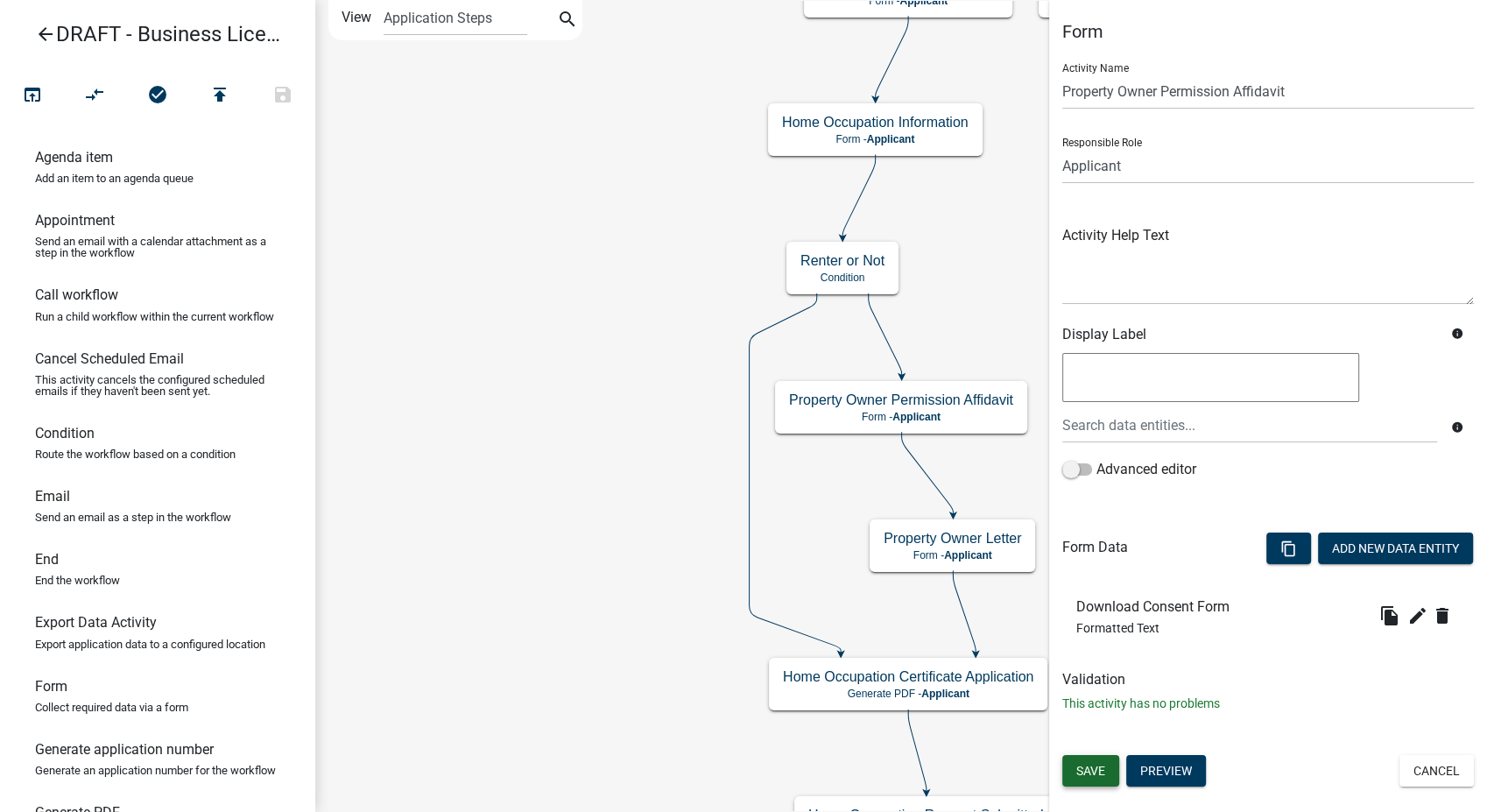
click at [1072, 774] on button "Save" at bounding box center [1090, 770] width 57 height 32
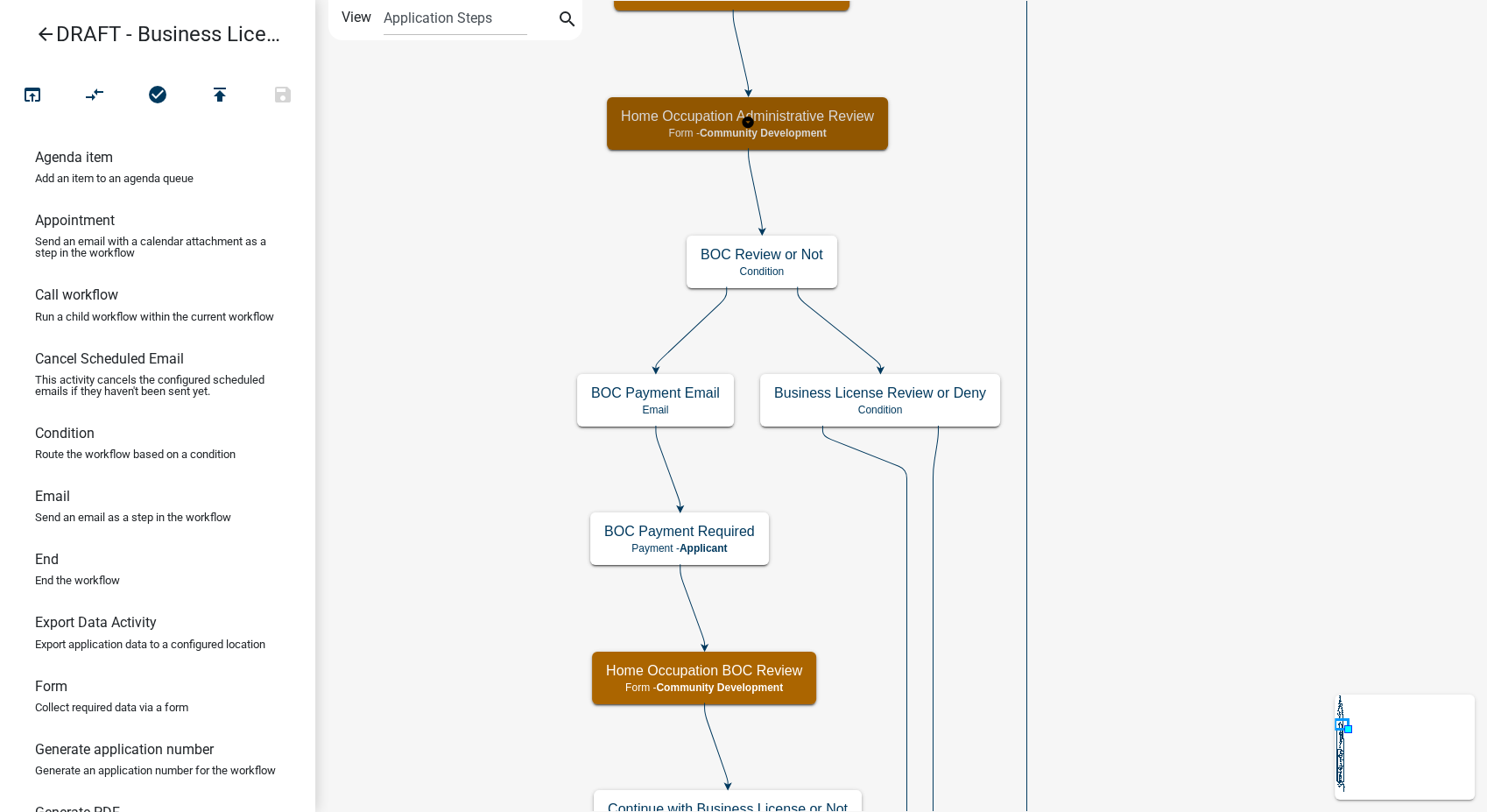
click at [824, 101] on div "Home Occupation Administrative Review Form - Community Development" at bounding box center [747, 123] width 281 height 53
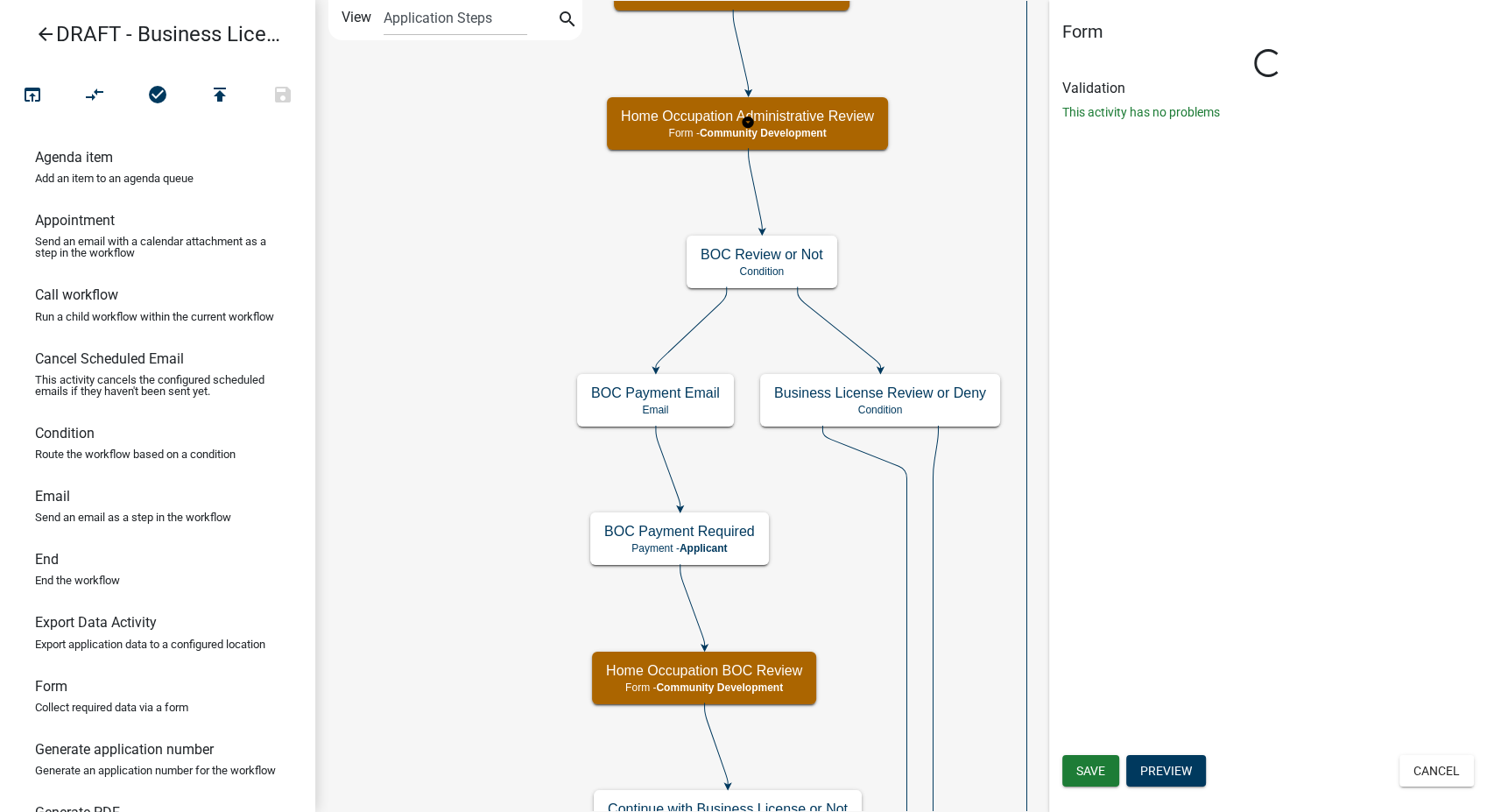
select select "66D5FF95-1CD3-428B-B9DC-D797D01D8DE2"
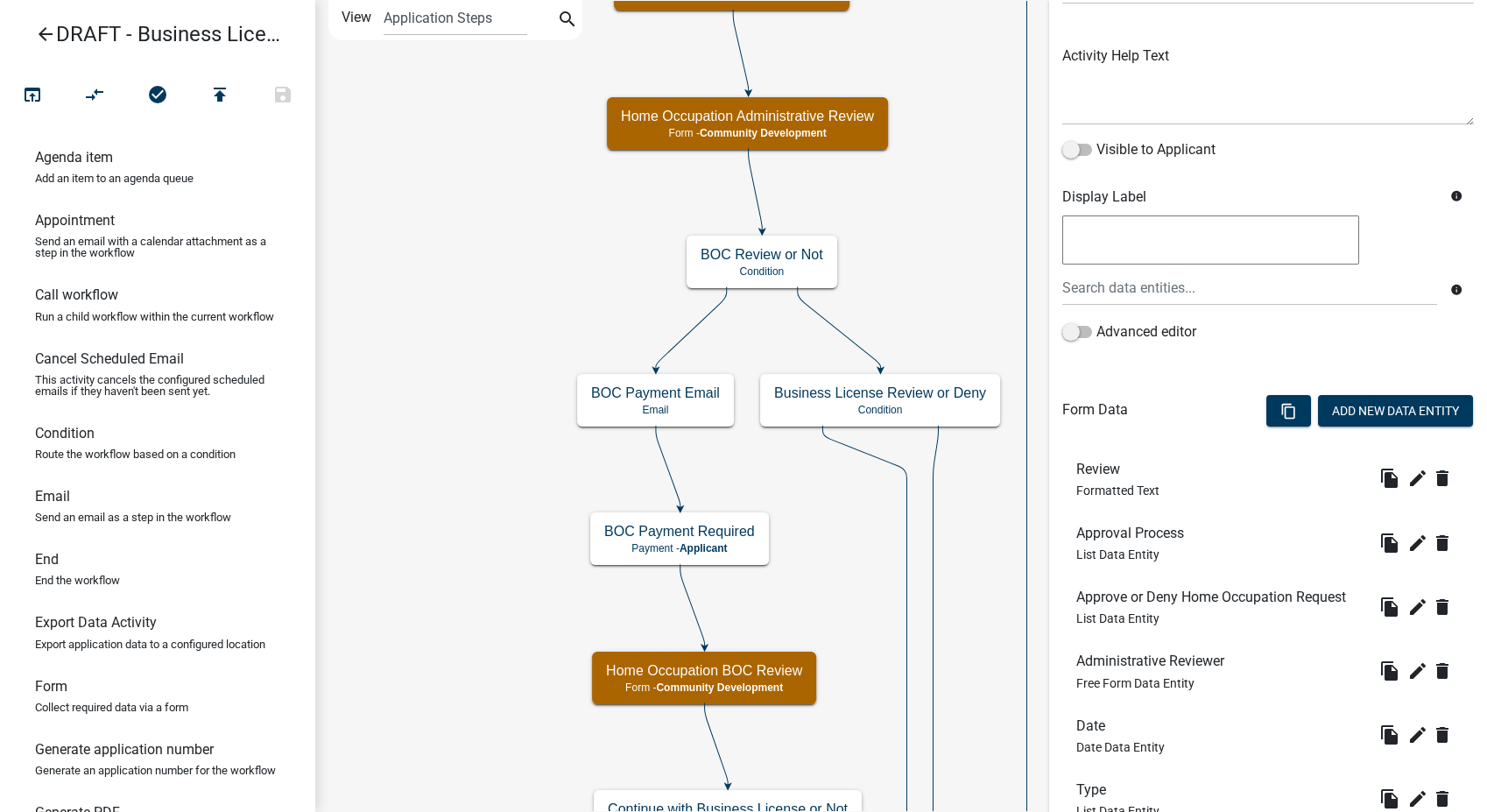
scroll to position [378, 0]
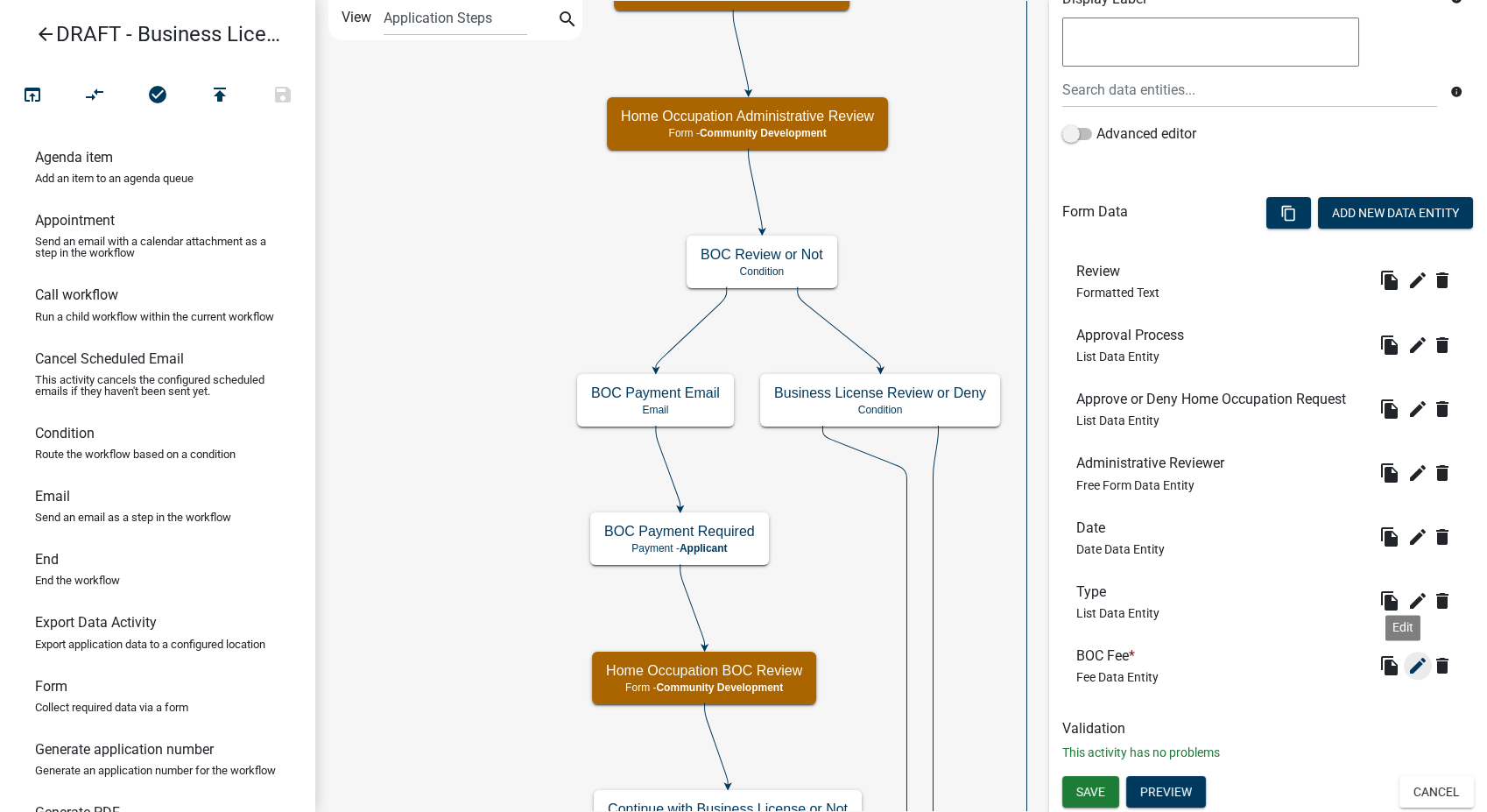
click at [1407, 666] on icon "edit" at bounding box center [1417, 665] width 21 height 21
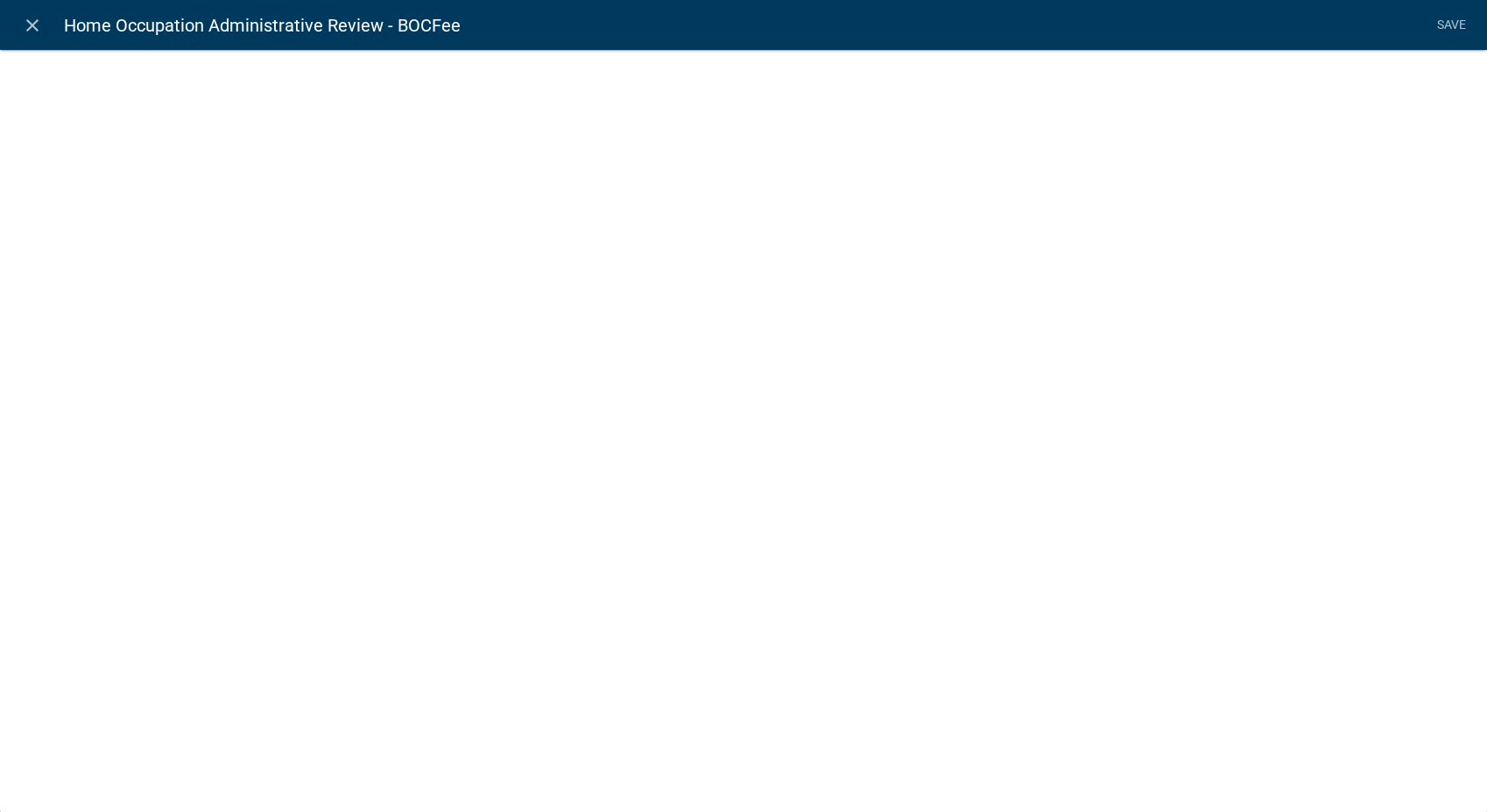
select select "fee"
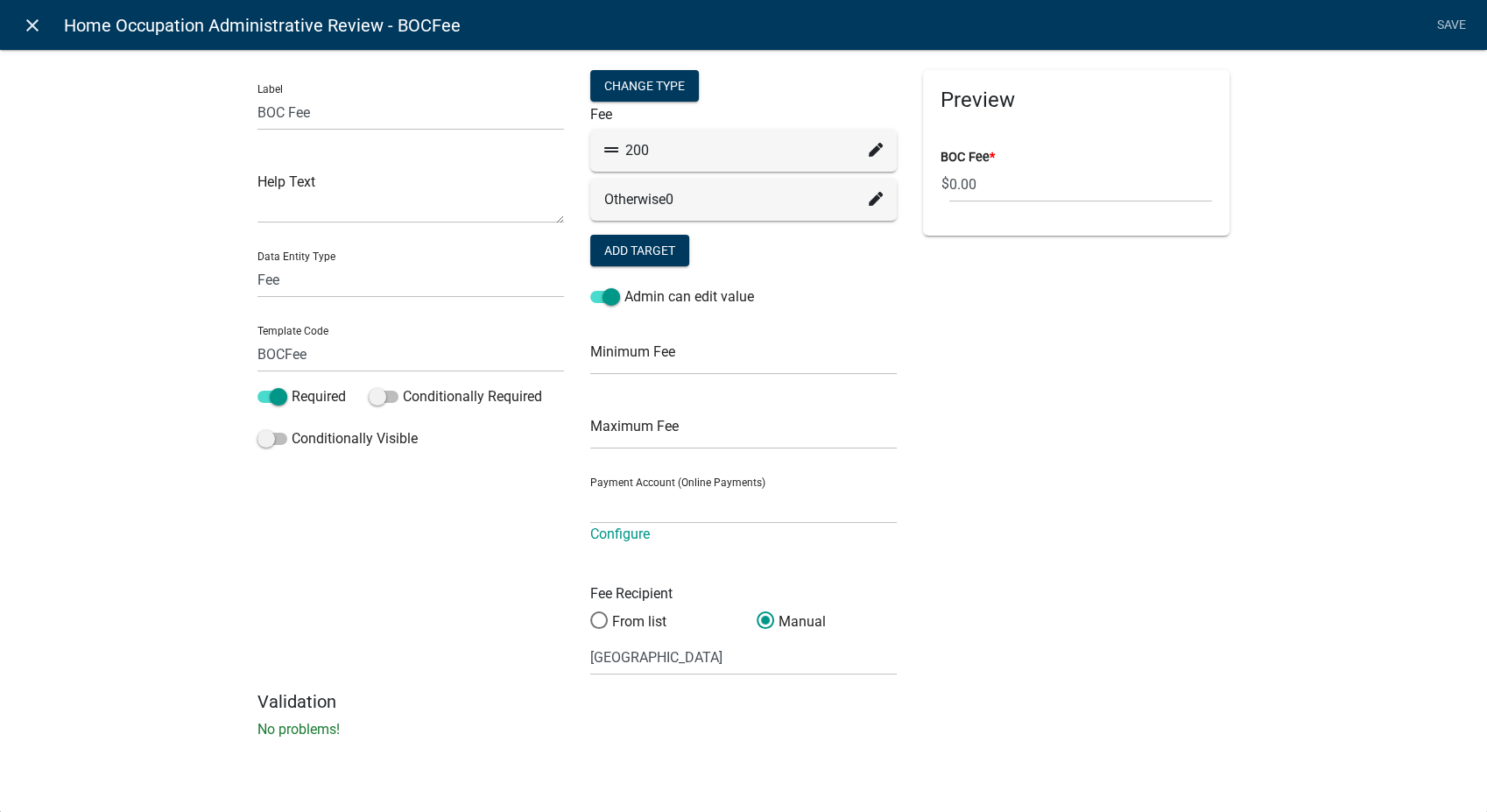
click at [33, 25] on icon "close" at bounding box center [32, 25] width 21 height 21
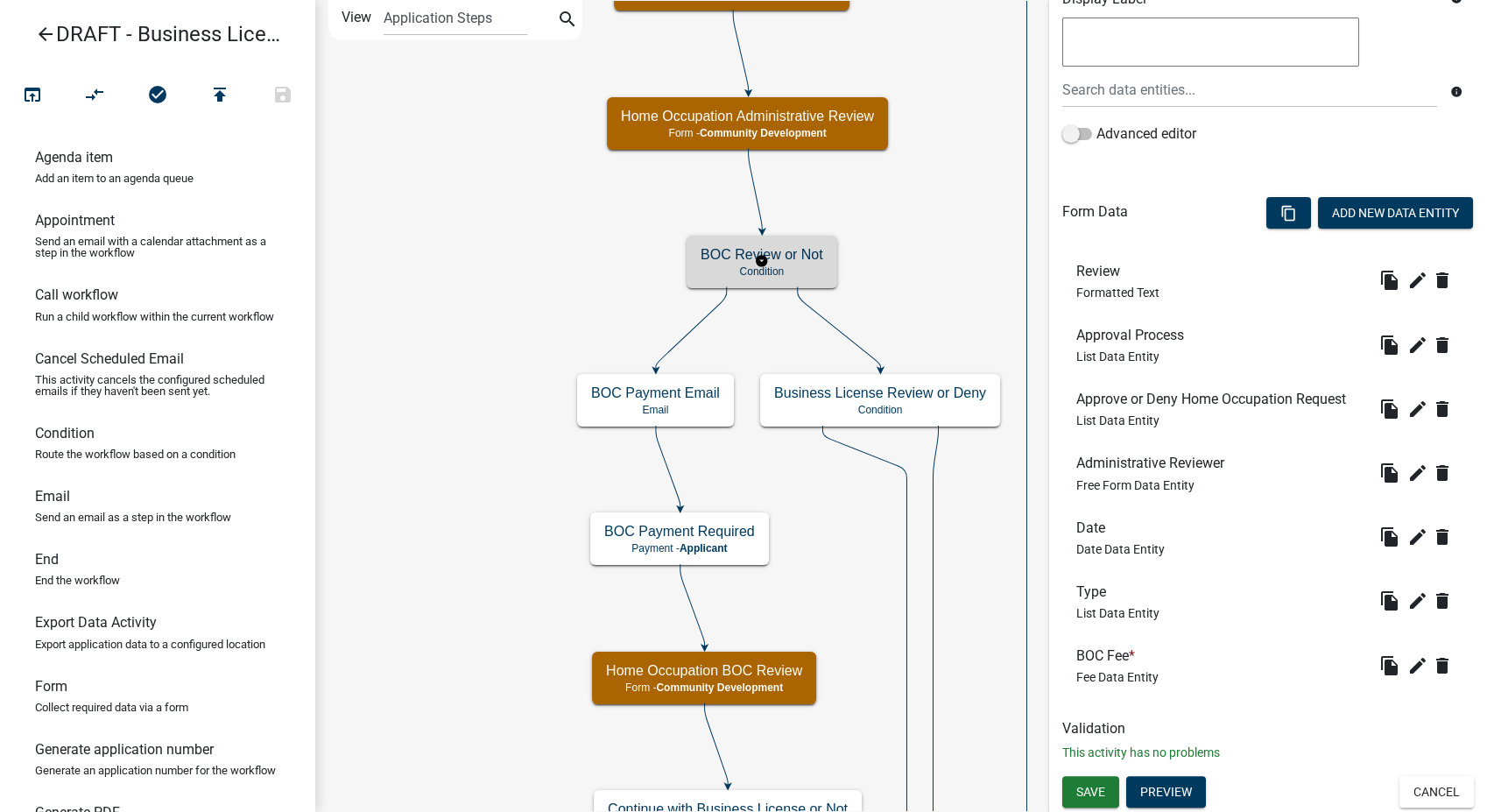
scroll to position [0, 0]
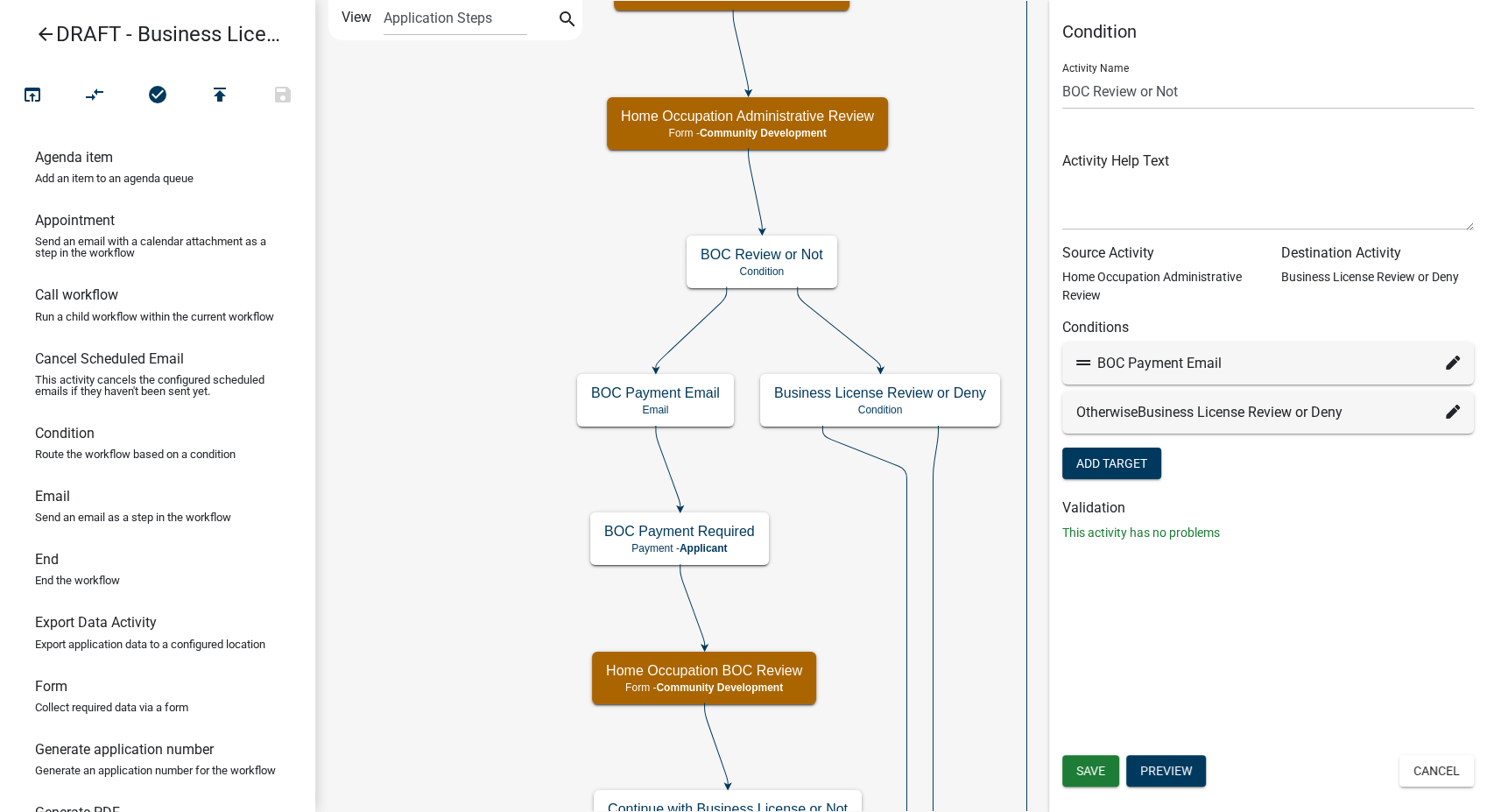
click at [1460, 360] on div "BOC Payment Email" at bounding box center [1268, 363] width 412 height 42
click at [1451, 364] on icon at bounding box center [1453, 363] width 14 height 14
select select "42: bfcc6ac0-7a1d-4b2c-87c7-7790cbe630a0"
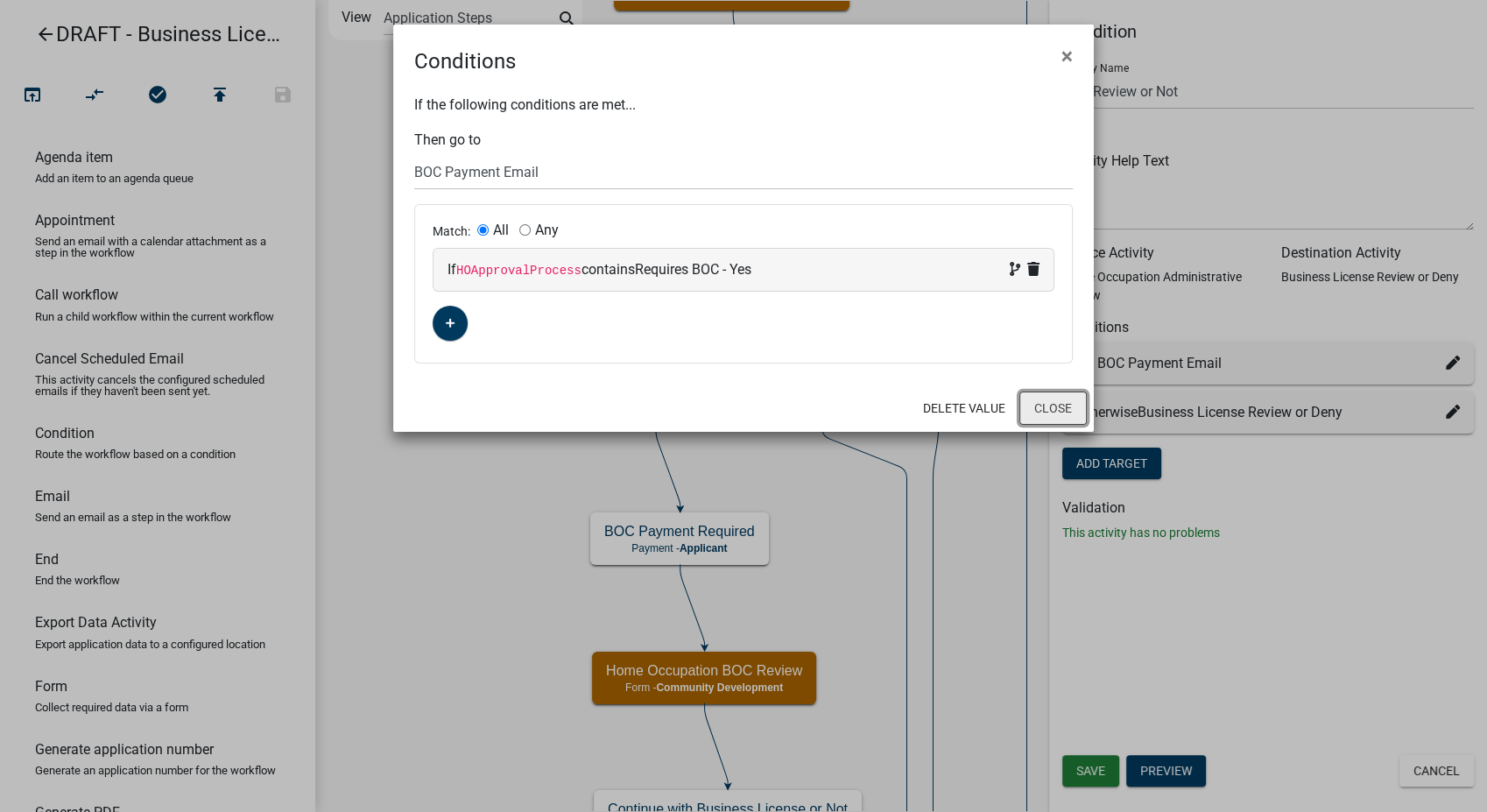
click at [1035, 416] on button "Close" at bounding box center [1053, 407] width 68 height 33
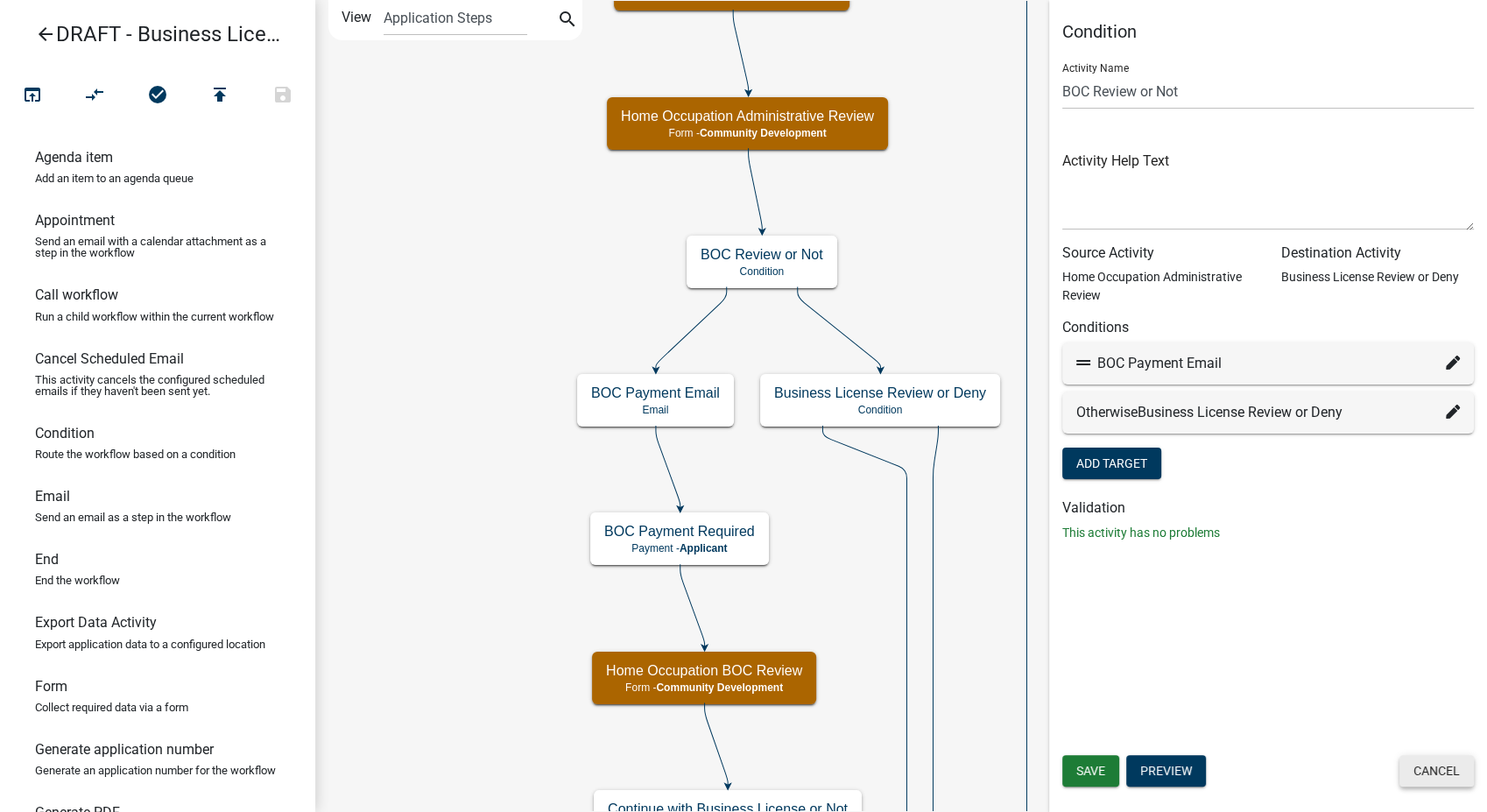
click at [1441, 768] on button "Cancel" at bounding box center [1436, 770] width 75 height 32
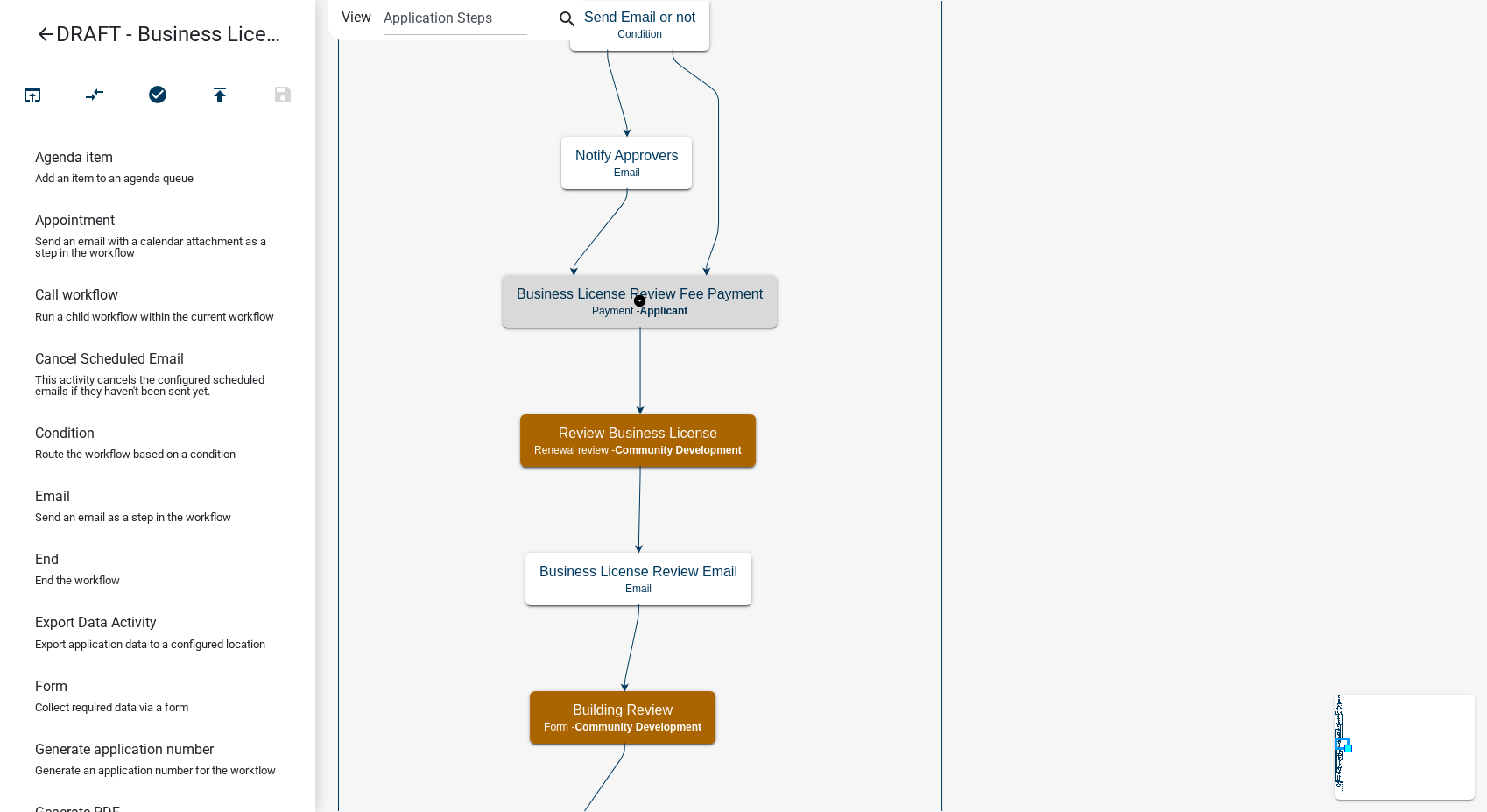
click at [690, 310] on p "Payment - Applicant" at bounding box center [640, 311] width 247 height 12
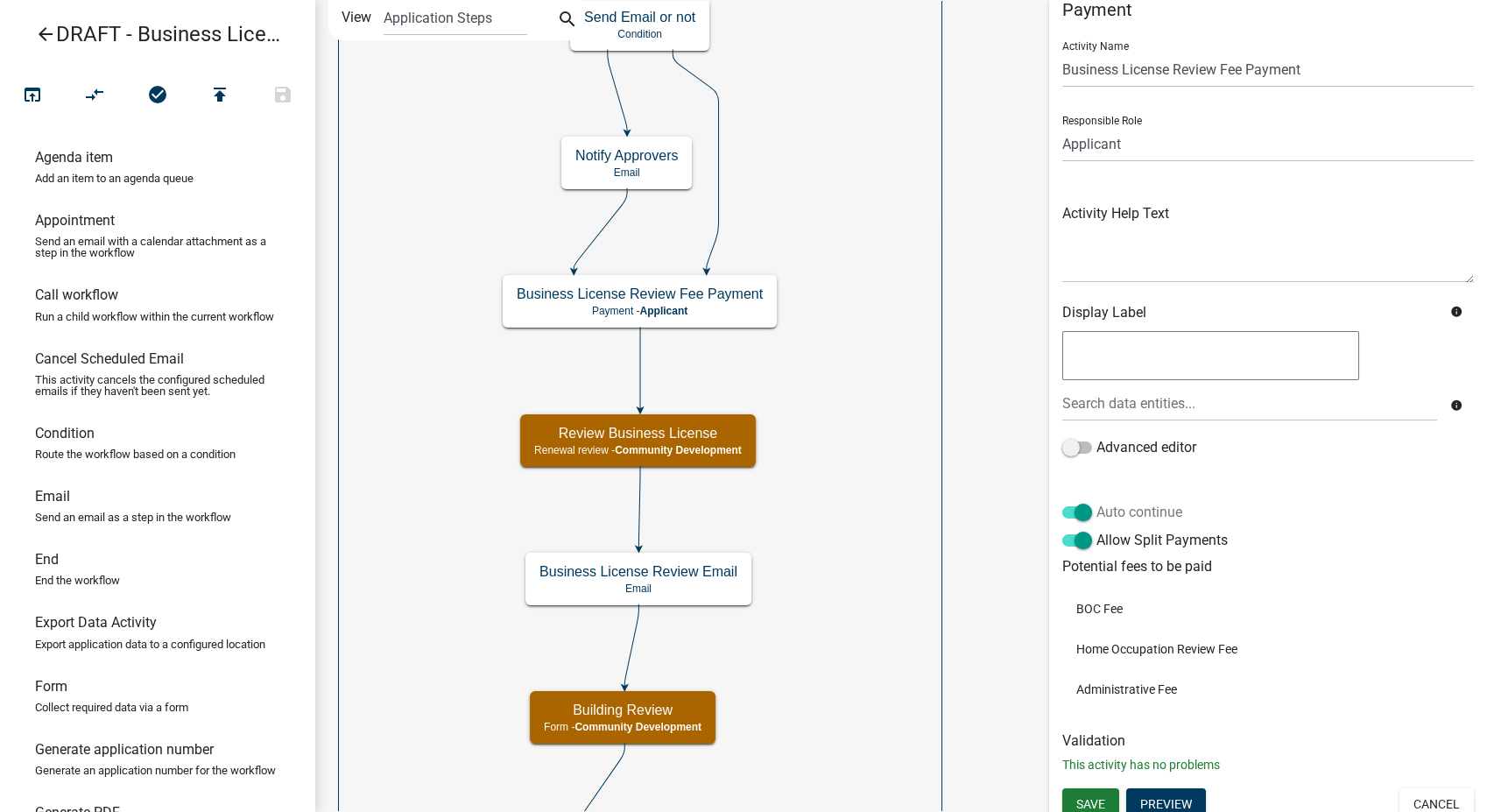
scroll to position [34, 0]
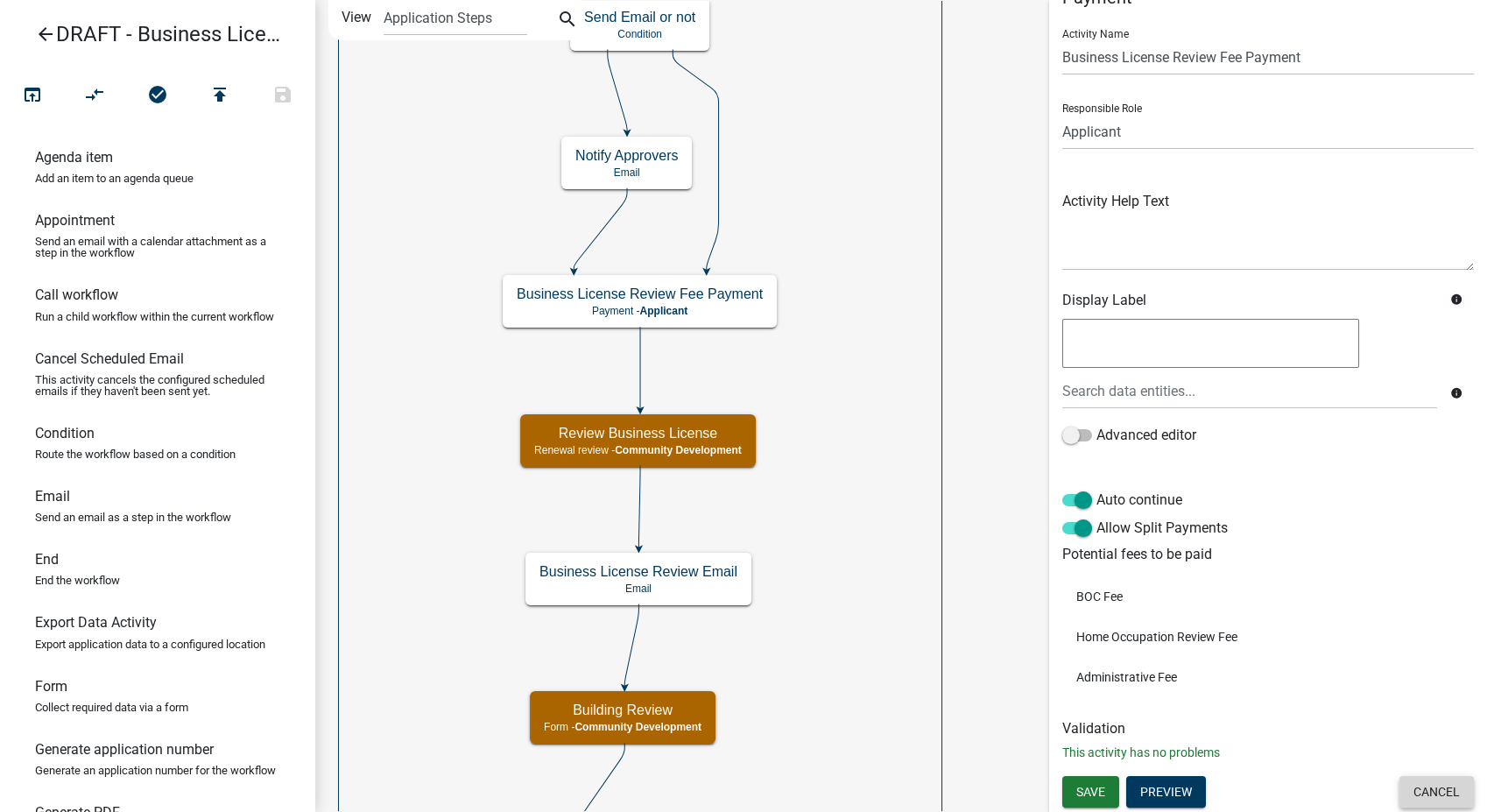
click at [1415, 791] on button "Cancel" at bounding box center [1436, 792] width 75 height 32
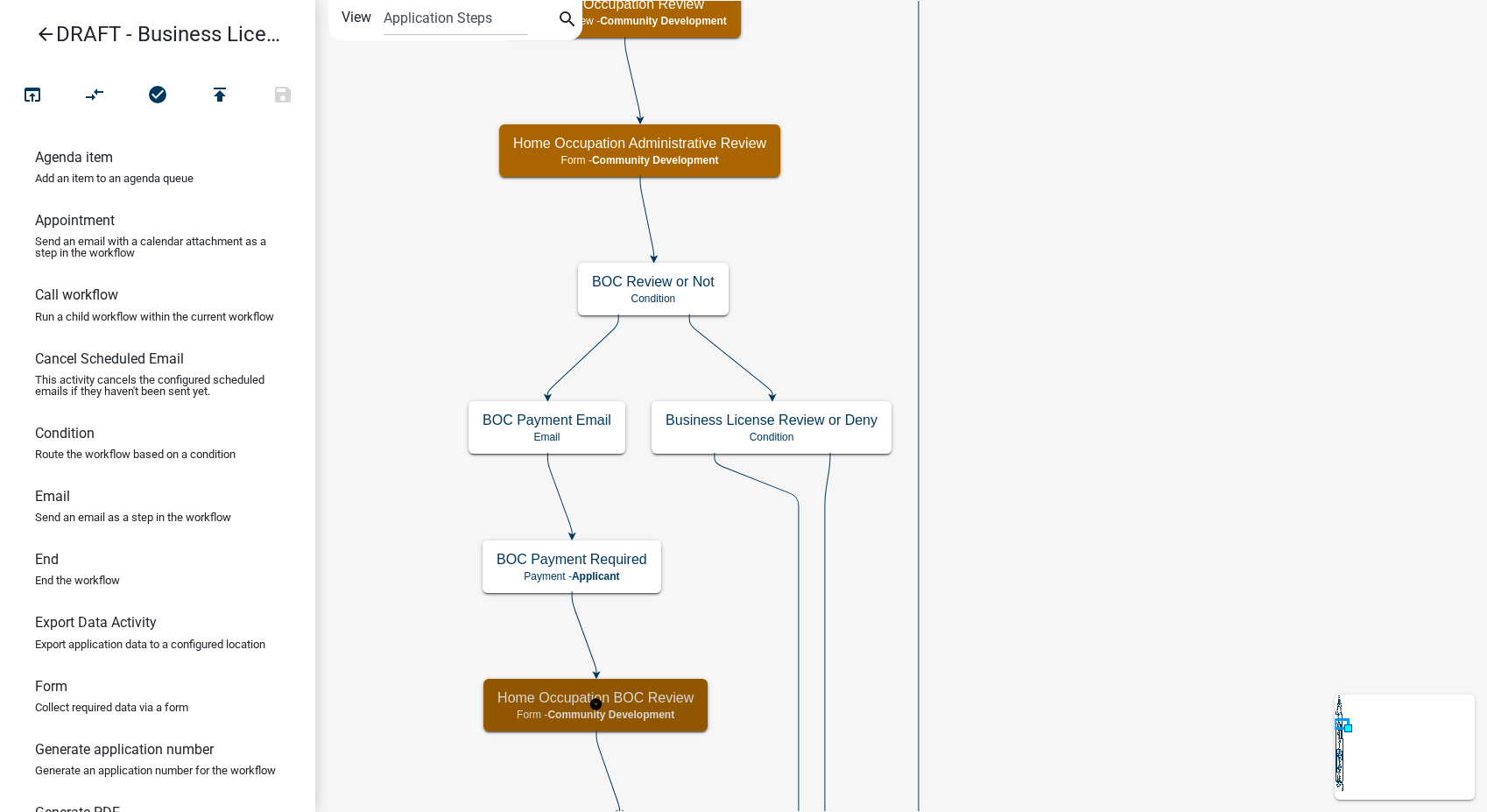
click at [632, 697] on h5 "Home Occupation BOC Review" at bounding box center [594, 697] width 196 height 17
select select "66D5FF95-1CD3-428B-B9DC-D797D01D8DE2"
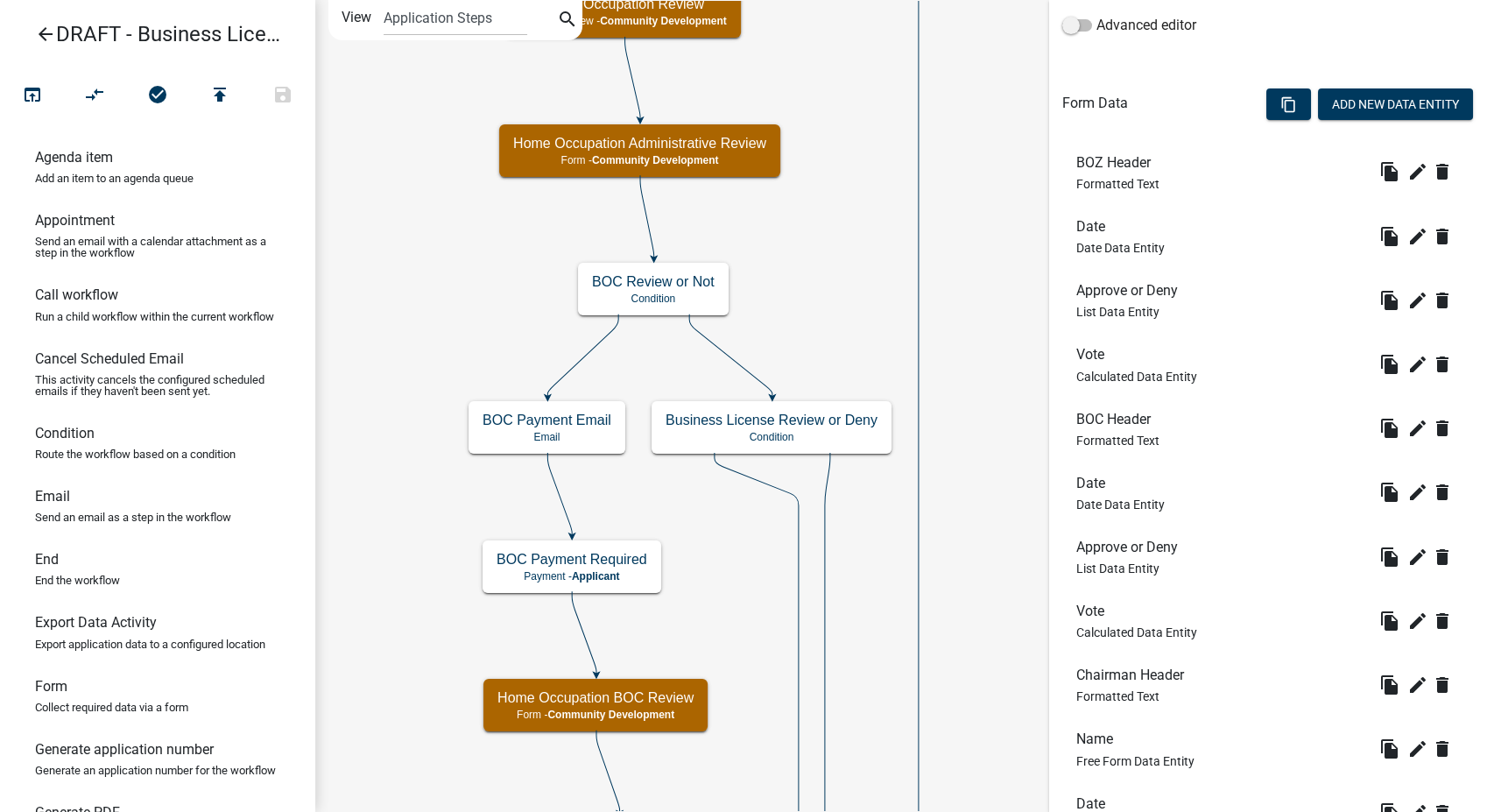
scroll to position [806, 0]
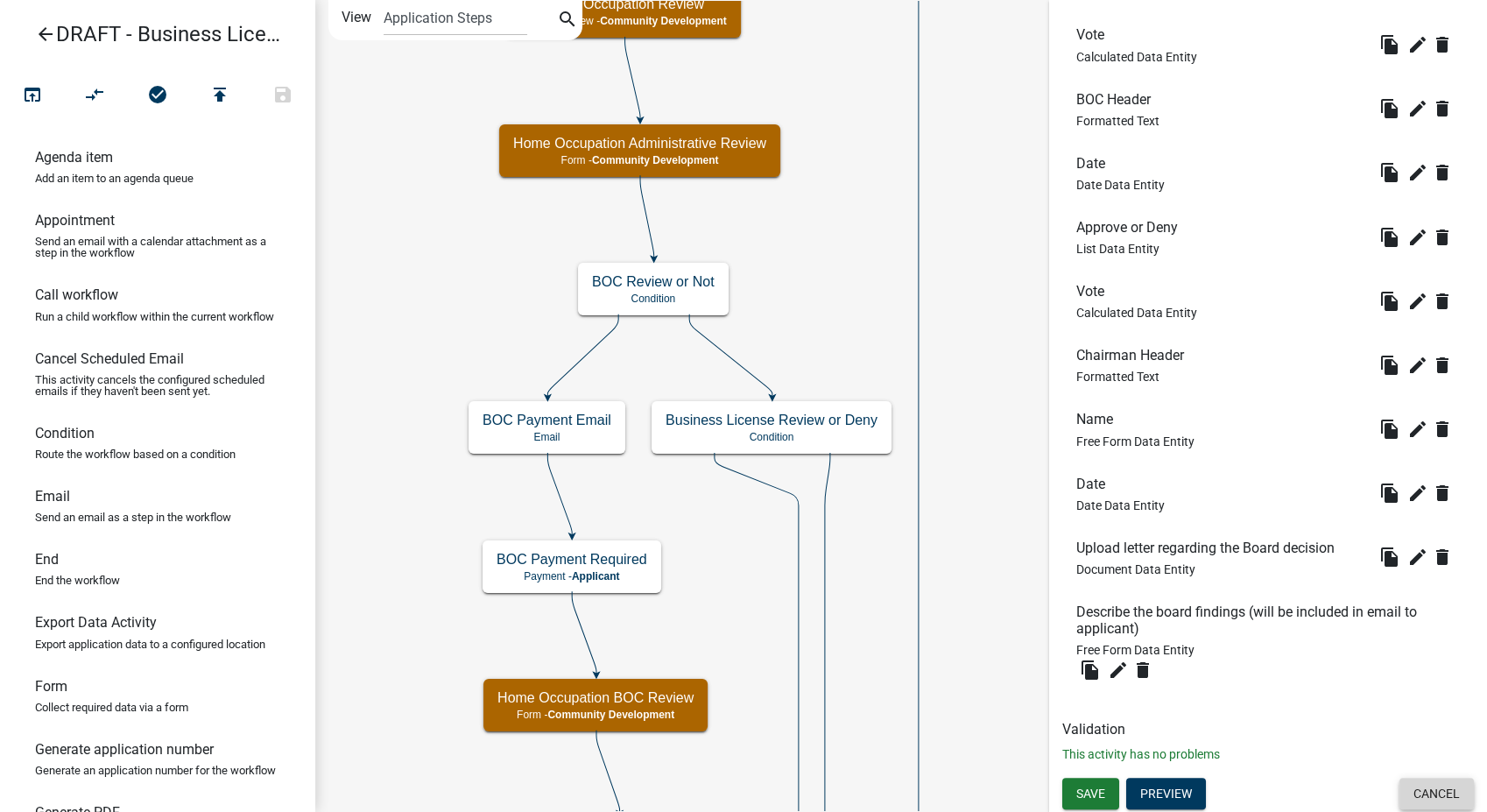
click at [1416, 795] on button "Cancel" at bounding box center [1436, 793] width 75 height 32
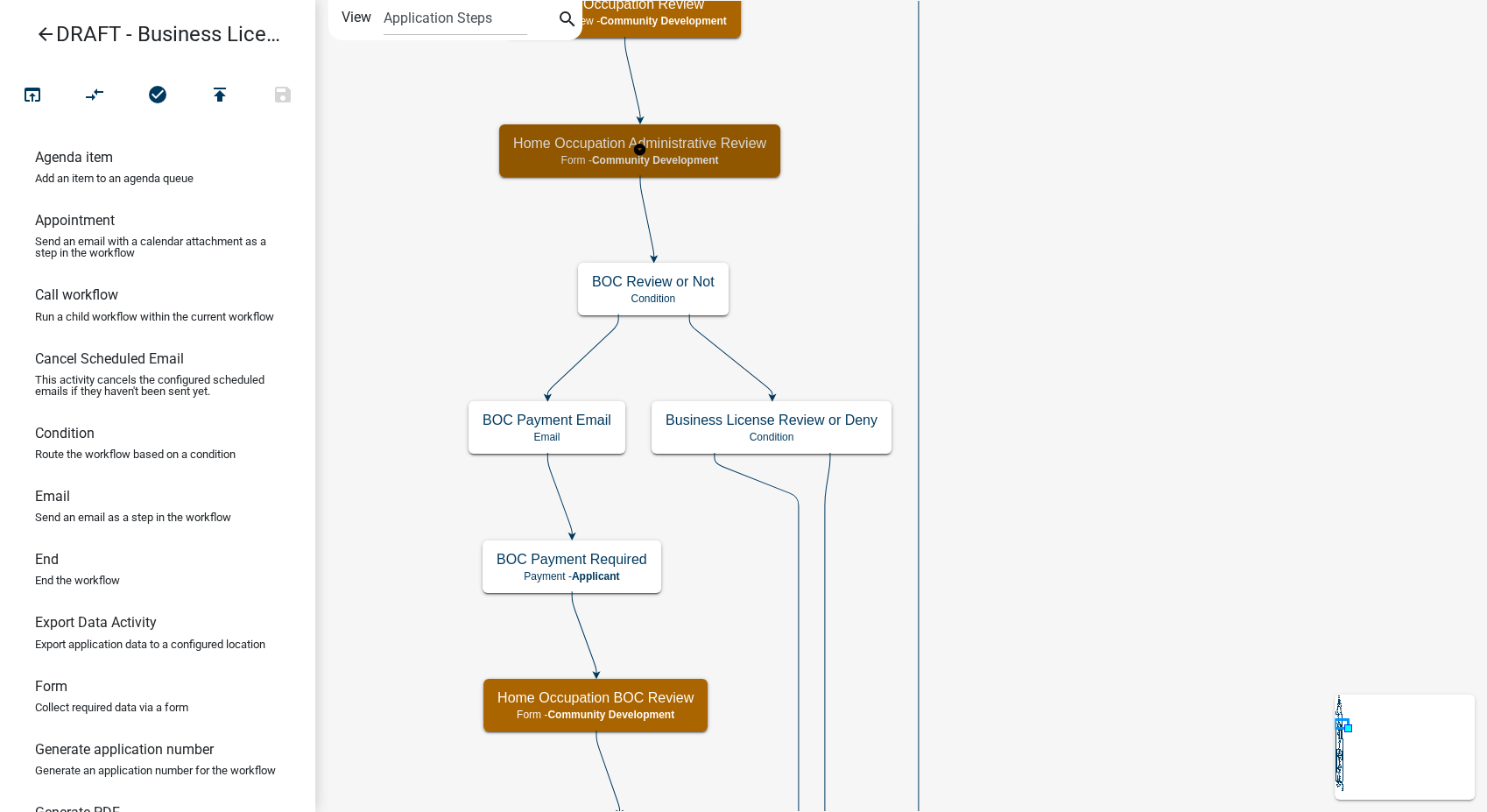
click at [753, 160] on p "Form - Community Development" at bounding box center [639, 160] width 253 height 12
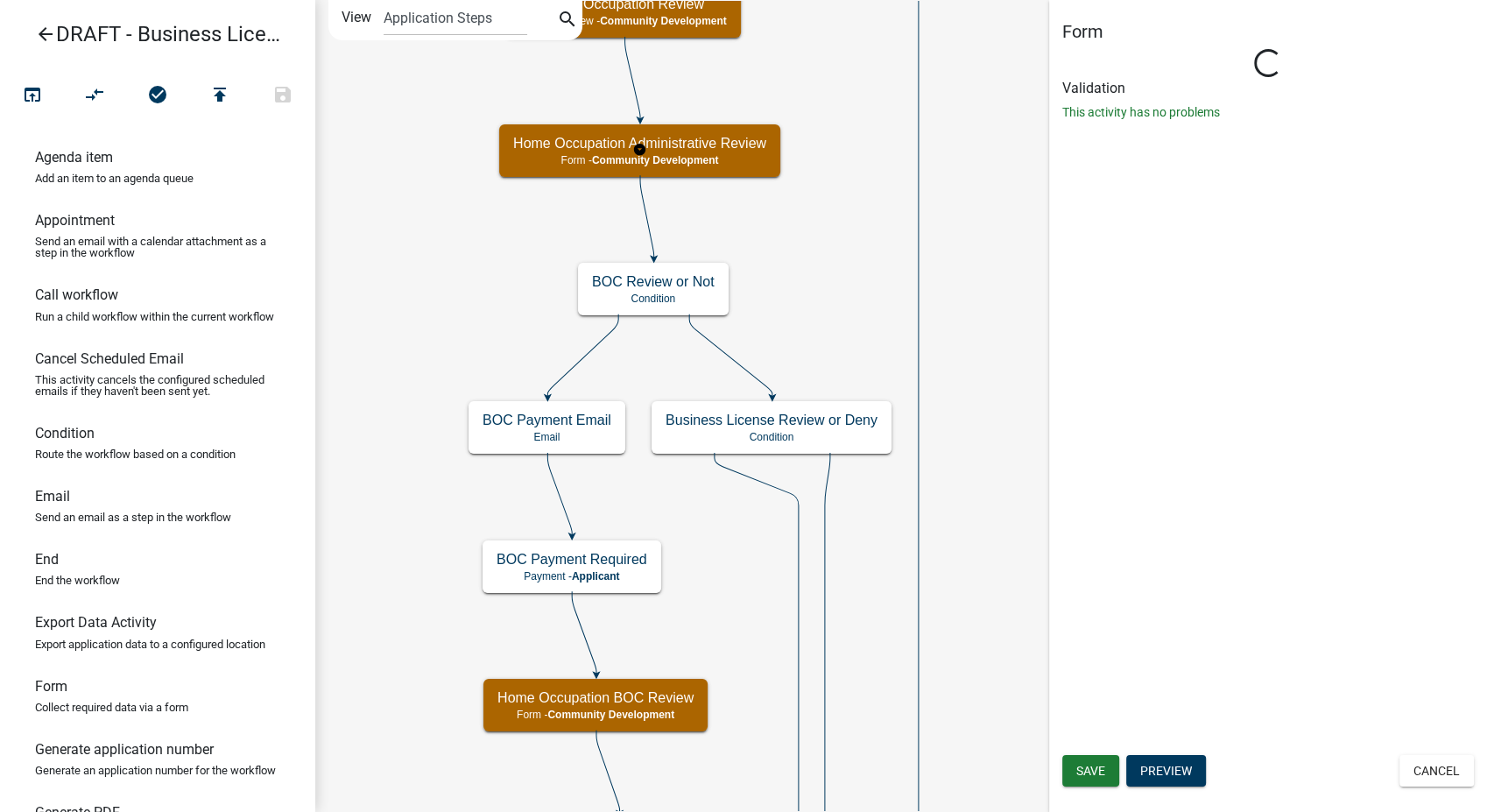
select select "66D5FF95-1CD3-428B-B9DC-D797D01D8DE2"
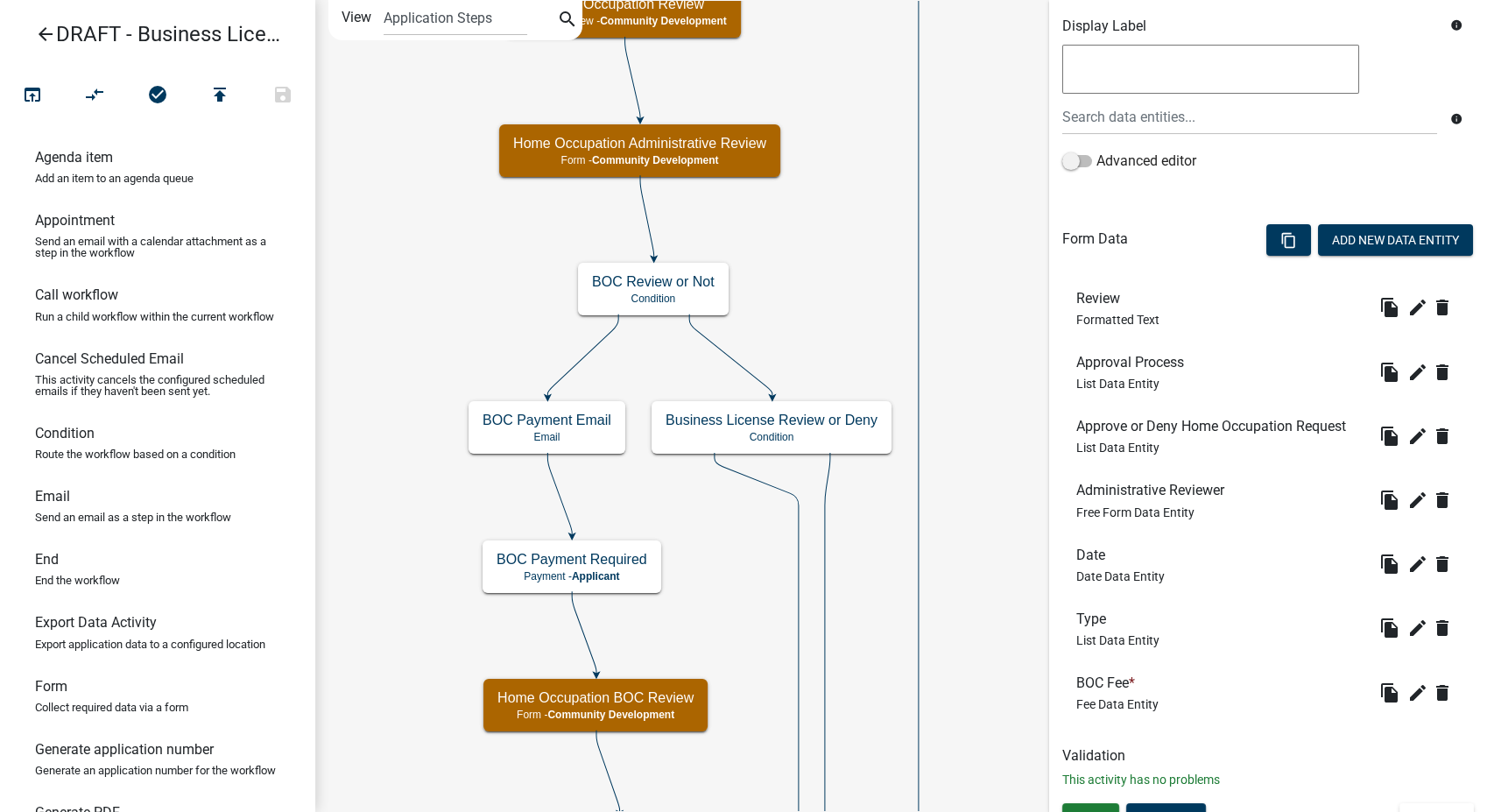
scroll to position [378, 0]
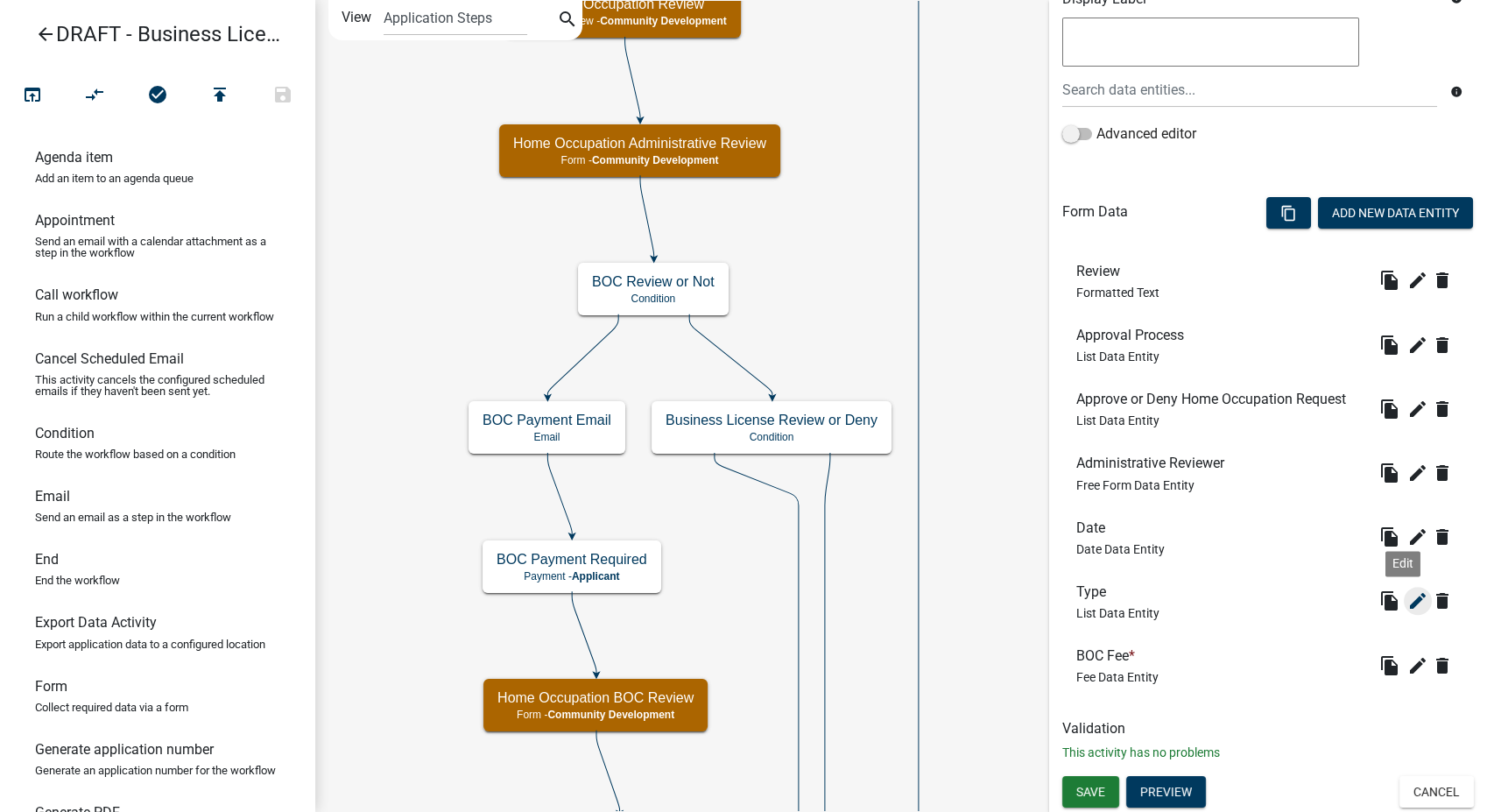
click at [1407, 599] on icon "edit" at bounding box center [1417, 600] width 21 height 21
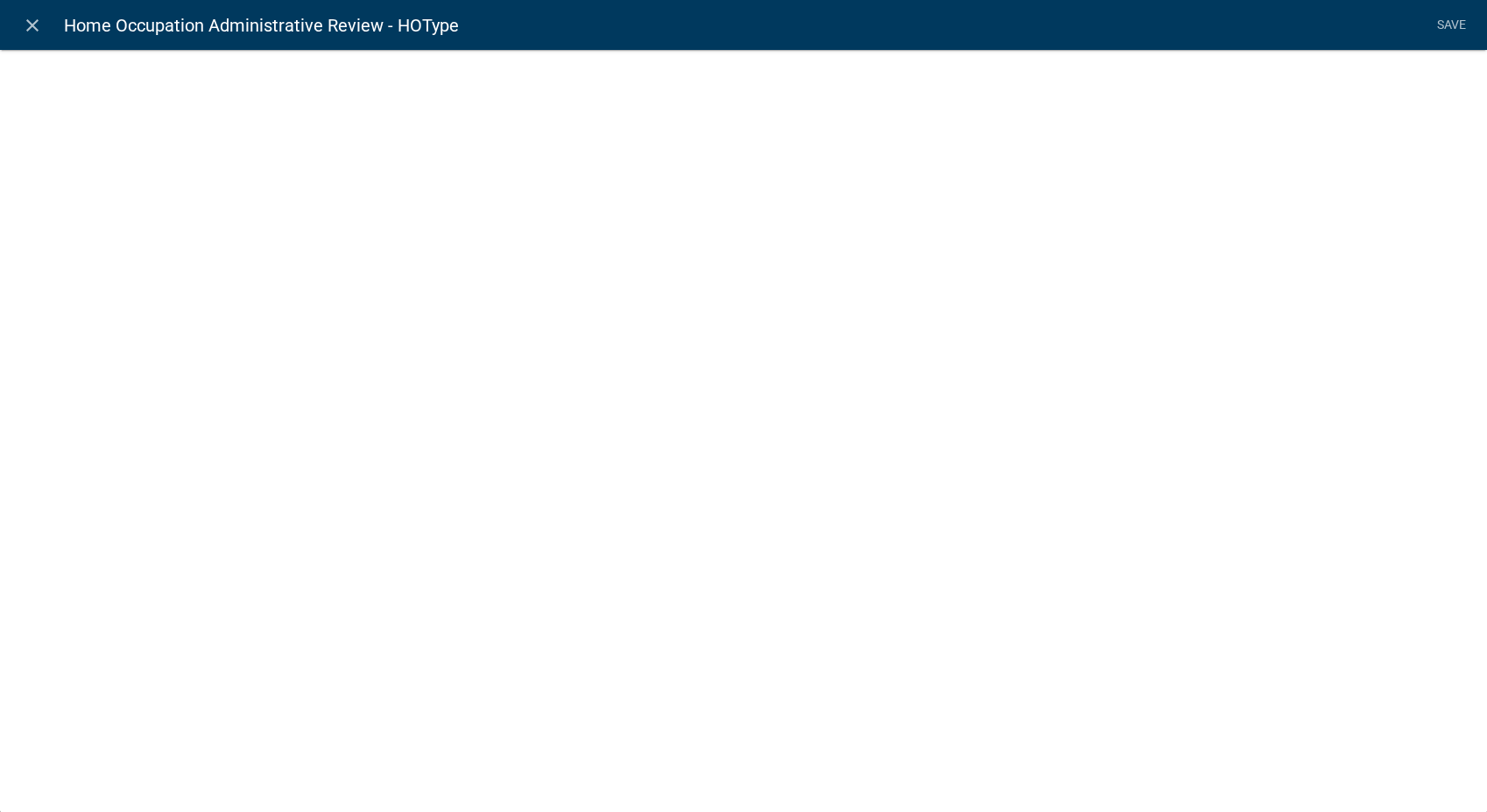
select select "list-data"
select select
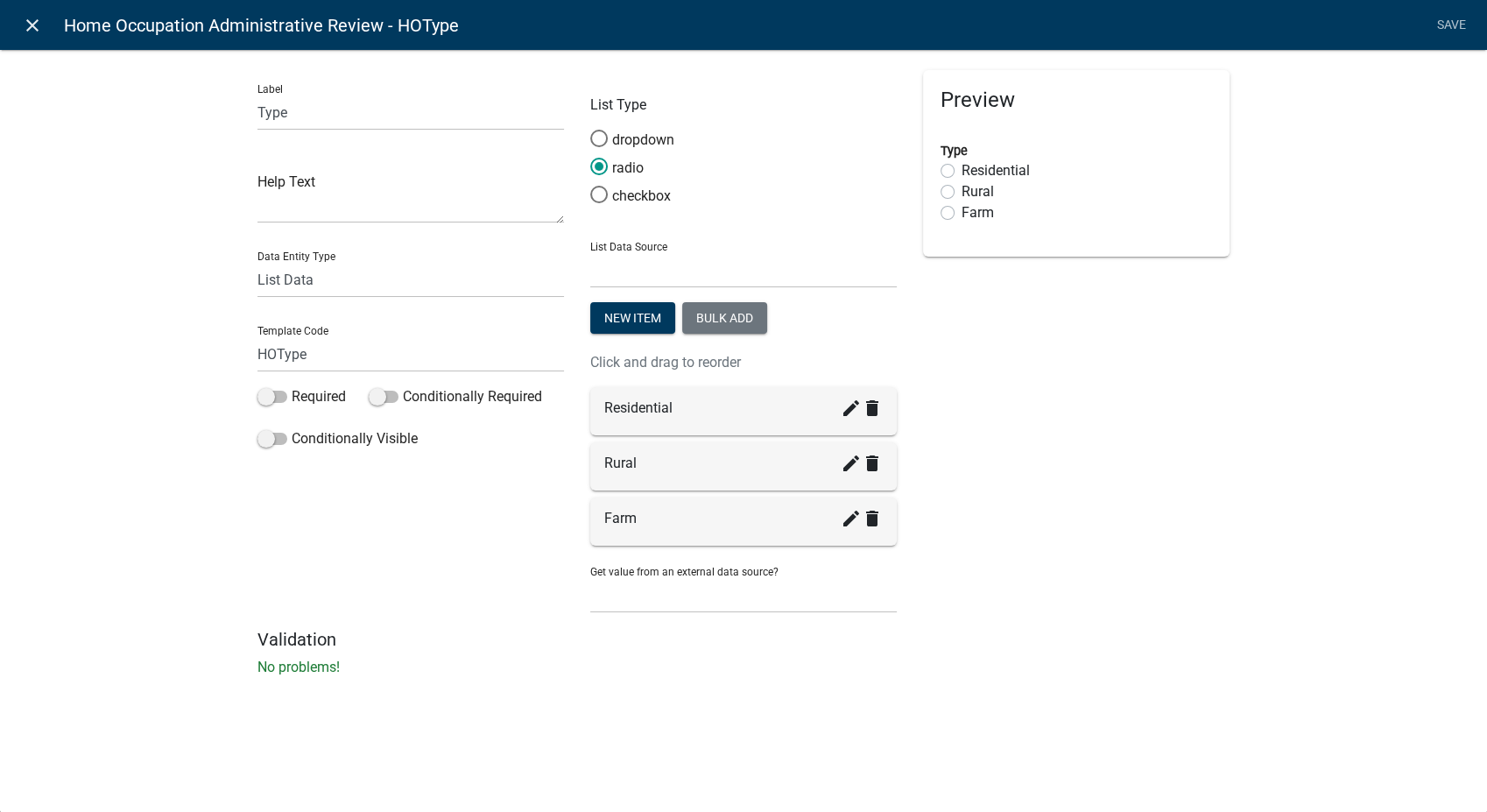
click at [35, 26] on icon "close" at bounding box center [32, 25] width 21 height 21
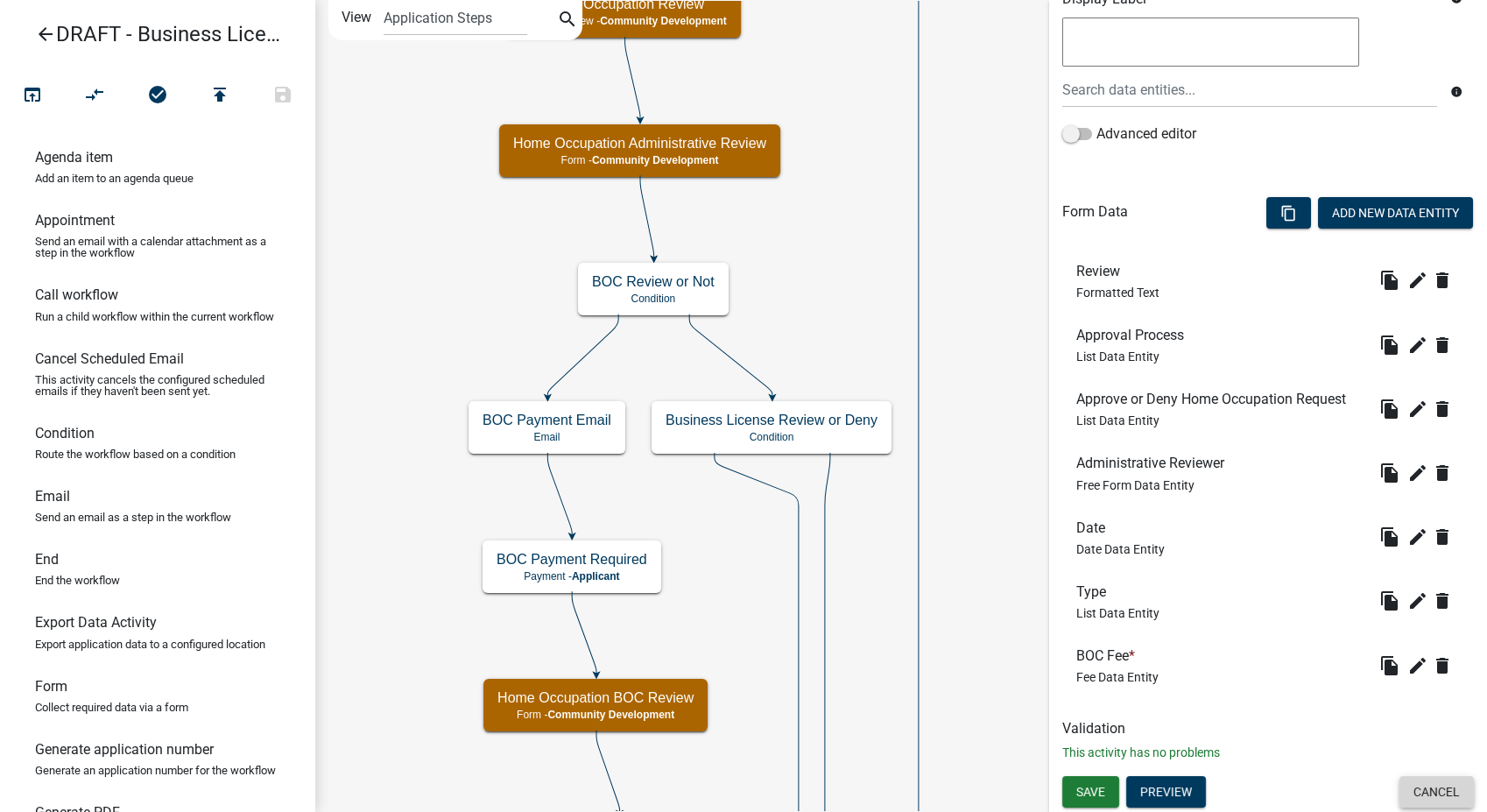
click at [1403, 790] on button "Cancel" at bounding box center [1436, 792] width 75 height 32
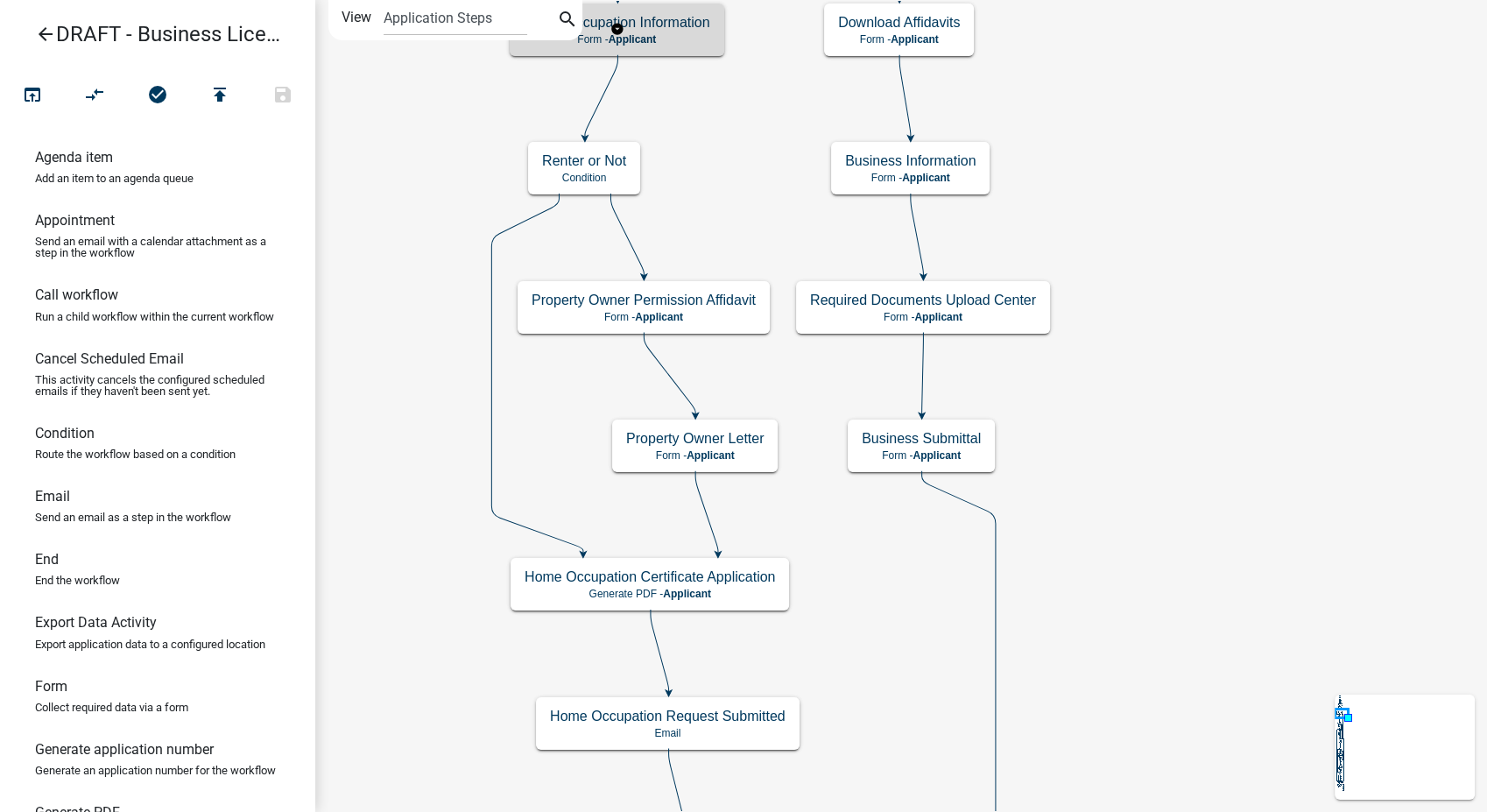
click at [697, 41] on p "Form - Applicant" at bounding box center [617, 39] width 187 height 12
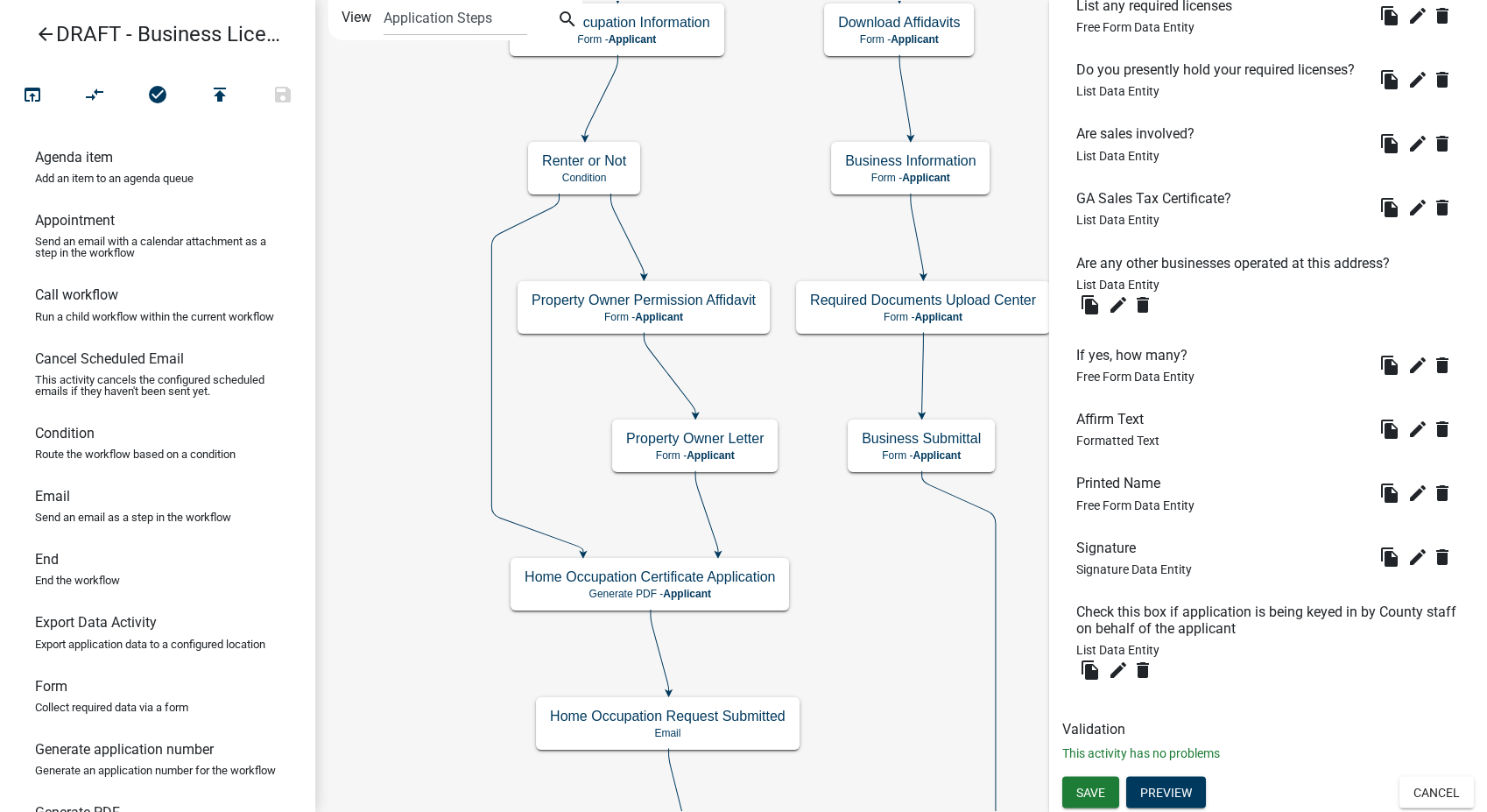
scroll to position [3109, 0]
click at [1429, 798] on button "Cancel" at bounding box center [1436, 792] width 75 height 32
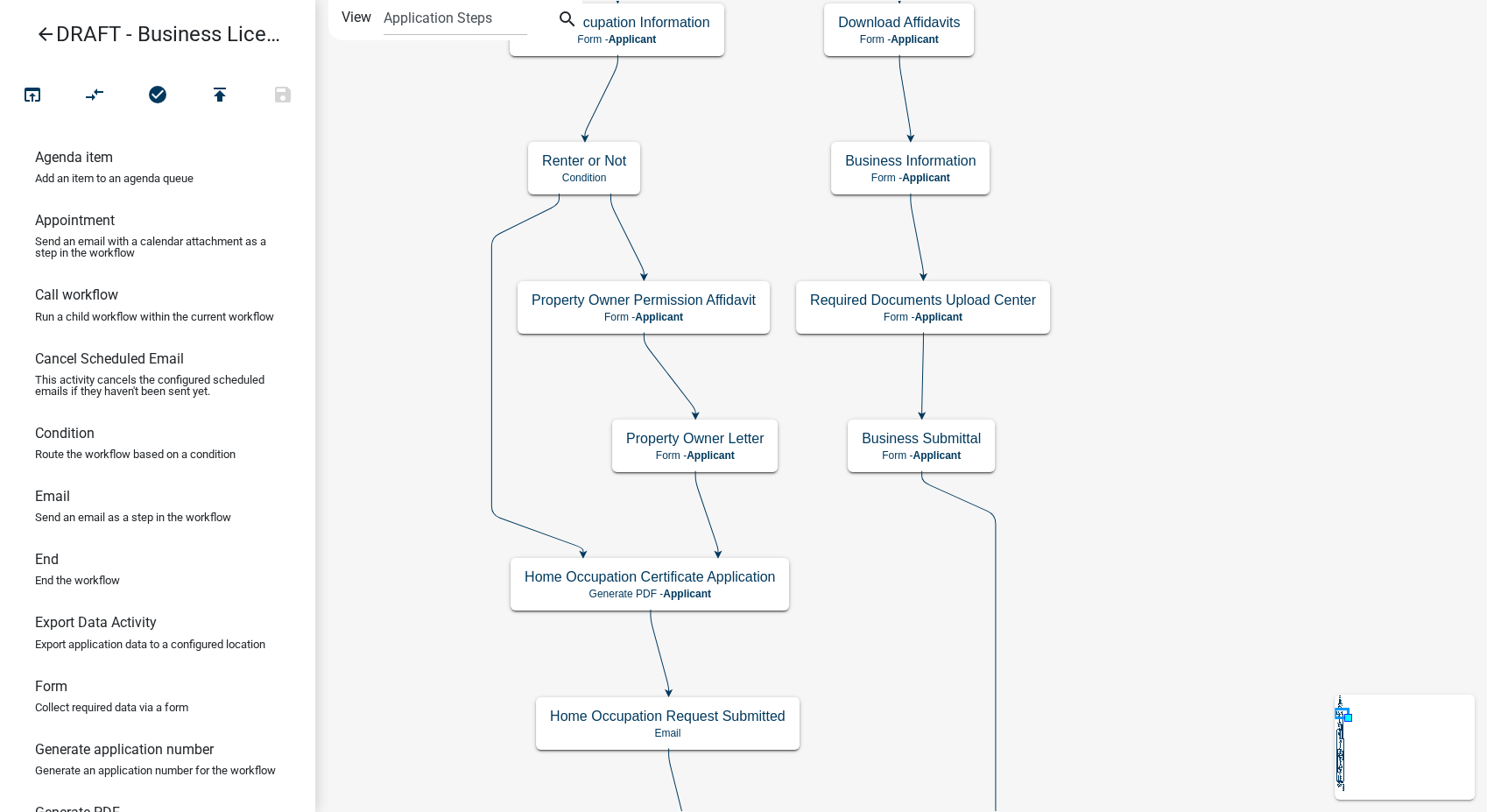
scroll to position [0, 0]
click at [578, 17] on icon "search" at bounding box center [567, 21] width 21 height 25
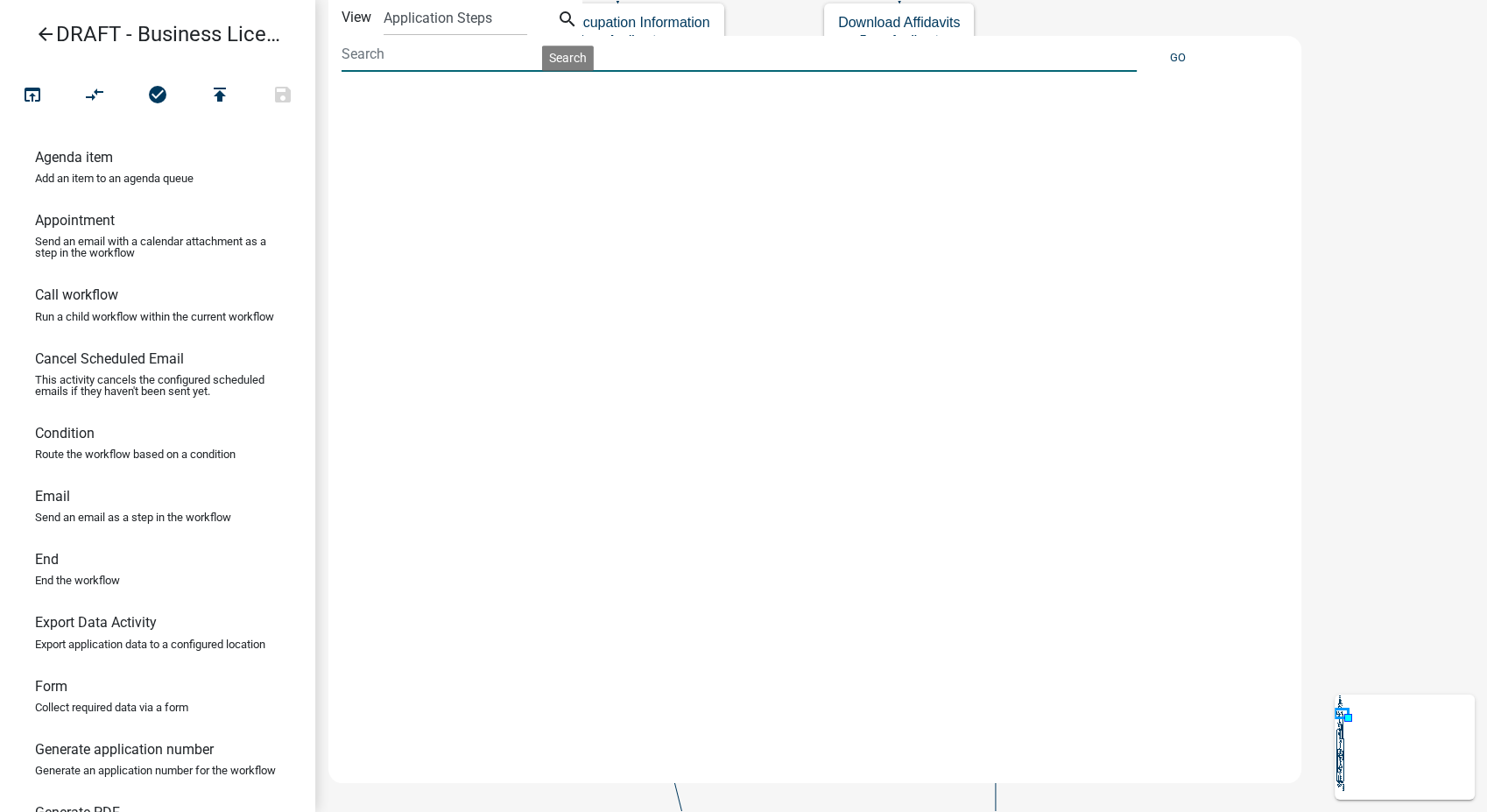
click at [407, 61] on input at bounding box center [740, 54] width 795 height 36
type input "fee"
click at [1174, 56] on button "Go" at bounding box center [1178, 57] width 30 height 29
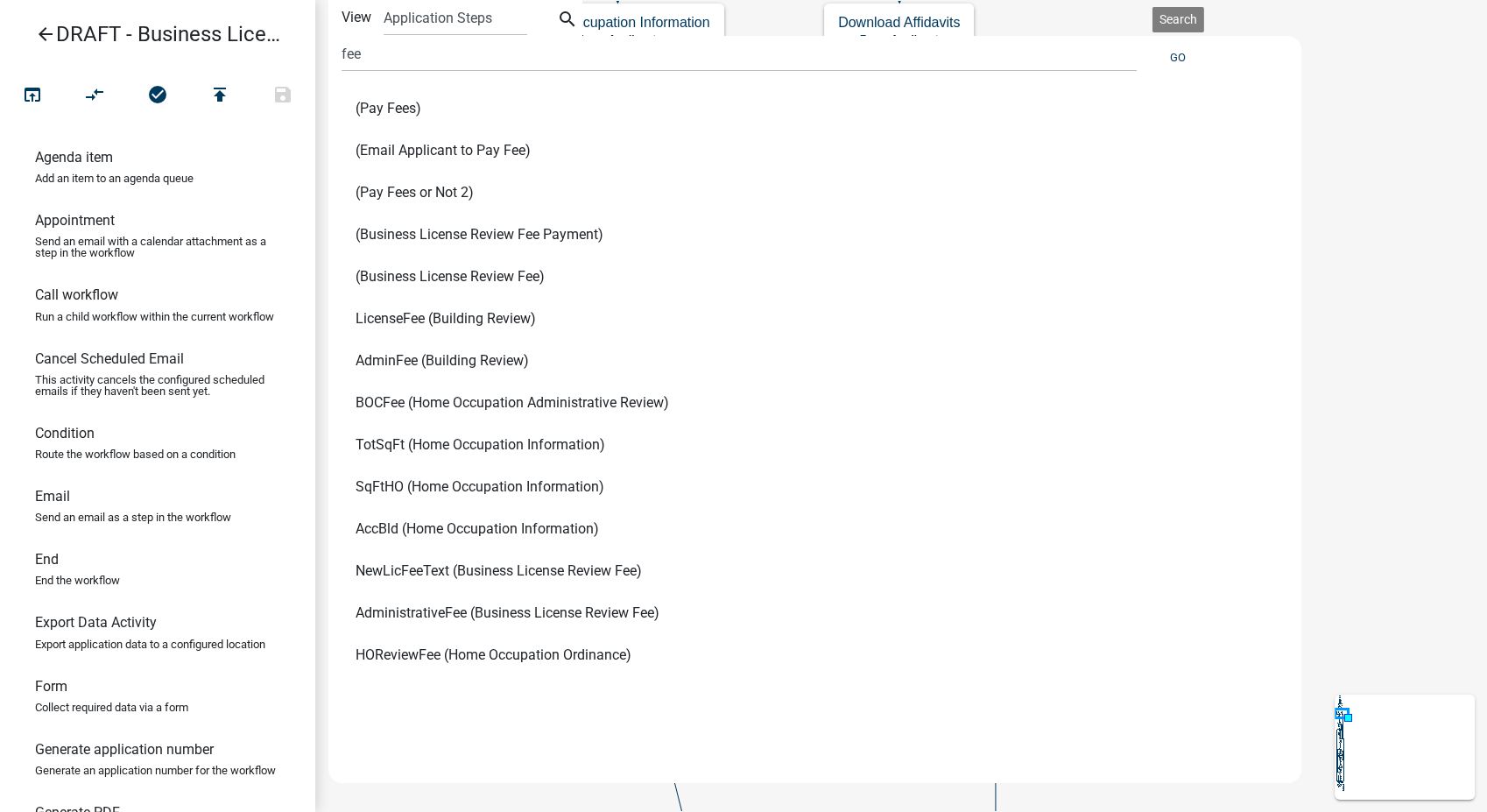
click at [490, 322] on span "LicenseFee (Building Review)" at bounding box center [445, 319] width 180 height 14
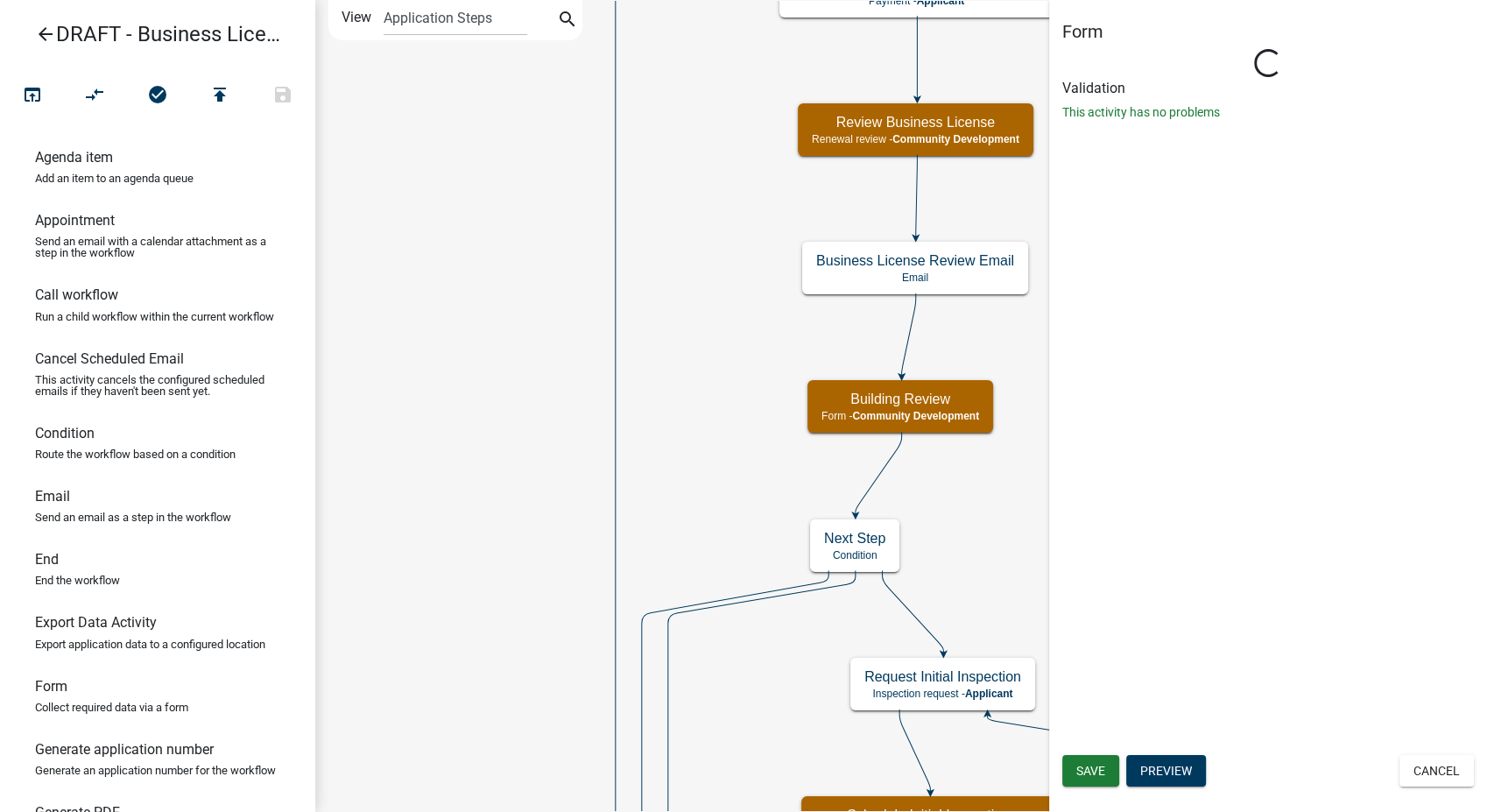
select select "66D5FF95-1CD3-428B-B9DC-D797D01D8DE2"
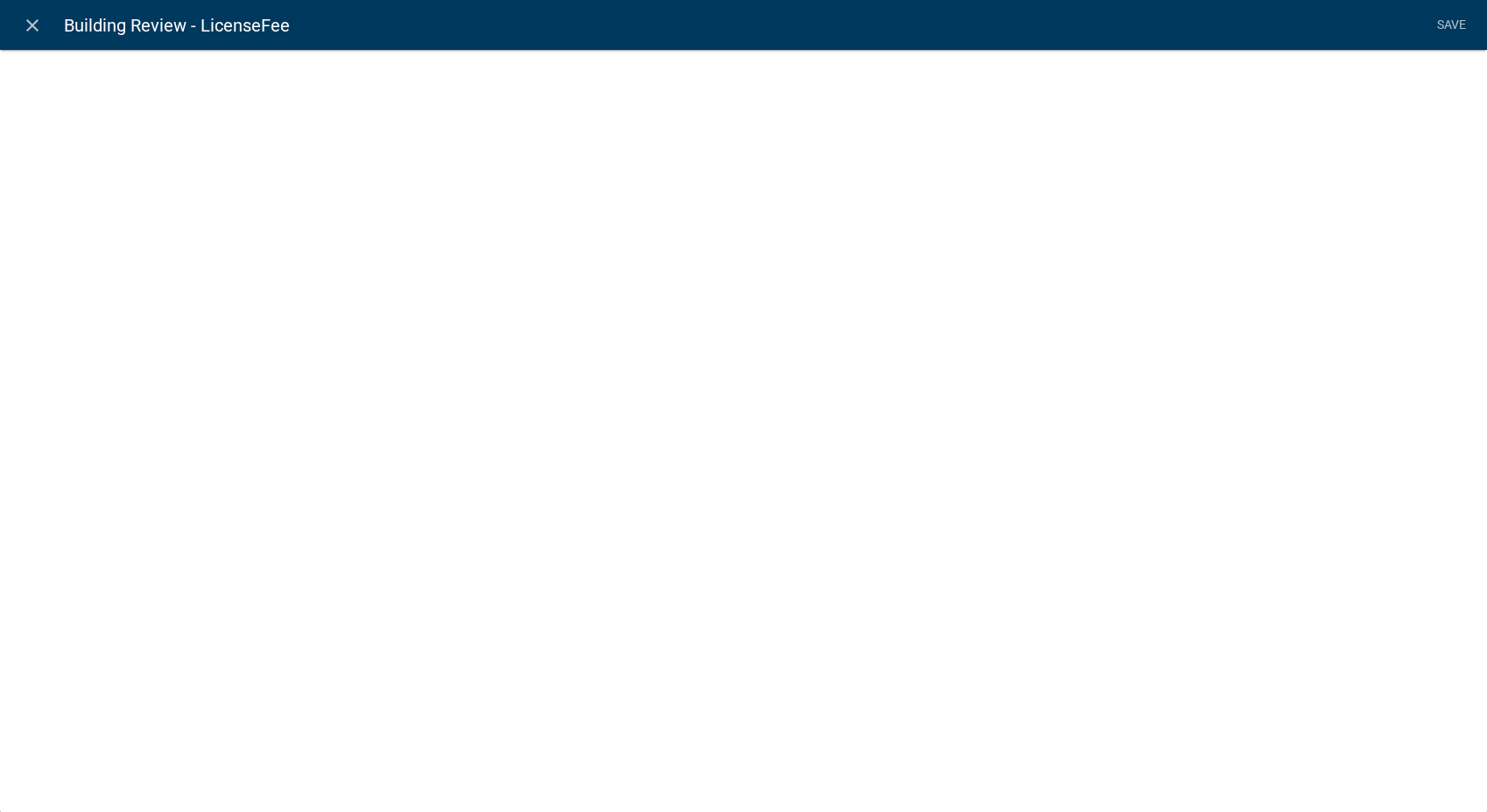
select select "fee"
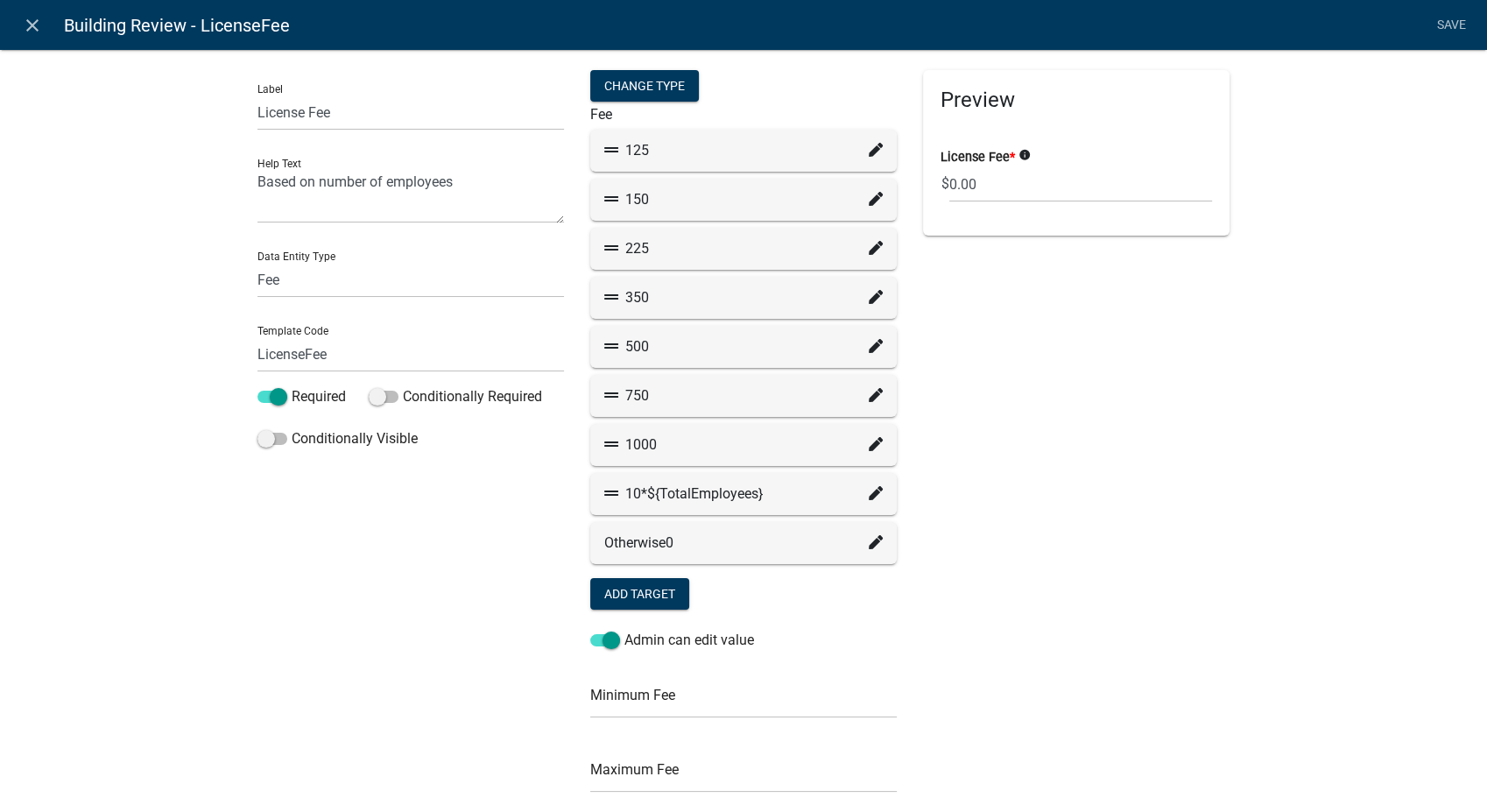
click at [869, 144] on icon at bounding box center [876, 150] width 14 height 14
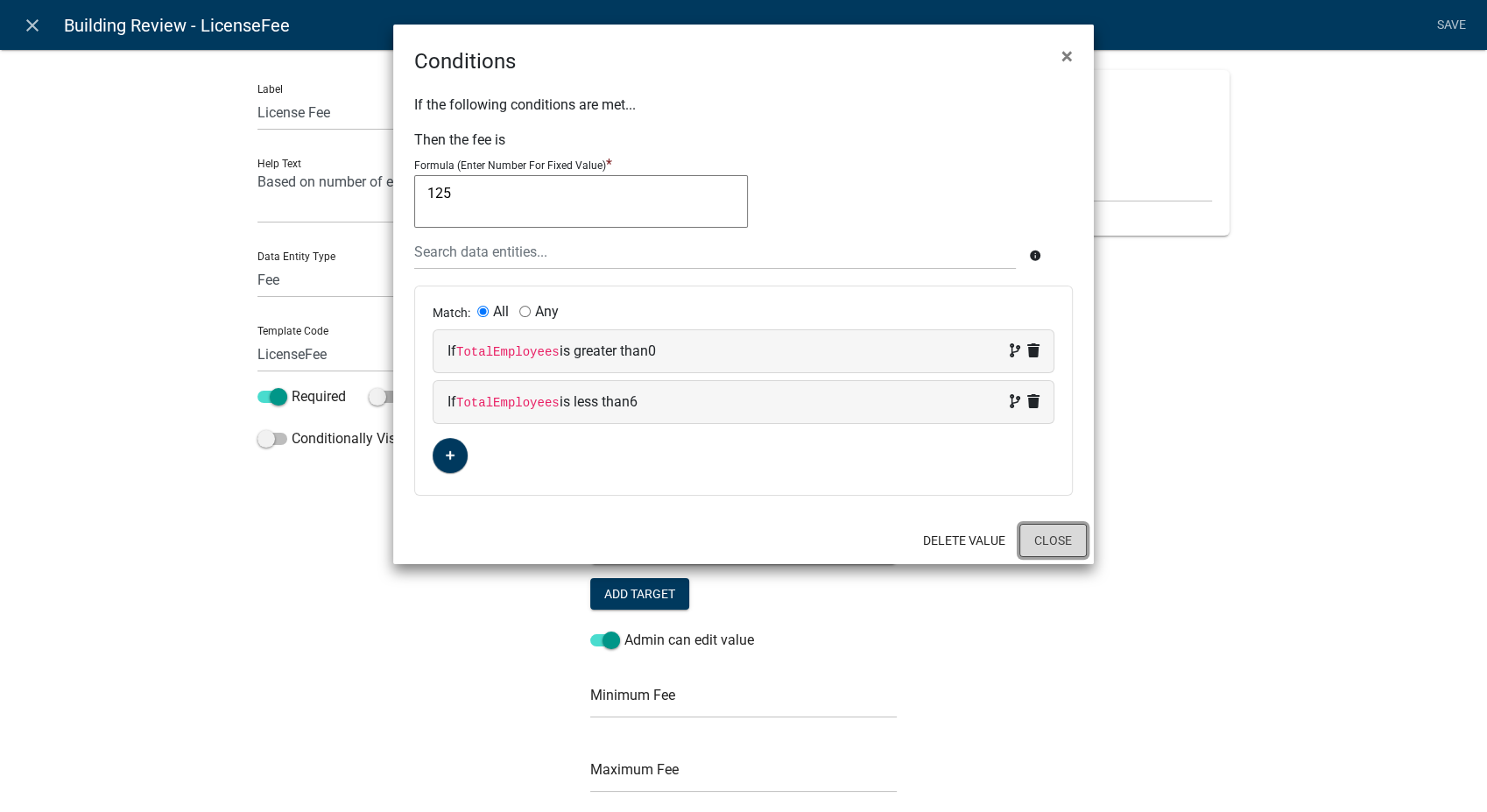
click at [1050, 540] on button "Close" at bounding box center [1053, 540] width 68 height 33
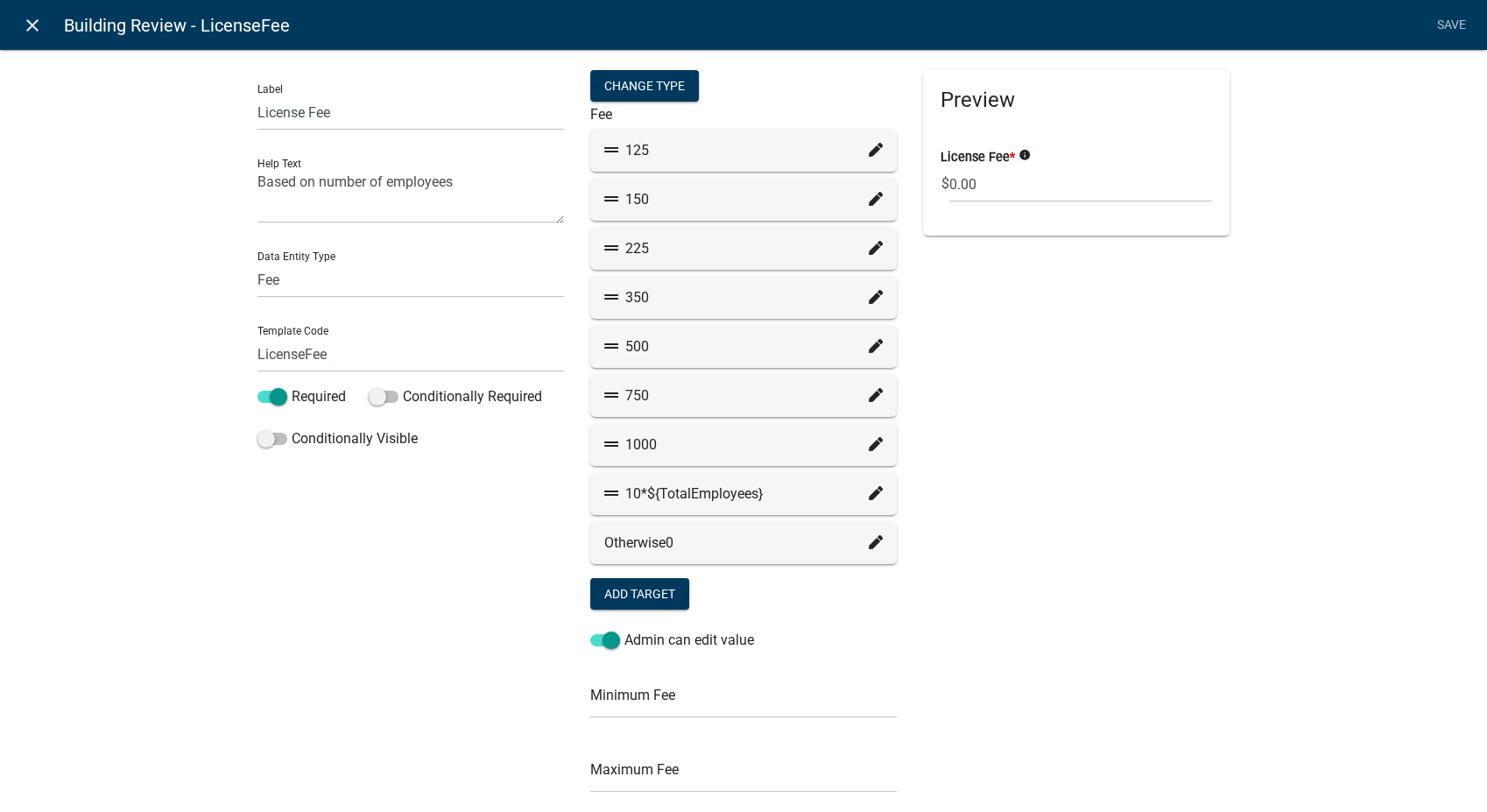
click at [25, 30] on icon "close" at bounding box center [32, 25] width 21 height 21
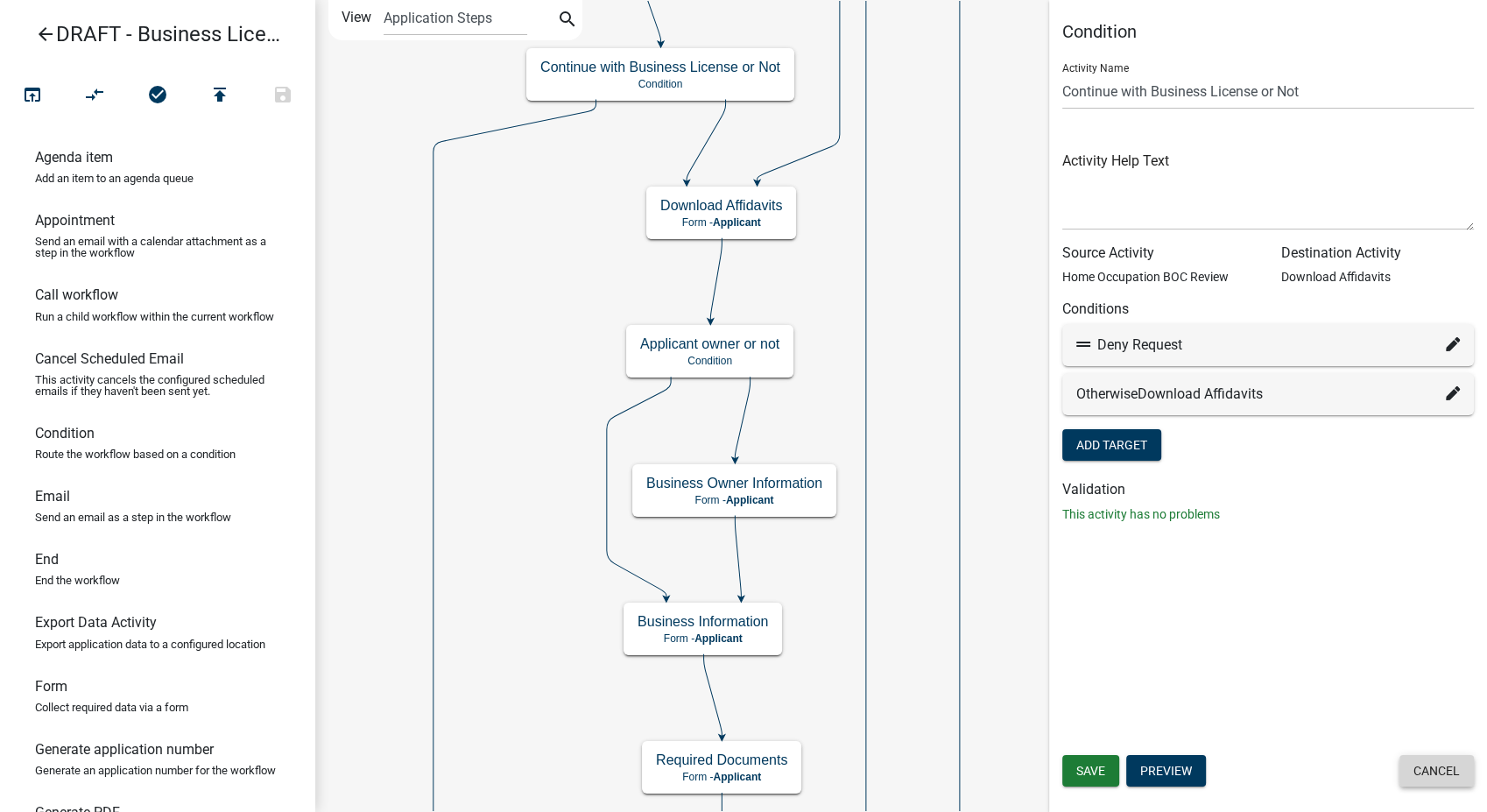
click at [1421, 763] on button "Cancel" at bounding box center [1436, 770] width 75 height 32
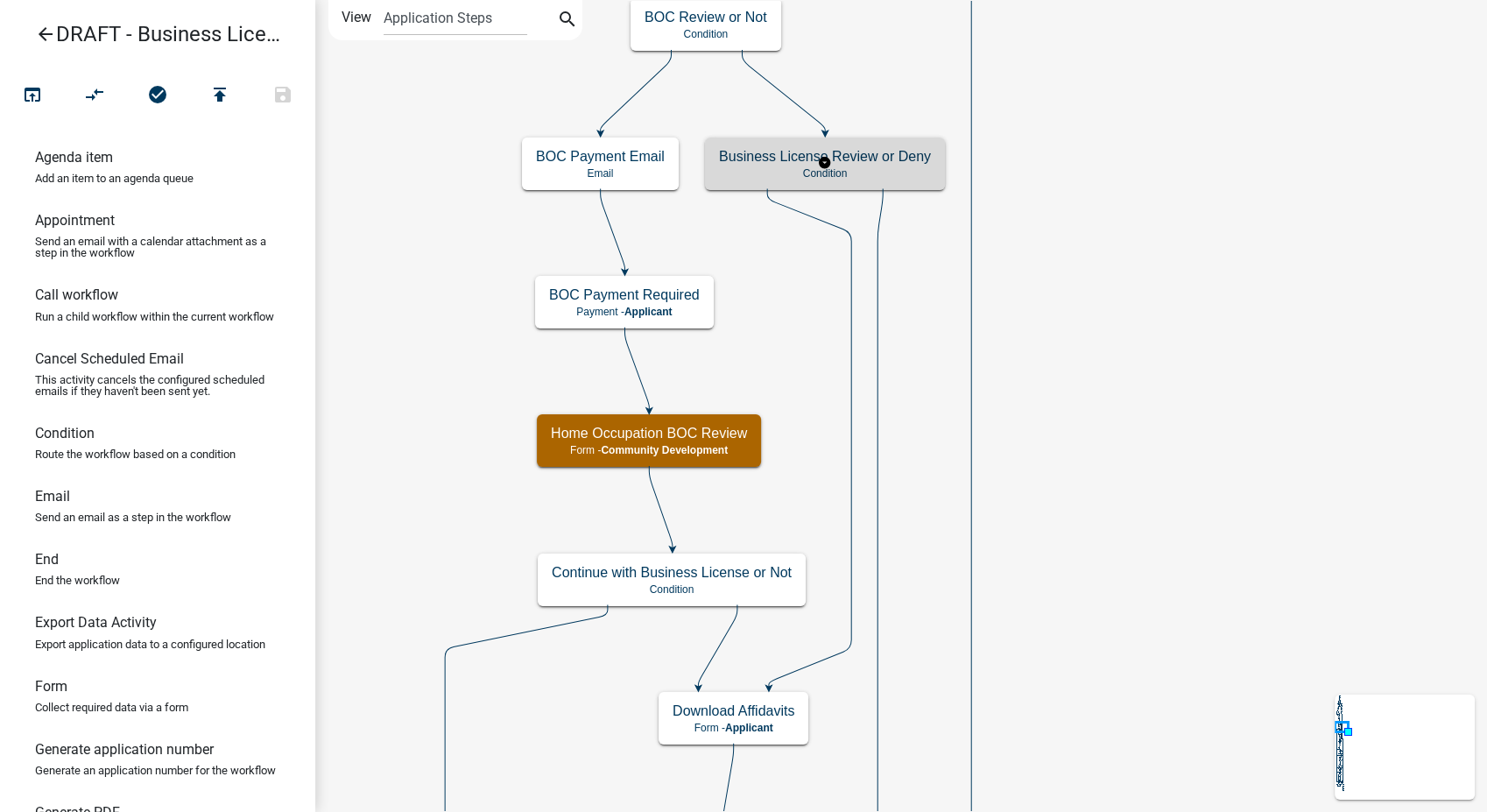
click at [875, 177] on p "Condition" at bounding box center [824, 173] width 212 height 12
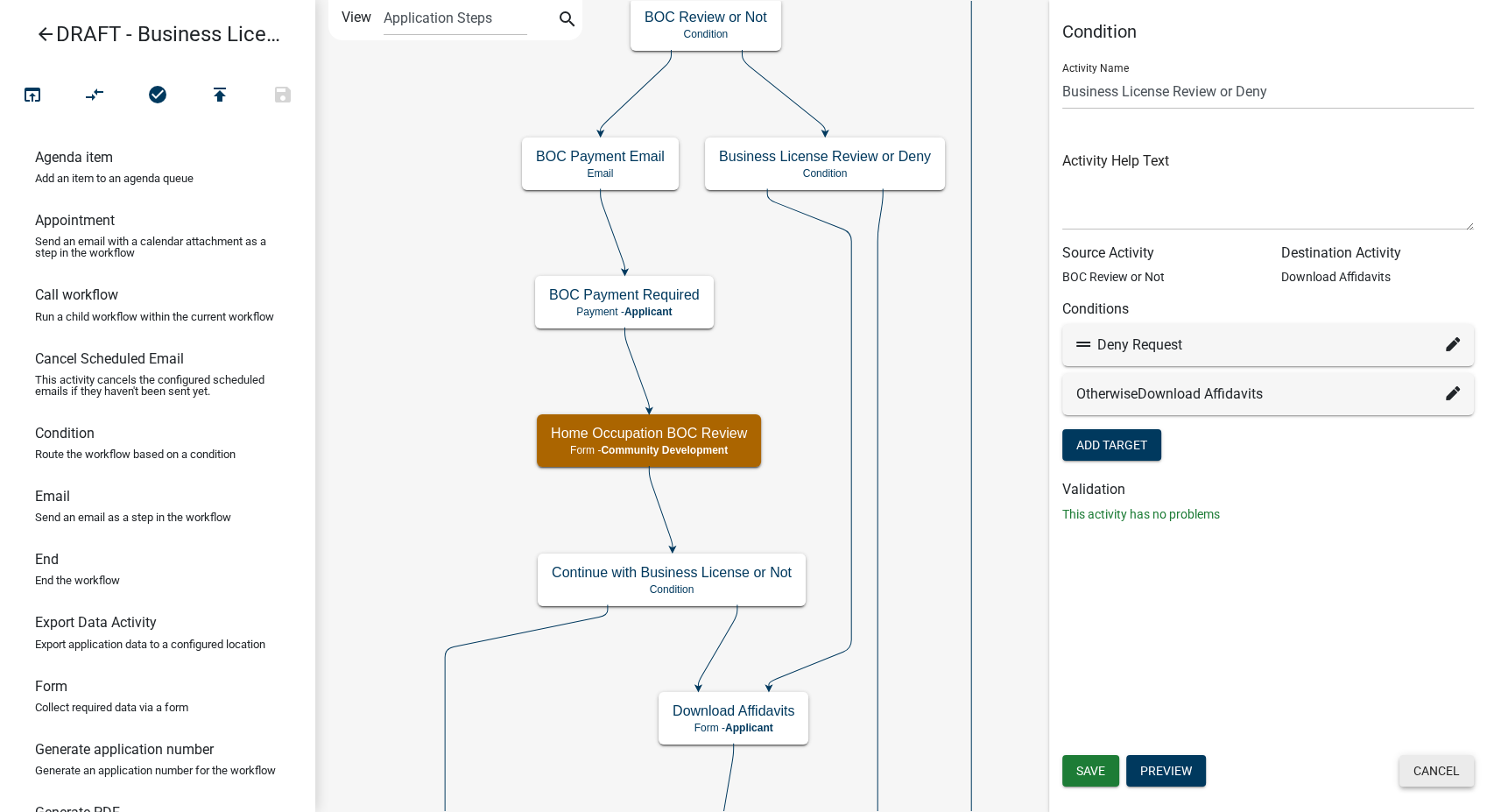
click at [1431, 769] on button "Cancel" at bounding box center [1436, 770] width 75 height 32
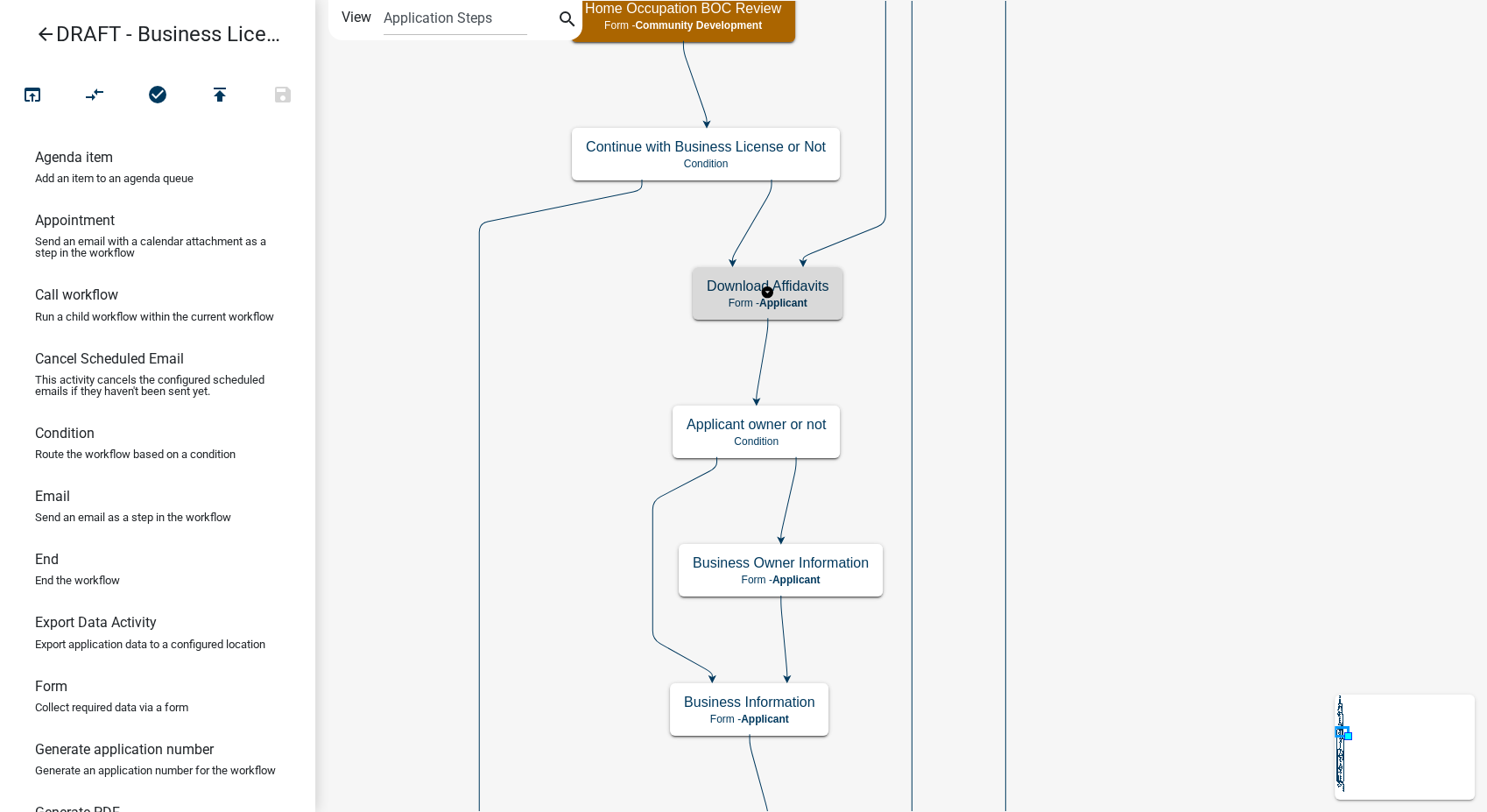
click at [810, 299] on p "Form - Applicant" at bounding box center [767, 303] width 121 height 12
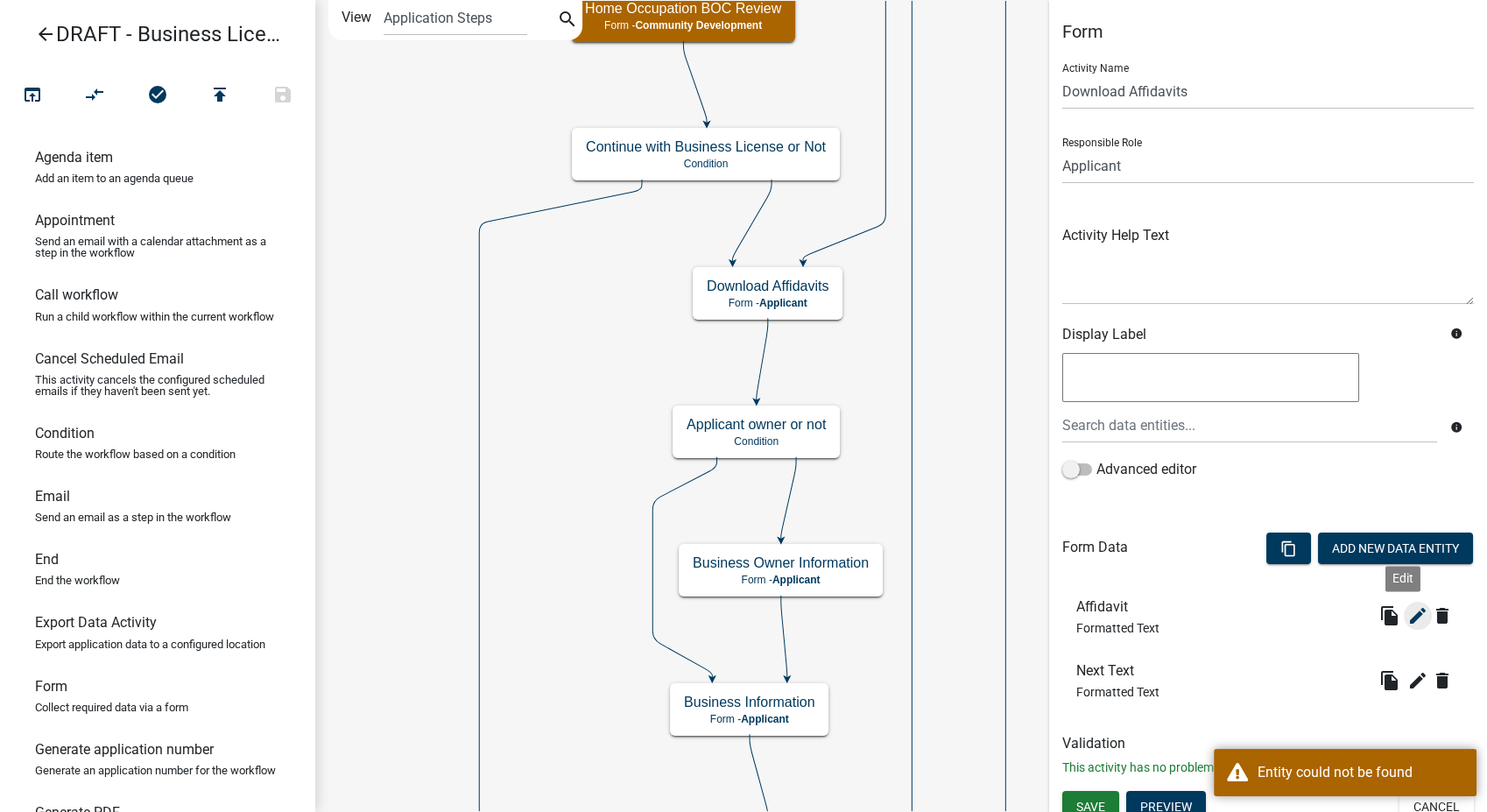
click at [1407, 608] on icon "edit" at bounding box center [1417, 615] width 21 height 21
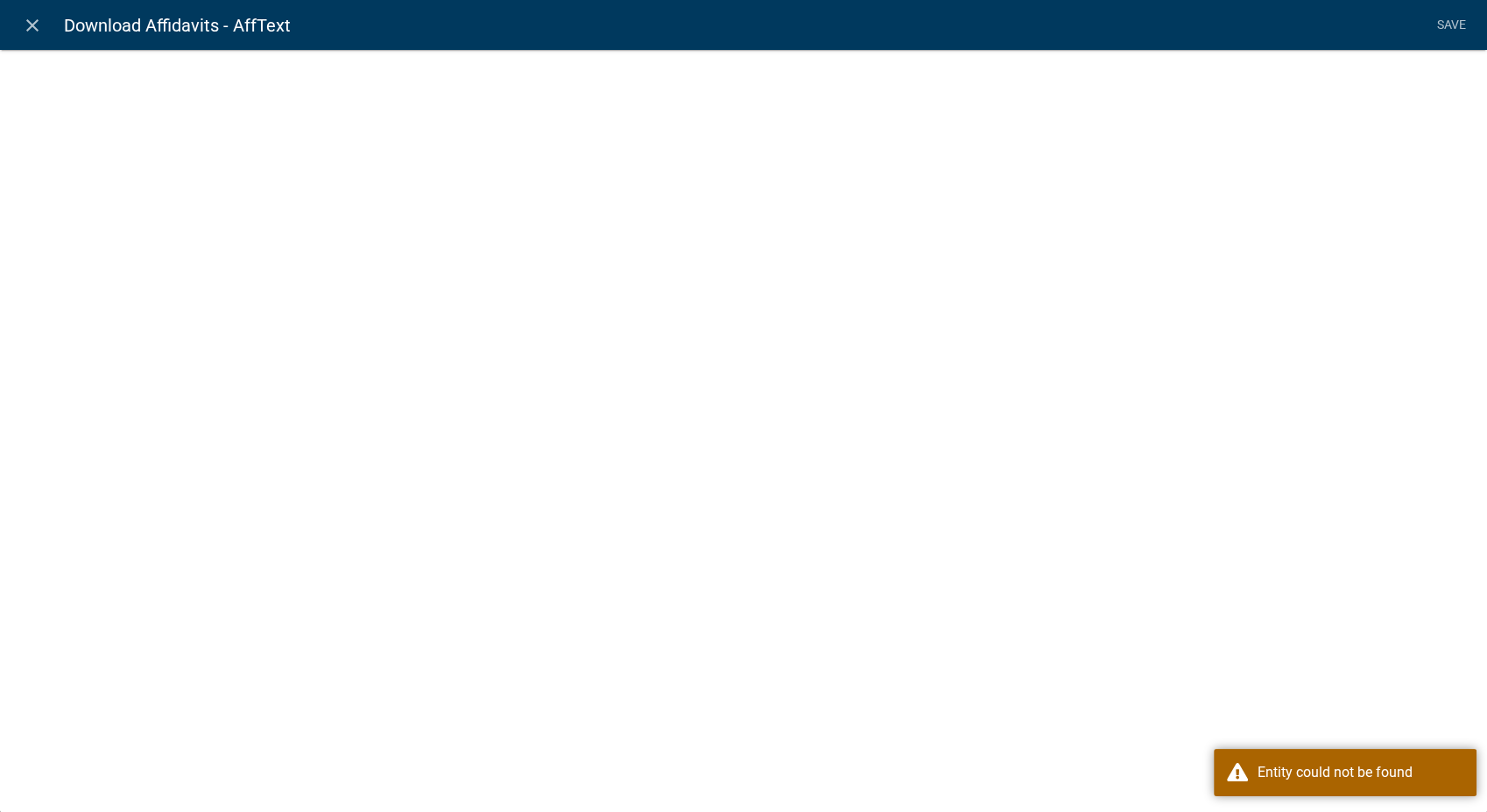
select select "rich-text"
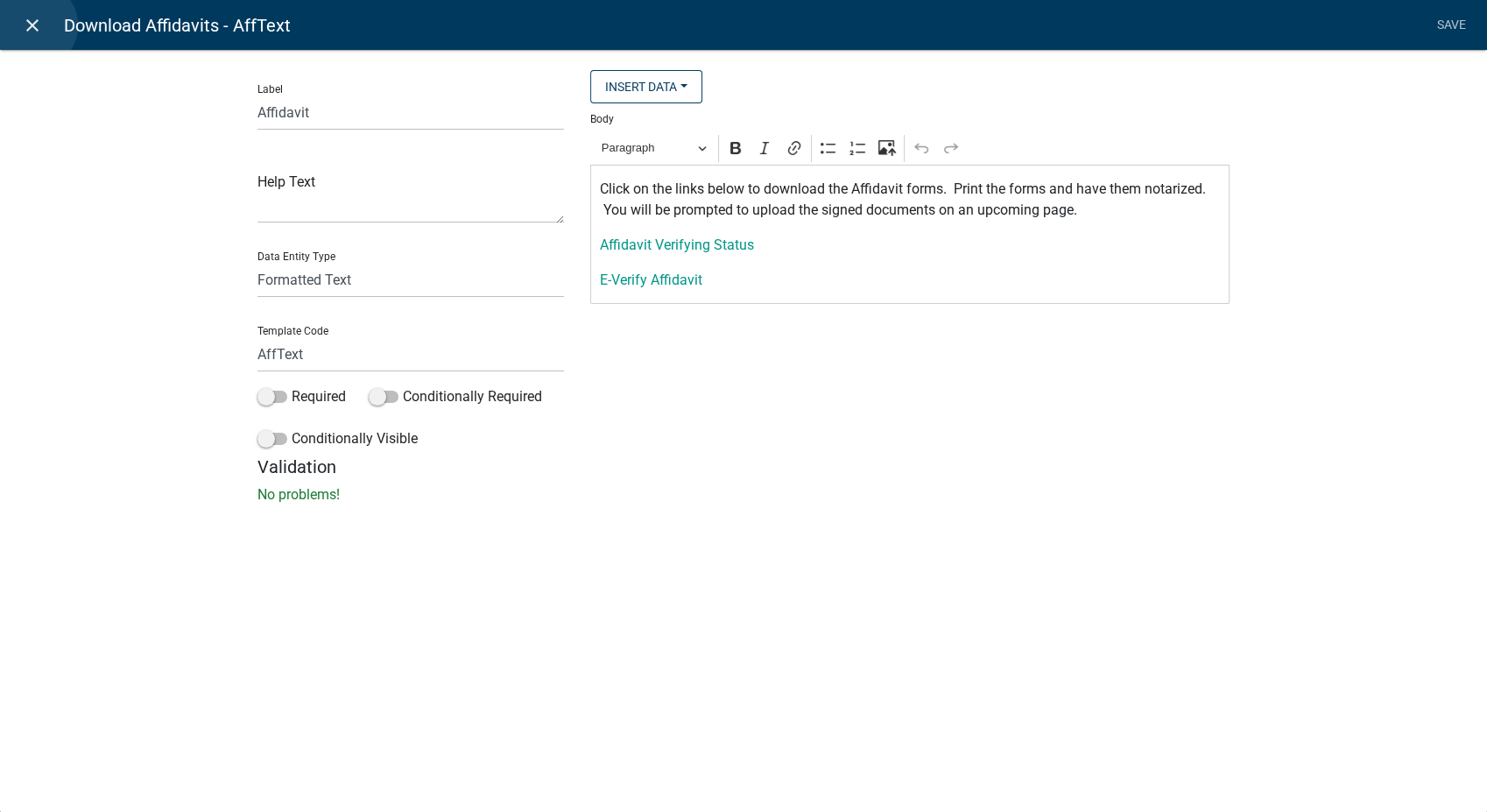
click at [33, 26] on icon "close" at bounding box center [32, 25] width 21 height 21
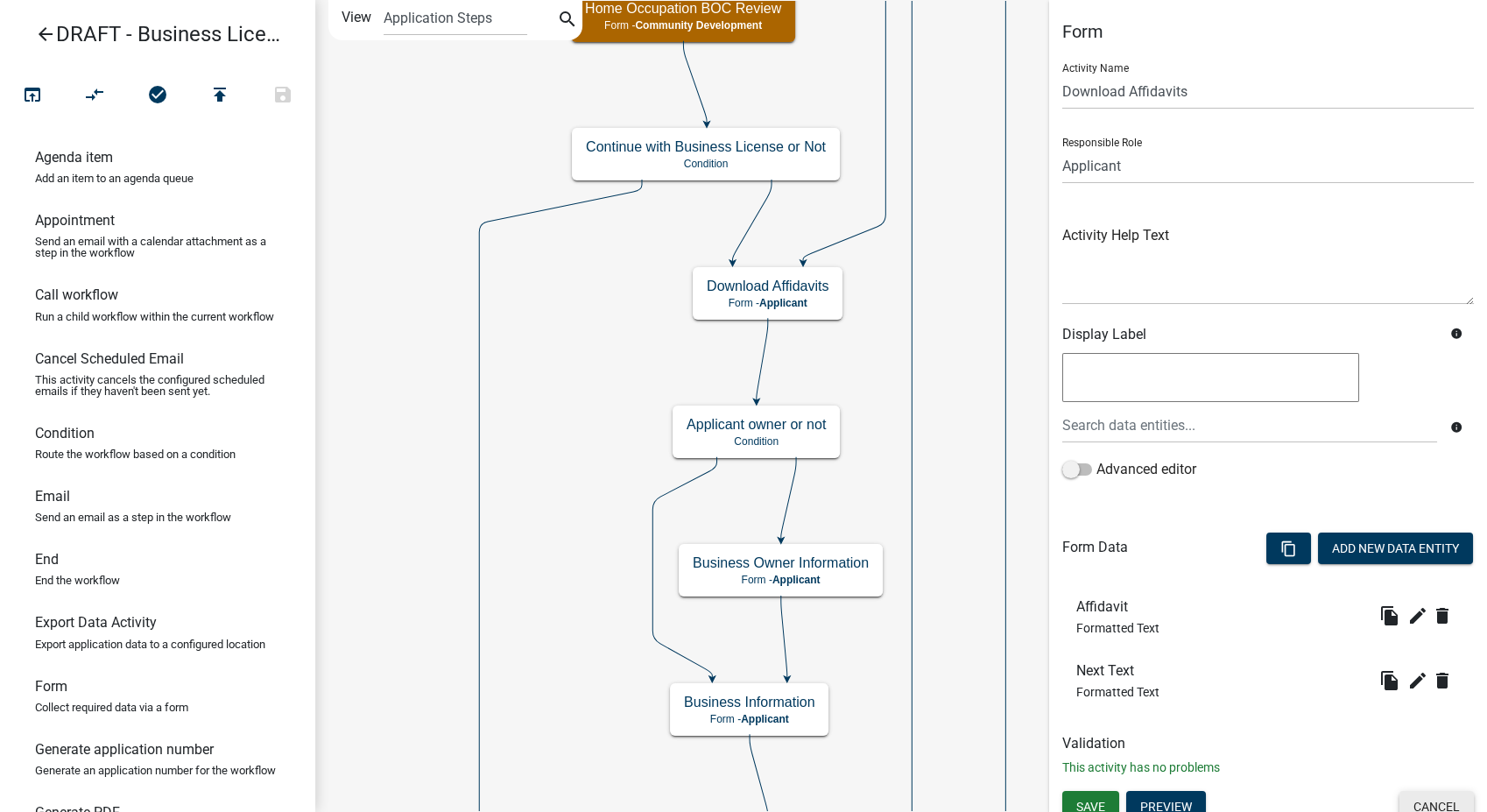
click at [1427, 793] on button "Cancel" at bounding box center [1436, 807] width 75 height 32
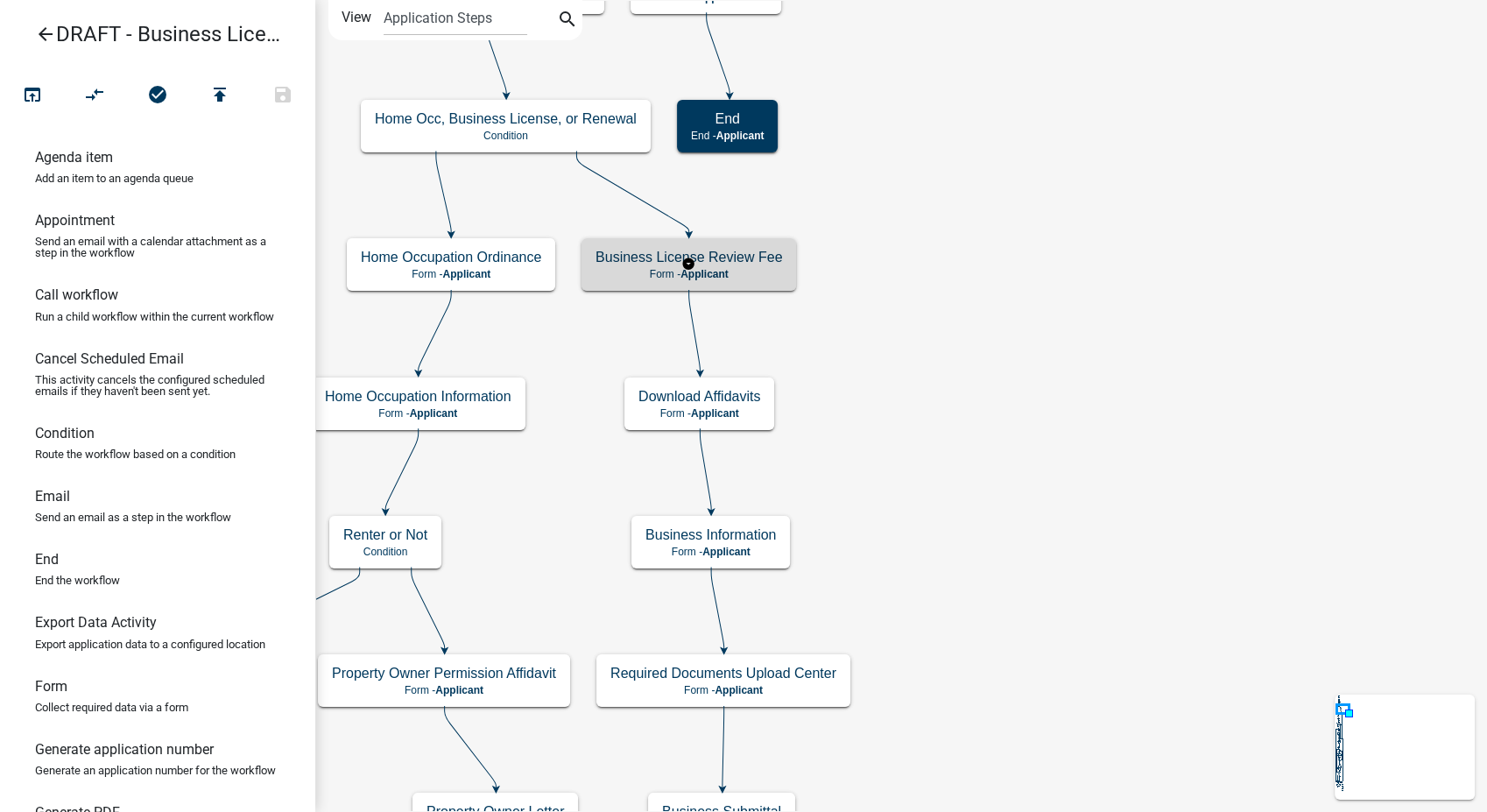
click at [772, 276] on p "Form - Applicant" at bounding box center [689, 274] width 187 height 12
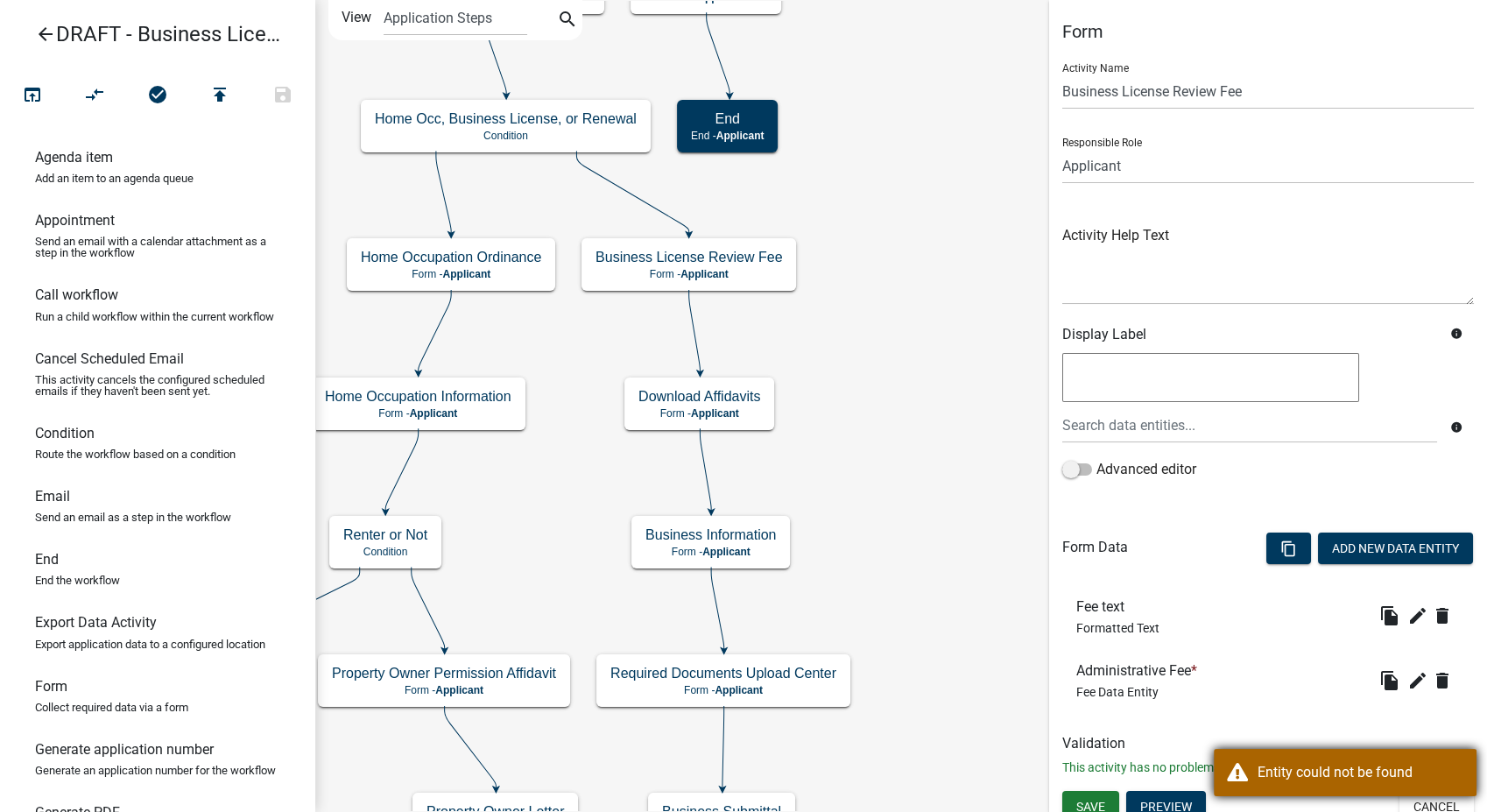
click at [1234, 773] on div "Entity could not be found" at bounding box center [1345, 772] width 262 height 48
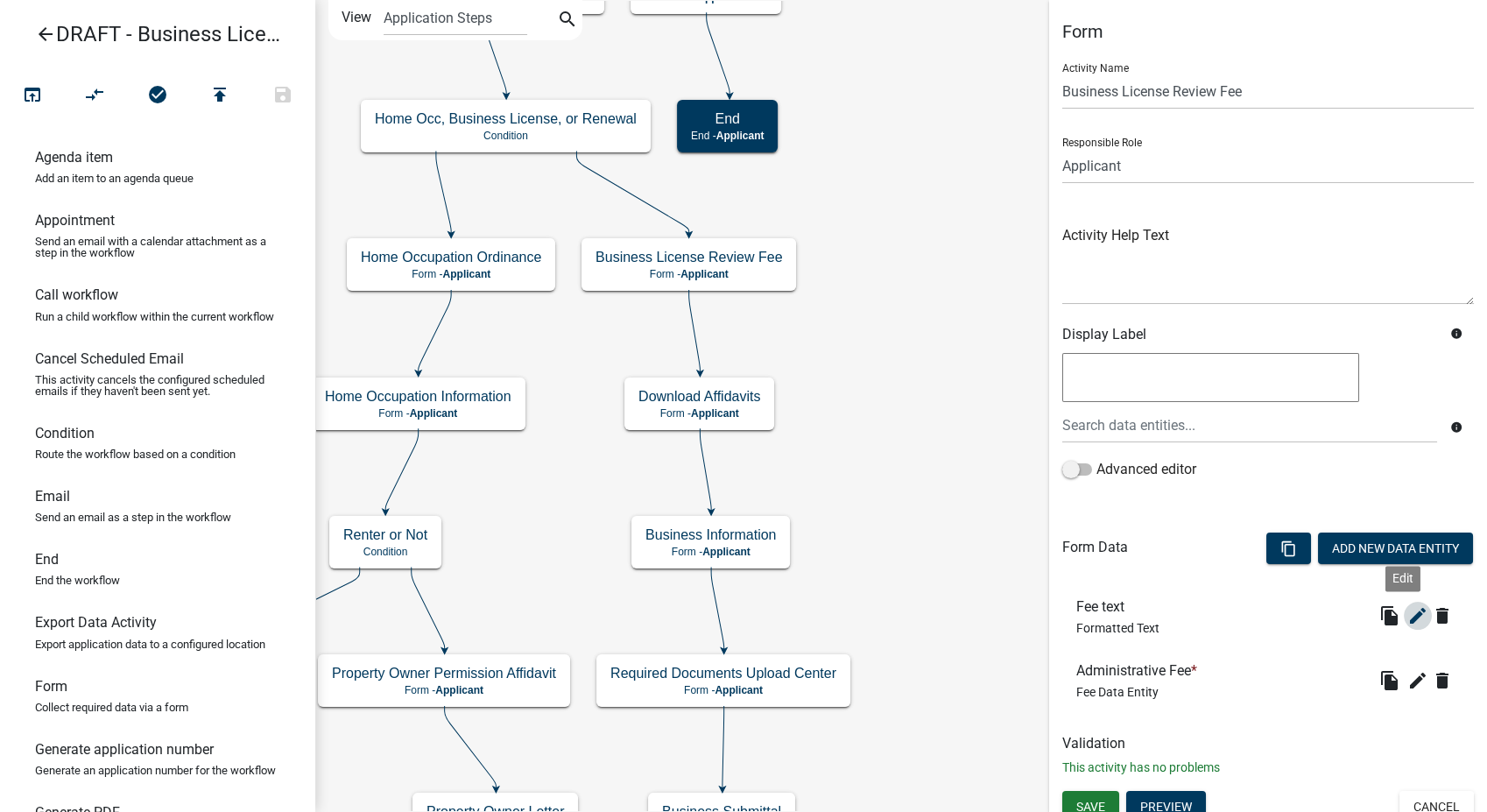
click at [1407, 613] on icon "edit" at bounding box center [1417, 615] width 21 height 21
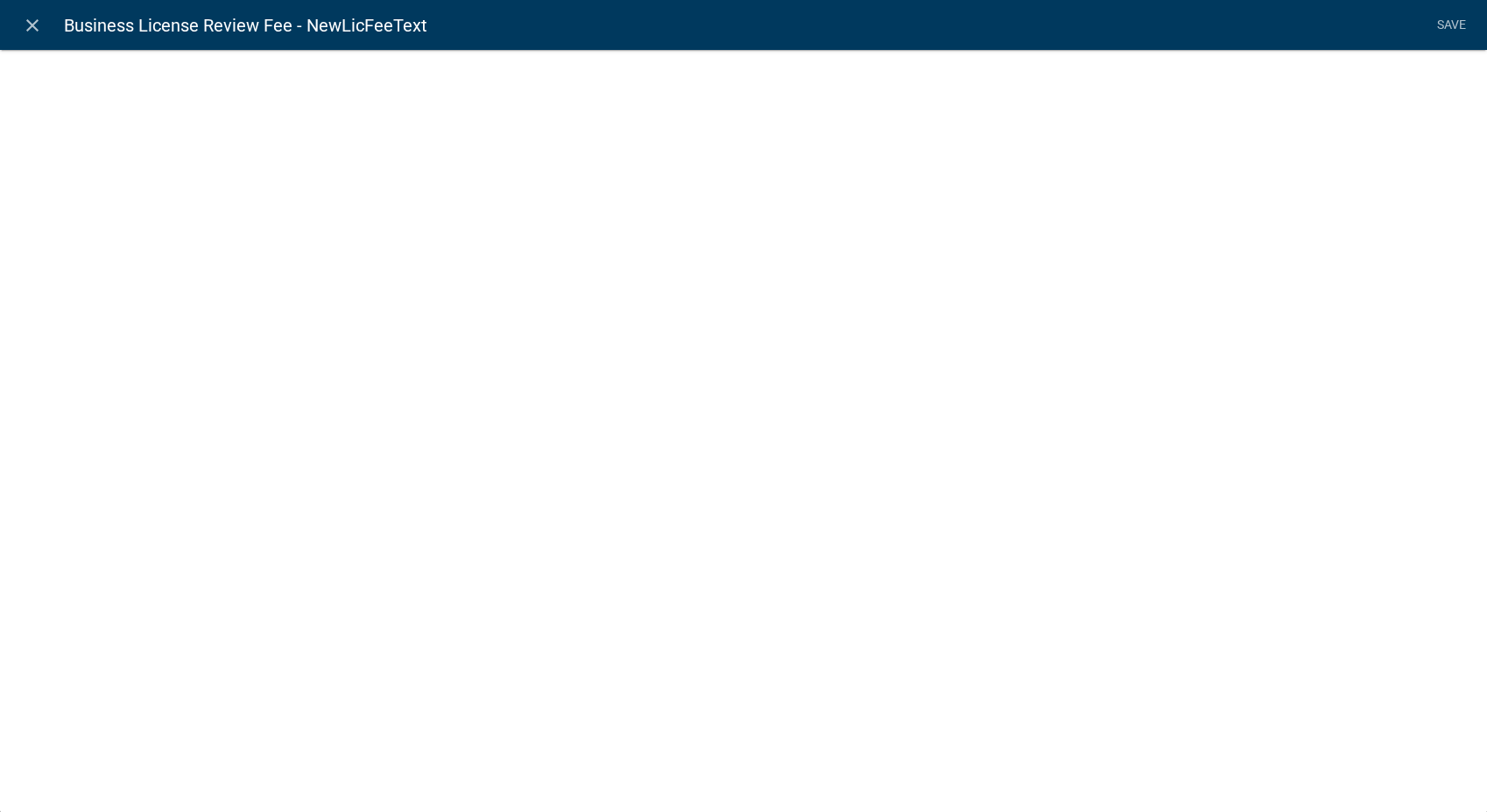
select select "rich-text"
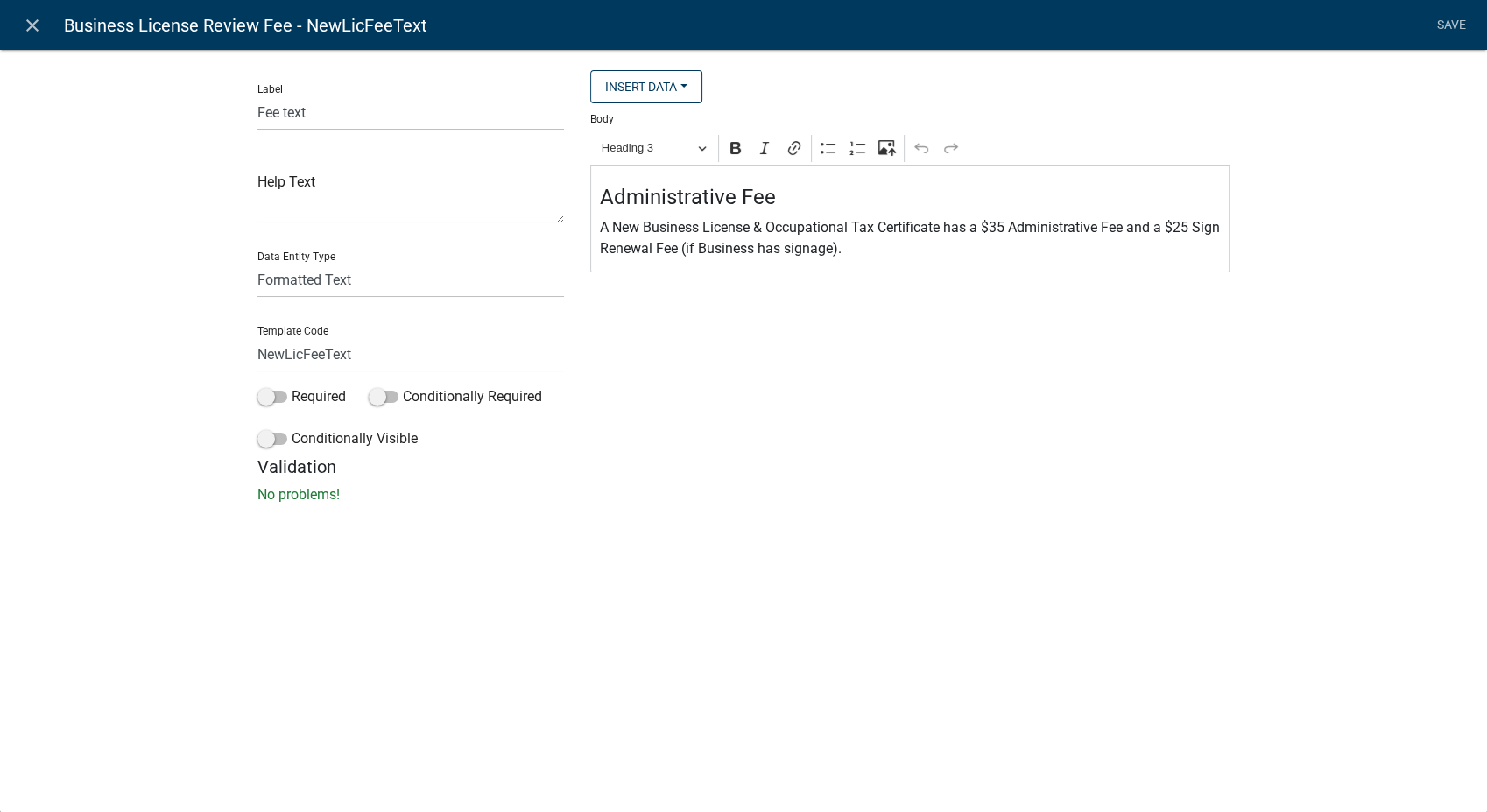
click at [876, 248] on p "A New Business License & Occupational Tax Certificate has a $35 Administrative …" at bounding box center [909, 238] width 621 height 42
click at [1004, 228] on p "A New Business License & Occupational Tax Certificate has a $35 Administrative …" at bounding box center [909, 238] width 621 height 42
click at [883, 262] on div "Administrative Fee A New Business License & Occupational Tax Certificate has a …" at bounding box center [909, 219] width 639 height 107
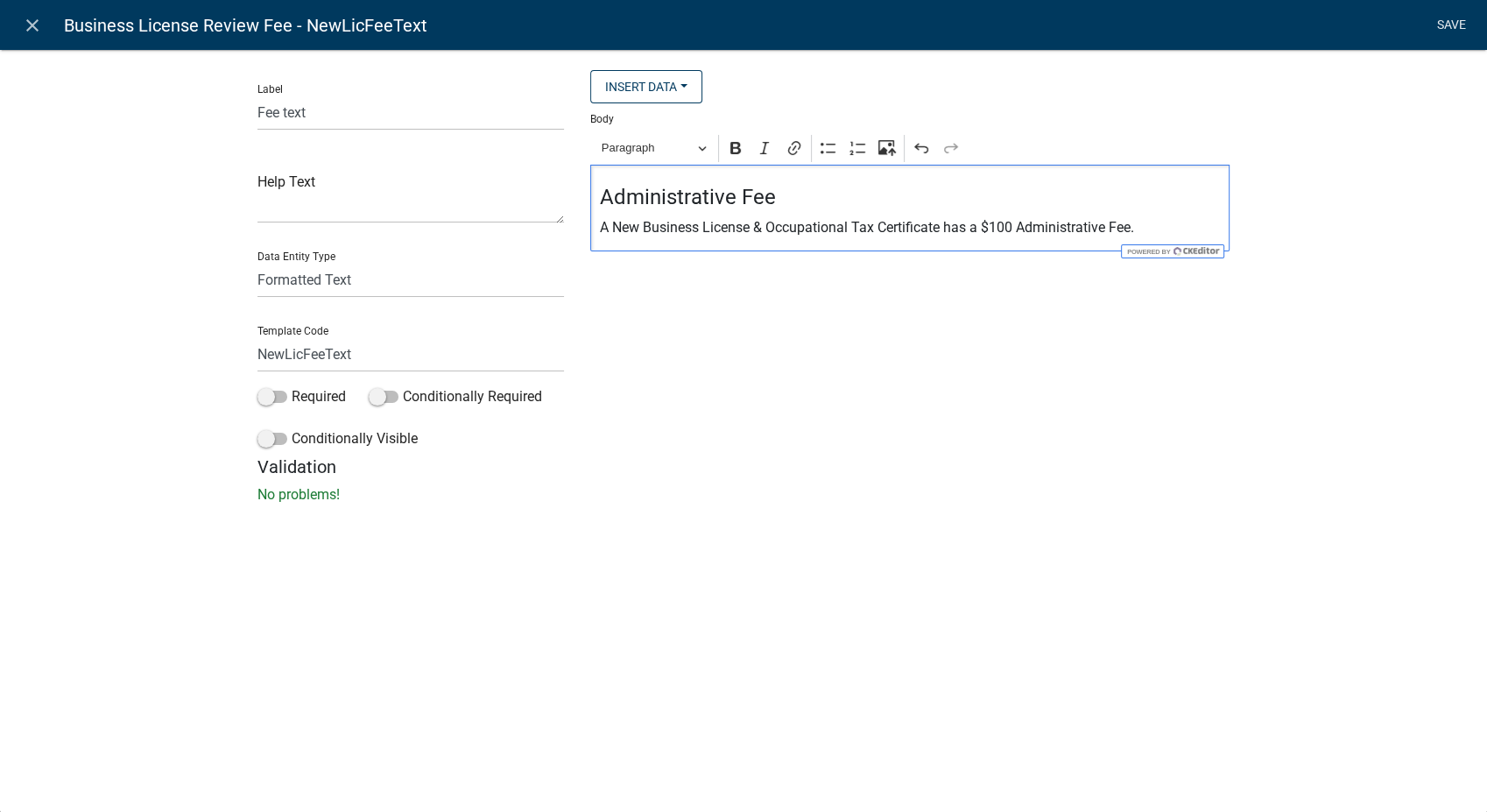
click at [1449, 28] on link "Save" at bounding box center [1451, 25] width 44 height 33
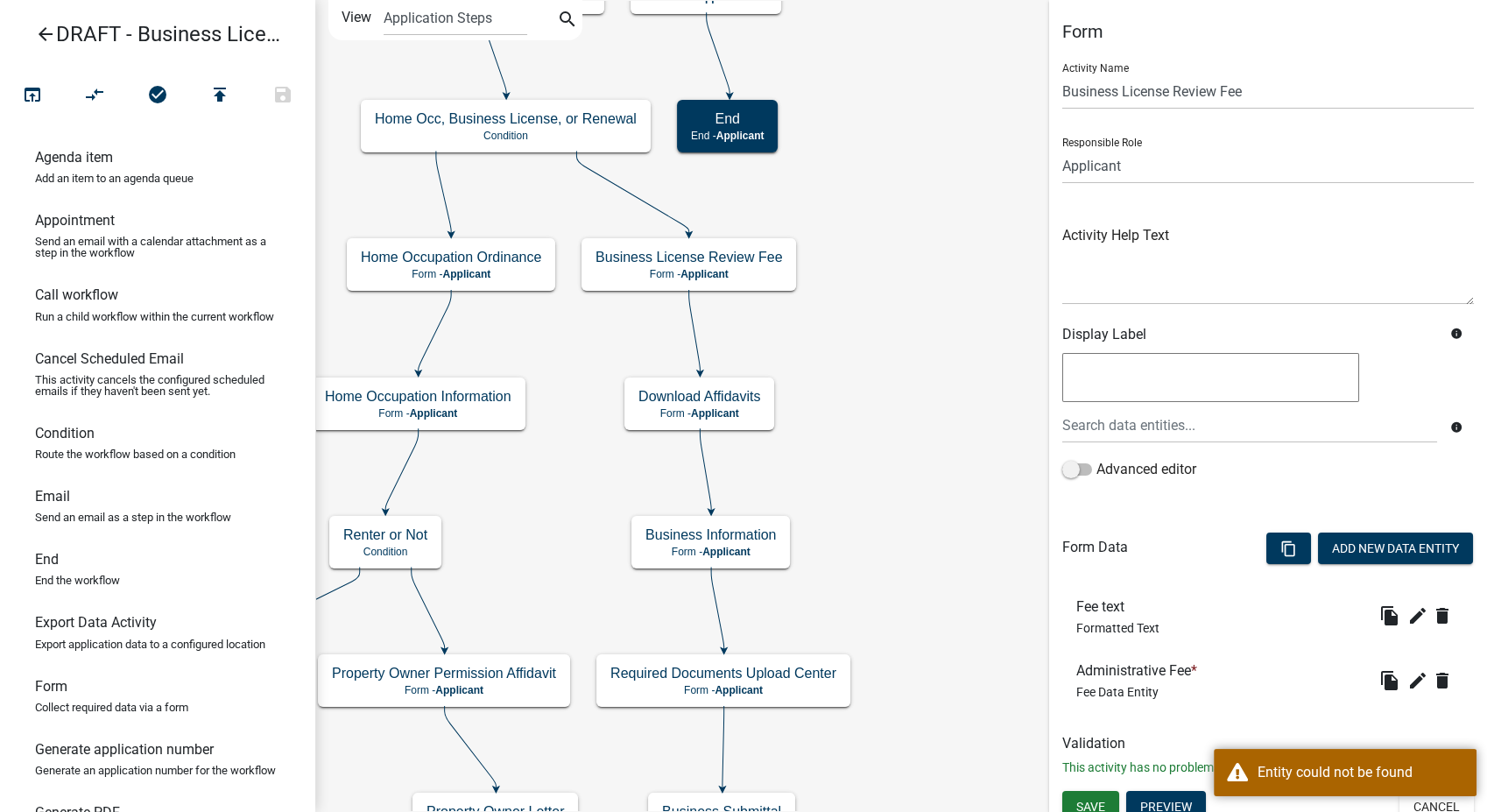
scroll to position [14, 0]
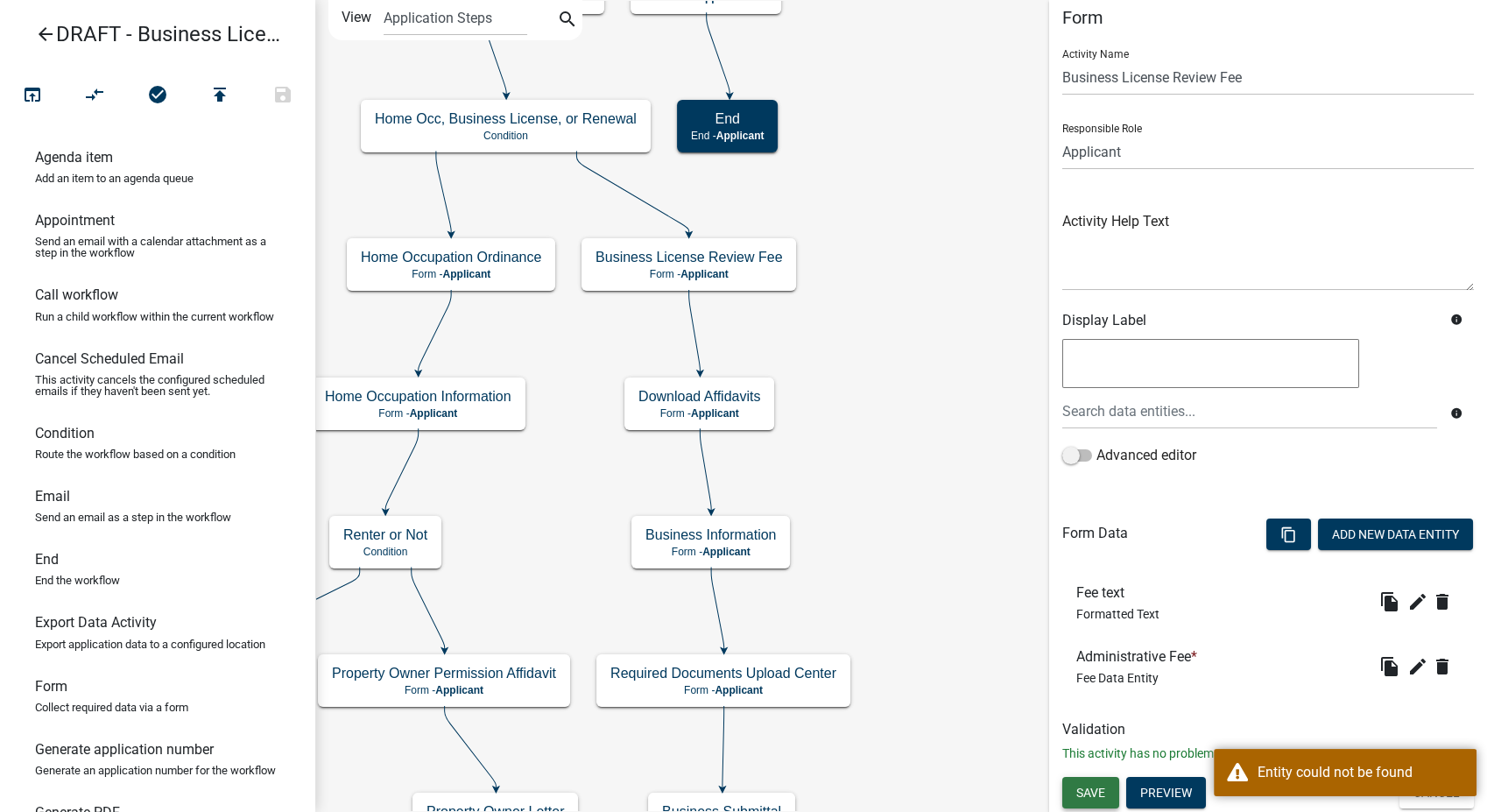
click at [1068, 783] on button "Save" at bounding box center [1090, 792] width 57 height 32
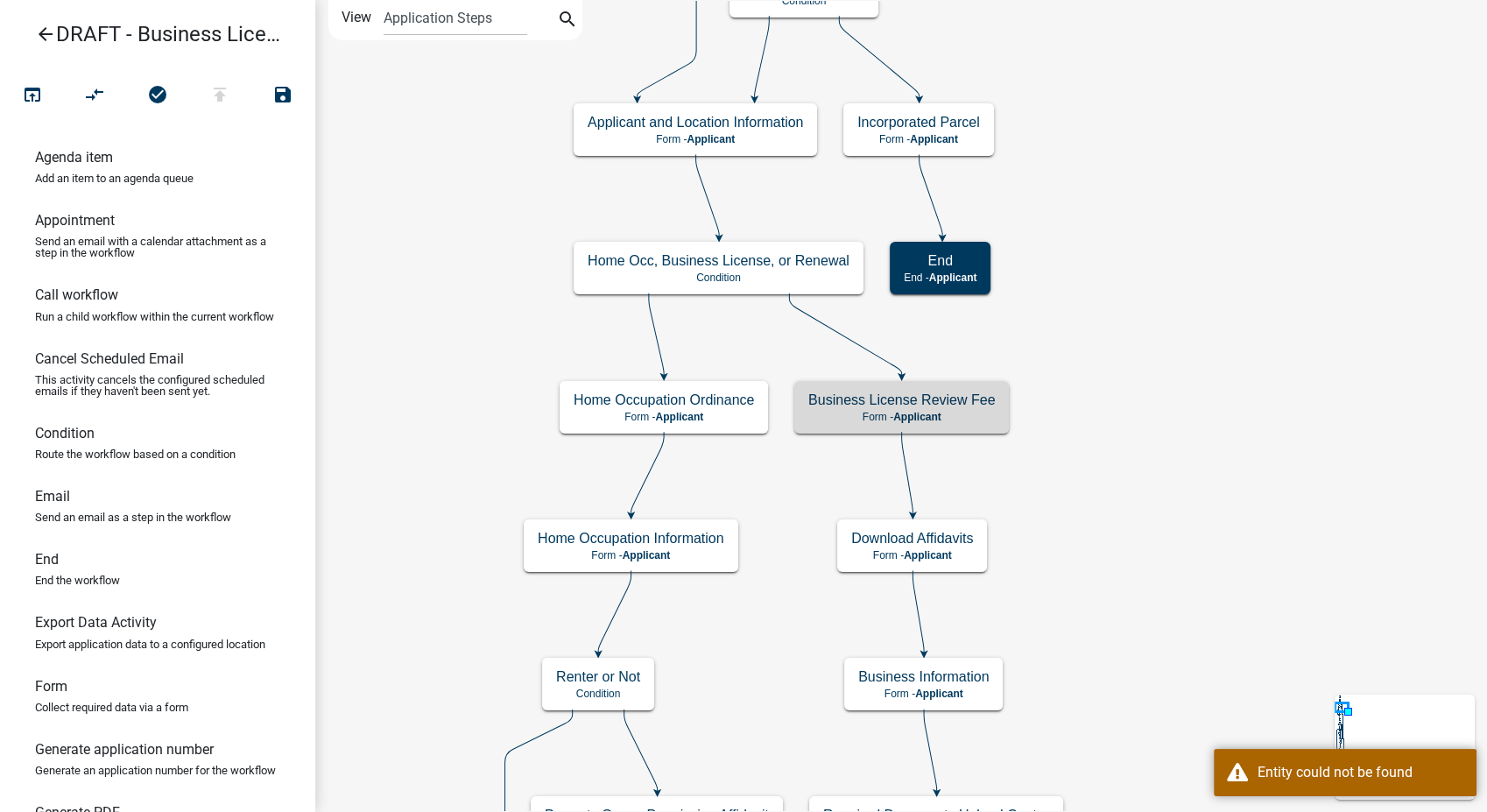
scroll to position [0, 0]
